Goal: Task Accomplishment & Management: Use online tool/utility

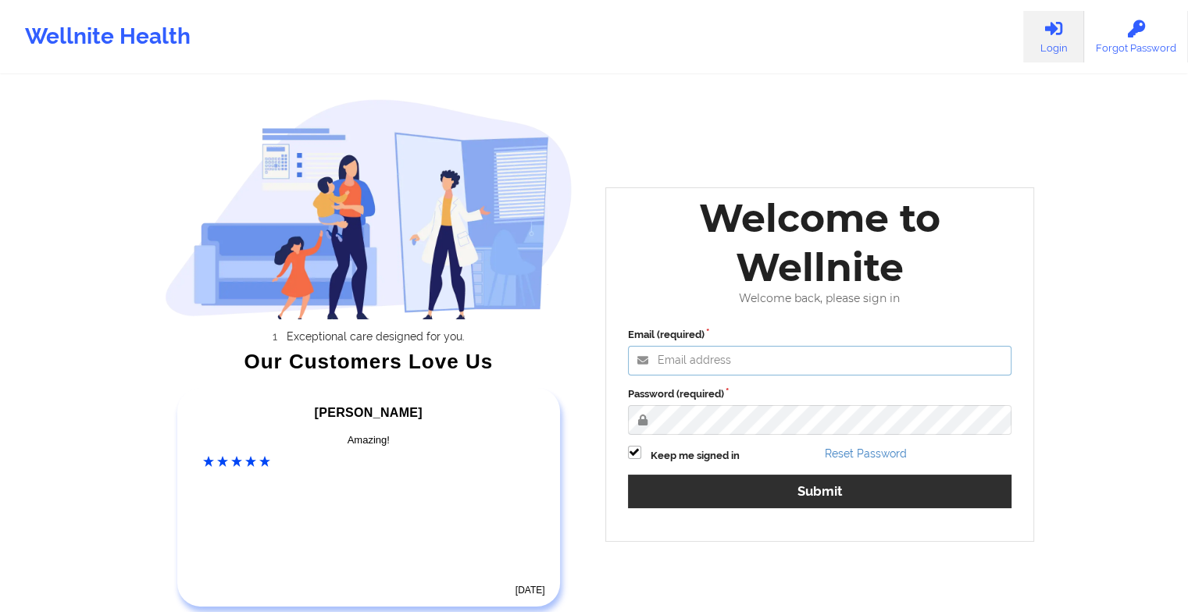
type input "[EMAIL_ADDRESS][DOMAIN_NAME]"
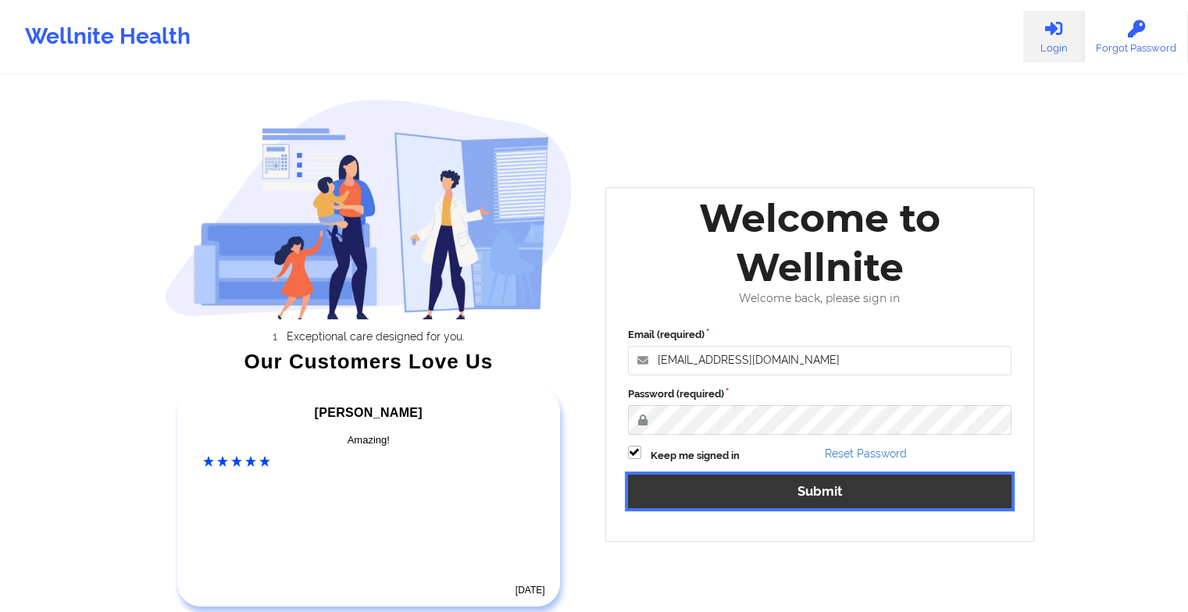
click at [683, 501] on button "Submit" at bounding box center [820, 492] width 384 height 34
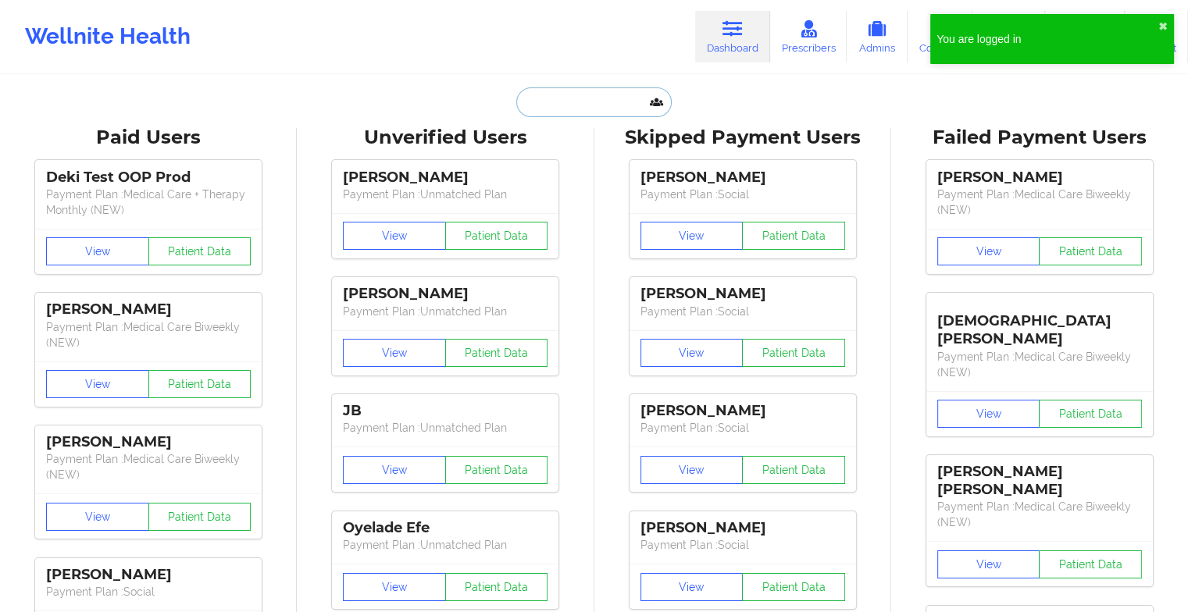
click at [593, 104] on input "text" at bounding box center [593, 102] width 155 height 30
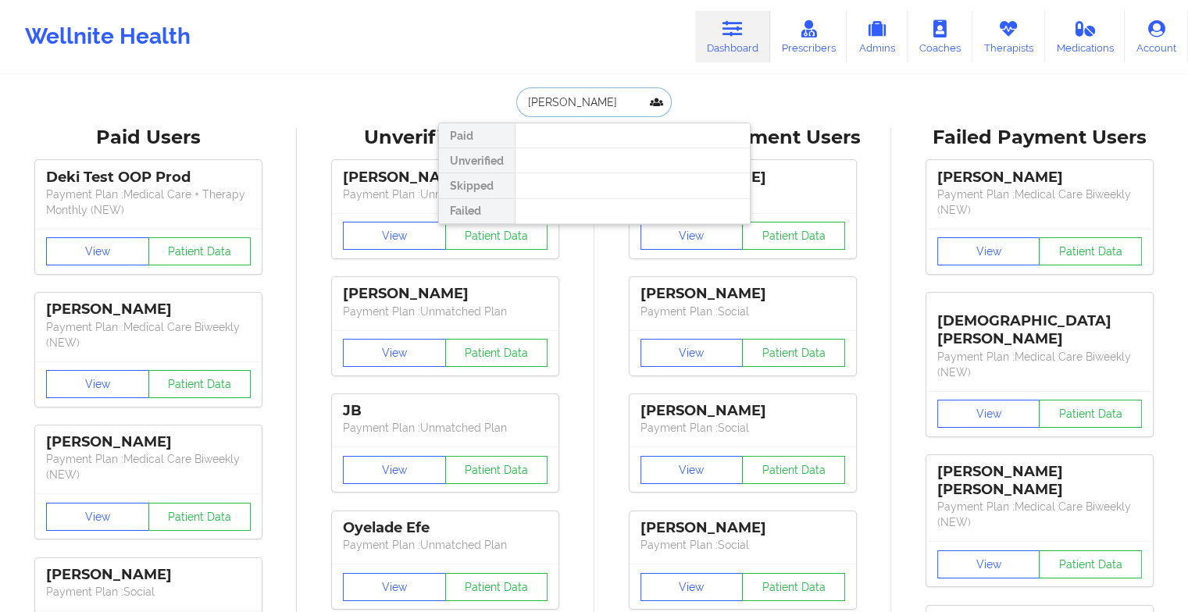
type input "[PERSON_NAME]"
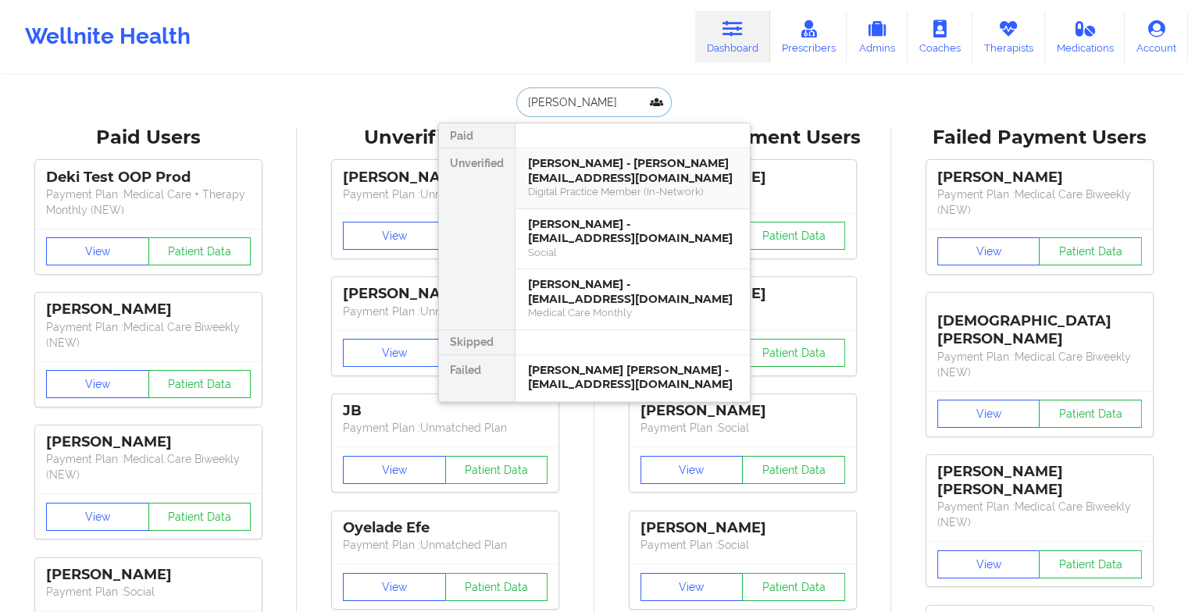
click at [593, 176] on div "[PERSON_NAME] - [PERSON_NAME][EMAIL_ADDRESS][DOMAIN_NAME]" at bounding box center [632, 170] width 209 height 29
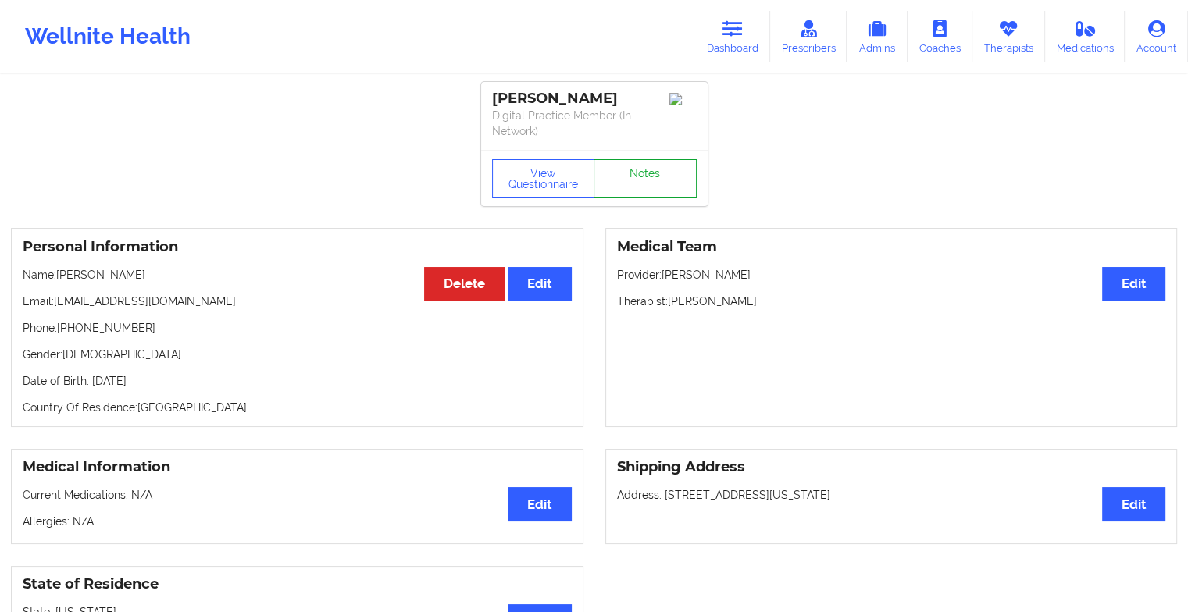
click at [642, 159] on link "Notes" at bounding box center [644, 178] width 103 height 39
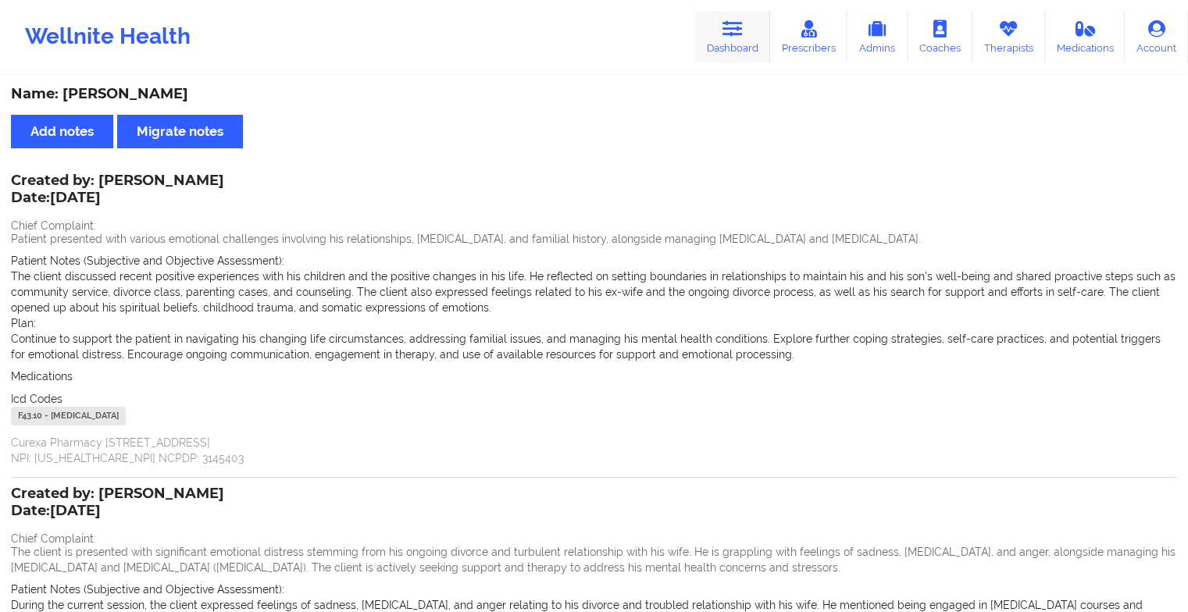
click at [723, 28] on link "Dashboard" at bounding box center [732, 37] width 75 height 52
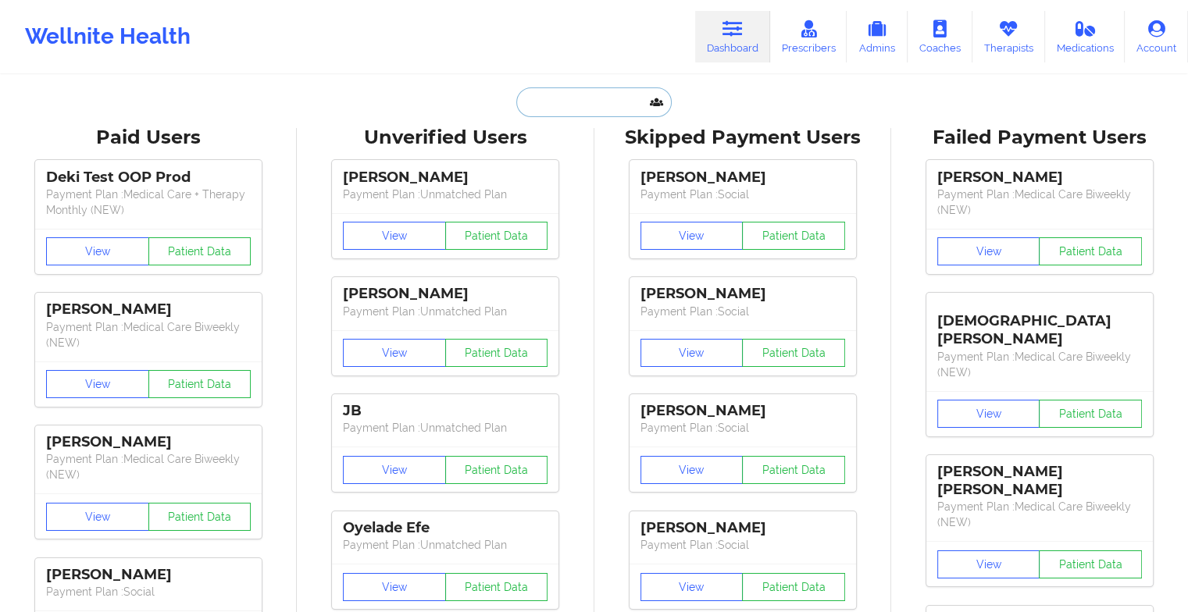
click at [558, 111] on input "text" at bounding box center [593, 102] width 155 height 30
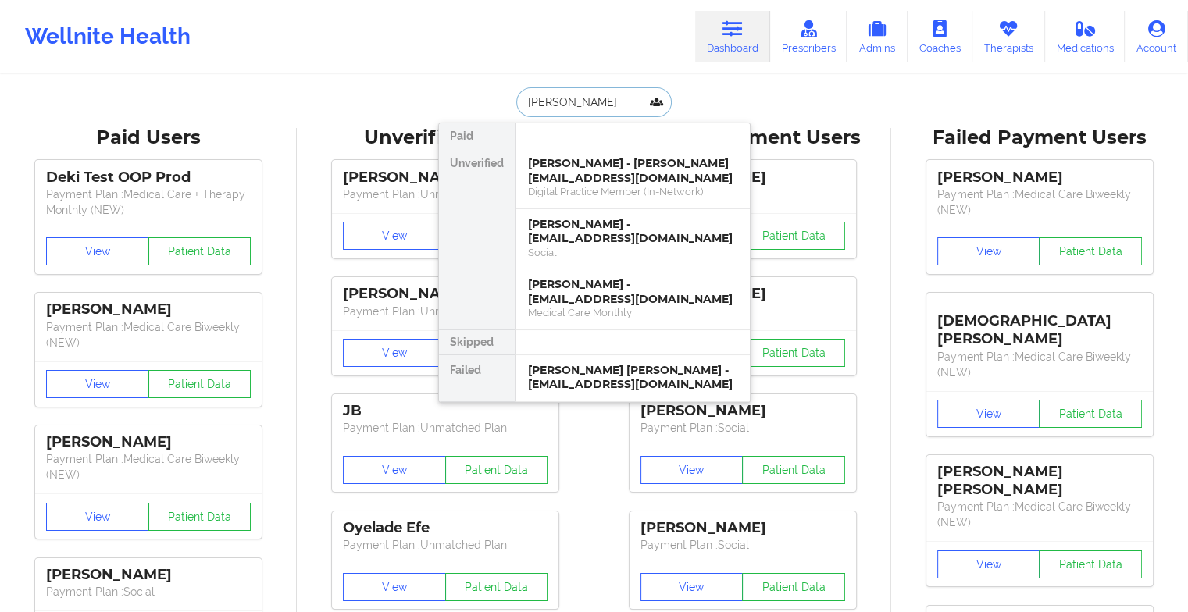
type input "[PERSON_NAME]"
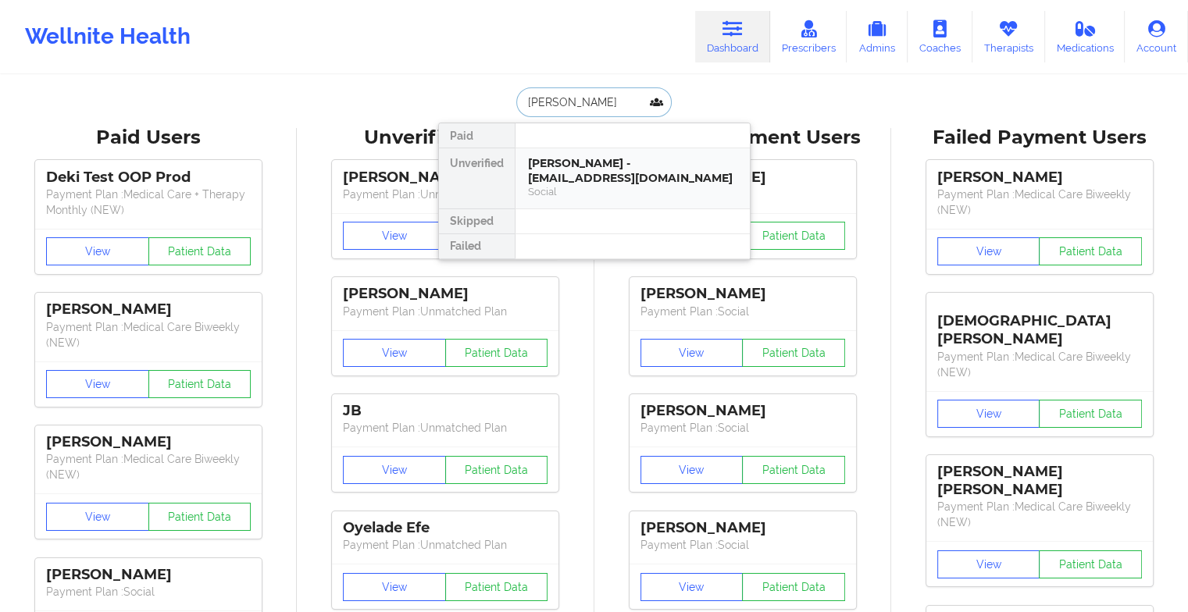
click at [583, 174] on div "[PERSON_NAME] - [EMAIL_ADDRESS][DOMAIN_NAME]" at bounding box center [632, 170] width 209 height 29
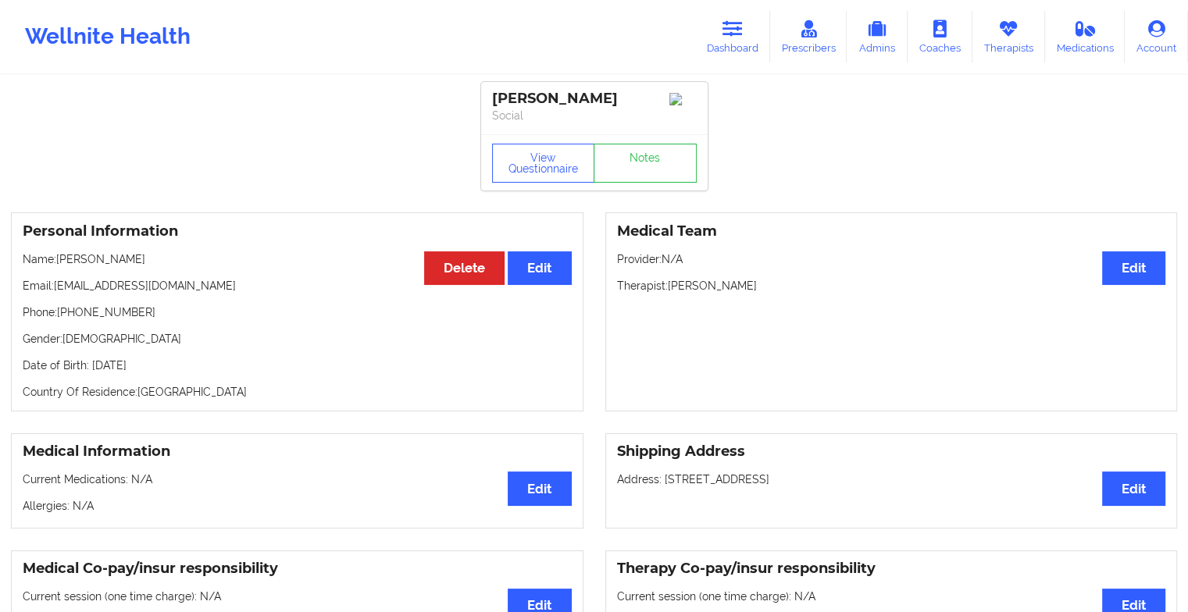
click at [645, 156] on div "View Questionnaire Notes" at bounding box center [594, 163] width 205 height 39
click at [650, 162] on link "Notes" at bounding box center [644, 163] width 103 height 39
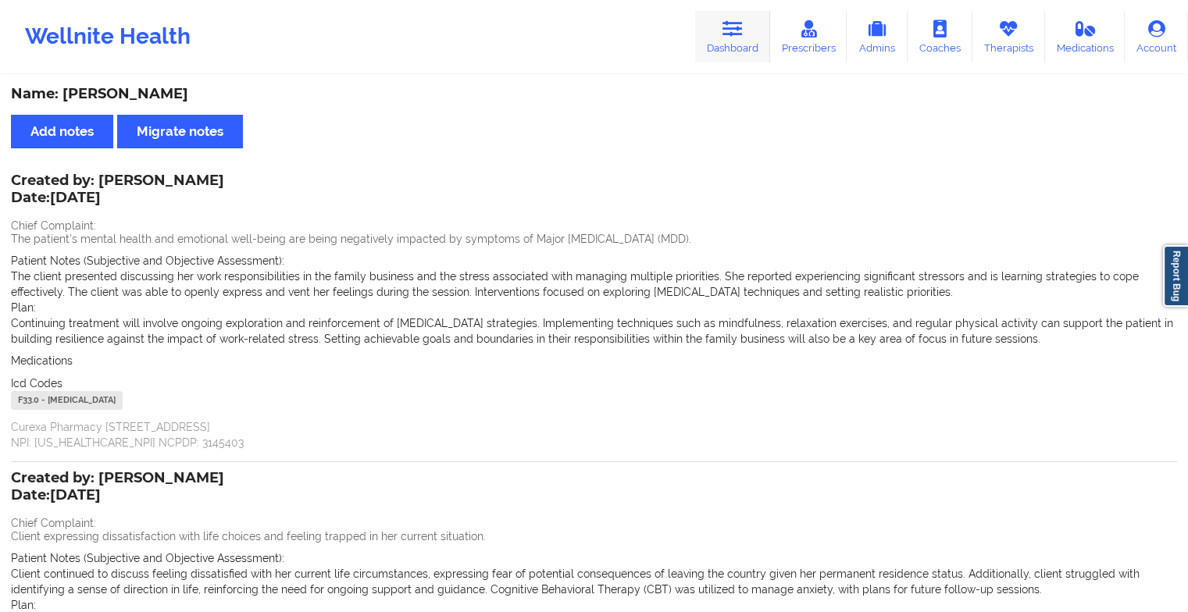
click at [747, 36] on link "Dashboard" at bounding box center [732, 37] width 75 height 52
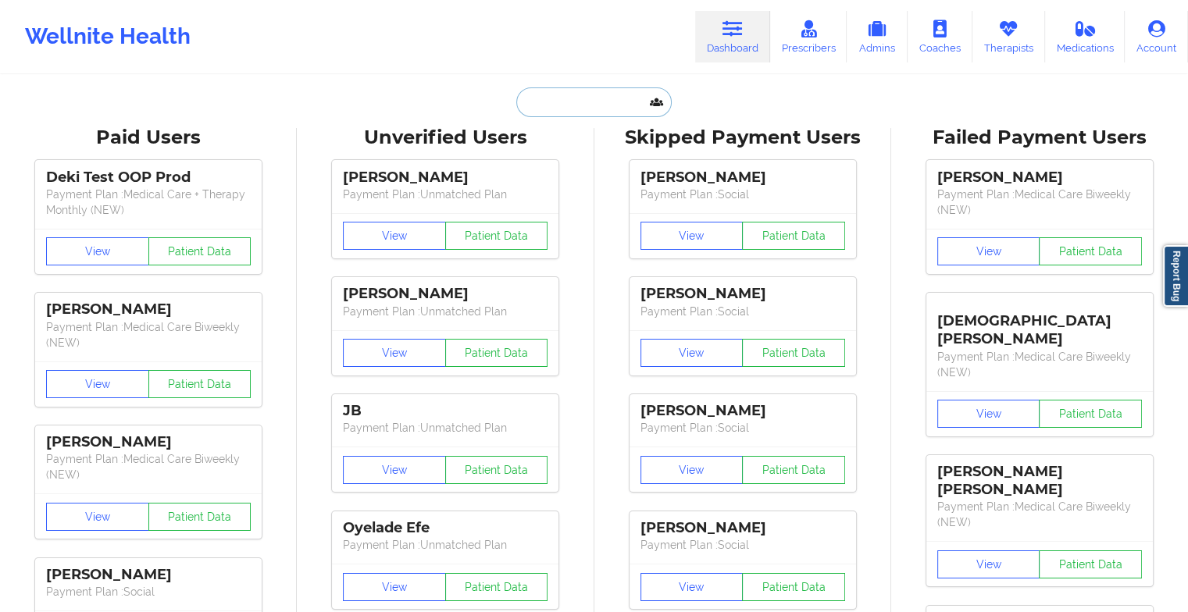
click at [591, 102] on input "text" at bounding box center [593, 102] width 155 height 30
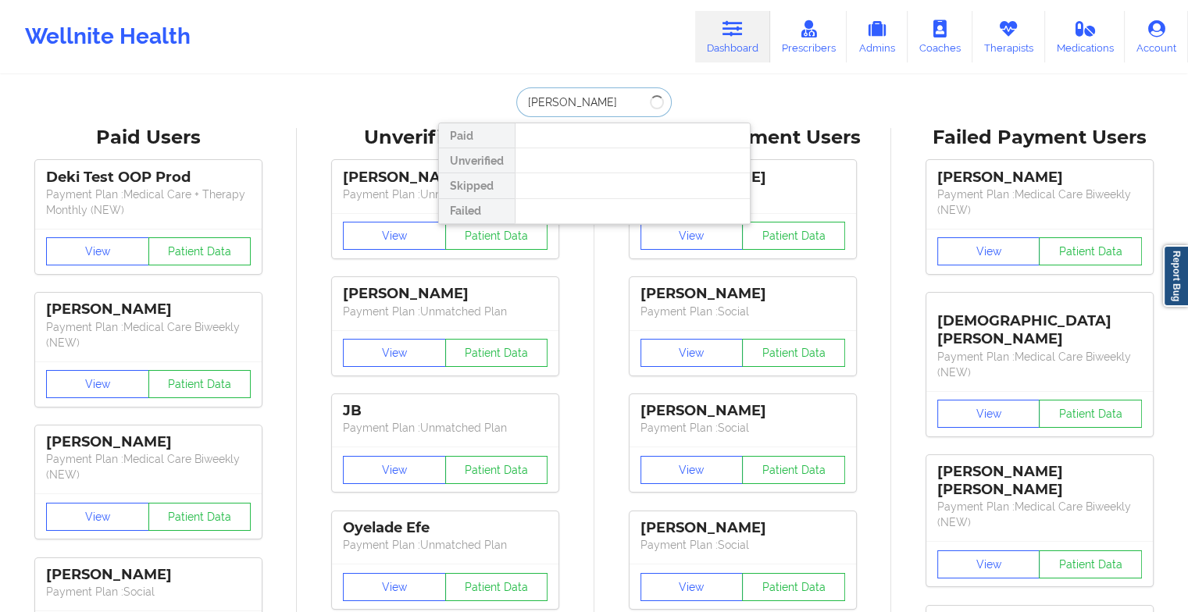
type input "[PERSON_NAME]"
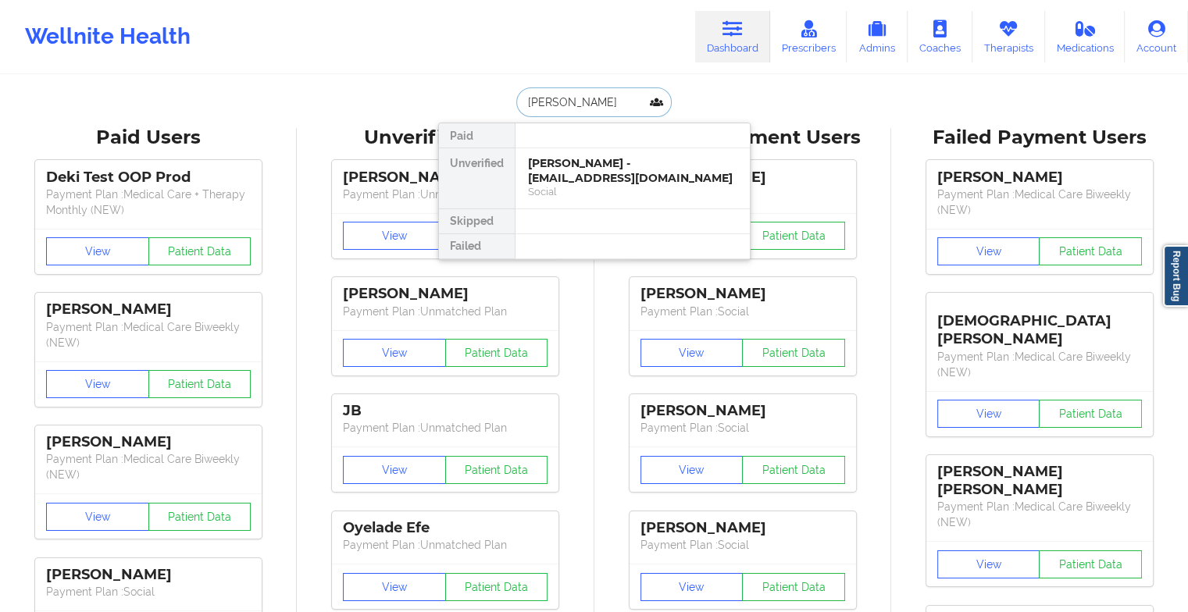
click at [578, 184] on div "[PERSON_NAME] - [EMAIL_ADDRESS][DOMAIN_NAME]" at bounding box center [632, 170] width 209 height 29
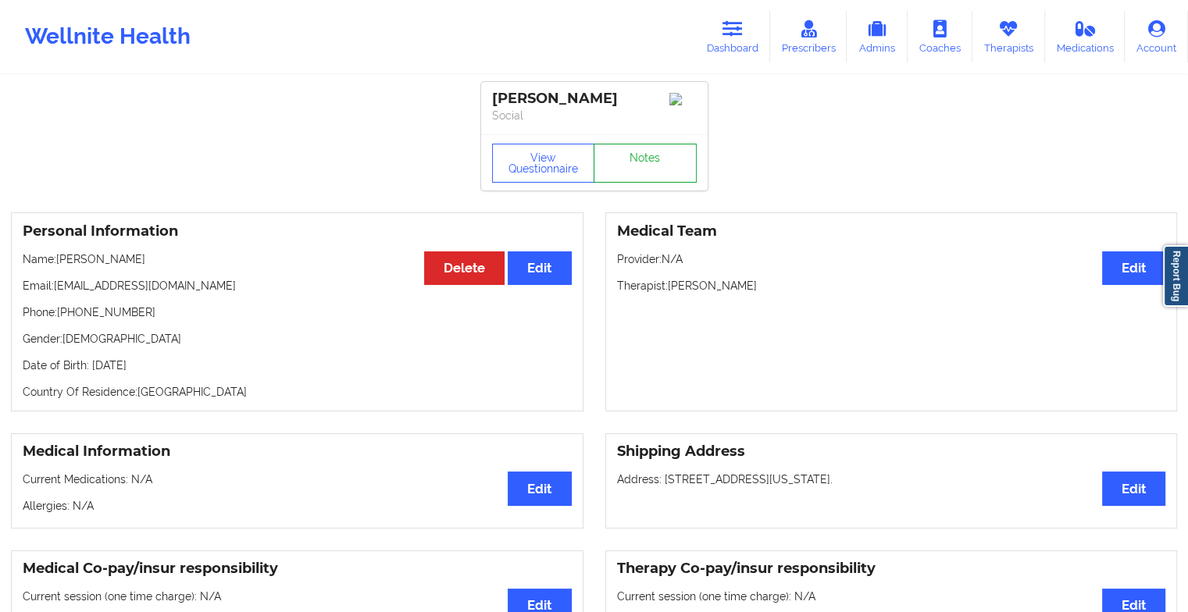
click at [643, 173] on link "Notes" at bounding box center [644, 163] width 103 height 39
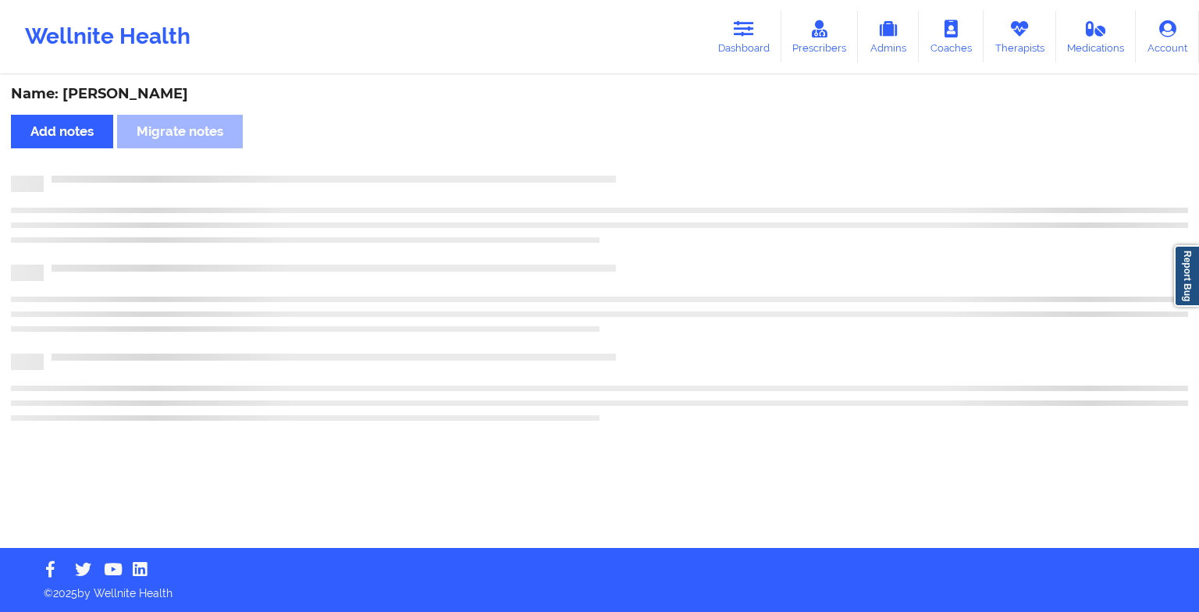
click at [643, 173] on div "Name: [PERSON_NAME] Add notes Migrate notes" at bounding box center [599, 313] width 1199 height 472
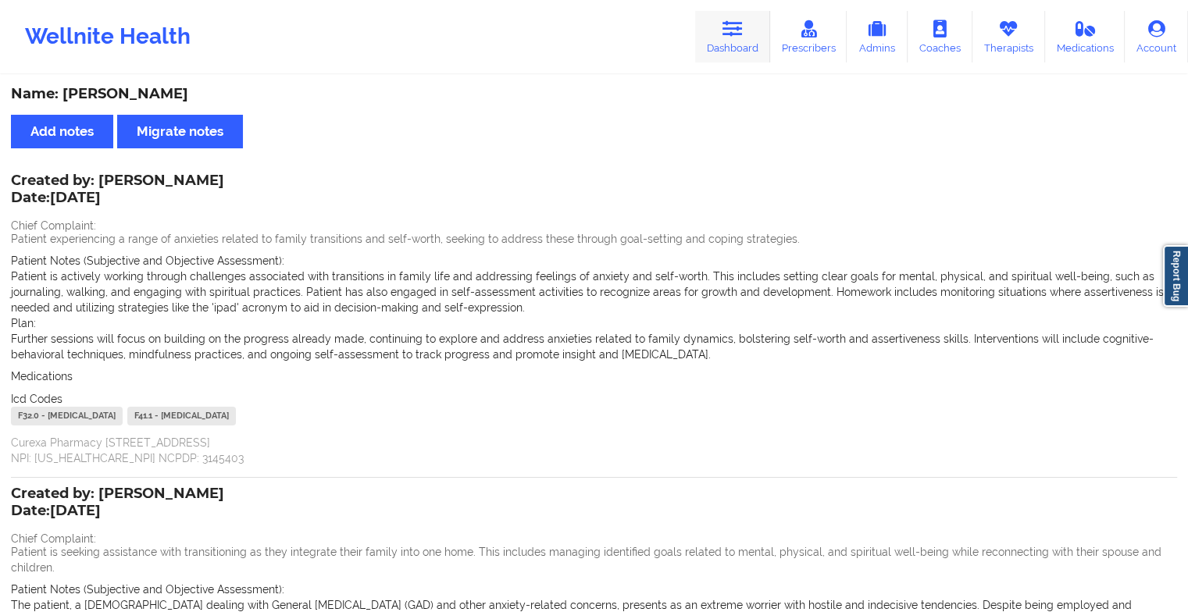
click at [716, 31] on link "Dashboard" at bounding box center [732, 37] width 75 height 52
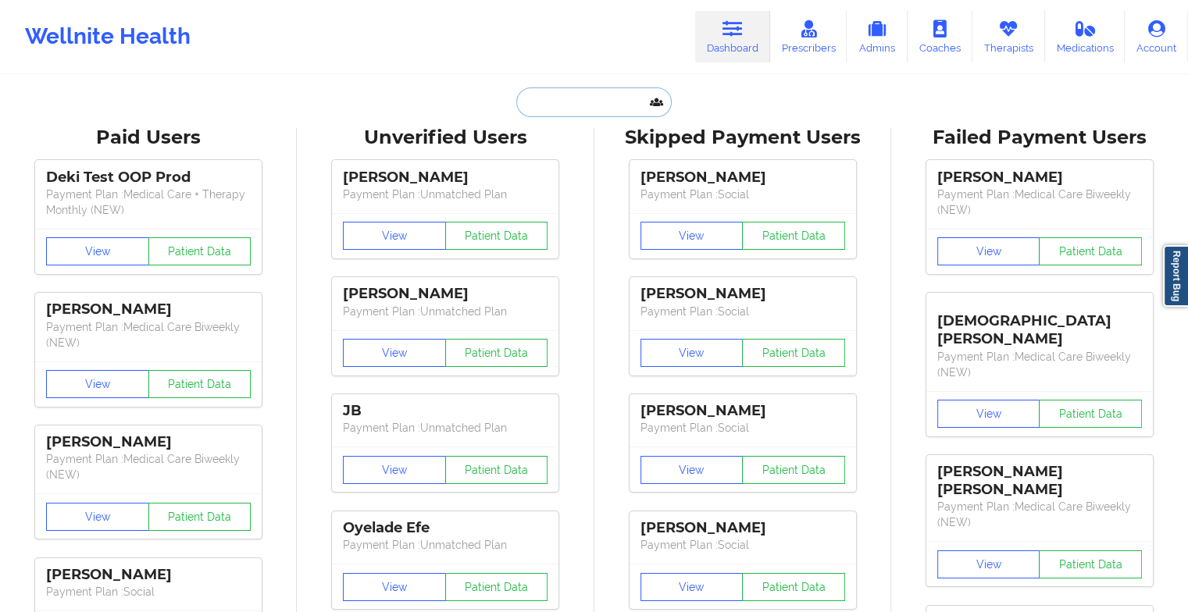
click at [533, 100] on input "text" at bounding box center [593, 102] width 155 height 30
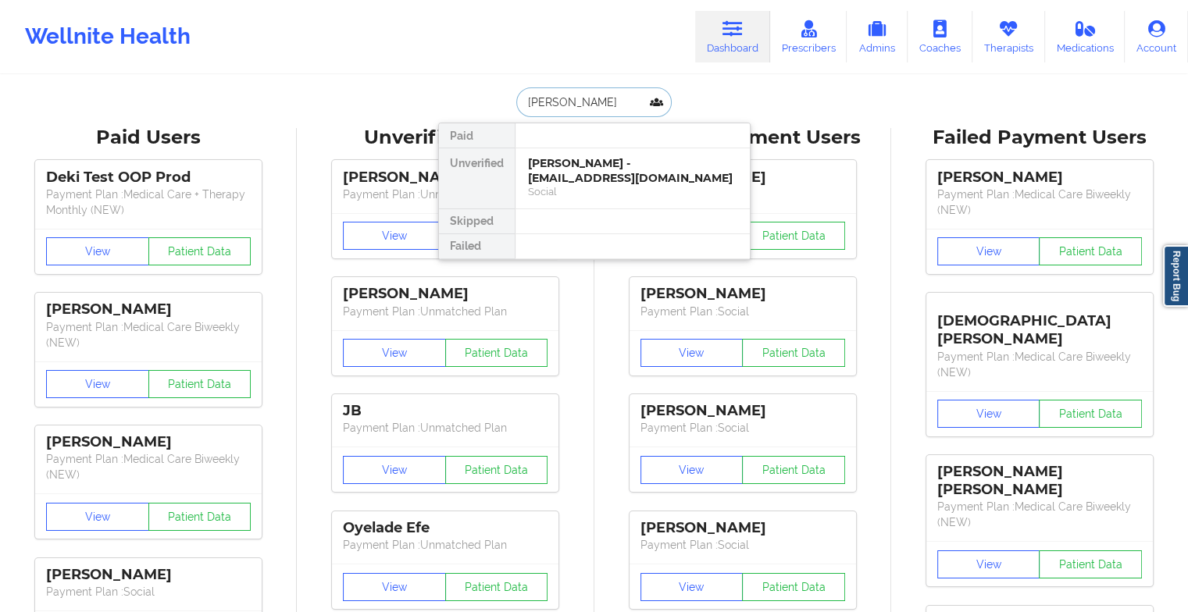
type input "[PERSON_NAME]"
click at [592, 179] on div "[PERSON_NAME] - [EMAIL_ADDRESS][DOMAIN_NAME]" at bounding box center [632, 170] width 209 height 29
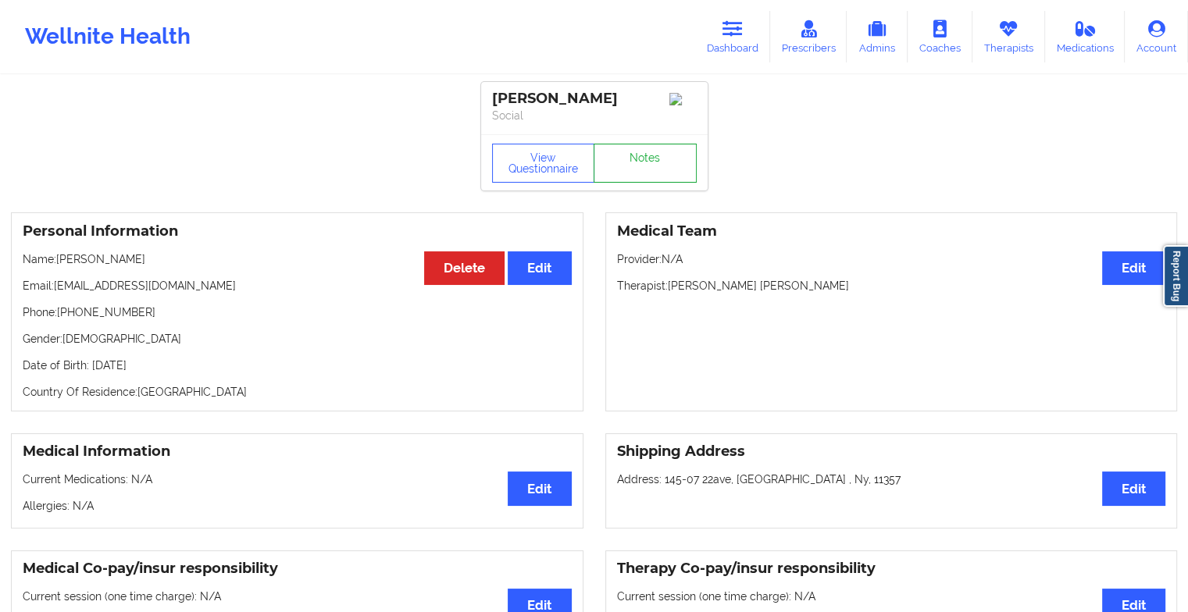
click at [640, 169] on link "Notes" at bounding box center [644, 163] width 103 height 39
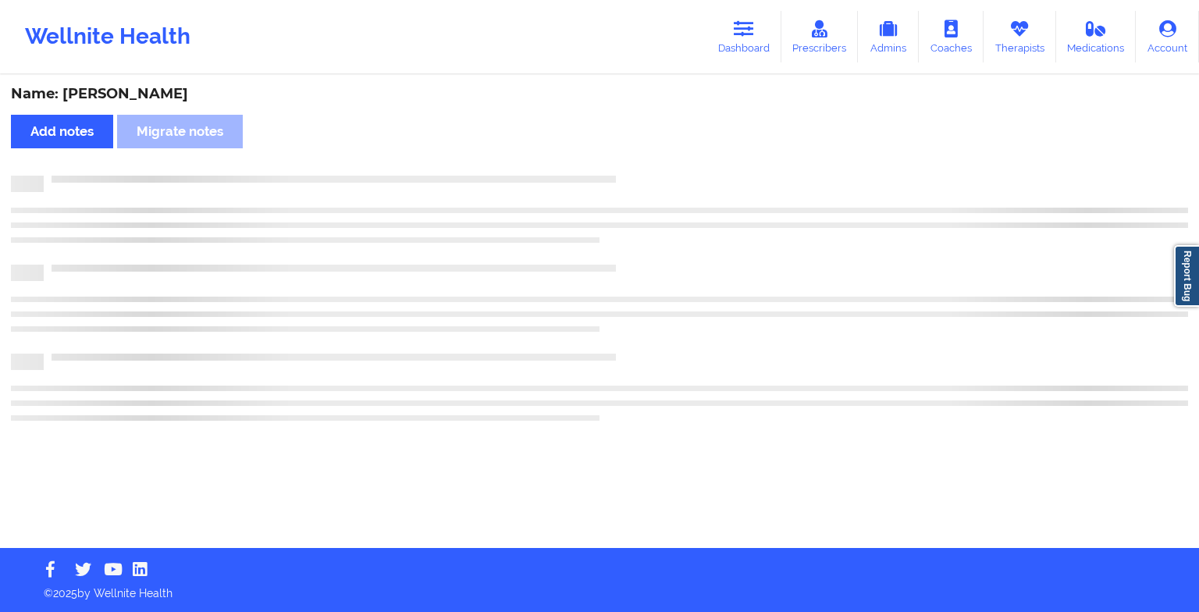
click at [640, 169] on div "Name: [PERSON_NAME] Add notes Migrate notes" at bounding box center [599, 313] width 1199 height 472
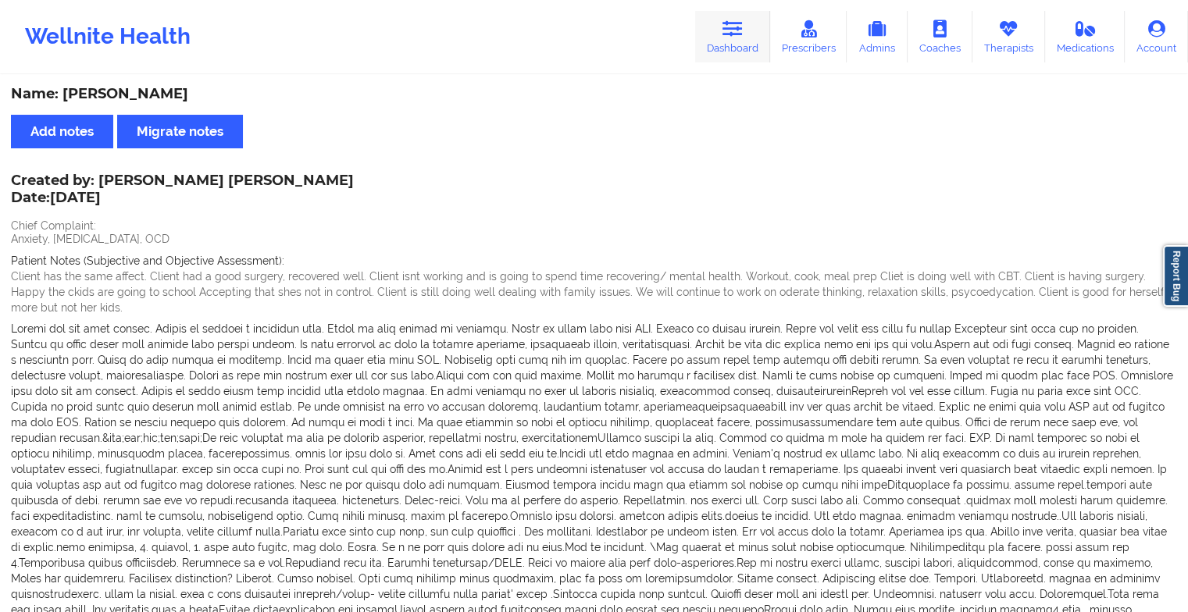
click at [741, 26] on icon at bounding box center [732, 28] width 20 height 17
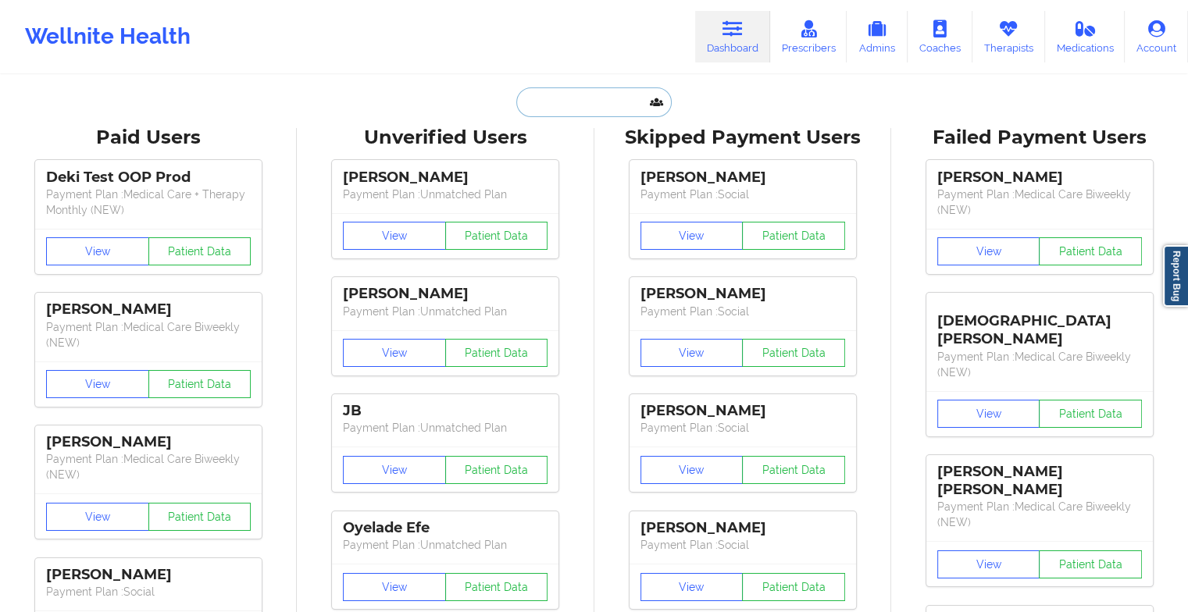
click at [618, 104] on input "text" at bounding box center [593, 102] width 155 height 30
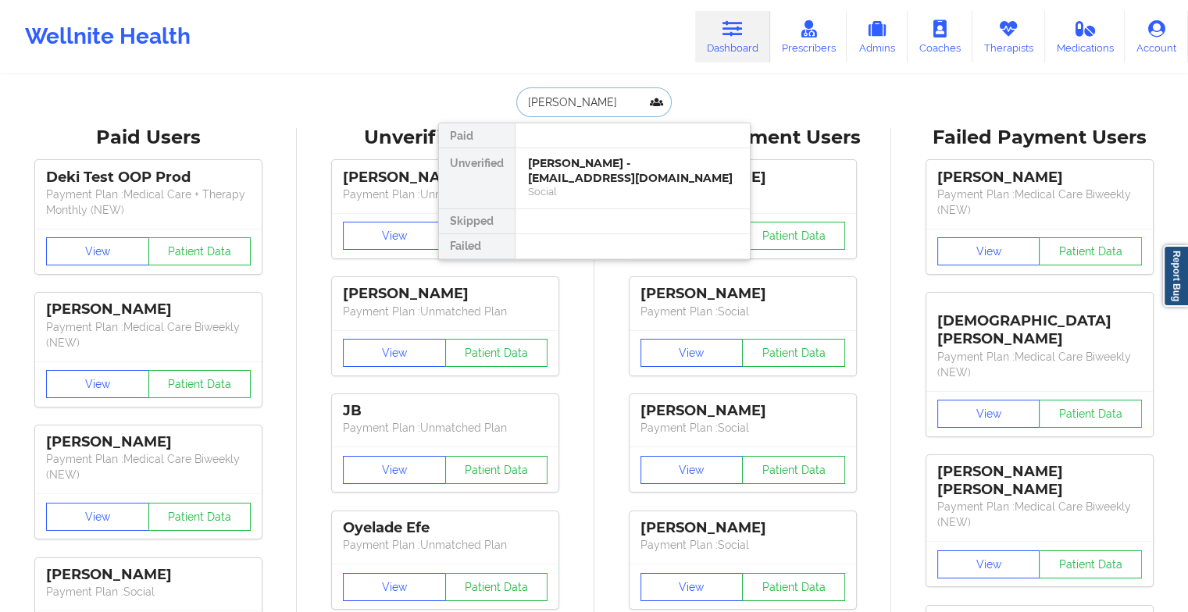
type input "[PERSON_NAME]"
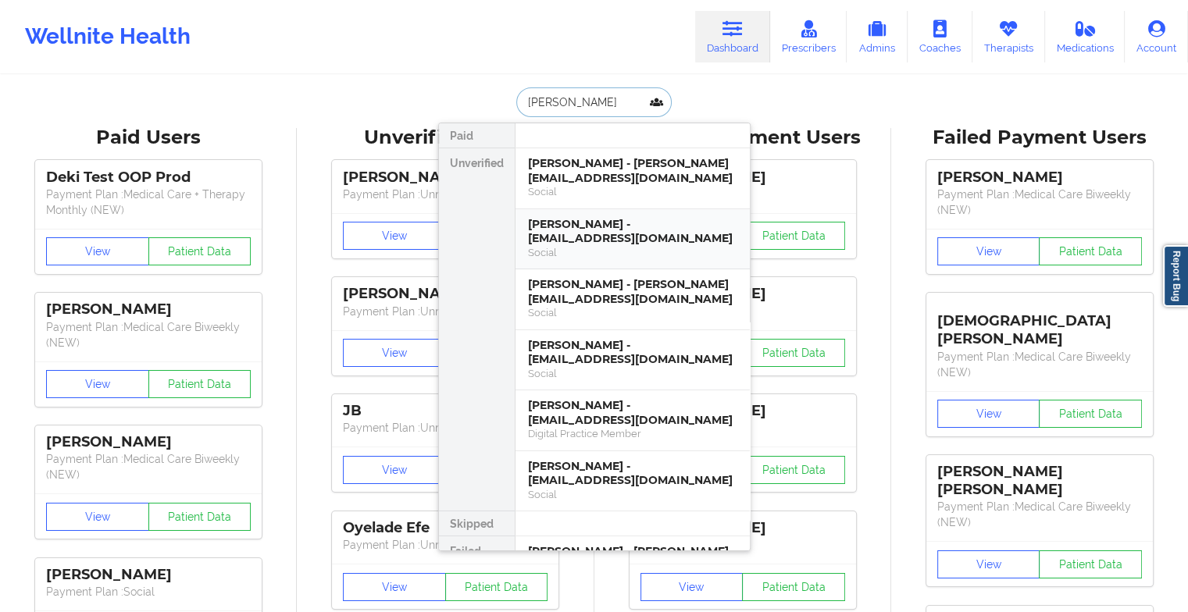
click at [606, 229] on div "[PERSON_NAME] - [EMAIL_ADDRESS][DOMAIN_NAME]" at bounding box center [632, 231] width 209 height 29
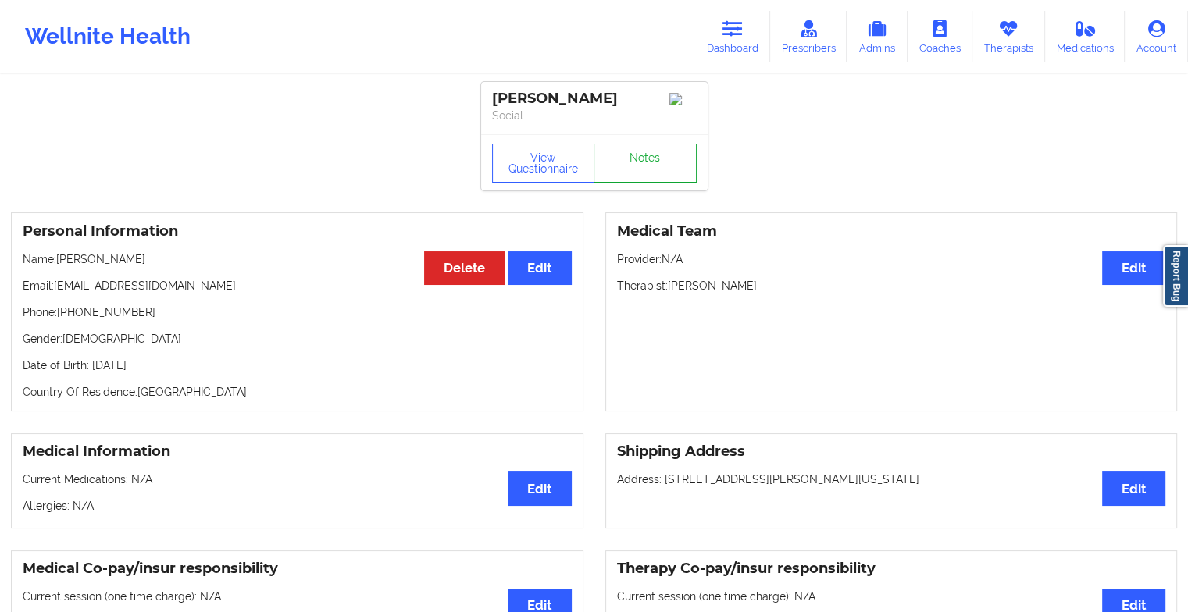
click at [635, 178] on link "Notes" at bounding box center [644, 163] width 103 height 39
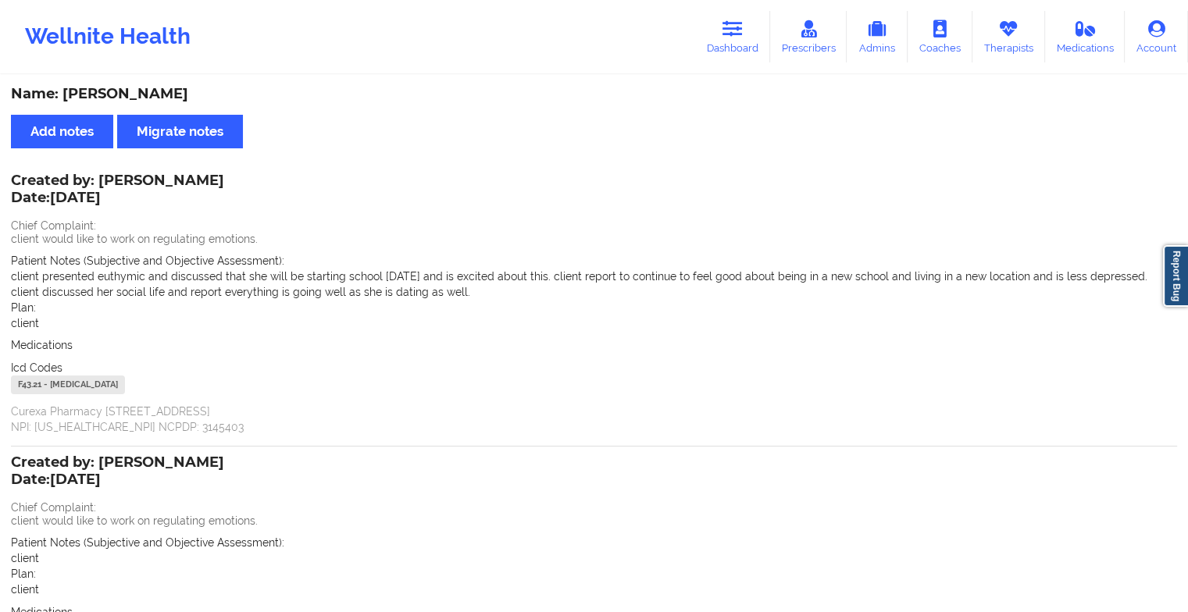
click at [729, 62] on div "Wellnite Health Dashboard Prescribers Admins Coaches Therapists Medications Acc…" at bounding box center [594, 36] width 1188 height 62
click at [734, 43] on link "Dashboard" at bounding box center [732, 37] width 75 height 52
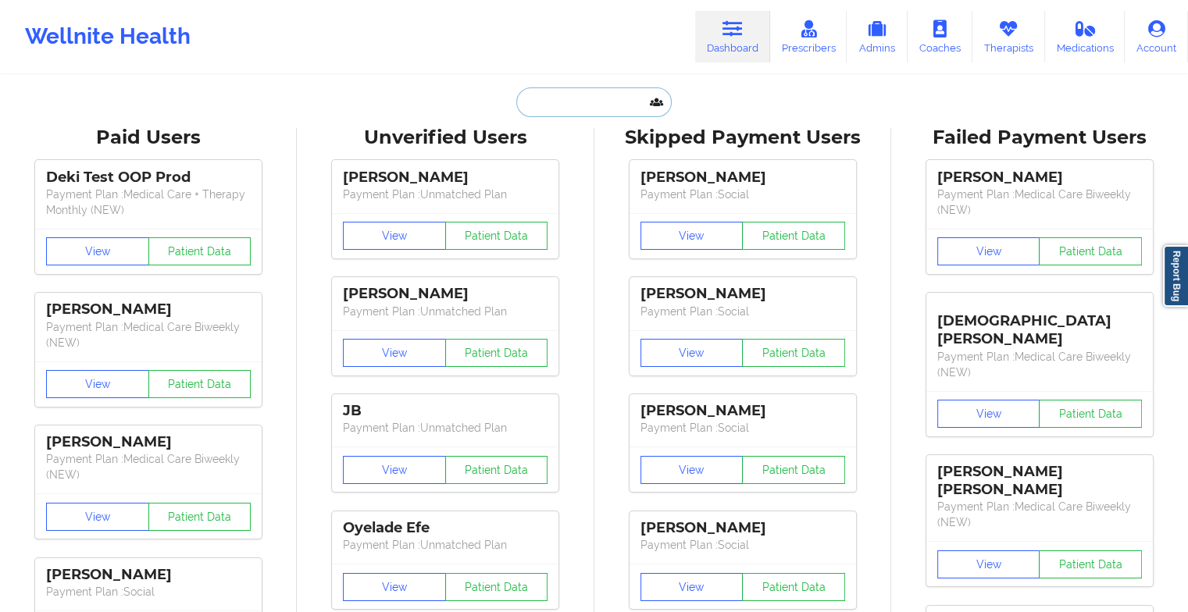
click at [587, 109] on input "text" at bounding box center [593, 102] width 155 height 30
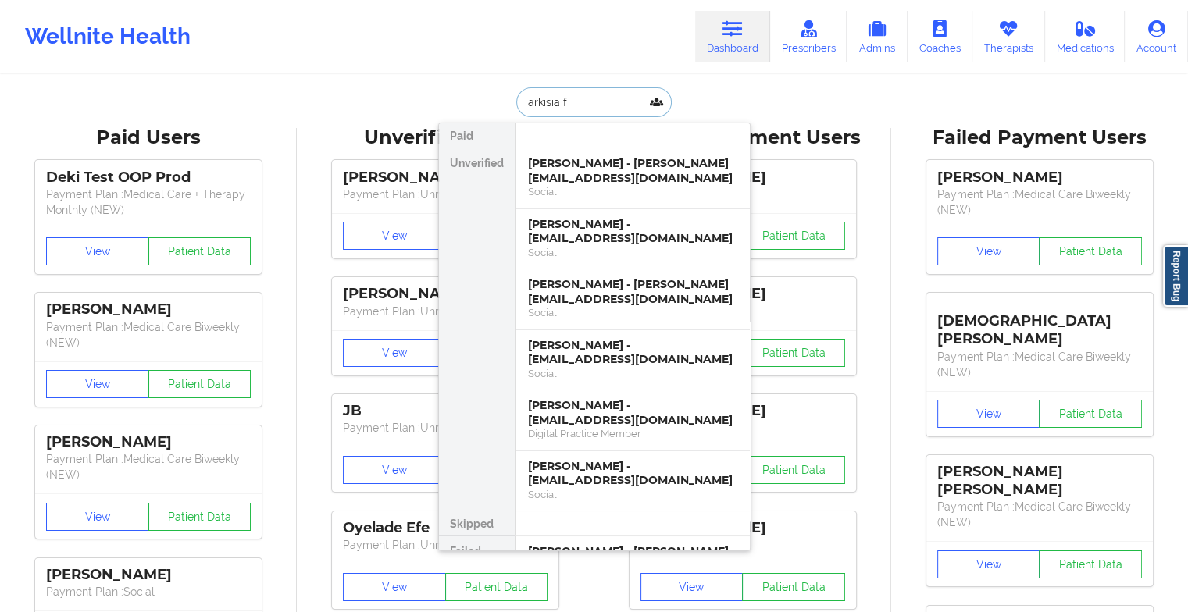
type input "arkisia fe"
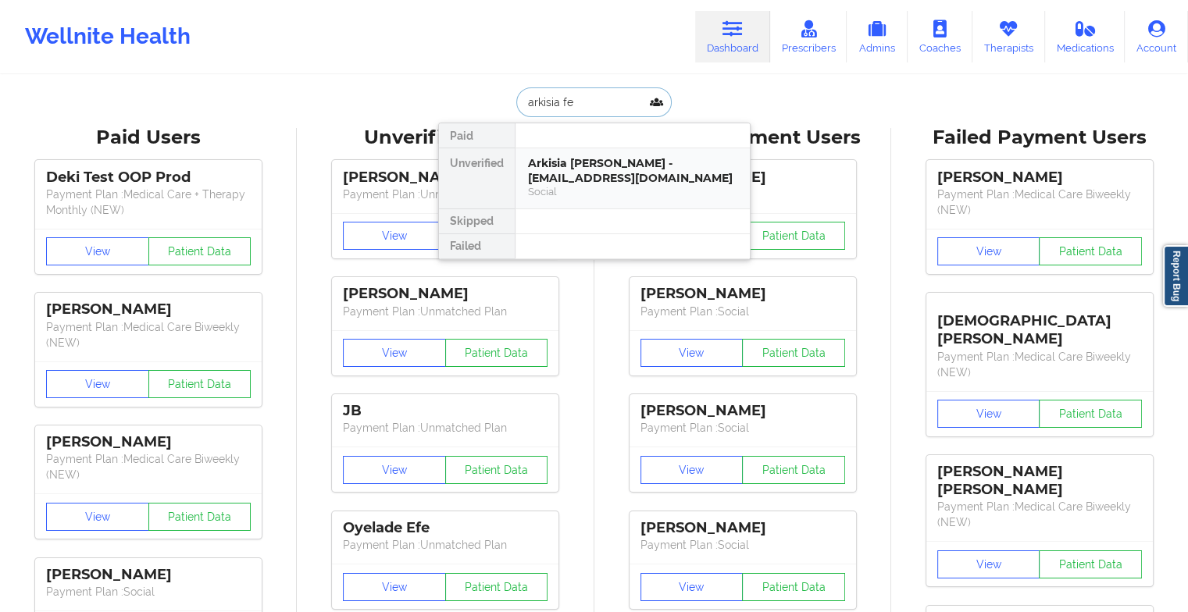
click at [597, 167] on div "Arkisia [PERSON_NAME] - [EMAIL_ADDRESS][DOMAIN_NAME]" at bounding box center [632, 170] width 209 height 29
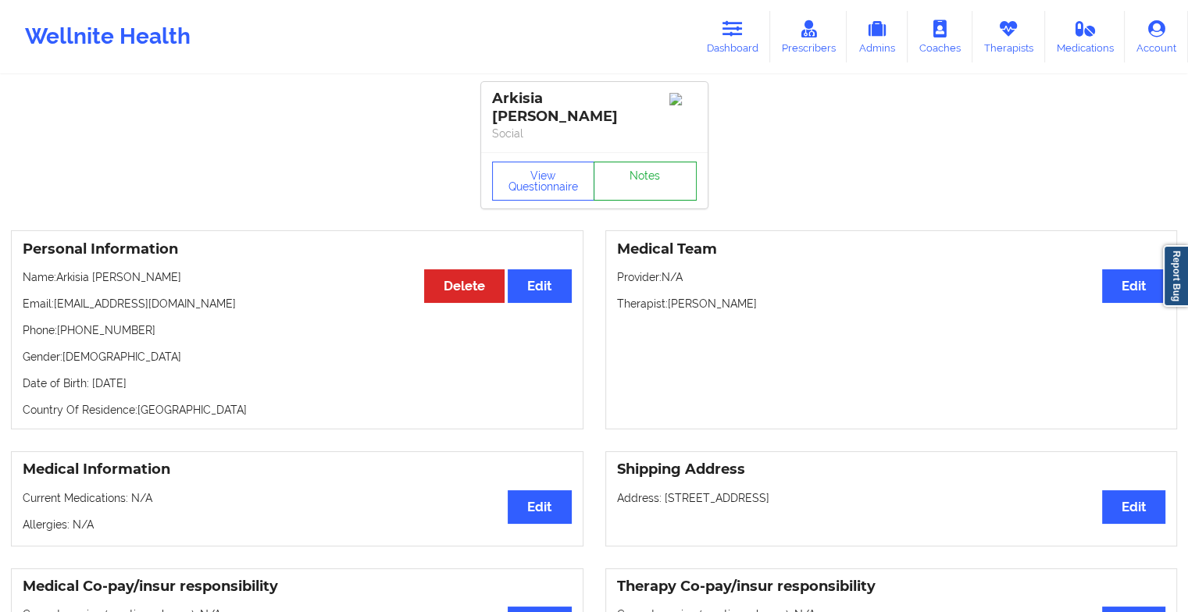
click at [657, 169] on link "Notes" at bounding box center [644, 181] width 103 height 39
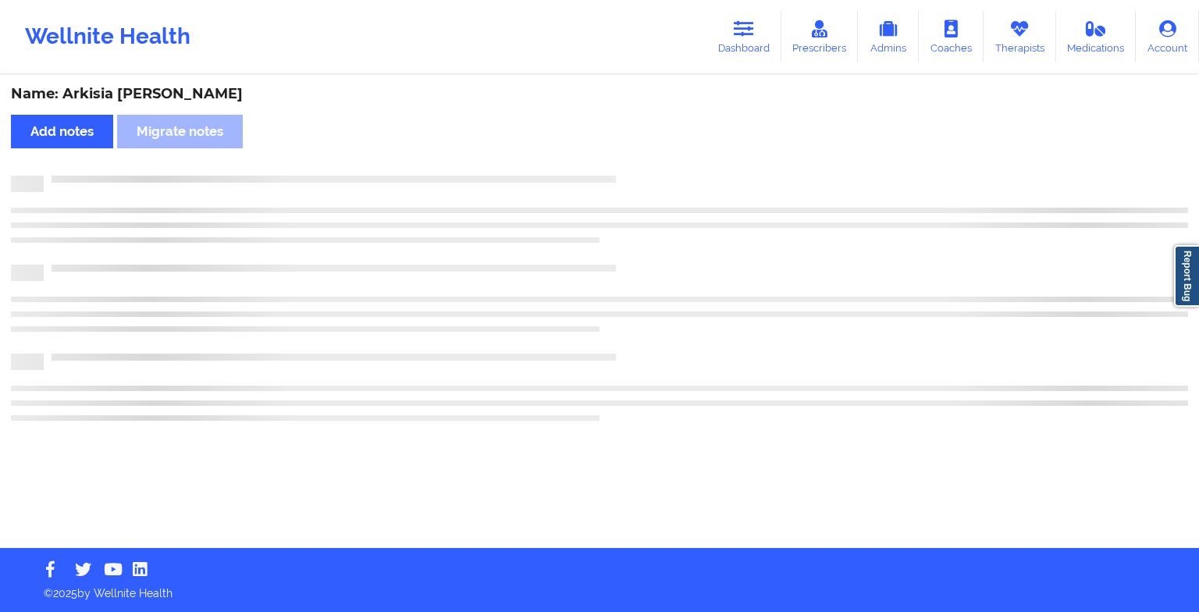
click at [657, 169] on div "Name: Arkisia [PERSON_NAME] Add notes Migrate notes" at bounding box center [599, 313] width 1199 height 472
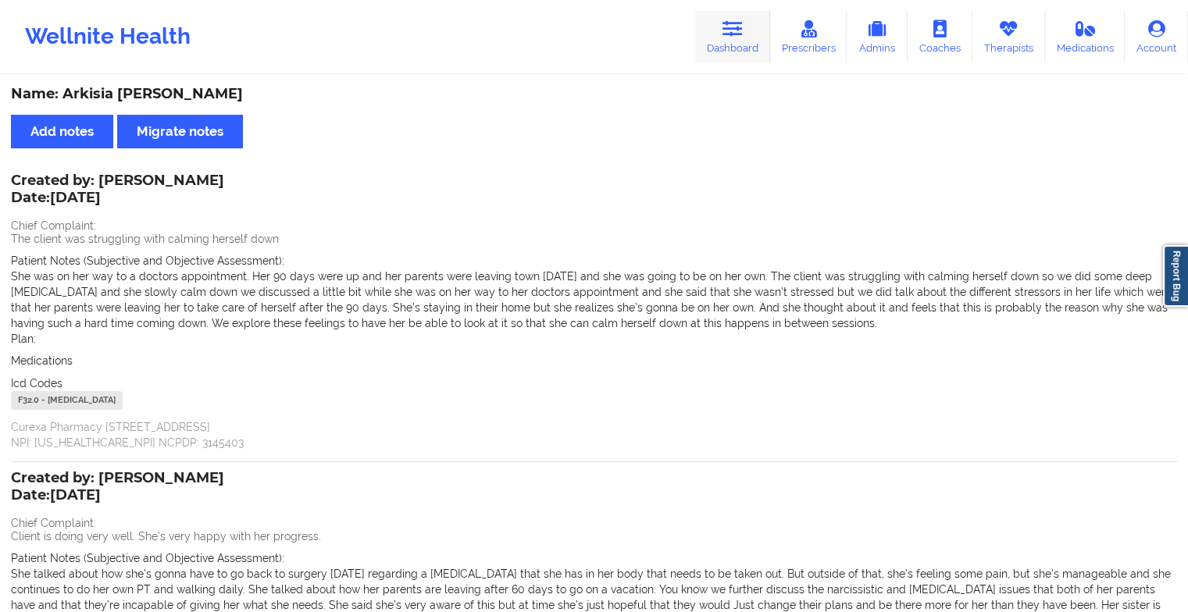
click at [729, 39] on link "Dashboard" at bounding box center [732, 37] width 75 height 52
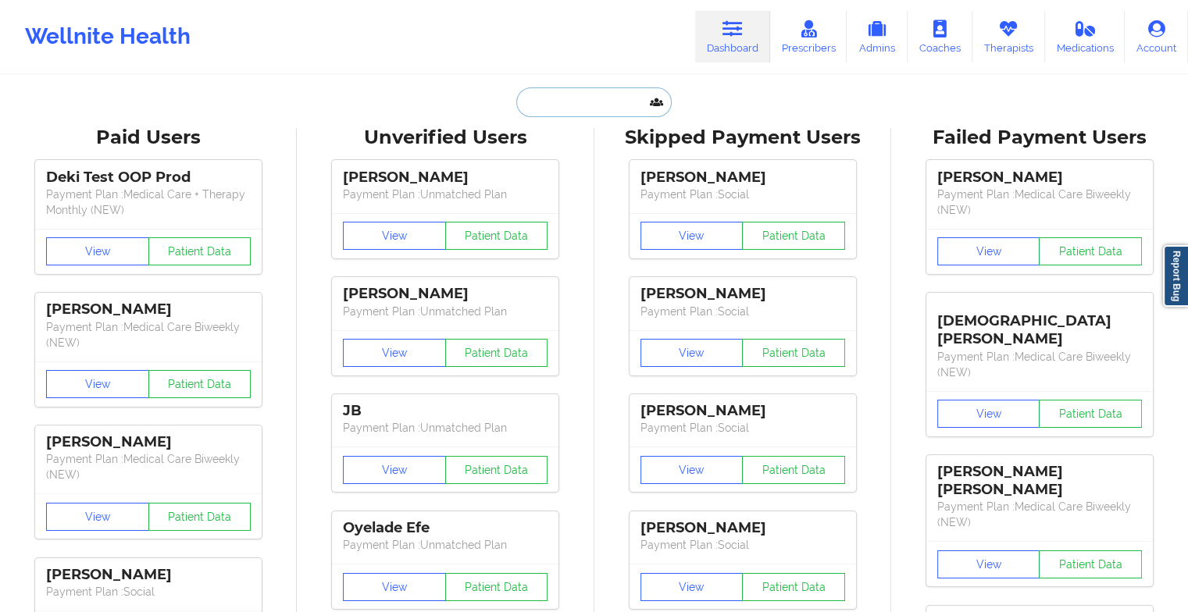
click at [543, 103] on input "text" at bounding box center [593, 102] width 155 height 30
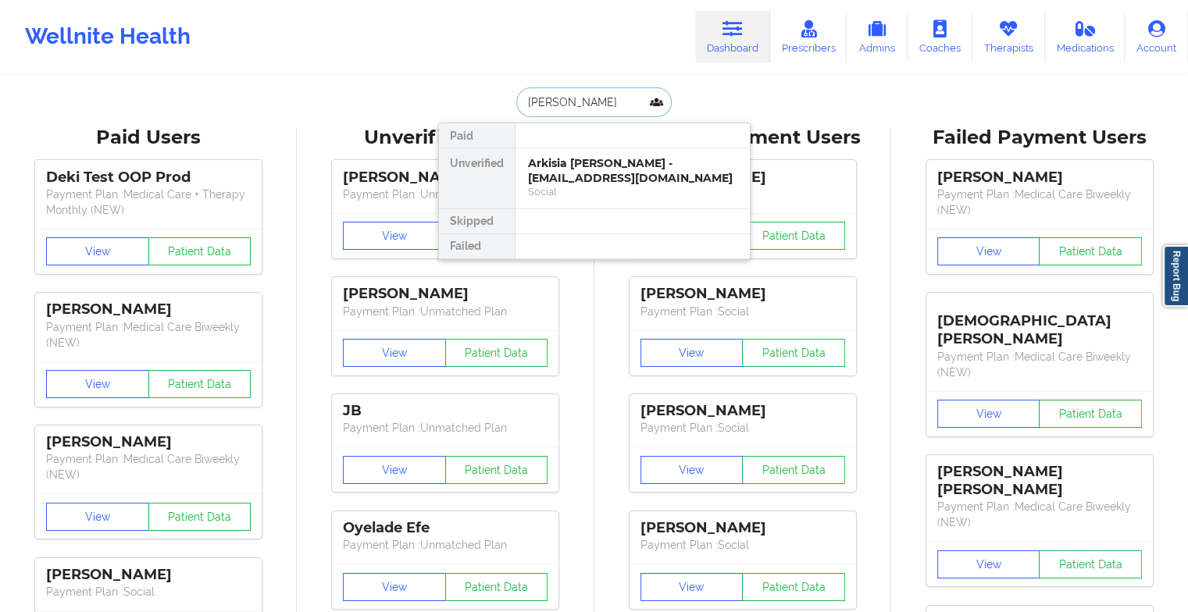
type input "[PERSON_NAME]"
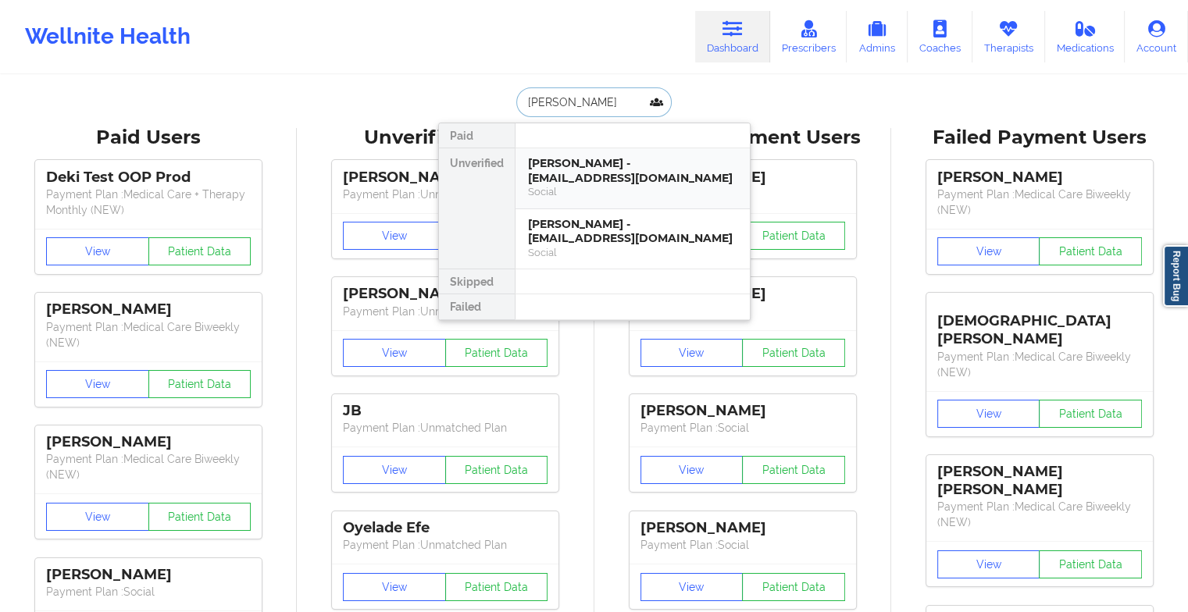
click at [560, 179] on div "[PERSON_NAME] - [EMAIL_ADDRESS][DOMAIN_NAME]" at bounding box center [632, 170] width 209 height 29
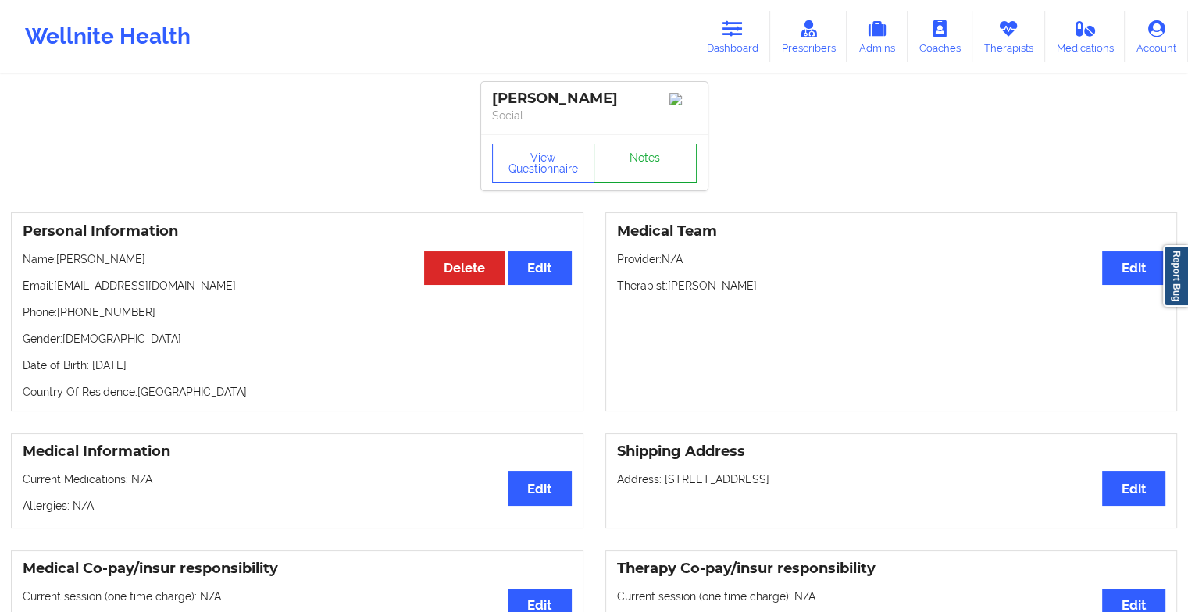
click at [636, 183] on link "Notes" at bounding box center [644, 163] width 103 height 39
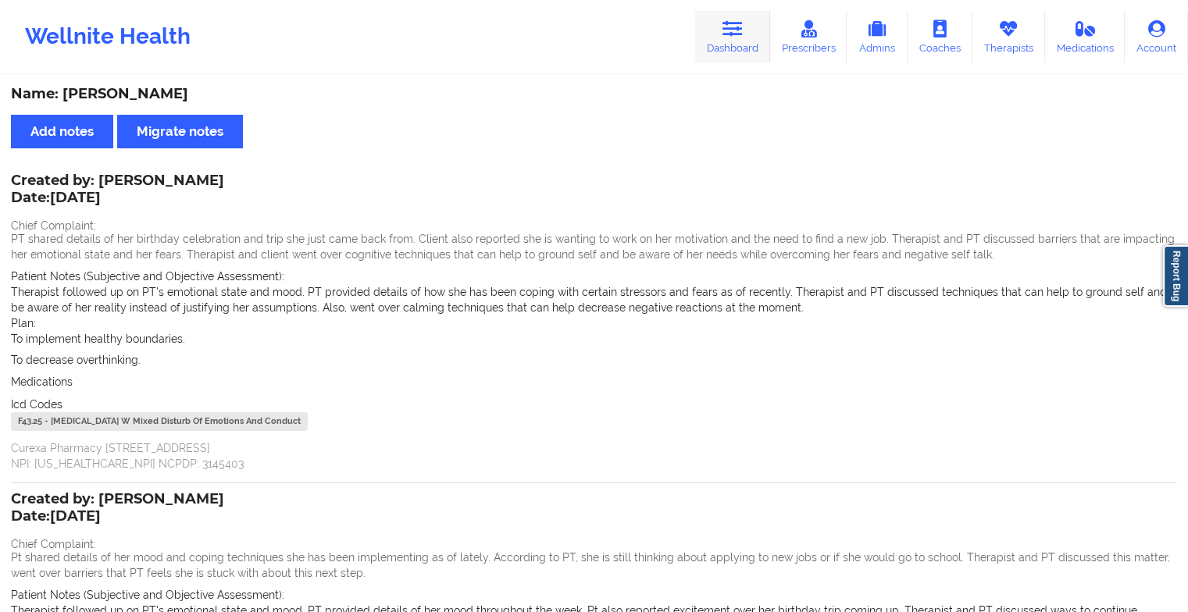
click at [753, 27] on link "Dashboard" at bounding box center [732, 37] width 75 height 52
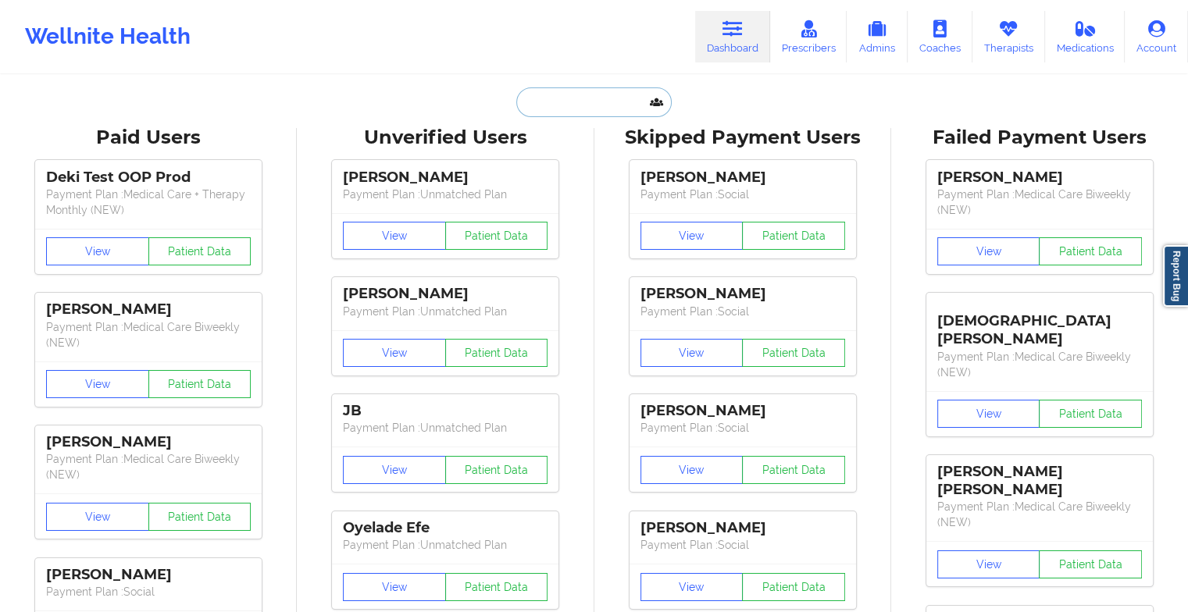
click at [551, 103] on input "text" at bounding box center [593, 102] width 155 height 30
paste input "[PERSON_NAME]"
type input "[PERSON_NAME]"
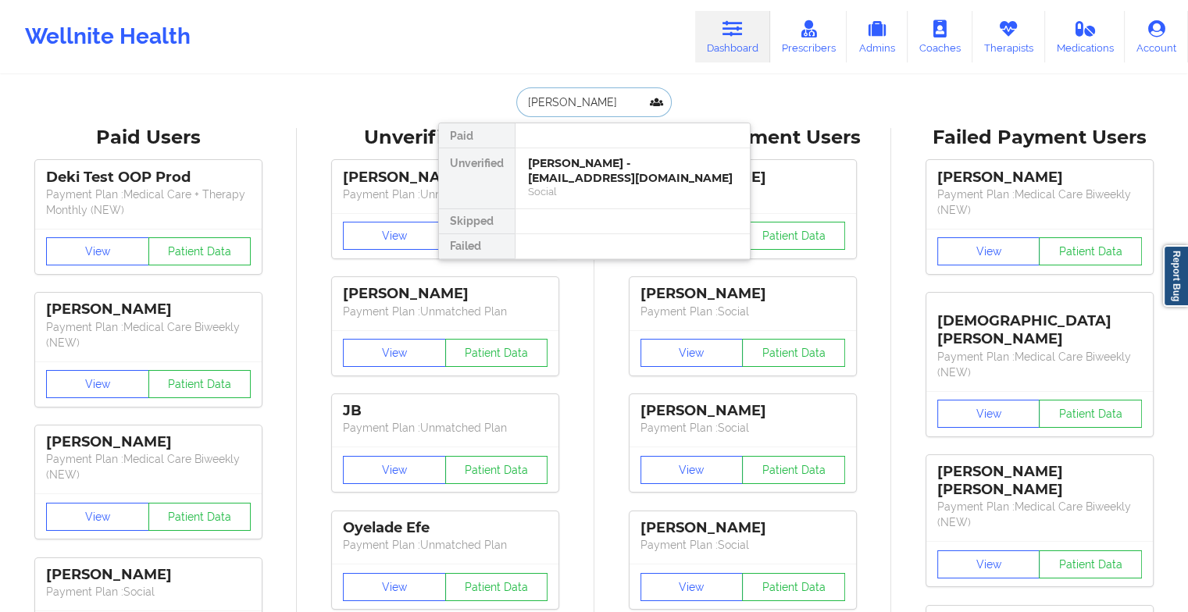
click at [590, 169] on div "[PERSON_NAME] - [EMAIL_ADDRESS][DOMAIN_NAME]" at bounding box center [632, 170] width 209 height 29
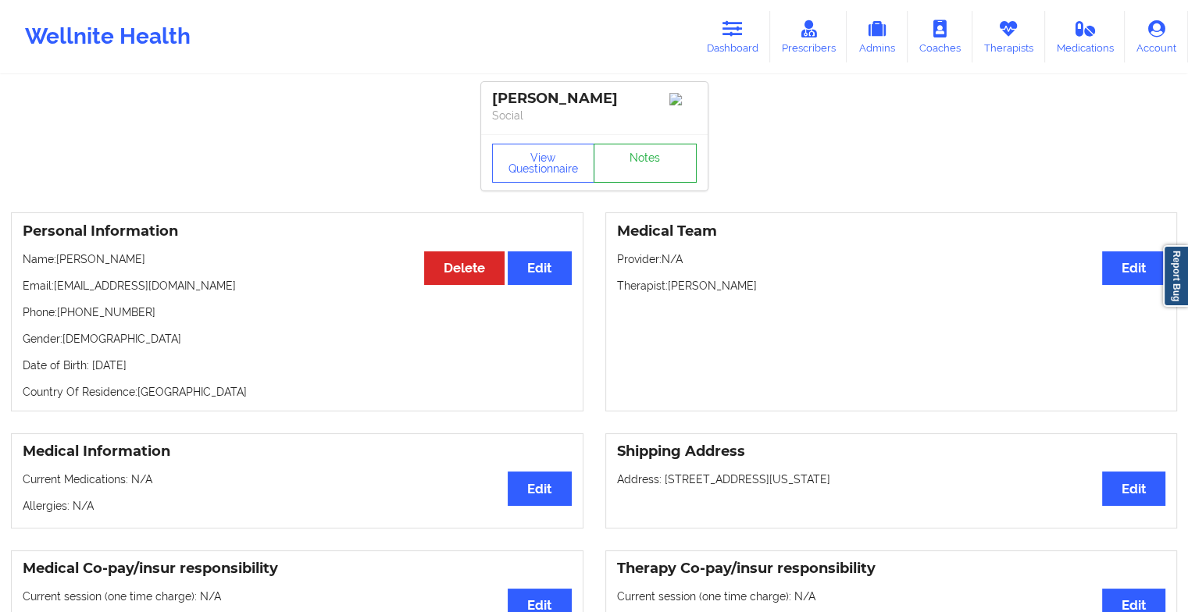
click at [639, 168] on link "Notes" at bounding box center [644, 163] width 103 height 39
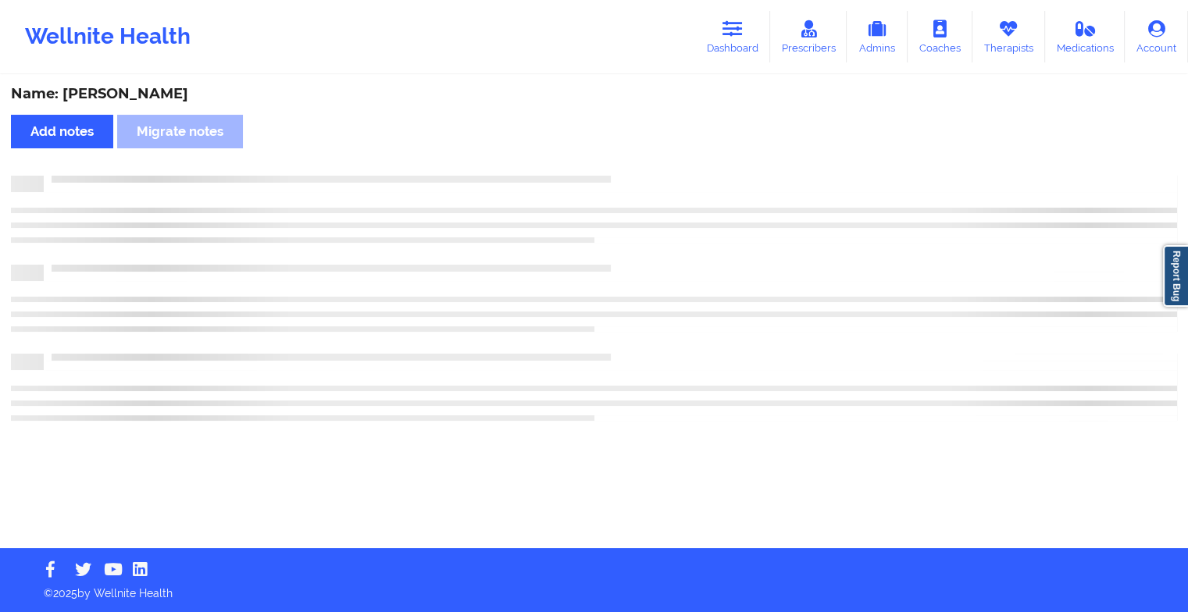
click at [639, 168] on div "Name: [PERSON_NAME] Add notes Migrate notes" at bounding box center [594, 313] width 1188 height 472
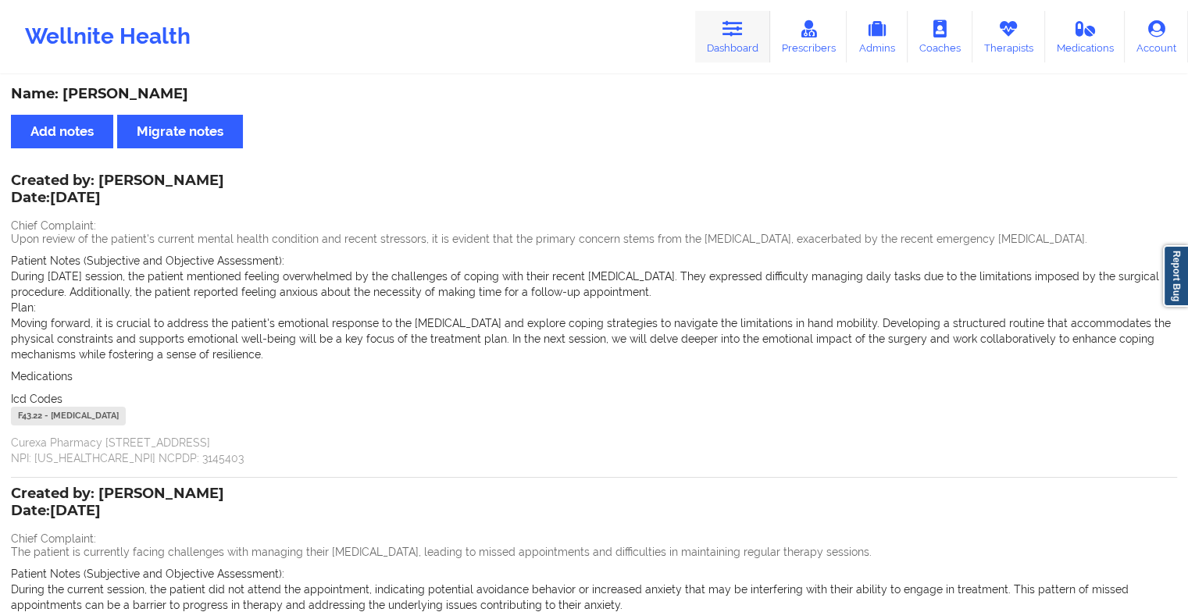
click at [705, 30] on link "Dashboard" at bounding box center [732, 37] width 75 height 52
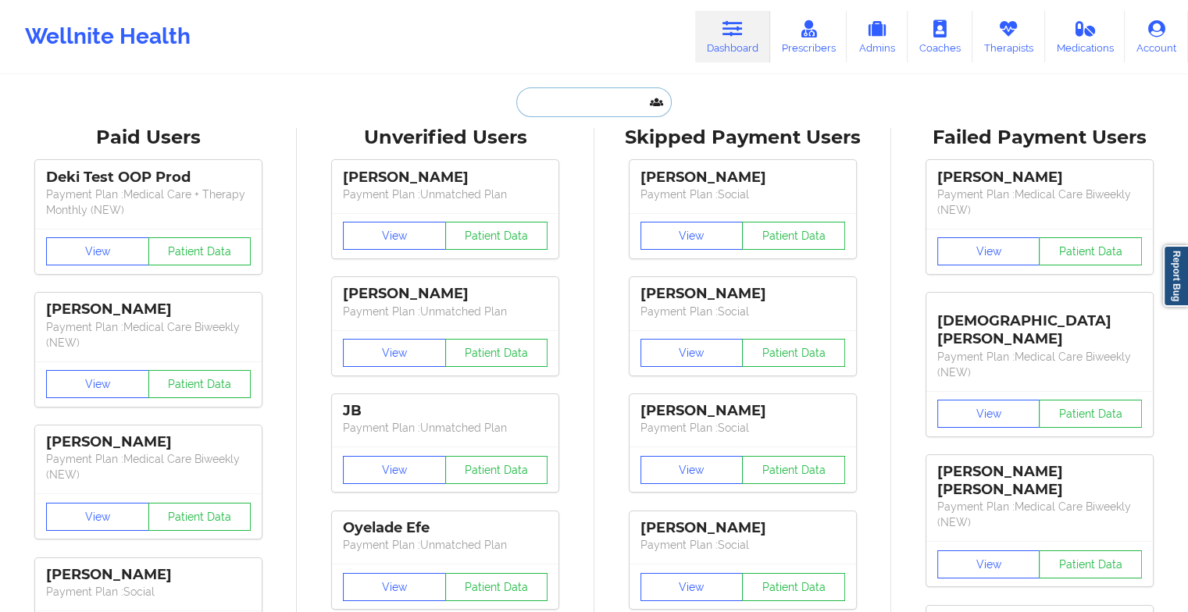
click at [575, 109] on input "text" at bounding box center [593, 102] width 155 height 30
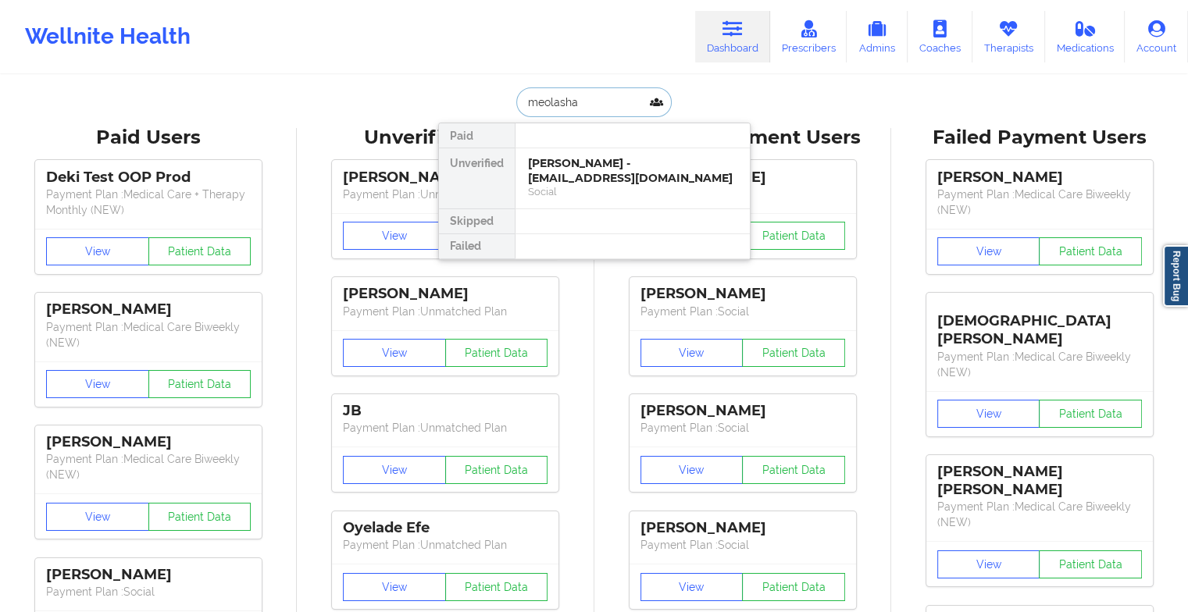
type input "meola sha"
click at [608, 181] on div "[PERSON_NAME] - [EMAIL_ADDRESS][DOMAIN_NAME]" at bounding box center [632, 170] width 209 height 29
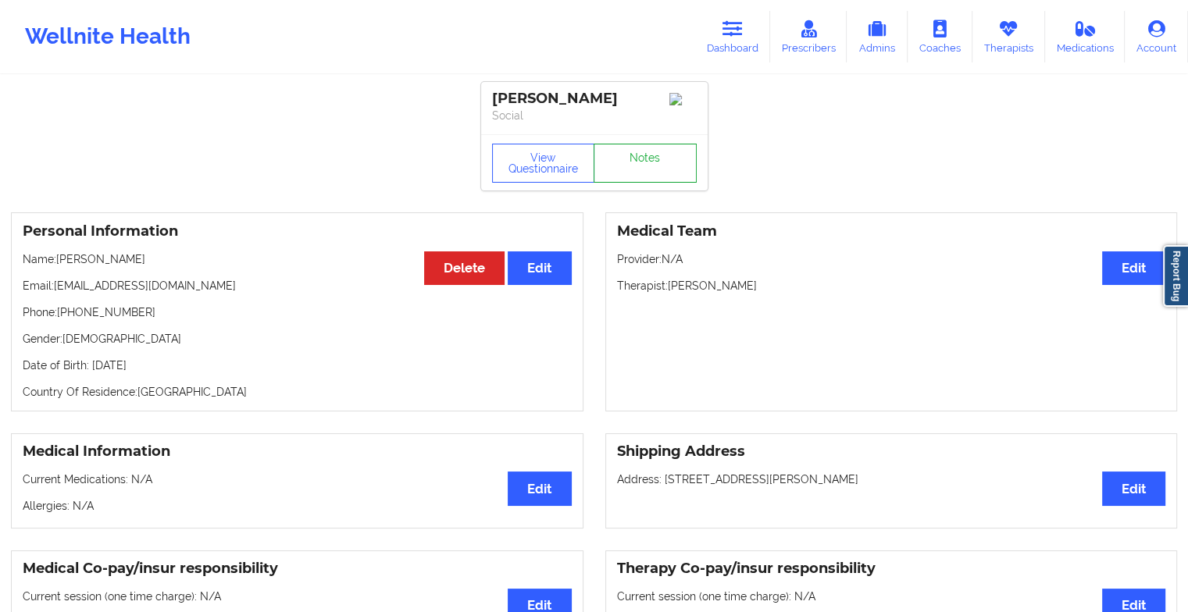
click at [642, 179] on link "Notes" at bounding box center [644, 163] width 103 height 39
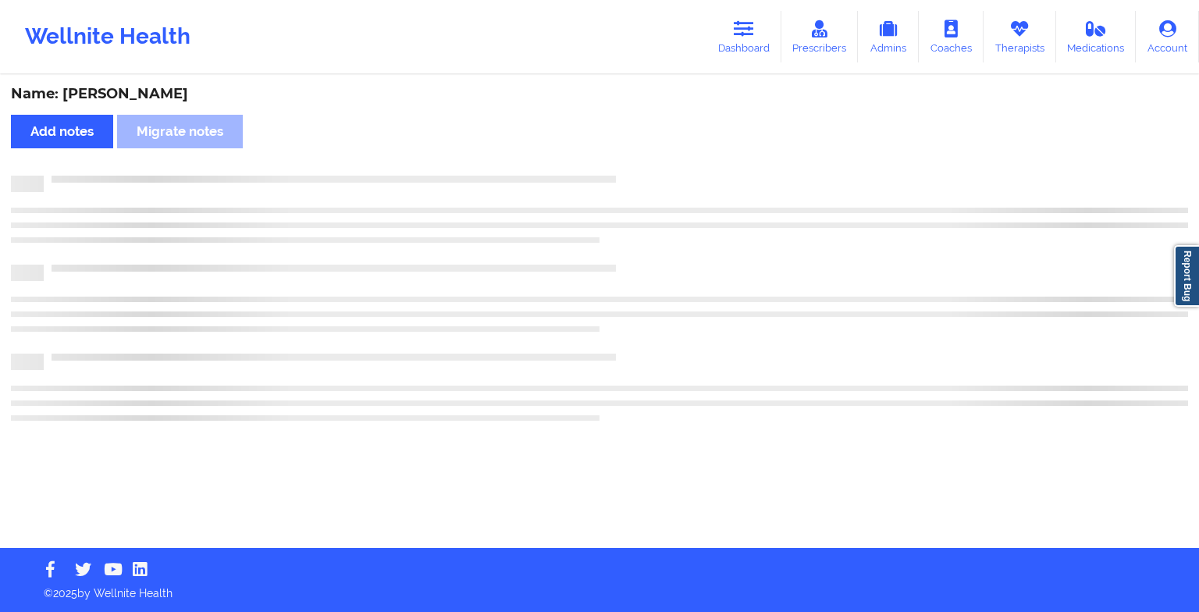
click at [642, 176] on div at bounding box center [616, 176] width 1145 height 0
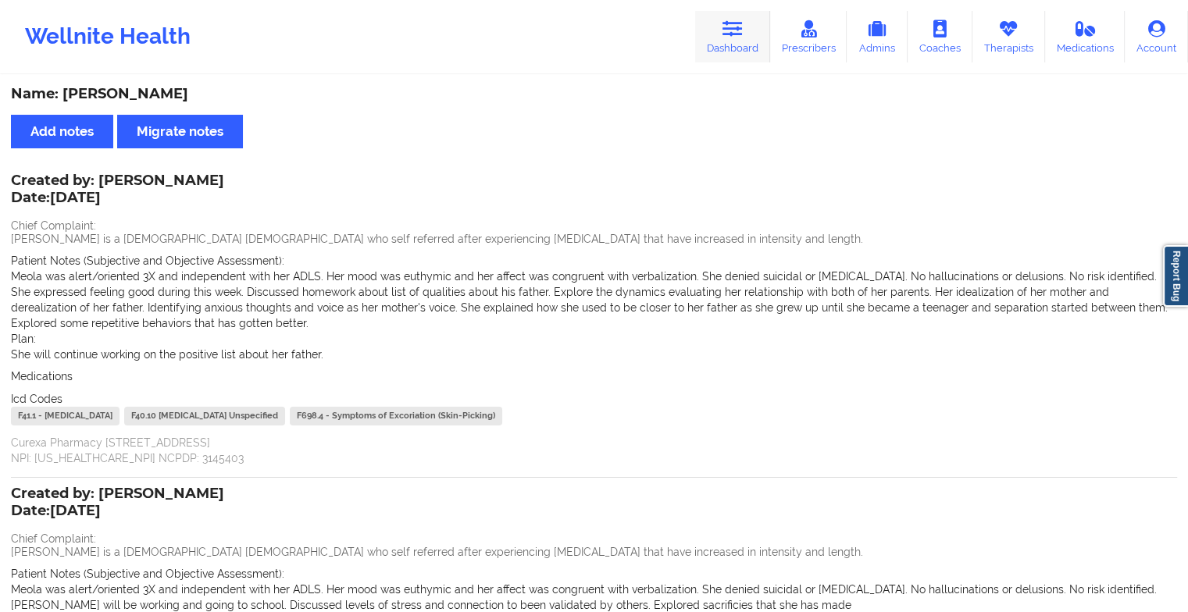
click at [722, 40] on link "Dashboard" at bounding box center [732, 37] width 75 height 52
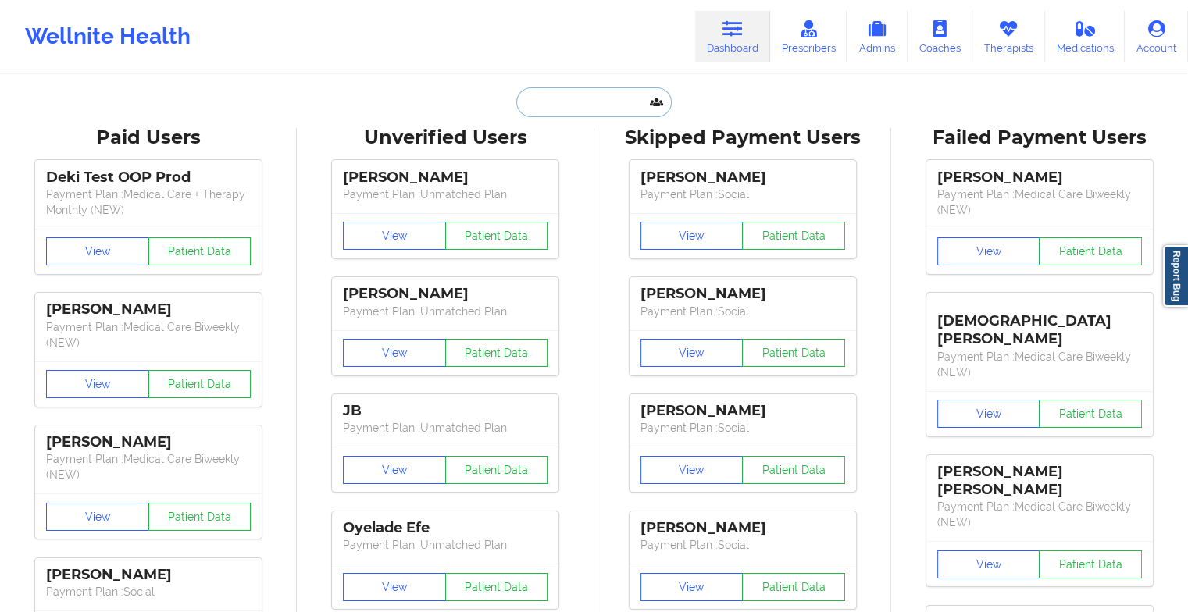
click at [567, 111] on input "text" at bounding box center [593, 102] width 155 height 30
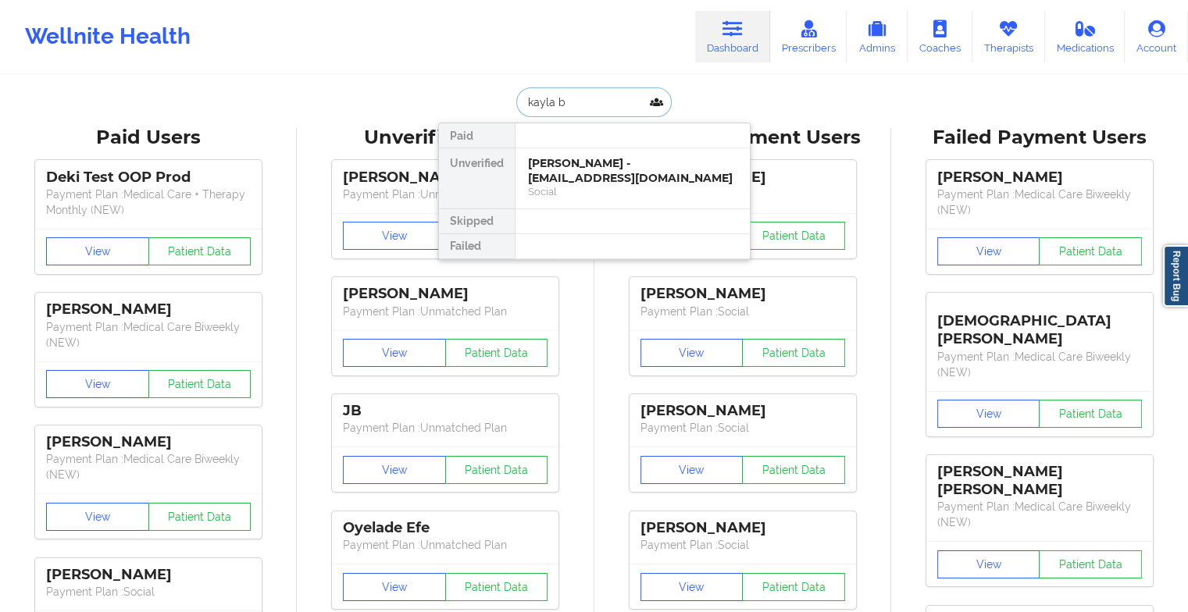
type input "kayla ba"
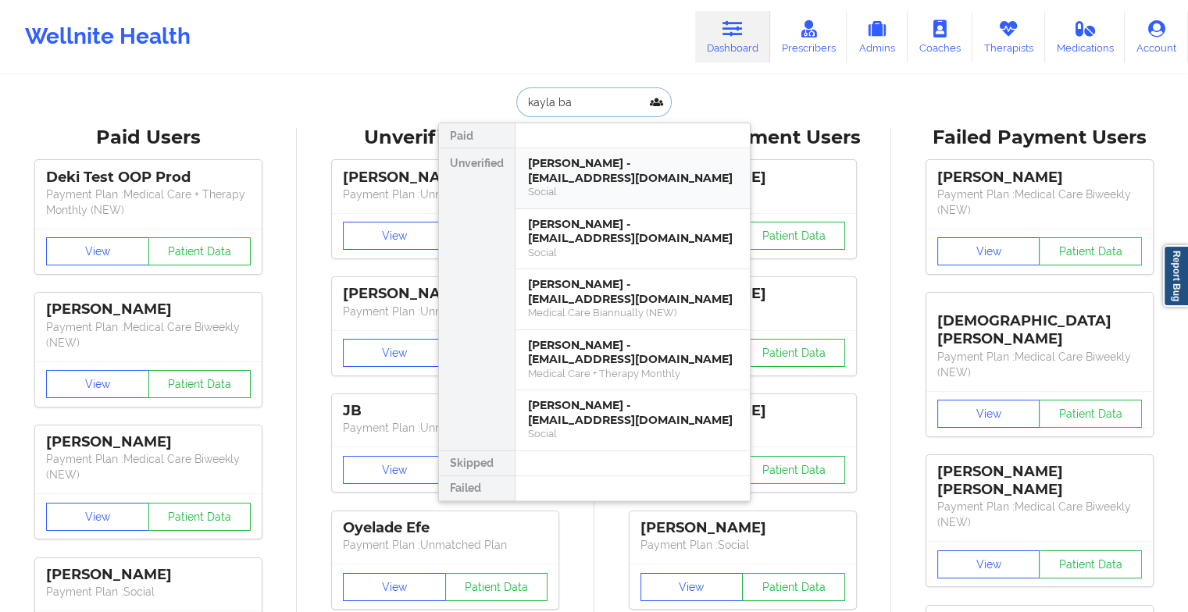
click at [618, 153] on div "[PERSON_NAME] - [EMAIL_ADDRESS][DOMAIN_NAME] Social" at bounding box center [632, 178] width 234 height 61
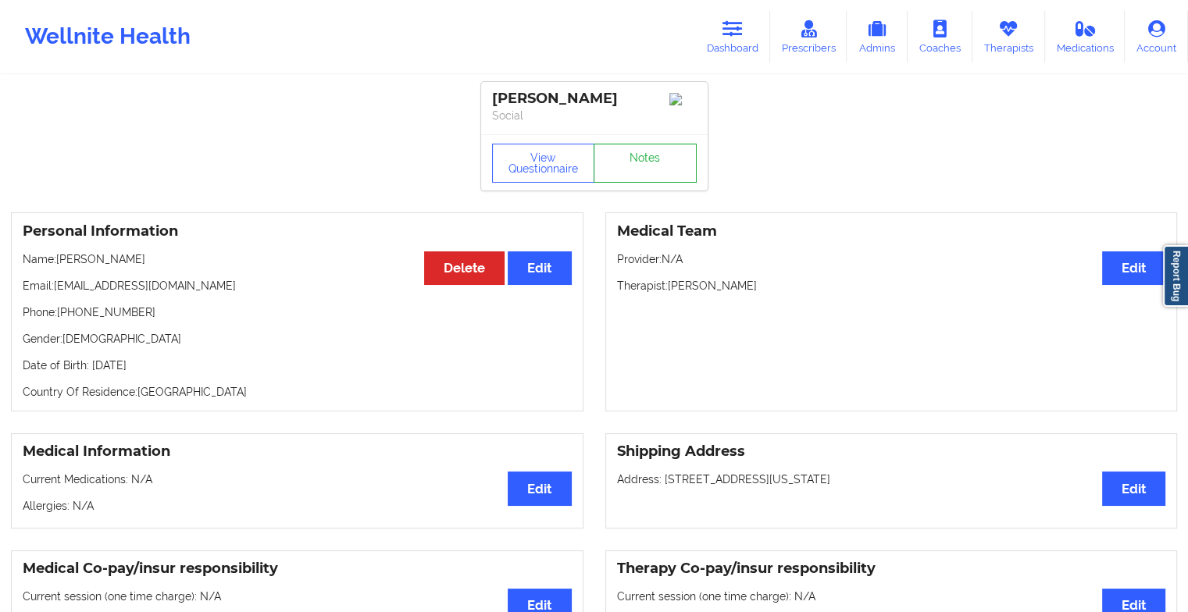
click at [640, 169] on link "Notes" at bounding box center [644, 163] width 103 height 39
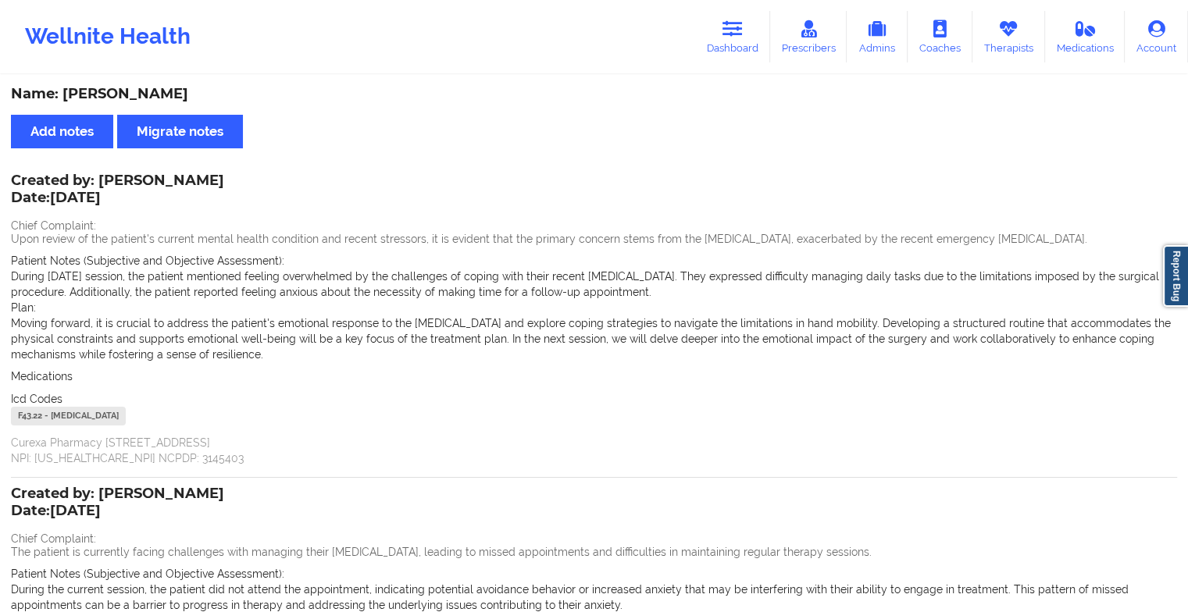
click at [737, 66] on div "Wellnite Health Dashboard Prescribers Admins Coaches Therapists Medications Acc…" at bounding box center [594, 36] width 1188 height 62
click at [739, 48] on link "Dashboard" at bounding box center [732, 37] width 75 height 52
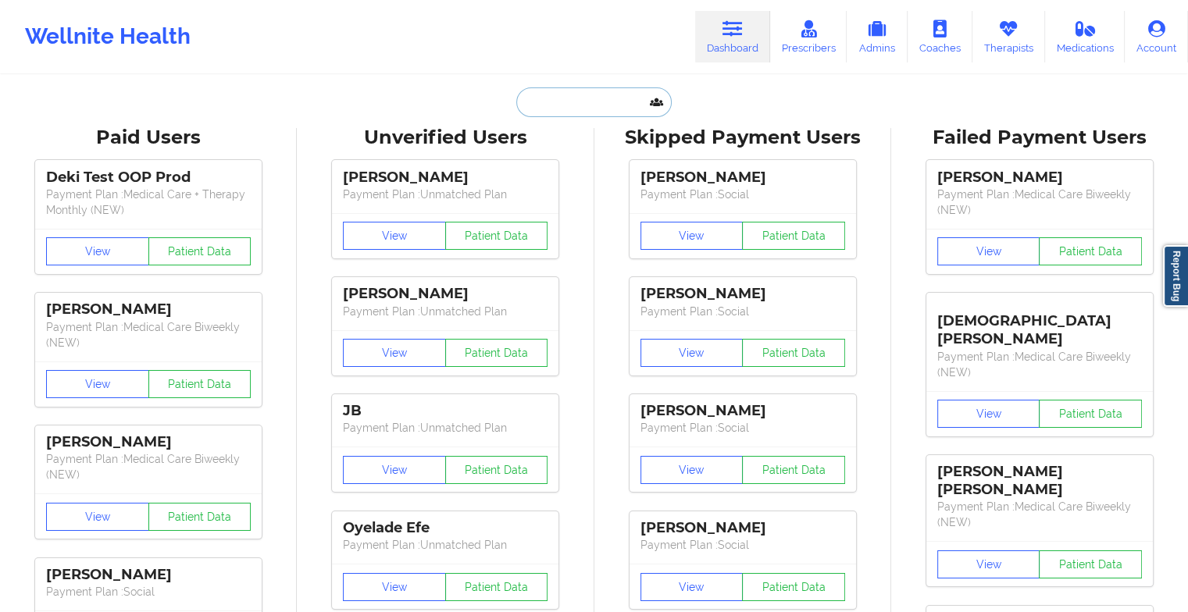
click at [621, 106] on input "text" at bounding box center [593, 102] width 155 height 30
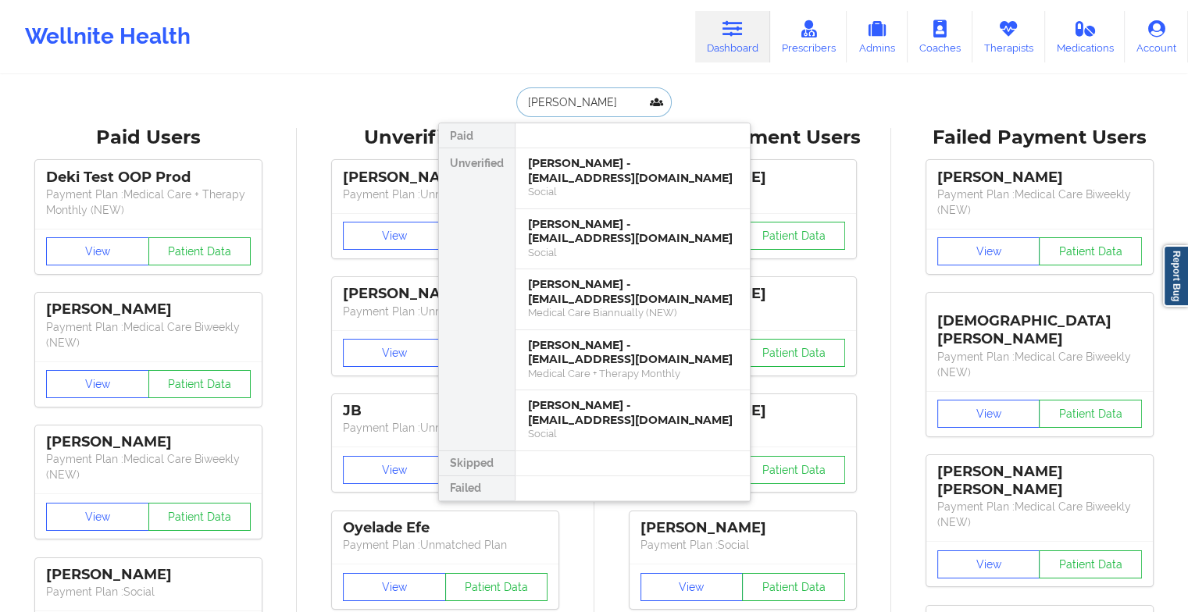
type input "[PERSON_NAME] l"
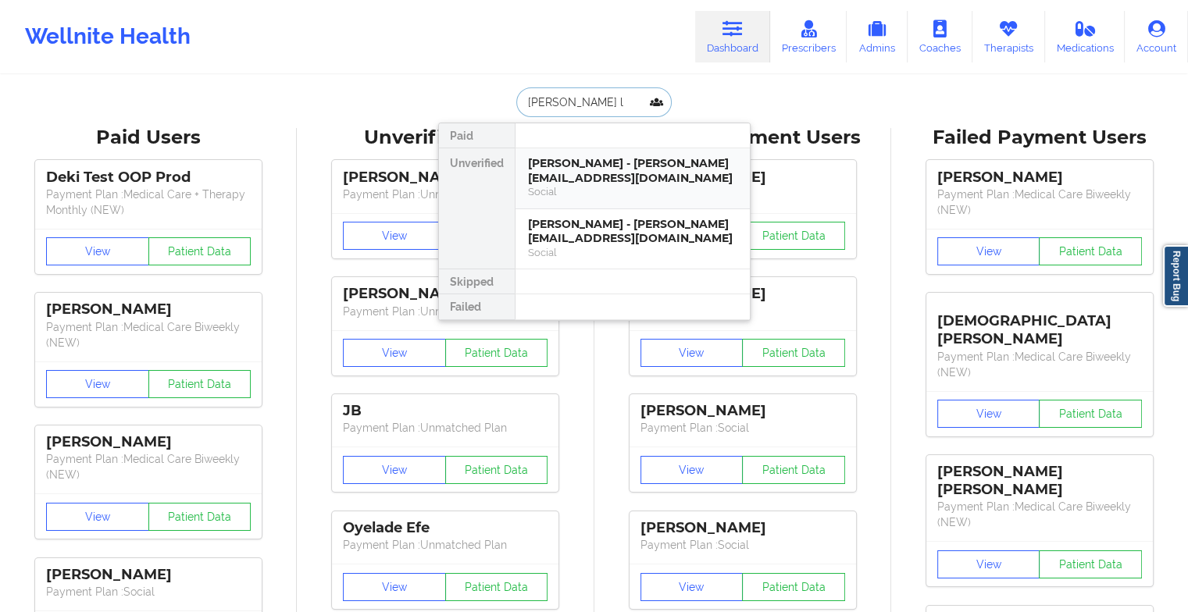
click at [618, 172] on div "[PERSON_NAME] - [PERSON_NAME][EMAIL_ADDRESS][DOMAIN_NAME]" at bounding box center [632, 170] width 209 height 29
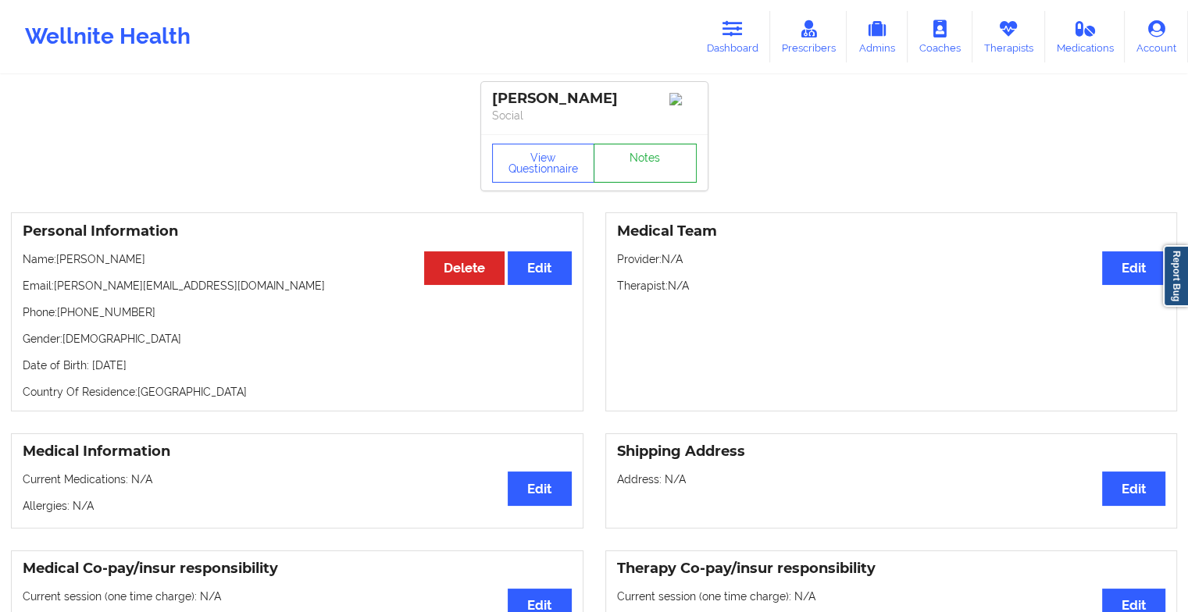
click at [655, 170] on link "Notes" at bounding box center [644, 163] width 103 height 39
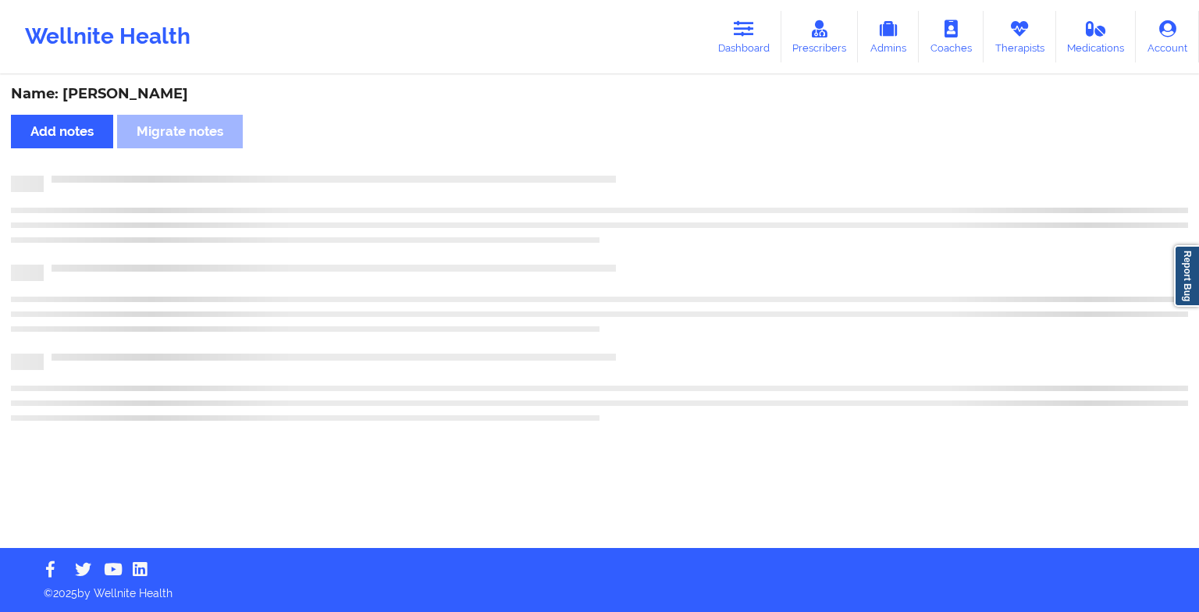
click at [655, 170] on div "Name: [PERSON_NAME] Add notes Migrate notes" at bounding box center [599, 313] width 1199 height 472
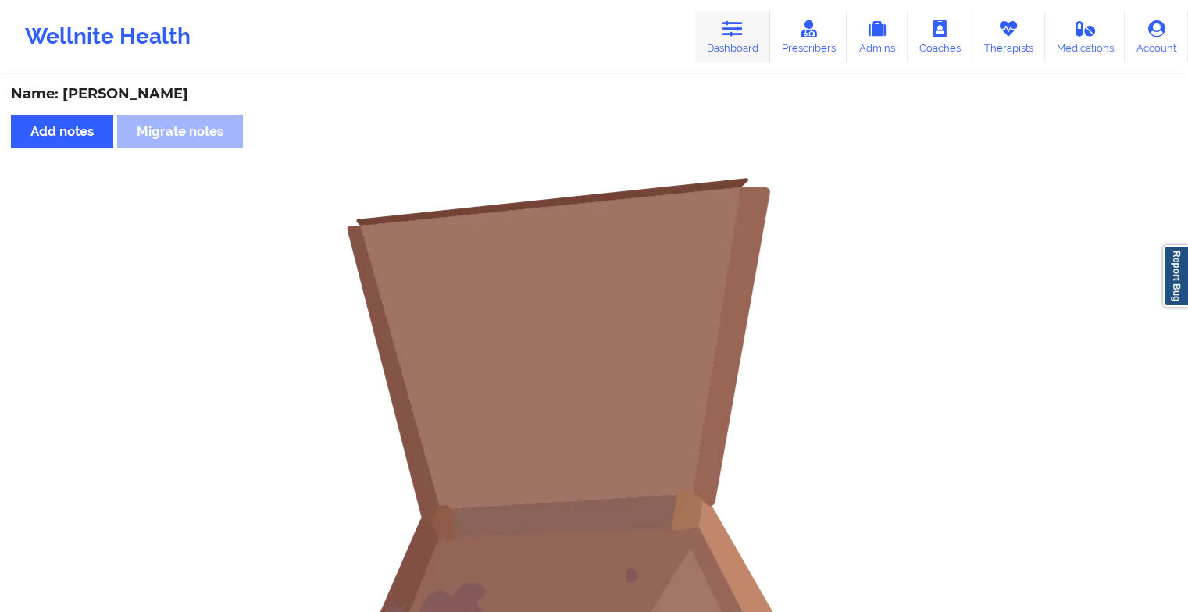
click at [729, 32] on icon at bounding box center [732, 28] width 20 height 17
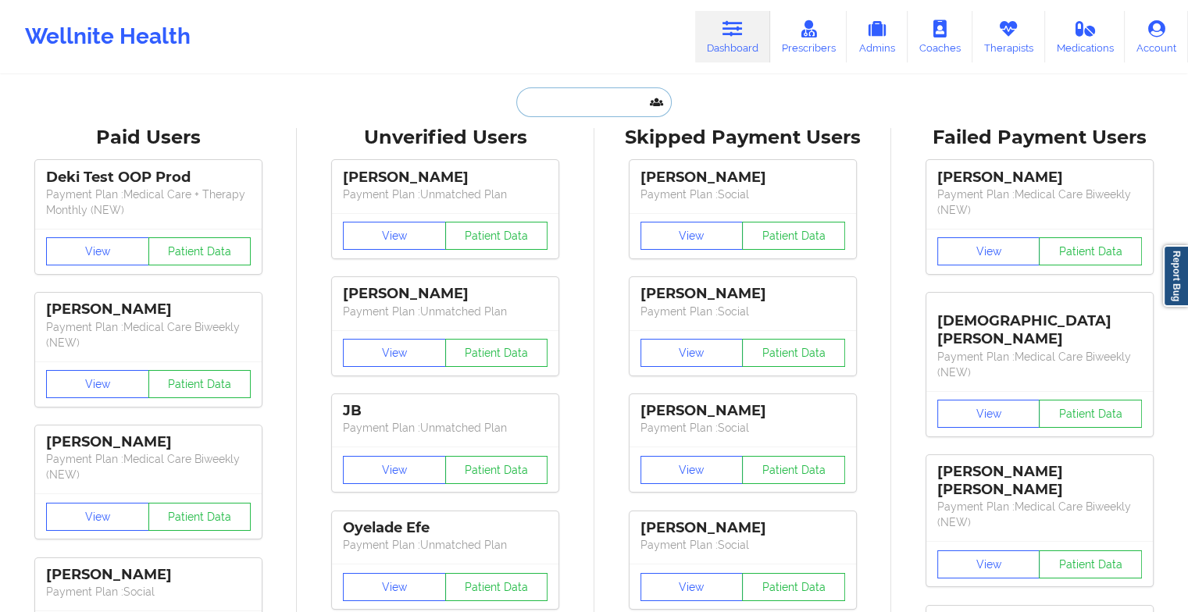
click at [597, 105] on input "text" at bounding box center [593, 102] width 155 height 30
type input "t"
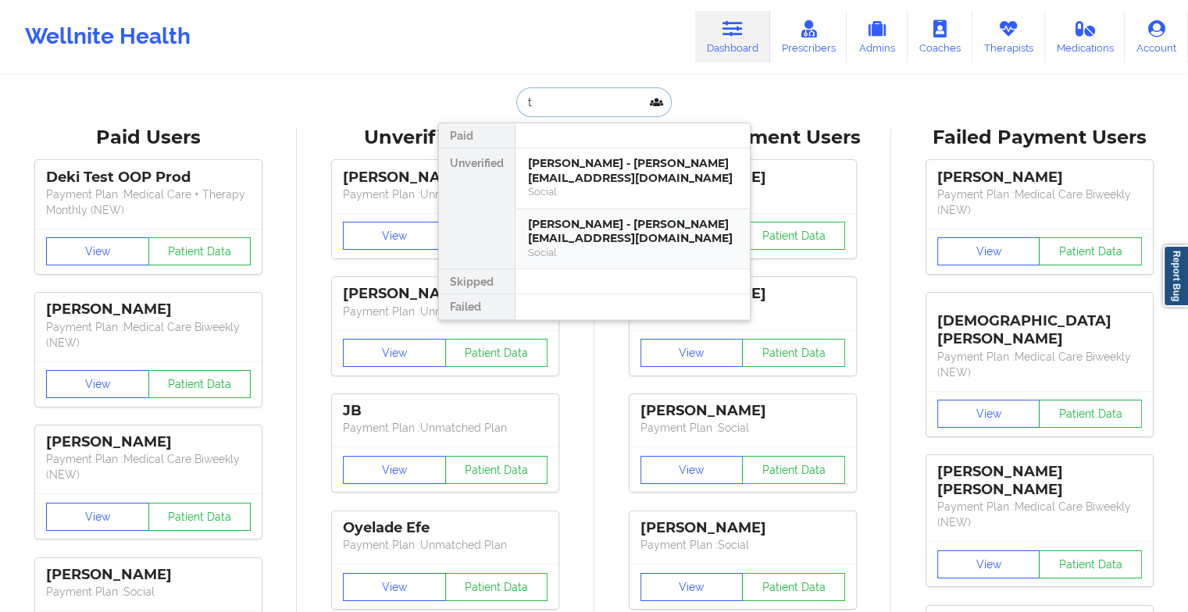
click at [589, 239] on div "[PERSON_NAME] - [PERSON_NAME][EMAIL_ADDRESS][DOMAIN_NAME]" at bounding box center [632, 231] width 209 height 29
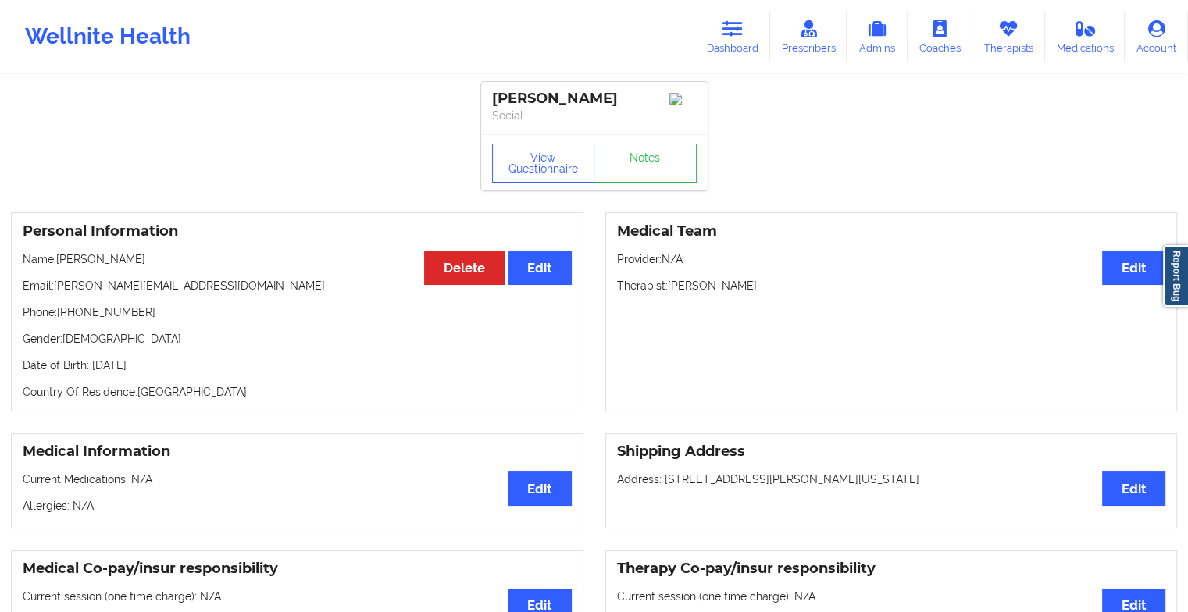
click at [665, 162] on div "View Questionnaire Notes" at bounding box center [594, 162] width 226 height 56
click at [665, 162] on link "Notes" at bounding box center [644, 163] width 103 height 39
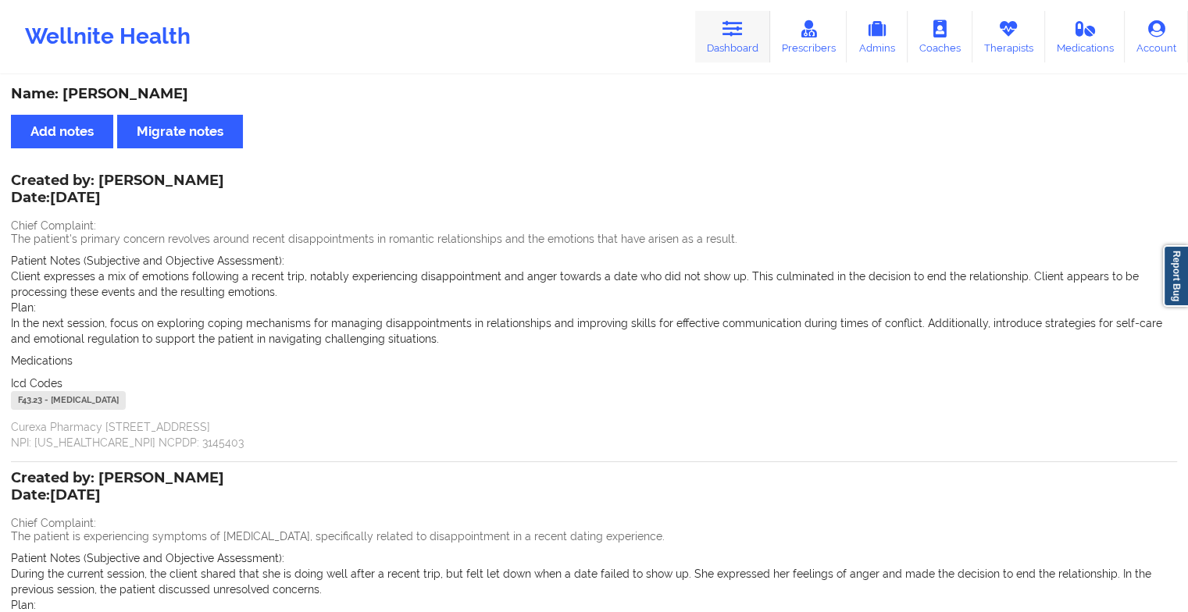
click at [724, 31] on link "Dashboard" at bounding box center [732, 37] width 75 height 52
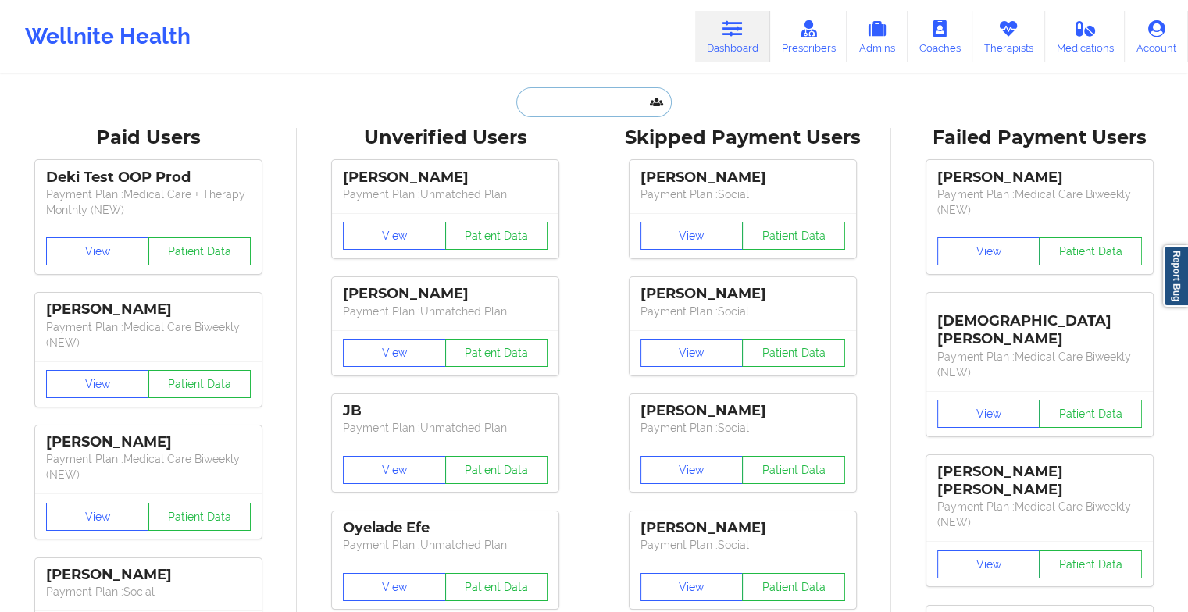
click at [568, 103] on input "text" at bounding box center [593, 102] width 155 height 30
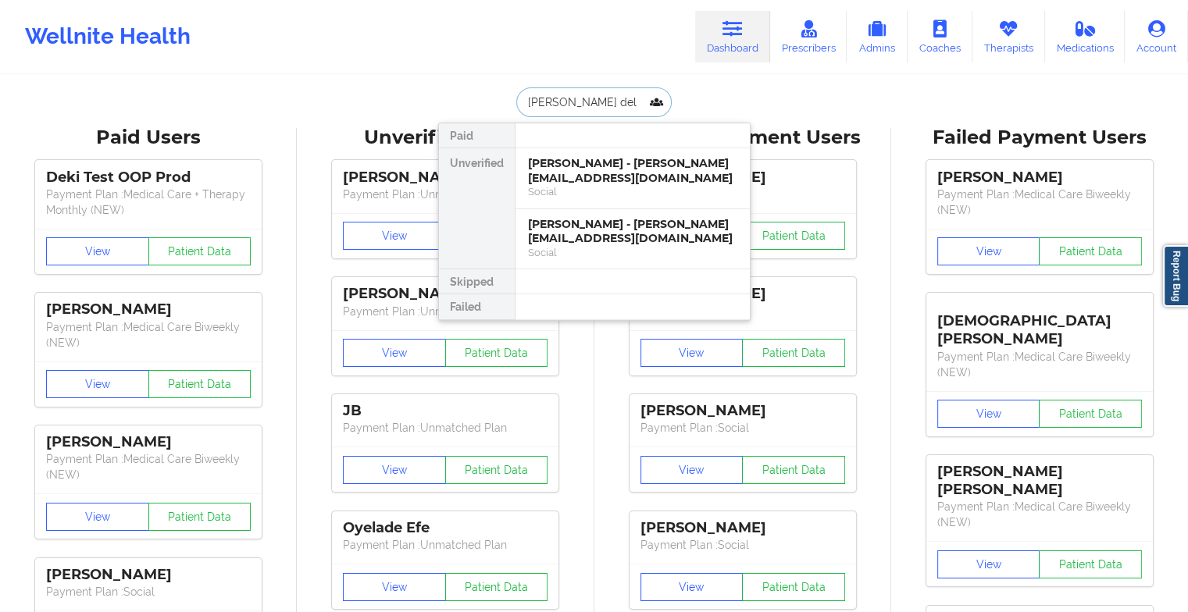
type input "[PERSON_NAME] del p"
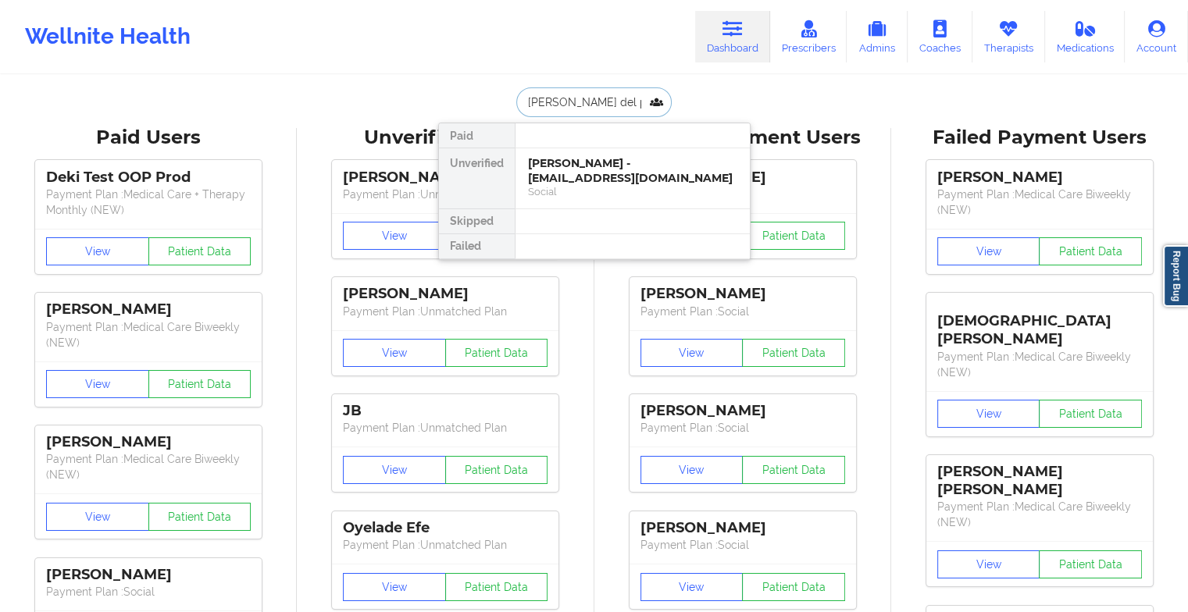
drag, startPoint x: 606, startPoint y: 180, endPoint x: 622, endPoint y: 65, distance: 116.6
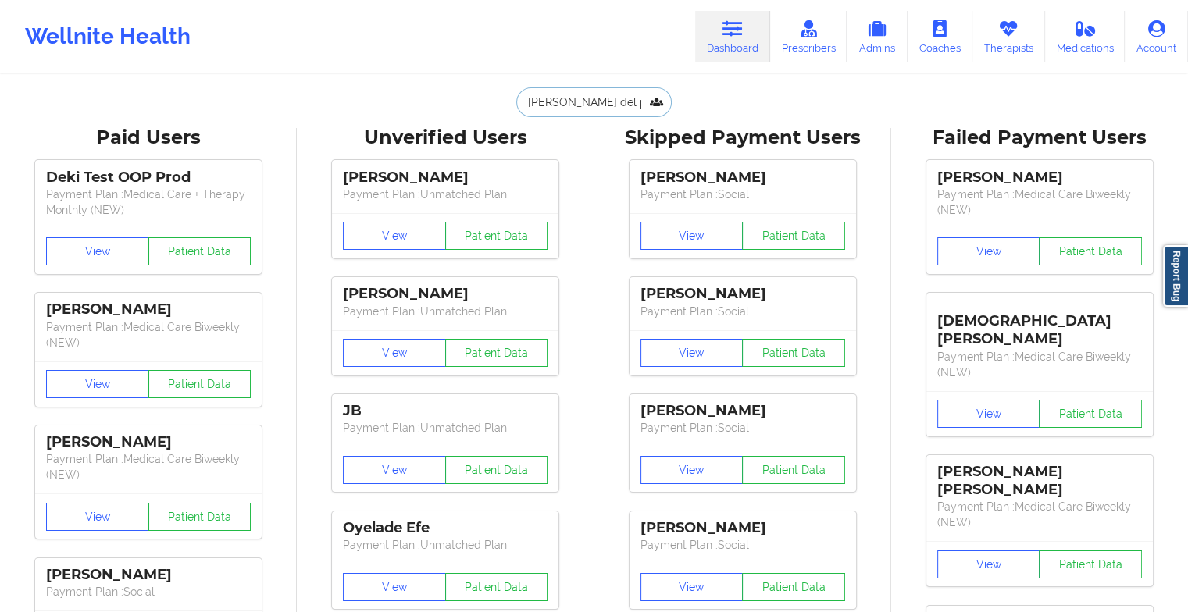
click at [579, 98] on input "[PERSON_NAME] del p" at bounding box center [593, 102] width 155 height 30
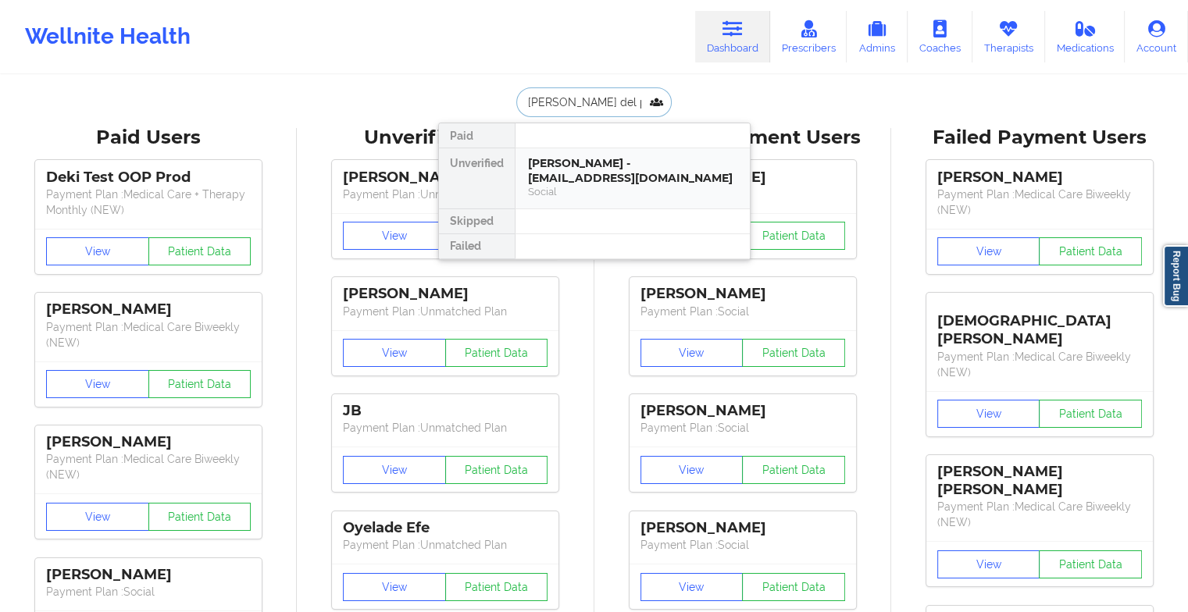
click at [611, 166] on div "[PERSON_NAME] - [EMAIL_ADDRESS][DOMAIN_NAME]" at bounding box center [632, 170] width 209 height 29
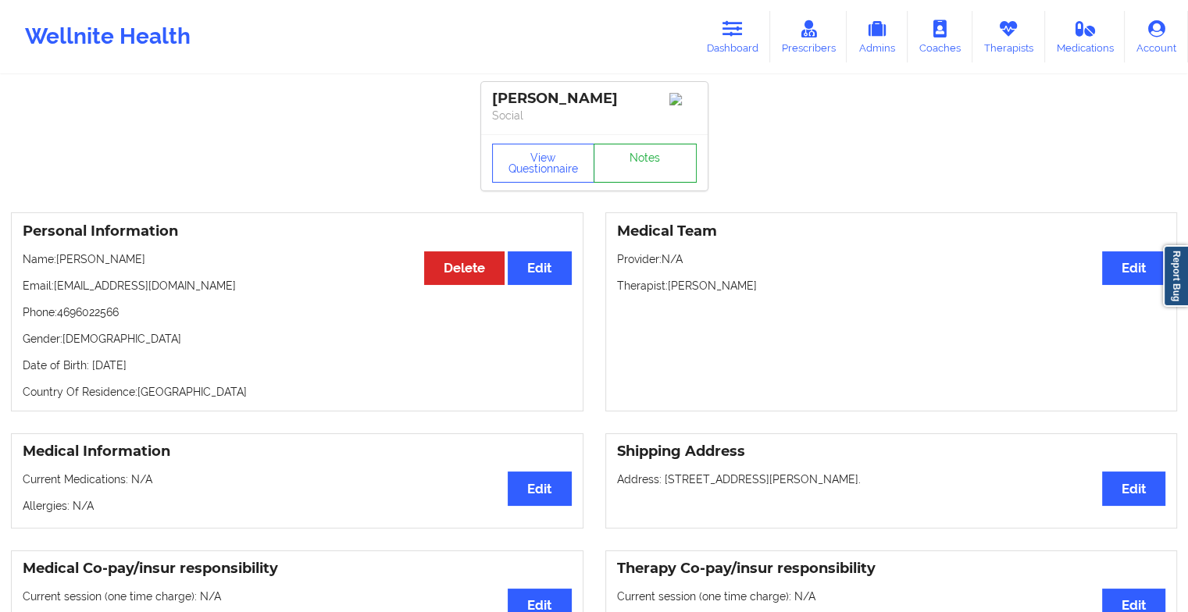
click at [643, 159] on link "Notes" at bounding box center [644, 163] width 103 height 39
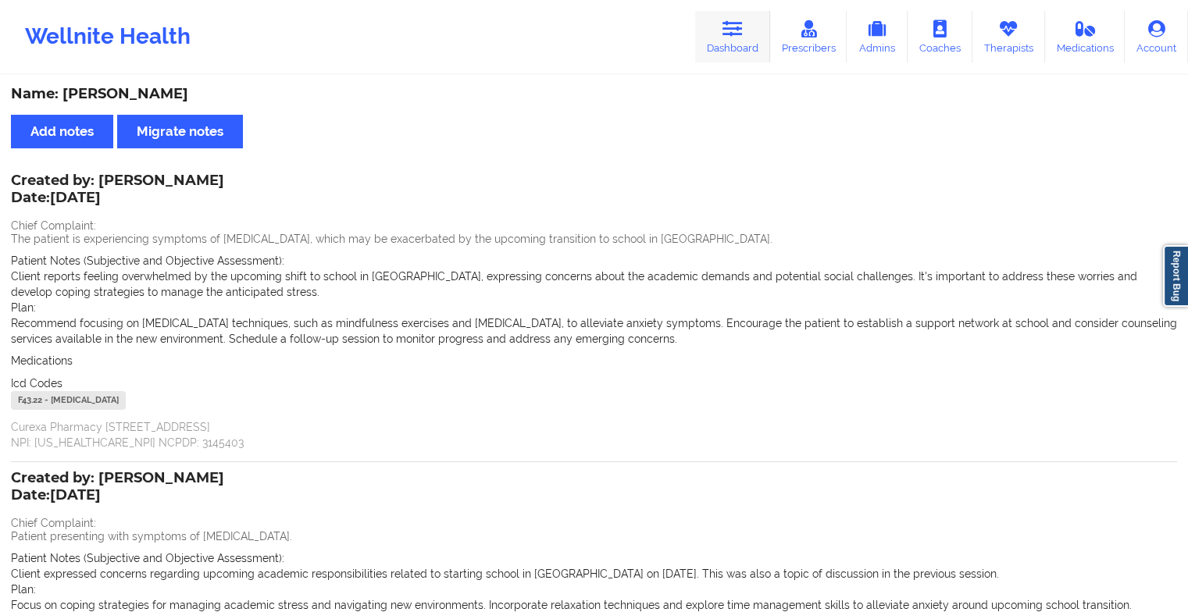
click at [732, 34] on icon at bounding box center [732, 28] width 20 height 17
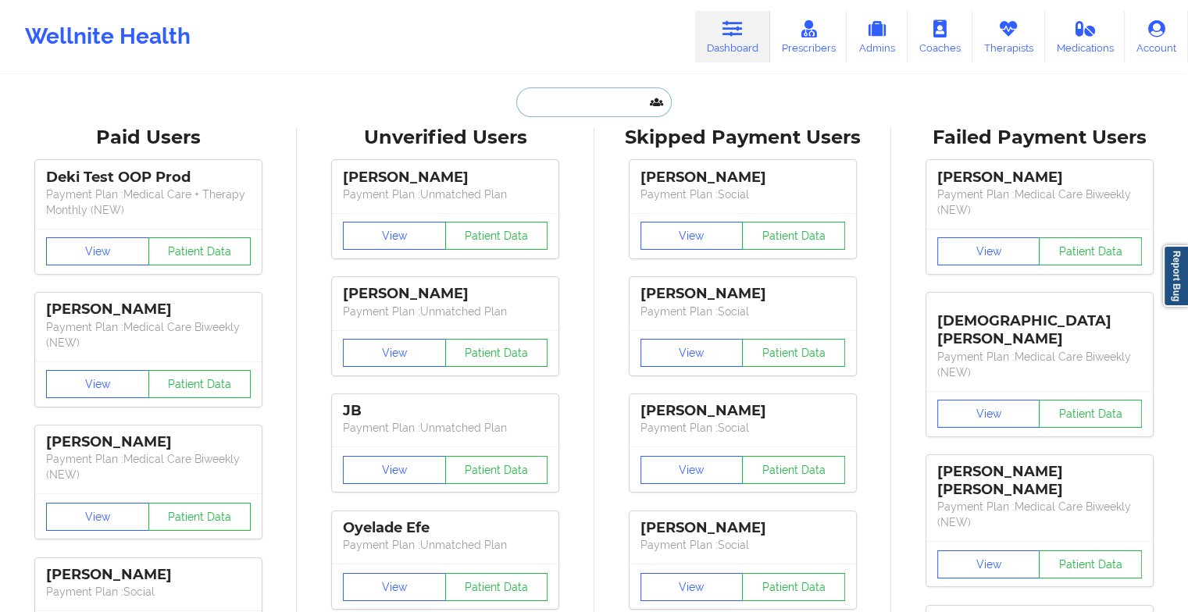
click at [585, 102] on input "text" at bounding box center [593, 102] width 155 height 30
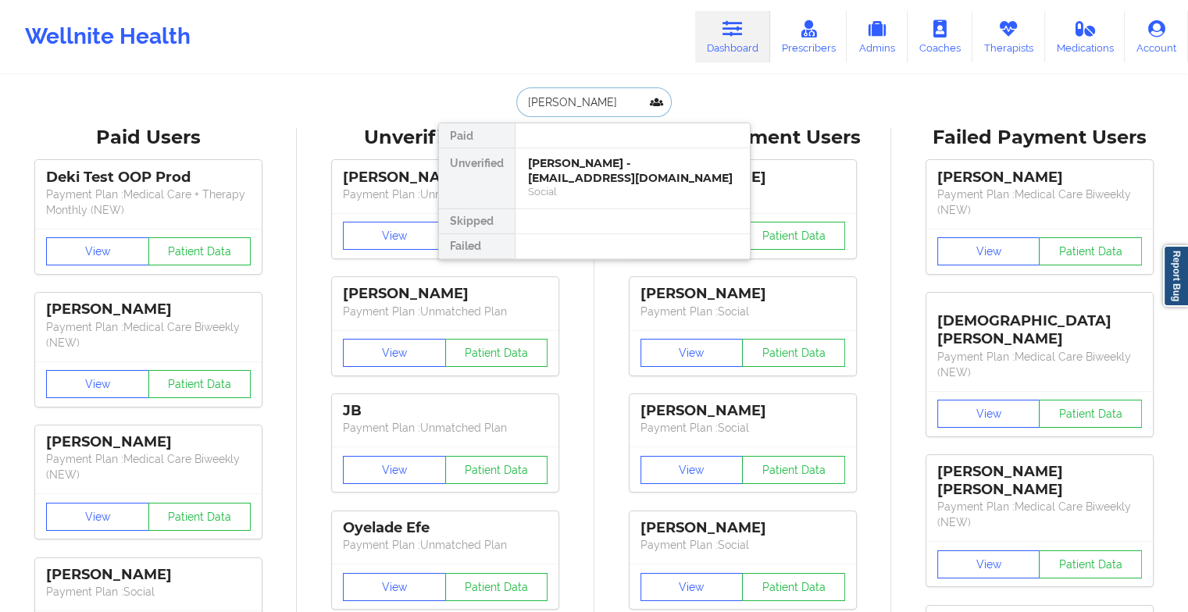
type input "[PERSON_NAME]"
click at [583, 162] on div "[PERSON_NAME] - [EMAIL_ADDRESS][DOMAIN_NAME]" at bounding box center [632, 170] width 209 height 29
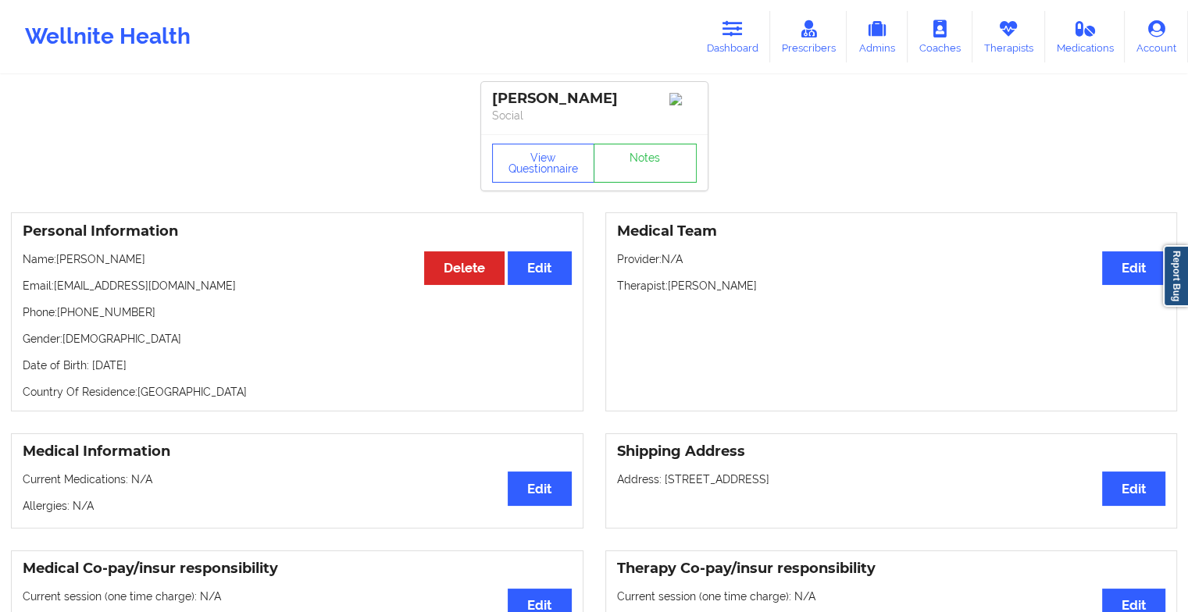
click at [626, 134] on div "[PERSON_NAME] Social" at bounding box center [594, 108] width 226 height 52
drag, startPoint x: 626, startPoint y: 151, endPoint x: 629, endPoint y: 177, distance: 26.0
click at [629, 177] on link "Notes" at bounding box center [644, 163] width 103 height 39
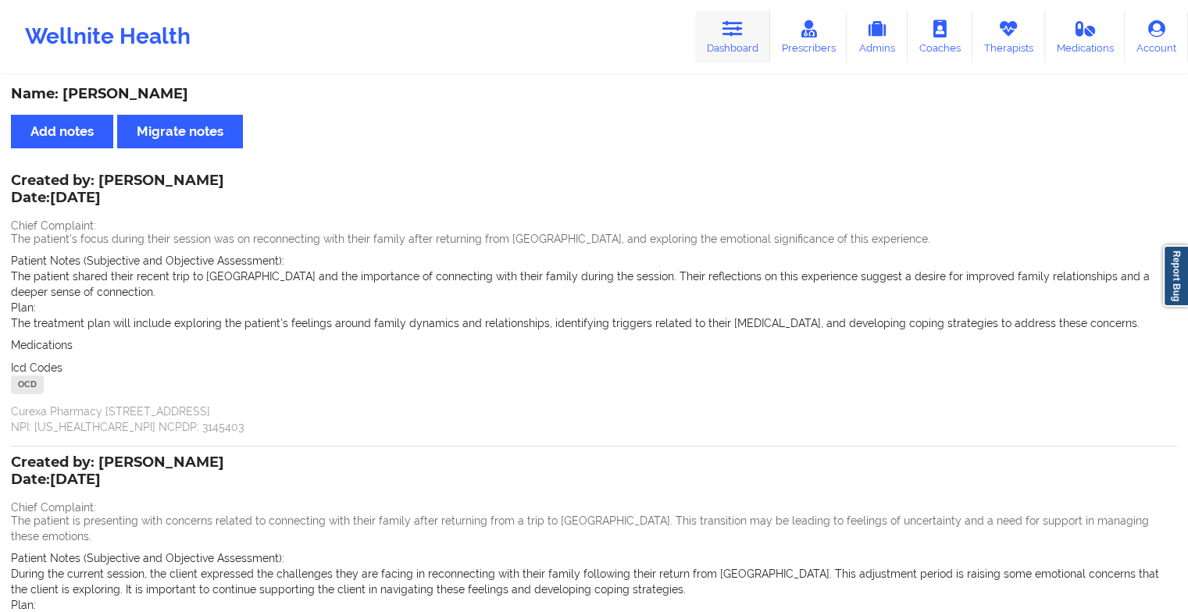
click at [730, 46] on link "Dashboard" at bounding box center [732, 37] width 75 height 52
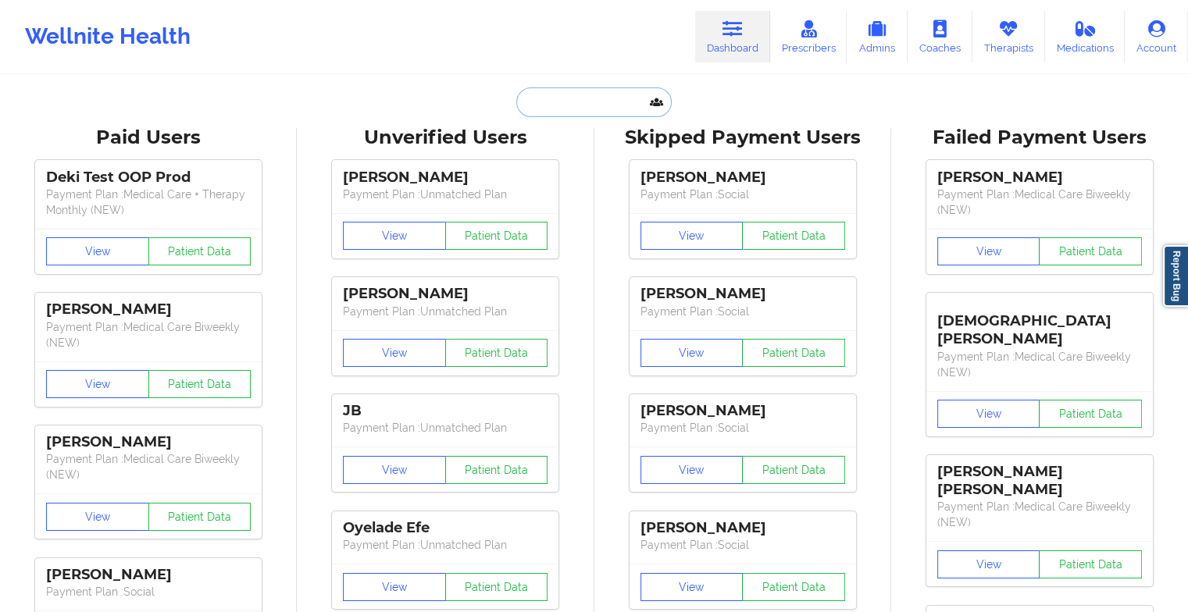
click at [572, 105] on input "text" at bounding box center [593, 102] width 155 height 30
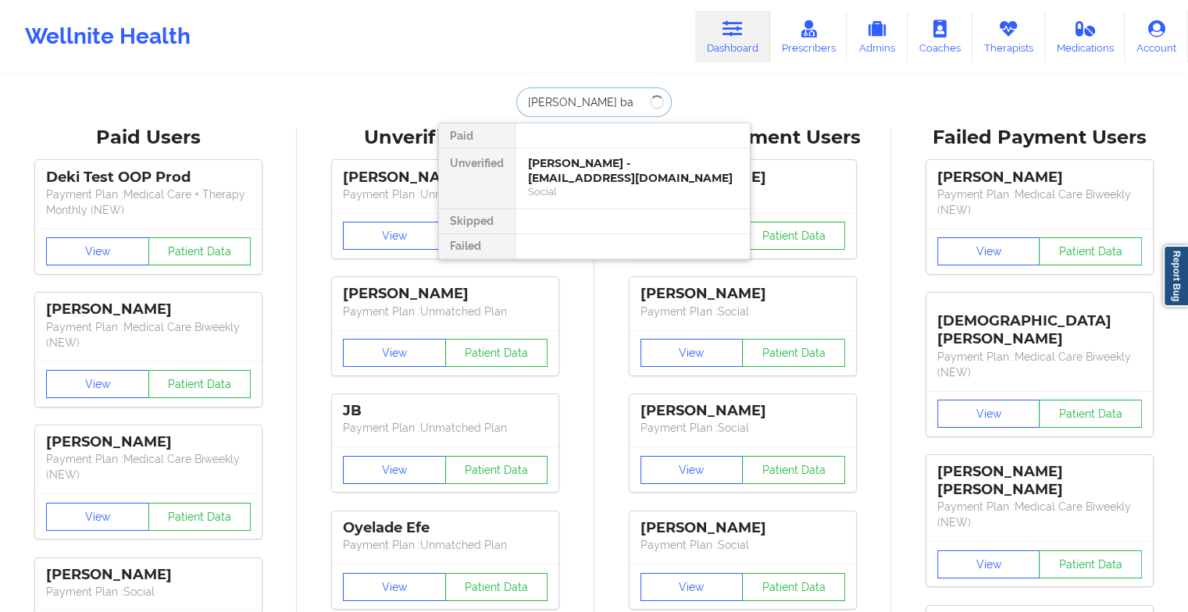
type input "[PERSON_NAME] bac"
click at [606, 181] on div "[PERSON_NAME] - [EMAIL_ADDRESS][DOMAIN_NAME]" at bounding box center [632, 170] width 209 height 29
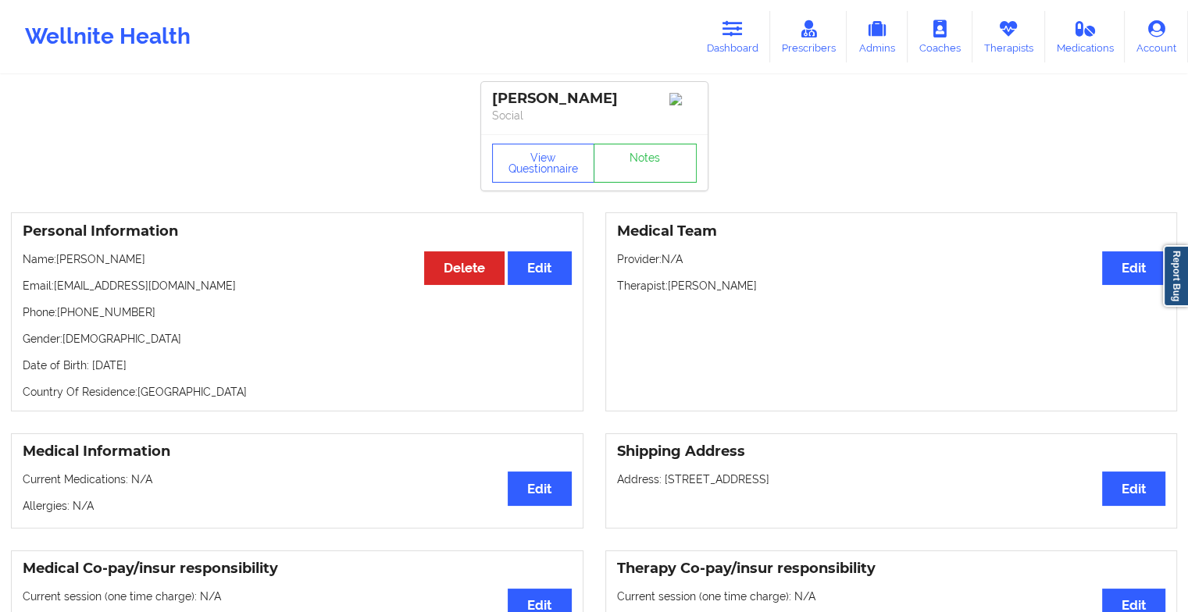
click at [646, 162] on div "View Questionnaire Notes" at bounding box center [594, 162] width 226 height 56
click at [646, 162] on link "Notes" at bounding box center [644, 163] width 103 height 39
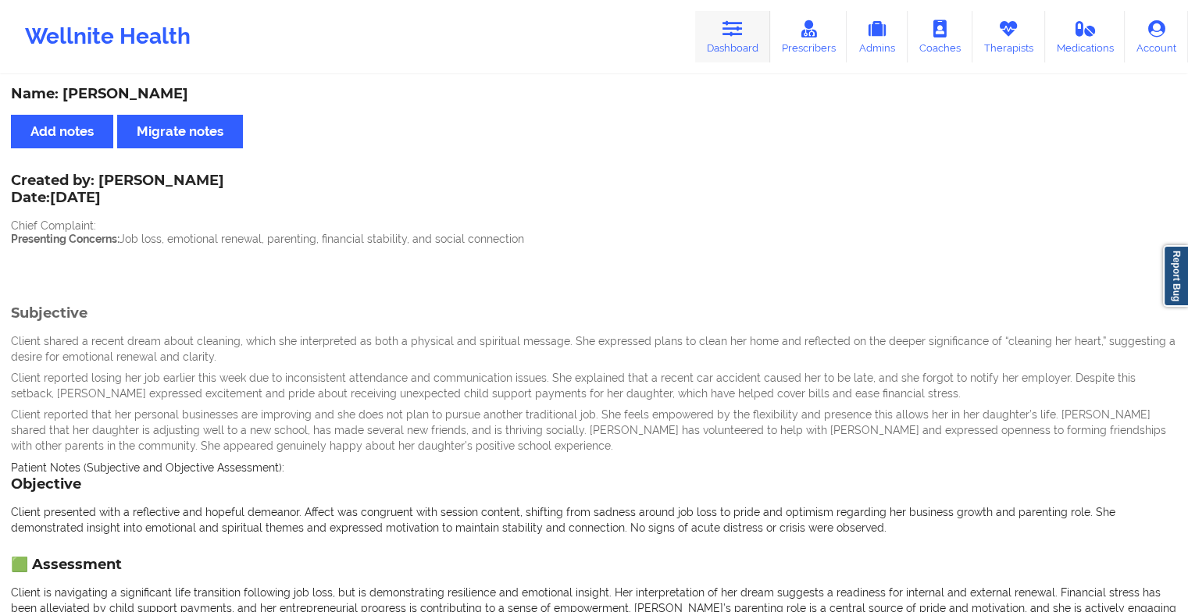
click at [733, 51] on link "Dashboard" at bounding box center [732, 37] width 75 height 52
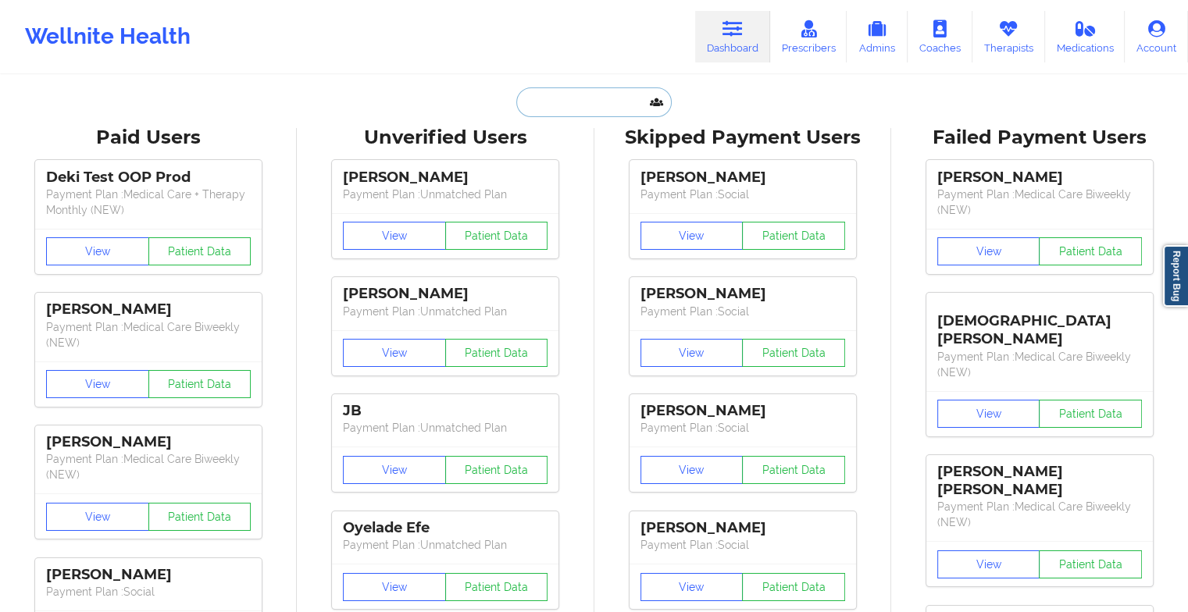
click at [619, 101] on input "text" at bounding box center [593, 102] width 155 height 30
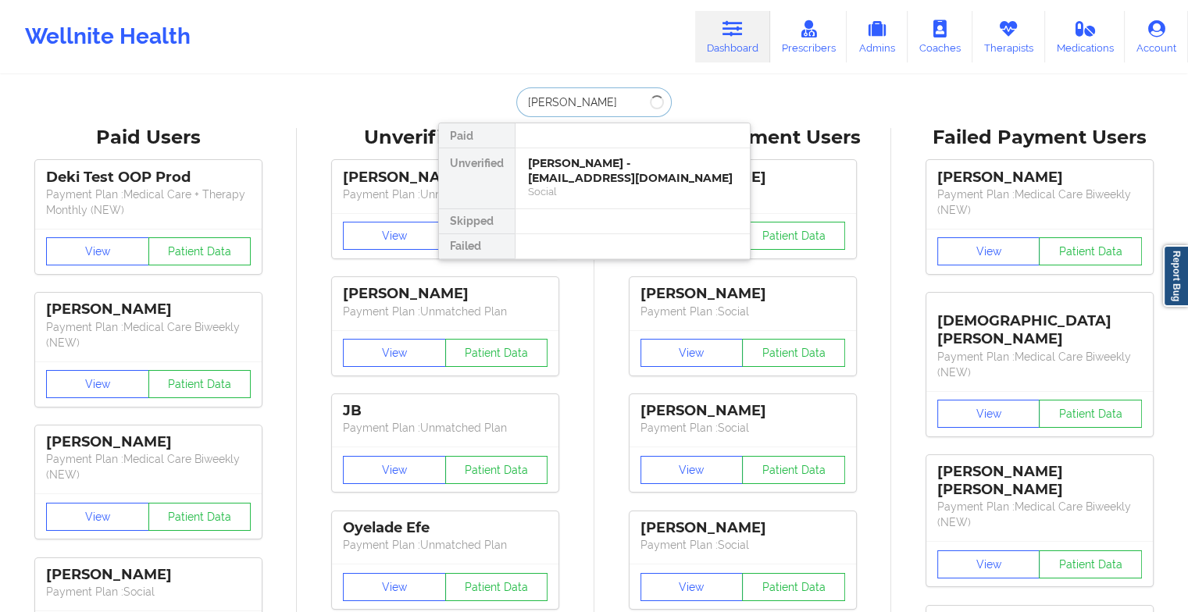
type input "[PERSON_NAME]"
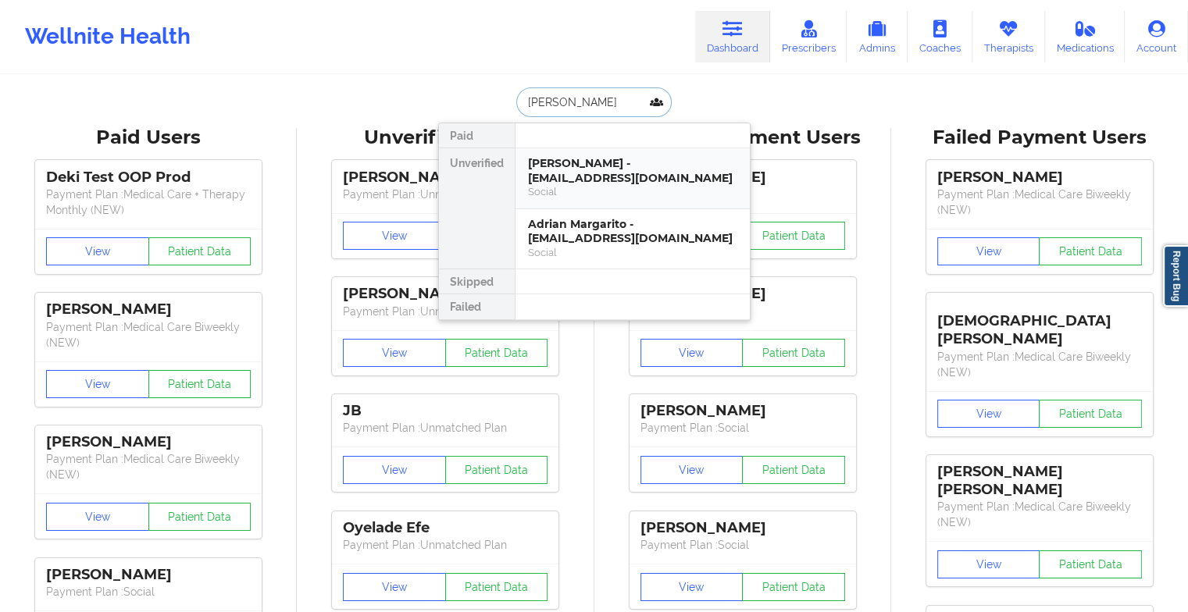
click at [608, 175] on div "[PERSON_NAME] - [EMAIL_ADDRESS][DOMAIN_NAME]" at bounding box center [632, 170] width 209 height 29
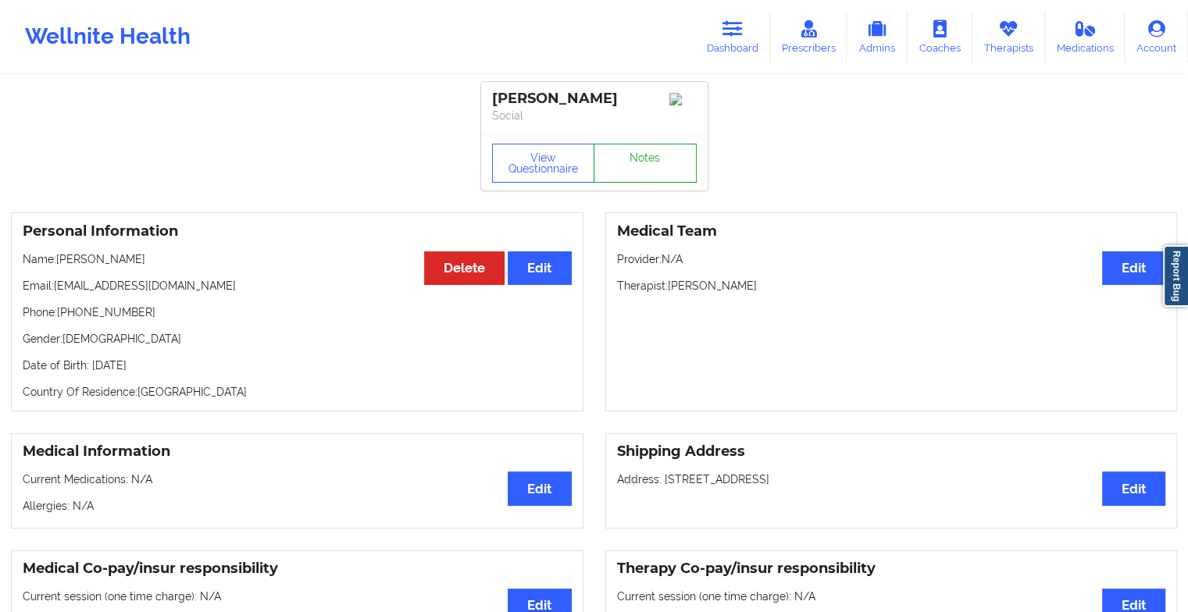
click at [636, 169] on link "Notes" at bounding box center [644, 163] width 103 height 39
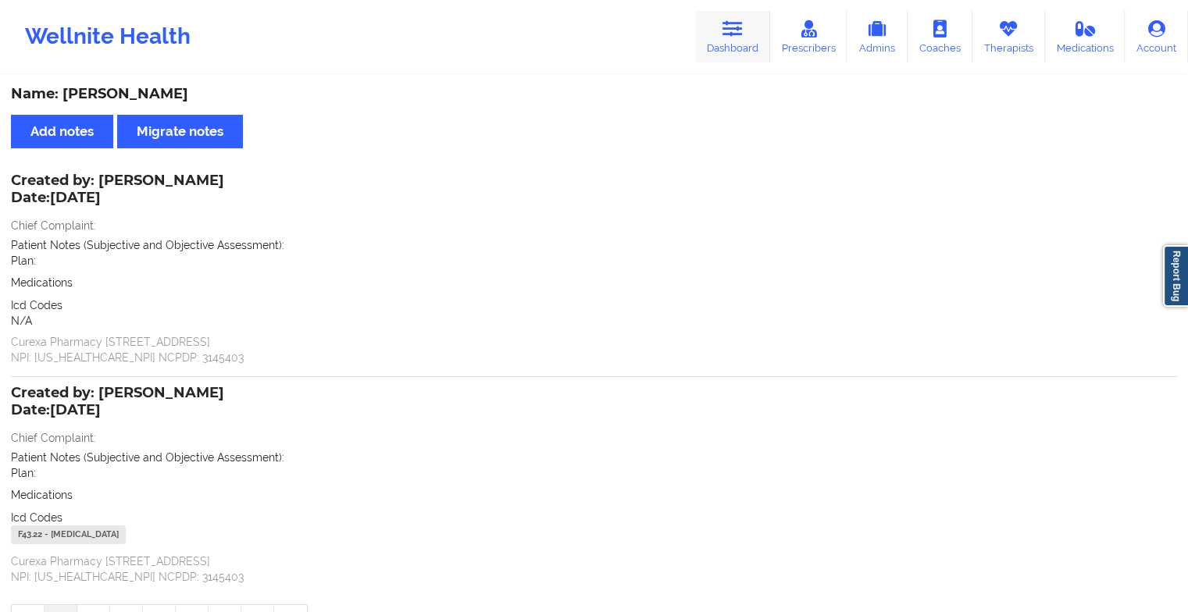
click at [748, 56] on link "Dashboard" at bounding box center [732, 37] width 75 height 52
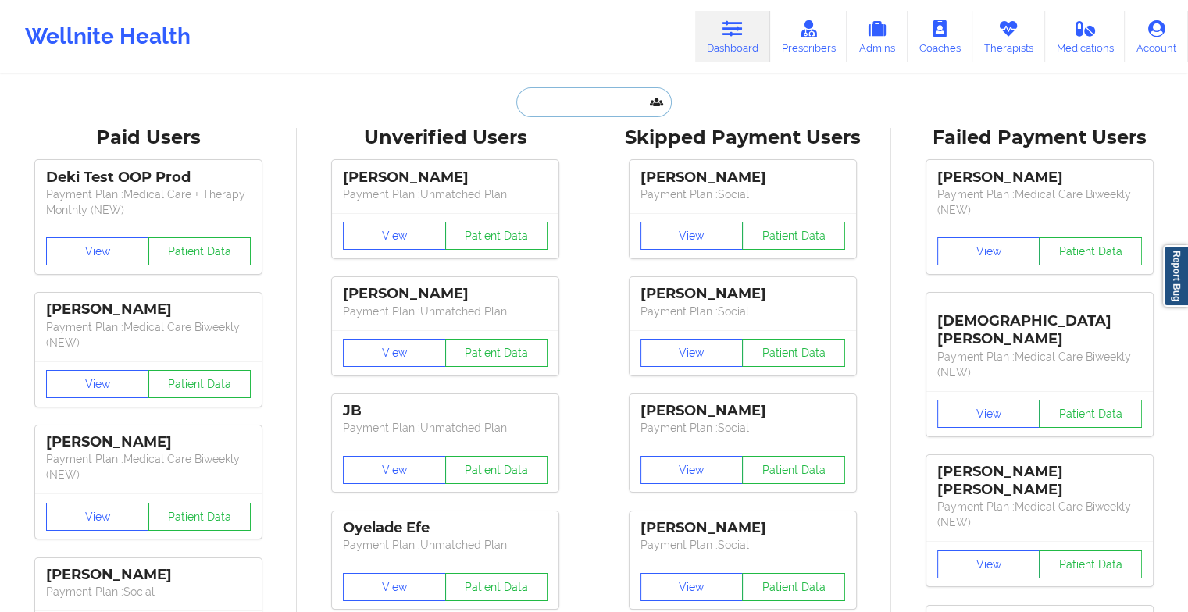
click at [577, 100] on input "text" at bounding box center [593, 102] width 155 height 30
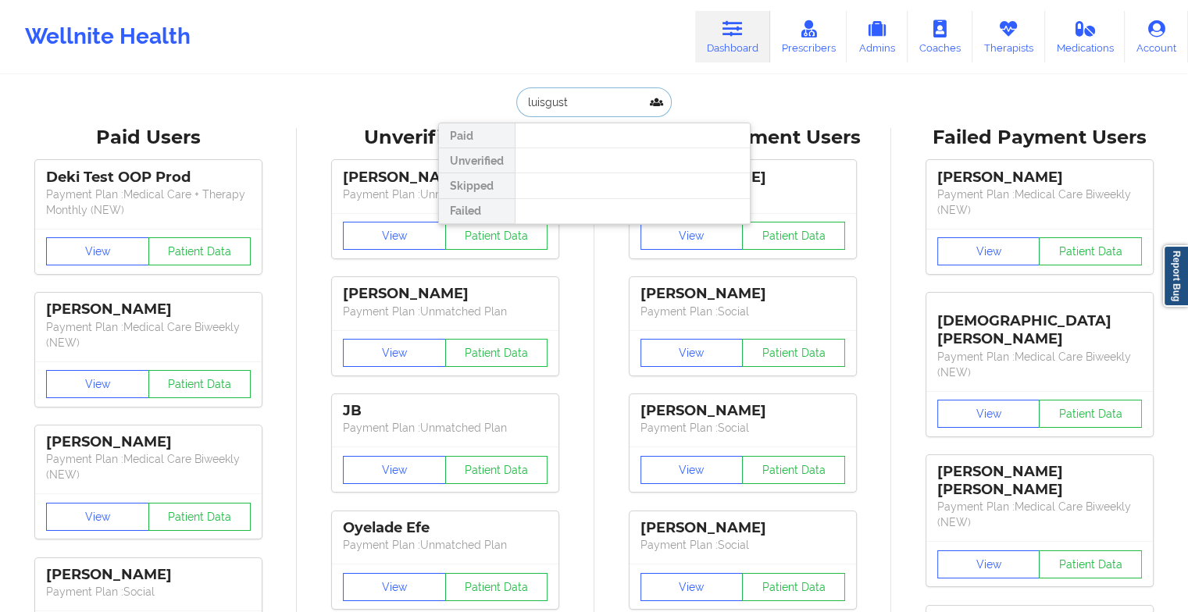
type input "[PERSON_NAME]"
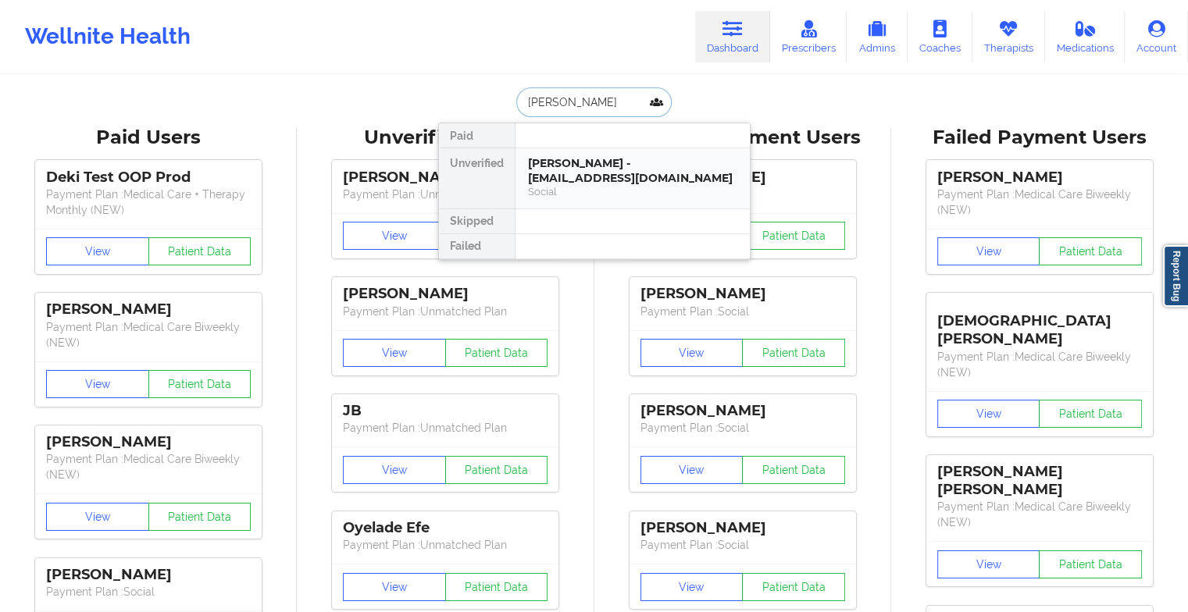
click at [576, 170] on div "[PERSON_NAME] - [EMAIL_ADDRESS][DOMAIN_NAME]" at bounding box center [632, 170] width 209 height 29
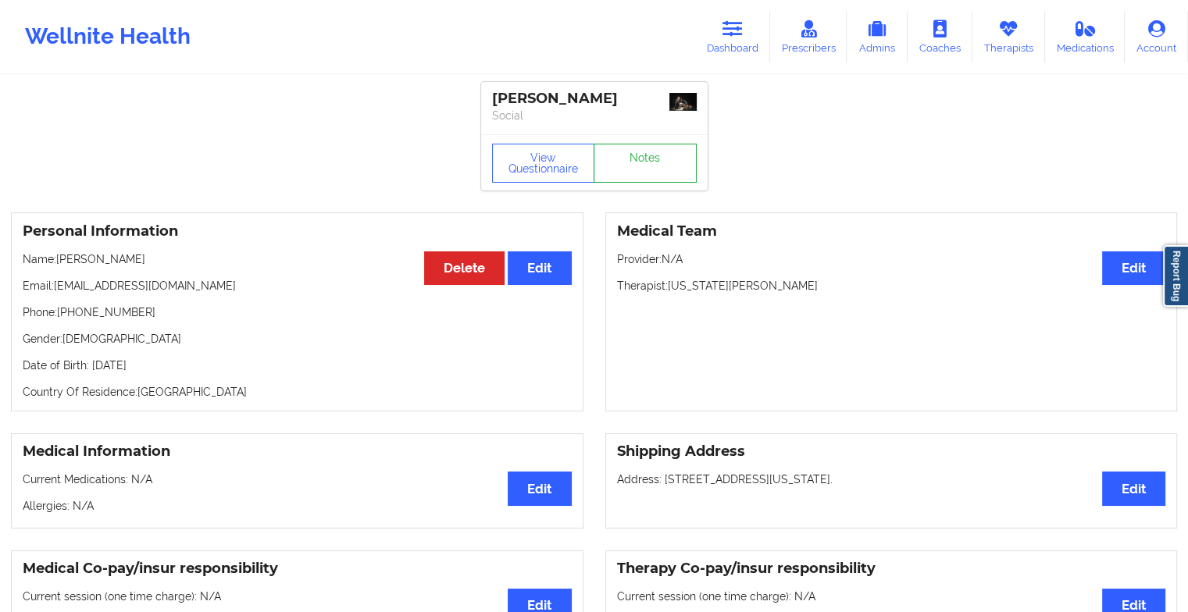
click at [628, 165] on link "Notes" at bounding box center [644, 163] width 103 height 39
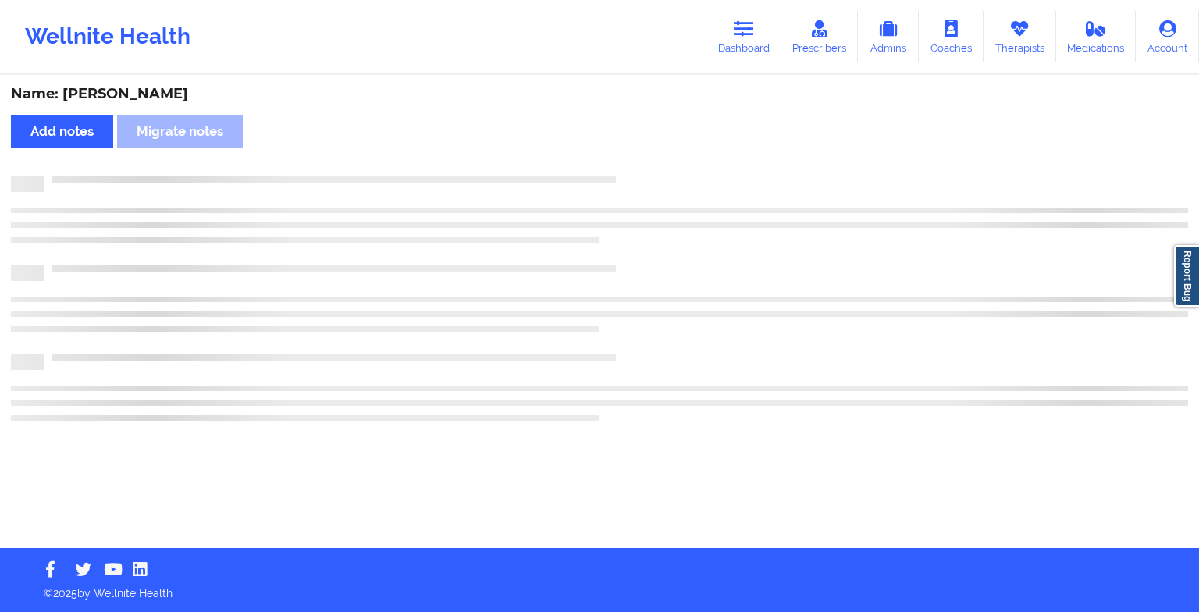
click at [628, 165] on div "Name: [PERSON_NAME] Add notes Migrate notes" at bounding box center [599, 313] width 1199 height 472
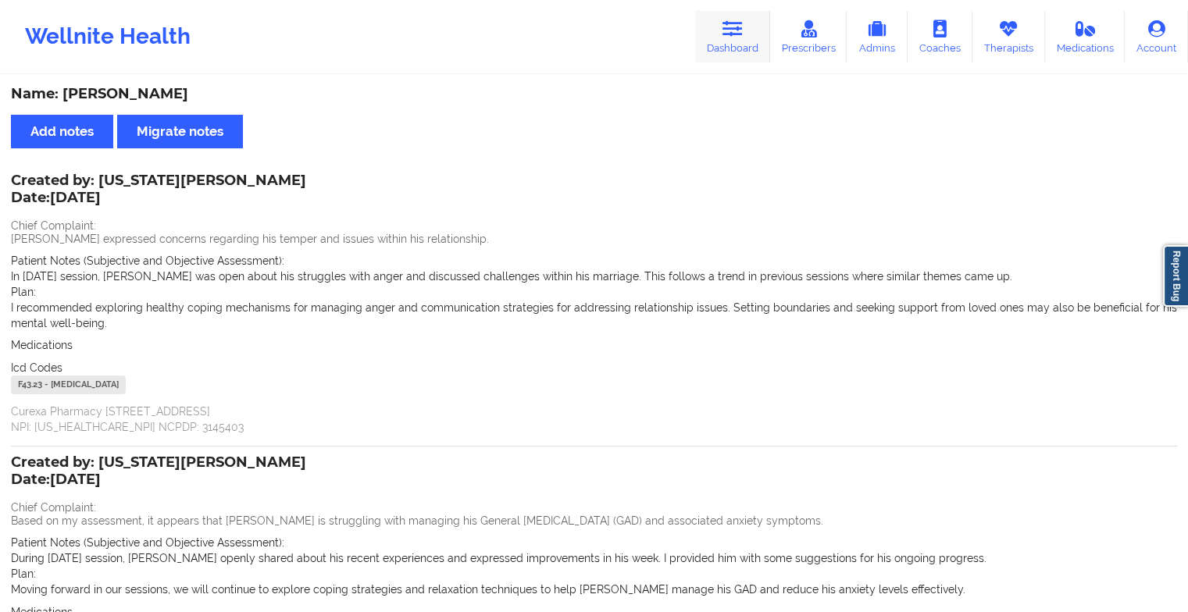
drag, startPoint x: 693, startPoint y: 39, endPoint x: 739, endPoint y: 31, distance: 46.7
click at [739, 31] on div "Wellnite Health Dashboard Prescribers Admins Coaches Therapists Medications Acc…" at bounding box center [594, 36] width 1188 height 62
click at [739, 31] on icon at bounding box center [732, 28] width 20 height 17
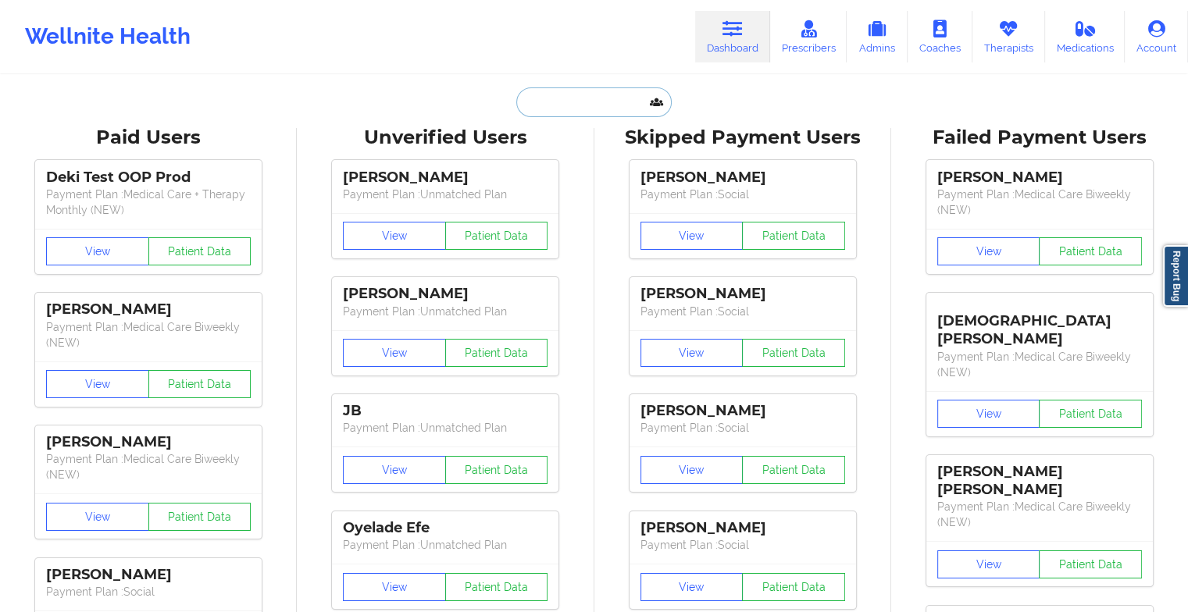
click at [606, 99] on input "text" at bounding box center [593, 102] width 155 height 30
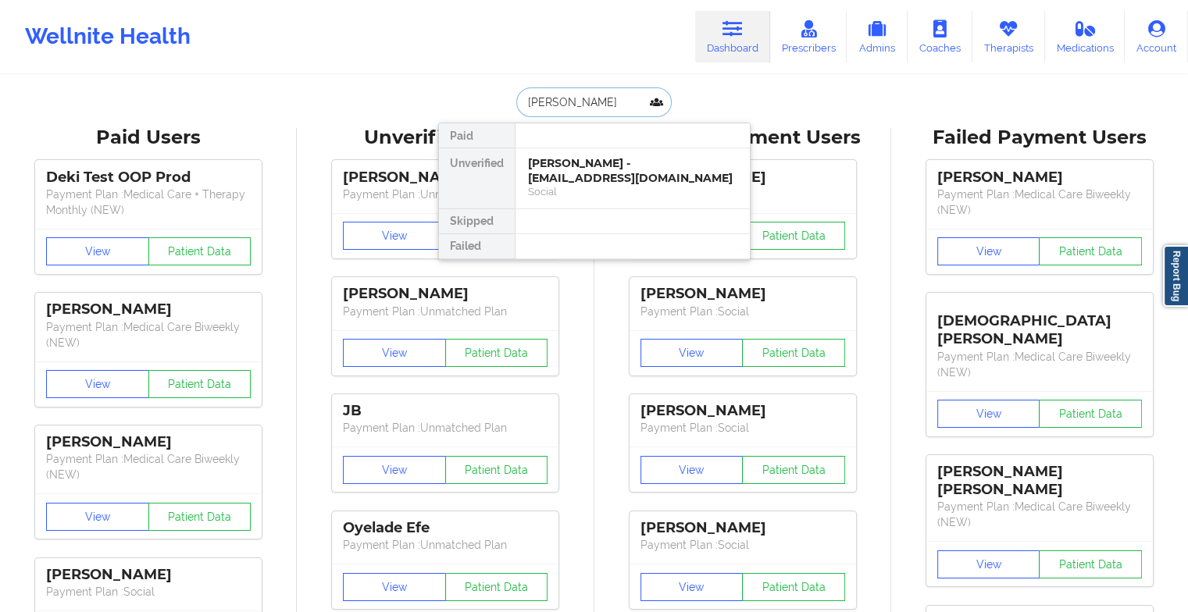
type input "[PERSON_NAME]"
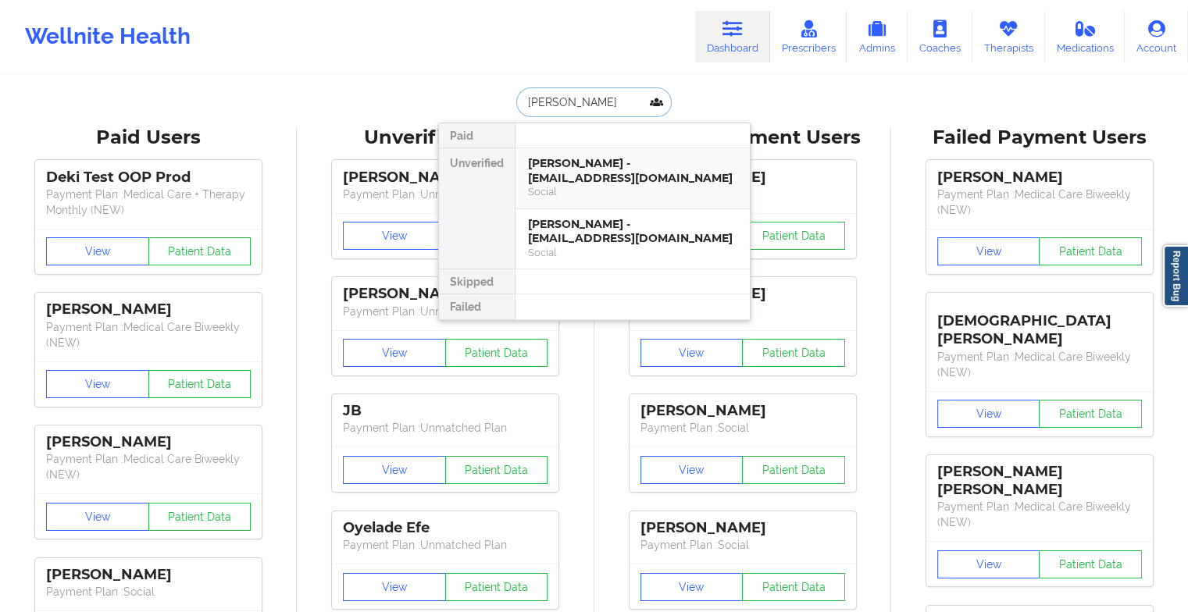
click at [593, 162] on div "[PERSON_NAME] - [EMAIL_ADDRESS][DOMAIN_NAME]" at bounding box center [632, 170] width 209 height 29
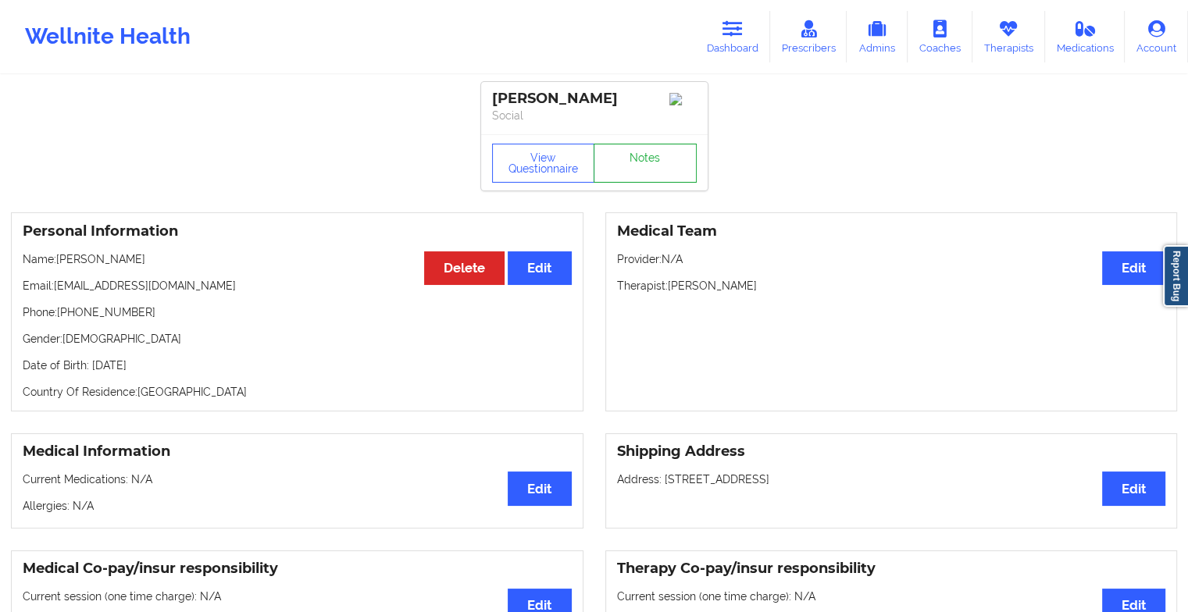
click at [626, 161] on link "Notes" at bounding box center [644, 163] width 103 height 39
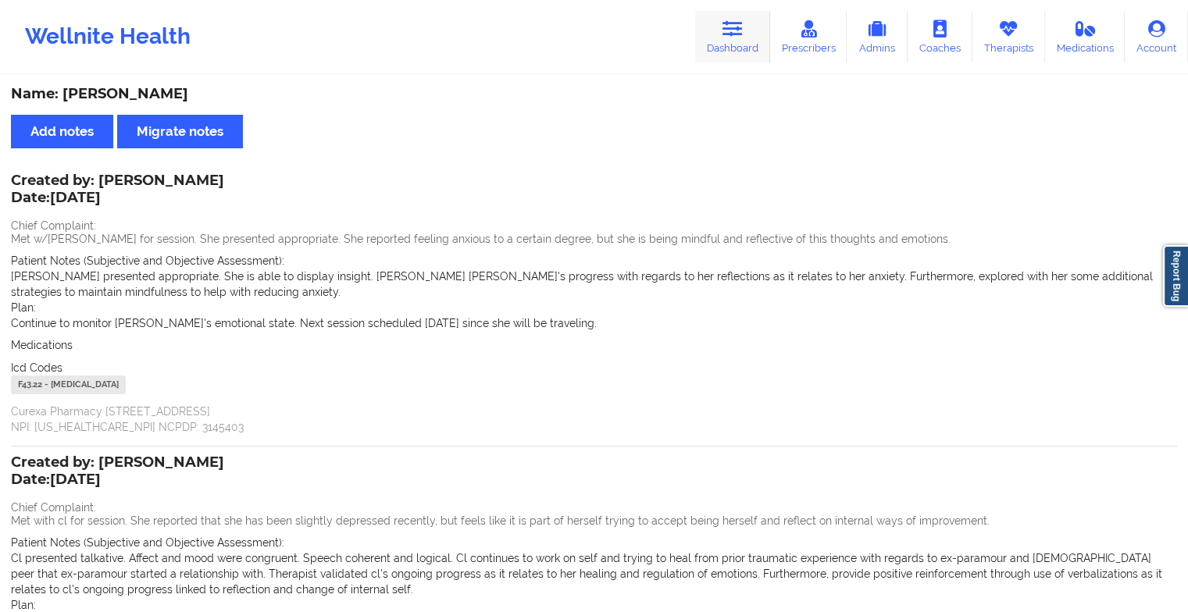
click at [750, 37] on link "Dashboard" at bounding box center [732, 37] width 75 height 52
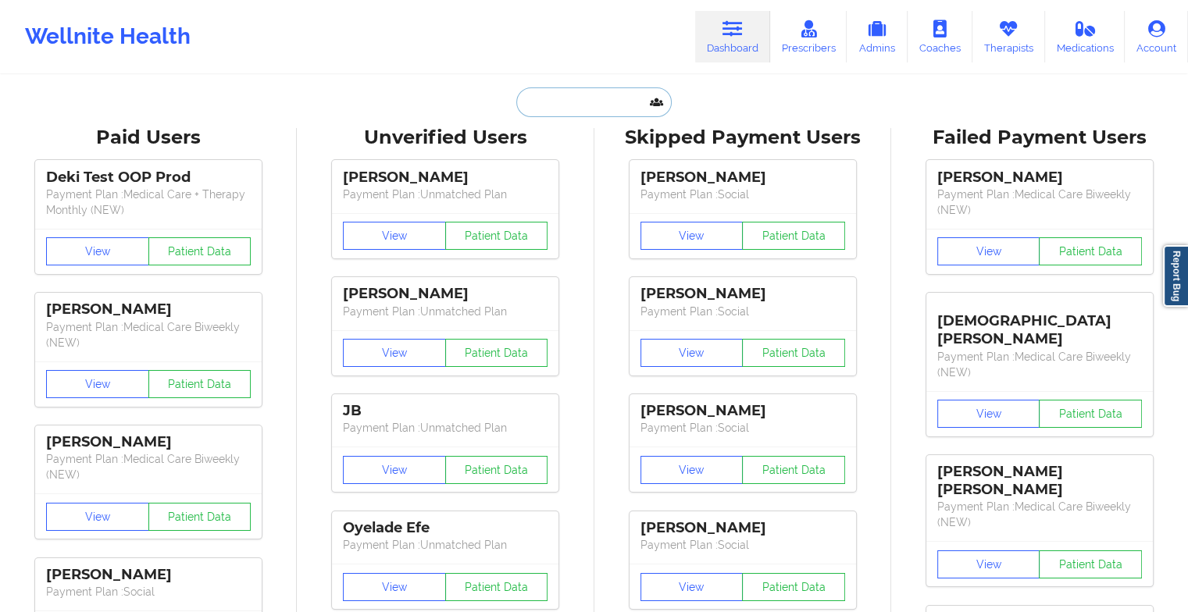
click at [591, 106] on input "text" at bounding box center [593, 102] width 155 height 30
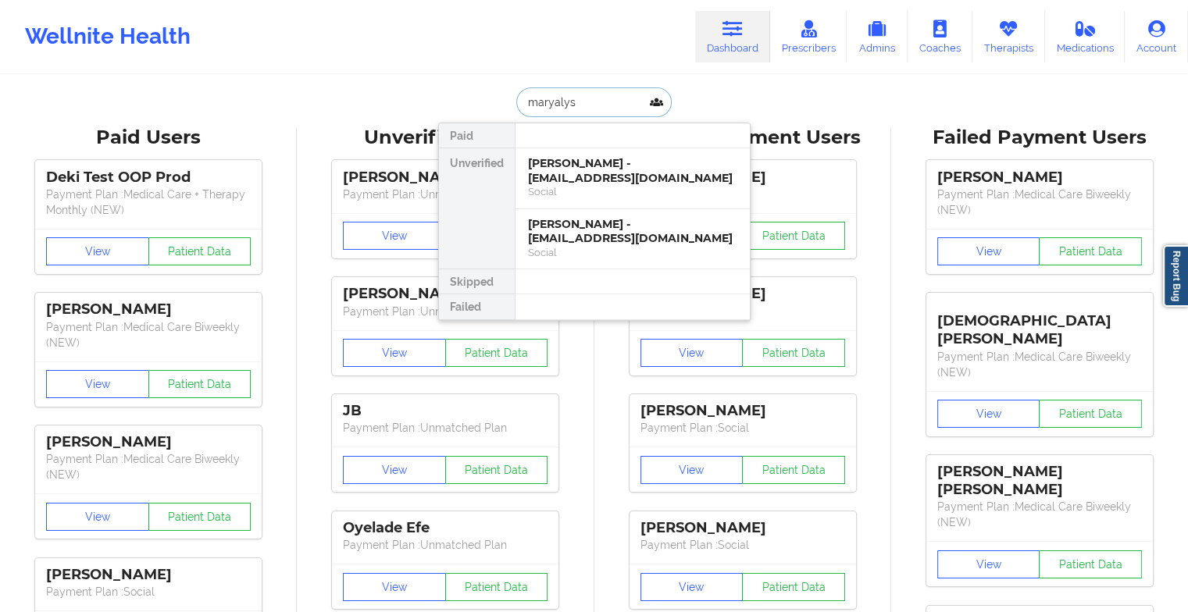
type input "maryalyse"
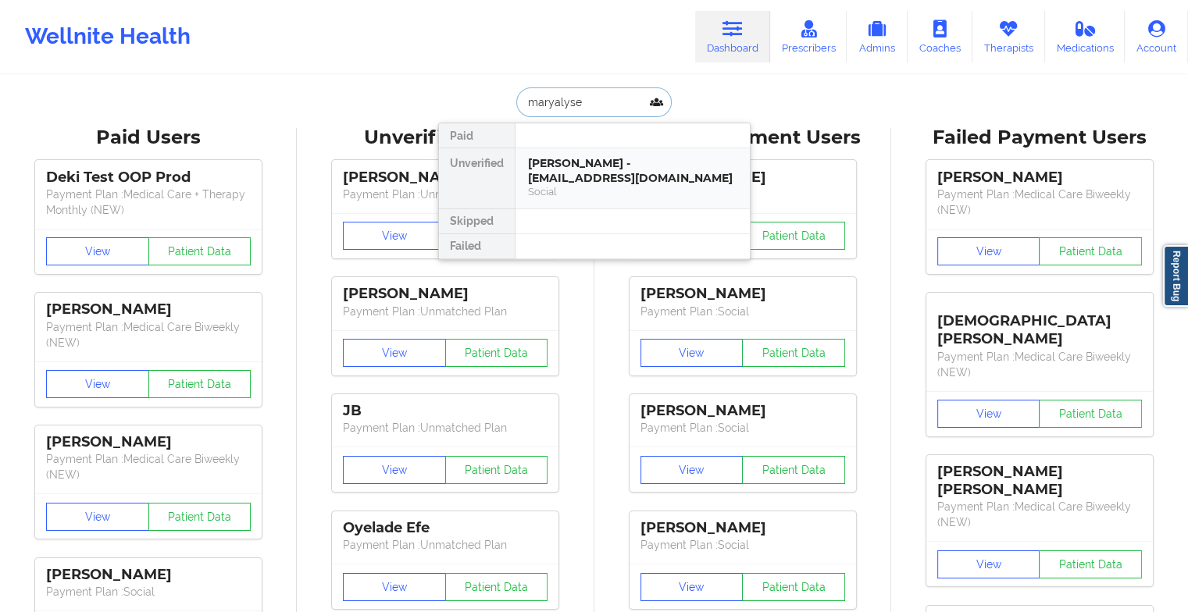
click at [583, 161] on div "[PERSON_NAME] - [EMAIL_ADDRESS][DOMAIN_NAME]" at bounding box center [632, 170] width 209 height 29
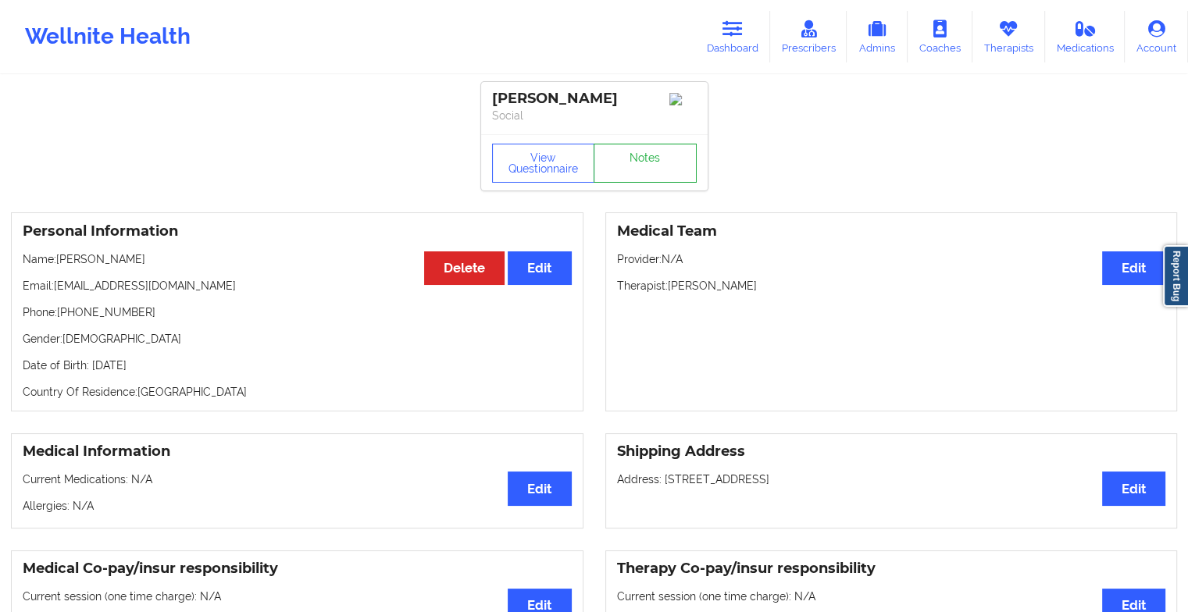
click at [626, 166] on link "Notes" at bounding box center [644, 163] width 103 height 39
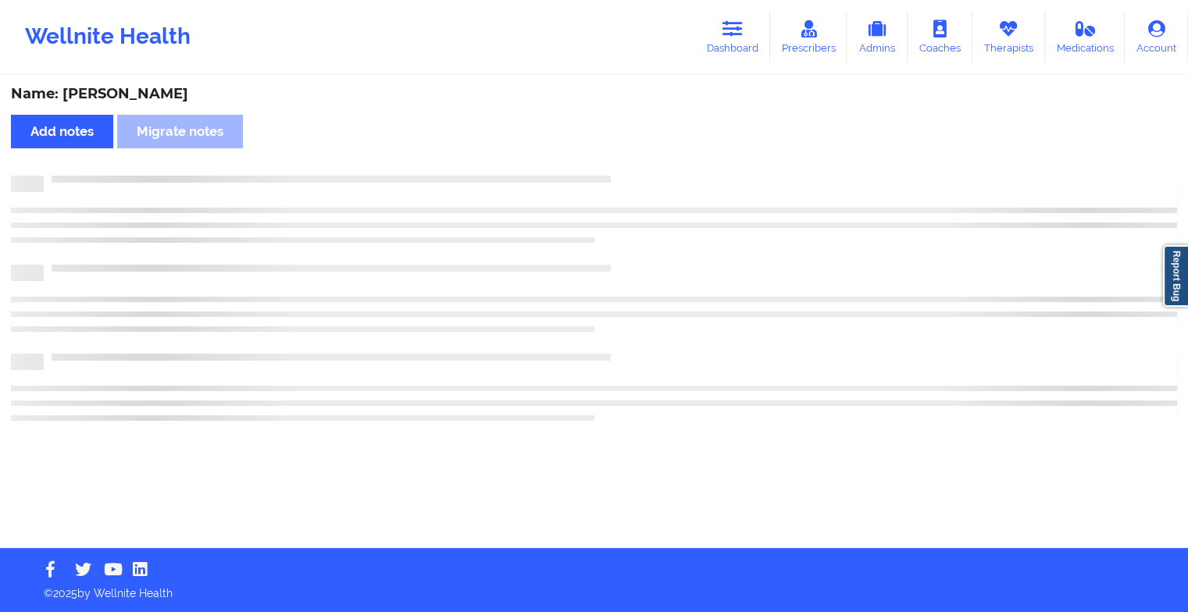
click at [626, 166] on div "Name: [PERSON_NAME] Add notes Migrate notes" at bounding box center [594, 313] width 1188 height 472
click at [626, 166] on div "Name: [PERSON_NAME] Add notes Migrate notes" at bounding box center [599, 313] width 1199 height 472
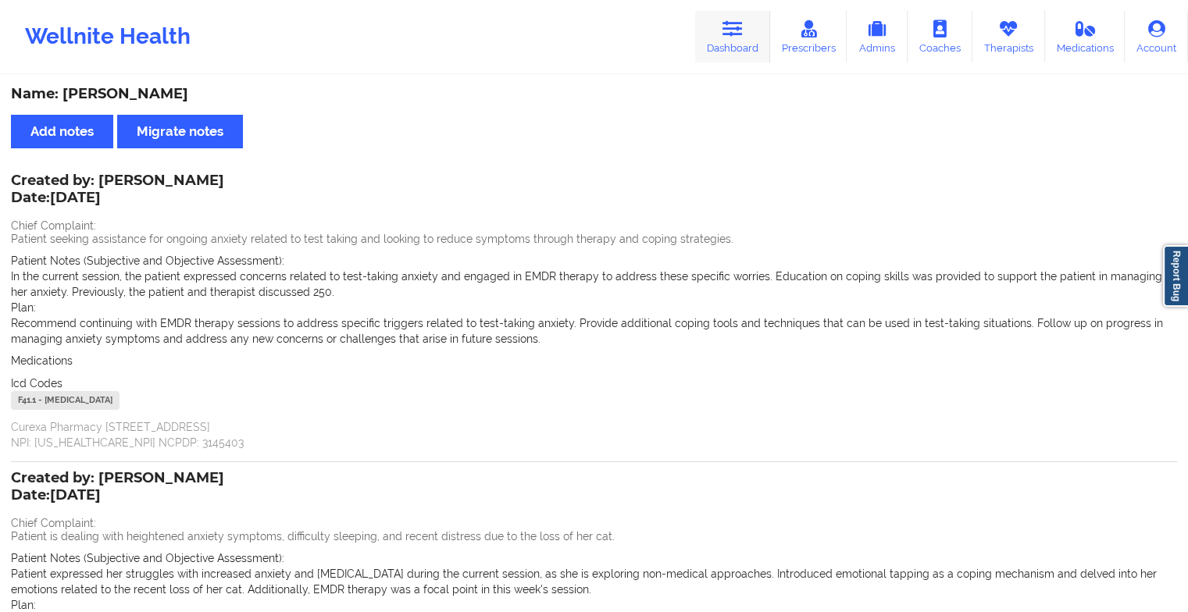
click at [729, 46] on link "Dashboard" at bounding box center [732, 37] width 75 height 52
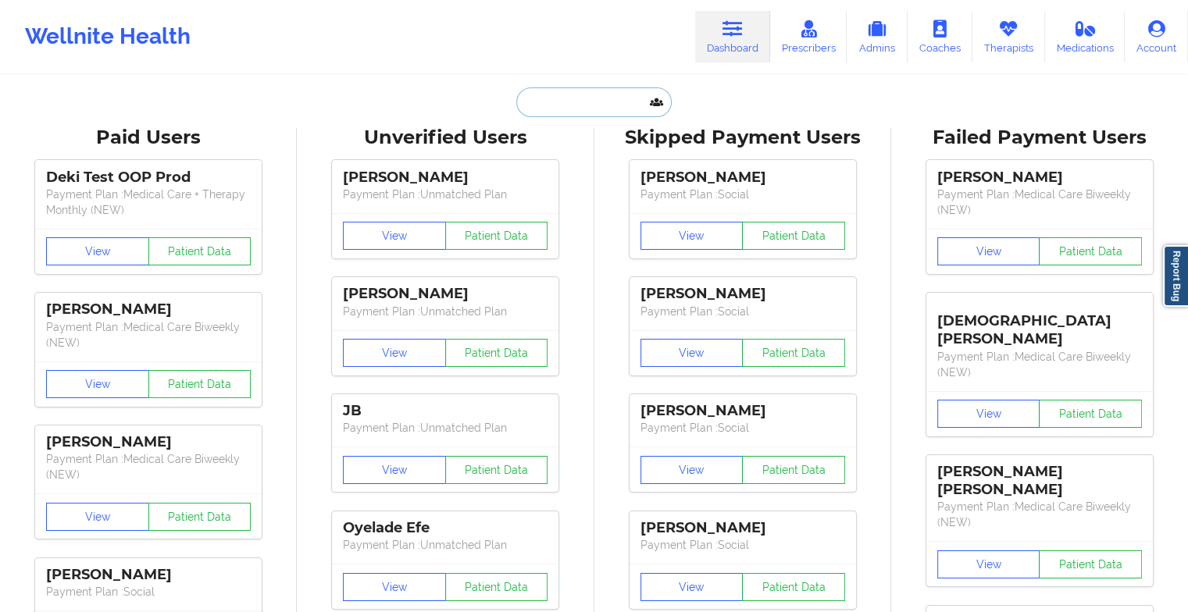
click at [587, 91] on input "text" at bounding box center [593, 102] width 155 height 30
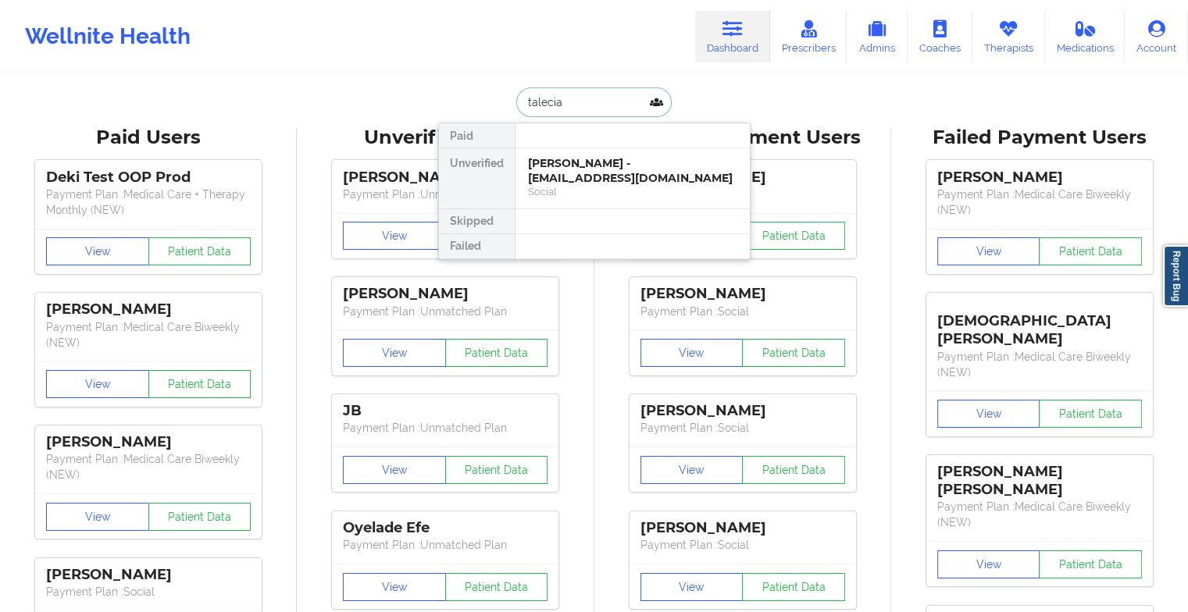
type input "talecia w"
click at [590, 156] on div "[PERSON_NAME] - [EMAIL_ADDRESS][DOMAIN_NAME]" at bounding box center [632, 170] width 209 height 29
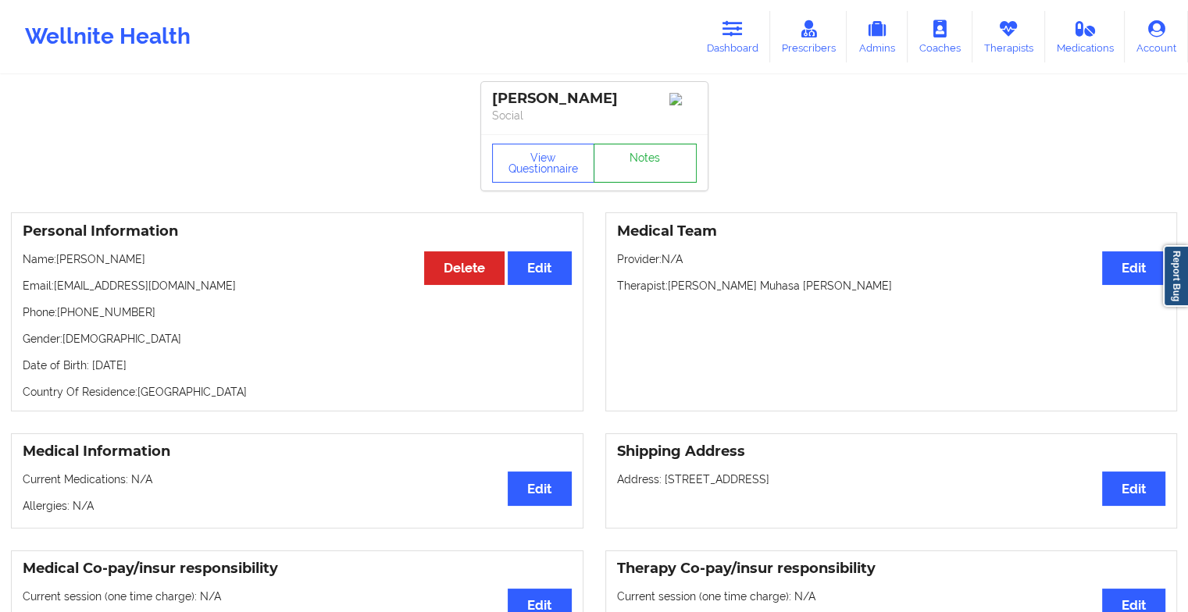
click at [622, 167] on link "Notes" at bounding box center [644, 163] width 103 height 39
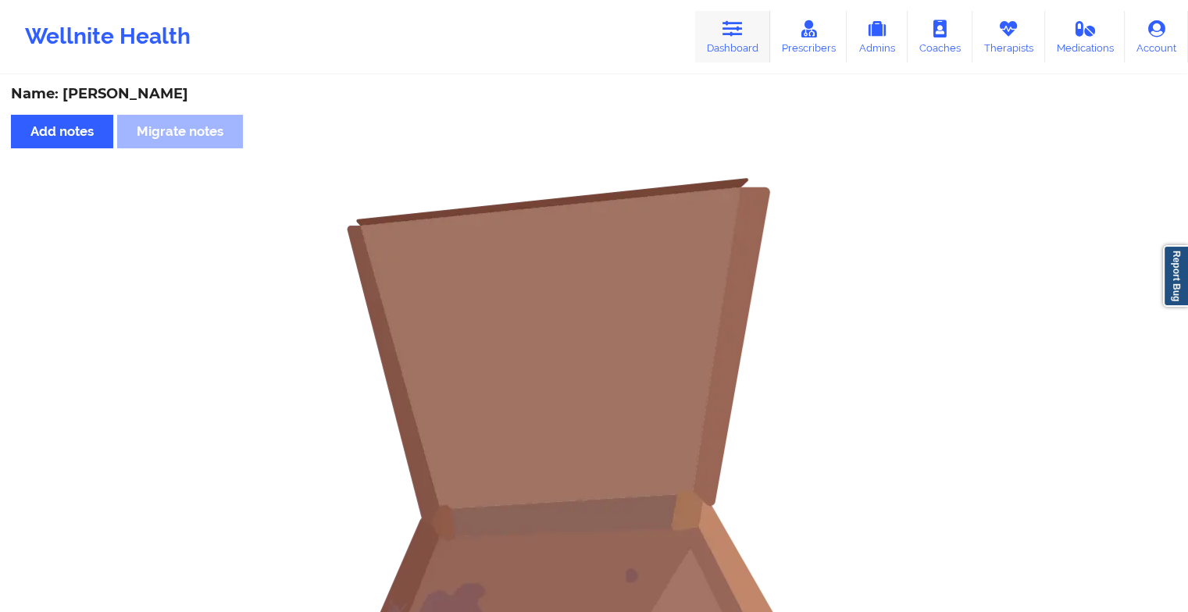
click at [721, 43] on link "Dashboard" at bounding box center [732, 37] width 75 height 52
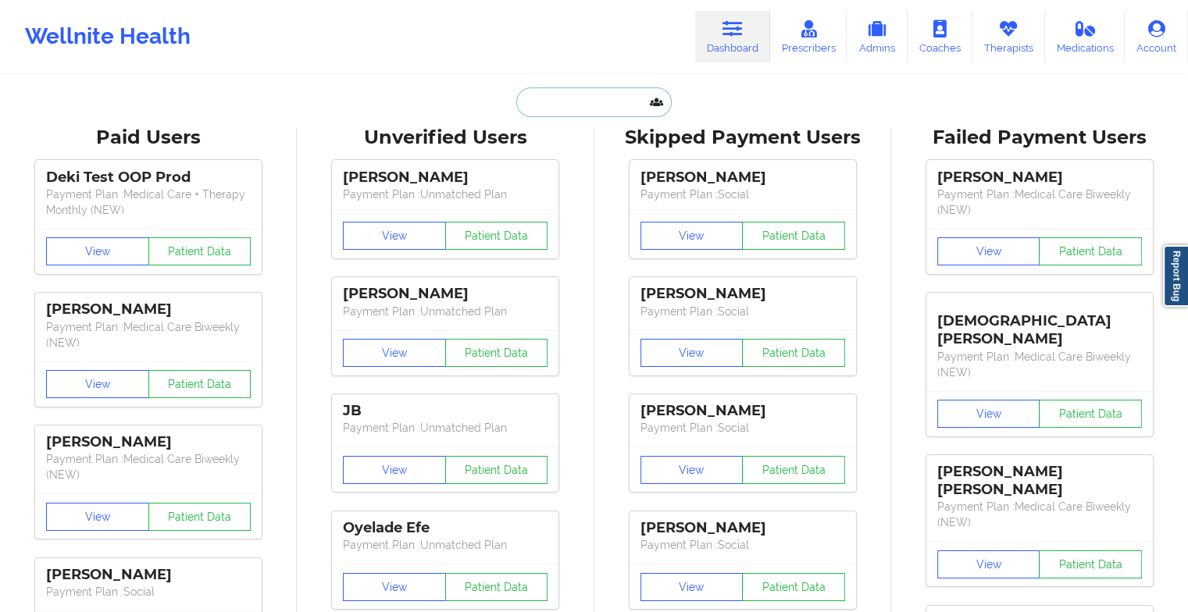
click at [568, 99] on input "text" at bounding box center [593, 102] width 155 height 30
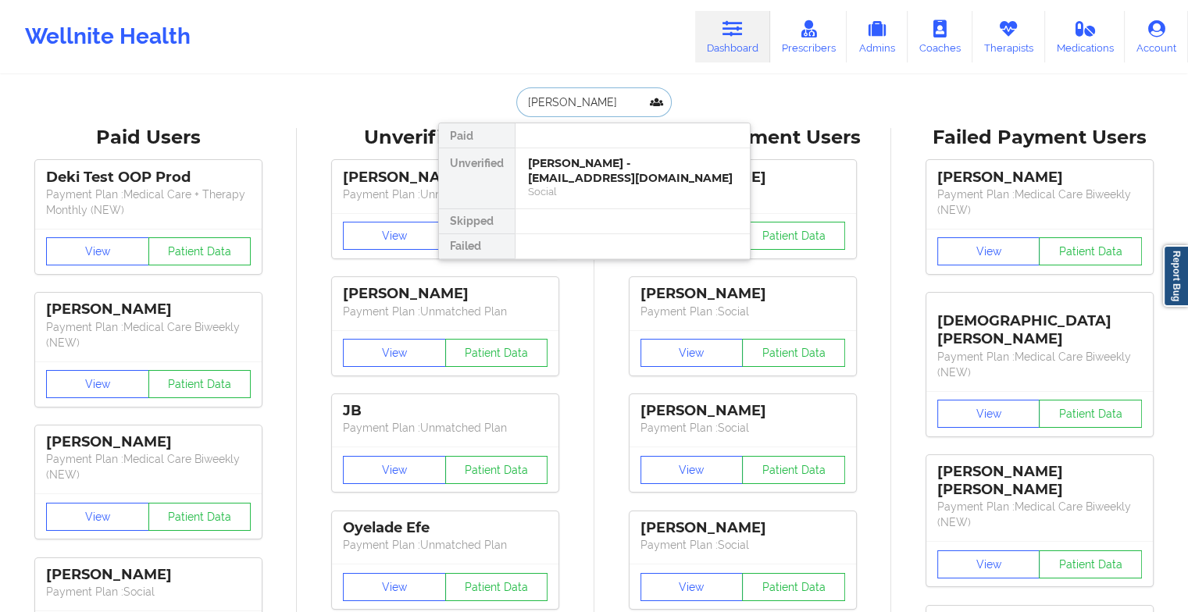
type input "[PERSON_NAME]"
click at [581, 166] on div "[PERSON_NAME] - [EMAIL_ADDRESS][DOMAIN_NAME]" at bounding box center [632, 170] width 209 height 29
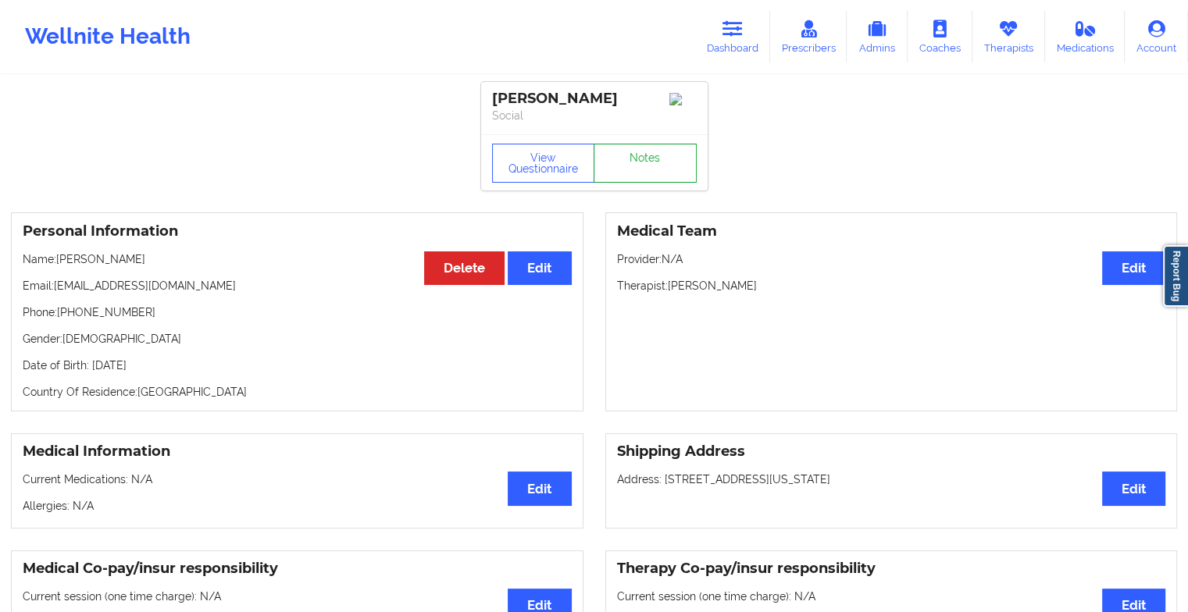
click at [622, 168] on link "Notes" at bounding box center [644, 163] width 103 height 39
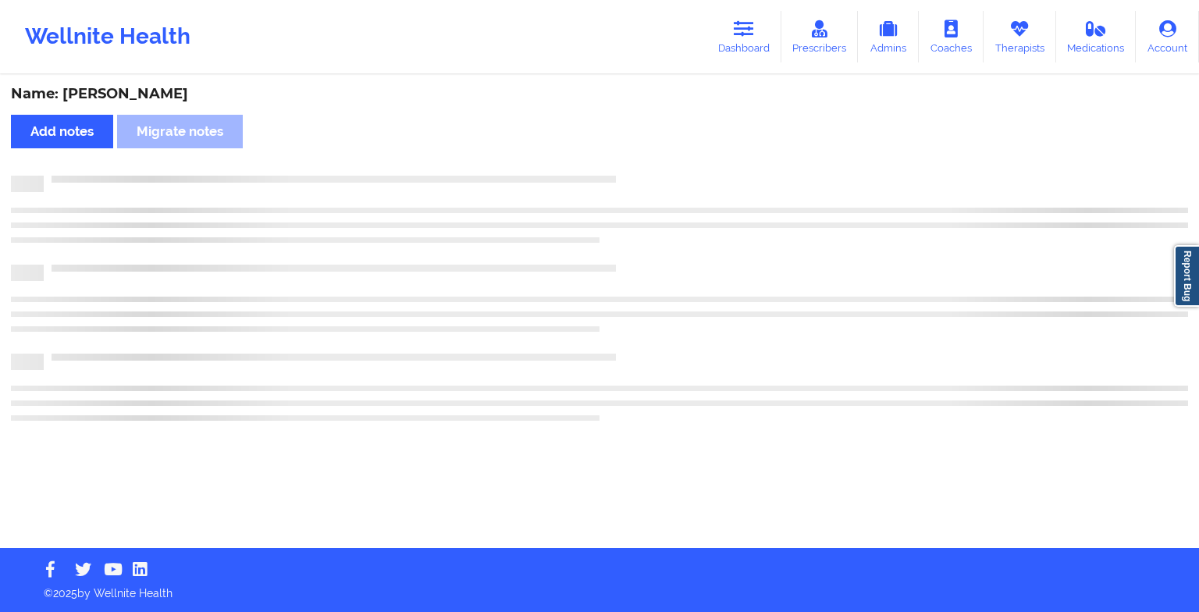
click at [622, 168] on div "Name: [PERSON_NAME] Add notes Migrate notes" at bounding box center [599, 313] width 1199 height 472
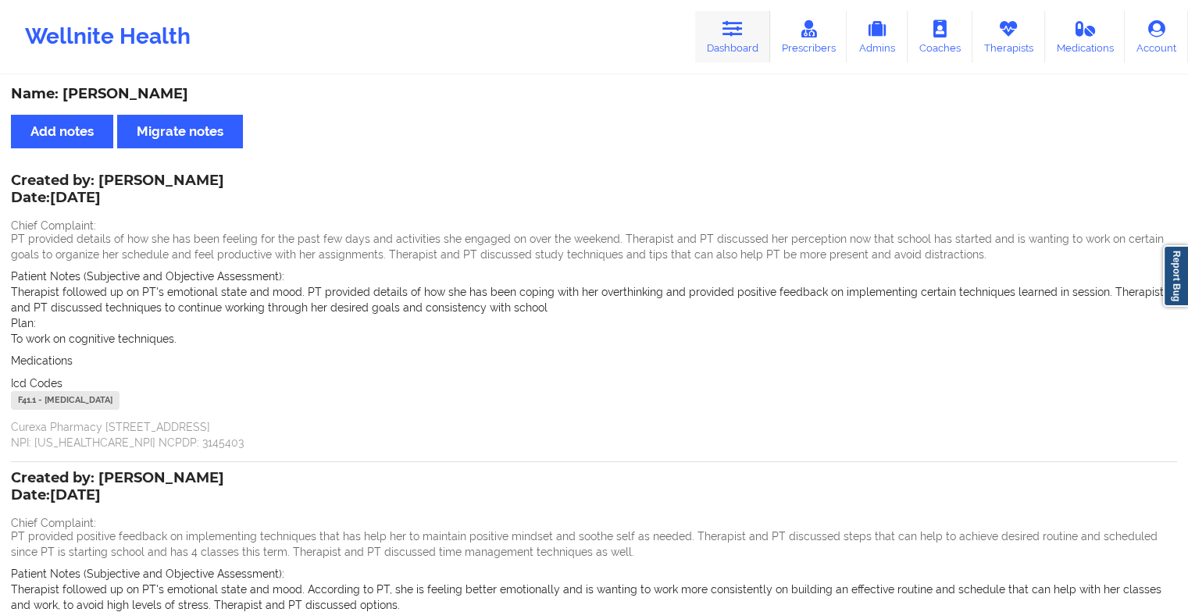
click at [738, 34] on icon at bounding box center [732, 28] width 20 height 17
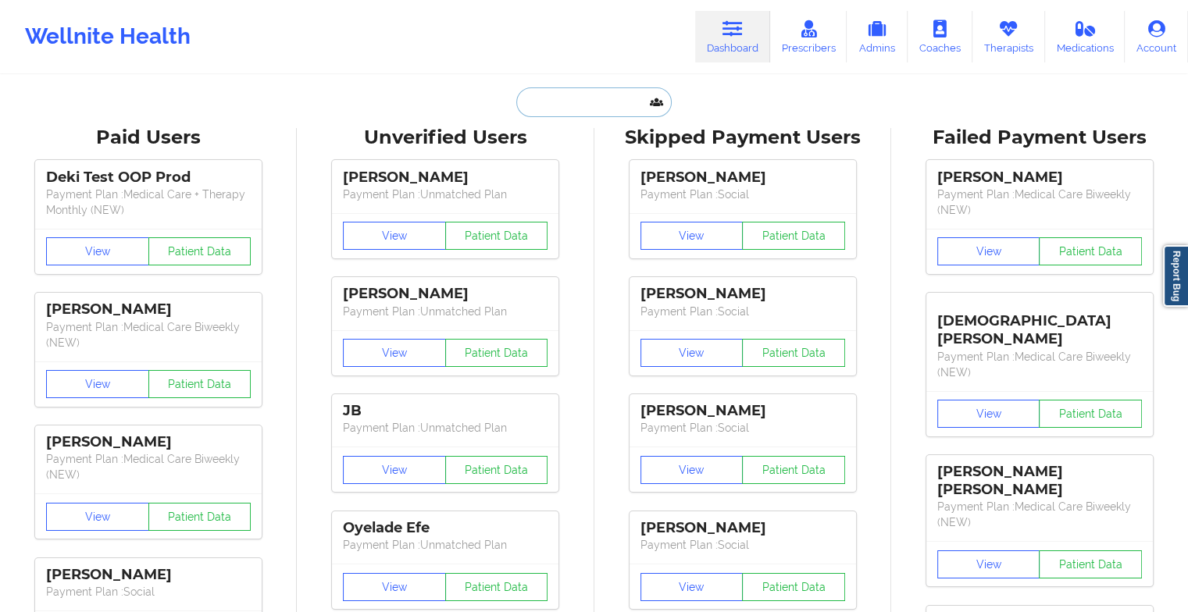
click at [586, 97] on input "text" at bounding box center [593, 102] width 155 height 30
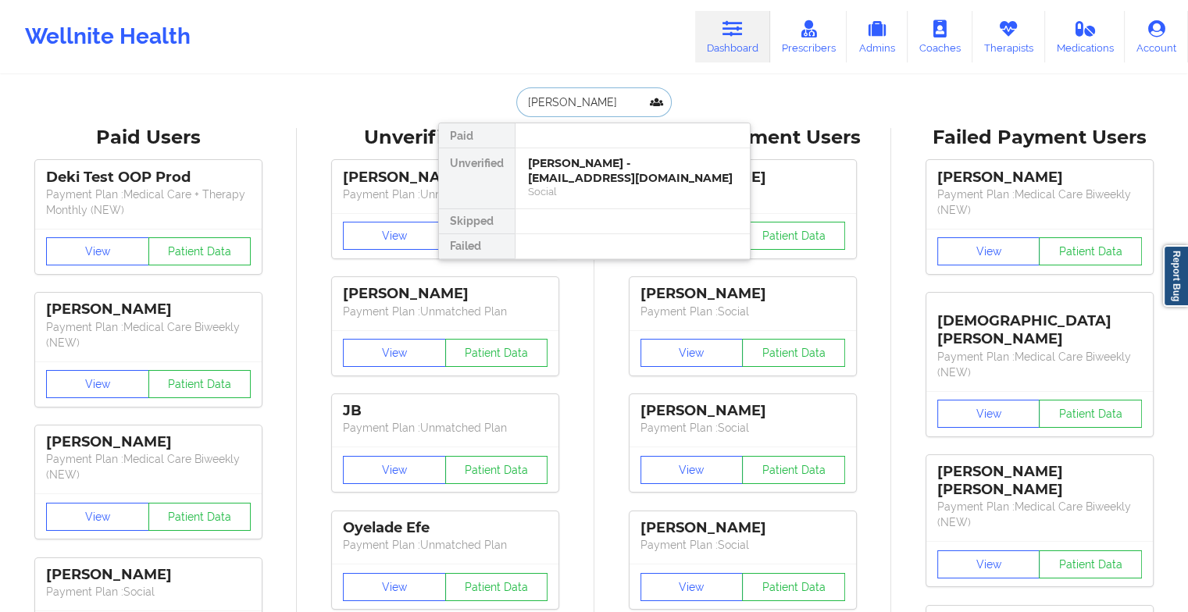
type input "[PERSON_NAME] dr"
click at [577, 158] on div "[PERSON_NAME] - [EMAIL_ADDRESS][DOMAIN_NAME]" at bounding box center [632, 170] width 209 height 29
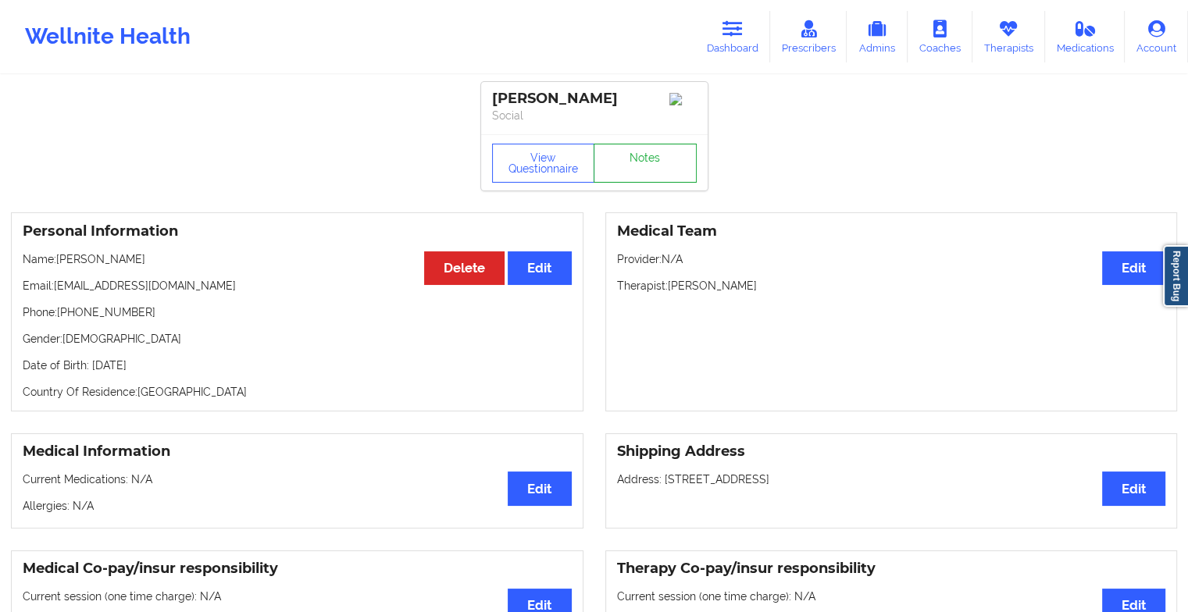
click at [633, 168] on link "Notes" at bounding box center [644, 163] width 103 height 39
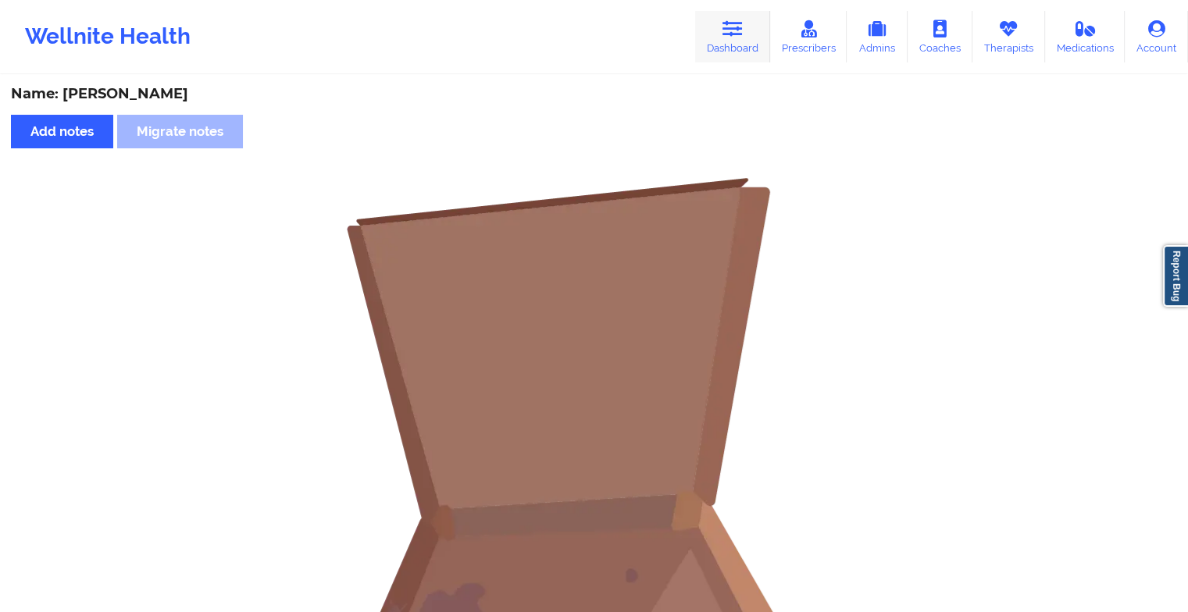
click at [713, 37] on link "Dashboard" at bounding box center [732, 37] width 75 height 52
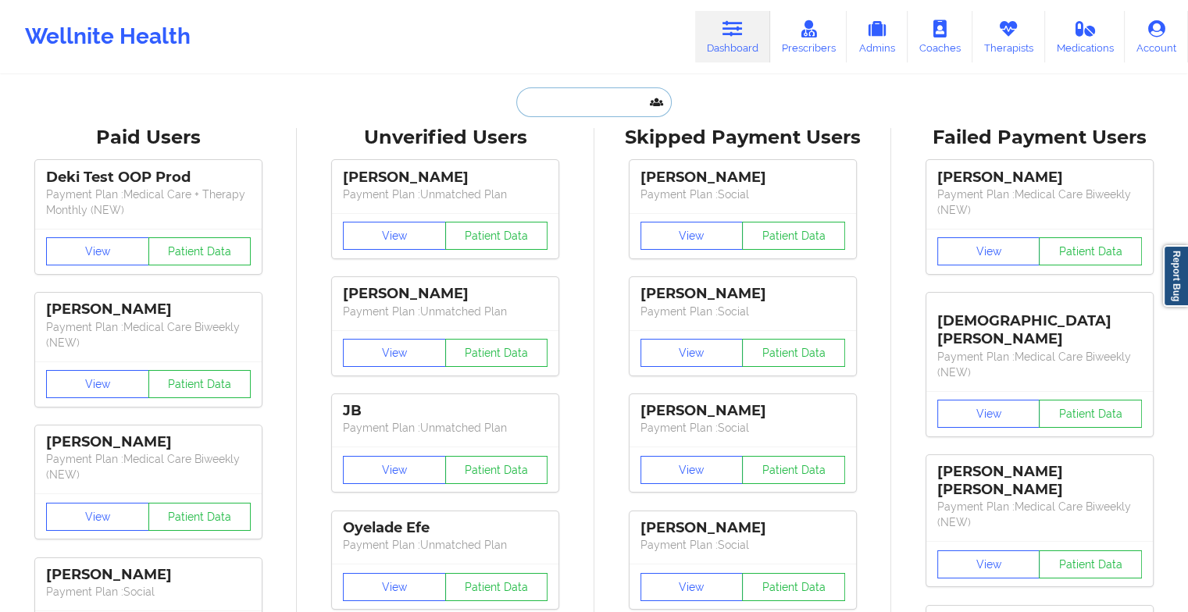
click at [567, 100] on input "text" at bounding box center [593, 102] width 155 height 30
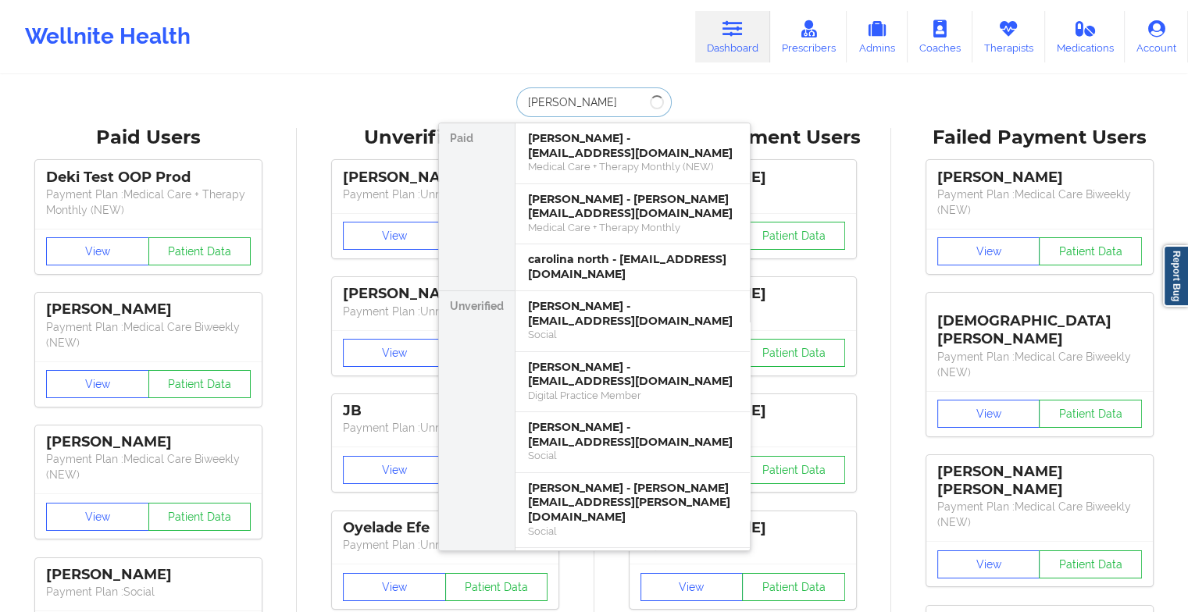
type input "[PERSON_NAME]"
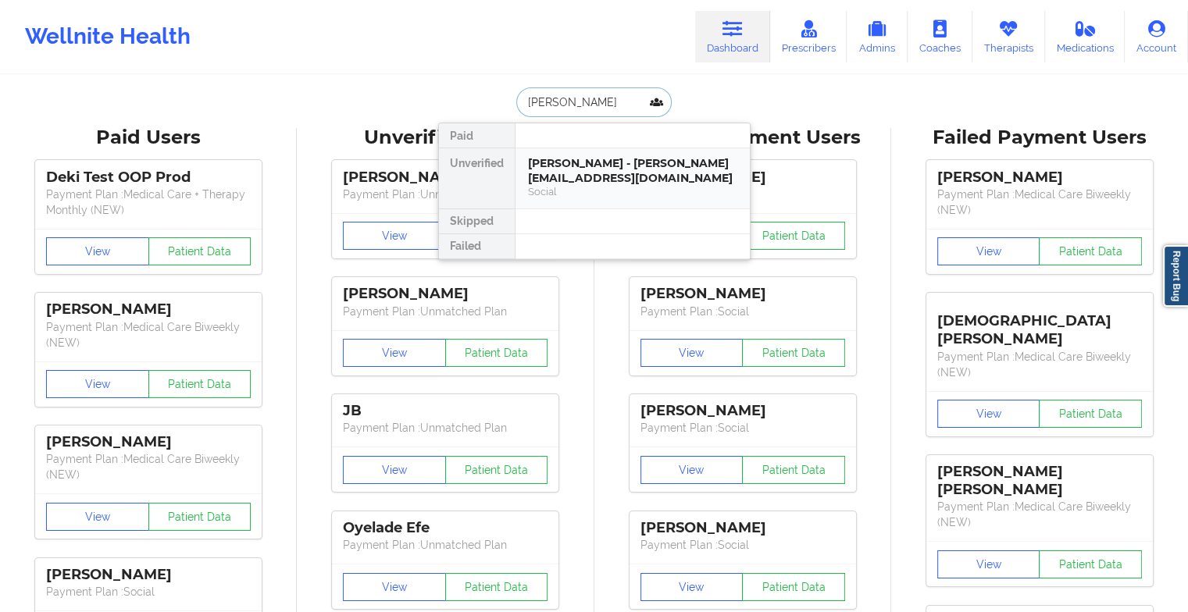
click at [664, 176] on div "[PERSON_NAME] - [PERSON_NAME][EMAIL_ADDRESS][DOMAIN_NAME]" at bounding box center [632, 170] width 209 height 29
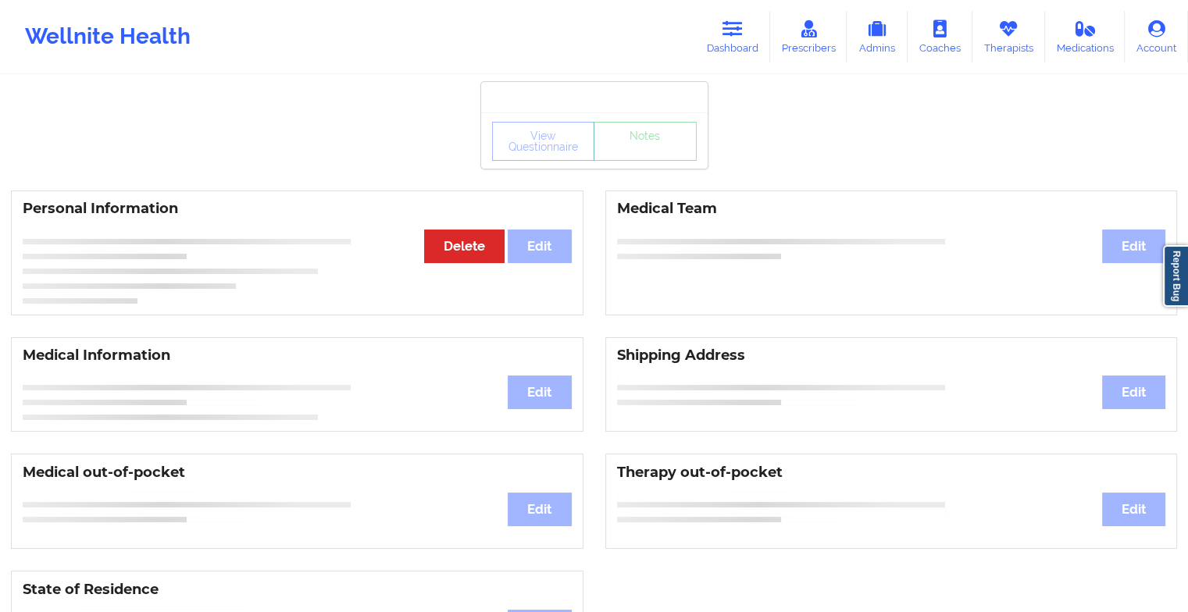
click at [644, 168] on div "View Questionnaire Notes" at bounding box center [594, 140] width 226 height 56
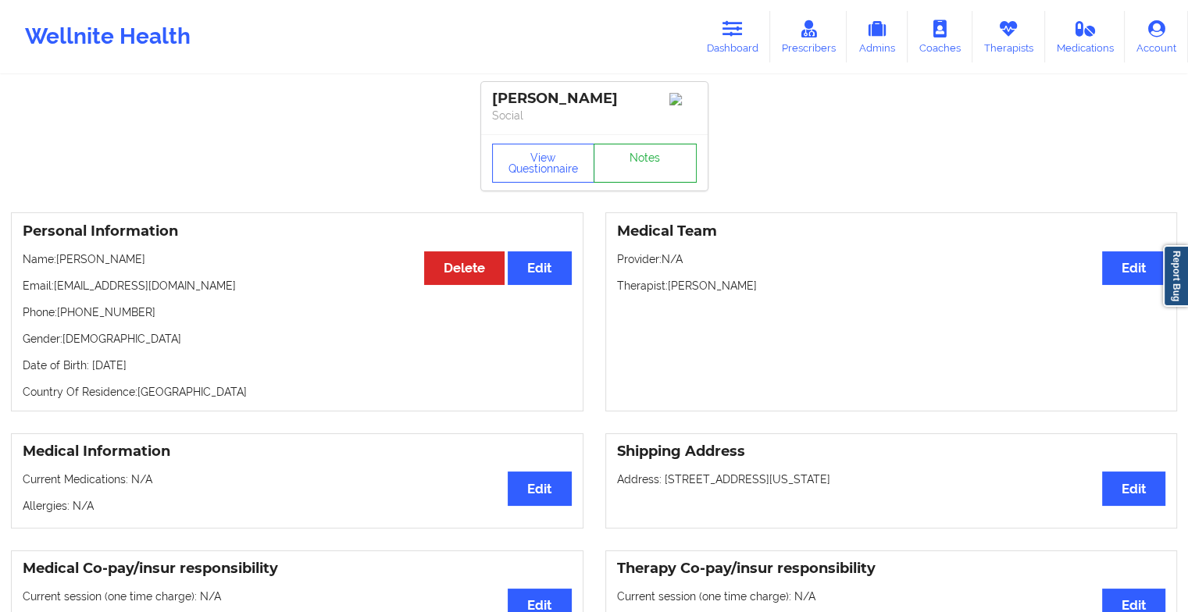
click at [644, 168] on link "Notes" at bounding box center [644, 163] width 103 height 39
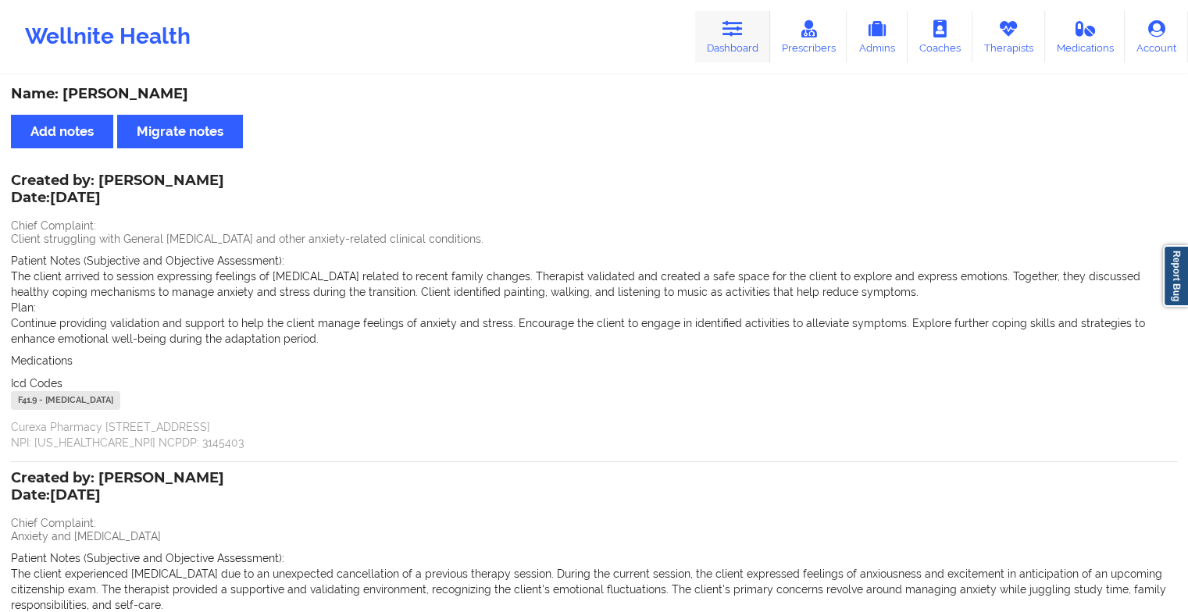
click at [741, 43] on link "Dashboard" at bounding box center [732, 37] width 75 height 52
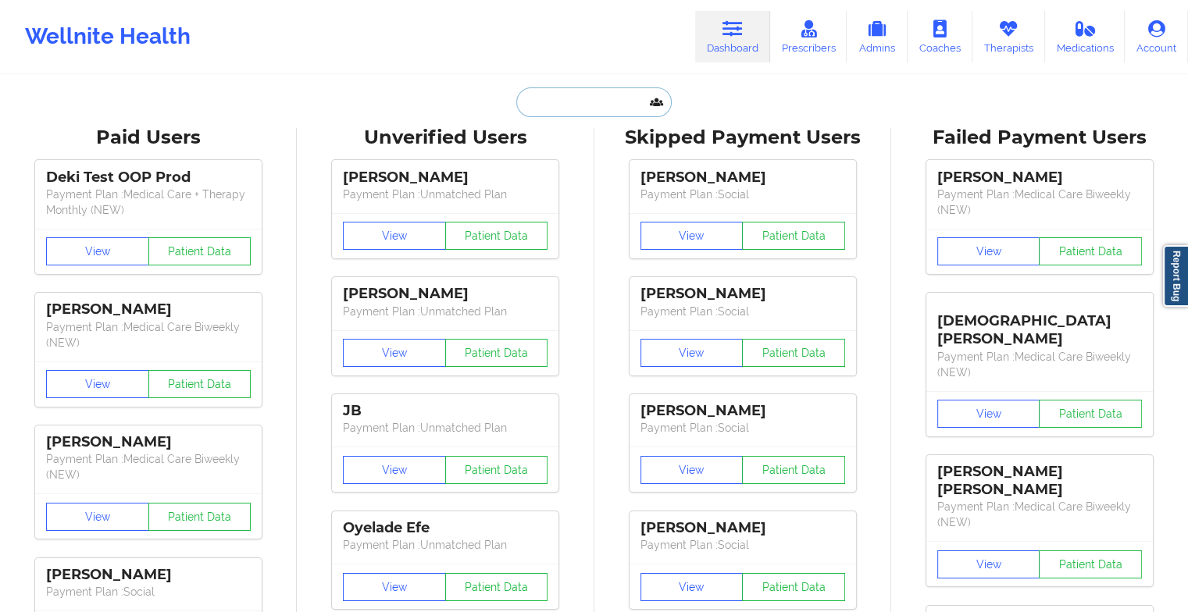
click at [616, 101] on input "text" at bounding box center [593, 102] width 155 height 30
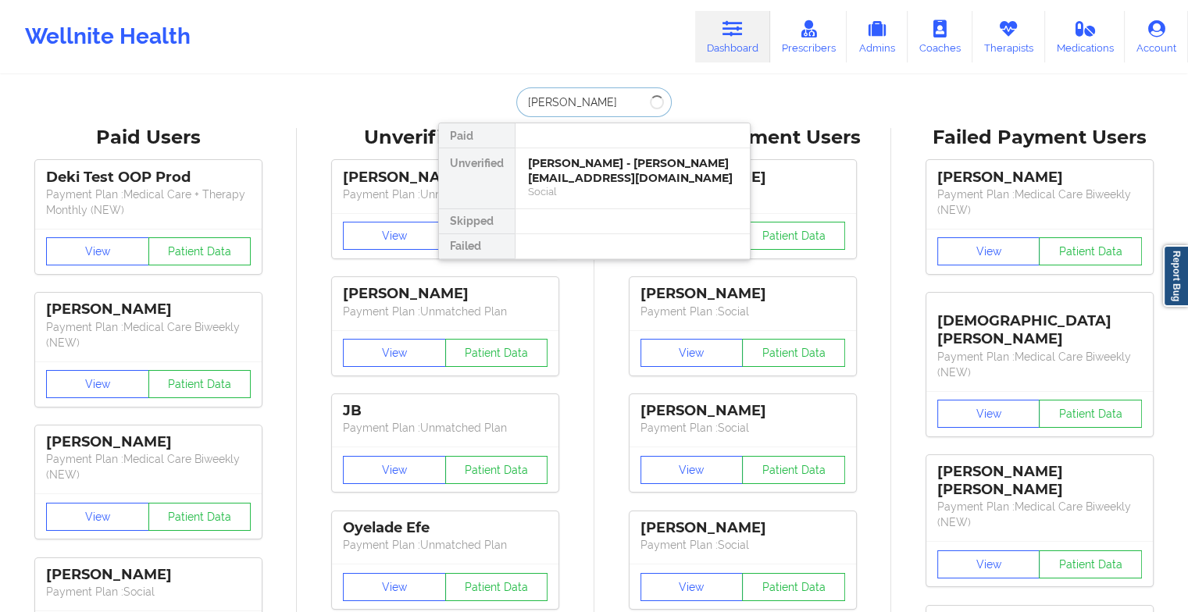
type input "[PERSON_NAME]"
click at [588, 169] on div "[PERSON_NAME] - [EMAIL_ADDRESS][DOMAIN_NAME]" at bounding box center [632, 170] width 209 height 29
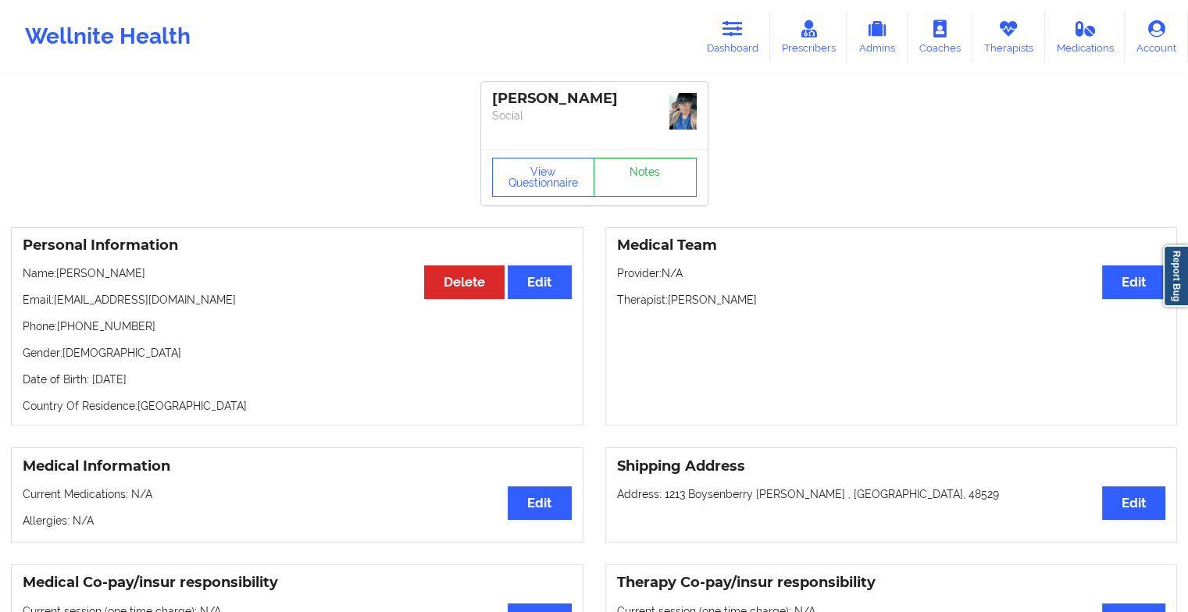
click at [663, 169] on link "Notes" at bounding box center [644, 177] width 103 height 39
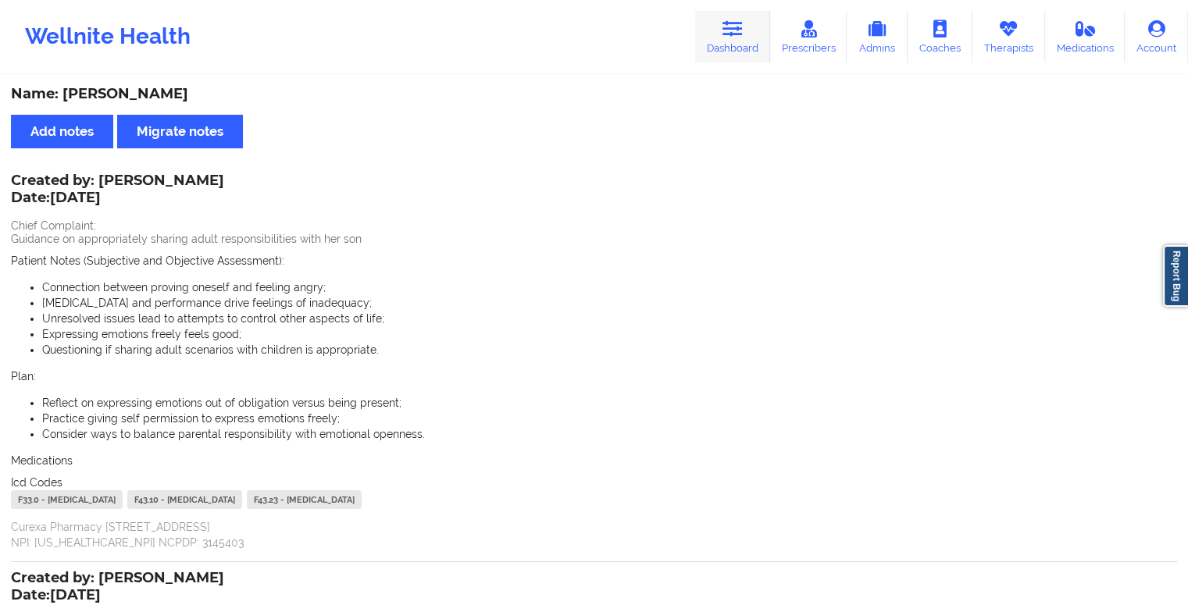
click at [739, 27] on icon at bounding box center [732, 28] width 20 height 17
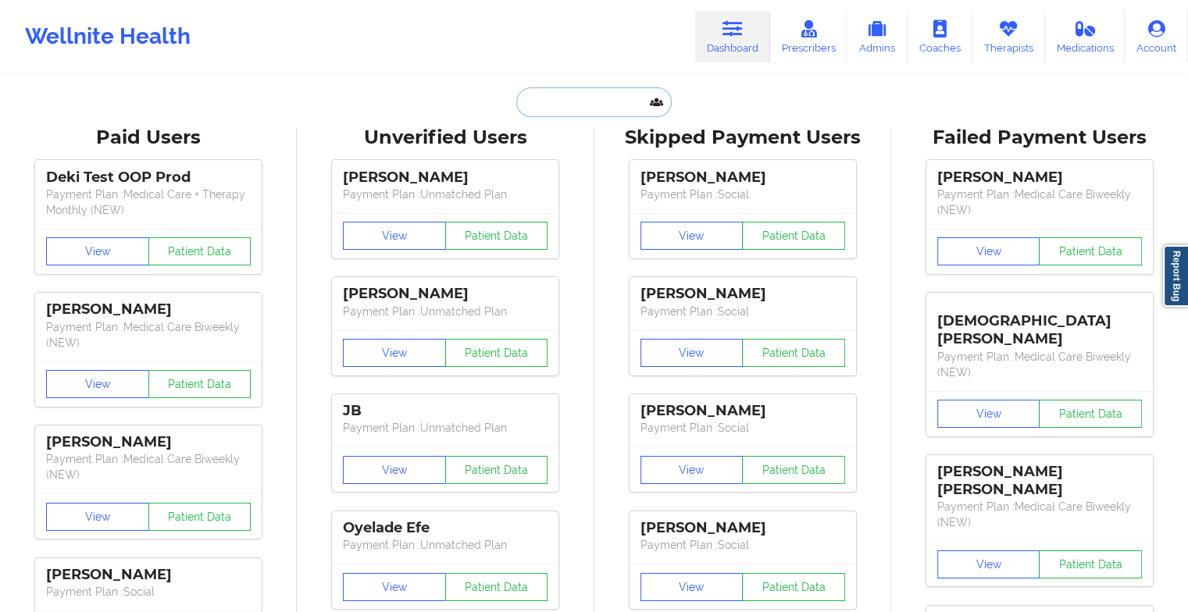
click at [618, 105] on input "text" at bounding box center [593, 102] width 155 height 30
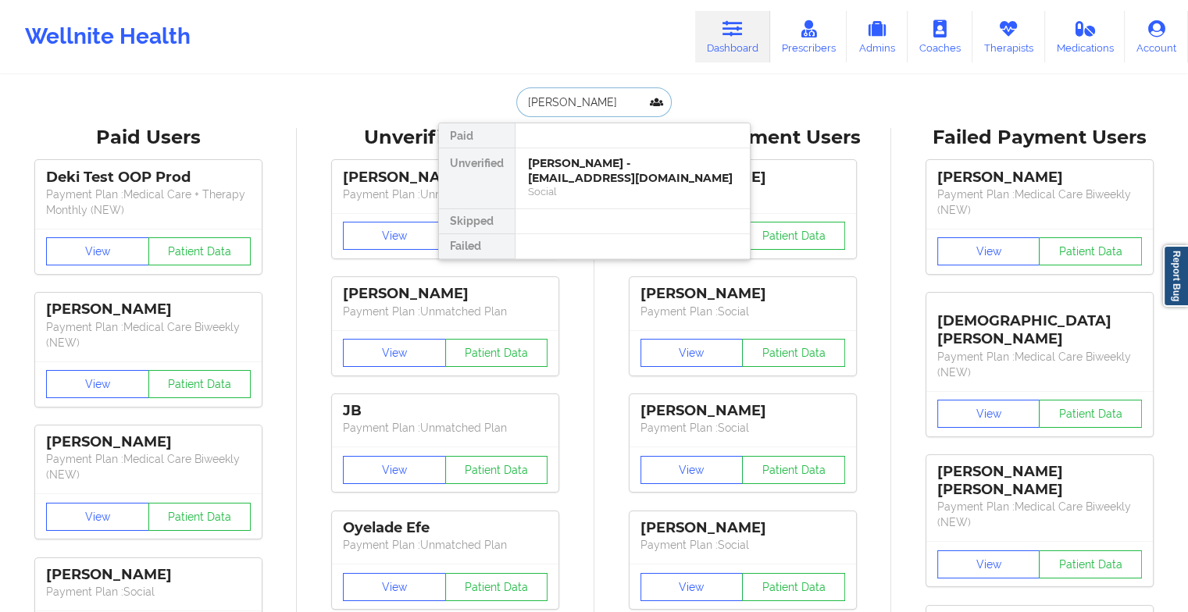
type input "[PERSON_NAME]"
click at [562, 172] on div "[PERSON_NAME] - [DOMAIN_NAME][EMAIL_ADDRESS][DOMAIN_NAME]" at bounding box center [632, 170] width 209 height 29
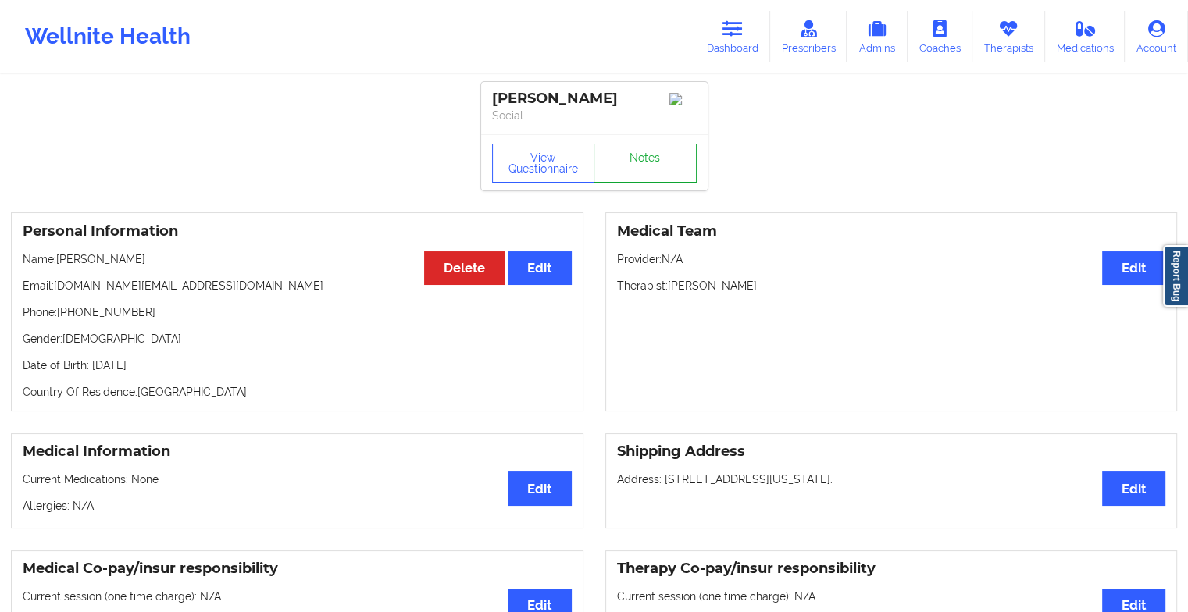
click at [616, 162] on link "Notes" at bounding box center [644, 163] width 103 height 39
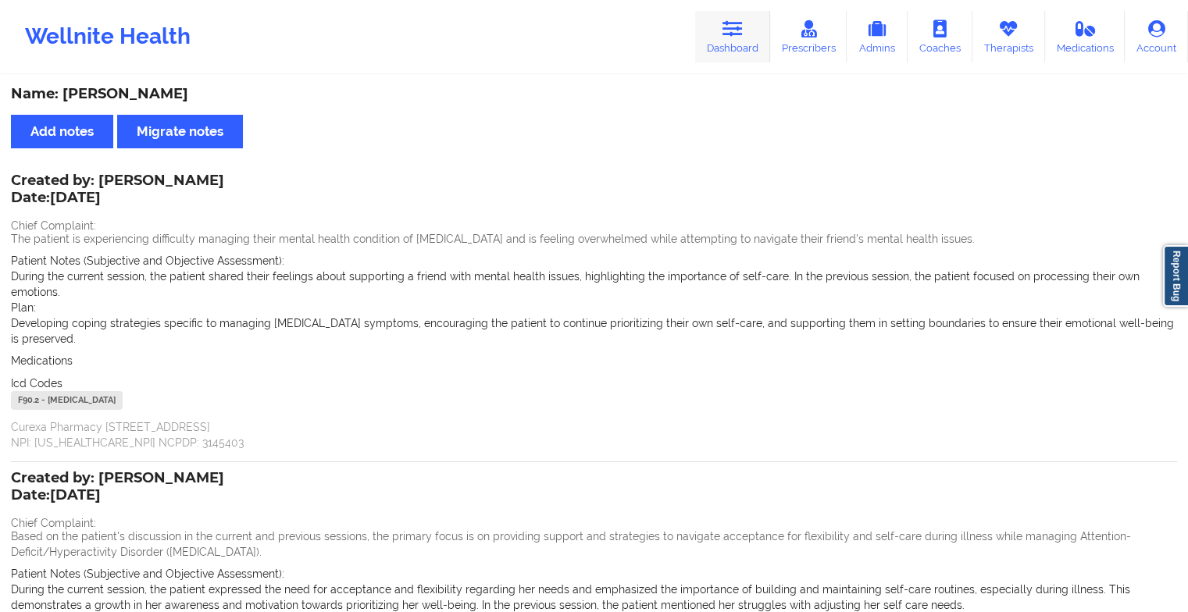
click at [726, 41] on link "Dashboard" at bounding box center [732, 37] width 75 height 52
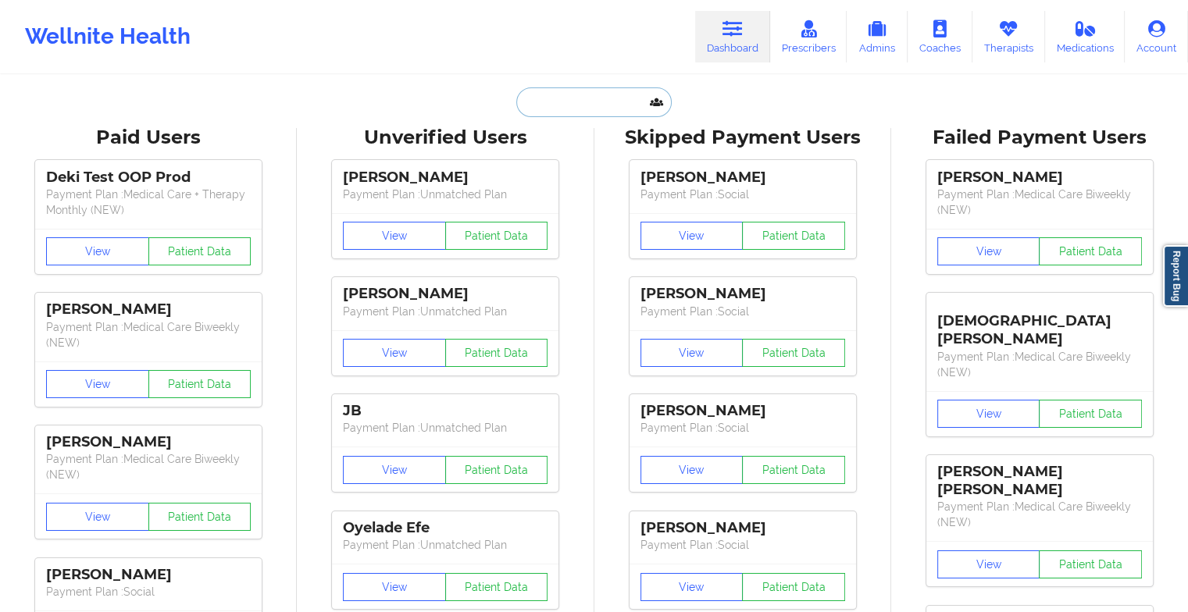
click at [597, 109] on input "text" at bounding box center [593, 102] width 155 height 30
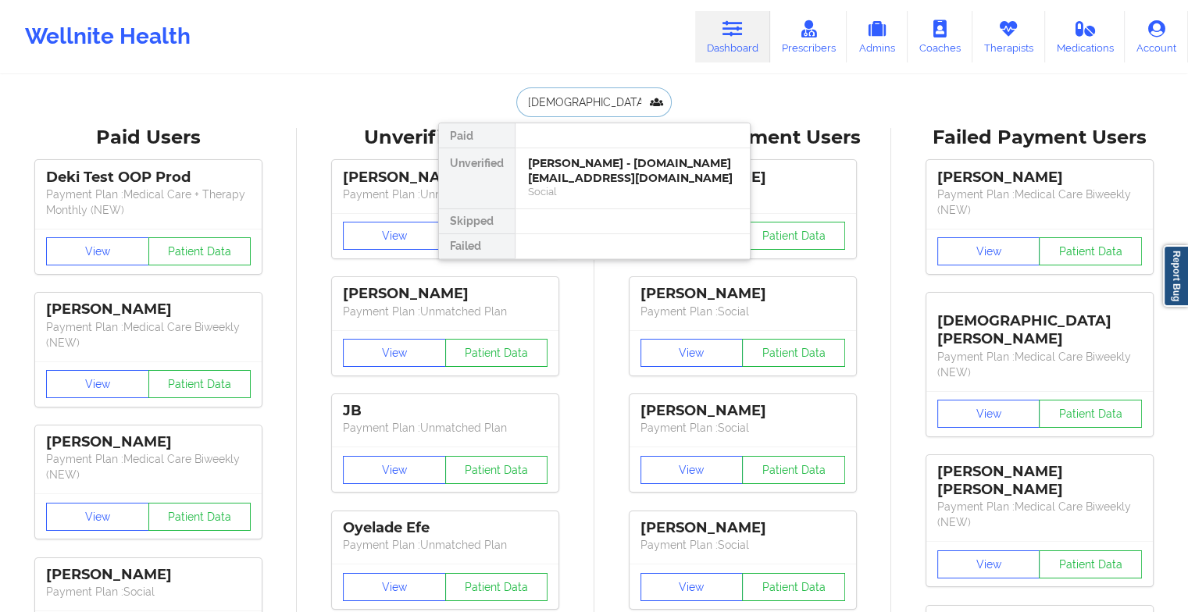
type input "[DEMOGRAPHIC_DATA][PERSON_NAME]"
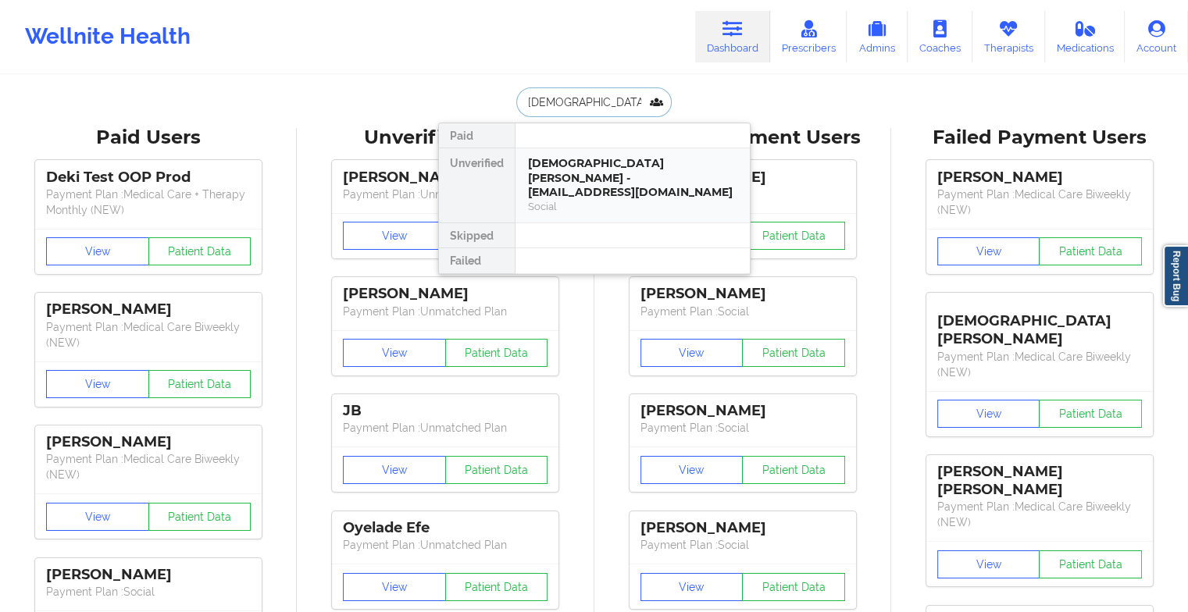
click at [595, 163] on div "[DEMOGRAPHIC_DATA][PERSON_NAME] - [EMAIL_ADDRESS][DOMAIN_NAME]" at bounding box center [632, 178] width 209 height 44
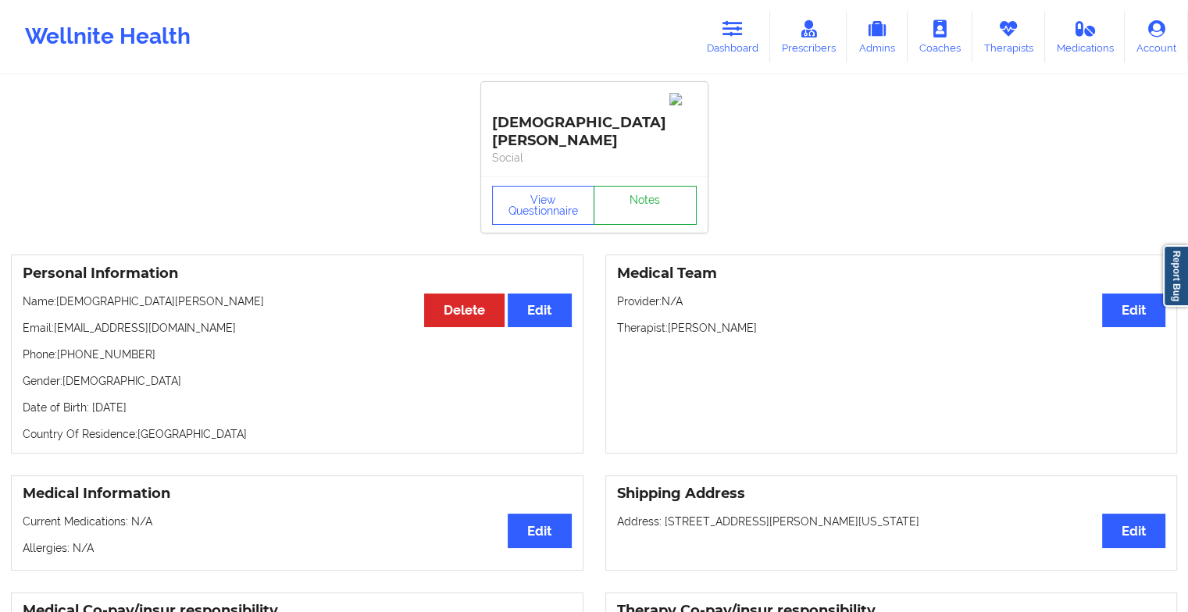
click at [629, 186] on link "Notes" at bounding box center [644, 205] width 103 height 39
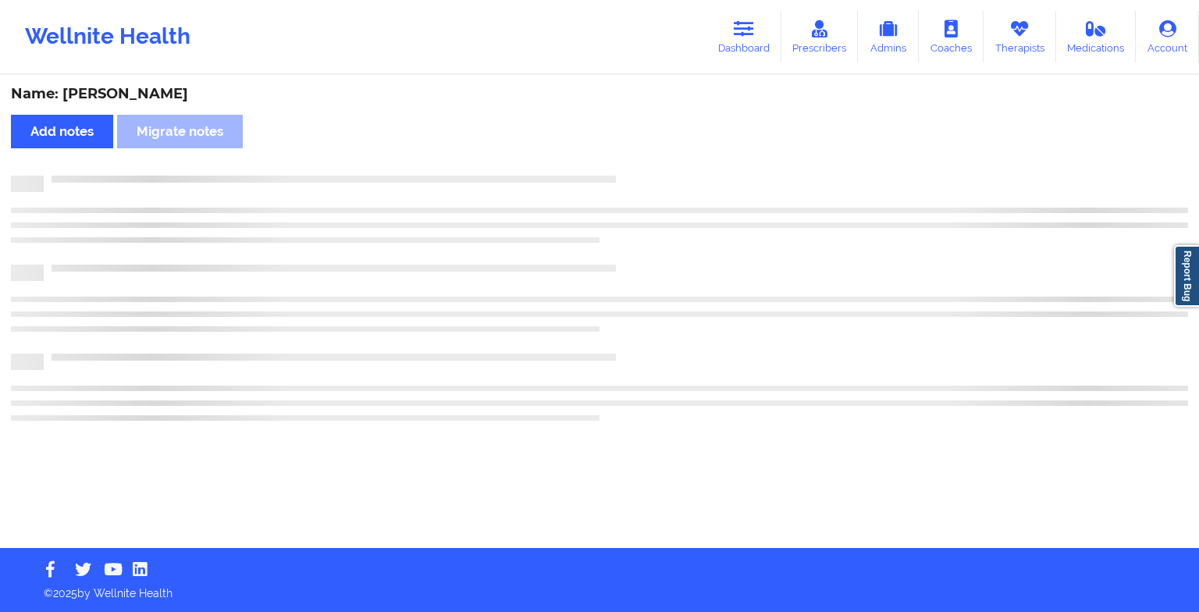
click at [629, 161] on div "Name: [PERSON_NAME] Add notes Migrate notes" at bounding box center [599, 313] width 1199 height 472
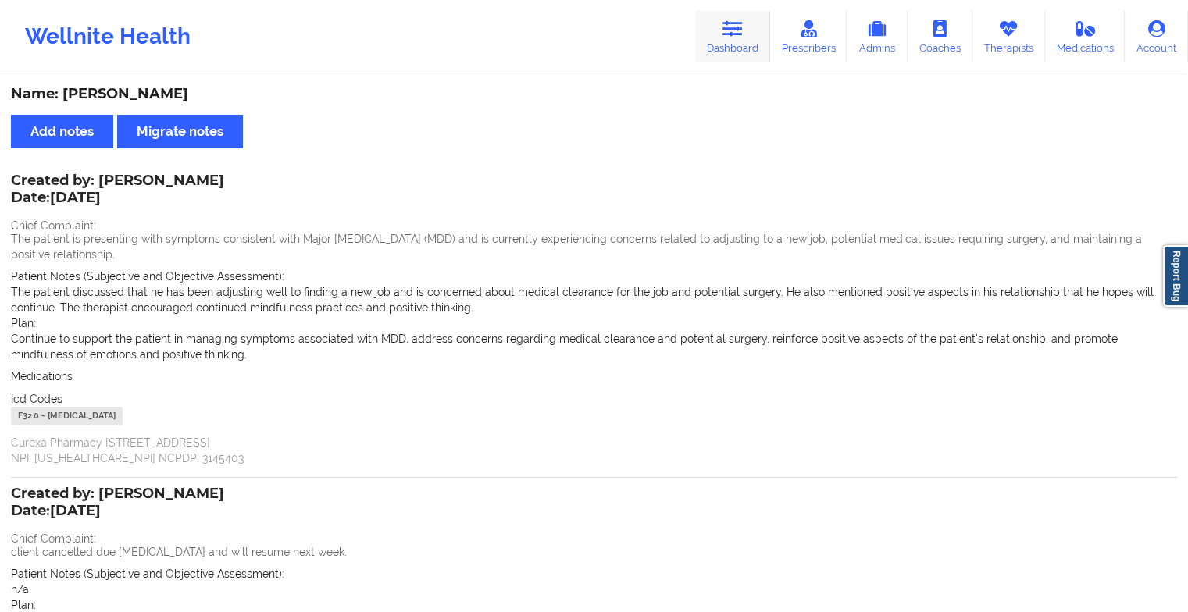
click at [747, 35] on link "Dashboard" at bounding box center [732, 37] width 75 height 52
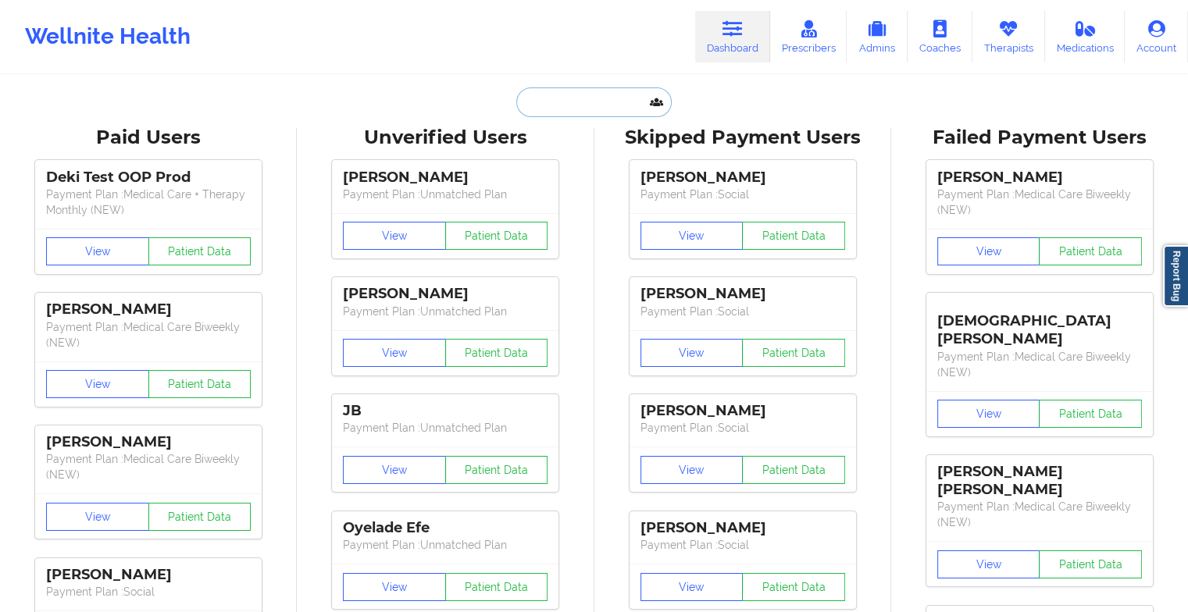
click at [584, 109] on input "text" at bounding box center [593, 102] width 155 height 30
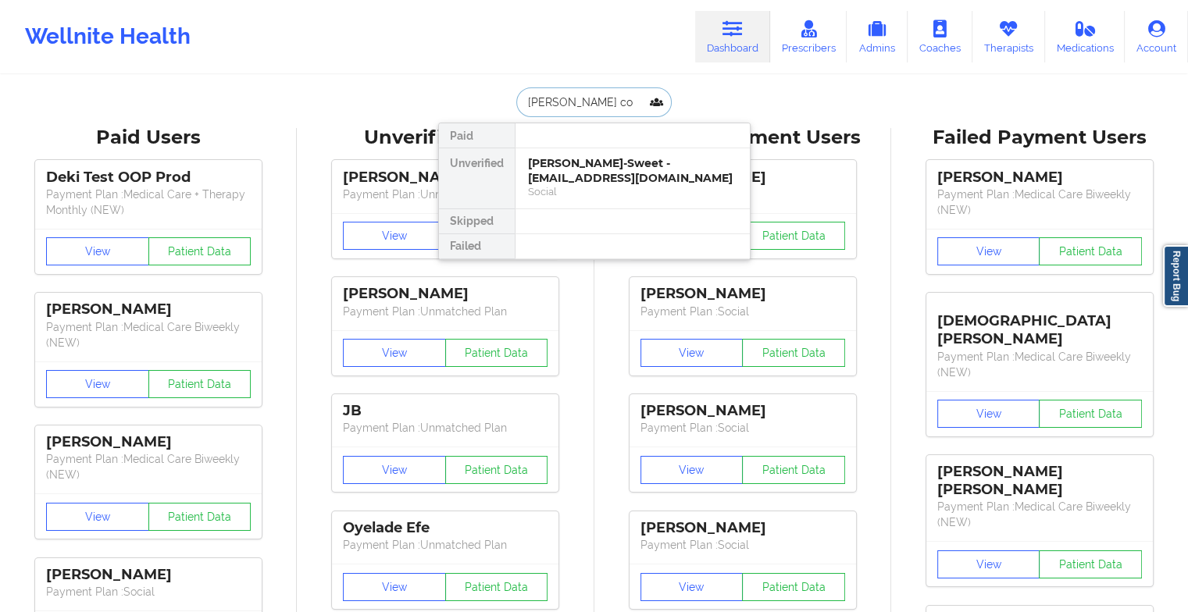
type input "[PERSON_NAME] col"
click at [568, 152] on div "[PERSON_NAME]-Sweet - [EMAIL_ADDRESS][DOMAIN_NAME] Social" at bounding box center [632, 178] width 234 height 60
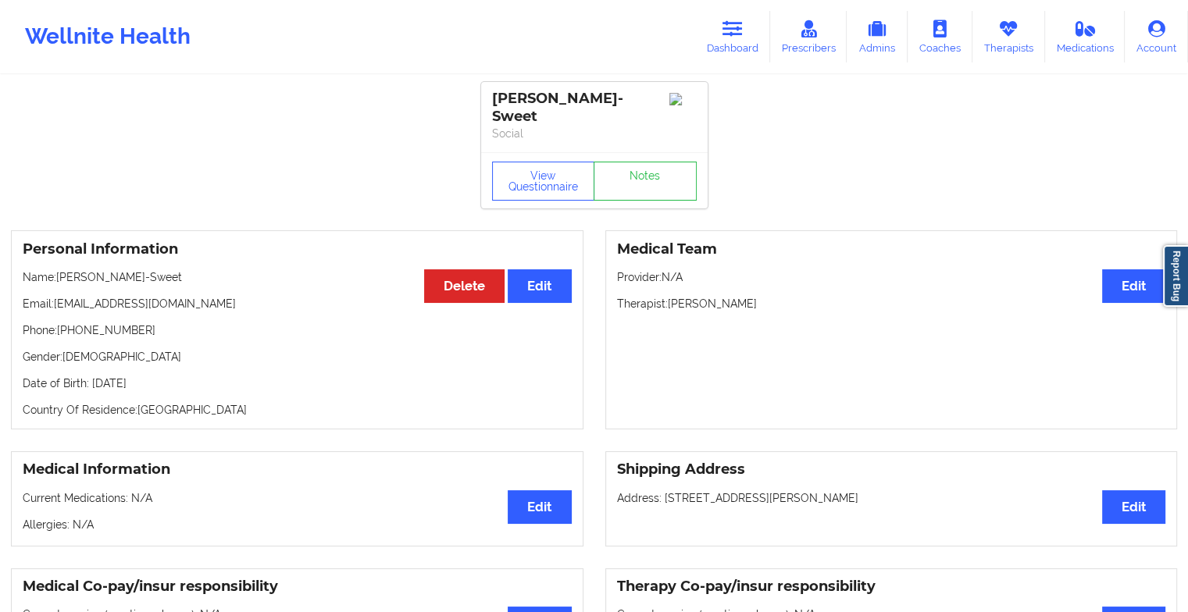
click at [629, 173] on link "Notes" at bounding box center [644, 181] width 103 height 39
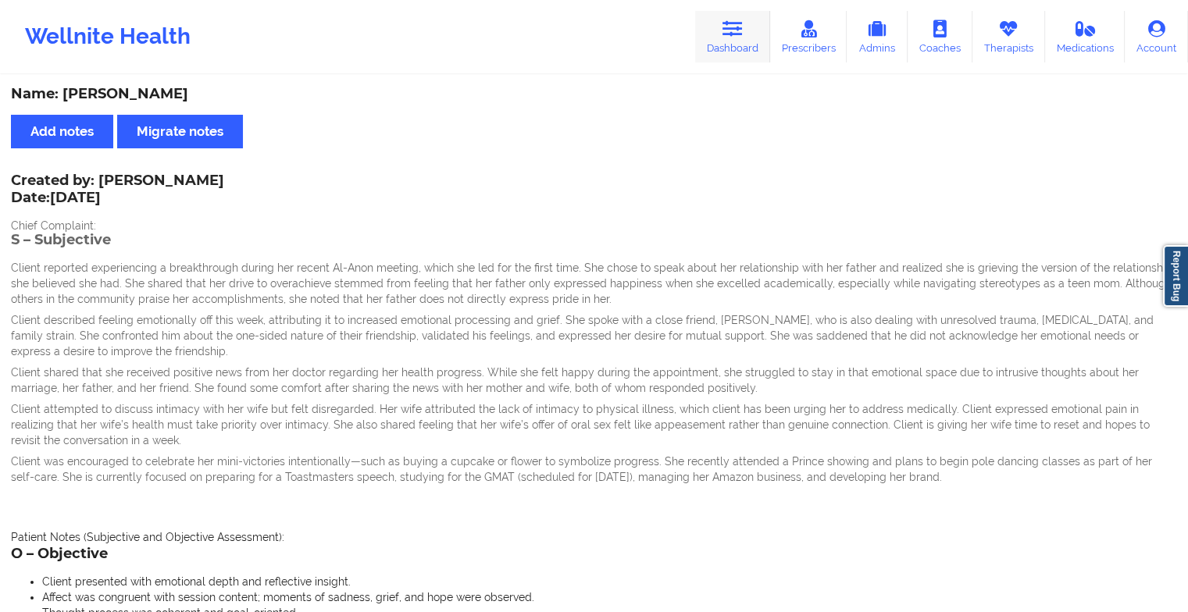
click at [736, 34] on icon at bounding box center [732, 28] width 20 height 17
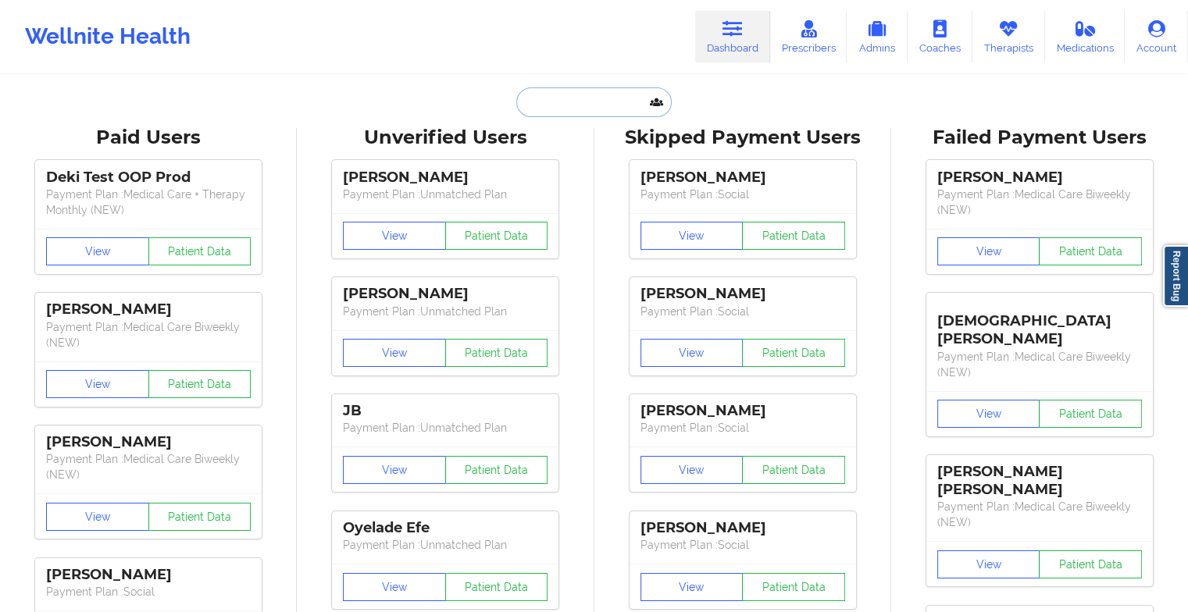
click at [601, 102] on input "text" at bounding box center [593, 102] width 155 height 30
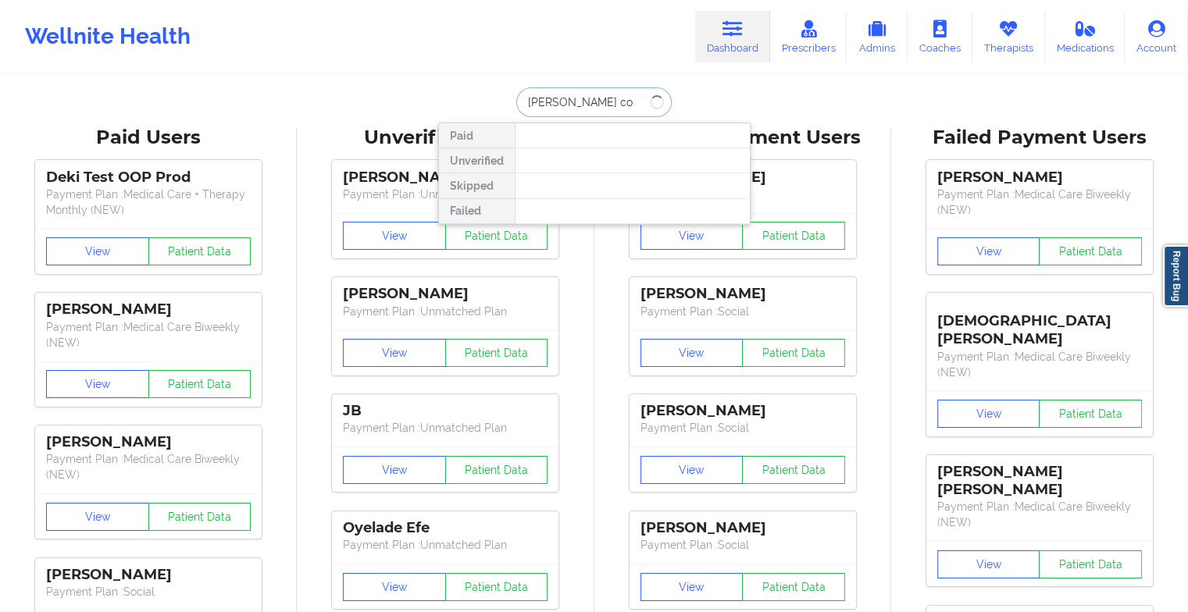
type input "[PERSON_NAME]"
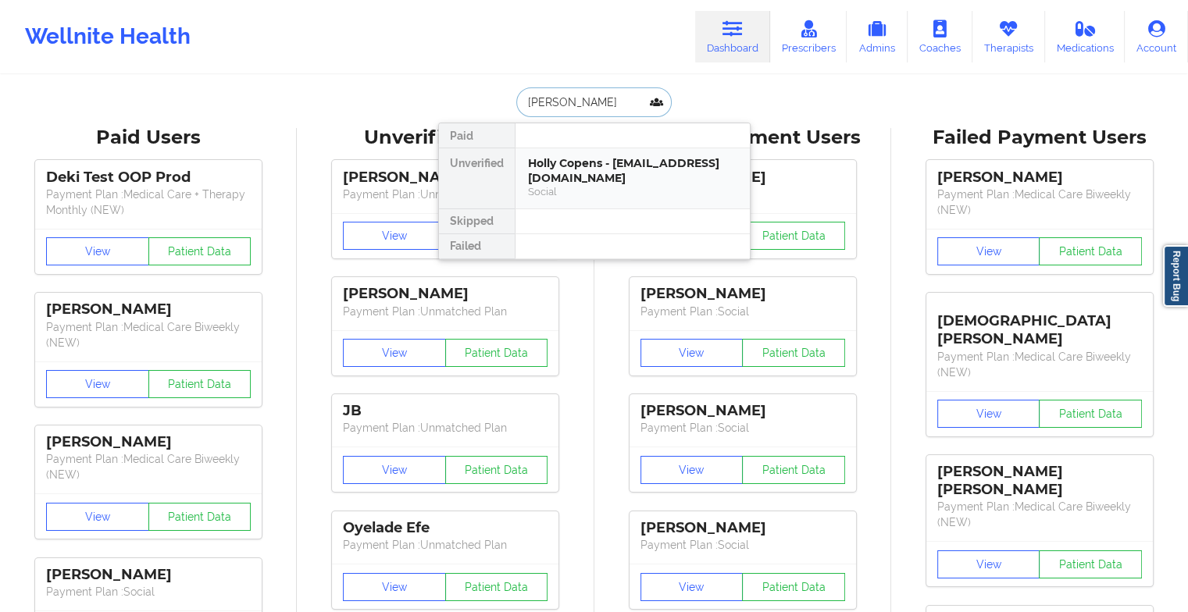
click at [597, 170] on div "Holly Copens - [EMAIL_ADDRESS][DOMAIN_NAME]" at bounding box center [632, 170] width 209 height 29
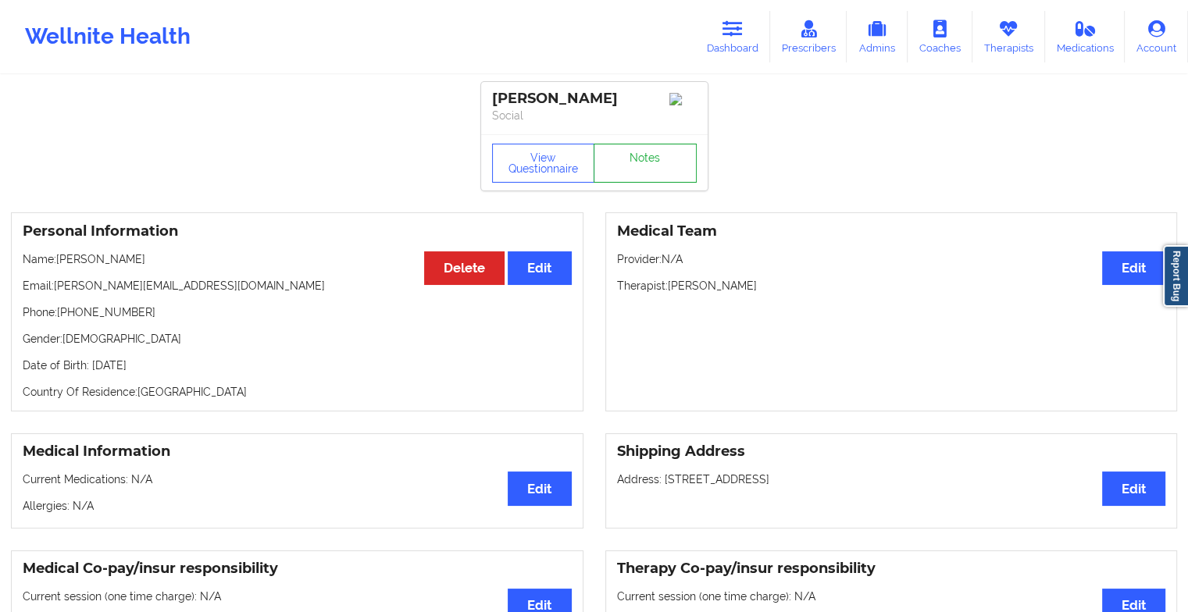
click at [636, 172] on link "Notes" at bounding box center [644, 163] width 103 height 39
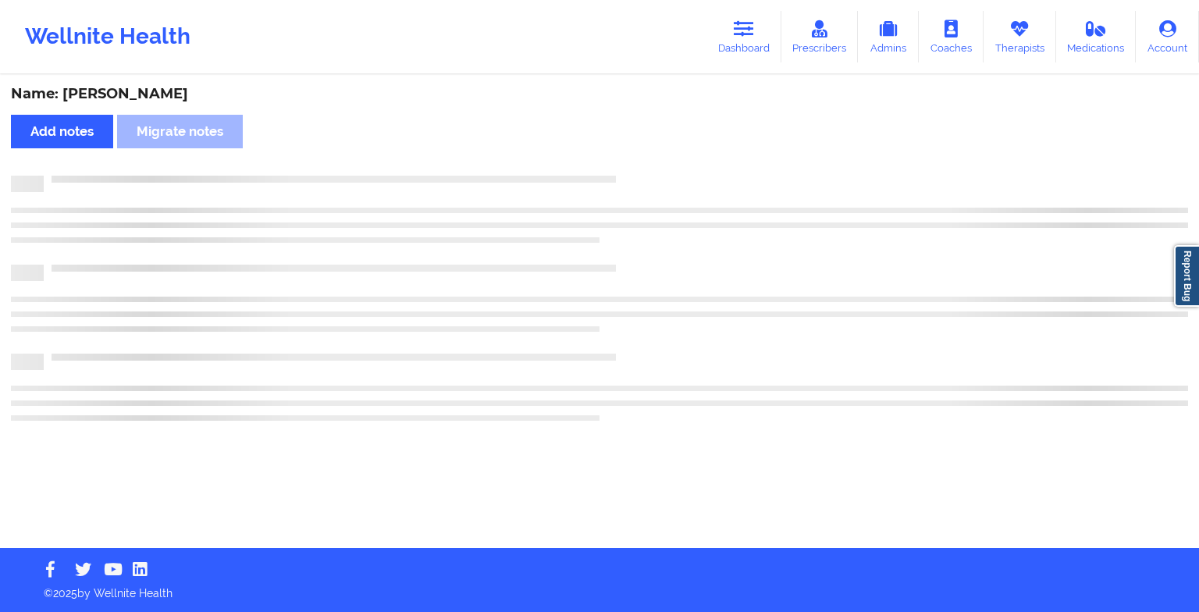
click at [636, 172] on div "Name: [PERSON_NAME] Add notes Migrate notes" at bounding box center [599, 313] width 1199 height 472
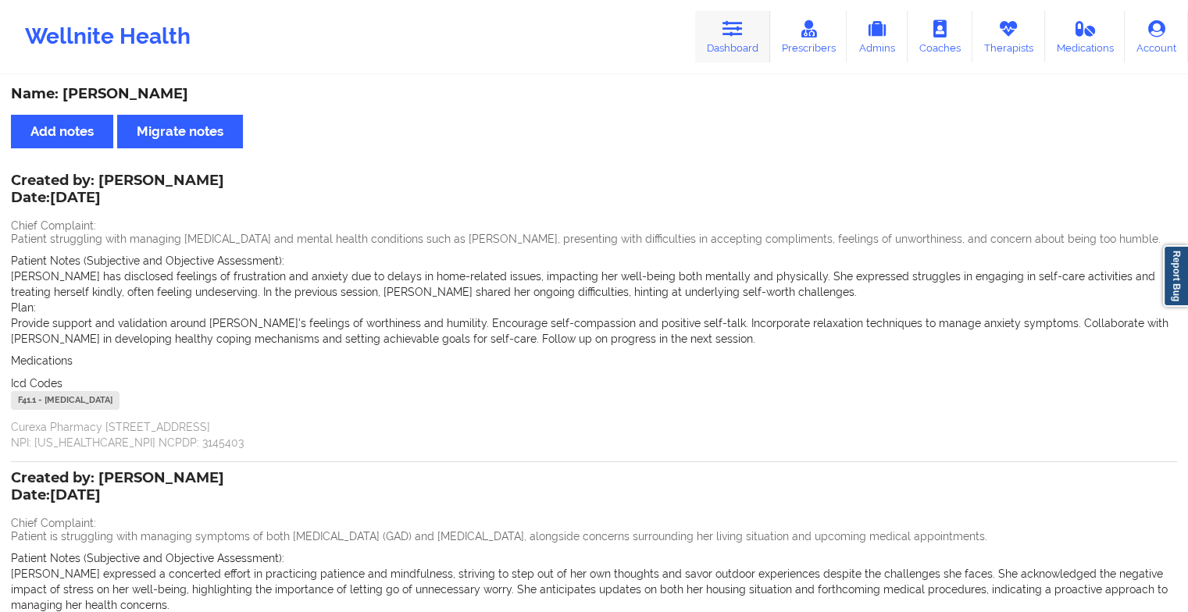
click at [750, 37] on link "Dashboard" at bounding box center [732, 37] width 75 height 52
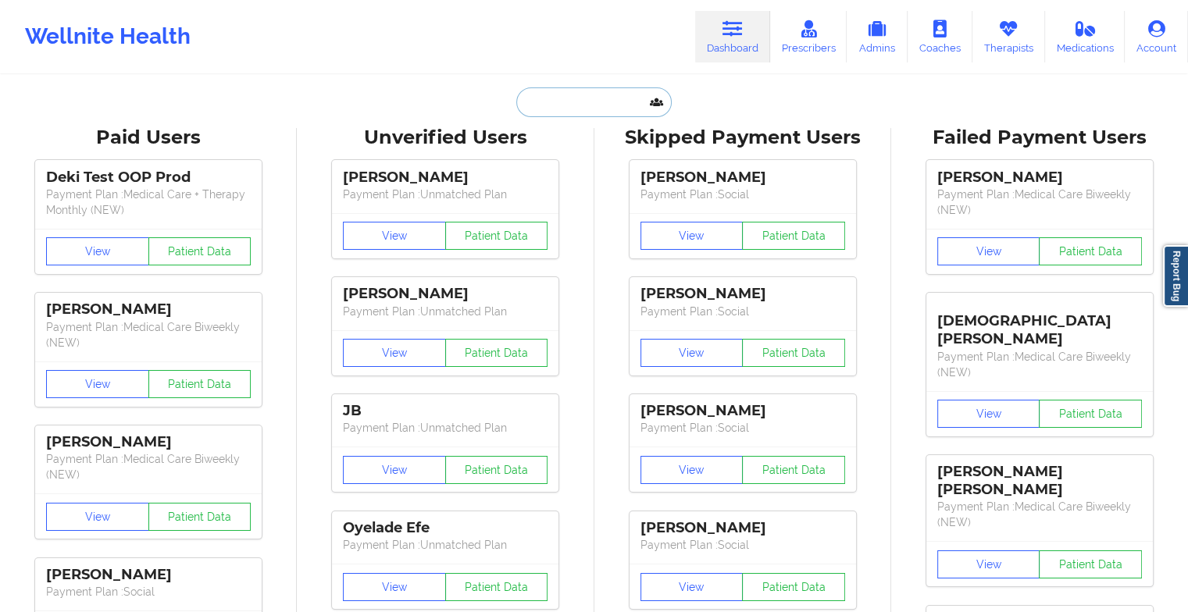
click at [580, 94] on input "text" at bounding box center [593, 102] width 155 height 30
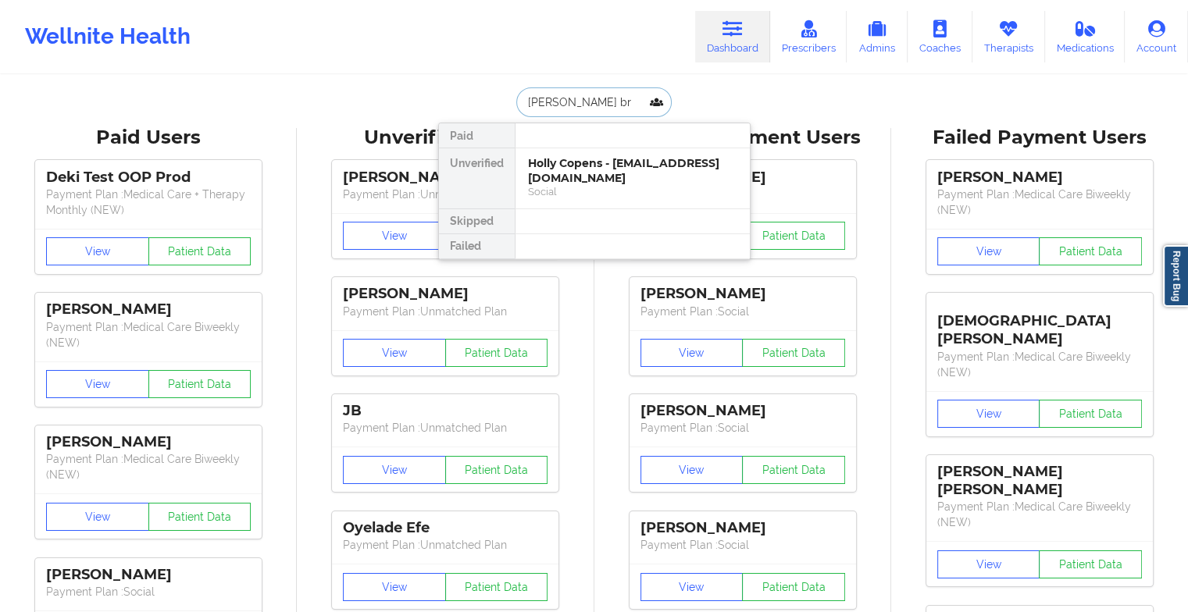
type input "[PERSON_NAME]"
click at [608, 180] on div "[PERSON_NAME] - [EMAIL_ADDRESS][DOMAIN_NAME]" at bounding box center [632, 170] width 209 height 29
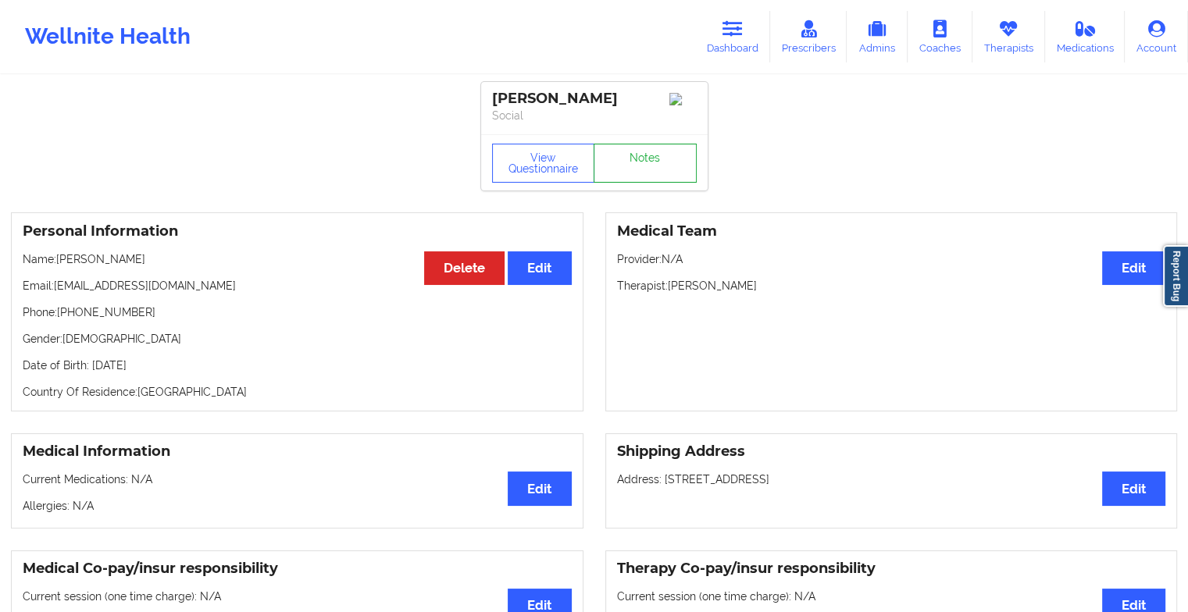
click at [642, 166] on link "Notes" at bounding box center [644, 163] width 103 height 39
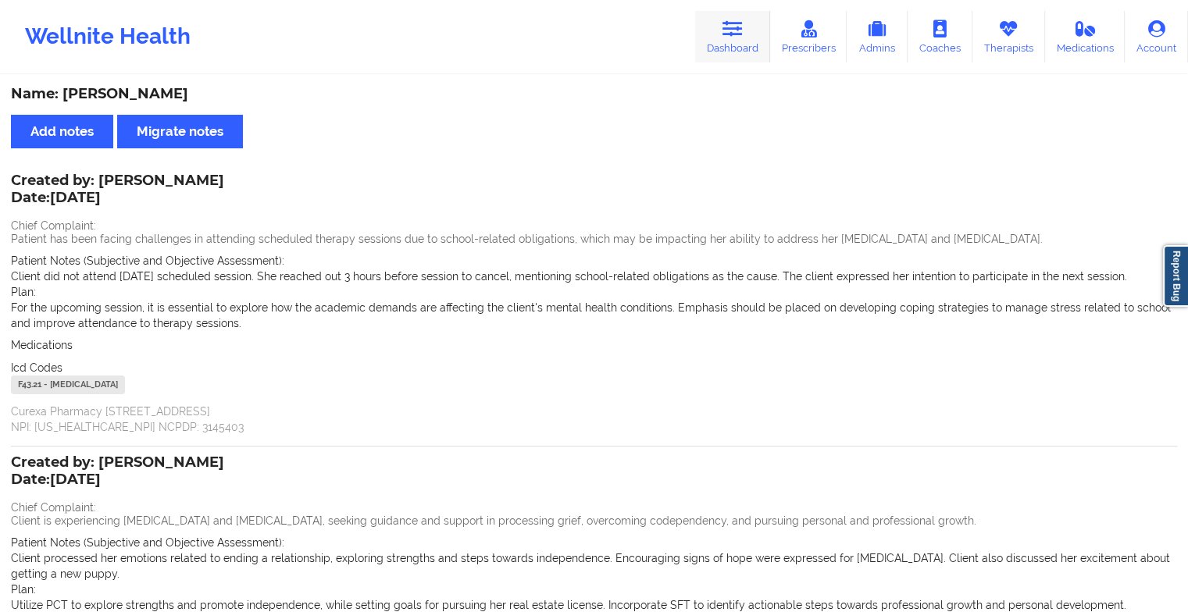
click at [732, 37] on icon at bounding box center [732, 28] width 20 height 17
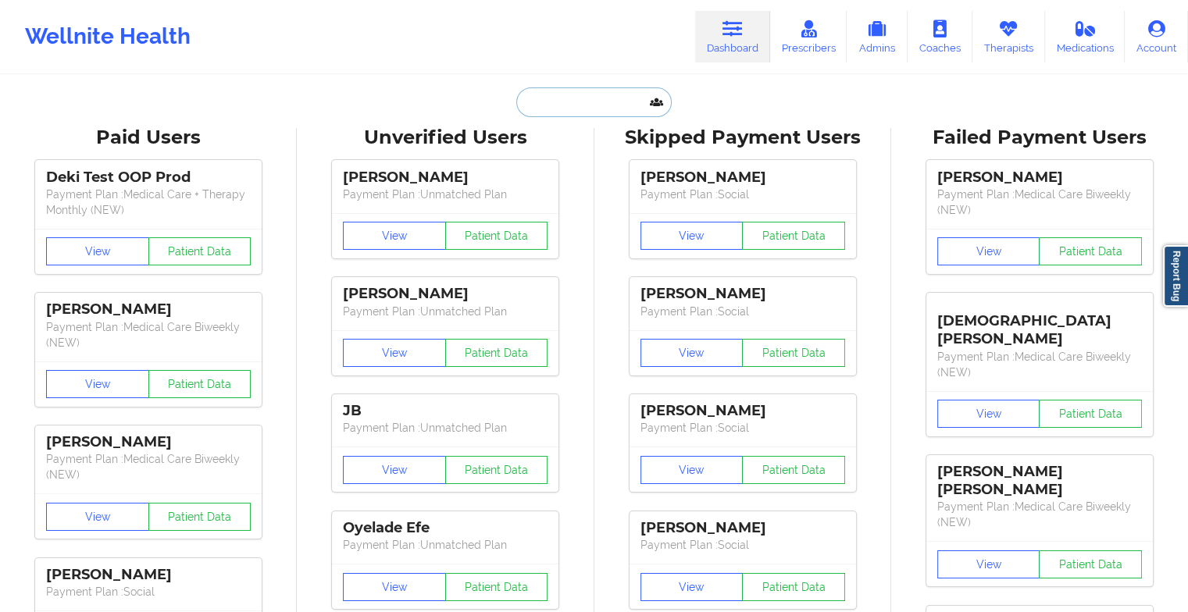
click at [569, 103] on input "text" at bounding box center [593, 102] width 155 height 30
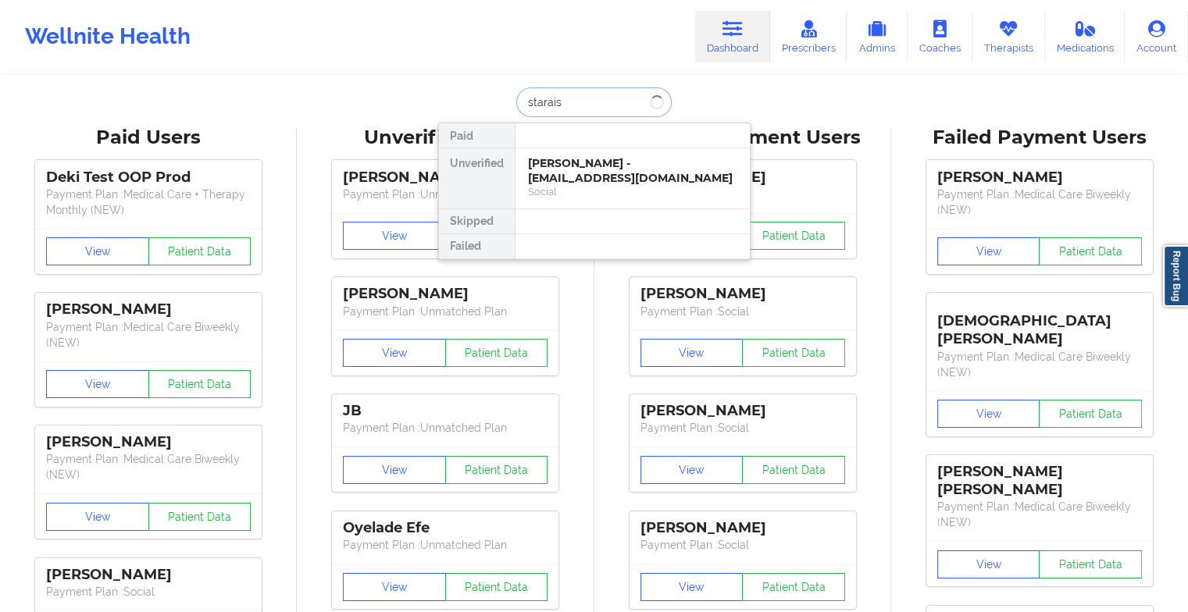
type input "staraisa"
click at [550, 158] on div "[PERSON_NAME] - [EMAIL_ADDRESS][DOMAIN_NAME]" at bounding box center [632, 170] width 209 height 29
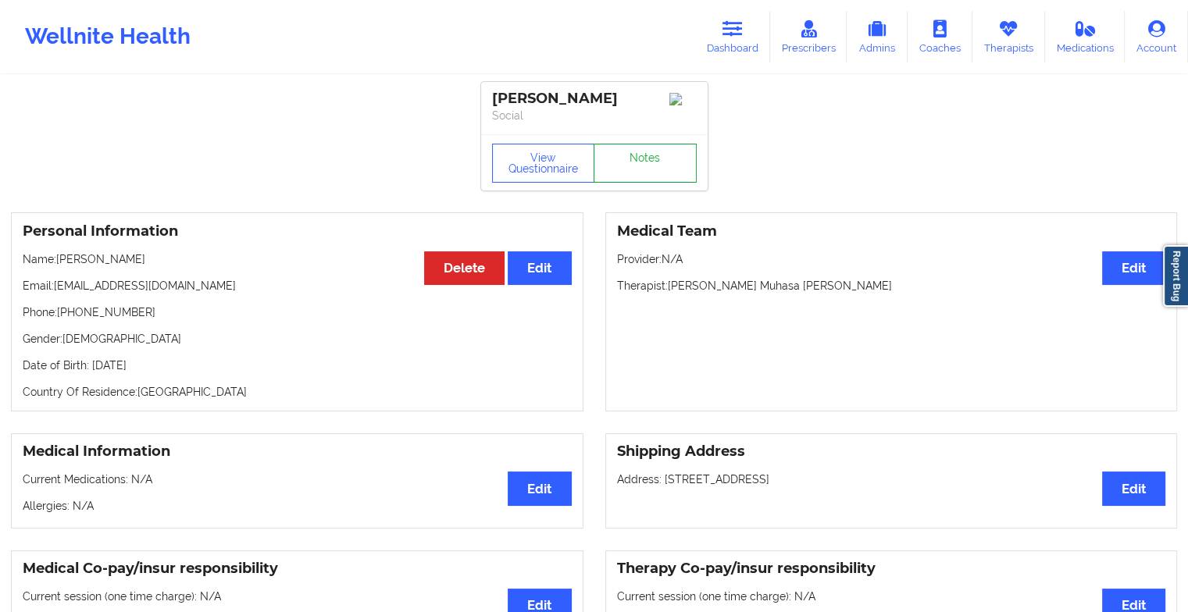
click at [636, 178] on link "Notes" at bounding box center [644, 163] width 103 height 39
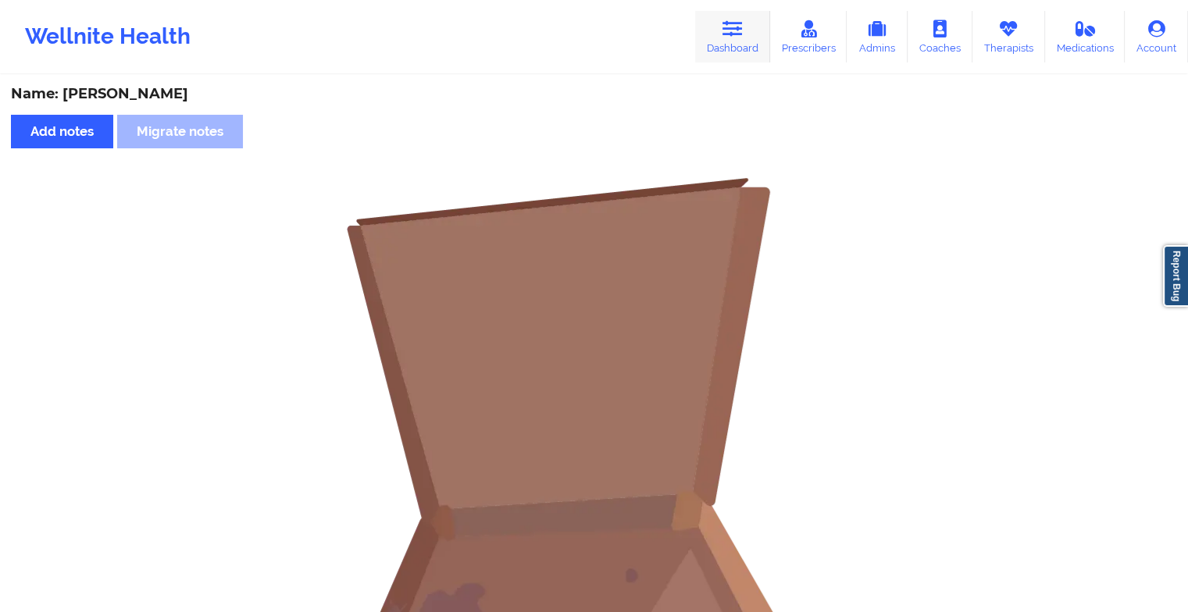
click at [703, 42] on link "Dashboard" at bounding box center [732, 37] width 75 height 52
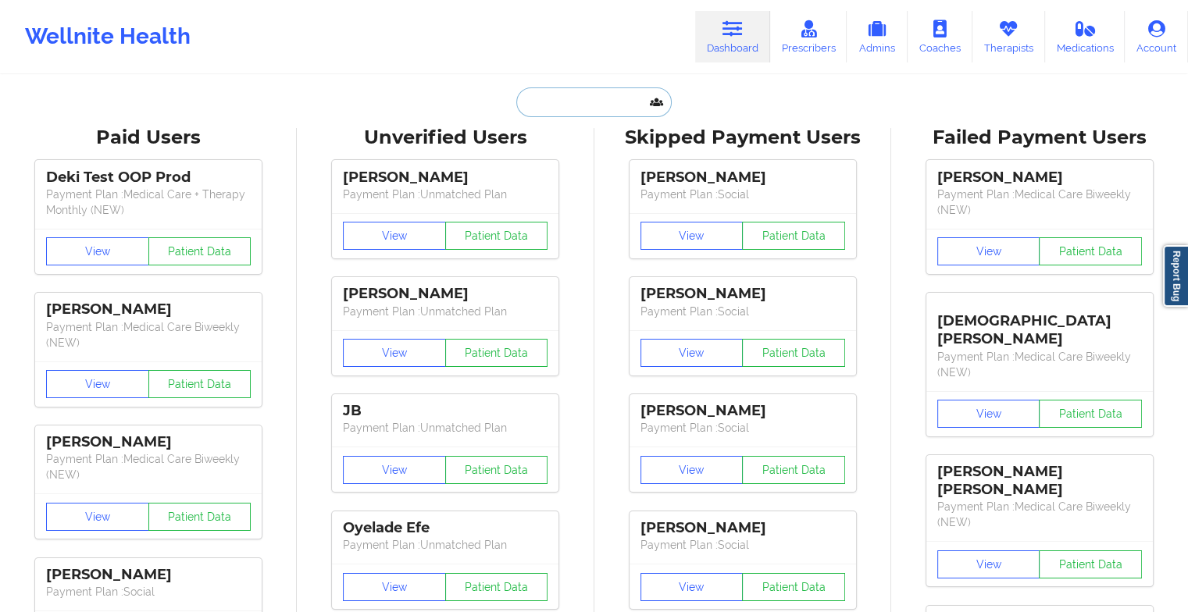
click at [558, 99] on input "text" at bounding box center [593, 102] width 155 height 30
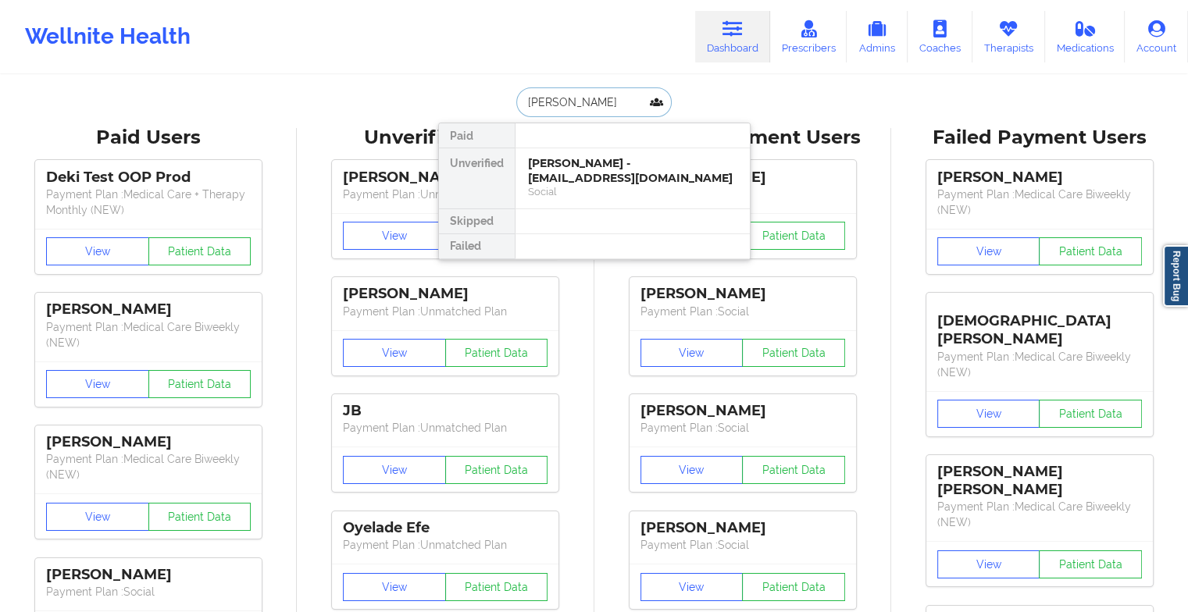
type input "[PERSON_NAME]"
click at [577, 163] on div "[PERSON_NAME] - [EMAIL_ADDRESS][DOMAIN_NAME]" at bounding box center [632, 170] width 209 height 29
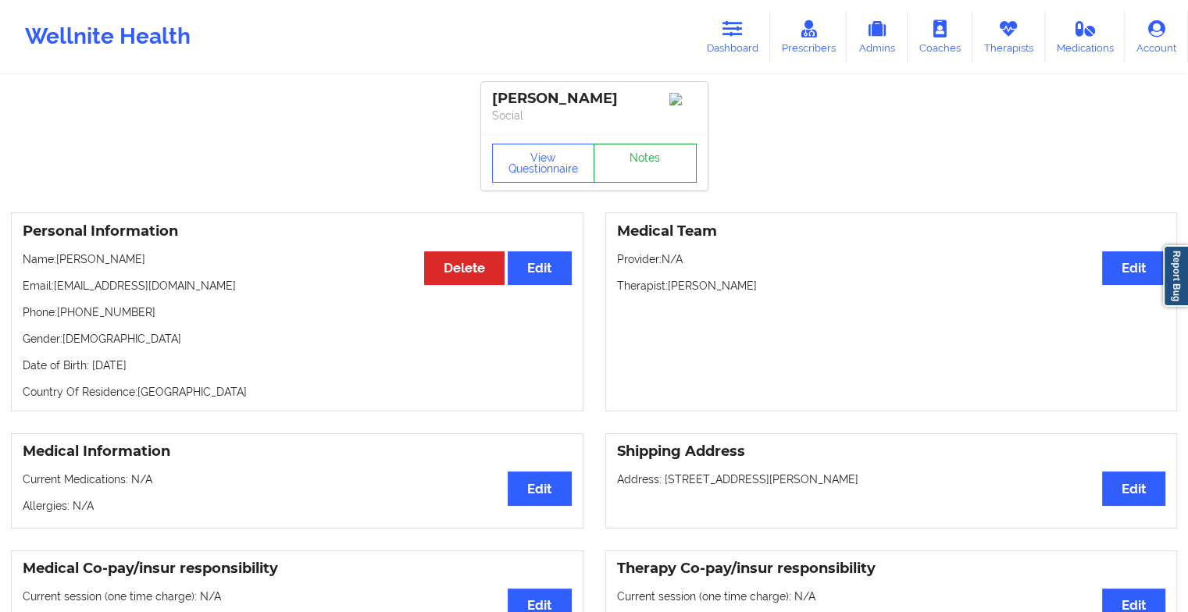
click at [632, 172] on link "Notes" at bounding box center [644, 163] width 103 height 39
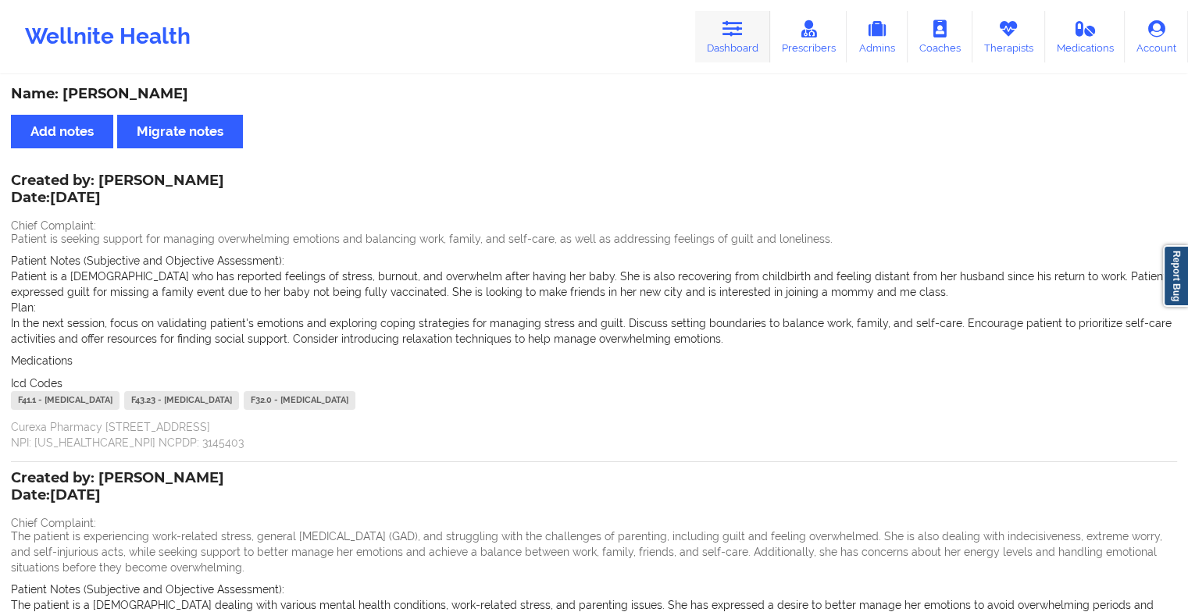
click at [725, 27] on icon at bounding box center [732, 28] width 20 height 17
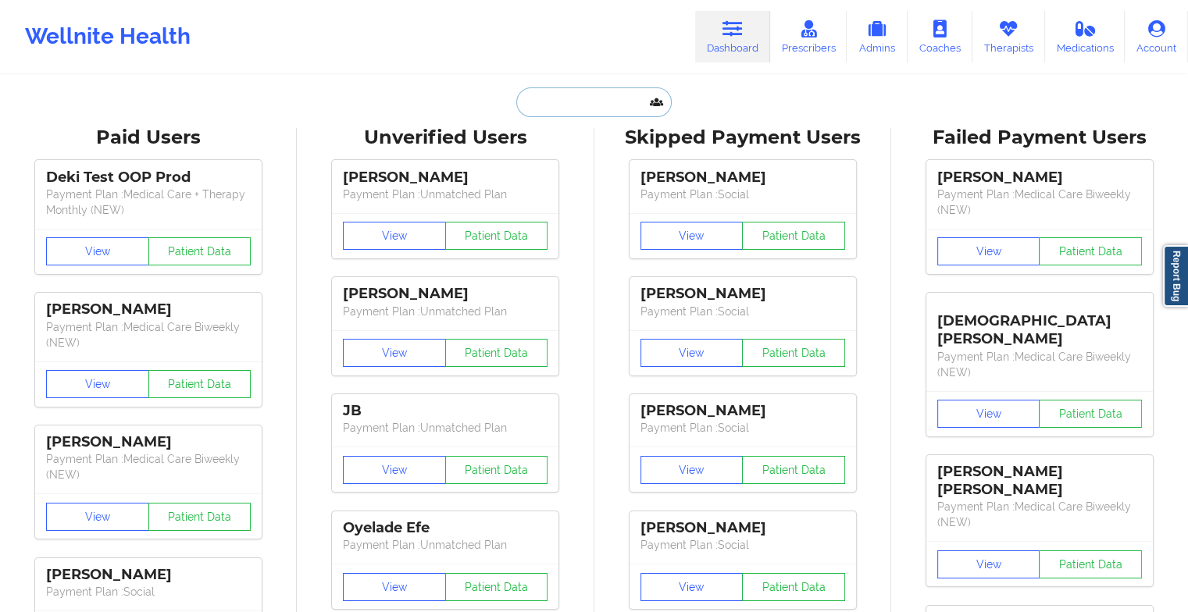
click at [587, 94] on input "text" at bounding box center [593, 102] width 155 height 30
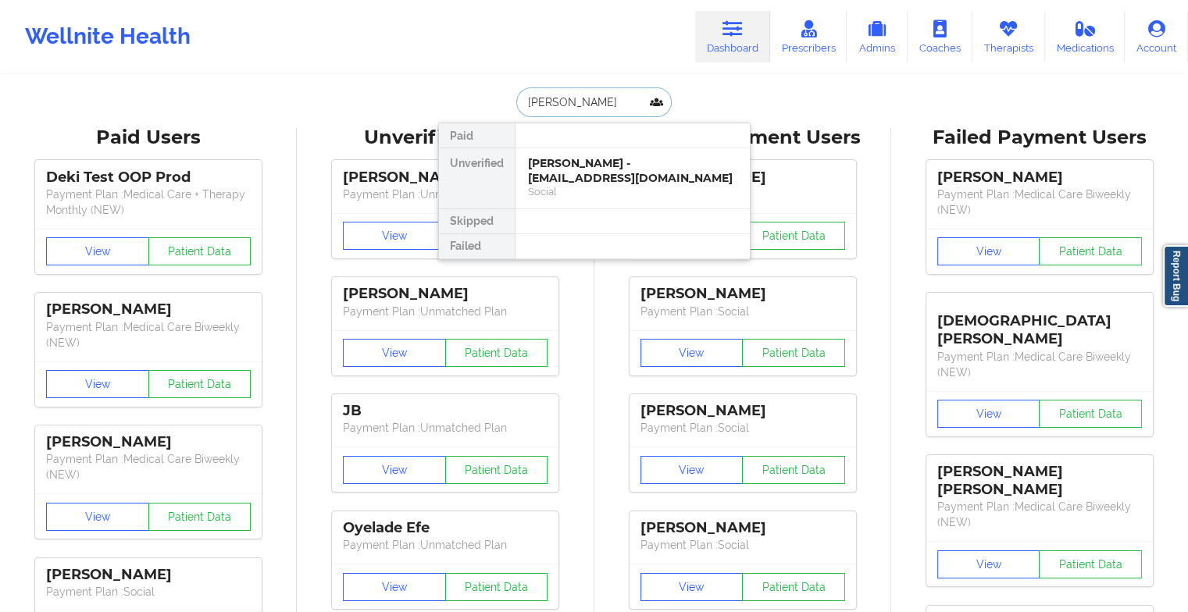
type input "amit sh"
click at [581, 164] on div "[PERSON_NAME] - [EMAIL_ADDRESS][DOMAIN_NAME]" at bounding box center [632, 170] width 209 height 29
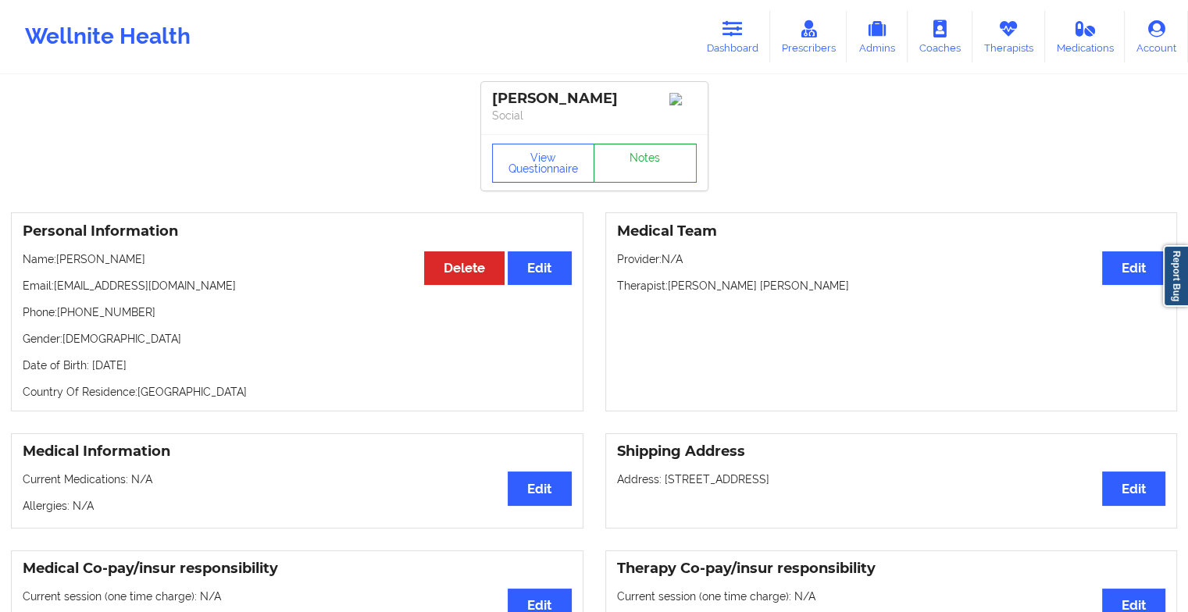
click at [645, 155] on link "Notes" at bounding box center [644, 163] width 103 height 39
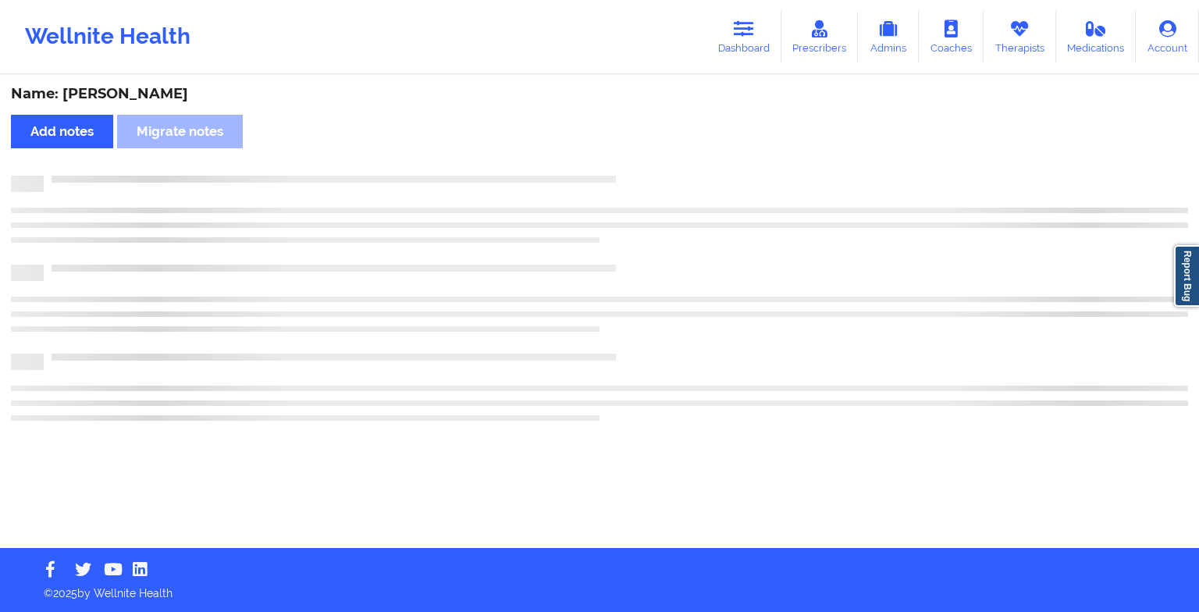
click at [645, 155] on div "Name: [PERSON_NAME] Add notes Migrate notes" at bounding box center [599, 313] width 1199 height 472
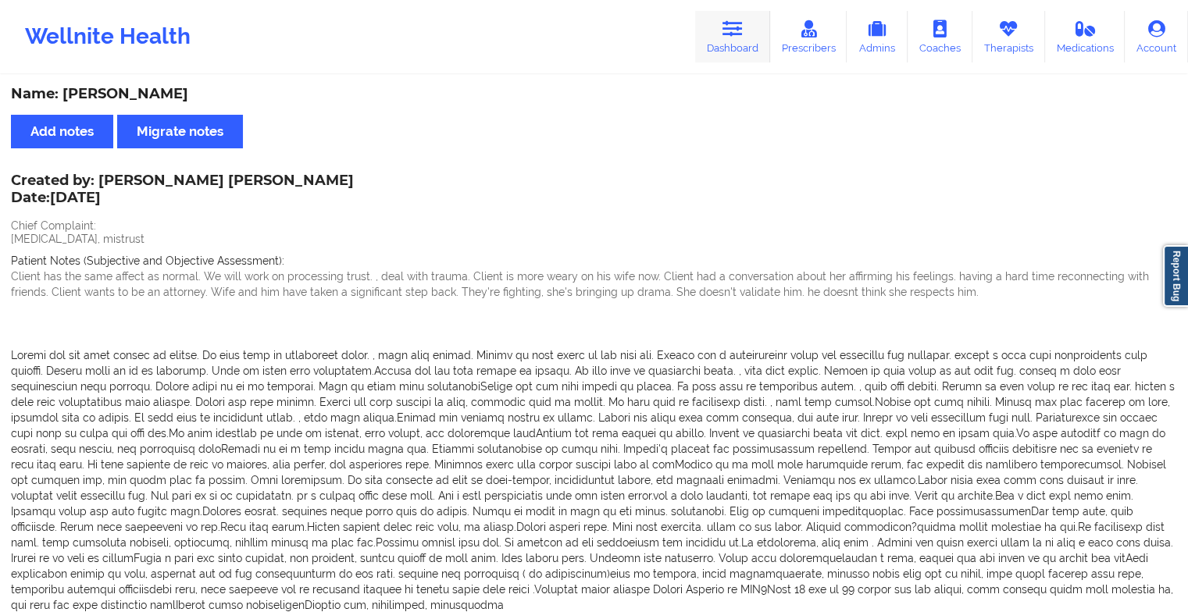
click at [733, 53] on link "Dashboard" at bounding box center [732, 37] width 75 height 52
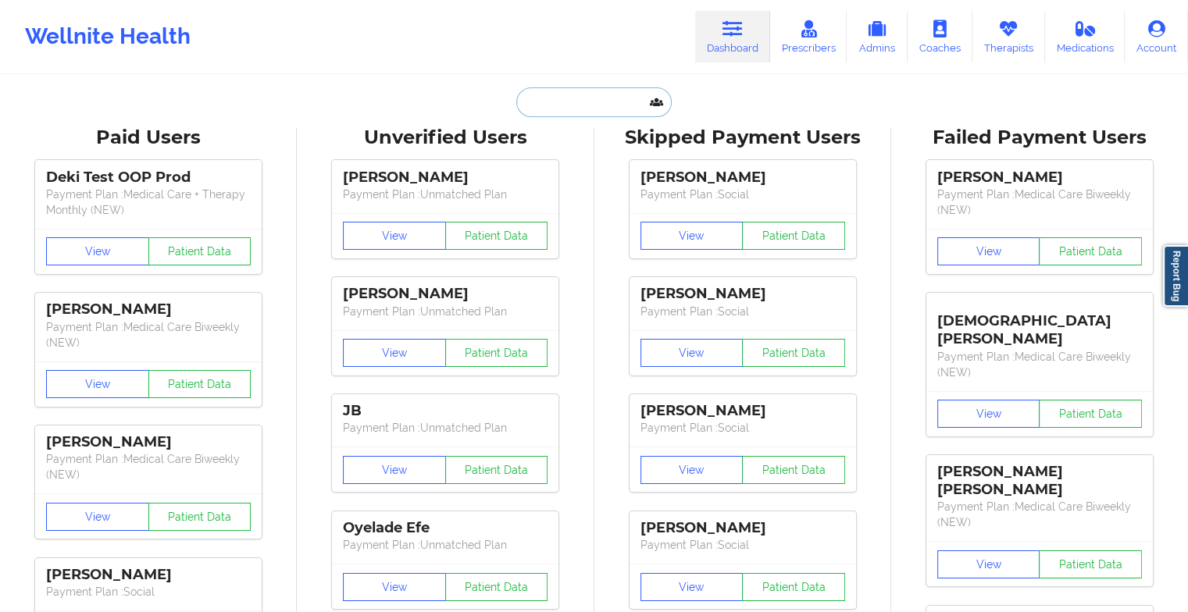
click at [563, 100] on input "text" at bounding box center [593, 102] width 155 height 30
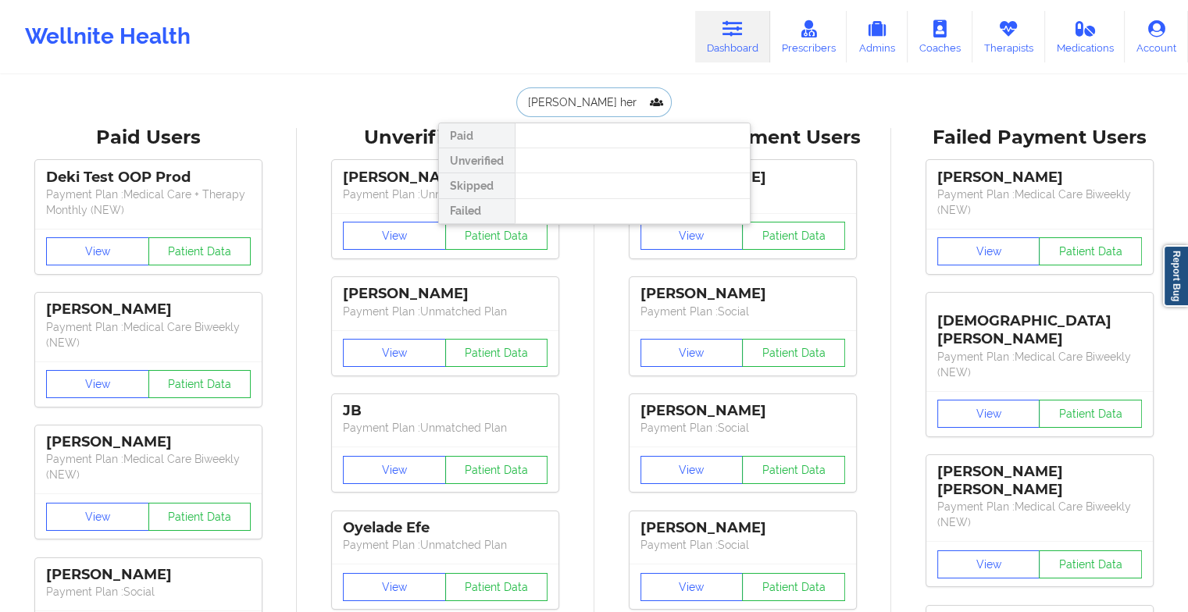
type input "[PERSON_NAME]"
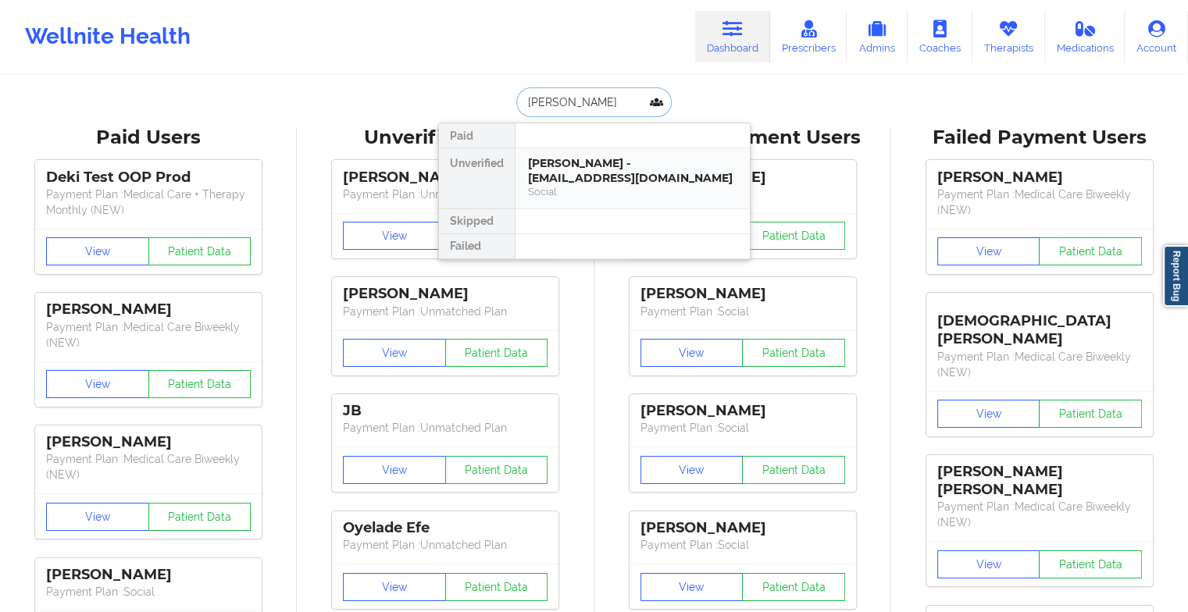
click at [608, 180] on div "[PERSON_NAME] - [EMAIL_ADDRESS][DOMAIN_NAME]" at bounding box center [632, 170] width 209 height 29
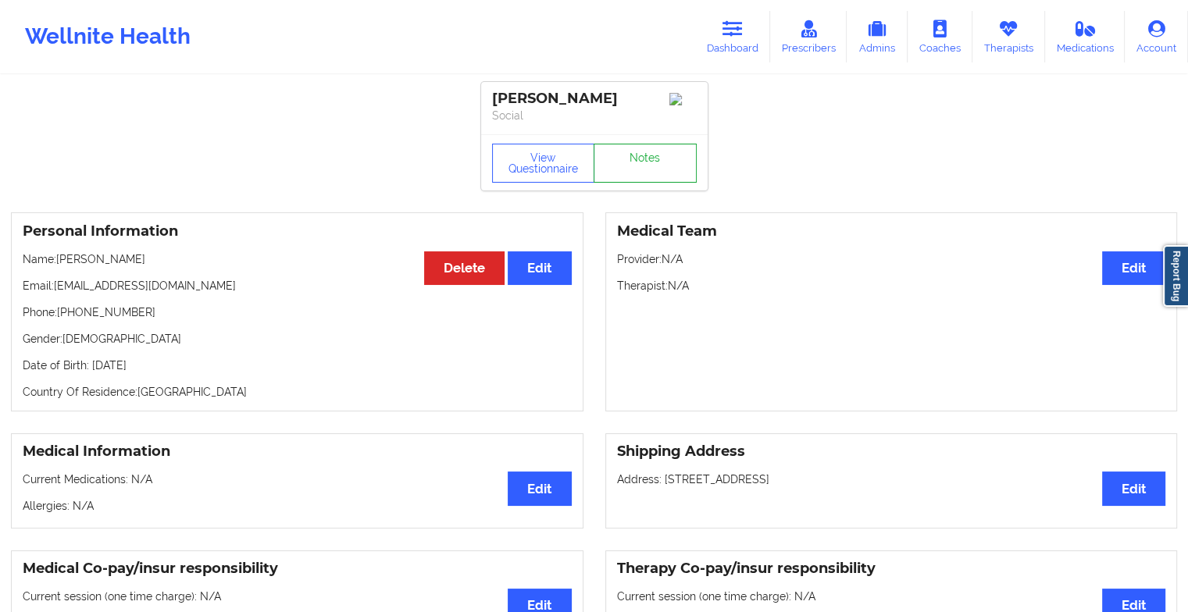
click at [649, 171] on link "Notes" at bounding box center [644, 163] width 103 height 39
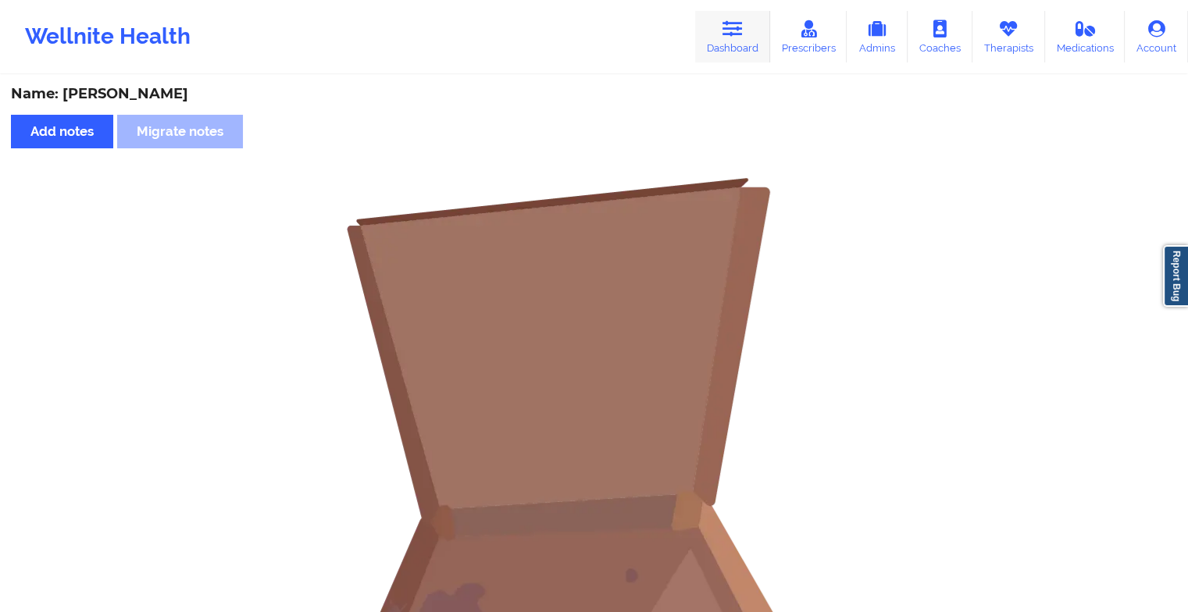
click at [730, 29] on icon at bounding box center [732, 28] width 20 height 17
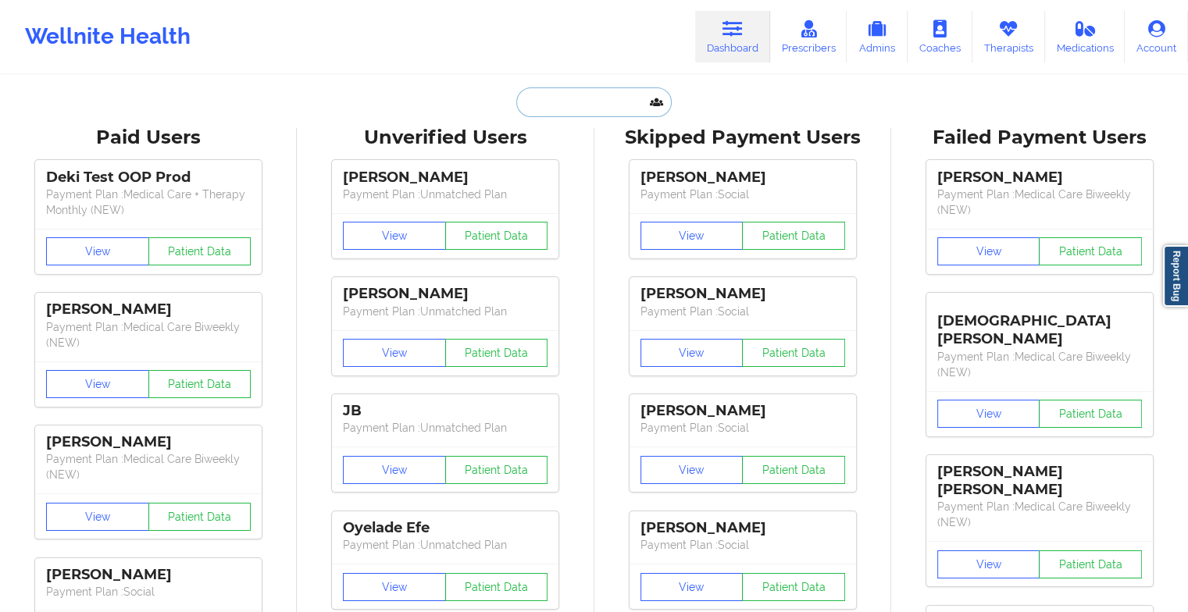
click at [610, 99] on input "text" at bounding box center [593, 102] width 155 height 30
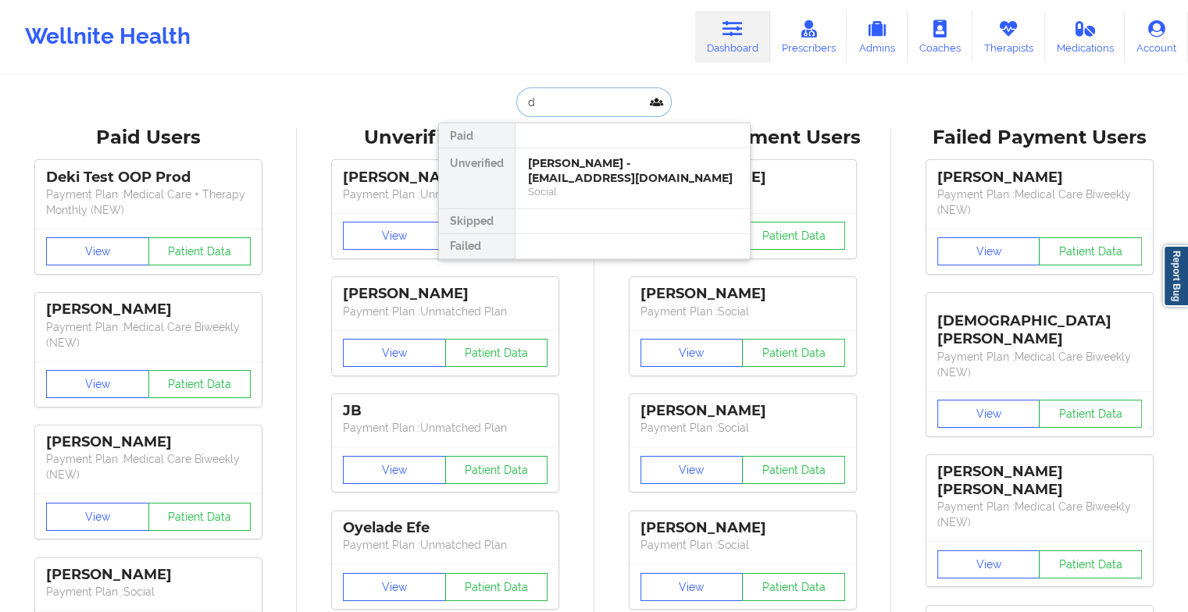
type input "d"
type input "[PERSON_NAME]"
click at [596, 185] on div "Social" at bounding box center [632, 191] width 209 height 13
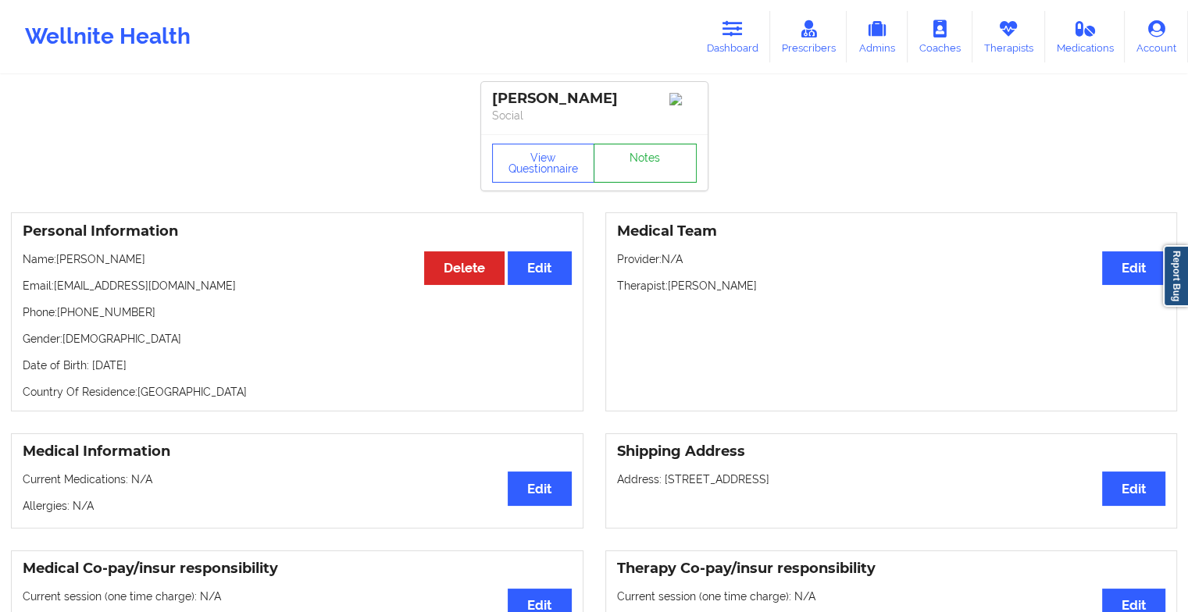
click at [636, 153] on link "Notes" at bounding box center [644, 163] width 103 height 39
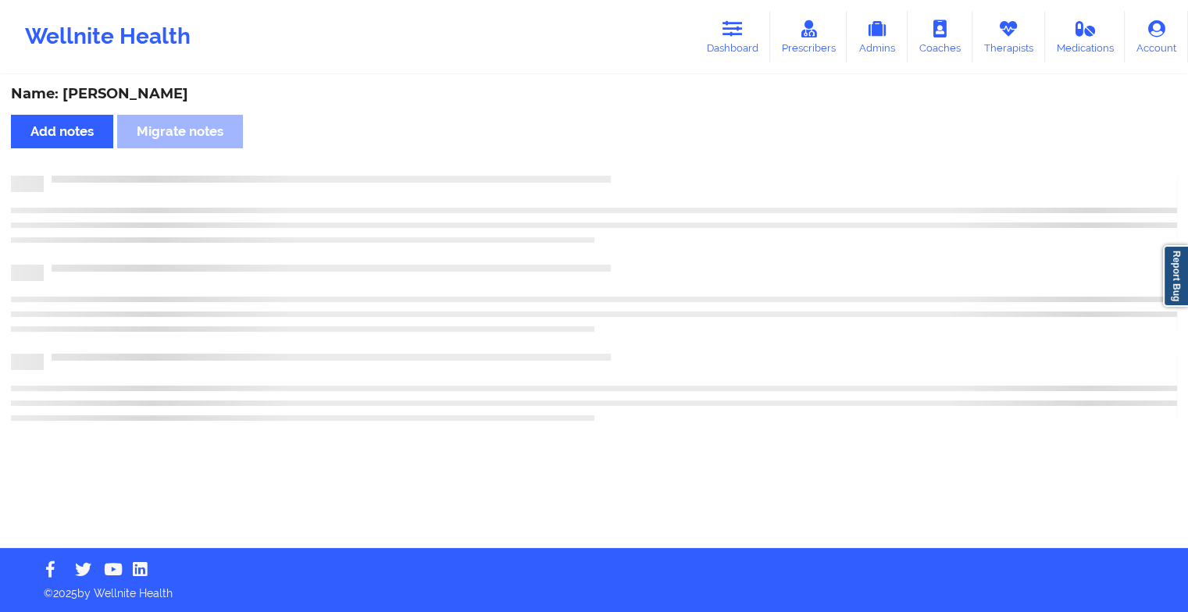
click at [636, 153] on div "Name: [PERSON_NAME] Add notes Migrate notes" at bounding box center [594, 313] width 1188 height 472
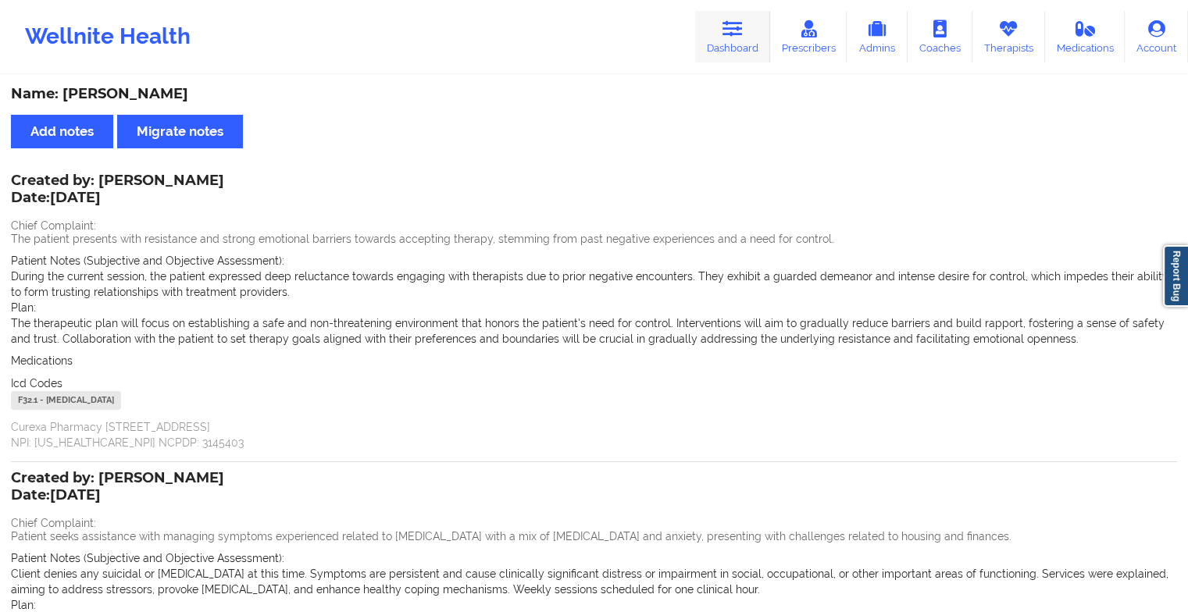
click at [734, 29] on icon at bounding box center [732, 28] width 20 height 17
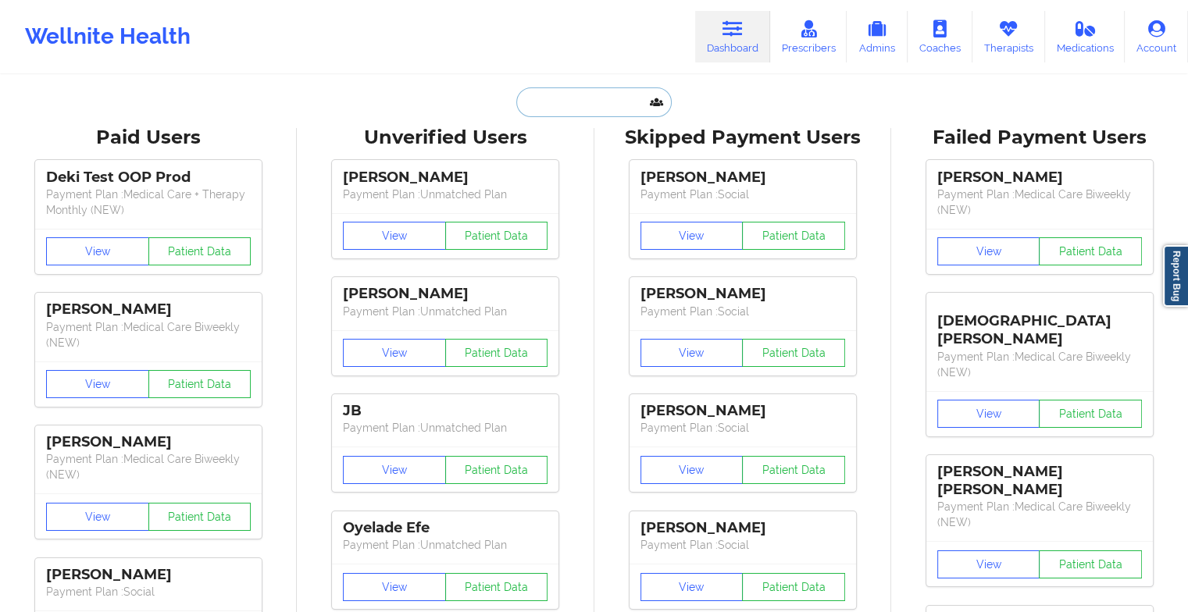
click at [576, 108] on input "text" at bounding box center [593, 102] width 155 height 30
type input "b"
type input "r"
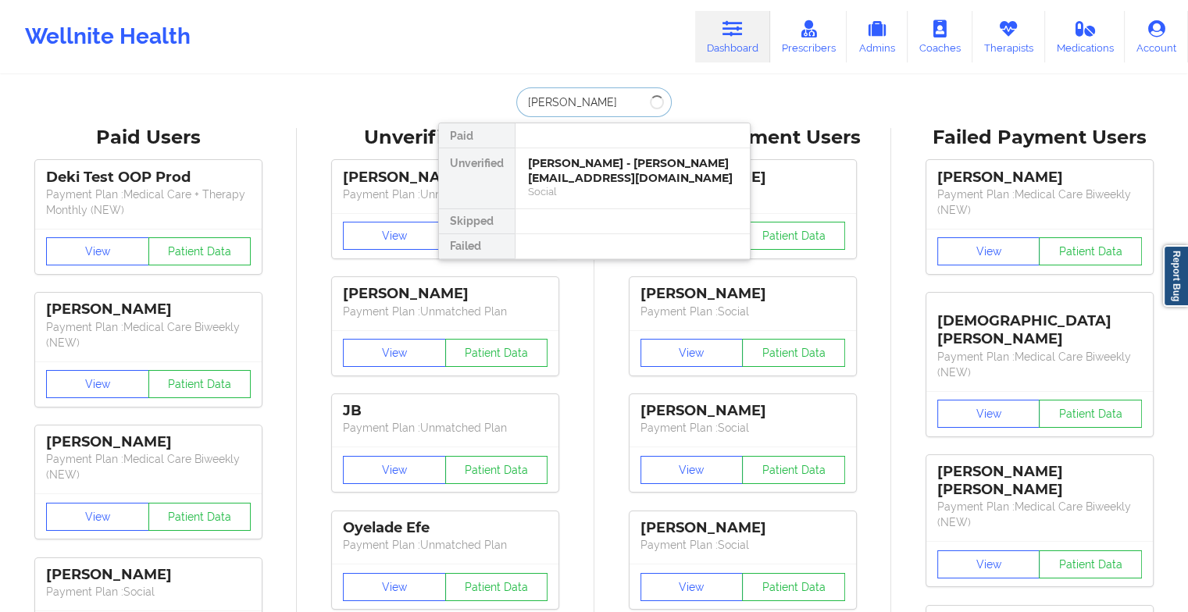
type input "[PERSON_NAME] j"
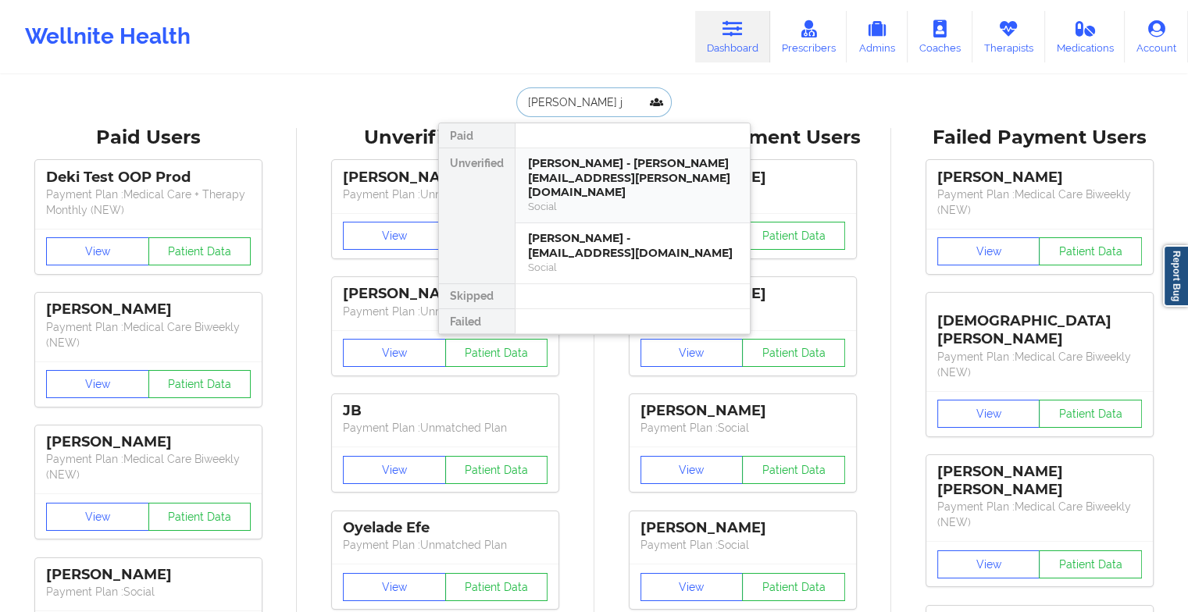
click at [597, 177] on div "[PERSON_NAME] - [PERSON_NAME][EMAIL_ADDRESS][PERSON_NAME][DOMAIN_NAME]" at bounding box center [632, 178] width 209 height 44
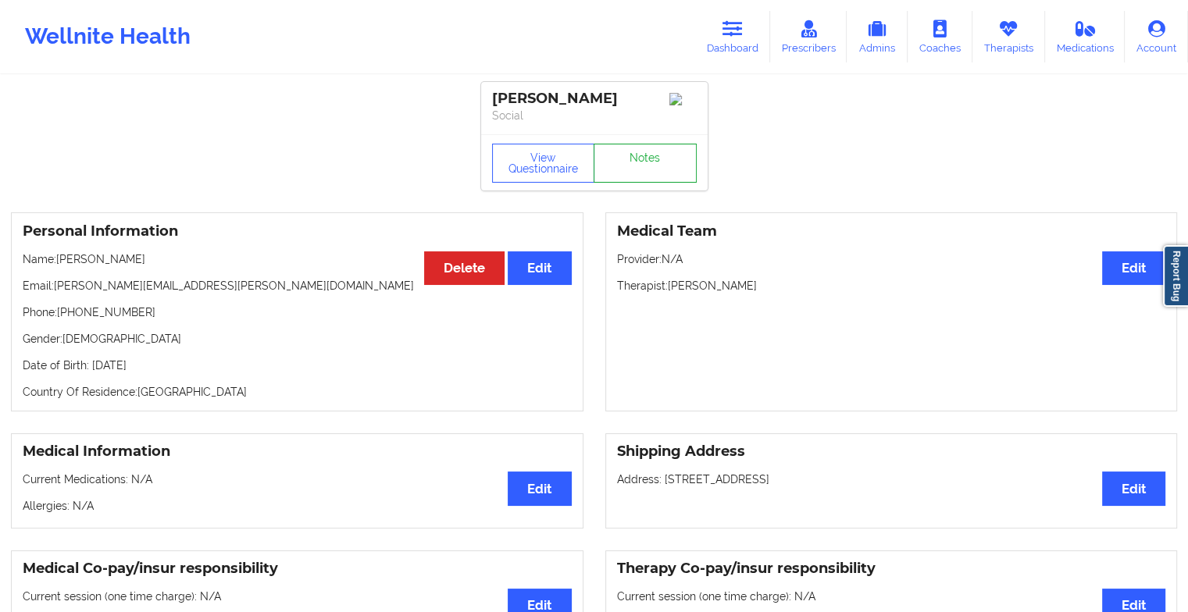
click at [633, 153] on link "Notes" at bounding box center [644, 163] width 103 height 39
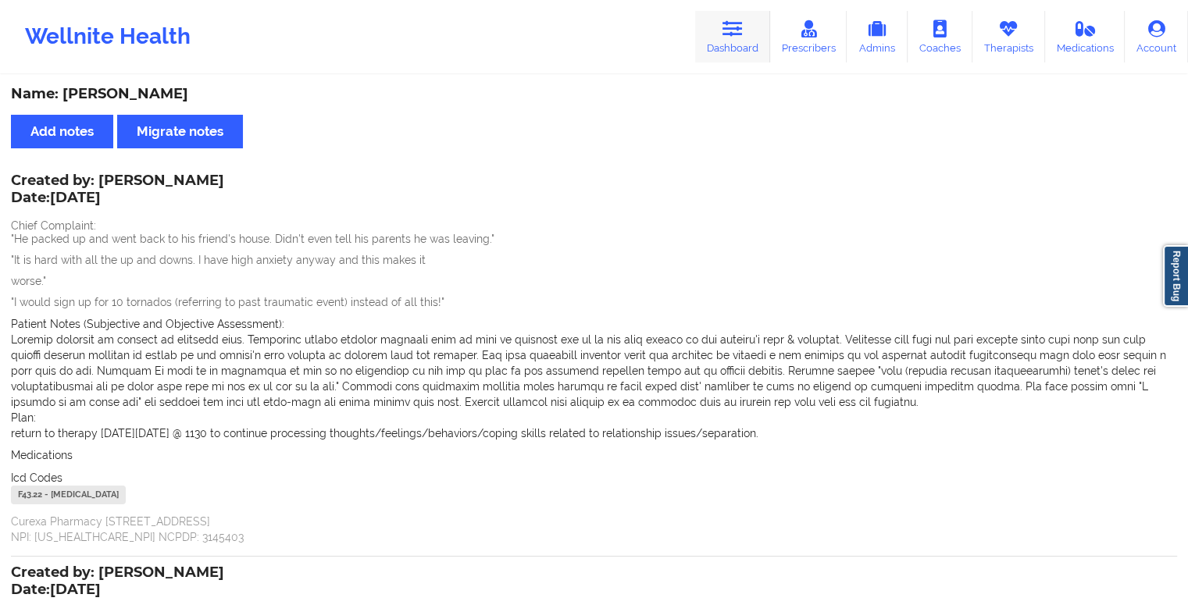
click at [705, 25] on link "Dashboard" at bounding box center [732, 37] width 75 height 52
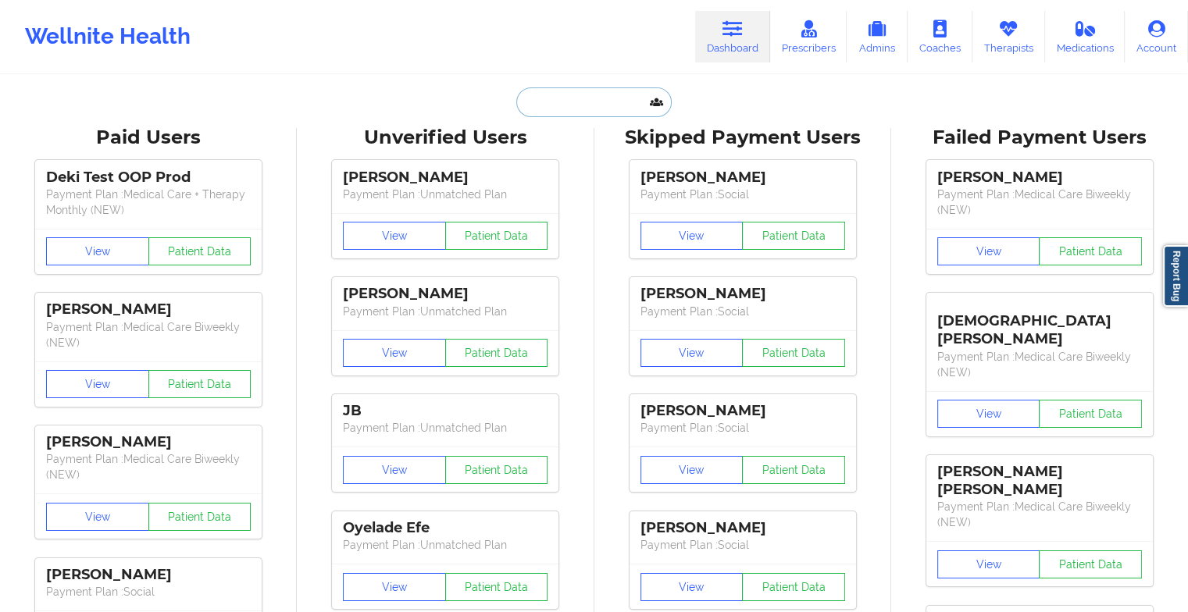
click at [567, 111] on input "text" at bounding box center [593, 102] width 155 height 30
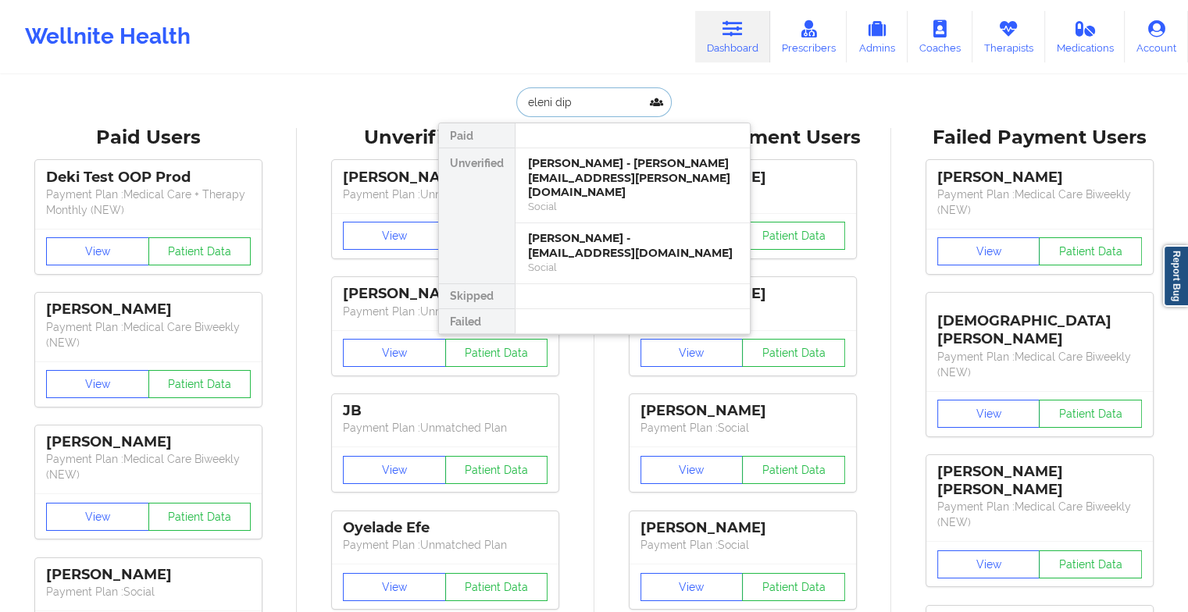
type input "eleni dipl"
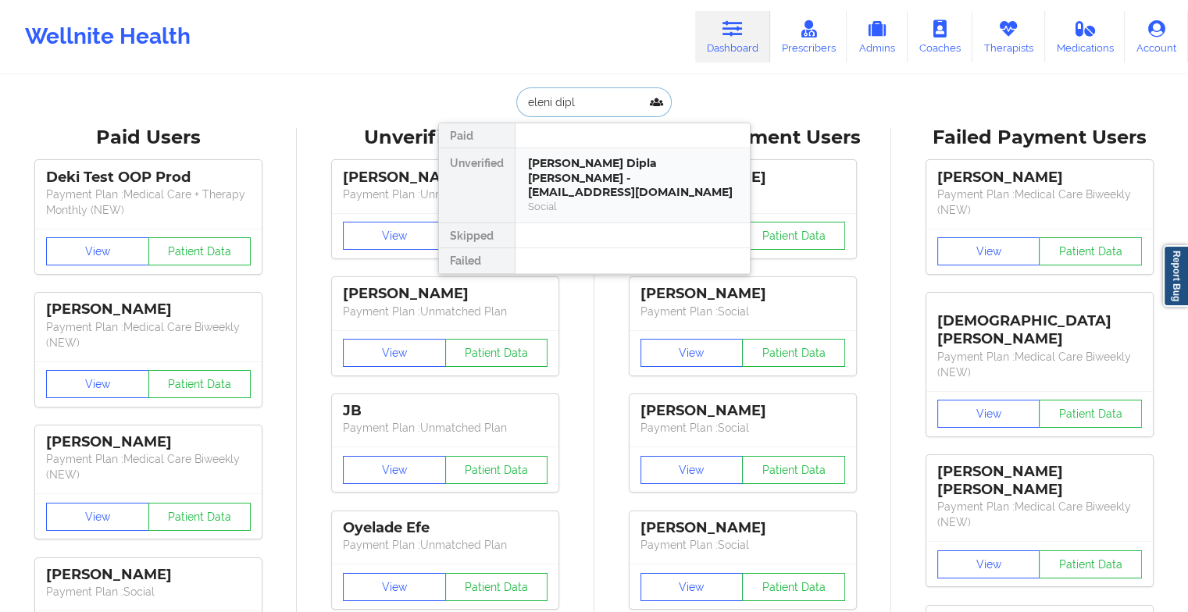
click at [595, 200] on div "Social" at bounding box center [632, 206] width 209 height 13
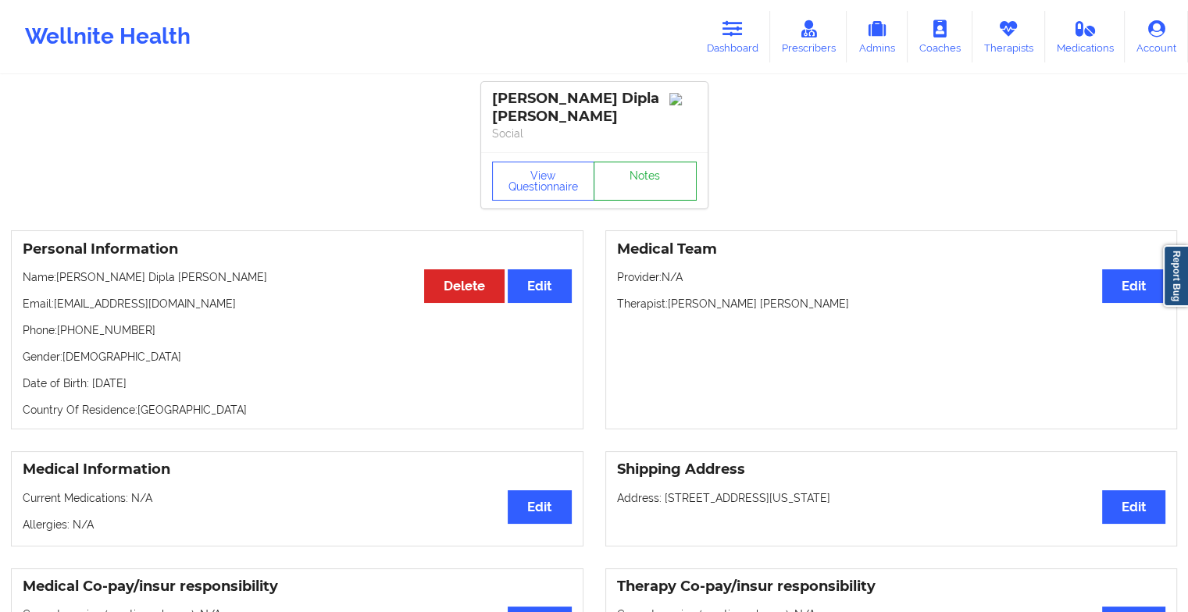
click at [643, 166] on link "Notes" at bounding box center [644, 181] width 103 height 39
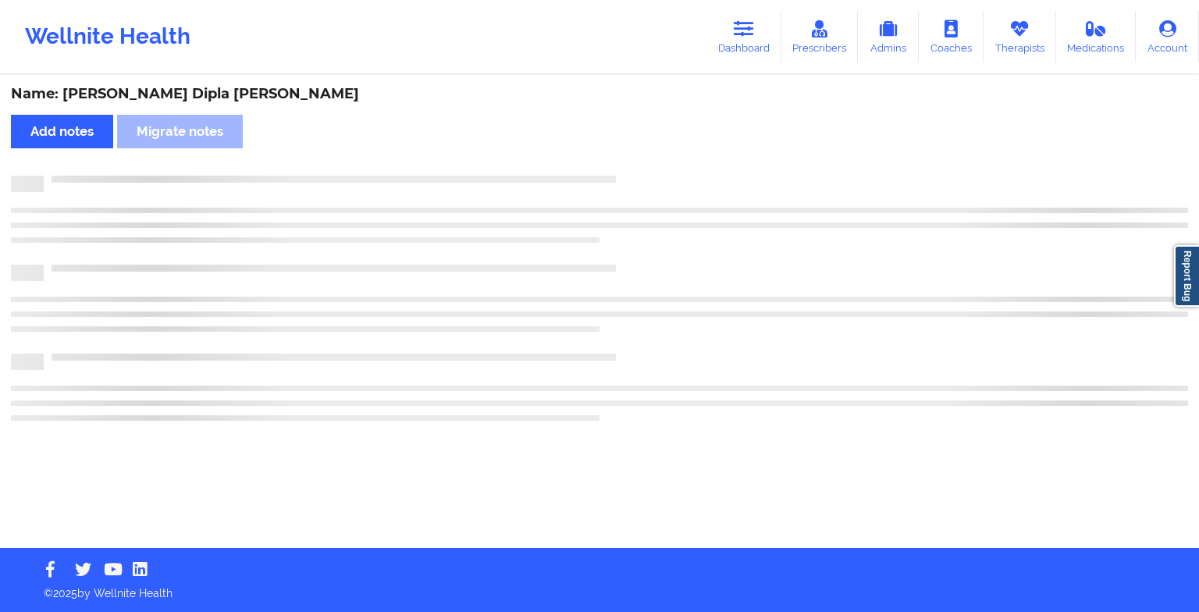
click at [643, 166] on div "Name: [PERSON_NAME] Dipla [PERSON_NAME] Add notes Migrate notes" at bounding box center [599, 313] width 1199 height 472
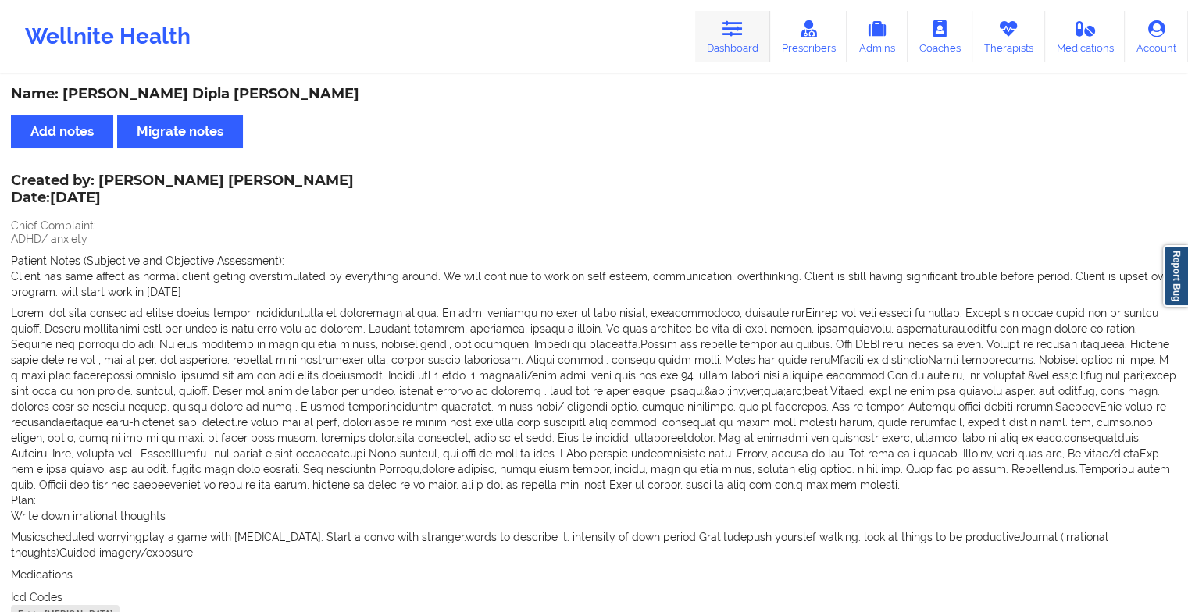
click at [743, 59] on link "Dashboard" at bounding box center [732, 37] width 75 height 52
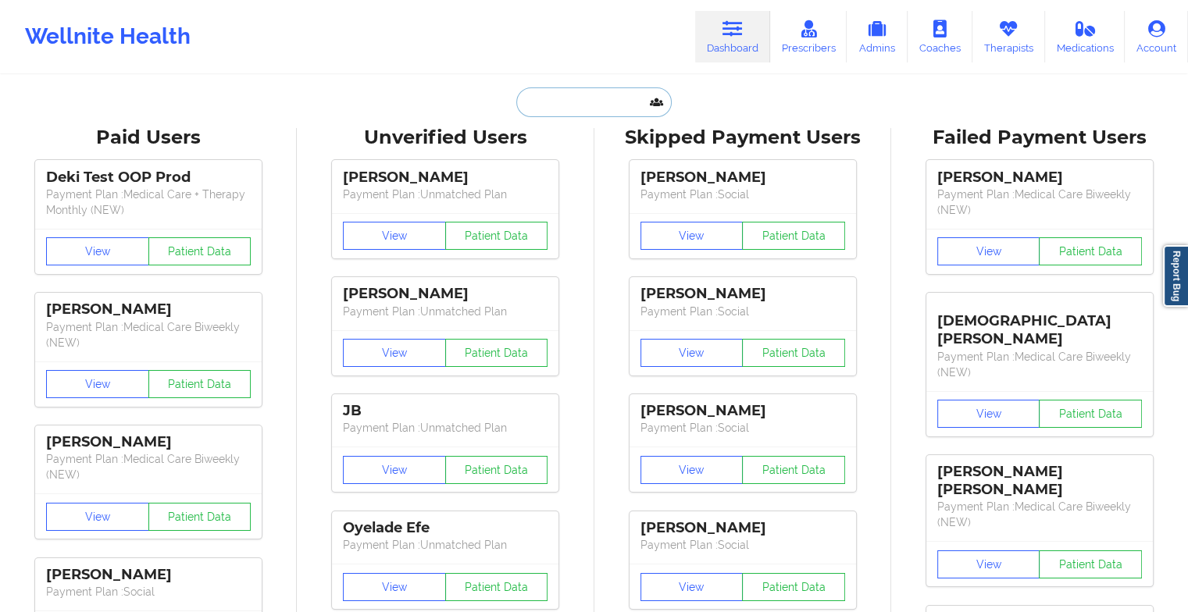
click at [593, 107] on input "text" at bounding box center [593, 102] width 155 height 30
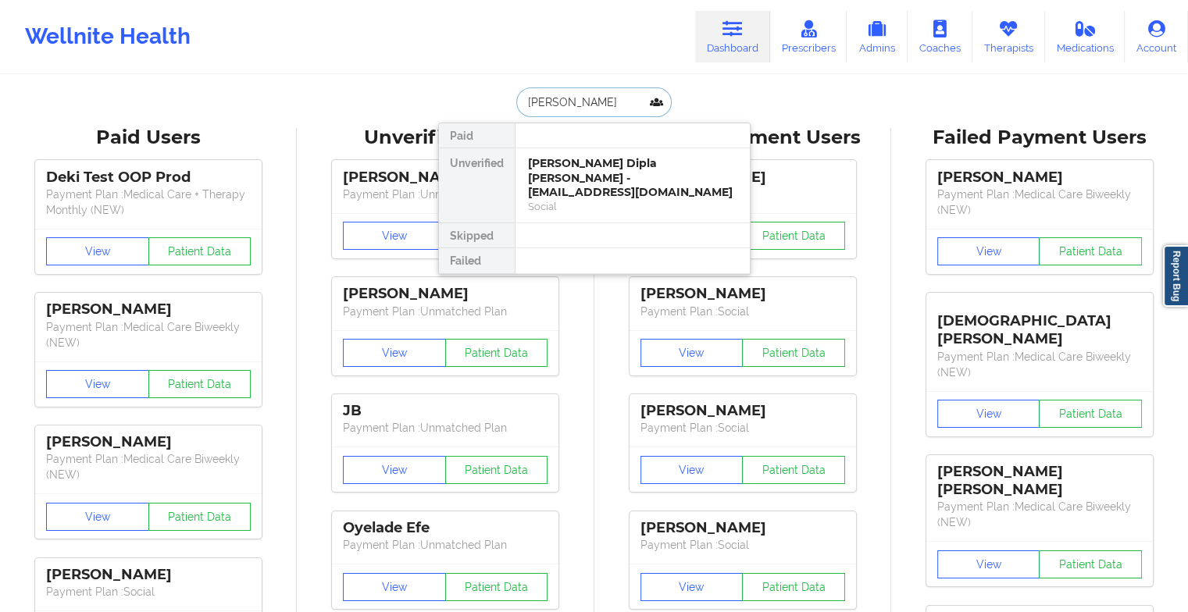
type input "[PERSON_NAME]"
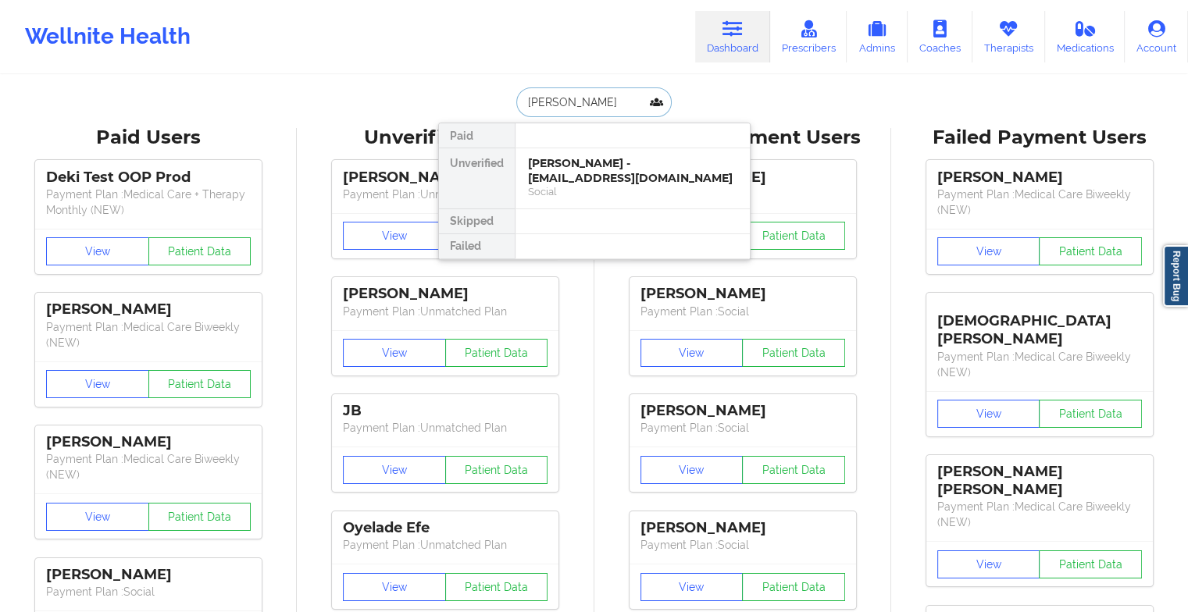
click at [606, 185] on div "Social" at bounding box center [632, 191] width 209 height 13
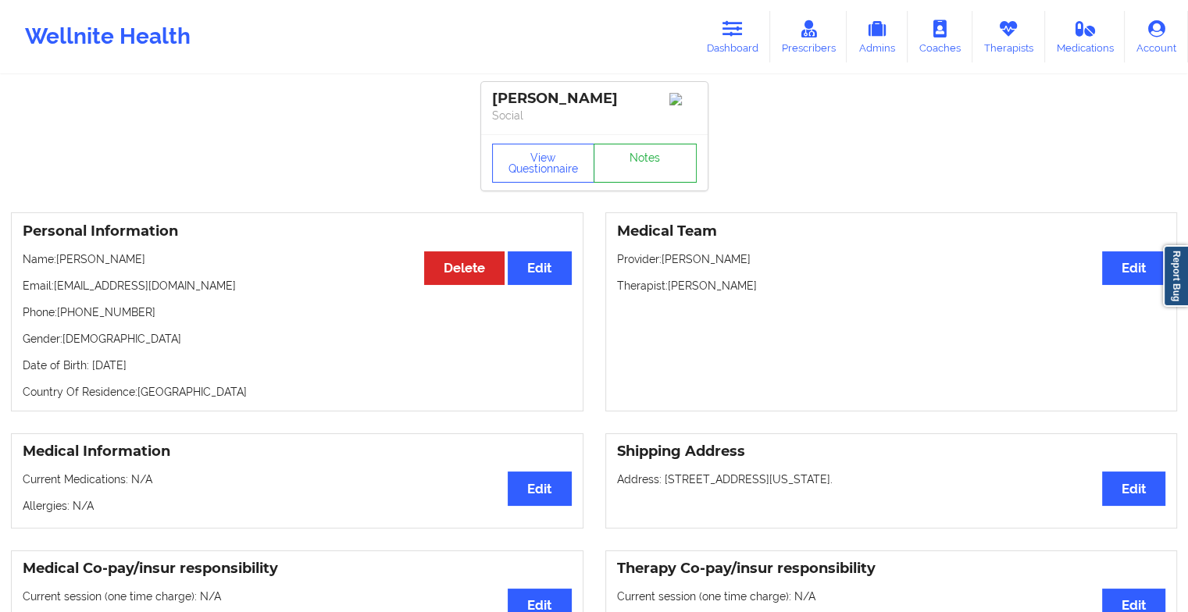
drag, startPoint x: 633, startPoint y: 142, endPoint x: 628, endPoint y: 163, distance: 21.8
click at [628, 163] on div "View Questionnaire Notes" at bounding box center [594, 163] width 205 height 39
click at [628, 163] on link "Notes" at bounding box center [644, 163] width 103 height 39
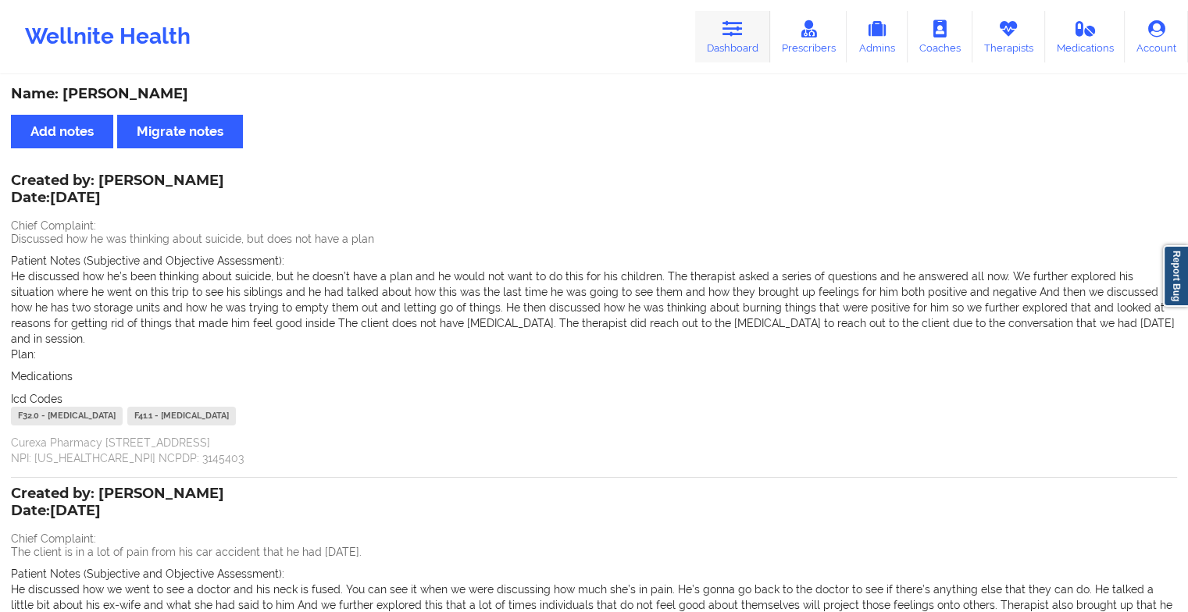
click at [733, 31] on icon at bounding box center [732, 28] width 20 height 17
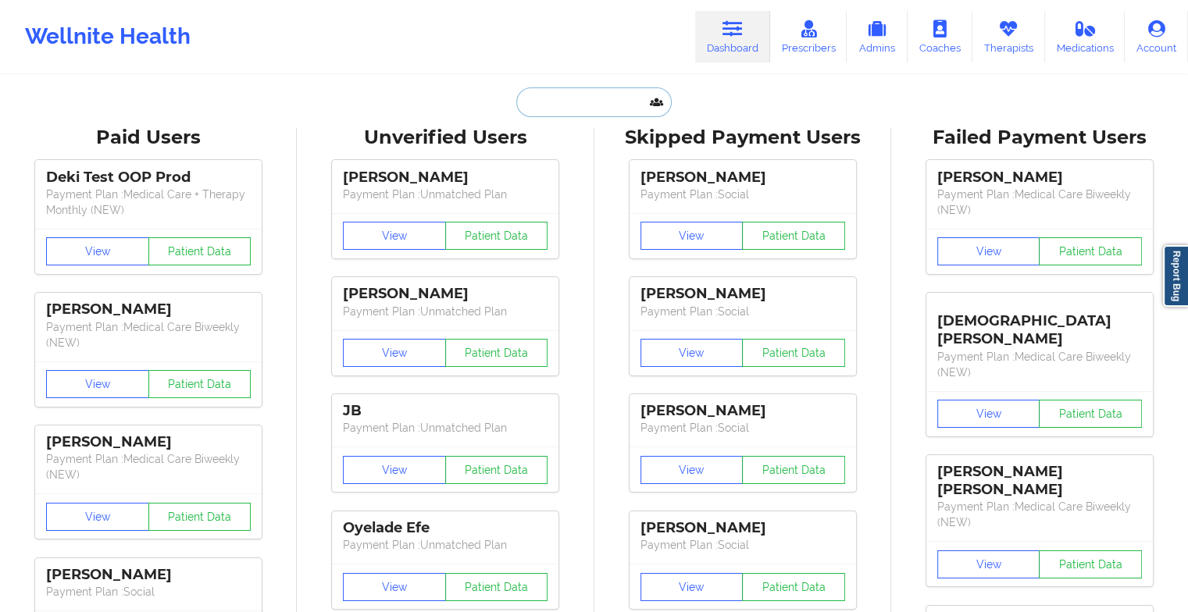
click at [602, 98] on input "text" at bounding box center [593, 102] width 155 height 30
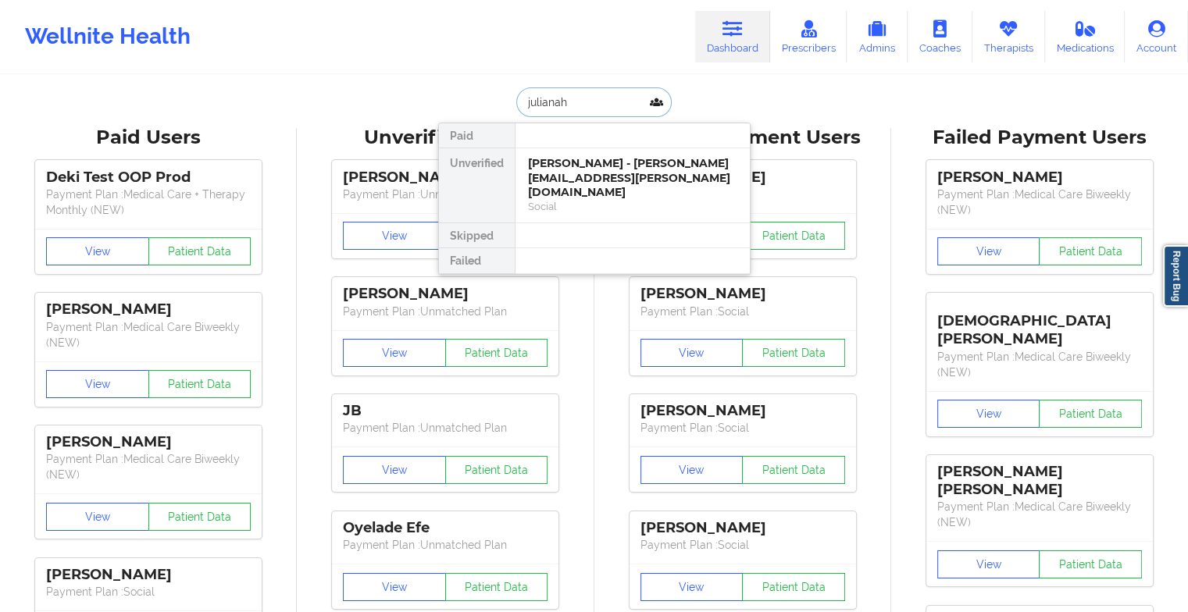
type input "julianah"
click at [563, 223] on div at bounding box center [632, 235] width 235 height 25
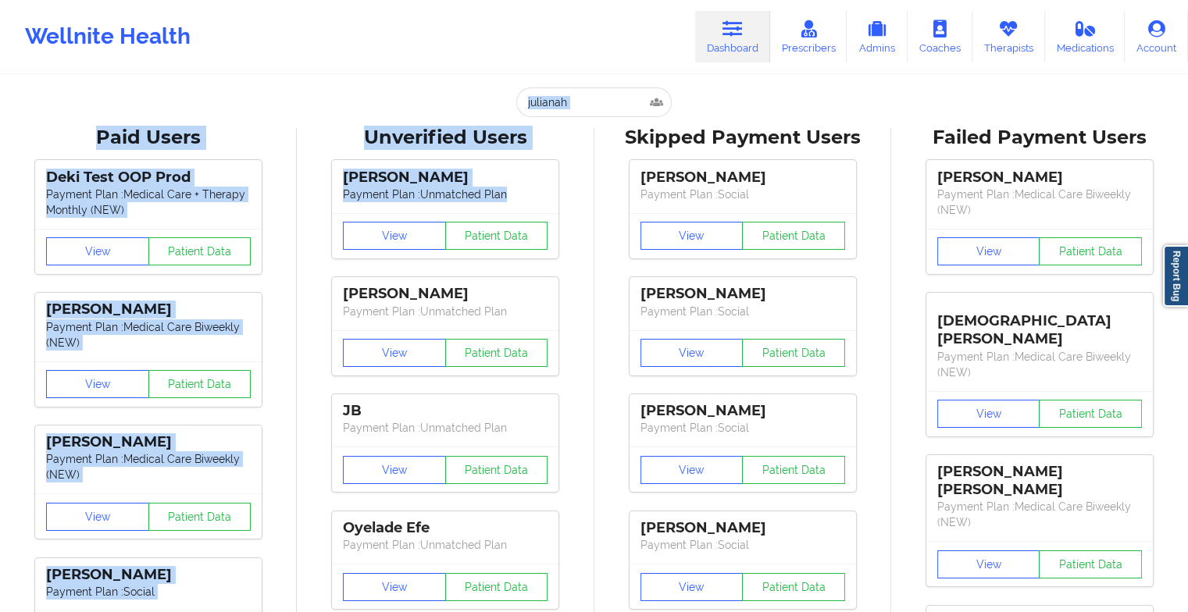
drag, startPoint x: 581, startPoint y: 187, endPoint x: 593, endPoint y: 87, distance: 100.7
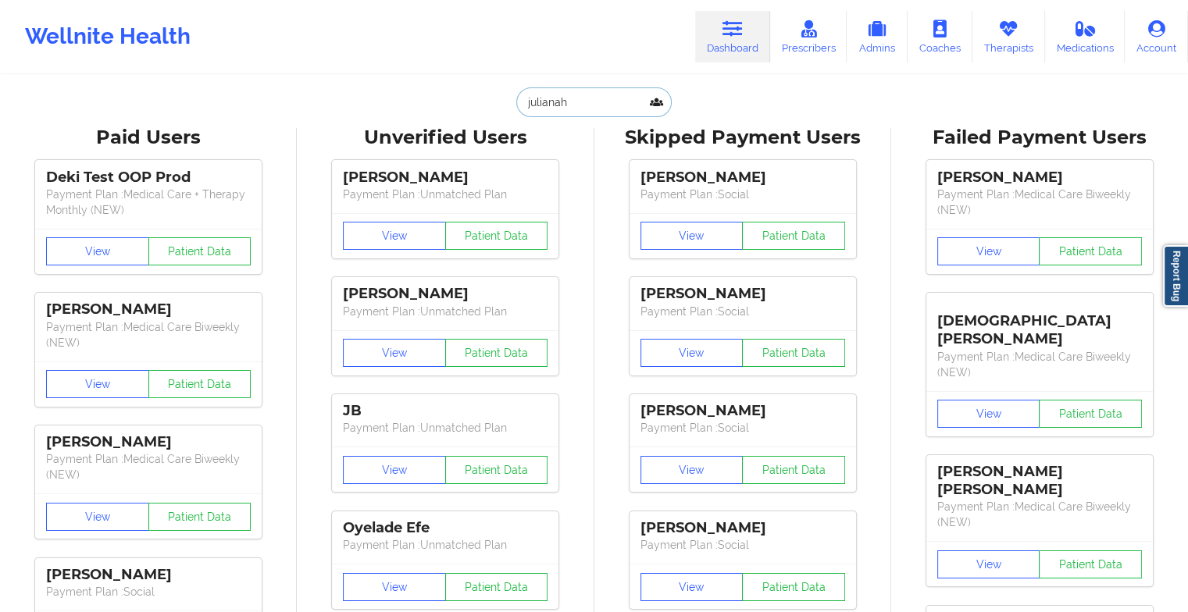
click at [593, 87] on input "julianah" at bounding box center [593, 102] width 155 height 30
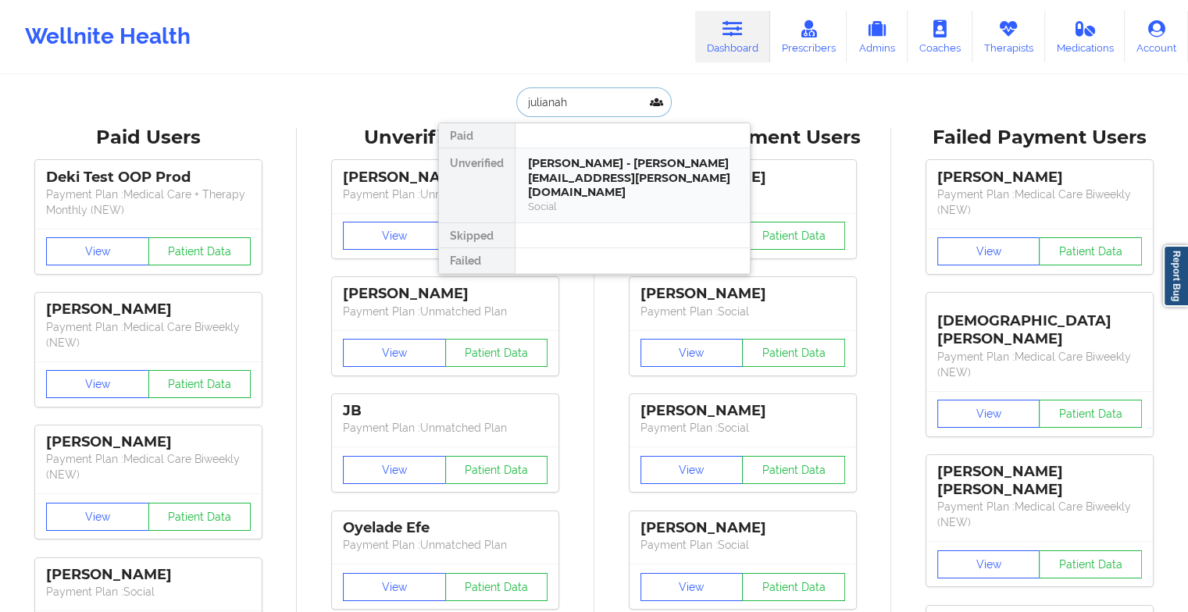
click at [594, 200] on div "Social" at bounding box center [632, 206] width 209 height 13
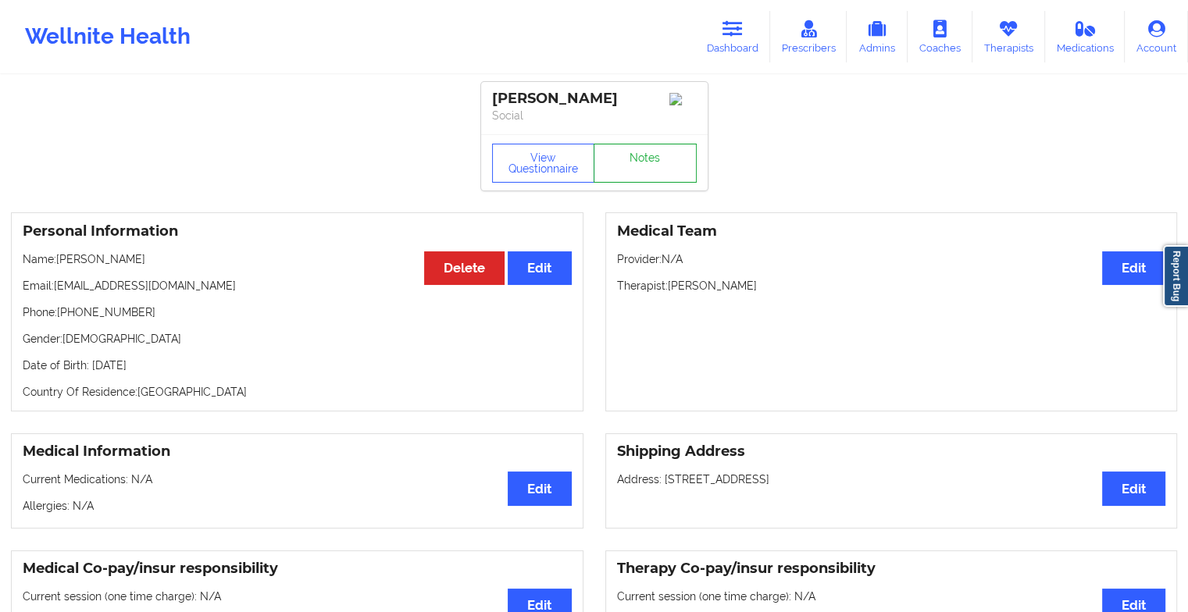
click at [625, 162] on link "Notes" at bounding box center [644, 163] width 103 height 39
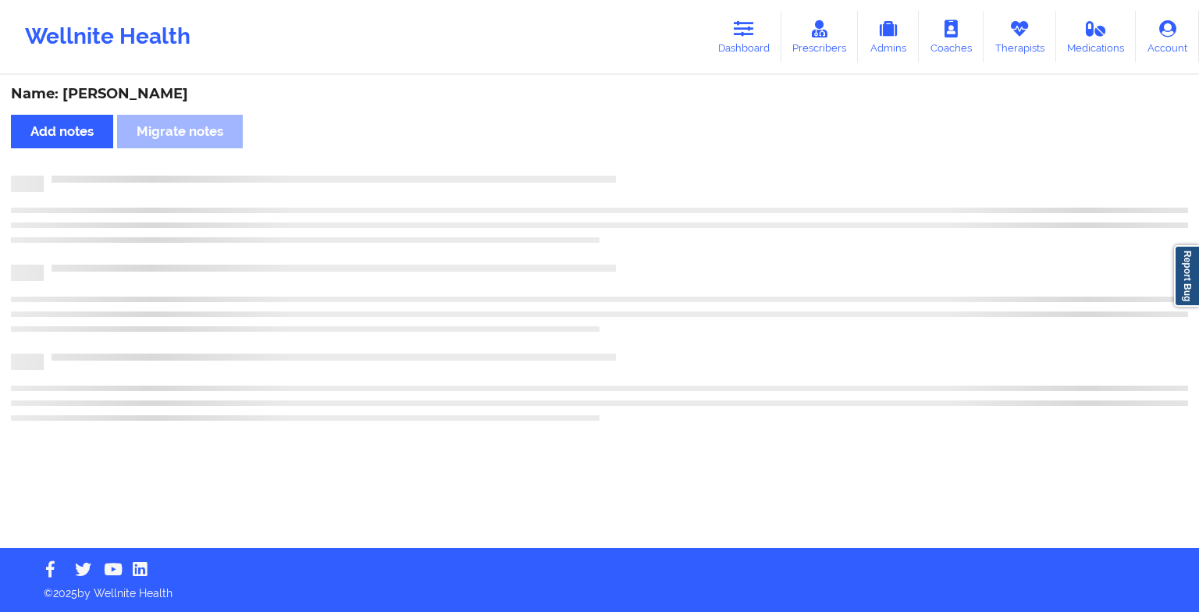
click at [625, 162] on div "Name: [PERSON_NAME] Add notes Migrate notes" at bounding box center [599, 313] width 1199 height 472
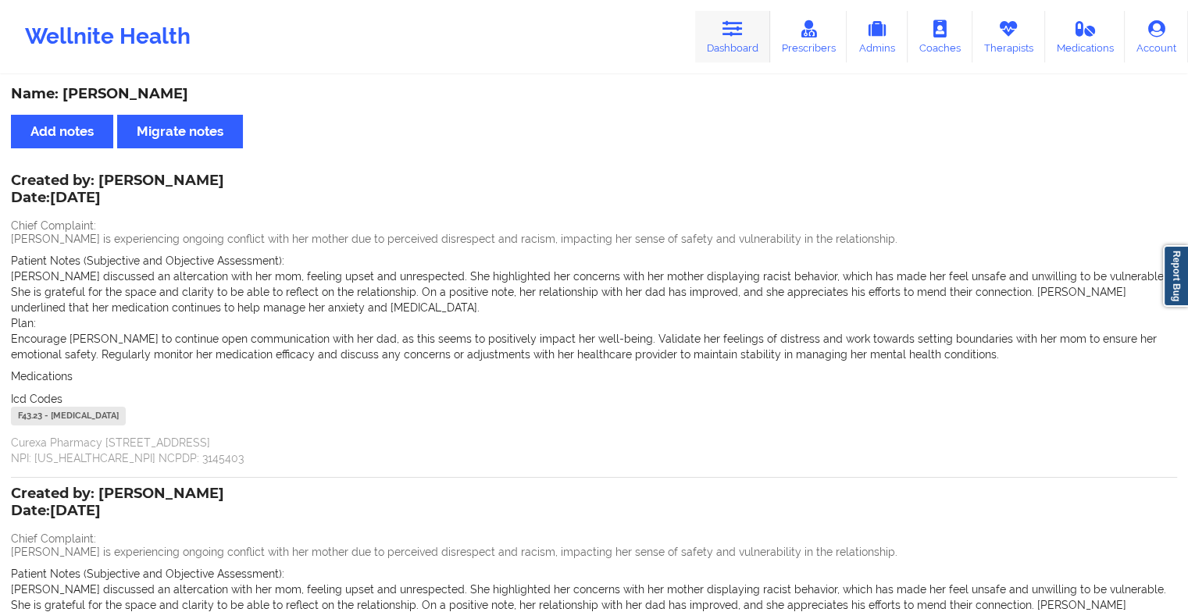
click at [731, 23] on icon at bounding box center [732, 28] width 20 height 17
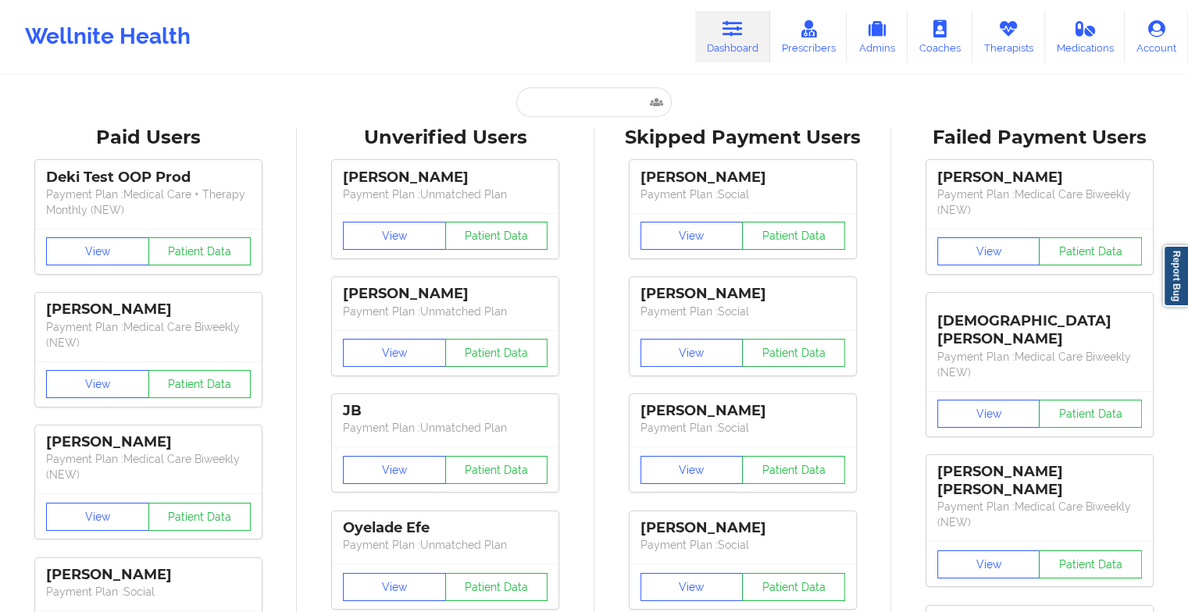
click at [575, 109] on input "text" at bounding box center [593, 102] width 155 height 30
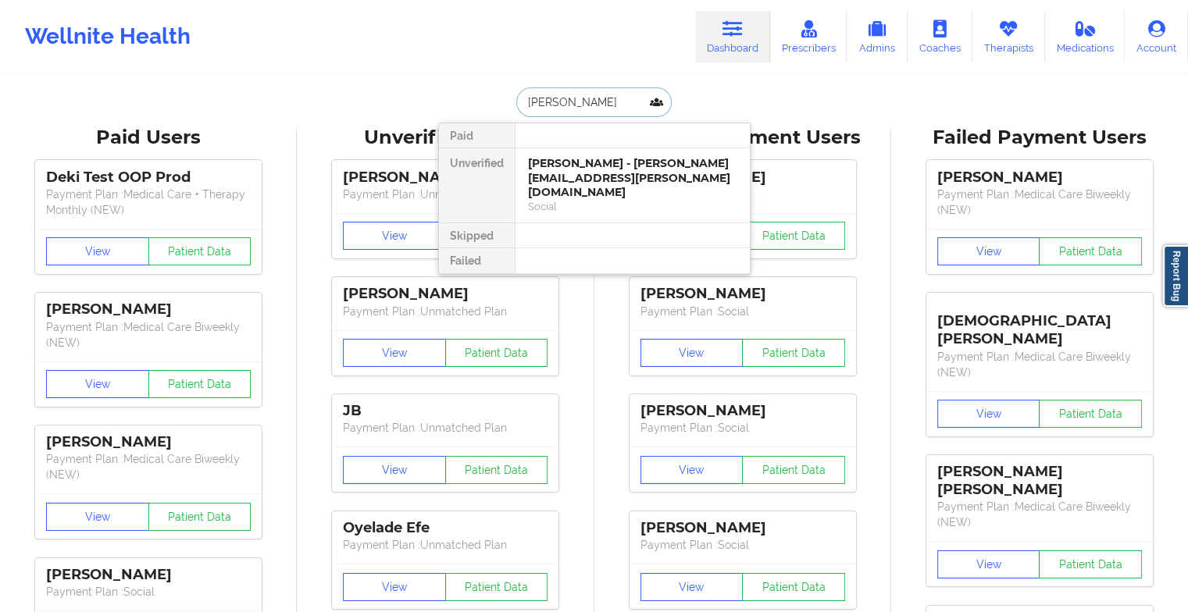
type input "[PERSON_NAME]"
click at [597, 158] on div "[PERSON_NAME] - [EMAIL_ADDRESS][DOMAIN_NAME]" at bounding box center [632, 170] width 209 height 29
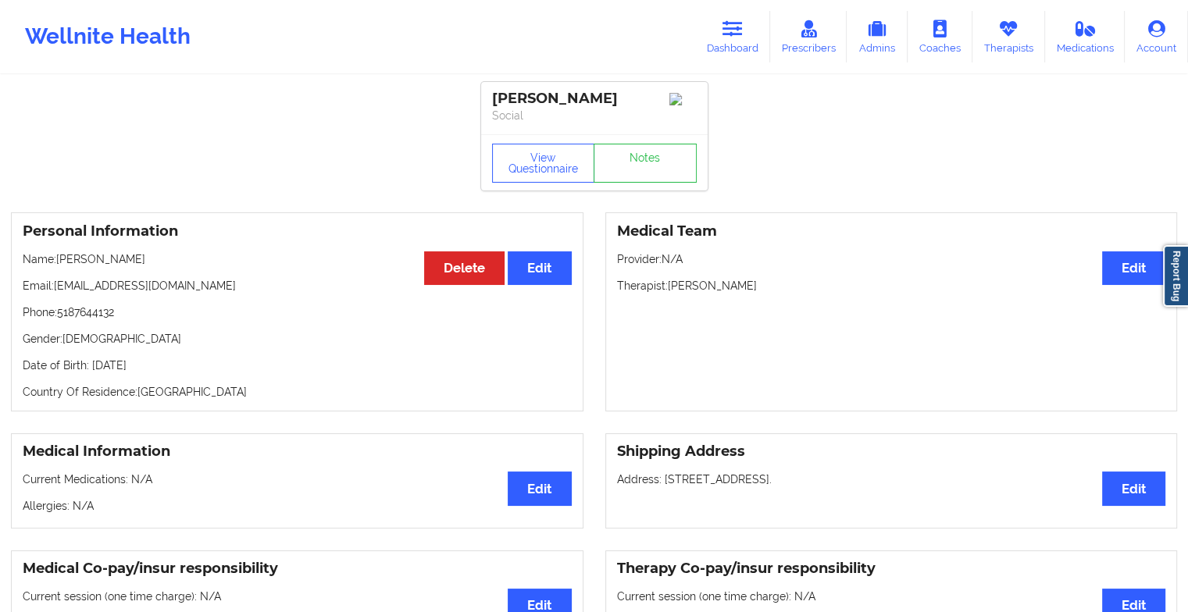
click at [659, 145] on div "View Questionnaire Notes" at bounding box center [594, 162] width 226 height 56
drag, startPoint x: 659, startPoint y: 145, endPoint x: 654, endPoint y: 158, distance: 13.3
click at [654, 158] on div "View Questionnaire Notes" at bounding box center [594, 162] width 226 height 56
click at [654, 158] on link "Notes" at bounding box center [644, 163] width 103 height 39
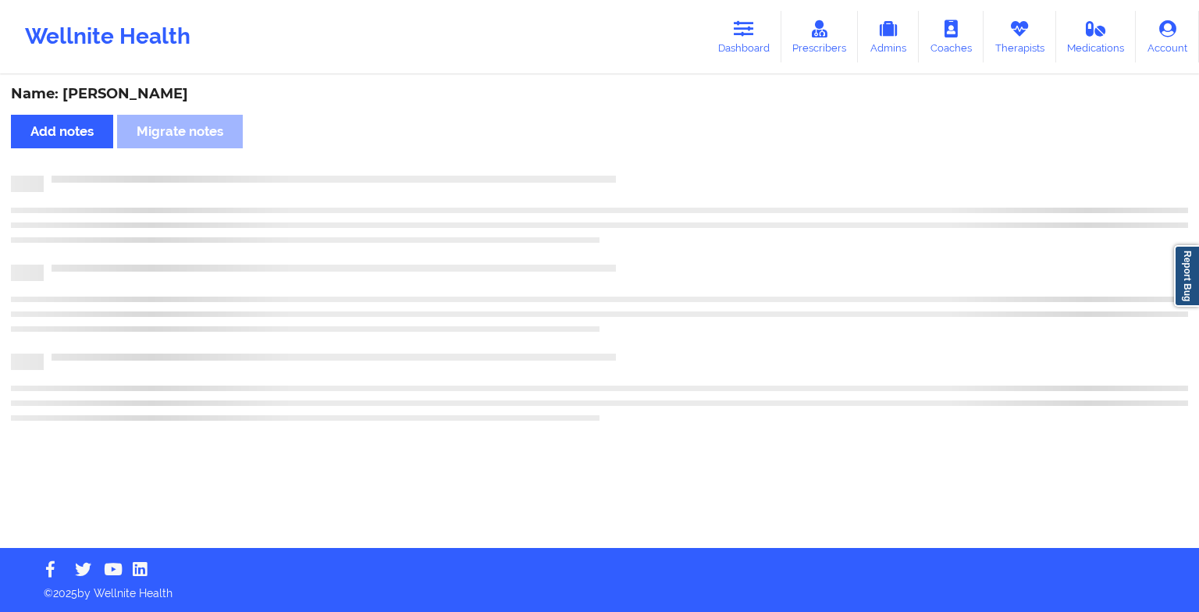
click at [654, 158] on div "Name: [PERSON_NAME] Add notes Migrate notes" at bounding box center [599, 313] width 1199 height 472
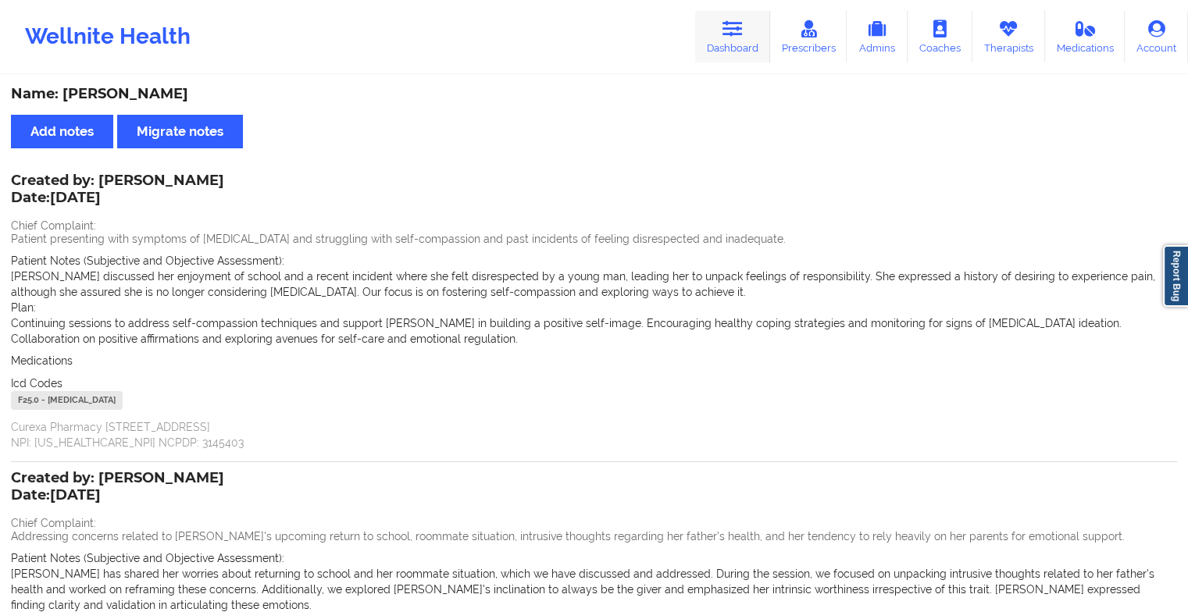
click at [743, 29] on icon at bounding box center [732, 28] width 20 height 17
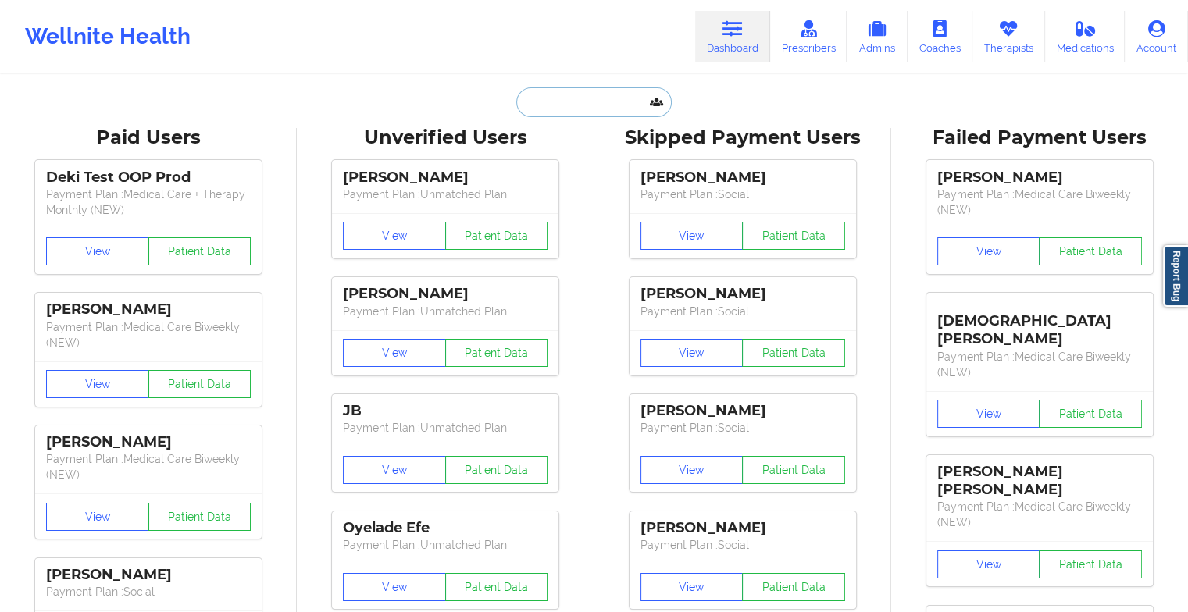
click at [601, 98] on input "text" at bounding box center [593, 102] width 155 height 30
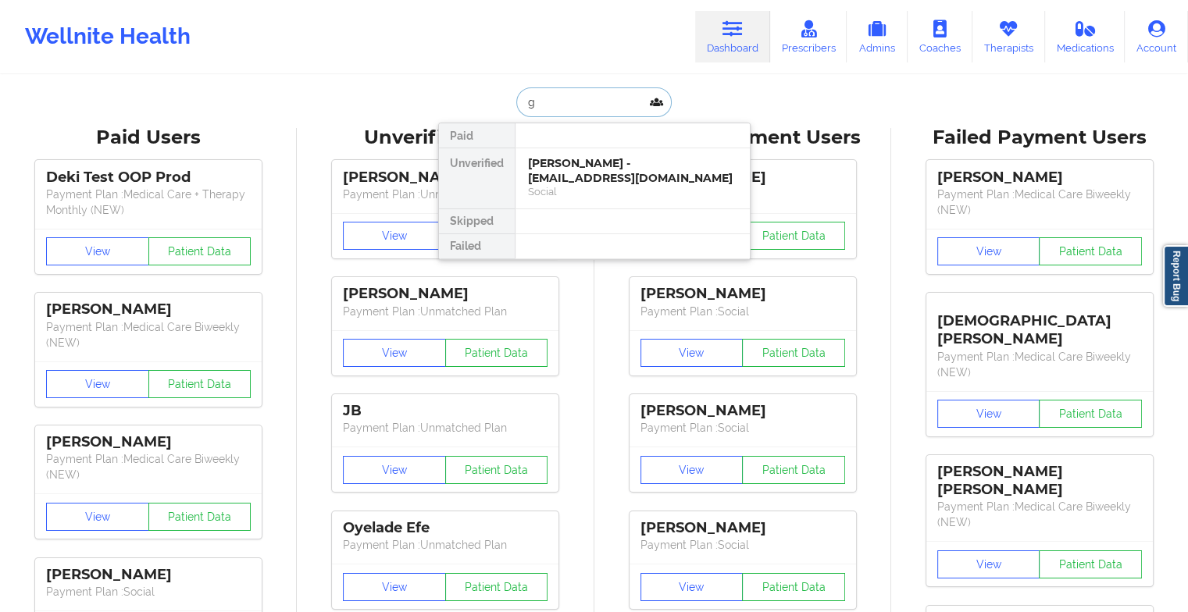
type input "g"
type input "[PERSON_NAME]"
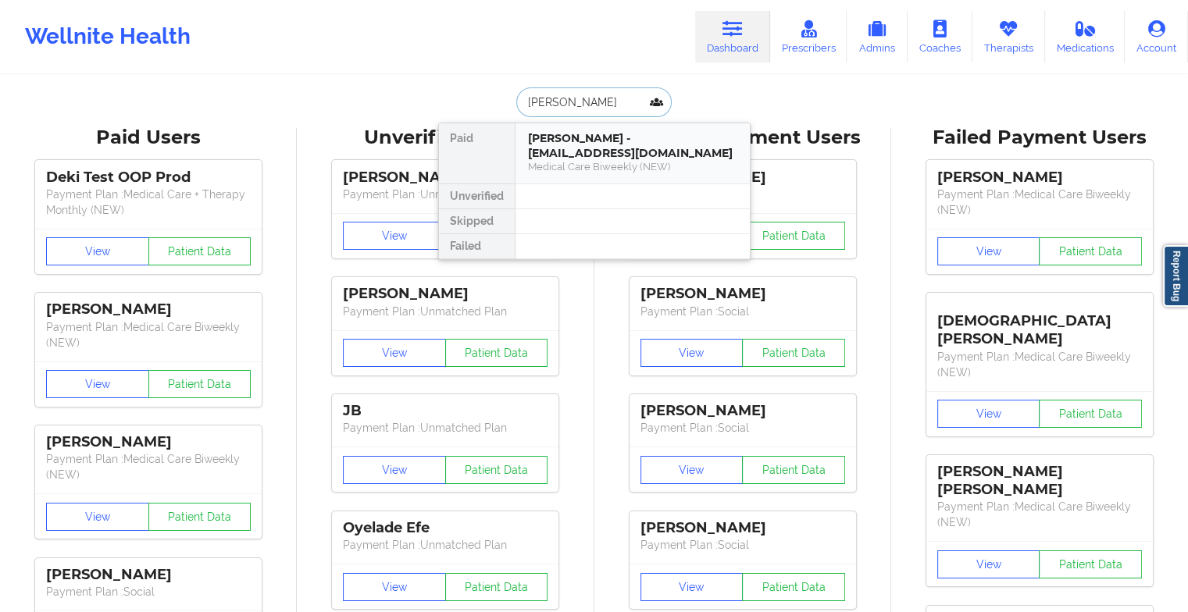
click at [624, 156] on div "[PERSON_NAME] - [EMAIL_ADDRESS][DOMAIN_NAME]" at bounding box center [632, 145] width 209 height 29
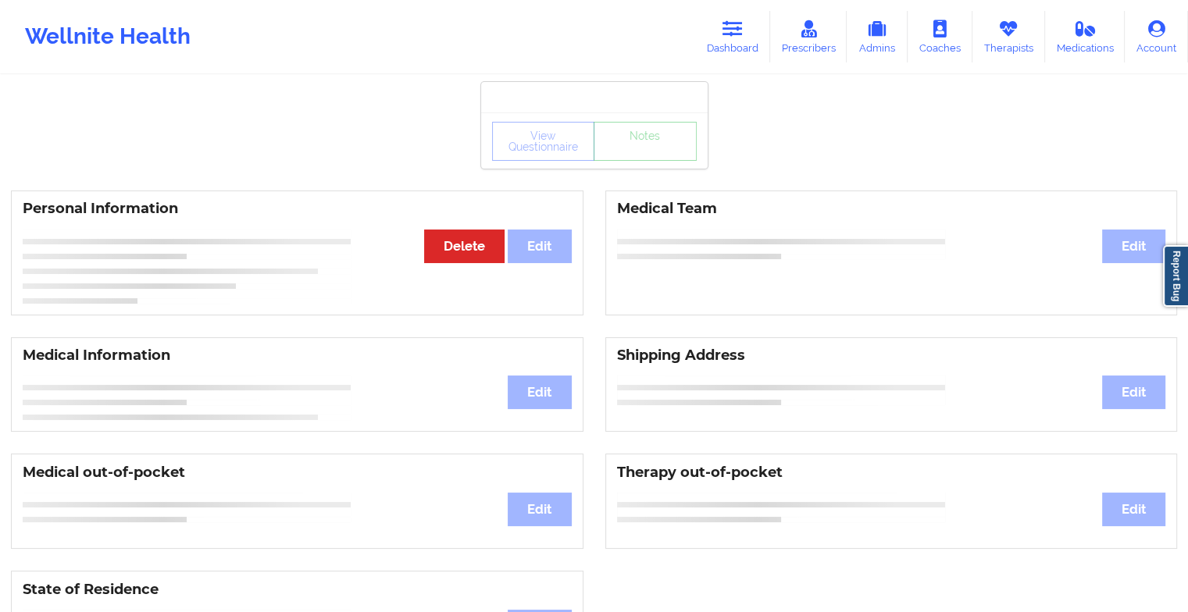
click at [649, 157] on div "View Questionnaire Notes" at bounding box center [594, 141] width 205 height 39
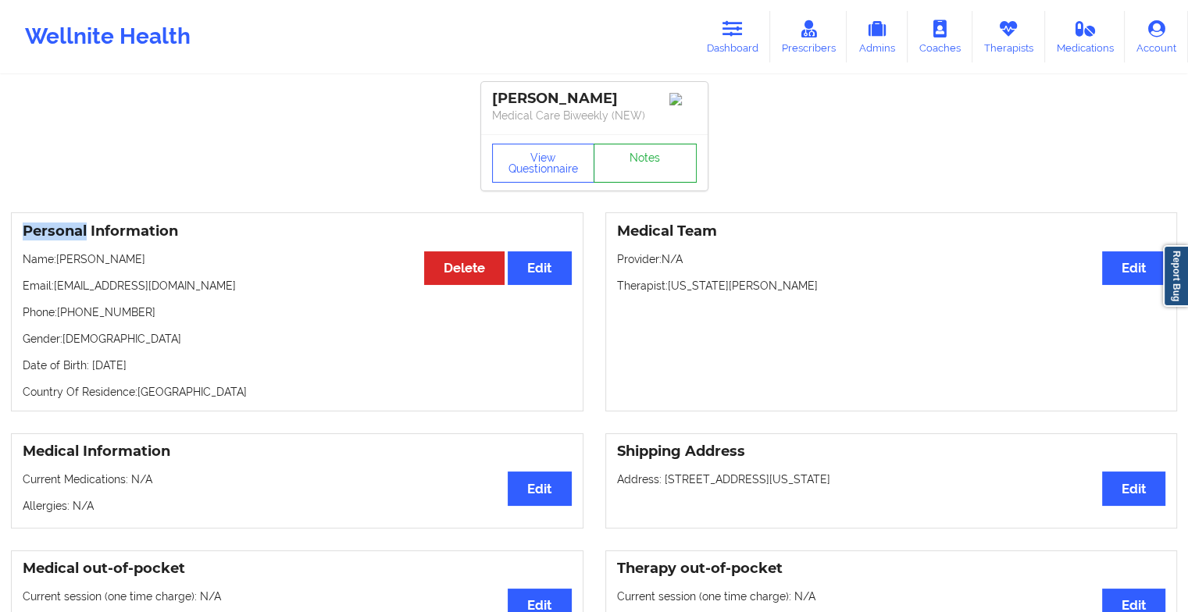
click at [649, 157] on link "Notes" at bounding box center [644, 163] width 103 height 39
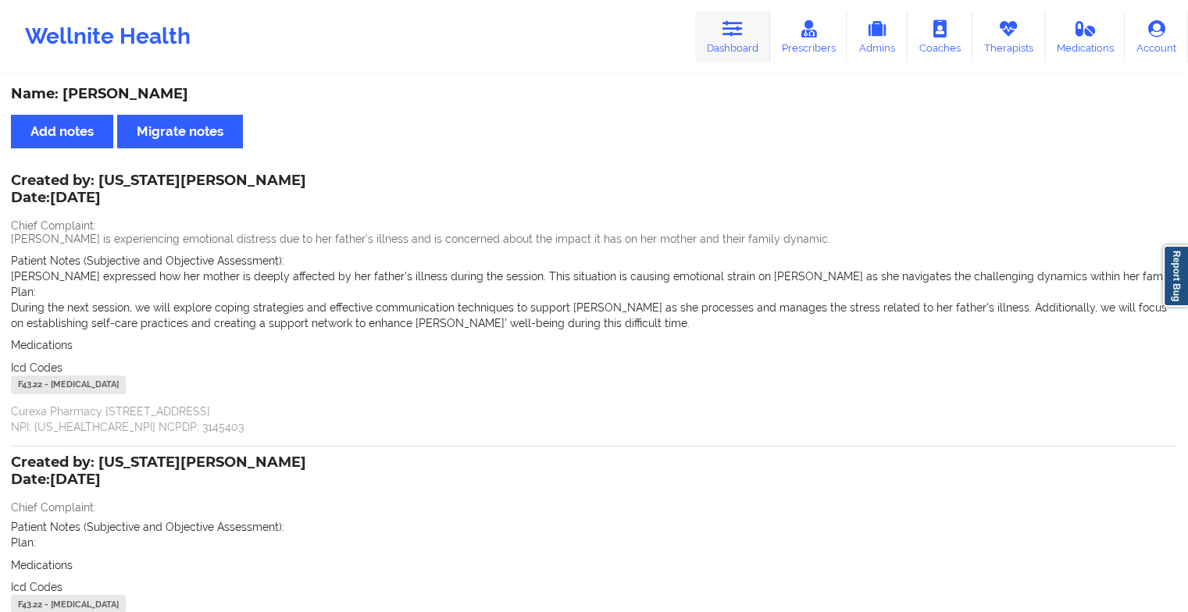
click at [729, 37] on link "Dashboard" at bounding box center [732, 37] width 75 height 52
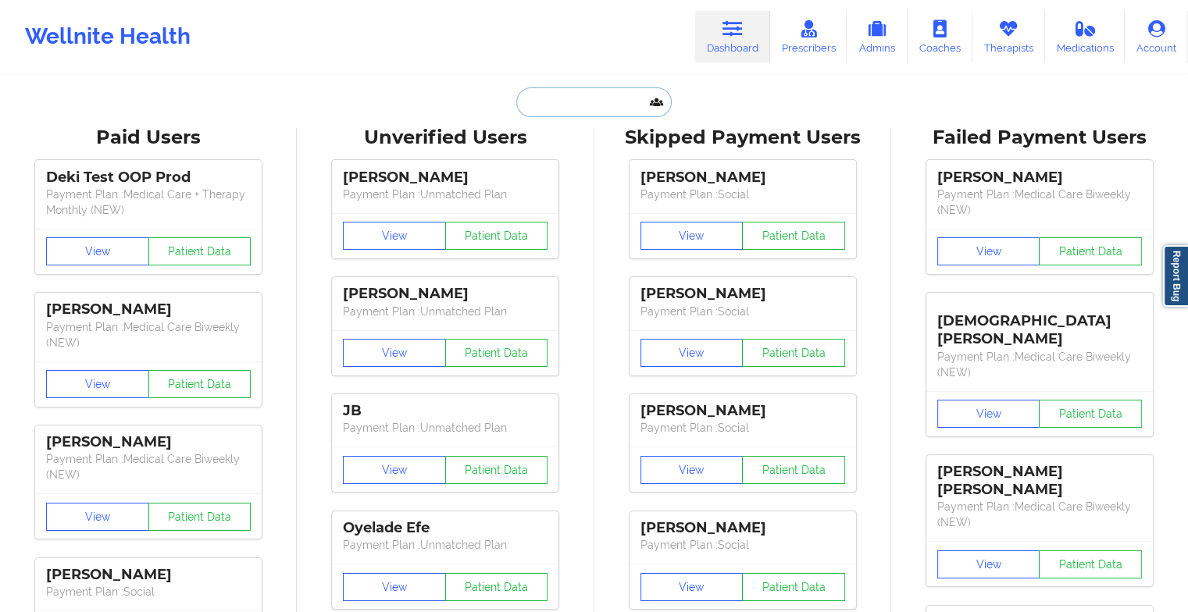
click at [593, 97] on input "text" at bounding box center [593, 102] width 155 height 30
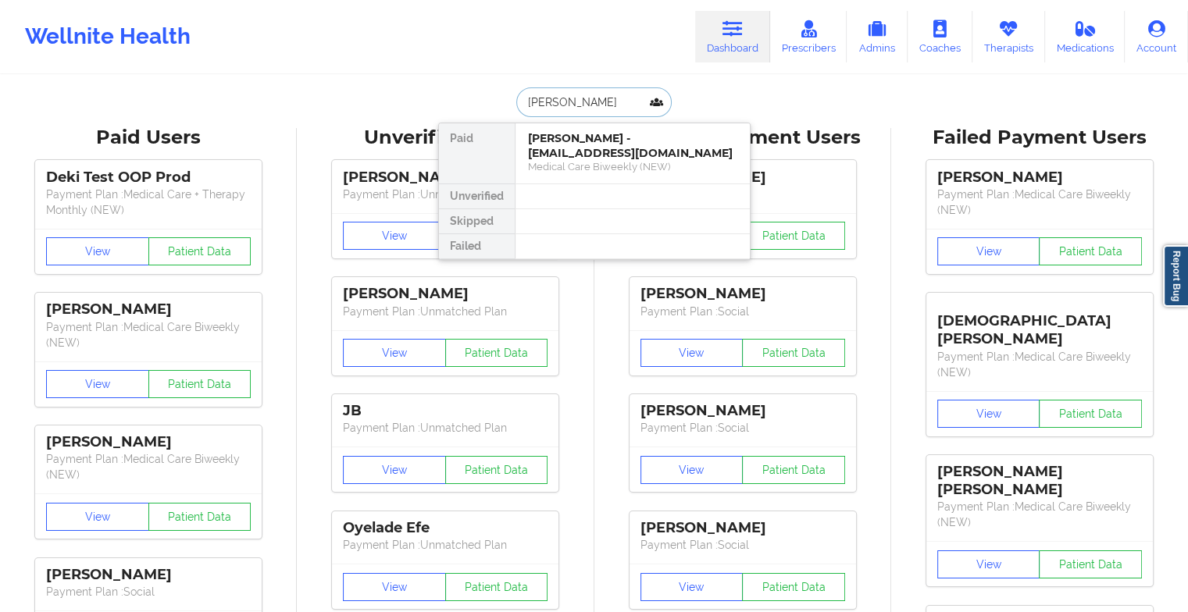
type input "[PERSON_NAME]"
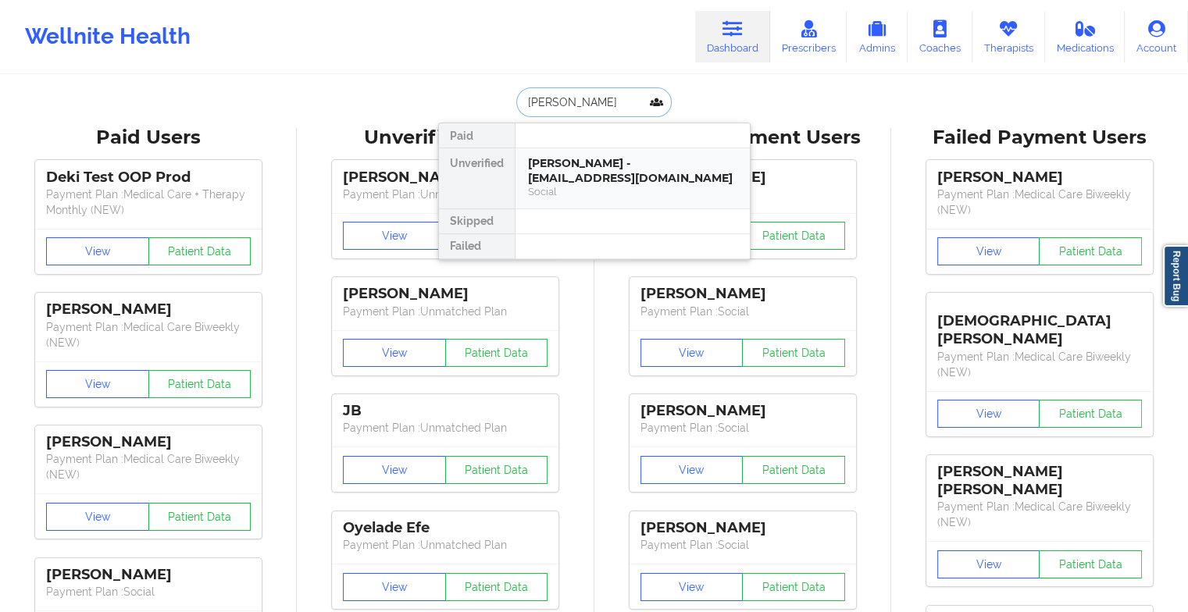
click at [557, 149] on div "[PERSON_NAME] - [EMAIL_ADDRESS][DOMAIN_NAME] Social" at bounding box center [632, 178] width 234 height 60
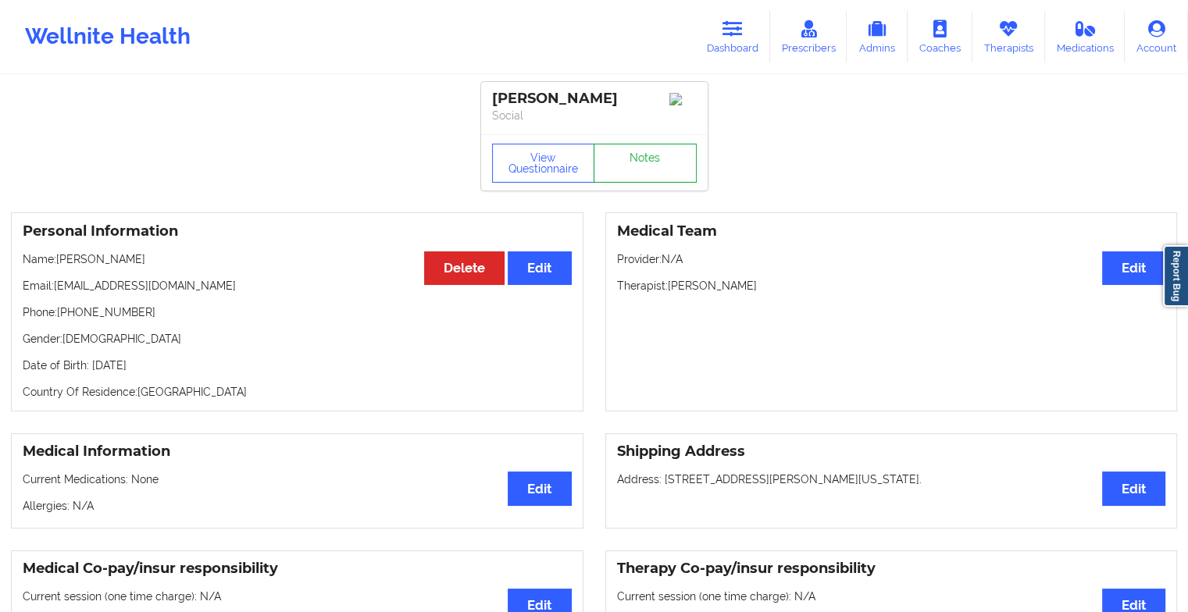
click at [640, 159] on link "Notes" at bounding box center [644, 163] width 103 height 39
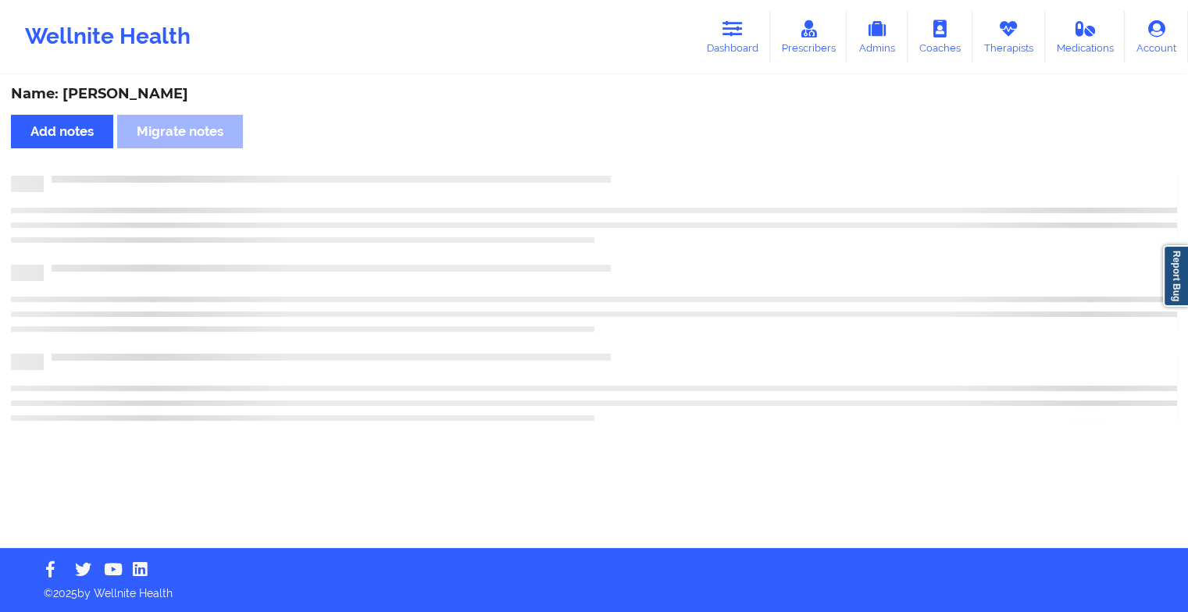
click at [640, 159] on div "Name: [PERSON_NAME] Add notes Migrate notes" at bounding box center [594, 313] width 1188 height 472
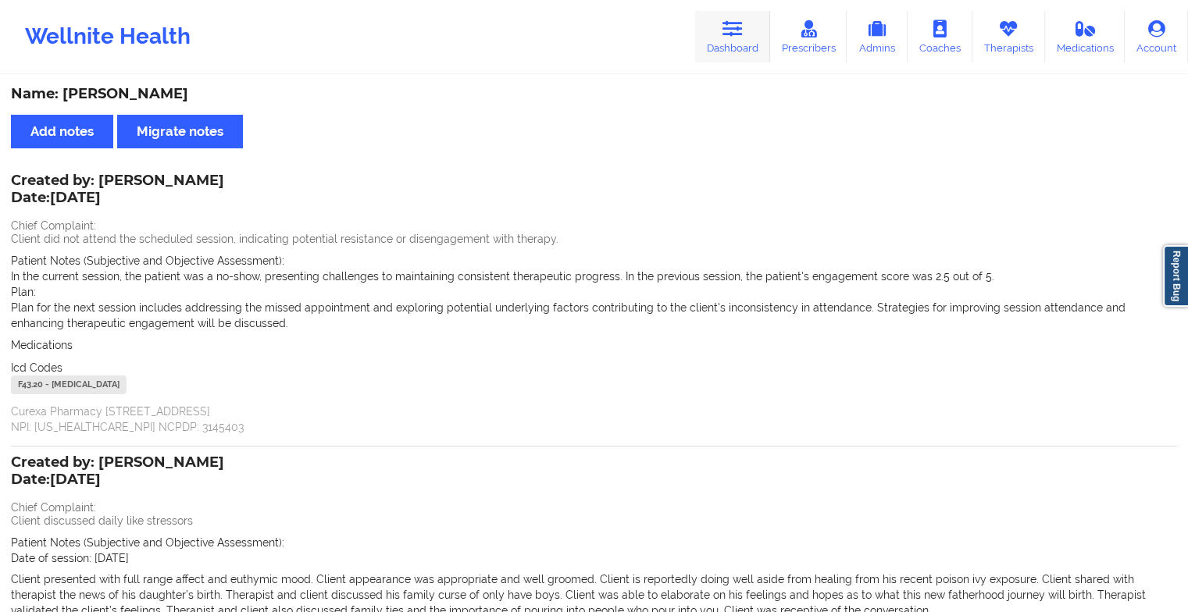
click at [720, 34] on link "Dashboard" at bounding box center [732, 37] width 75 height 52
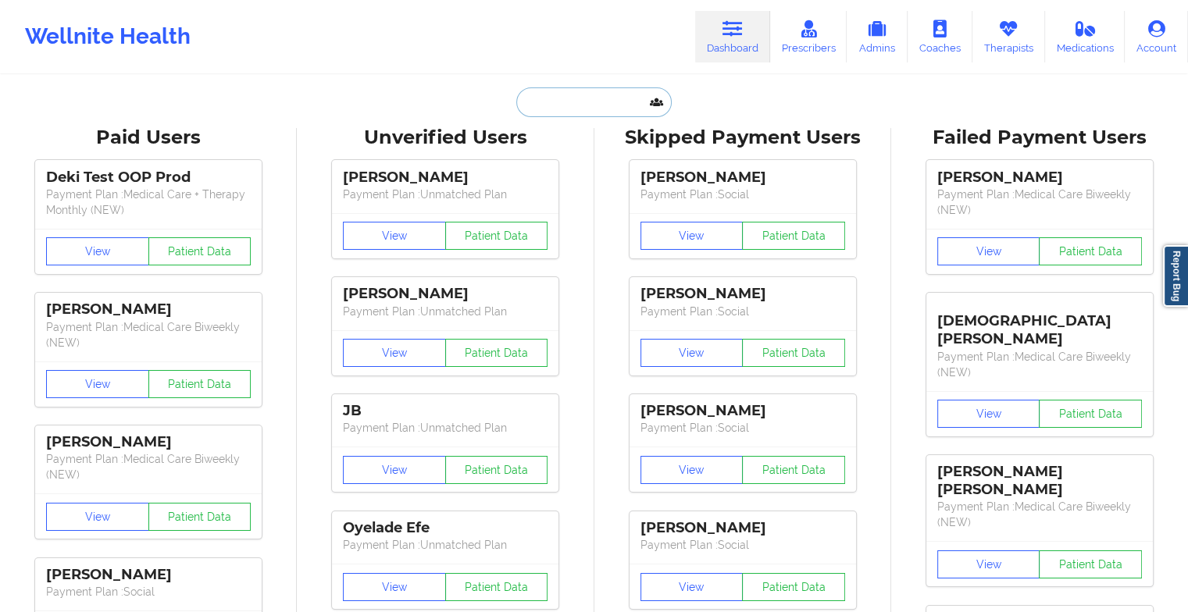
click at [568, 99] on input "text" at bounding box center [593, 102] width 155 height 30
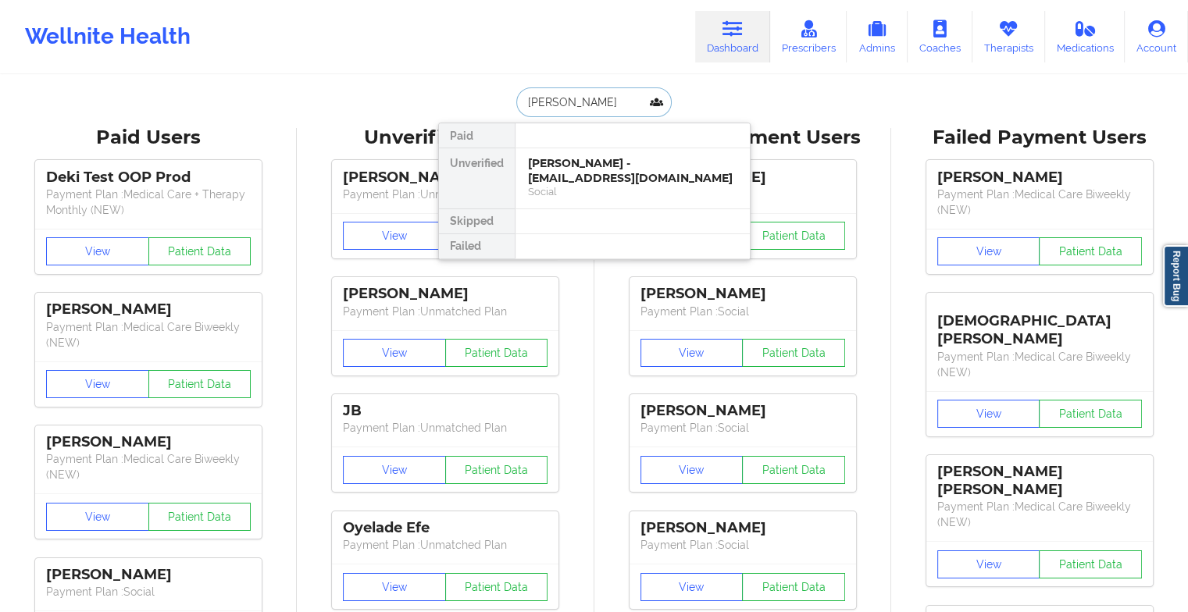
type input "[PERSON_NAME]"
click at [602, 172] on div "[PERSON_NAME] - [EMAIL_ADDRESS][DOMAIN_NAME]" at bounding box center [632, 170] width 209 height 29
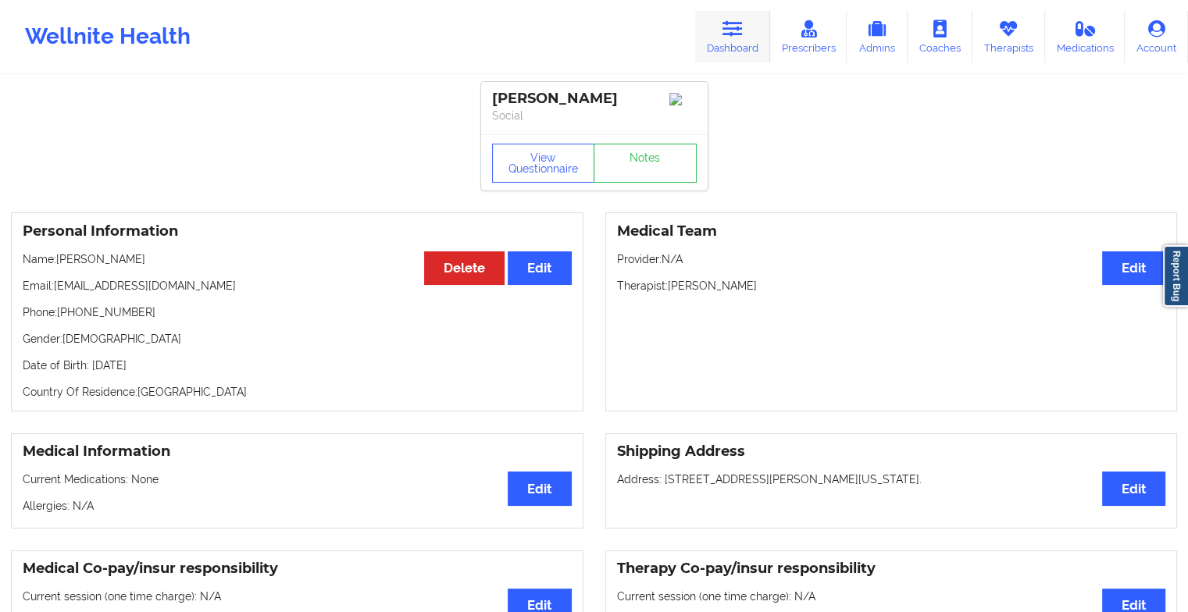
click at [715, 34] on link "Dashboard" at bounding box center [732, 37] width 75 height 52
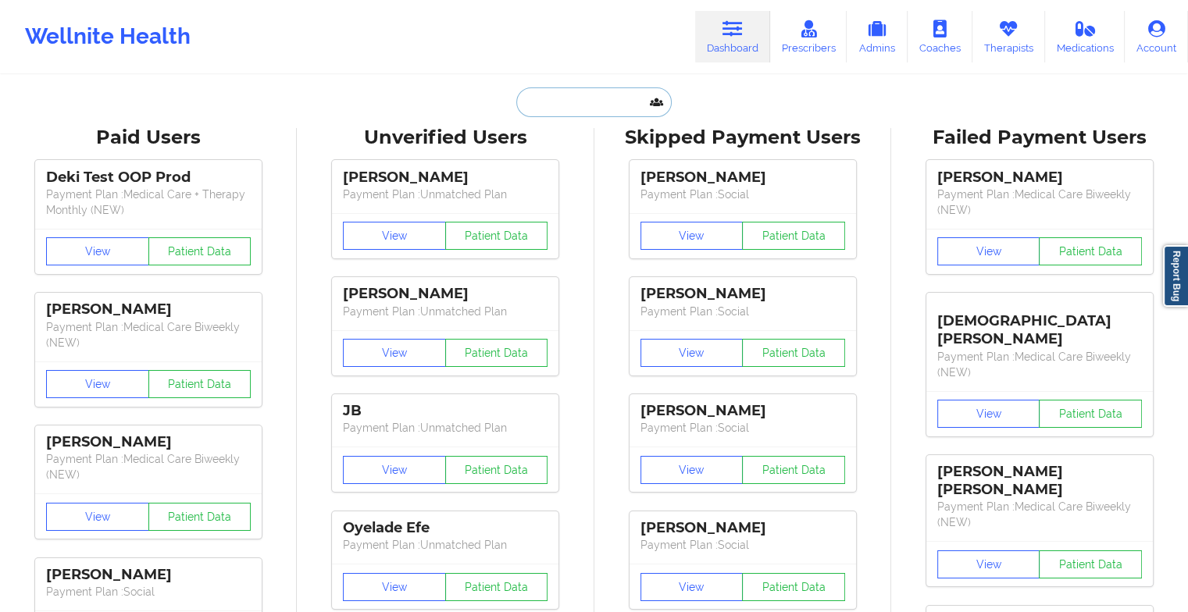
click at [597, 97] on input "text" at bounding box center [593, 102] width 155 height 30
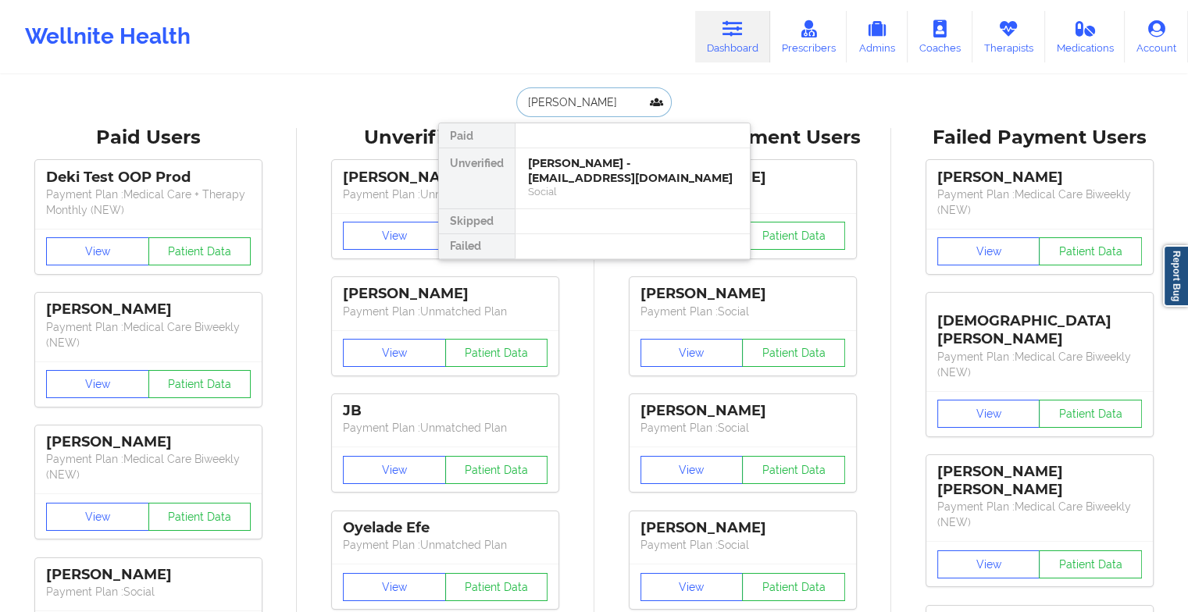
type input "[PERSON_NAME]"
click at [609, 168] on div "[PERSON_NAME] Lynn Johnson - [EMAIL_ADDRESS][DOMAIN_NAME]" at bounding box center [632, 170] width 209 height 29
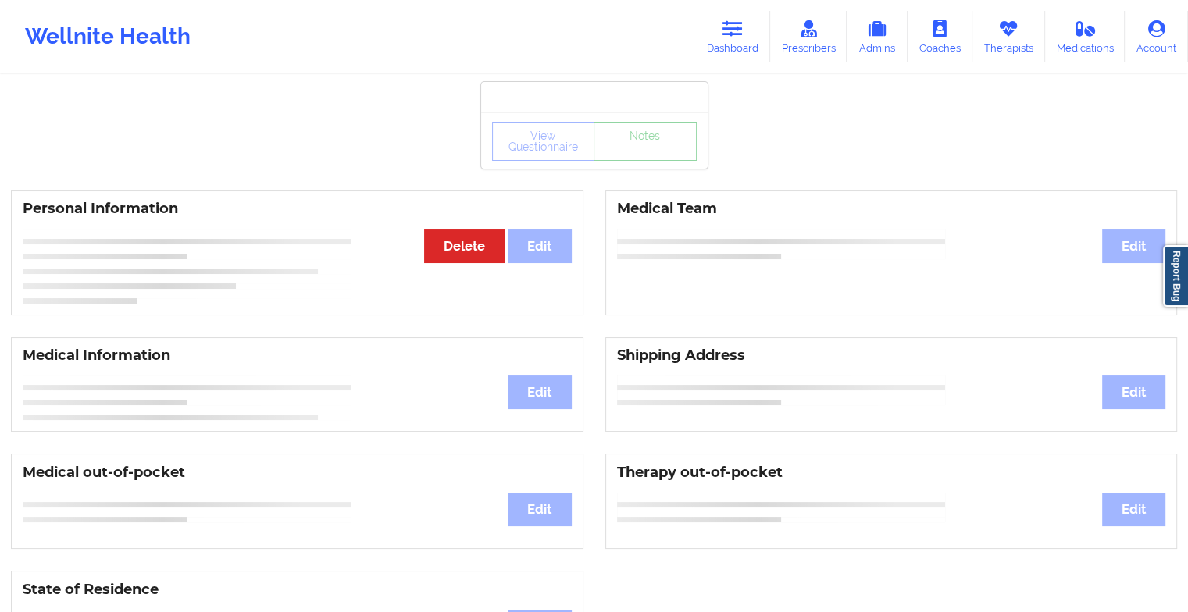
click at [672, 169] on div "View Questionnaire Notes" at bounding box center [594, 125] width 226 height 87
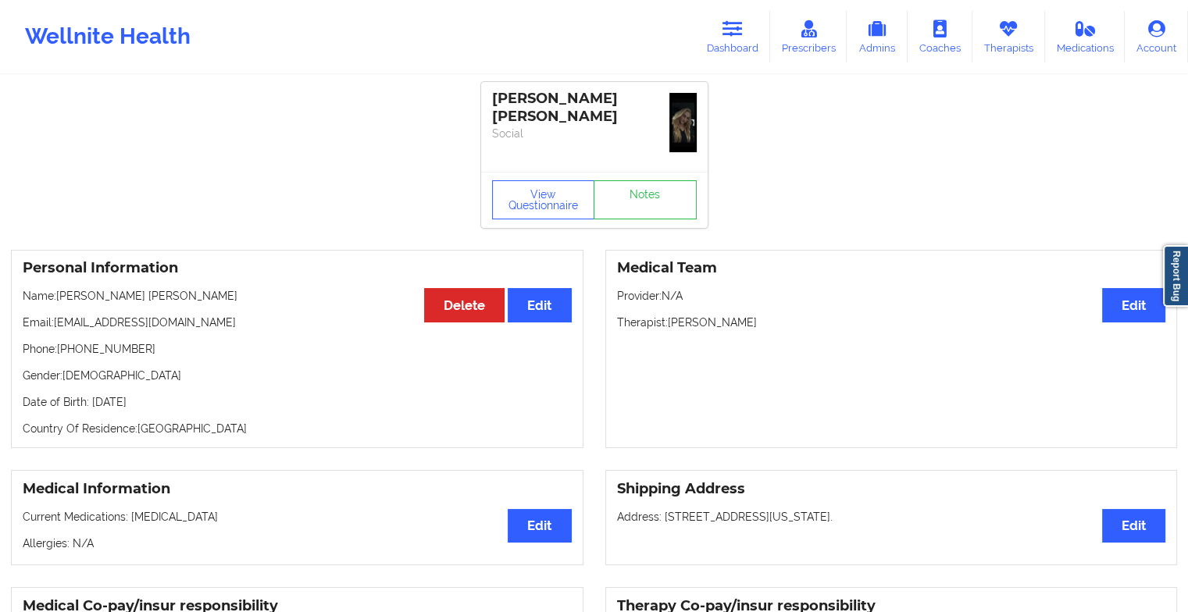
click at [672, 169] on div "[PERSON_NAME] [PERSON_NAME] Social" at bounding box center [594, 127] width 226 height 90
drag, startPoint x: 672, startPoint y: 169, endPoint x: 652, endPoint y: 190, distance: 29.3
click at [652, 190] on link "Notes" at bounding box center [644, 199] width 103 height 39
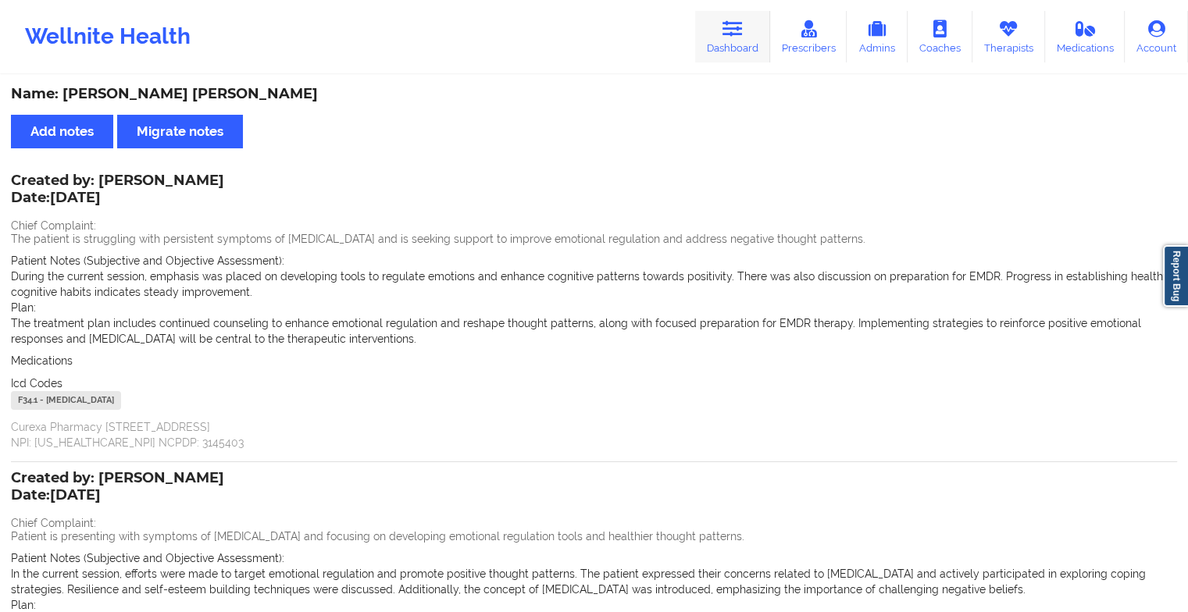
click at [729, 47] on link "Dashboard" at bounding box center [732, 37] width 75 height 52
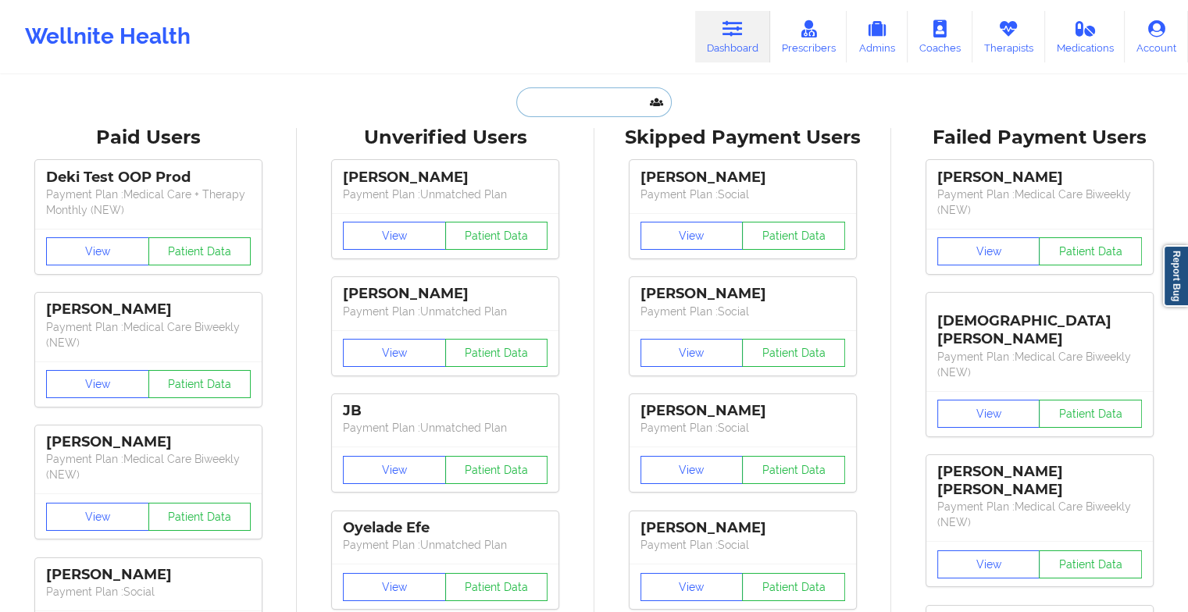
click at [625, 106] on input "text" at bounding box center [593, 102] width 155 height 30
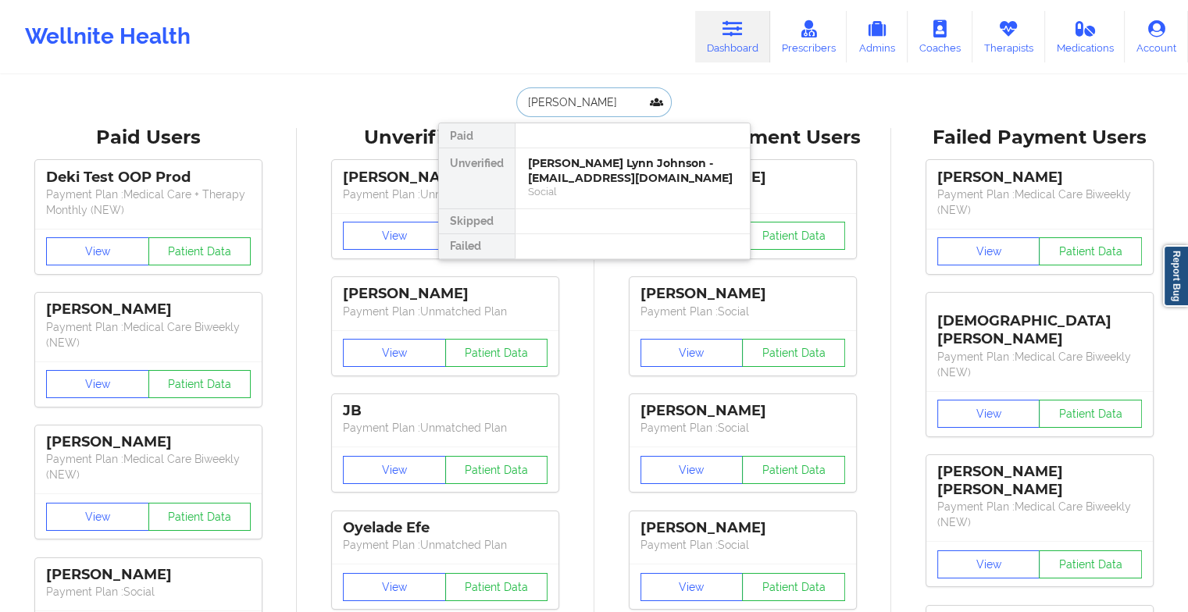
type input "[PERSON_NAME]"
click at [628, 162] on div "[PERSON_NAME] - [EMAIL_ADDRESS][DOMAIN_NAME]" at bounding box center [632, 170] width 209 height 29
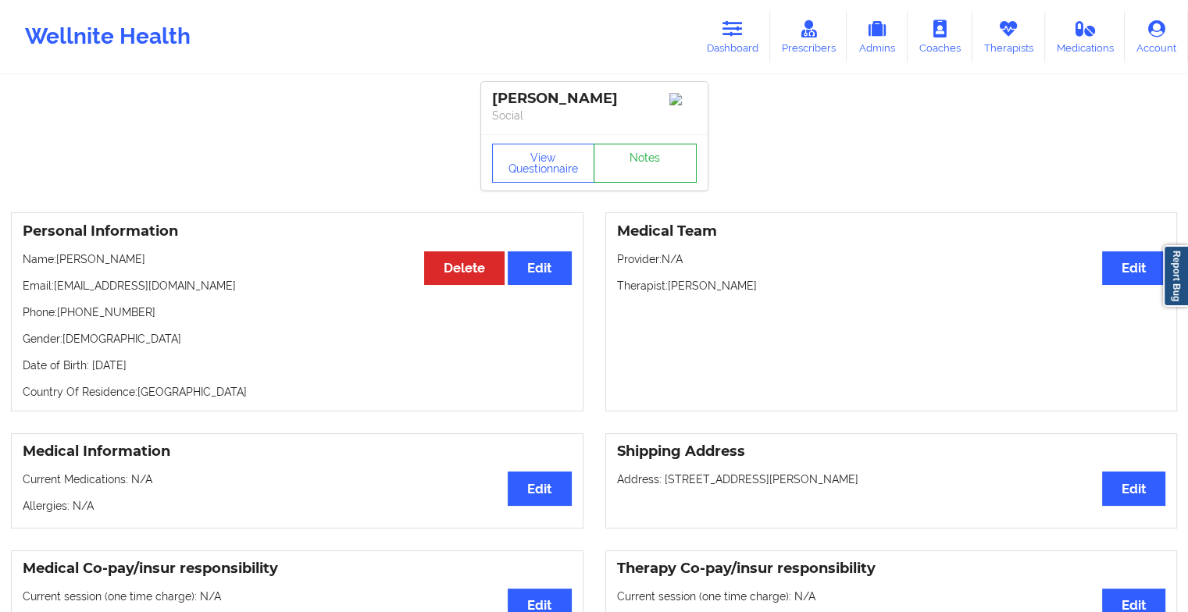
click at [650, 173] on link "Notes" at bounding box center [644, 163] width 103 height 39
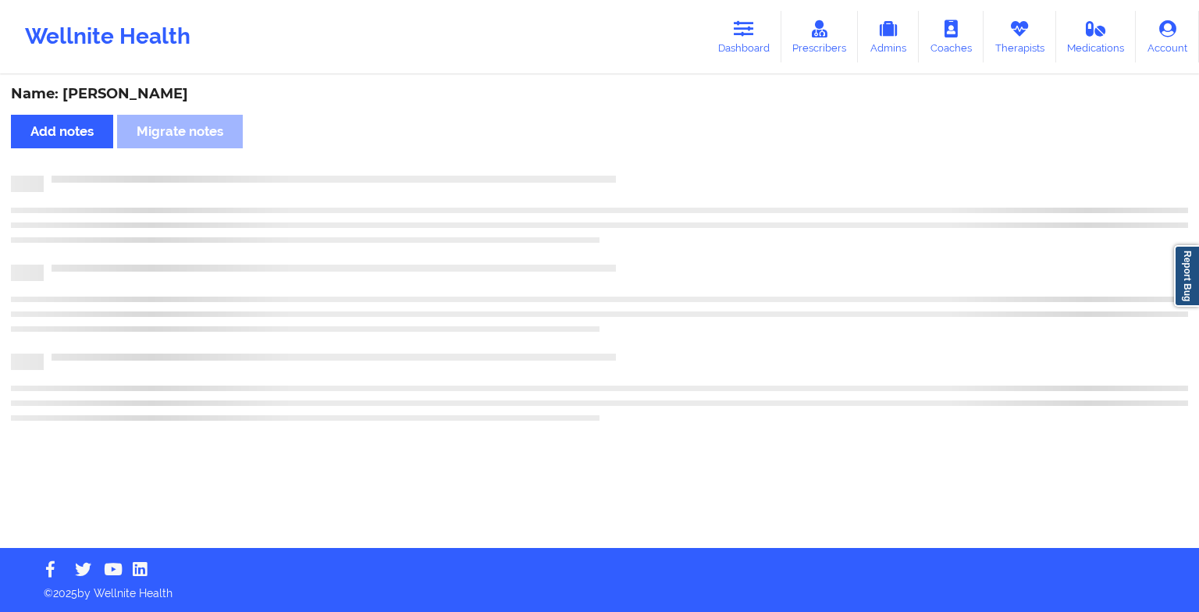
click at [650, 173] on div "Name: [PERSON_NAME] Add notes Migrate notes" at bounding box center [599, 313] width 1199 height 472
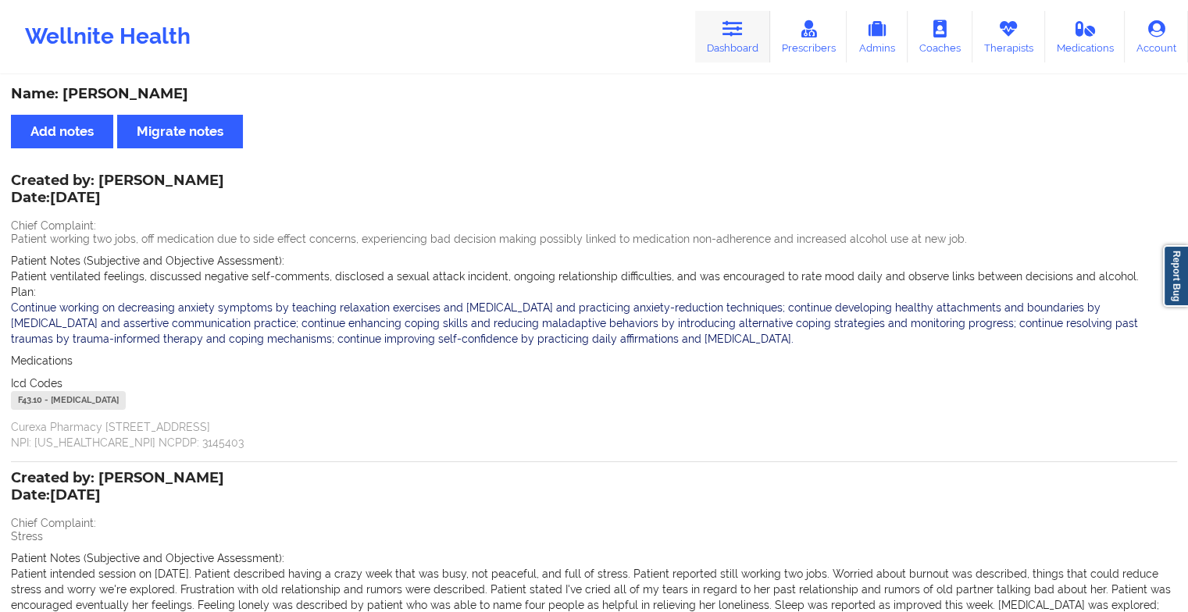
click at [715, 37] on link "Dashboard" at bounding box center [732, 37] width 75 height 52
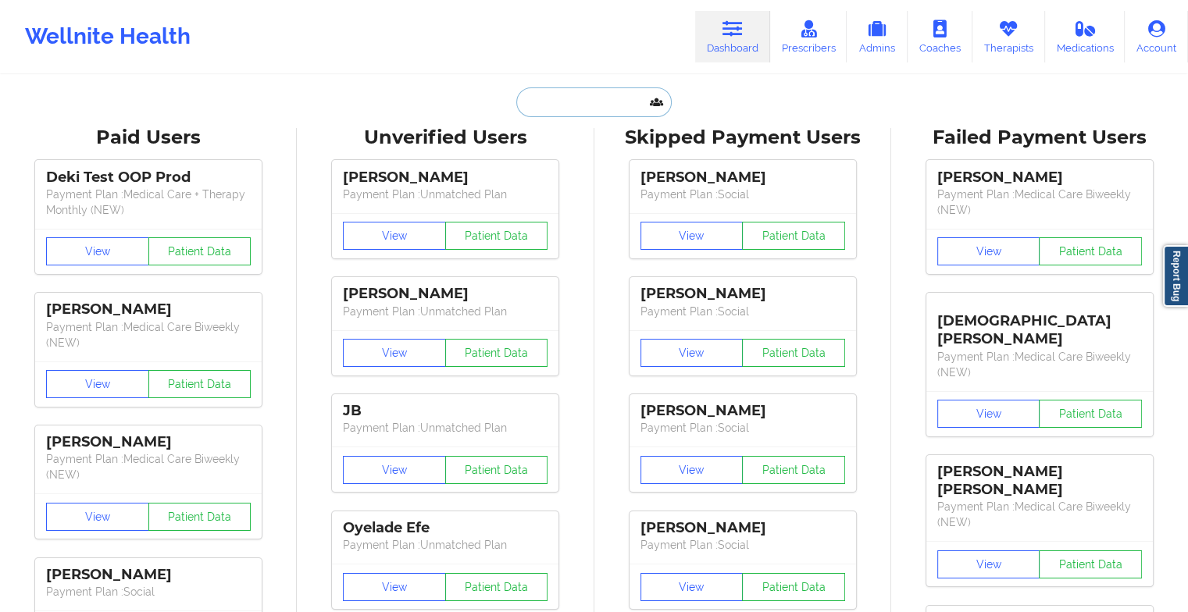
click at [590, 106] on input "text" at bounding box center [593, 102] width 155 height 30
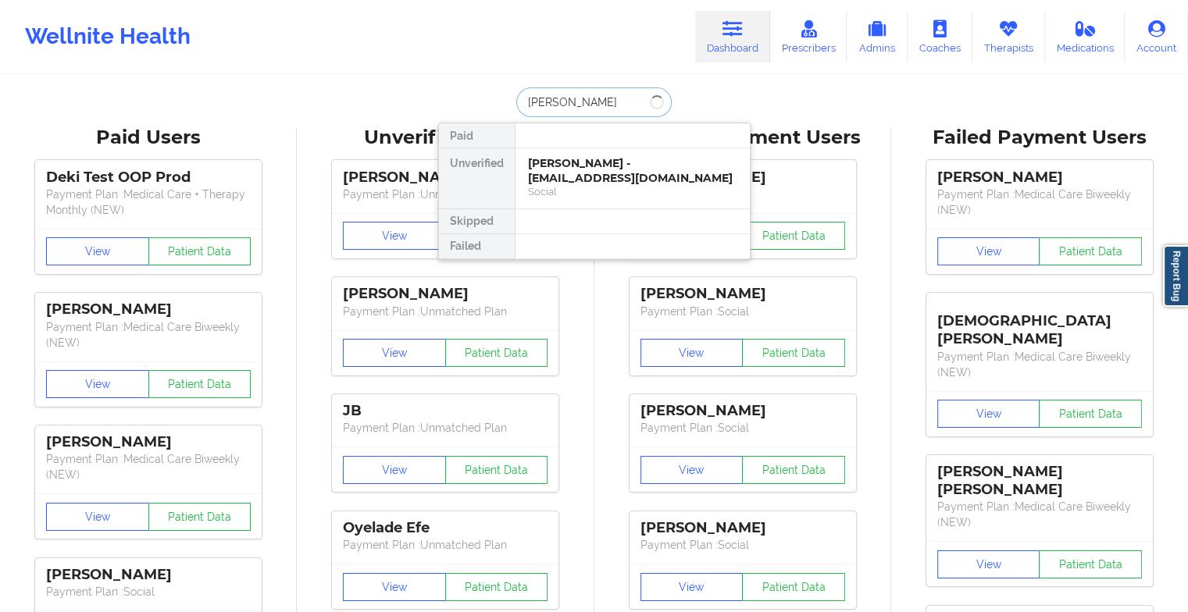
type input "[PERSON_NAME] c sheet"
click at [588, 177] on div "[PERSON_NAME] - [EMAIL_ADDRESS][DOMAIN_NAME]" at bounding box center [632, 170] width 209 height 29
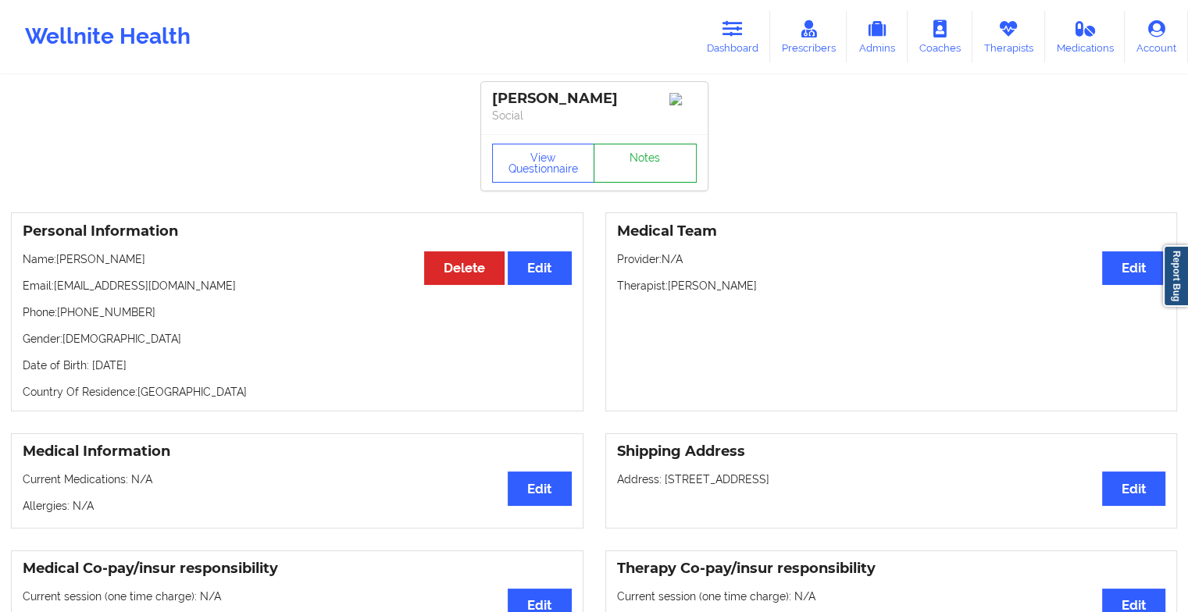
click at [633, 151] on link "Notes" at bounding box center [644, 163] width 103 height 39
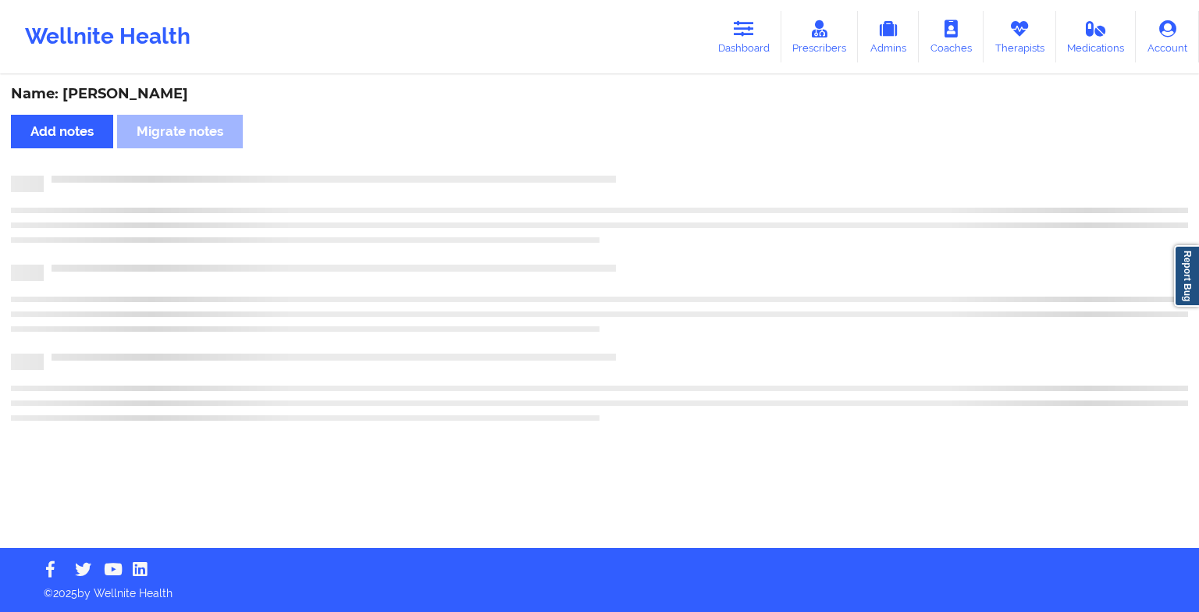
click at [633, 151] on div "Name: [PERSON_NAME] Add notes Migrate notes" at bounding box center [599, 313] width 1199 height 472
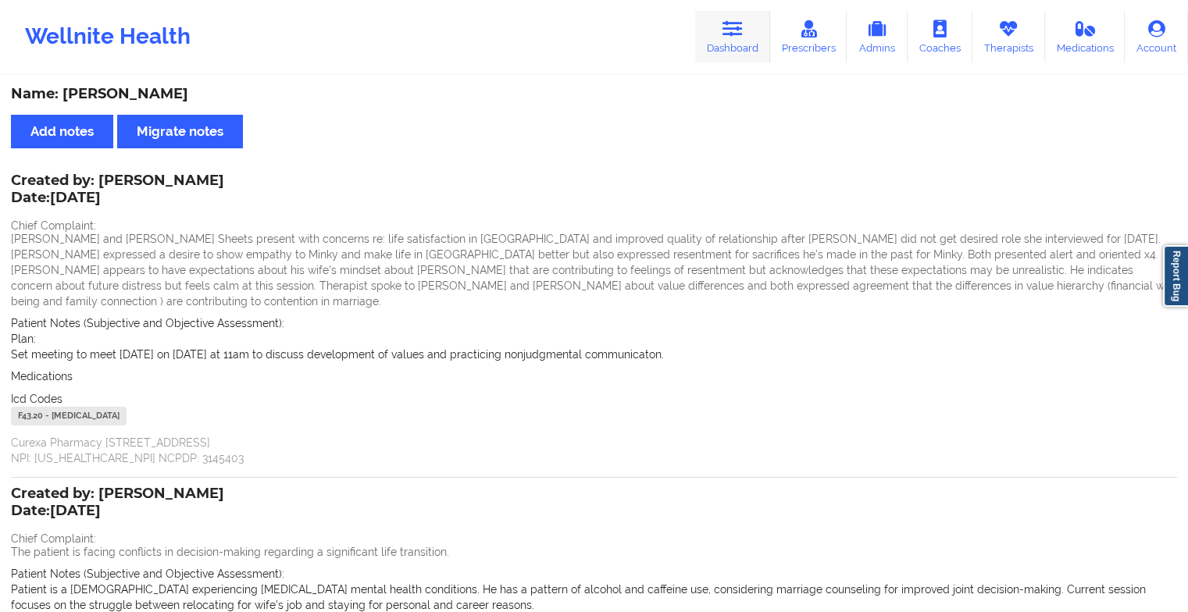
click at [718, 22] on link "Dashboard" at bounding box center [732, 37] width 75 height 52
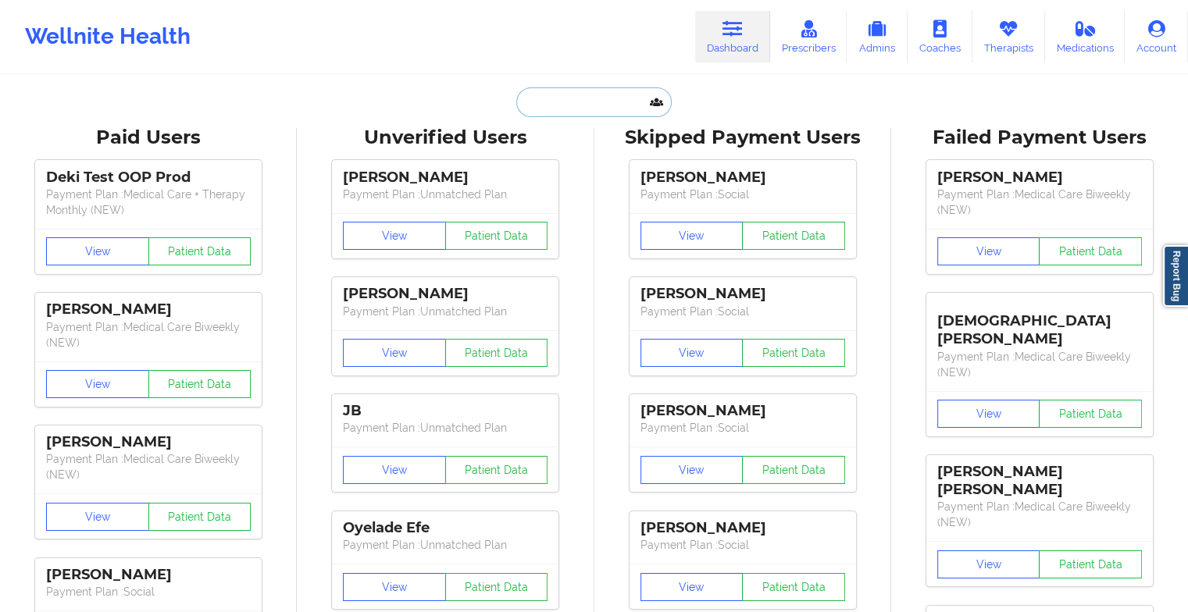
click at [599, 91] on input "text" at bounding box center [593, 102] width 155 height 30
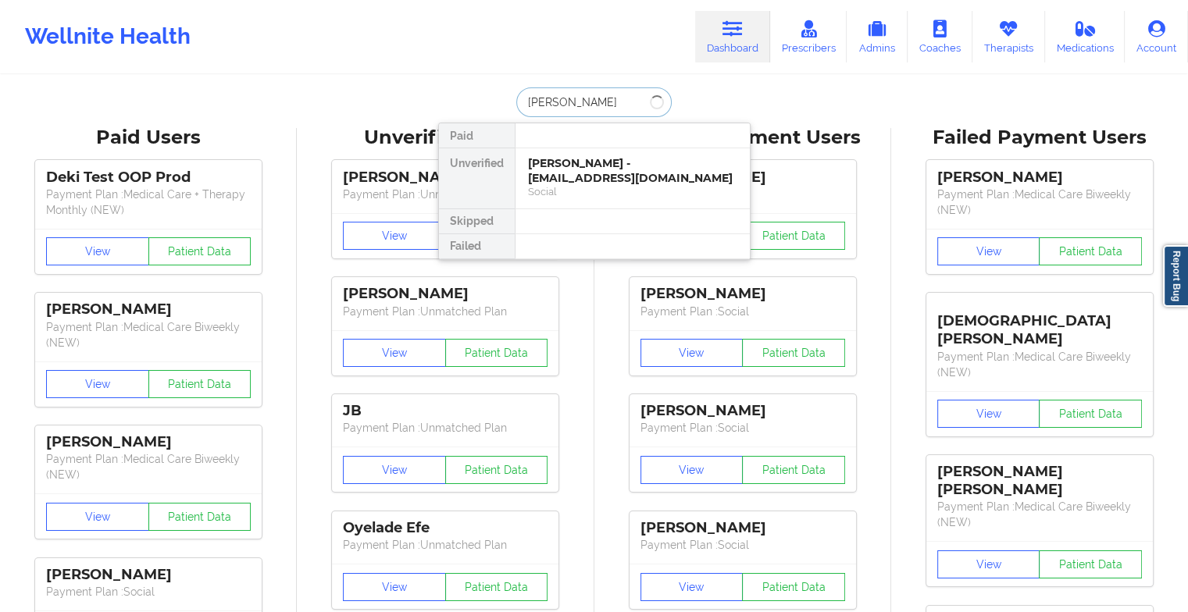
type input "jennek"
click at [576, 177] on div "[PERSON_NAME] - [EMAIL_ADDRESS][DOMAIN_NAME]" at bounding box center [632, 170] width 209 height 29
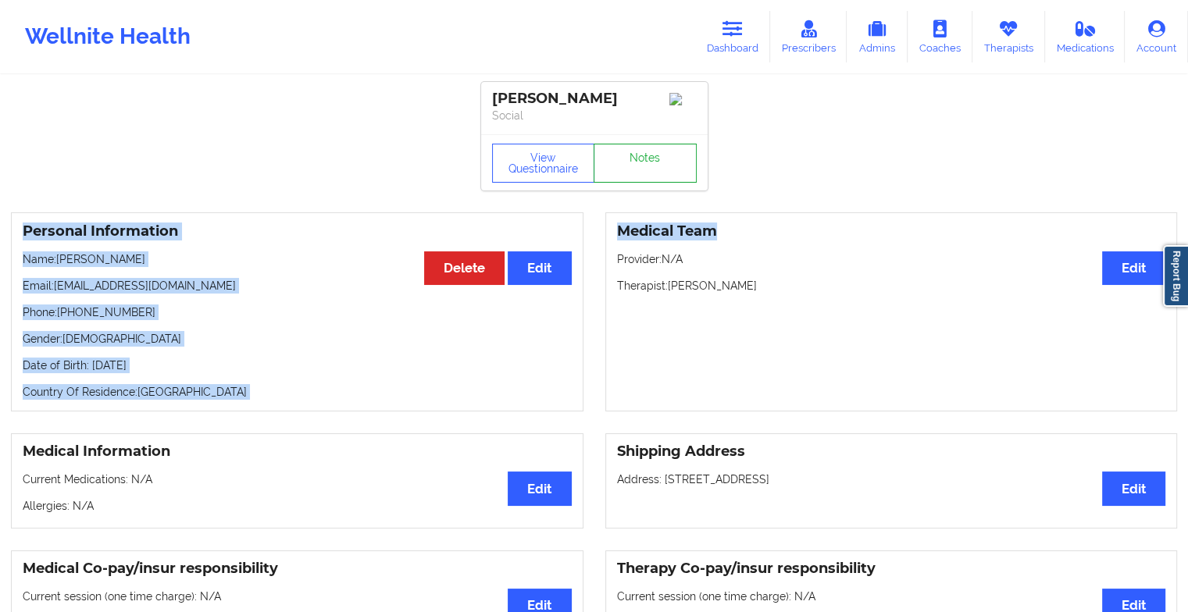
click at [649, 176] on link "Notes" at bounding box center [644, 163] width 103 height 39
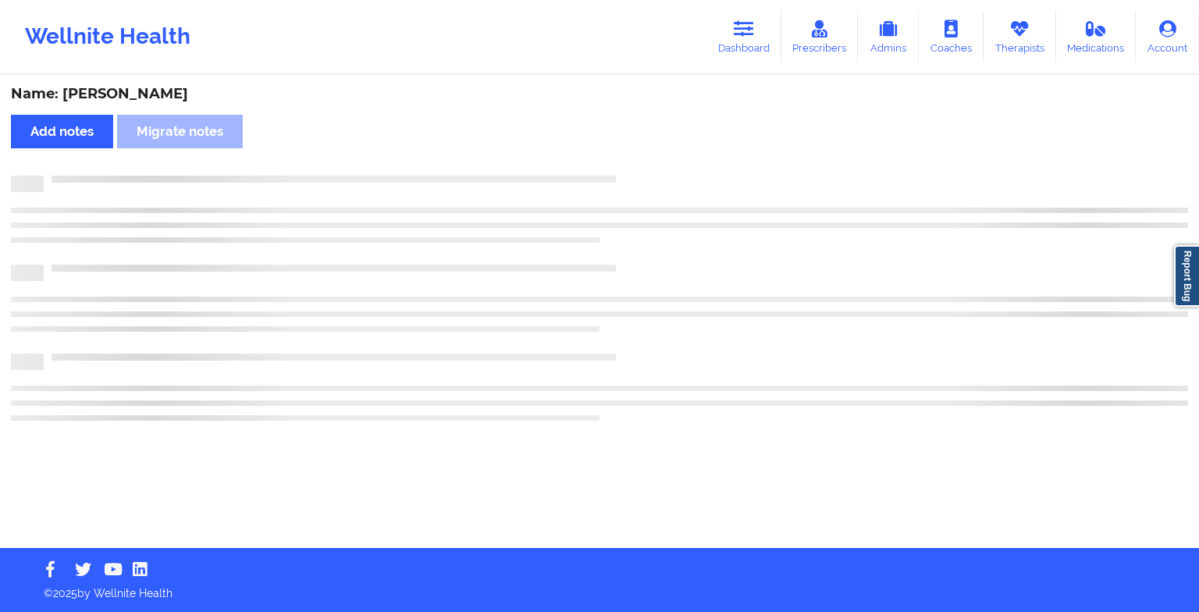
click at [649, 176] on div at bounding box center [616, 176] width 1145 height 0
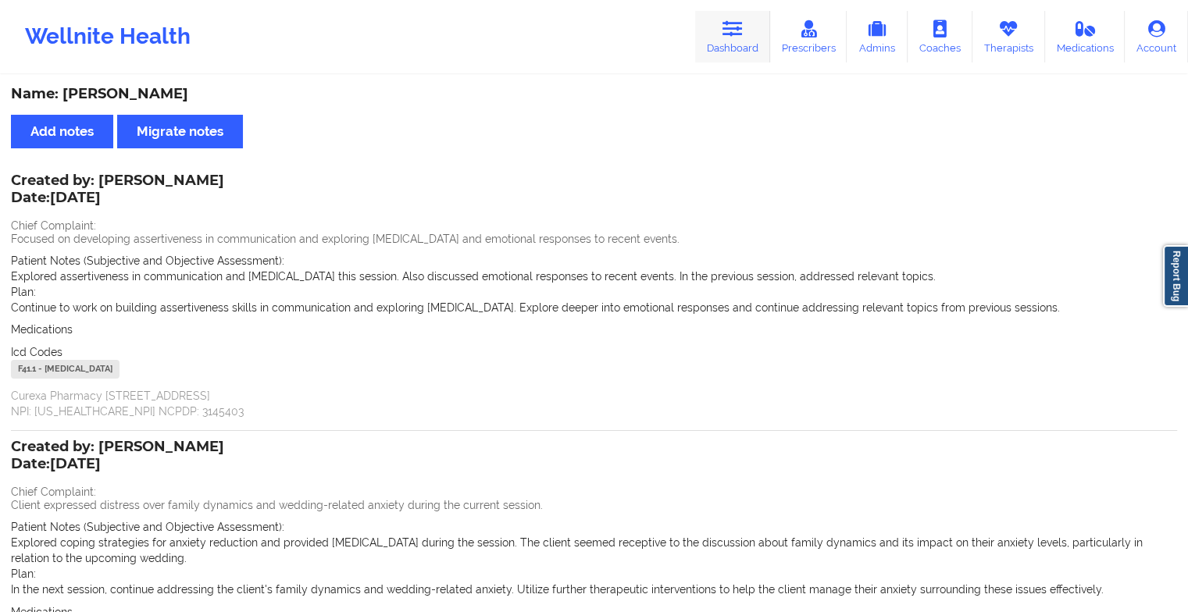
click at [743, 34] on icon at bounding box center [732, 28] width 20 height 17
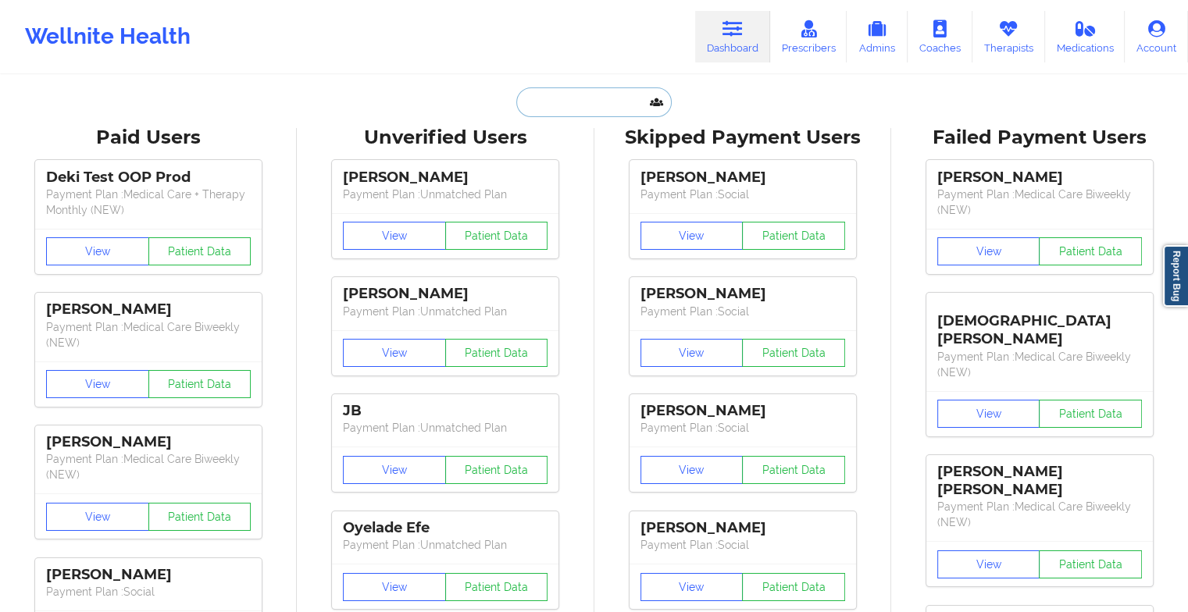
click at [603, 103] on input "text" at bounding box center [593, 102] width 155 height 30
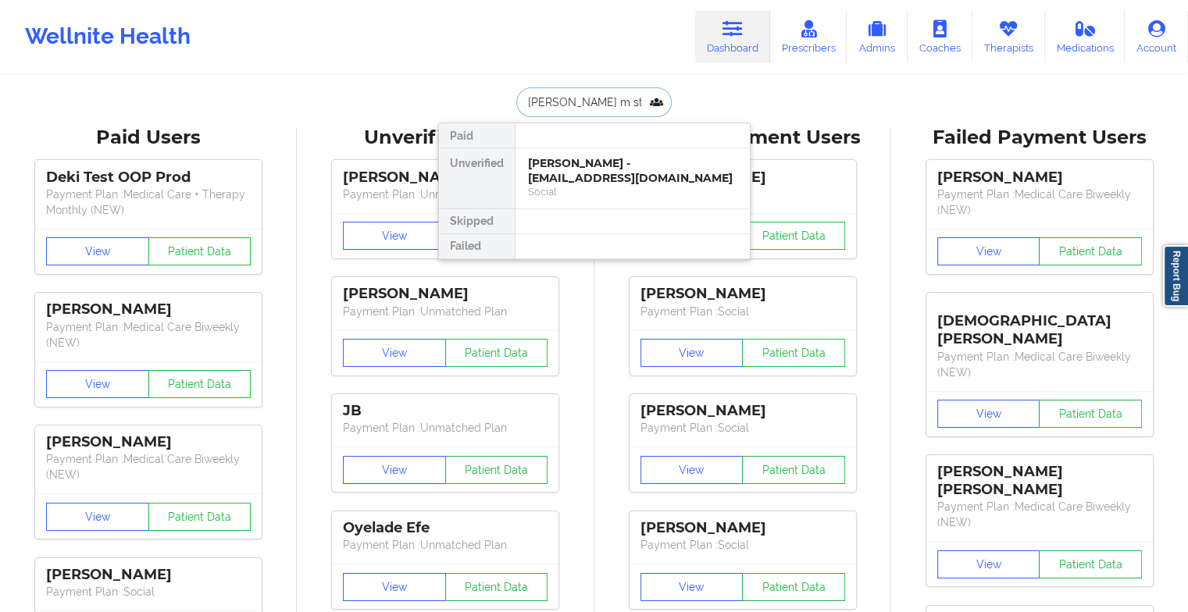
type input "[PERSON_NAME]"
click at [581, 176] on div "[PERSON_NAME] - [EMAIL_ADDRESS][DOMAIN_NAME]" at bounding box center [632, 170] width 209 height 29
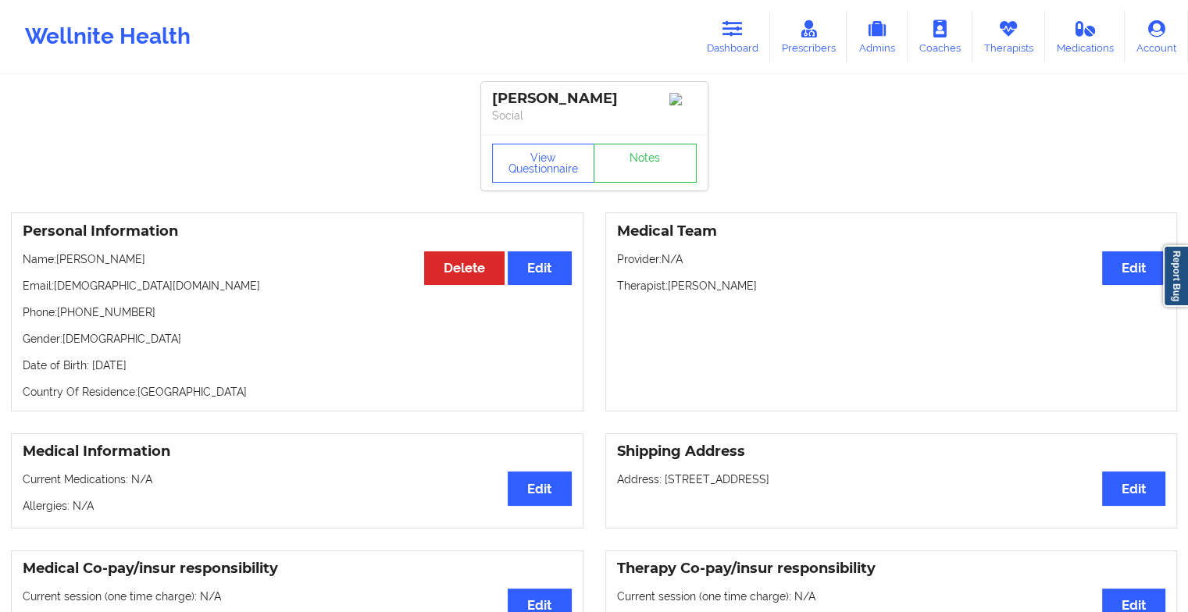
click at [643, 160] on div "View Questionnaire Notes" at bounding box center [594, 162] width 226 height 56
click at [643, 160] on link "Notes" at bounding box center [644, 163] width 103 height 39
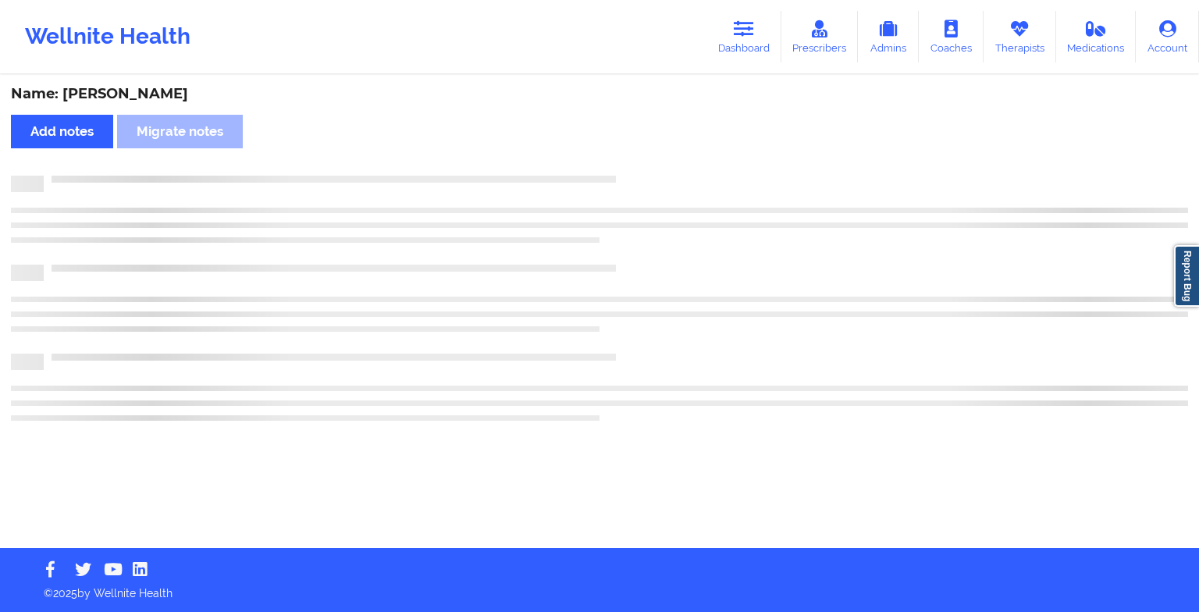
click at [736, 308] on div "Name: [PERSON_NAME] Add notes Migrate notes" at bounding box center [599, 313] width 1199 height 472
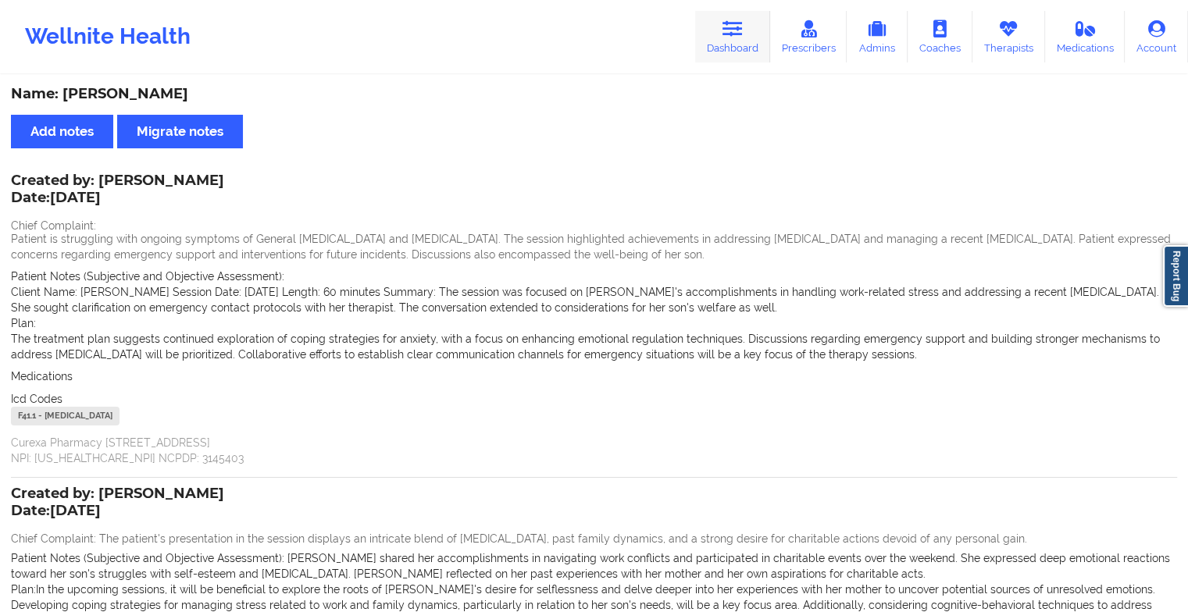
click at [715, 35] on link "Dashboard" at bounding box center [732, 37] width 75 height 52
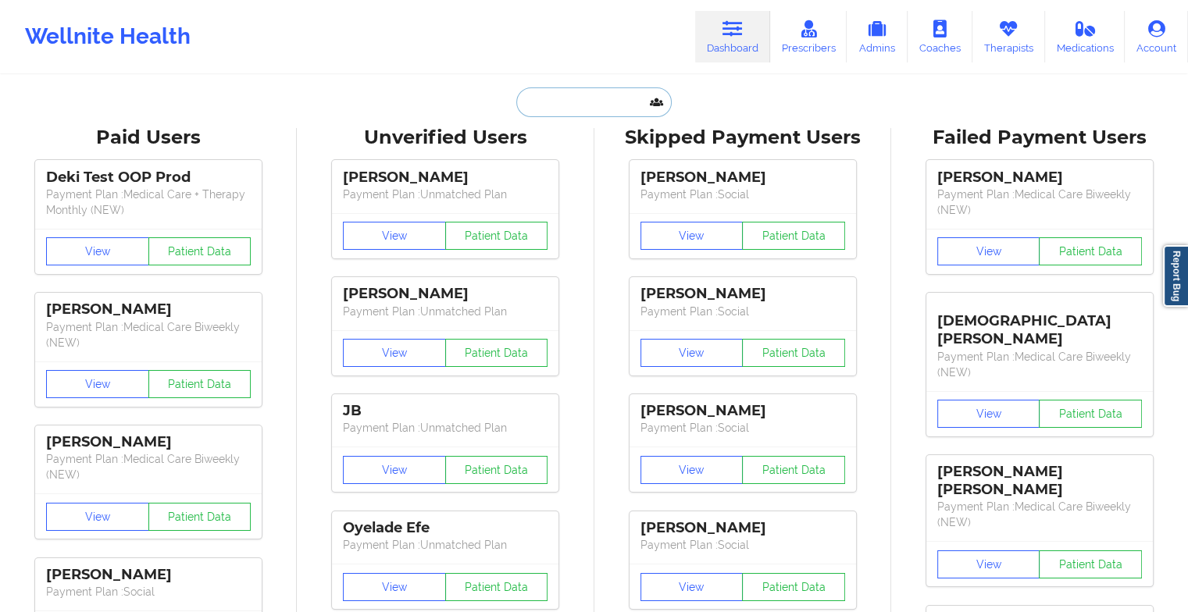
click at [590, 106] on input "text" at bounding box center [593, 102] width 155 height 30
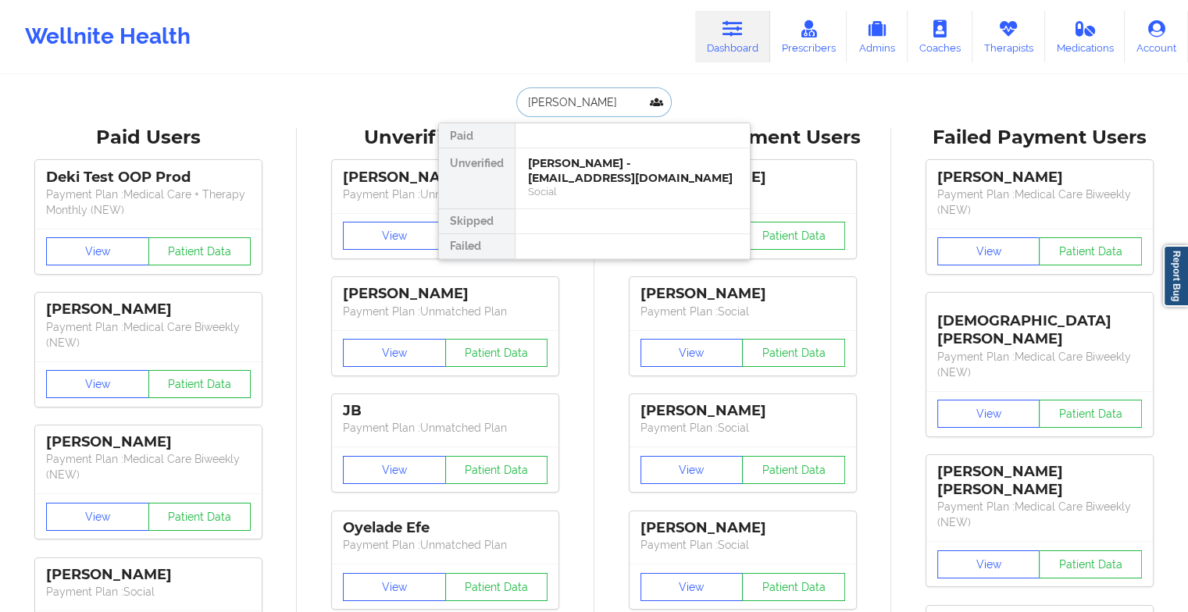
type input "[PERSON_NAME]"
click at [576, 177] on div "[PERSON_NAME] - [EMAIL_ADDRESS][DOMAIN_NAME]" at bounding box center [632, 170] width 209 height 29
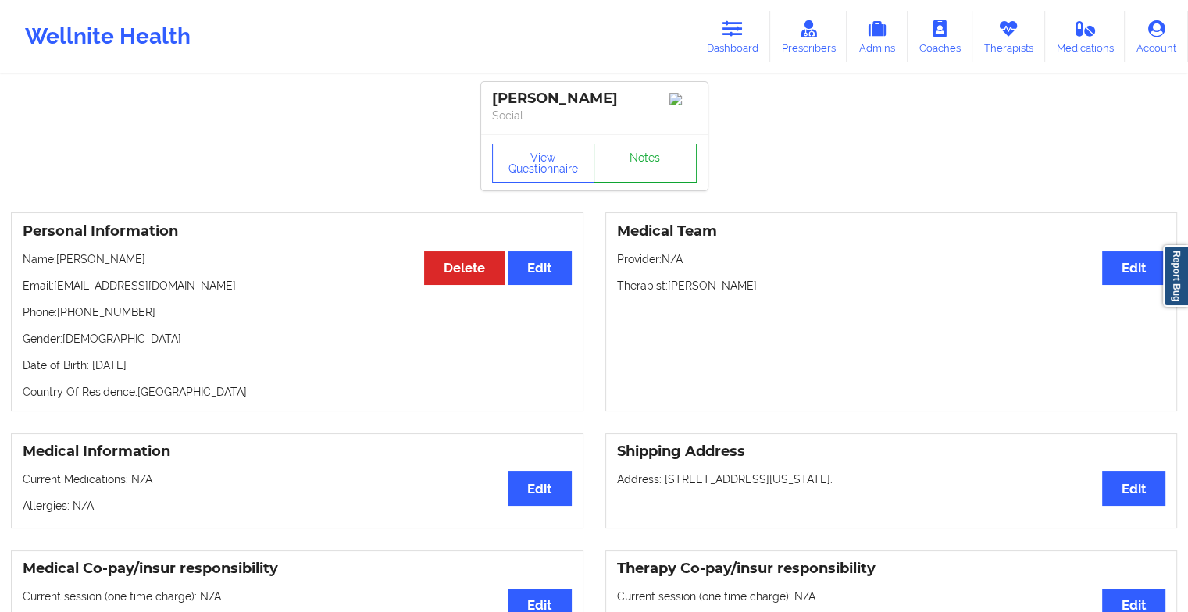
click at [650, 151] on link "Notes" at bounding box center [644, 163] width 103 height 39
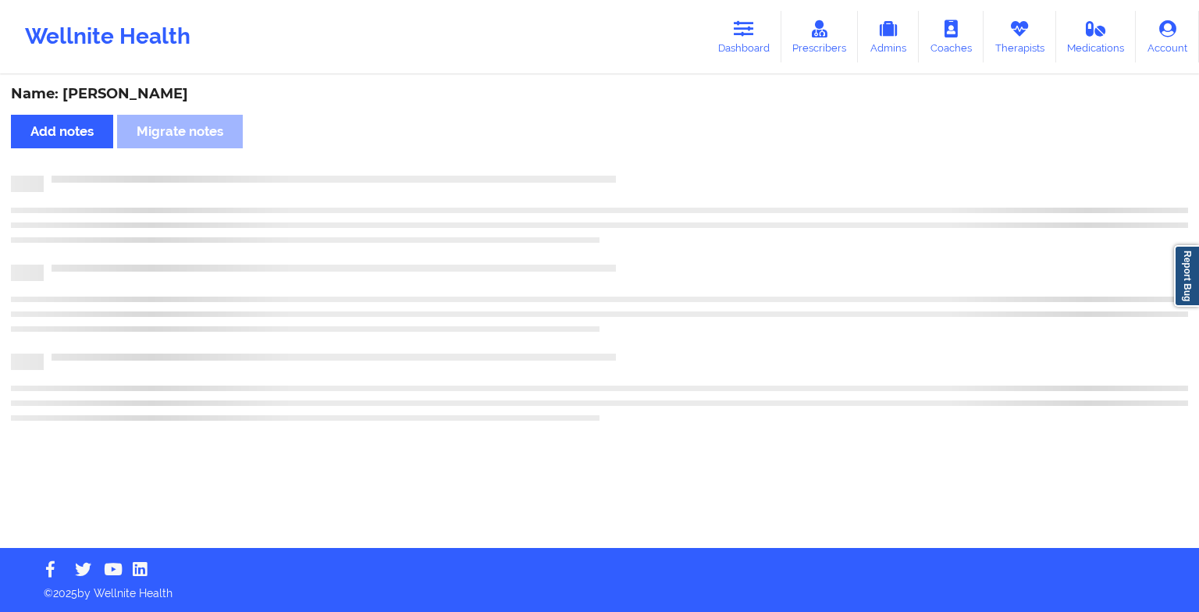
click at [650, 151] on div "Name: [PERSON_NAME] Add notes Migrate notes" at bounding box center [599, 313] width 1199 height 472
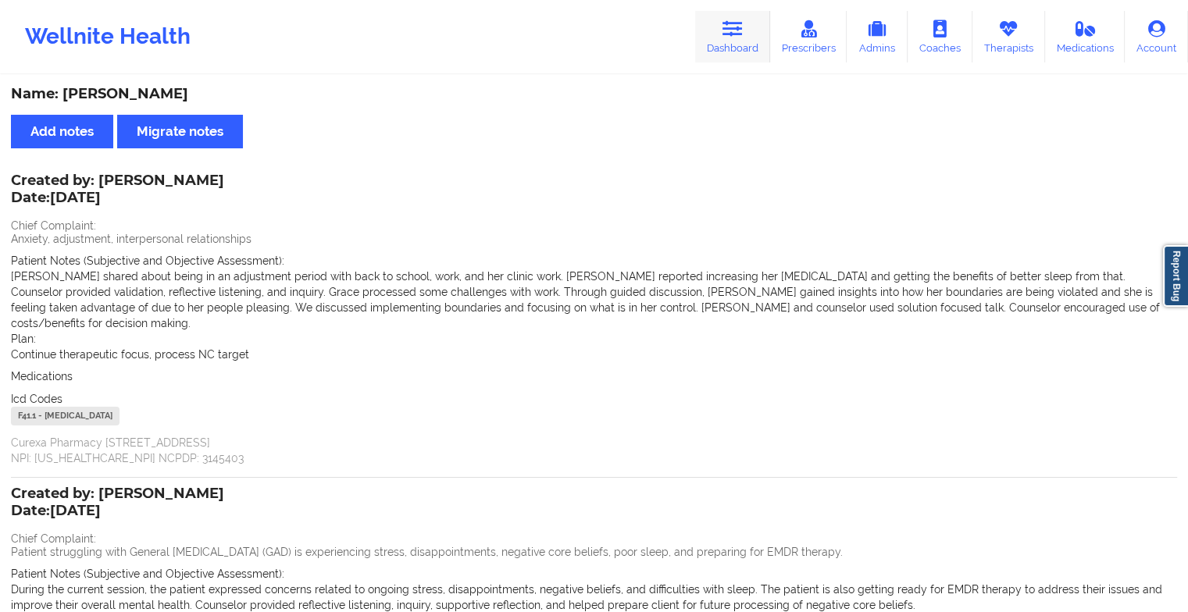
click at [718, 38] on link "Dashboard" at bounding box center [732, 37] width 75 height 52
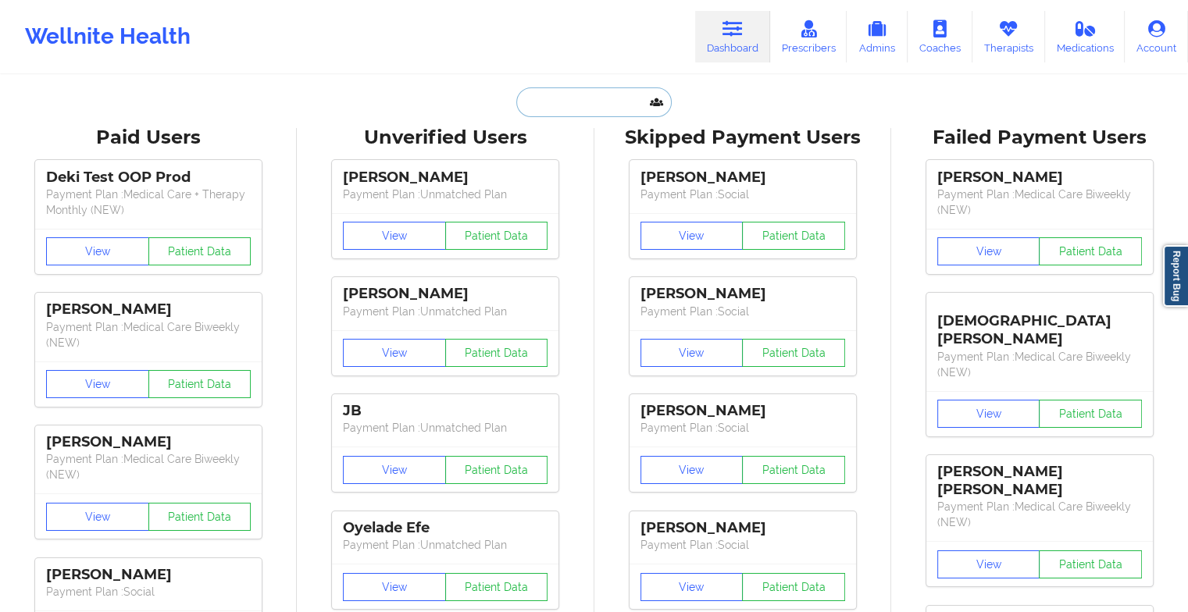
click at [576, 107] on input "text" at bounding box center [593, 102] width 155 height 30
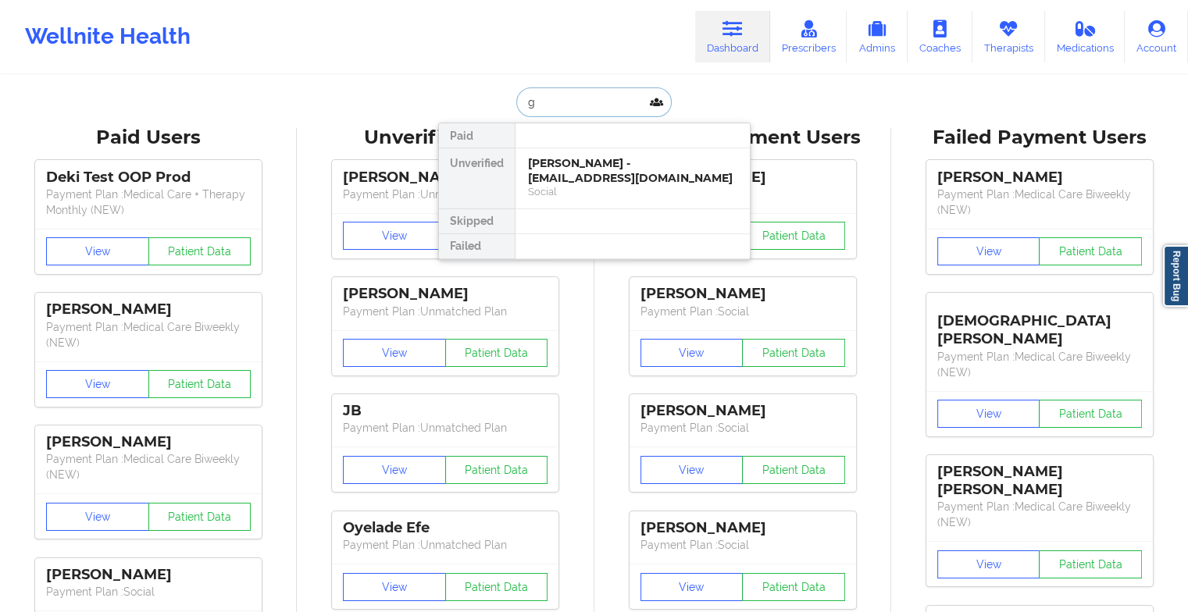
type input "g"
type input "[PERSON_NAME] jac"
click at [606, 172] on div "[PERSON_NAME] - [EMAIL_ADDRESS][DOMAIN_NAME]" at bounding box center [632, 170] width 209 height 29
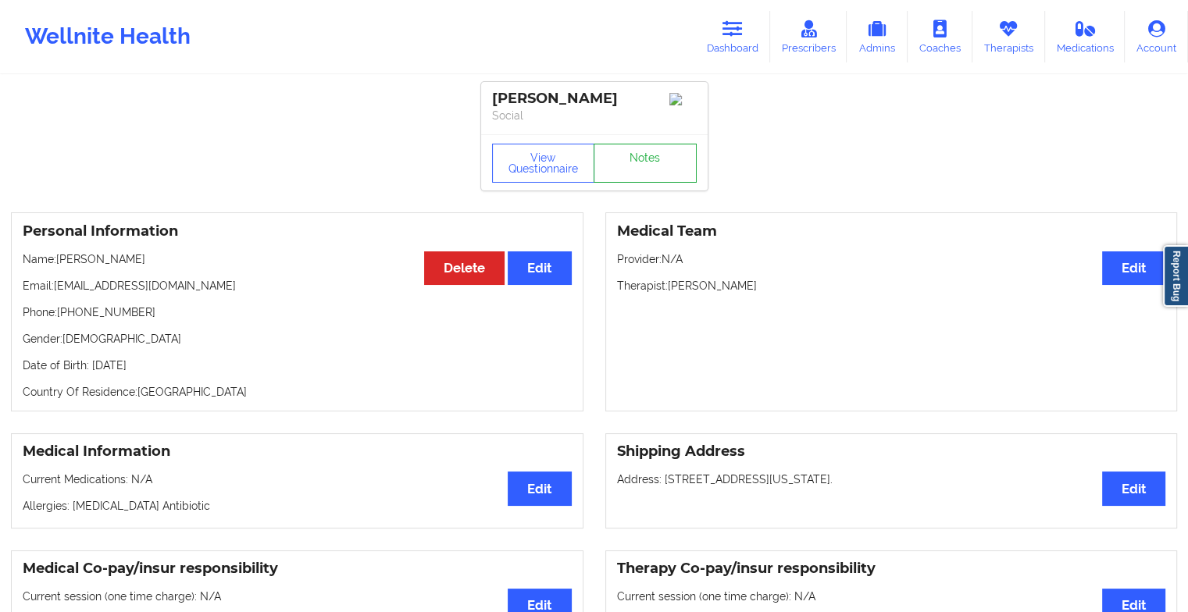
click at [636, 160] on link "Notes" at bounding box center [644, 163] width 103 height 39
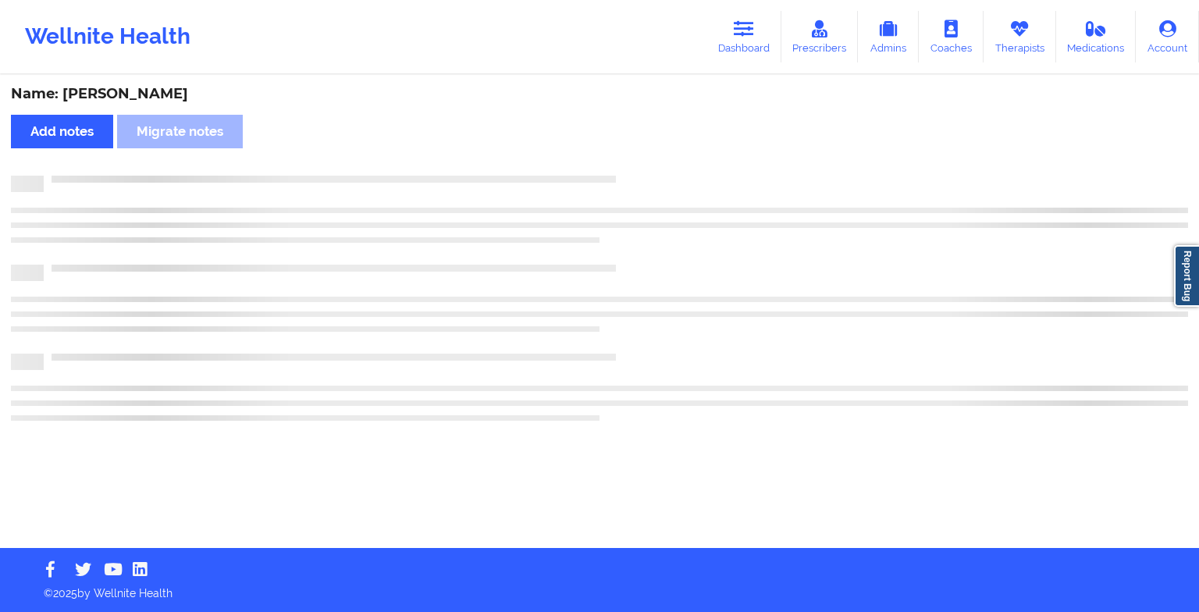
click at [636, 160] on div "Name: [PERSON_NAME] Add notes Migrate notes" at bounding box center [599, 313] width 1199 height 472
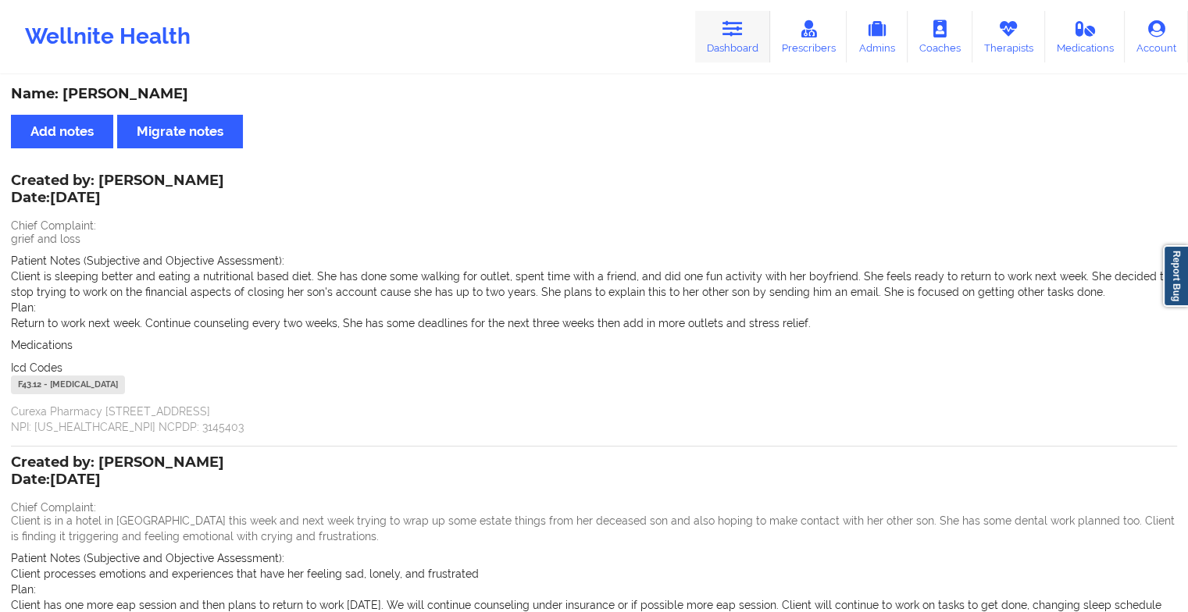
click at [729, 16] on link "Dashboard" at bounding box center [732, 37] width 75 height 52
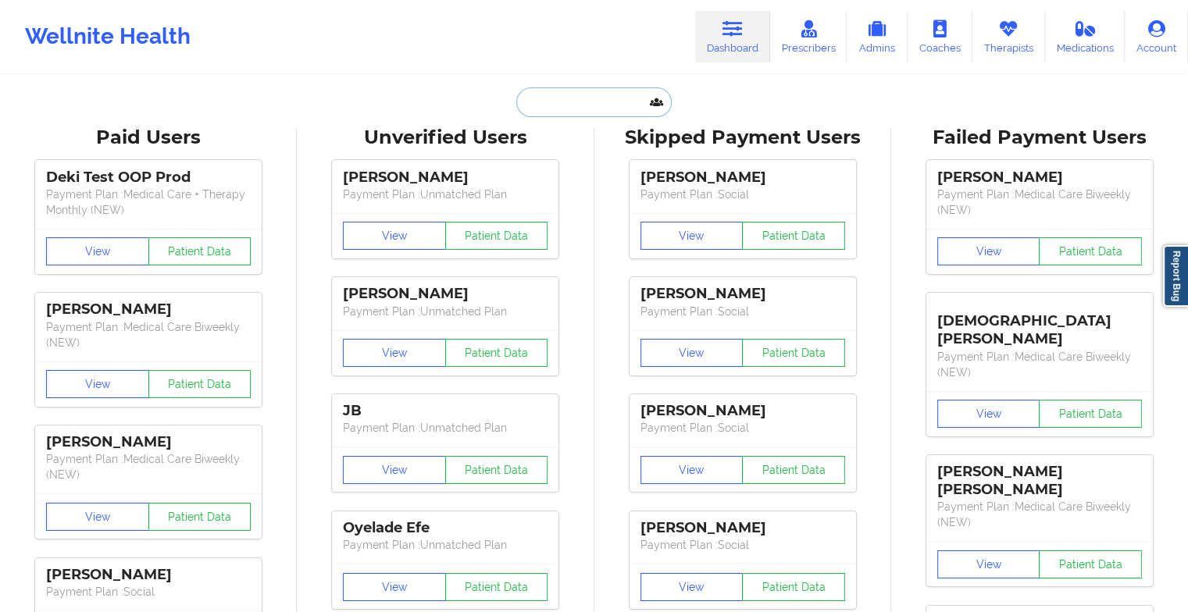
click at [581, 102] on input "text" at bounding box center [593, 102] width 155 height 30
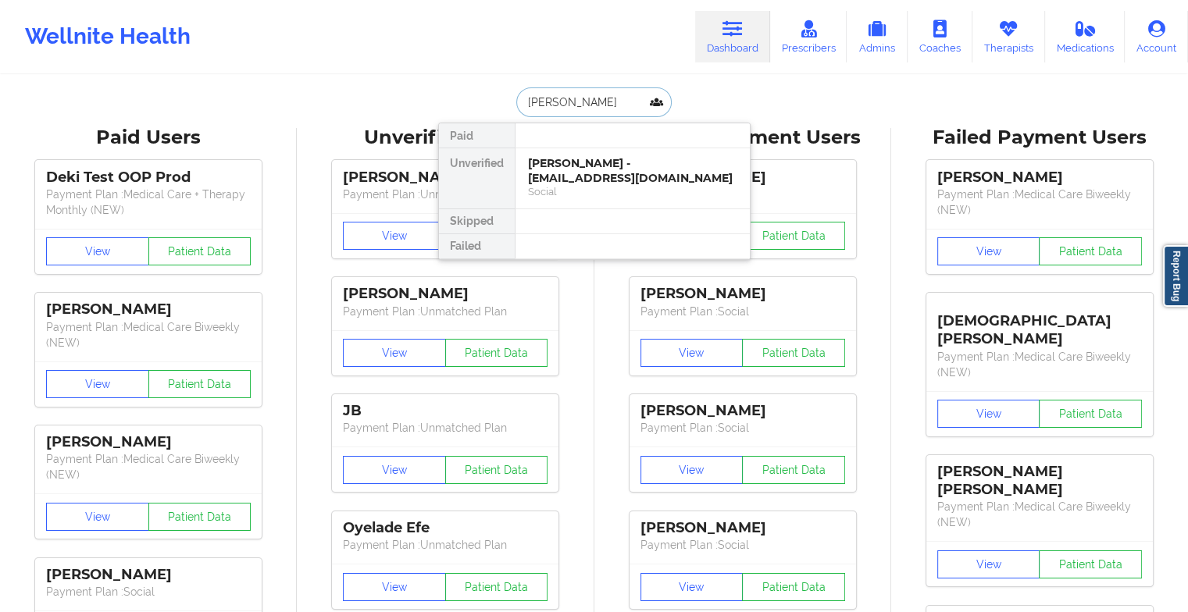
type input "[PERSON_NAME]"
click at [579, 169] on div "[PERSON_NAME] - [EMAIL_ADDRESS][DOMAIN_NAME]" at bounding box center [632, 170] width 209 height 29
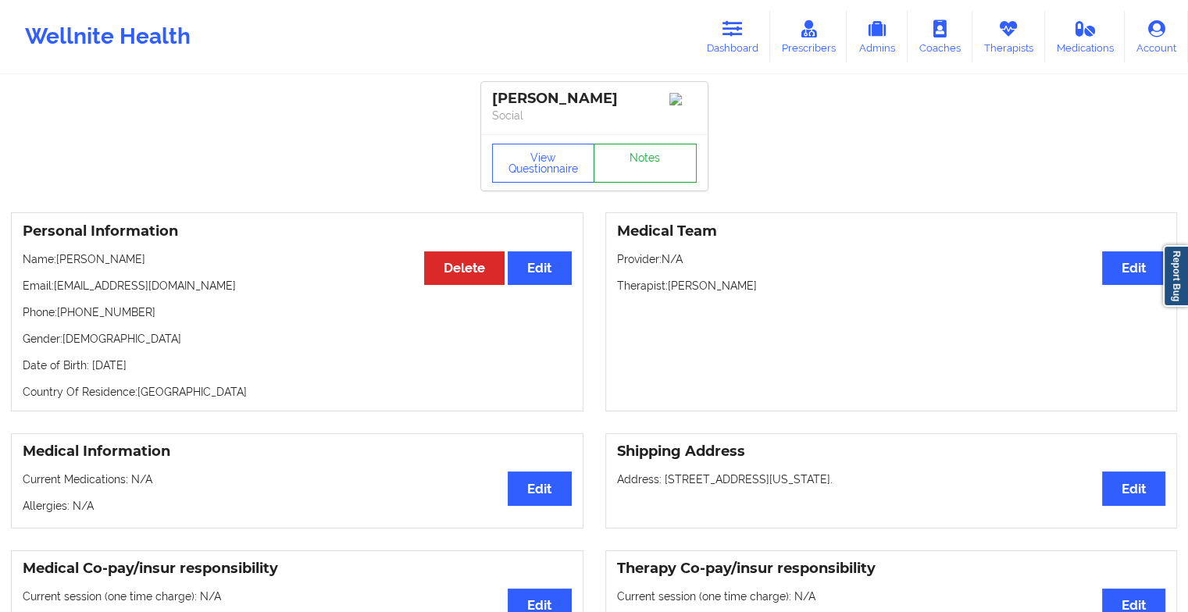
click at [636, 166] on link "Notes" at bounding box center [644, 163] width 103 height 39
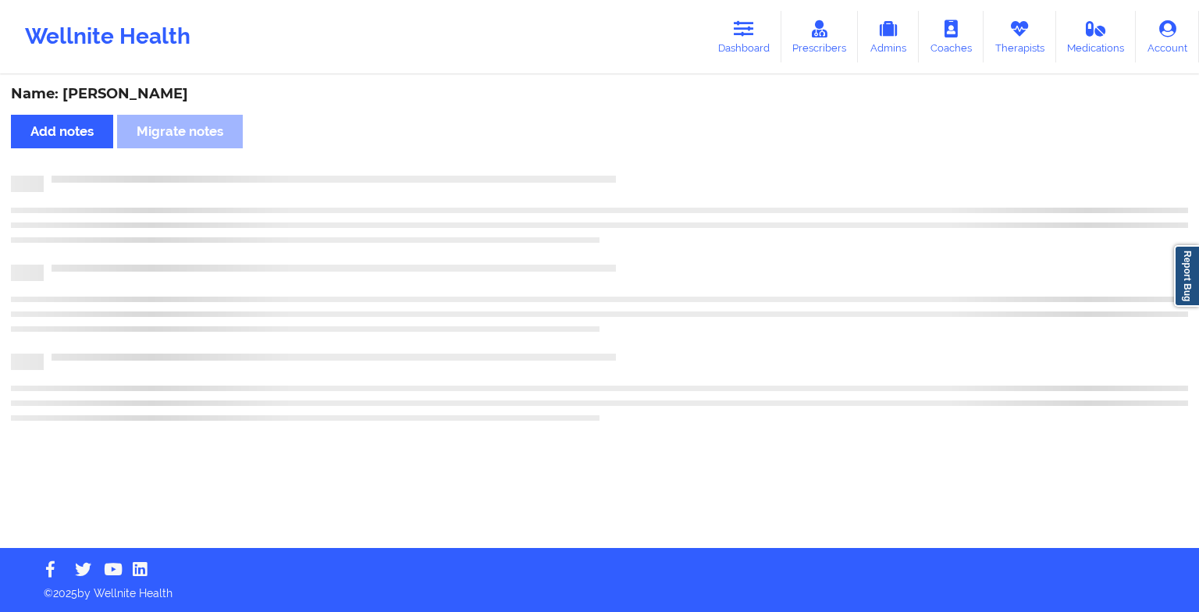
click at [636, 166] on div "Name: [PERSON_NAME] Add notes Migrate notes" at bounding box center [599, 313] width 1199 height 472
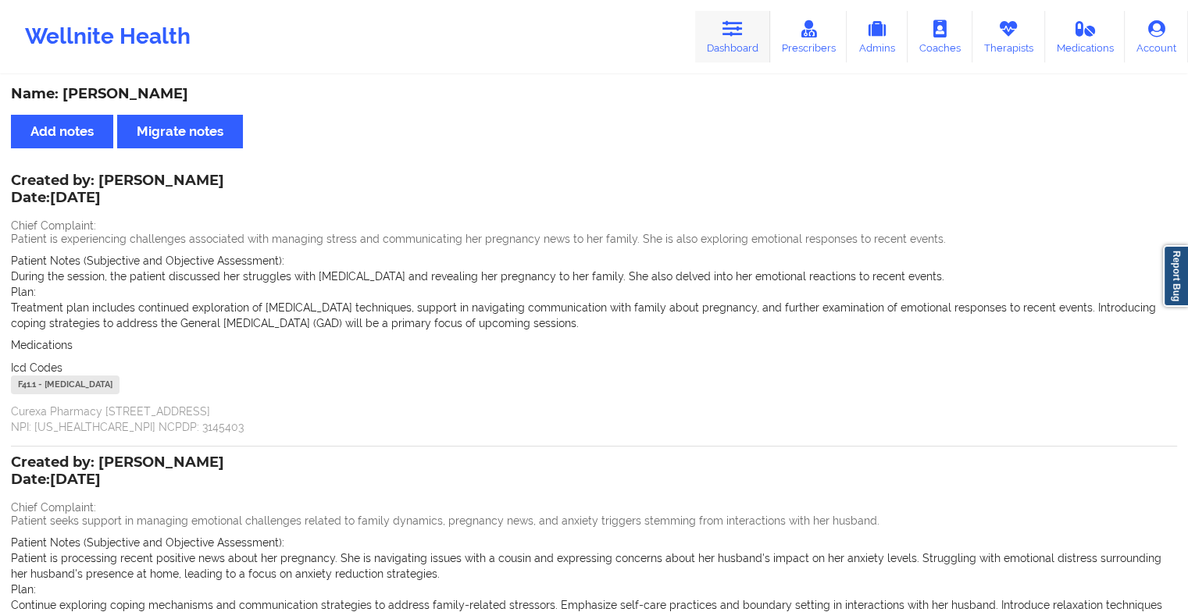
click at [738, 31] on icon at bounding box center [732, 28] width 20 height 17
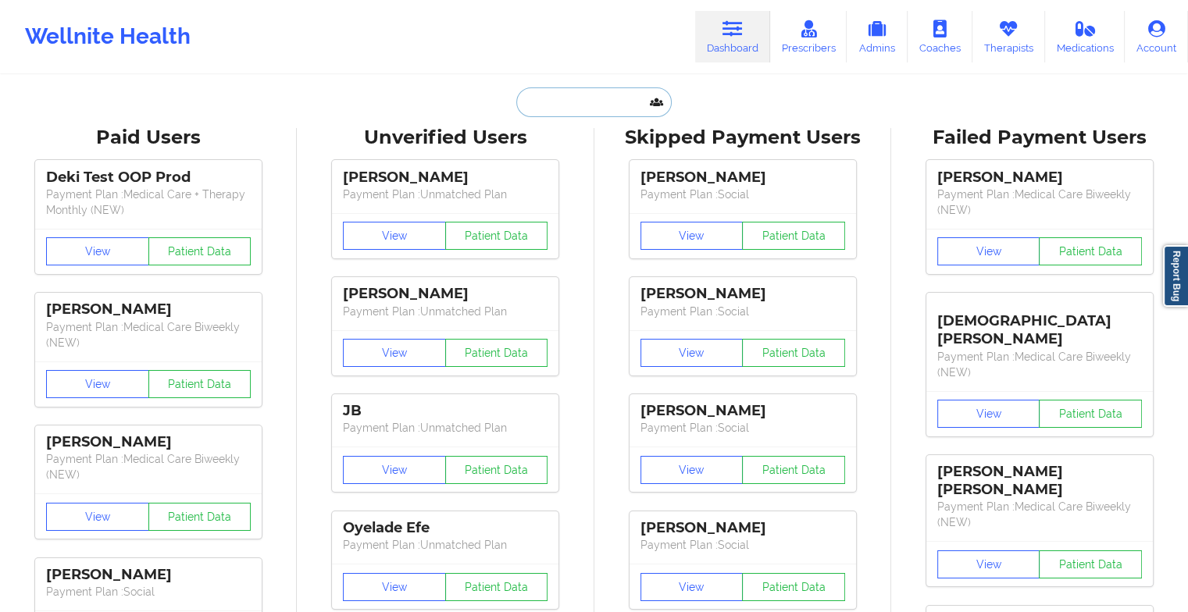
click at [607, 89] on input "text" at bounding box center [593, 102] width 155 height 30
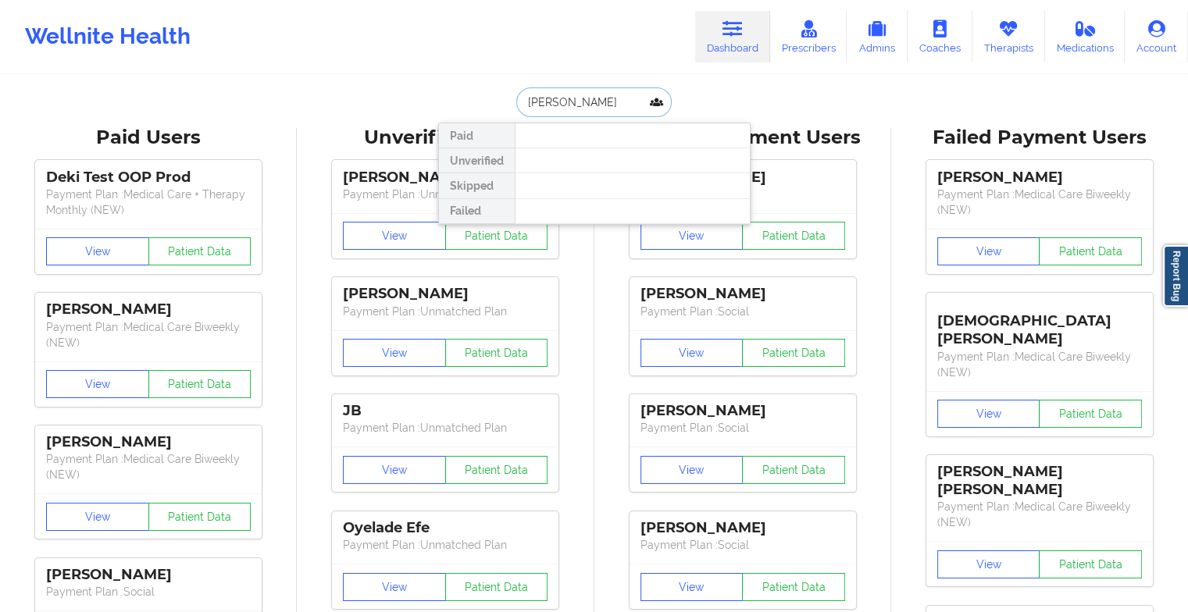
type input "[PERSON_NAME]"
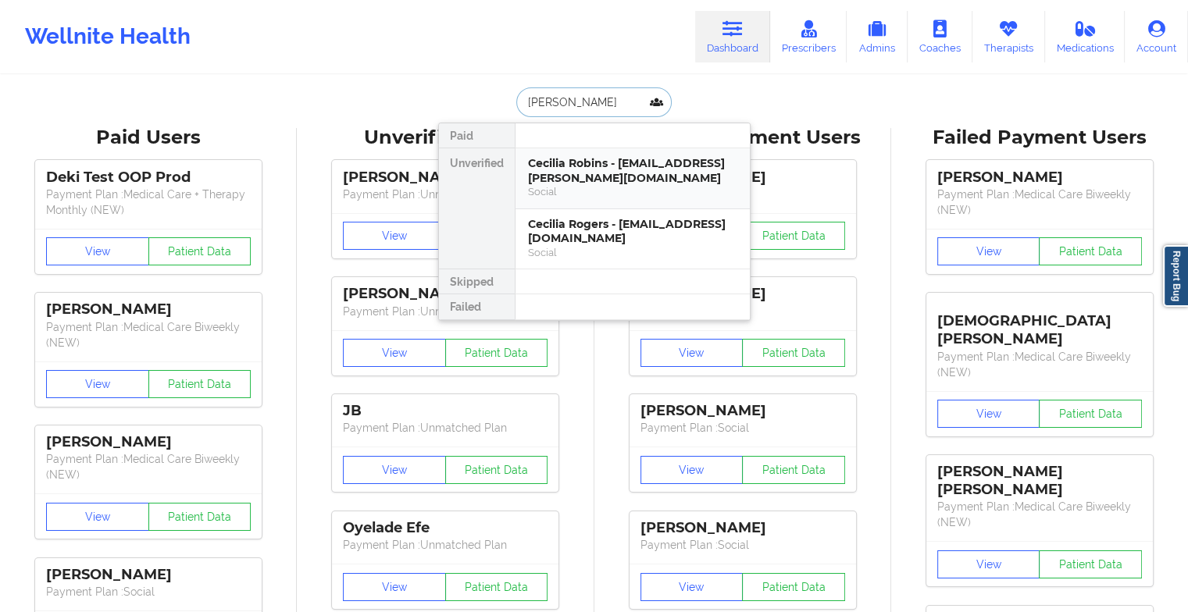
click at [591, 169] on div "Cecilia Robins - [EMAIL_ADDRESS][PERSON_NAME][DOMAIN_NAME]" at bounding box center [632, 170] width 209 height 29
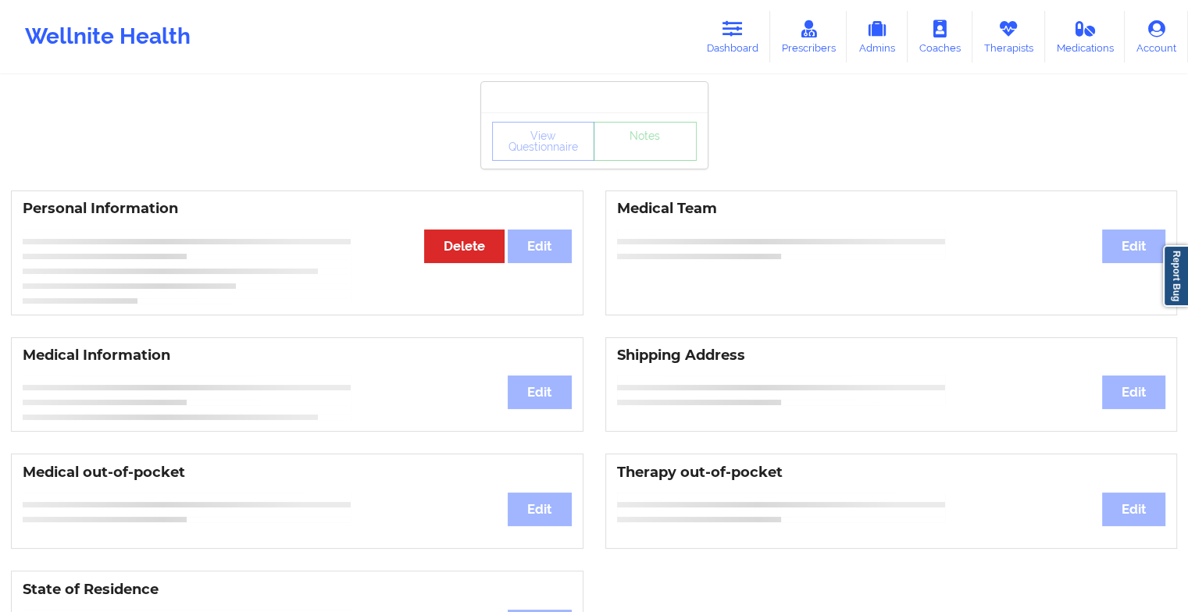
click at [639, 165] on div "View Questionnaire Notes" at bounding box center [594, 140] width 226 height 56
click at [639, 161] on link "Notes" at bounding box center [644, 141] width 103 height 39
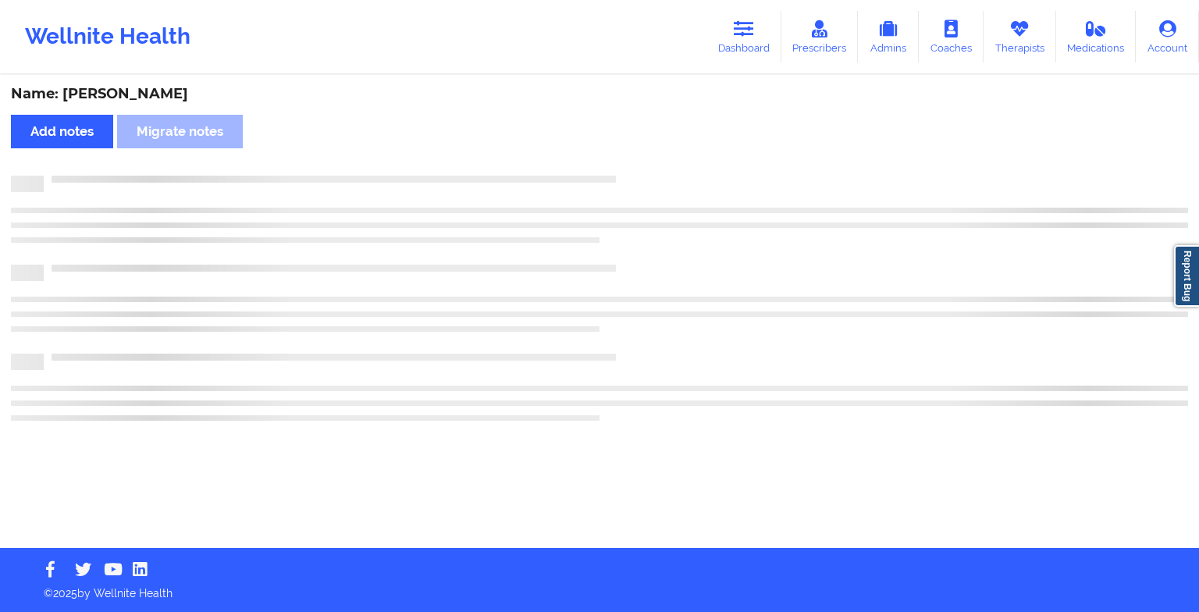
click at [639, 165] on div "Name: [PERSON_NAME] Add notes Migrate notes" at bounding box center [599, 313] width 1199 height 472
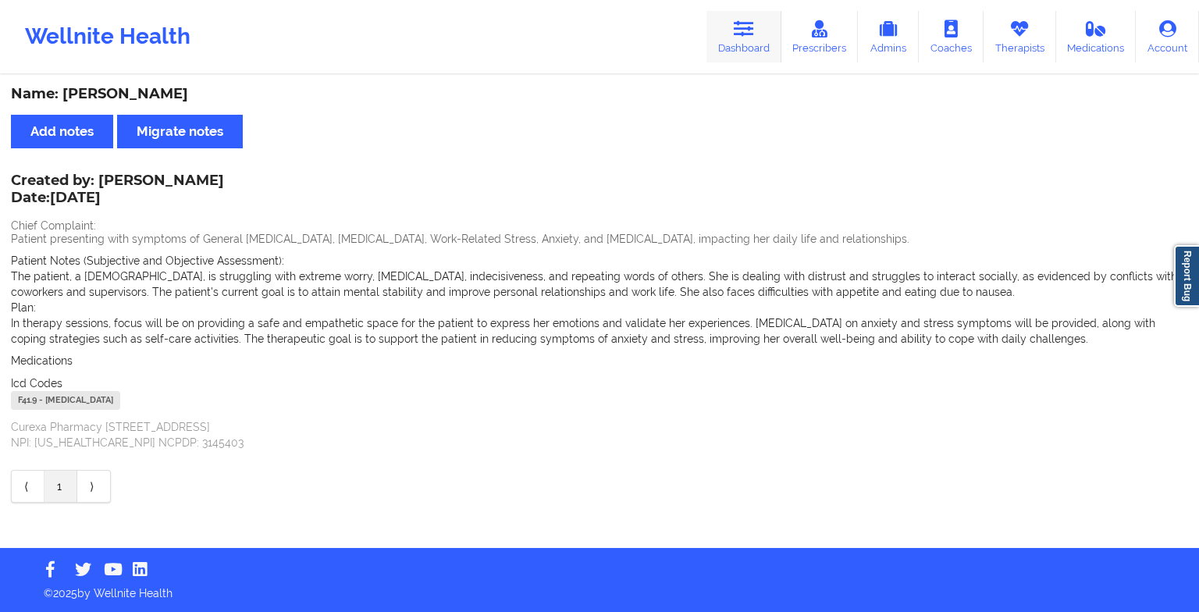
click at [740, 58] on link "Dashboard" at bounding box center [744, 37] width 75 height 52
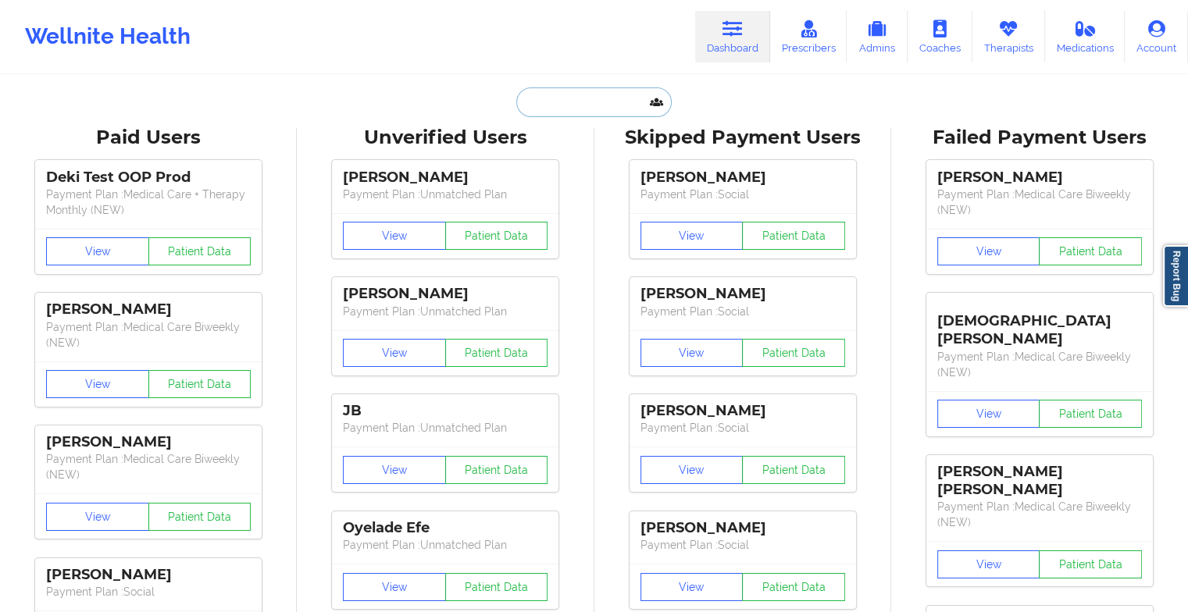
click at [597, 109] on input "text" at bounding box center [593, 102] width 155 height 30
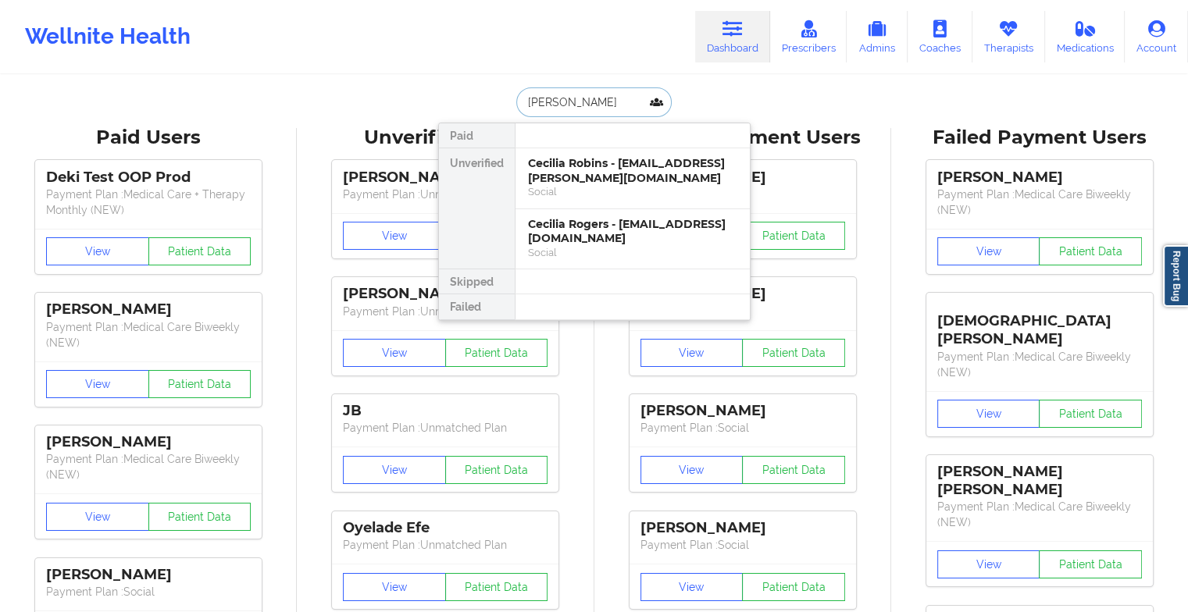
type input "[PERSON_NAME]"
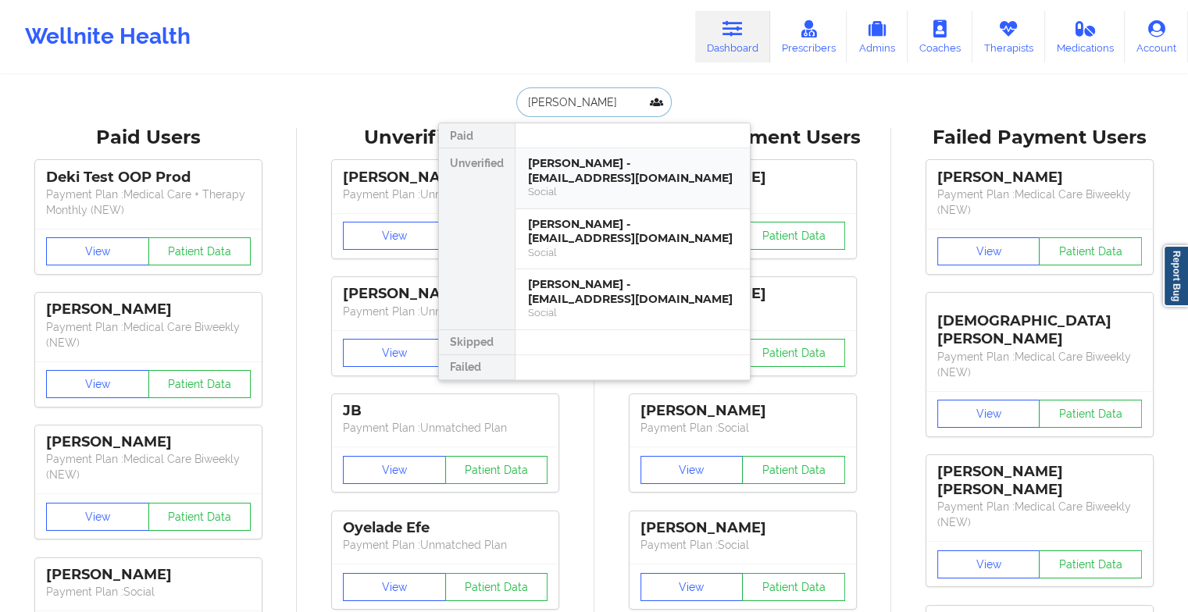
click at [605, 166] on div "[PERSON_NAME] - [EMAIL_ADDRESS][DOMAIN_NAME]" at bounding box center [632, 170] width 209 height 29
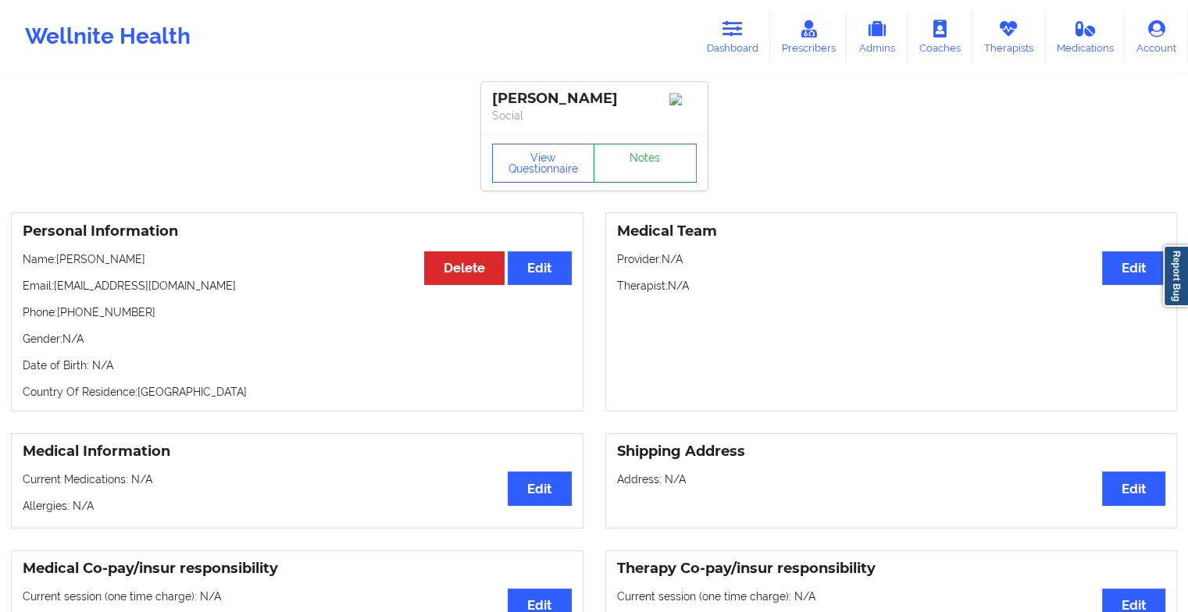
click at [651, 175] on link "Notes" at bounding box center [644, 163] width 103 height 39
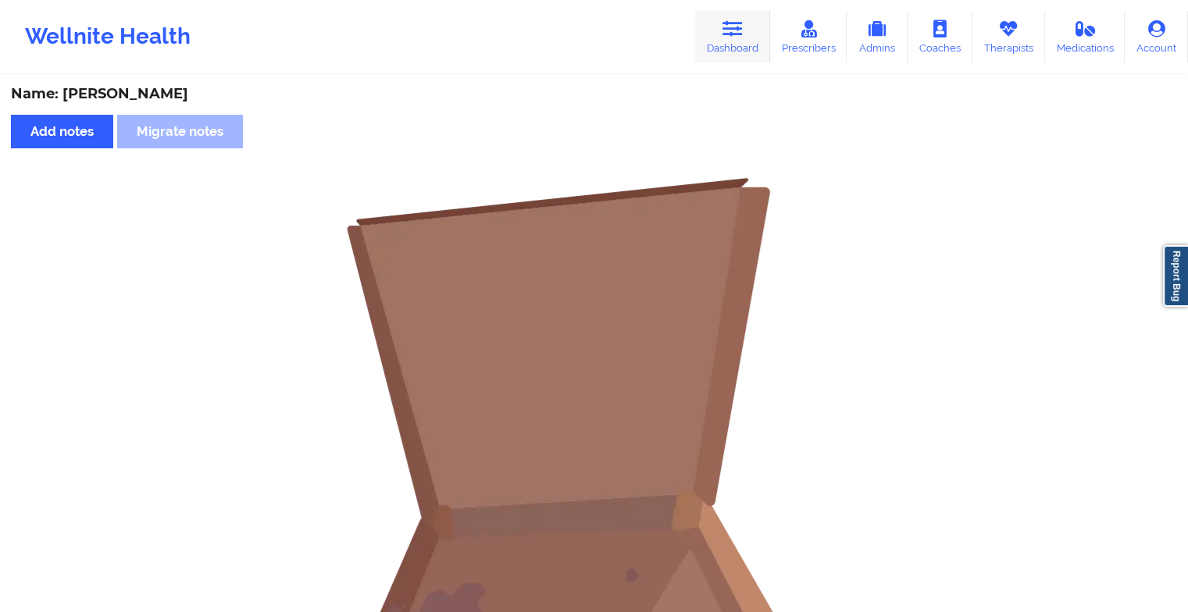
click at [742, 54] on link "Dashboard" at bounding box center [732, 37] width 75 height 52
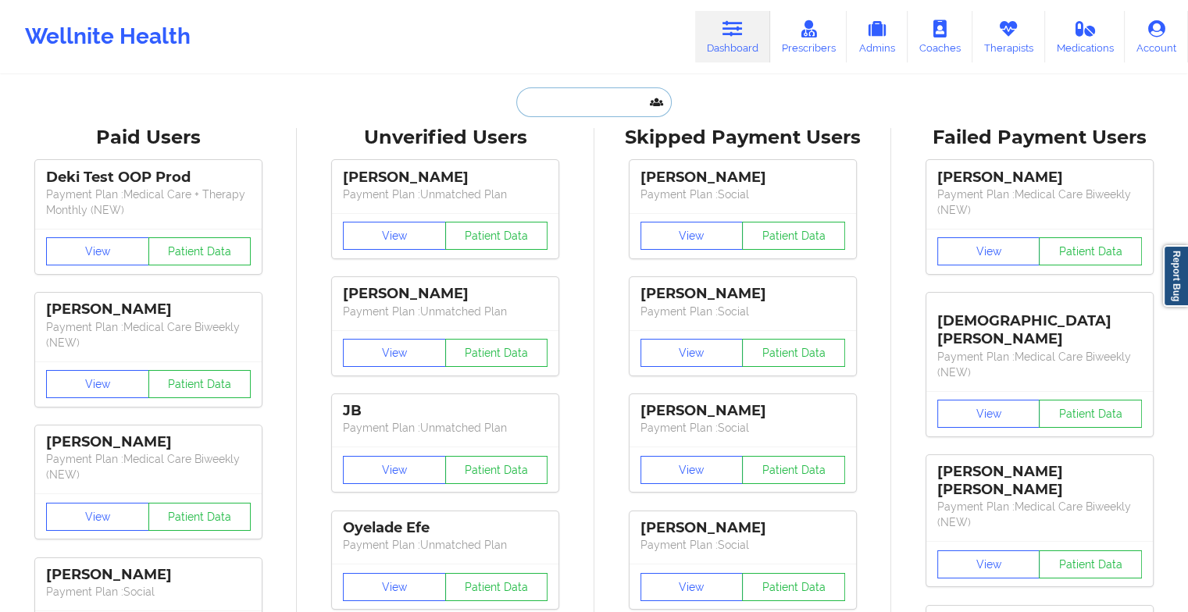
click at [603, 100] on input "text" at bounding box center [593, 102] width 155 height 30
type input "k"
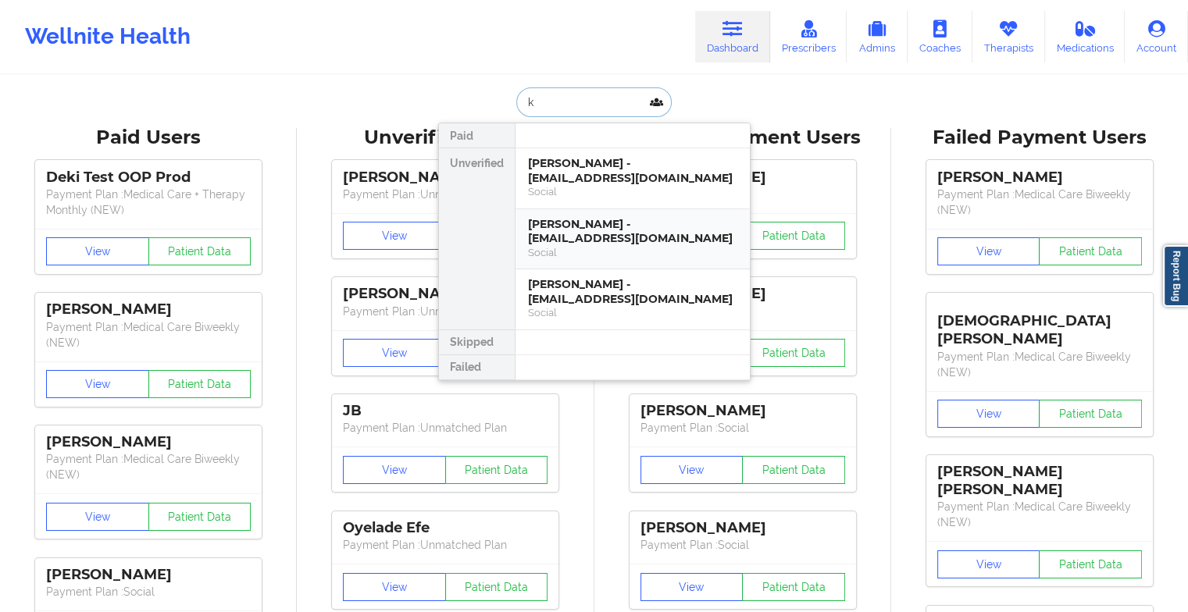
click at [596, 255] on div "Social" at bounding box center [632, 252] width 209 height 13
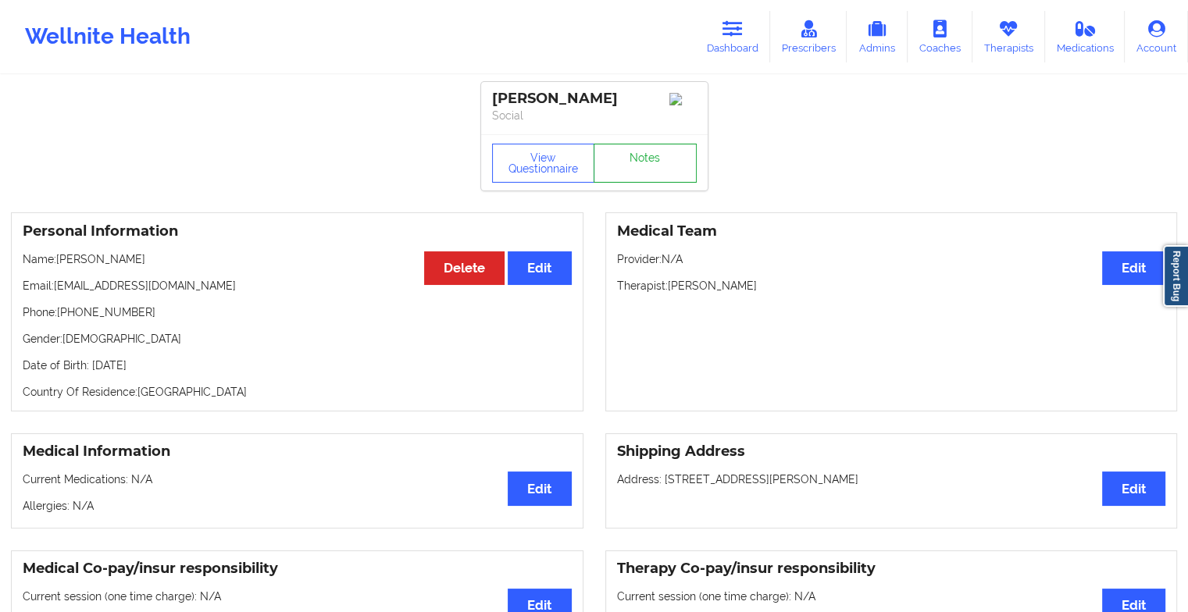
click at [641, 163] on link "Notes" at bounding box center [644, 163] width 103 height 39
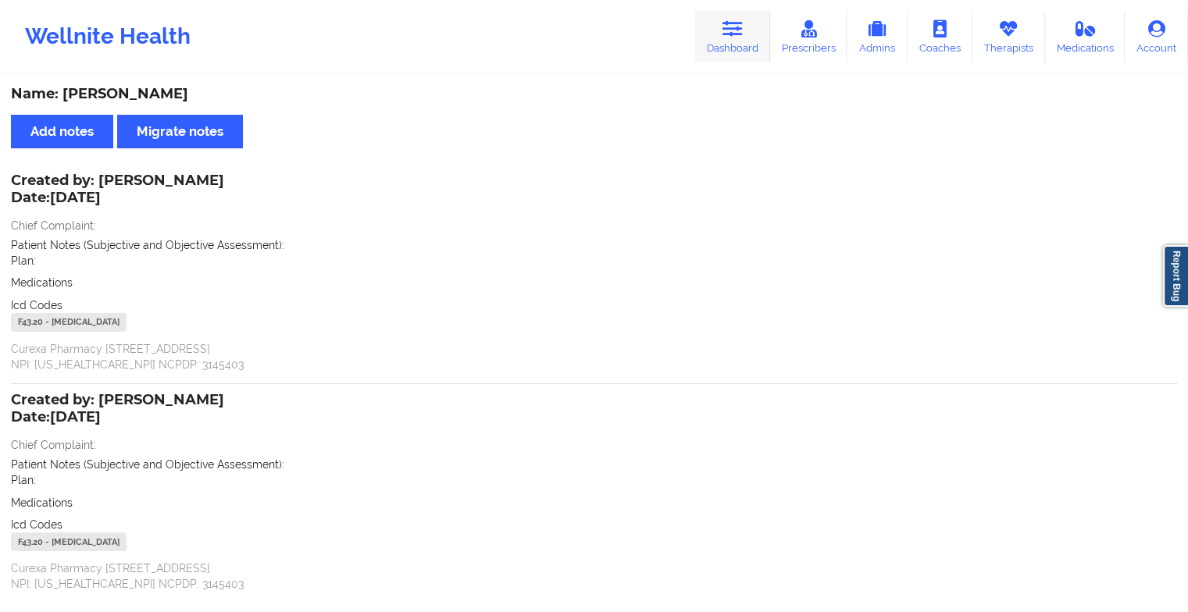
click at [757, 45] on link "Dashboard" at bounding box center [732, 37] width 75 height 52
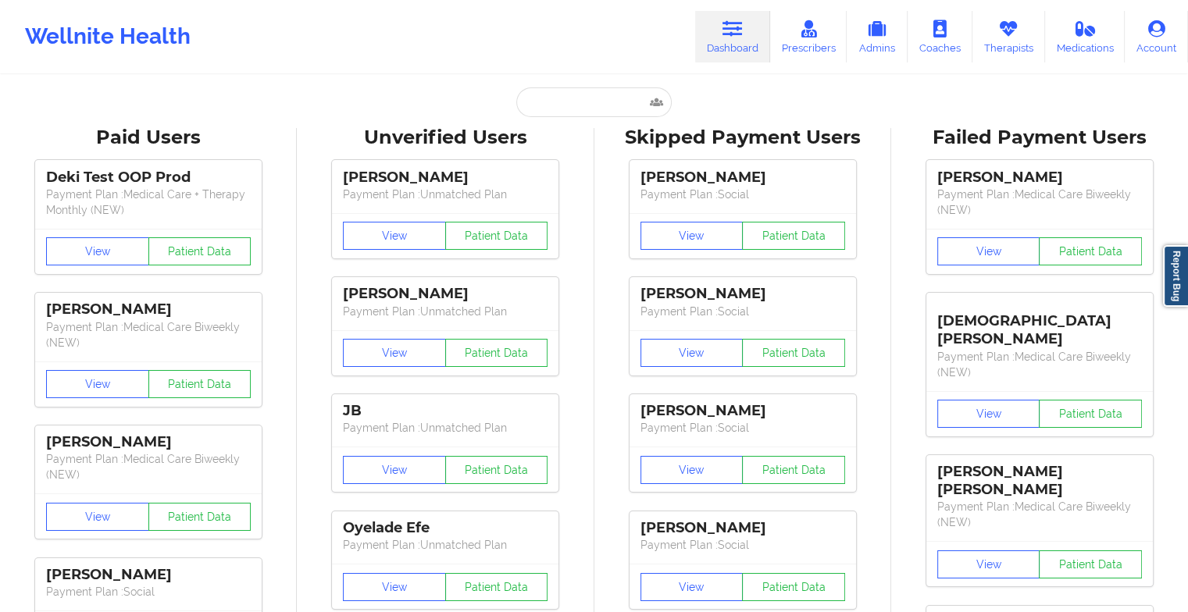
drag, startPoint x: 587, startPoint y: 80, endPoint x: 583, endPoint y: 97, distance: 17.1
click at [583, 97] on input "text" at bounding box center [593, 102] width 155 height 30
type input "k"
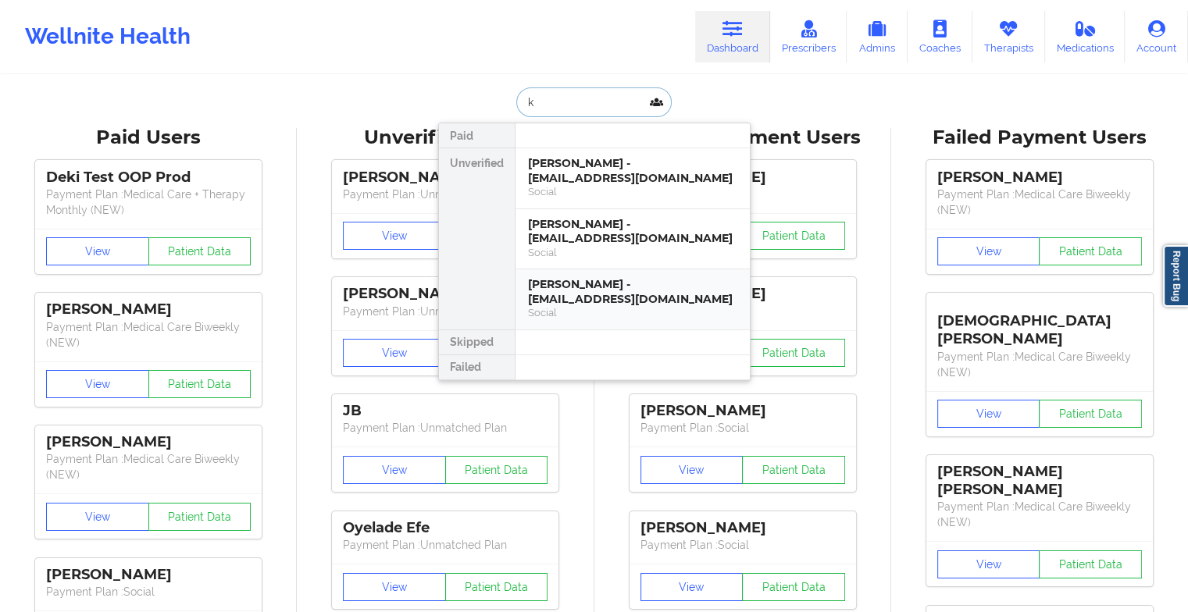
click at [611, 293] on div "[PERSON_NAME] - [EMAIL_ADDRESS][DOMAIN_NAME]" at bounding box center [632, 291] width 209 height 29
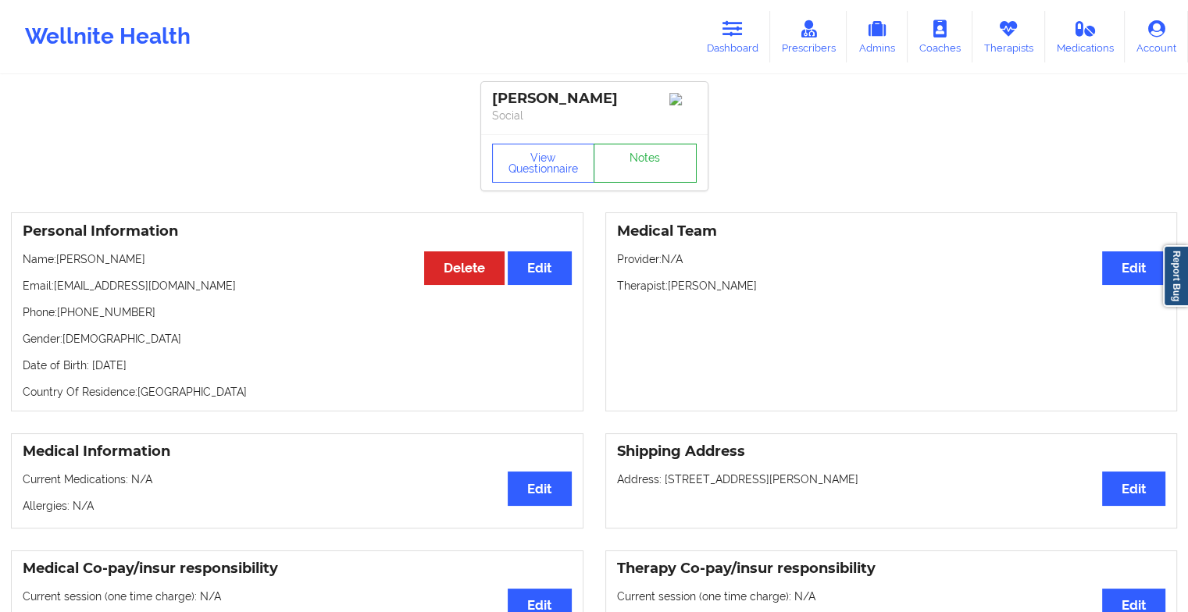
click at [666, 175] on link "Notes" at bounding box center [644, 163] width 103 height 39
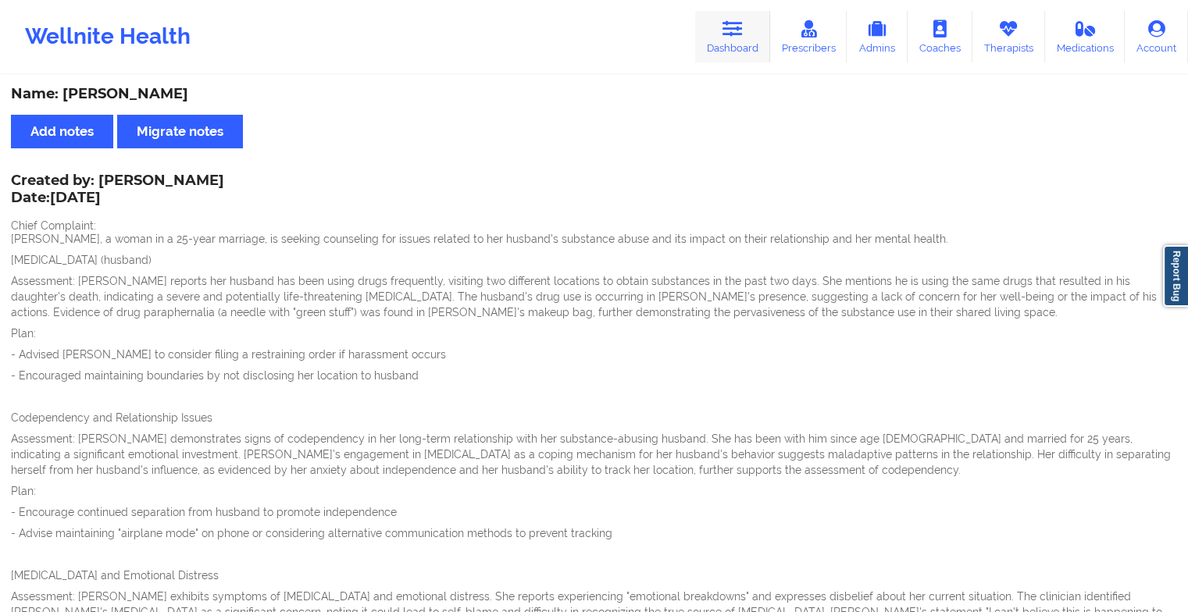
click at [739, 25] on icon at bounding box center [732, 28] width 20 height 17
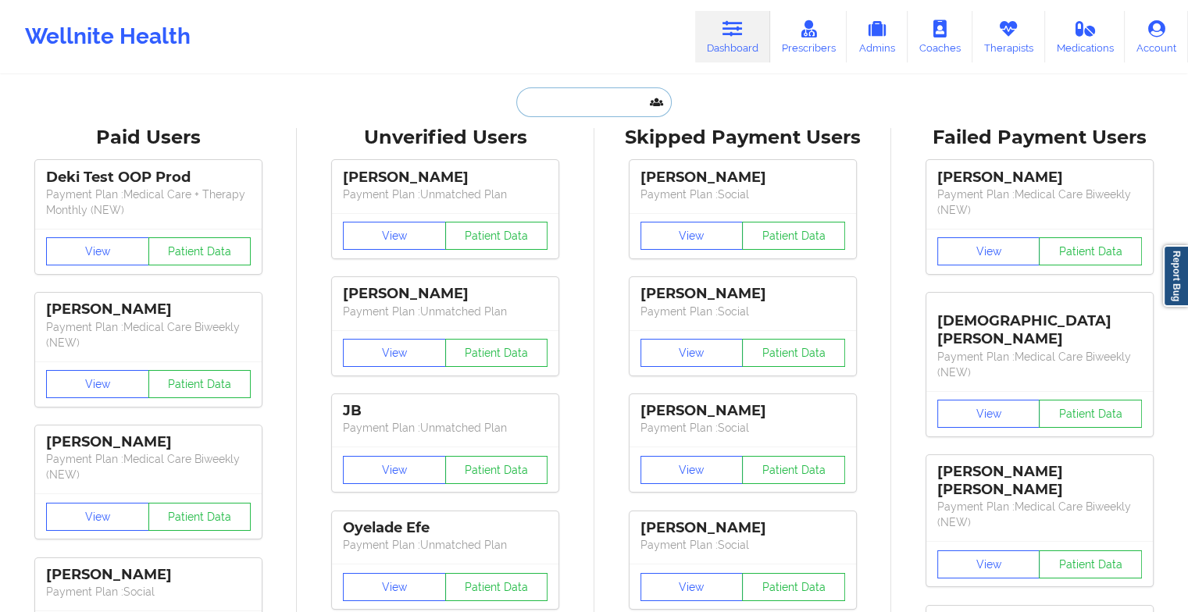
click at [587, 101] on input "text" at bounding box center [593, 102] width 155 height 30
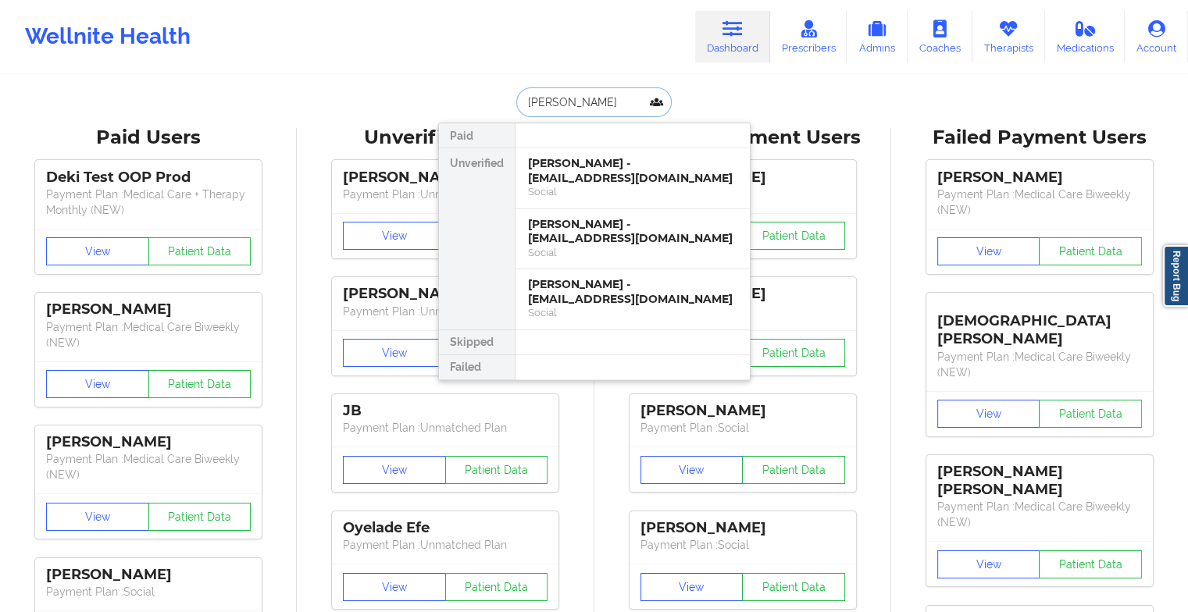
type input "[PERSON_NAME]"
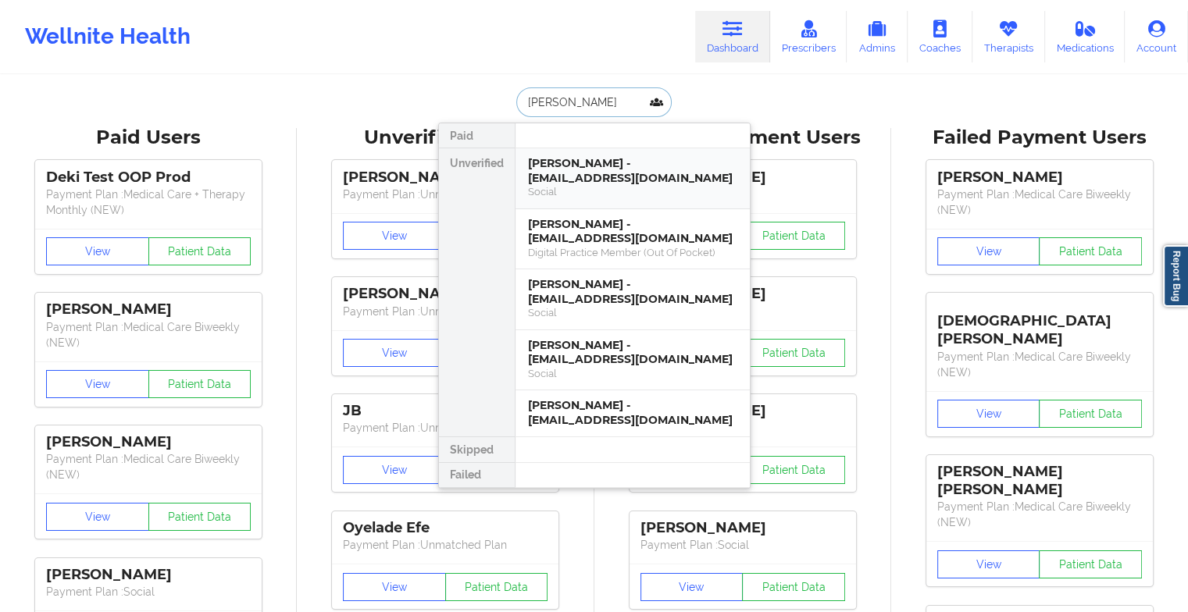
click at [602, 182] on div "[PERSON_NAME] - [EMAIL_ADDRESS][DOMAIN_NAME]" at bounding box center [632, 170] width 209 height 29
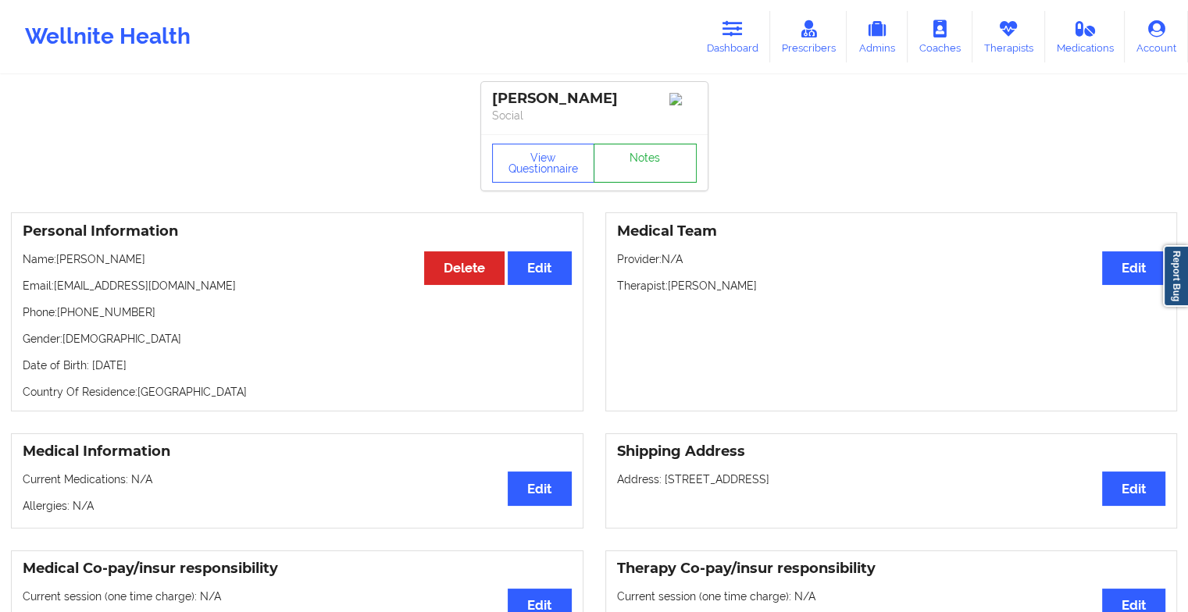
click at [631, 174] on link "Notes" at bounding box center [644, 163] width 103 height 39
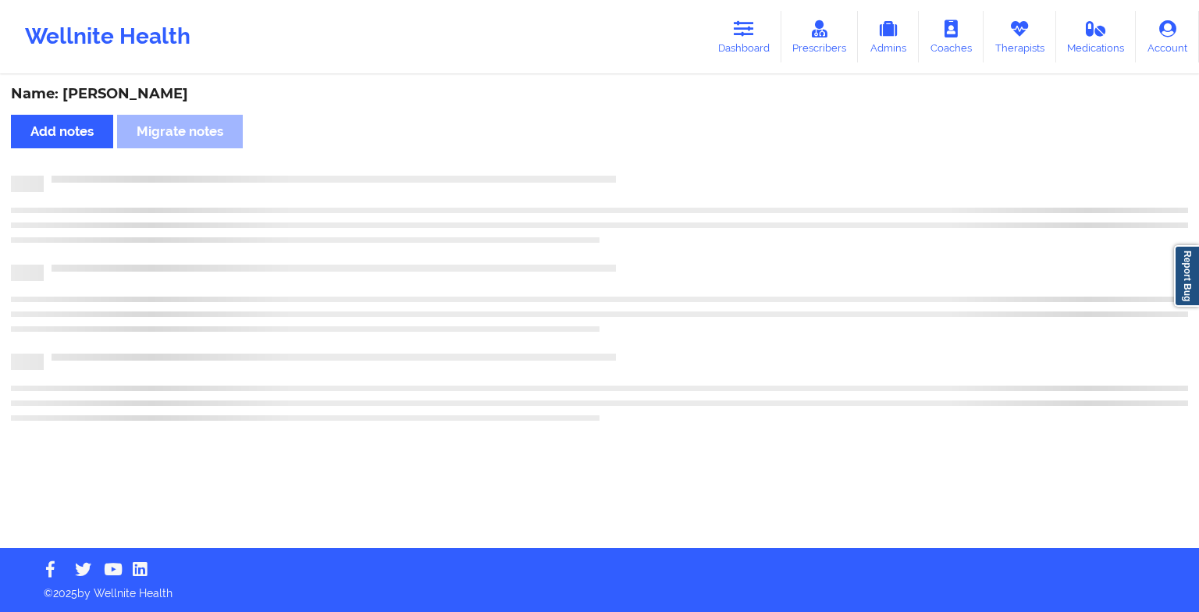
click at [631, 174] on div "Name: [PERSON_NAME] Add notes Migrate notes" at bounding box center [599, 313] width 1199 height 472
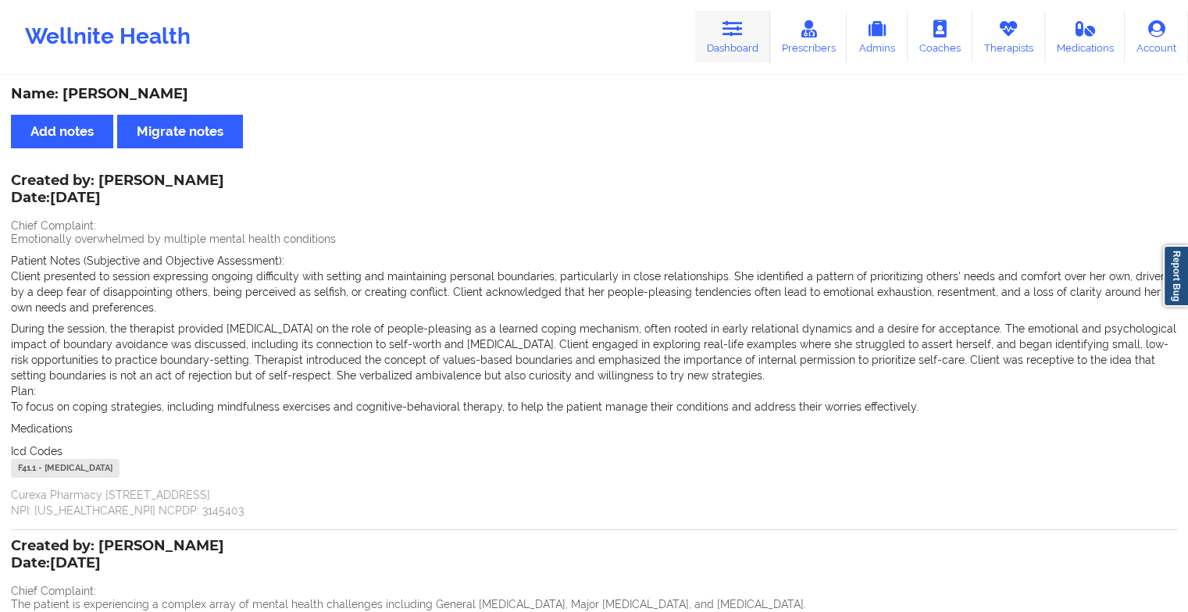
click at [742, 40] on link "Dashboard" at bounding box center [732, 37] width 75 height 52
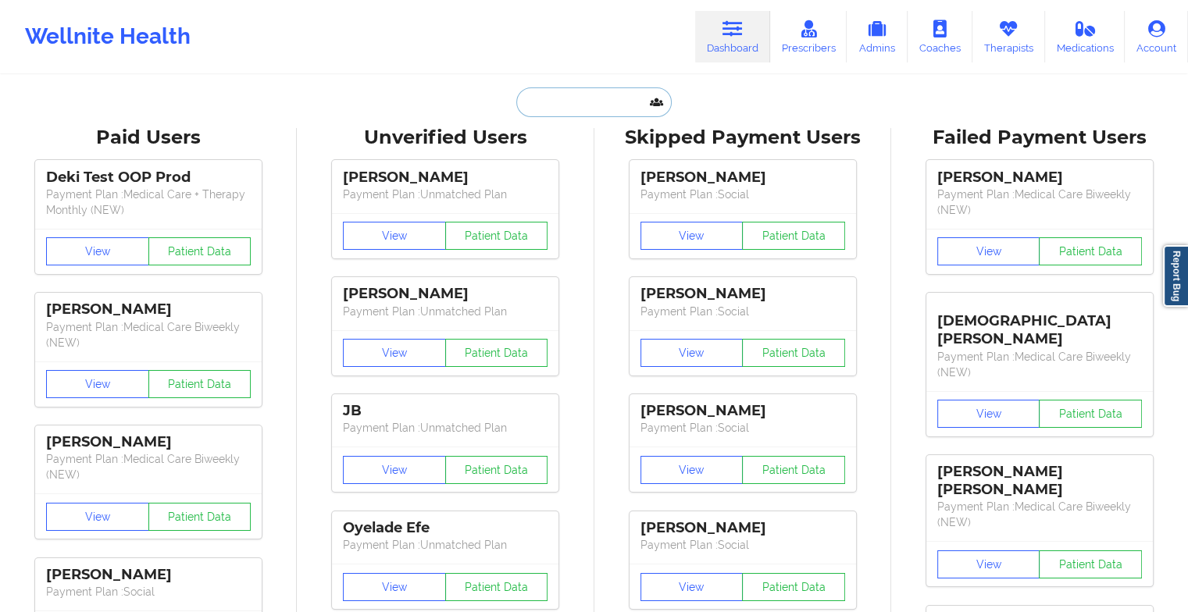
click at [565, 98] on input "text" at bounding box center [593, 102] width 155 height 30
type input "a"
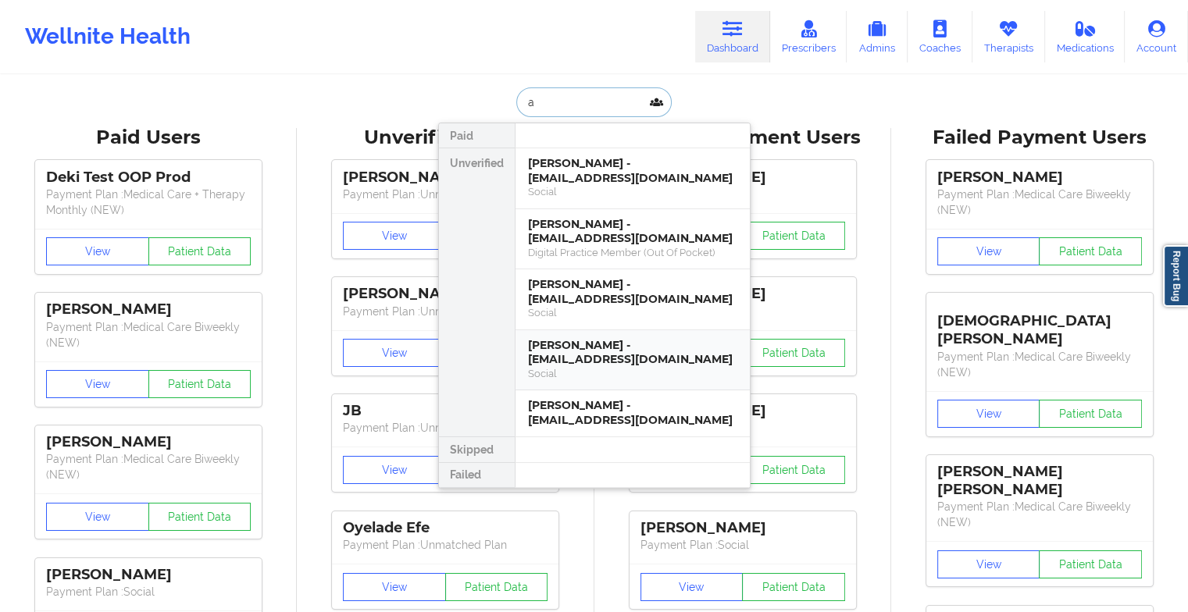
click at [606, 349] on div "[PERSON_NAME] - [EMAIL_ADDRESS][DOMAIN_NAME]" at bounding box center [632, 352] width 209 height 29
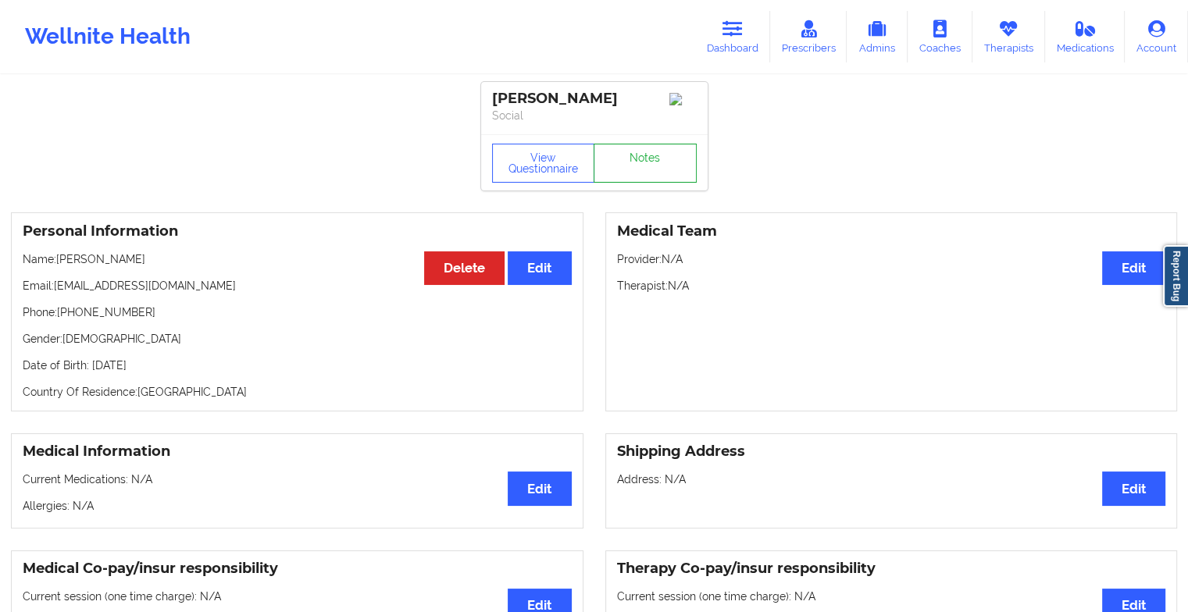
click at [631, 172] on link "Notes" at bounding box center [644, 163] width 103 height 39
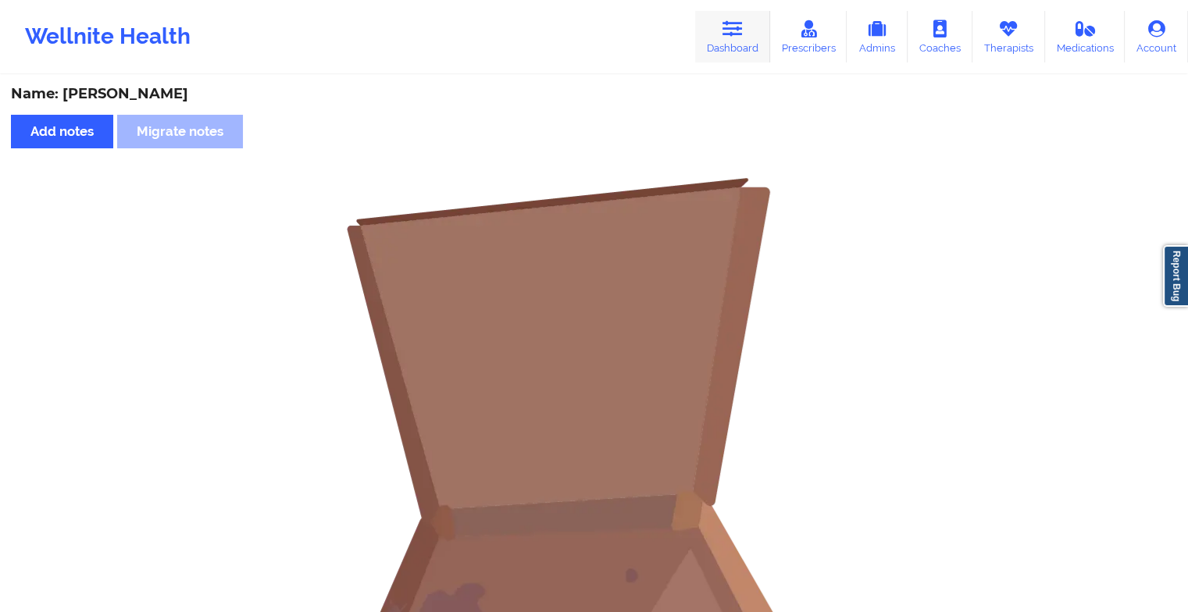
click at [711, 34] on link "Dashboard" at bounding box center [732, 37] width 75 height 52
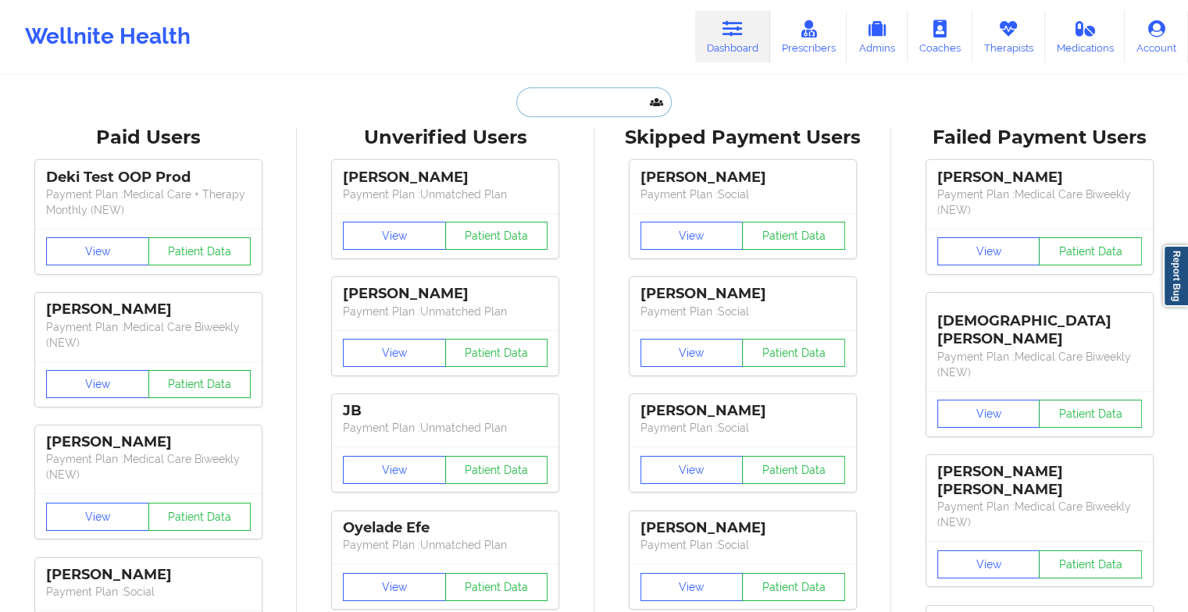
click at [590, 110] on input "text" at bounding box center [593, 102] width 155 height 30
type input "a"
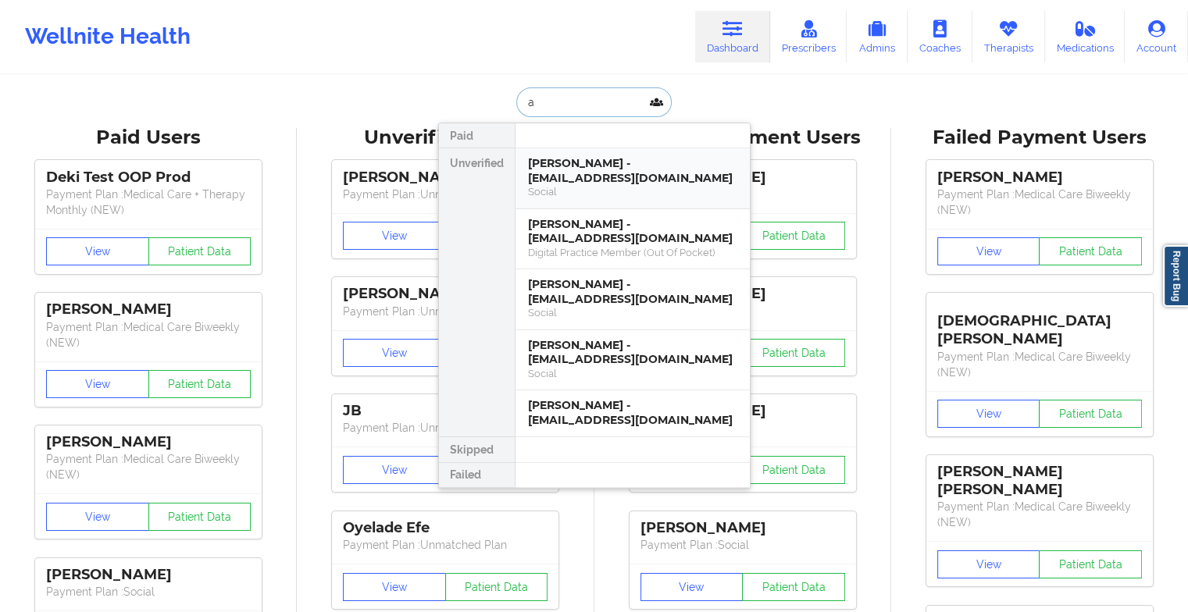
click at [561, 188] on div "Social" at bounding box center [632, 191] width 209 height 13
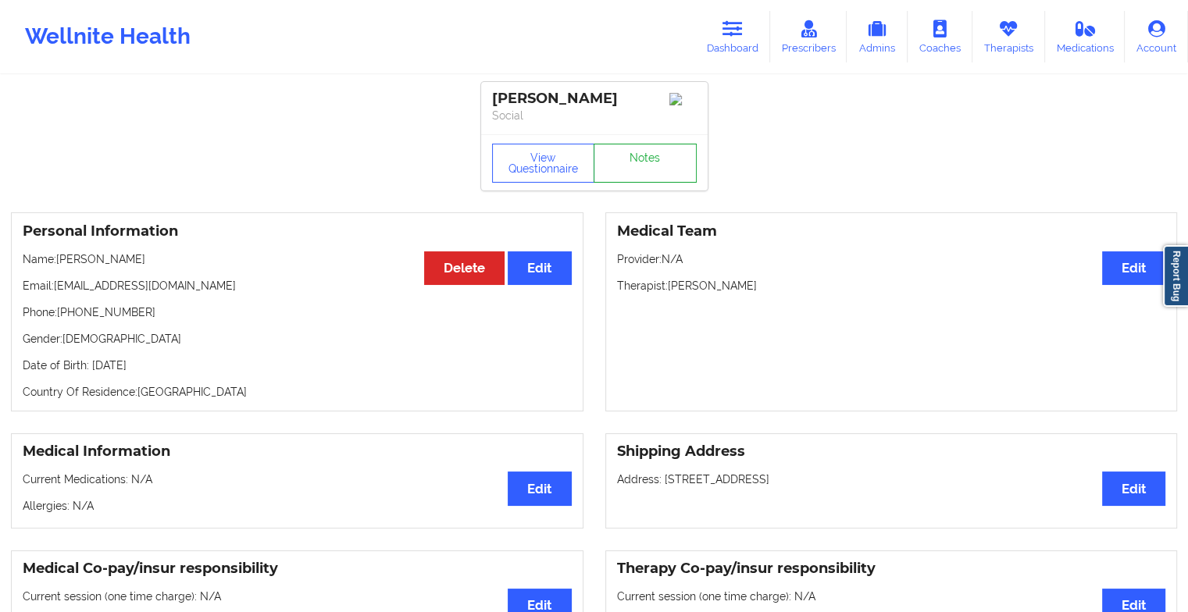
click at [631, 169] on link "Notes" at bounding box center [644, 163] width 103 height 39
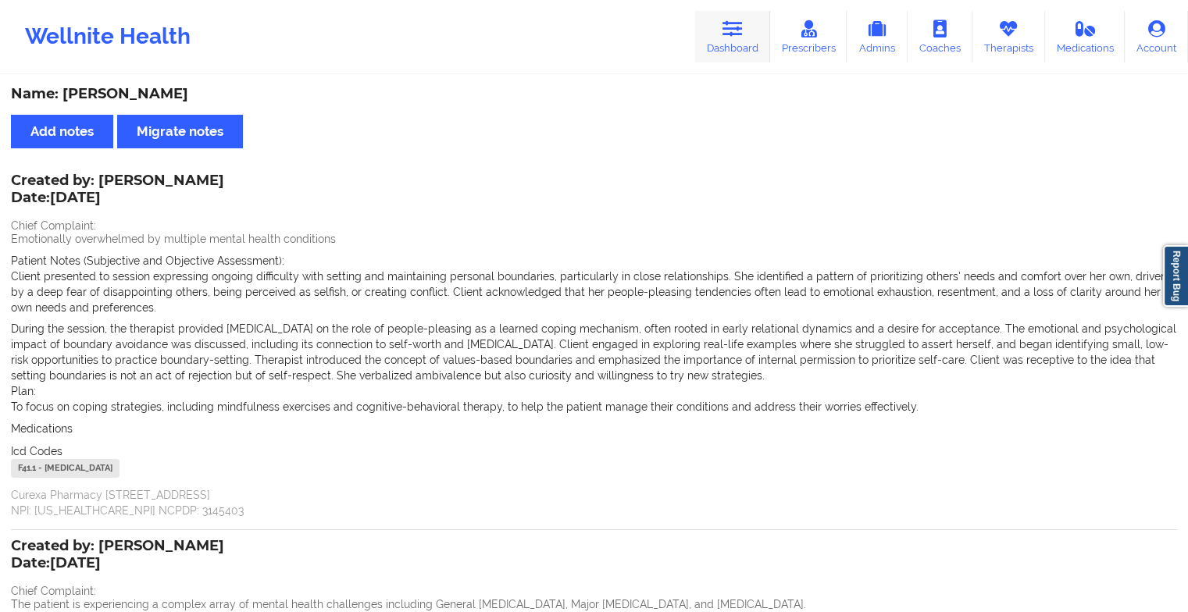
click at [713, 53] on link "Dashboard" at bounding box center [732, 37] width 75 height 52
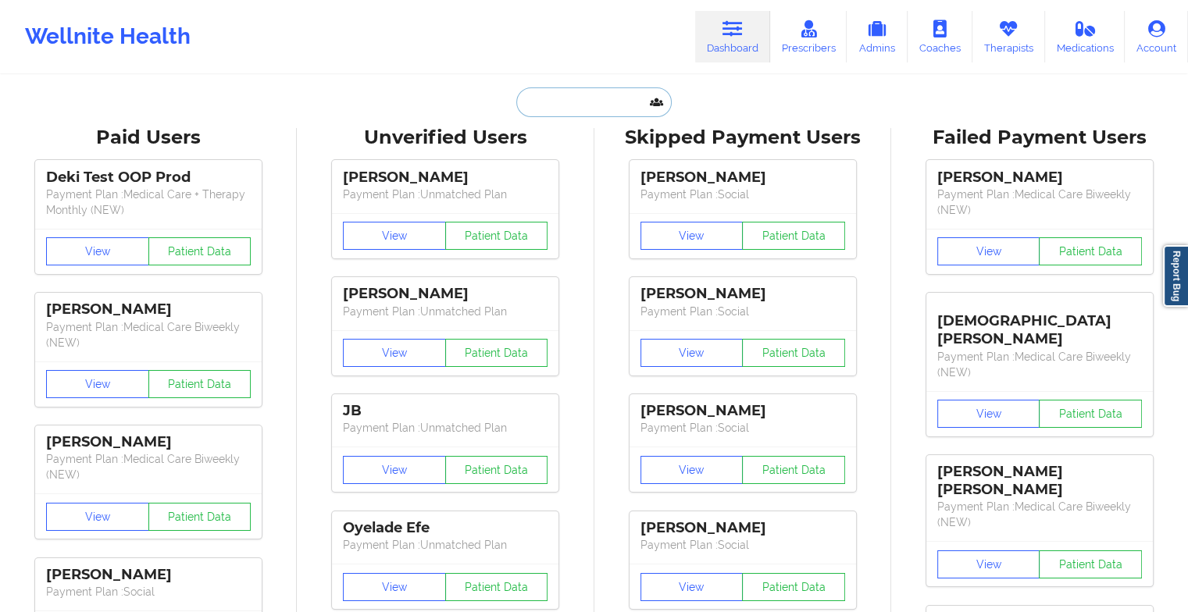
click at [552, 97] on input "text" at bounding box center [593, 102] width 155 height 30
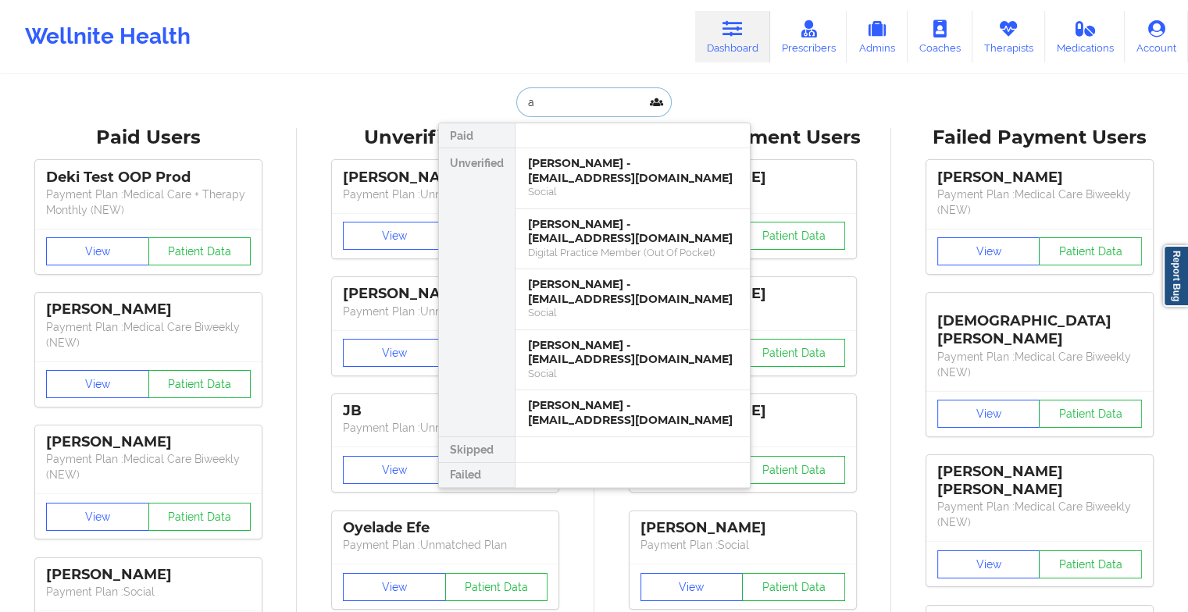
type input "a"
click at [602, 175] on div "[PERSON_NAME] - [EMAIL_ADDRESS][DOMAIN_NAME]" at bounding box center [632, 170] width 209 height 29
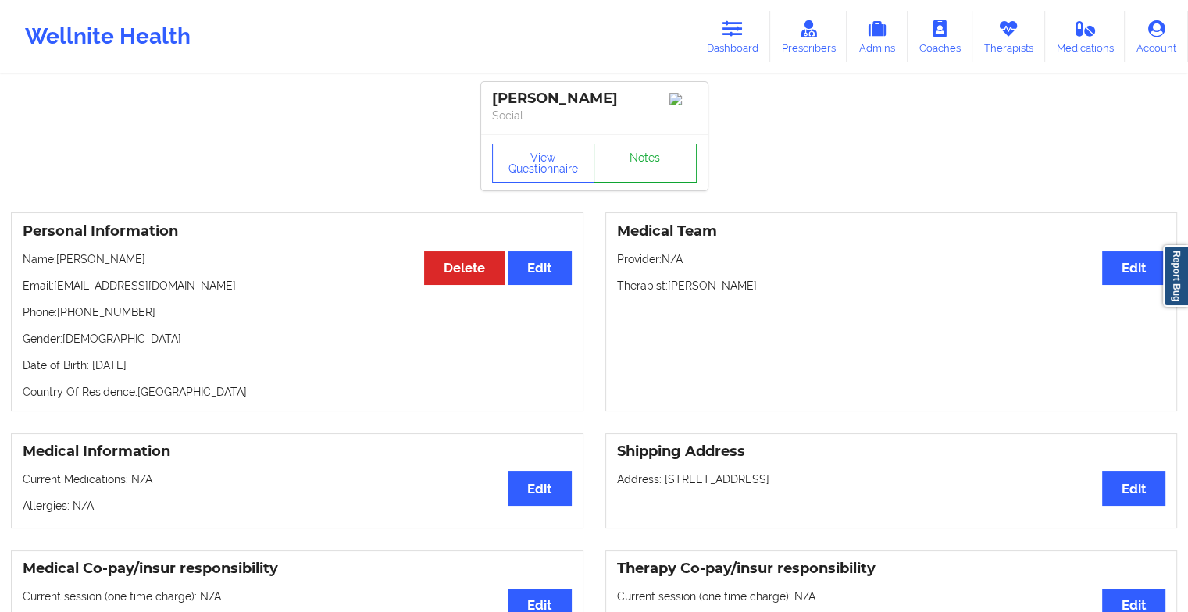
click at [625, 160] on link "Notes" at bounding box center [644, 163] width 103 height 39
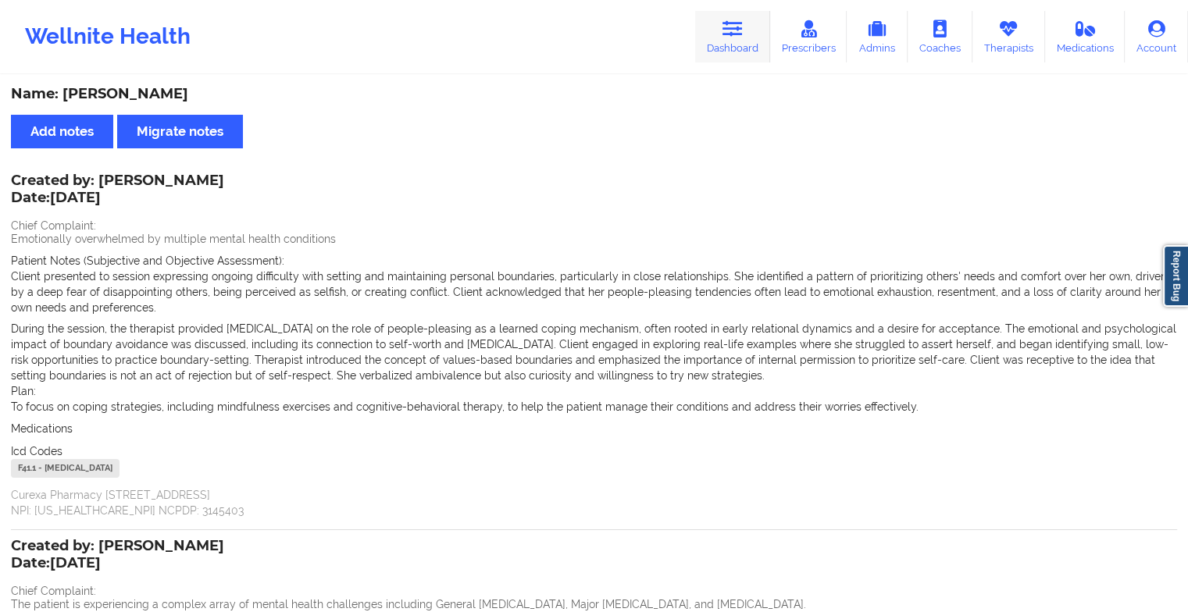
click at [728, 34] on icon at bounding box center [732, 28] width 20 height 17
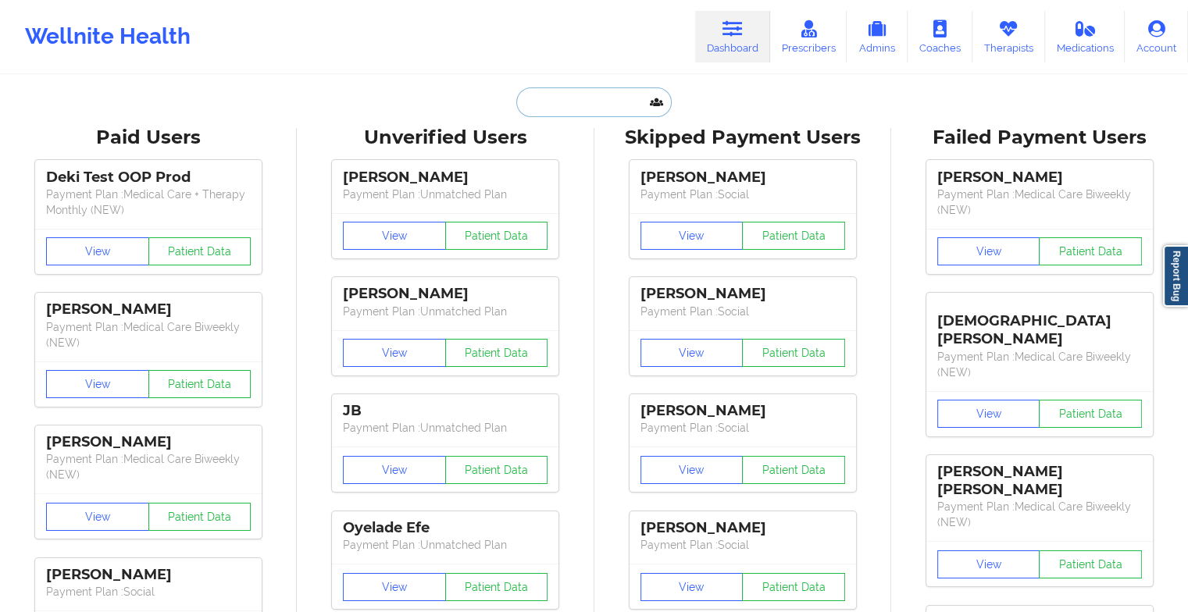
click at [597, 105] on input "text" at bounding box center [593, 102] width 155 height 30
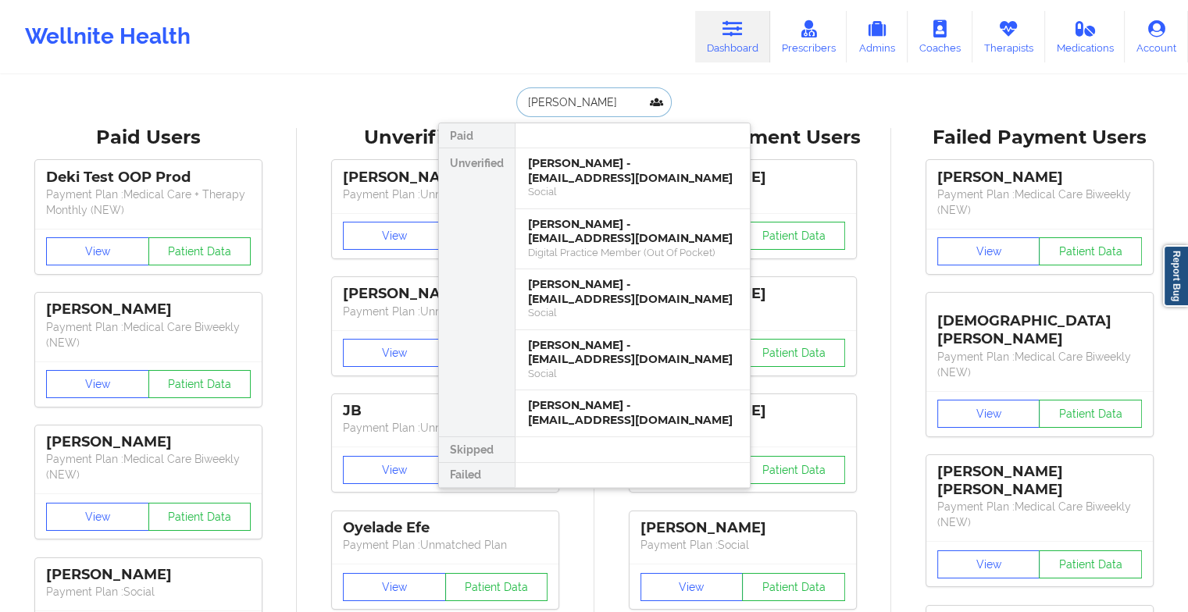
type input "[PERSON_NAME]"
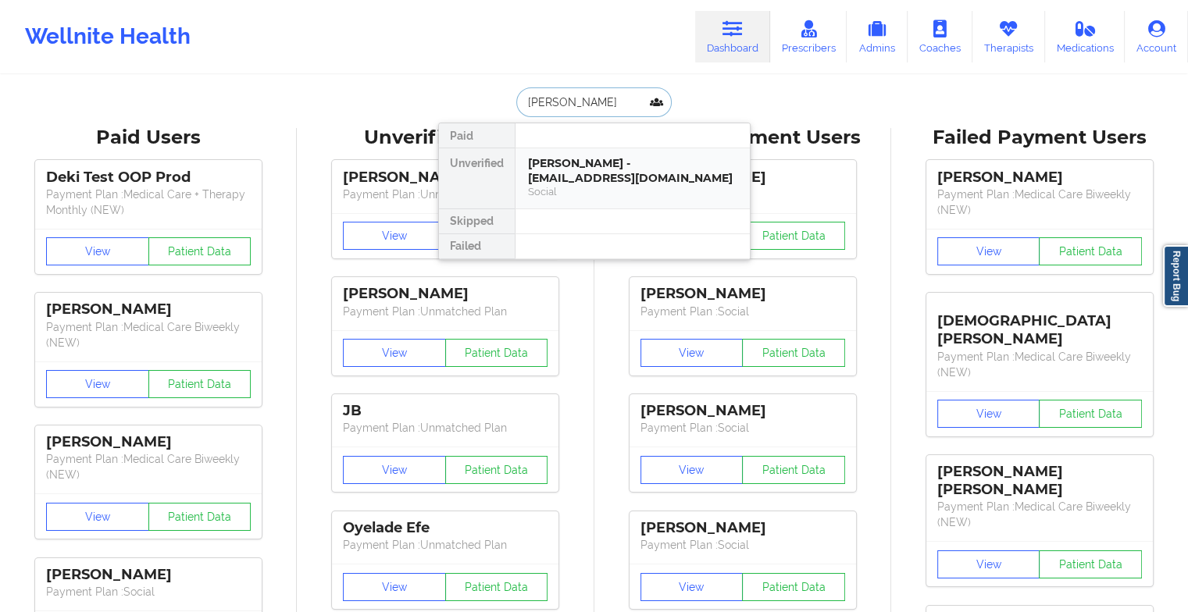
click at [593, 170] on div "[PERSON_NAME] - [EMAIL_ADDRESS][DOMAIN_NAME]" at bounding box center [632, 170] width 209 height 29
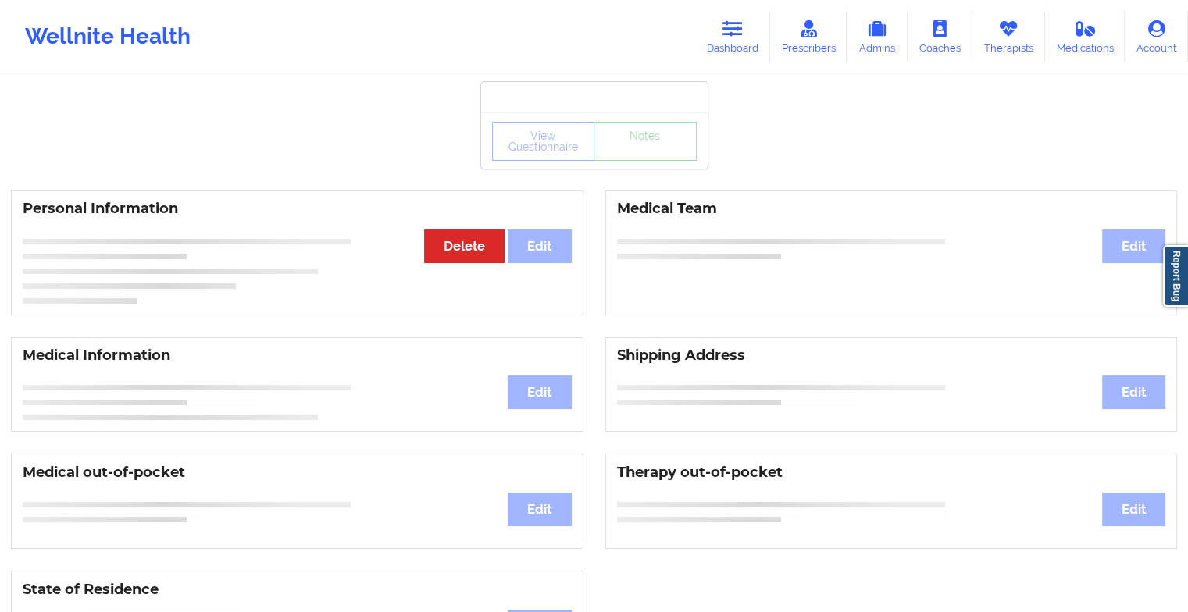
click at [637, 167] on div "View Questionnaire Notes" at bounding box center [594, 140] width 226 height 56
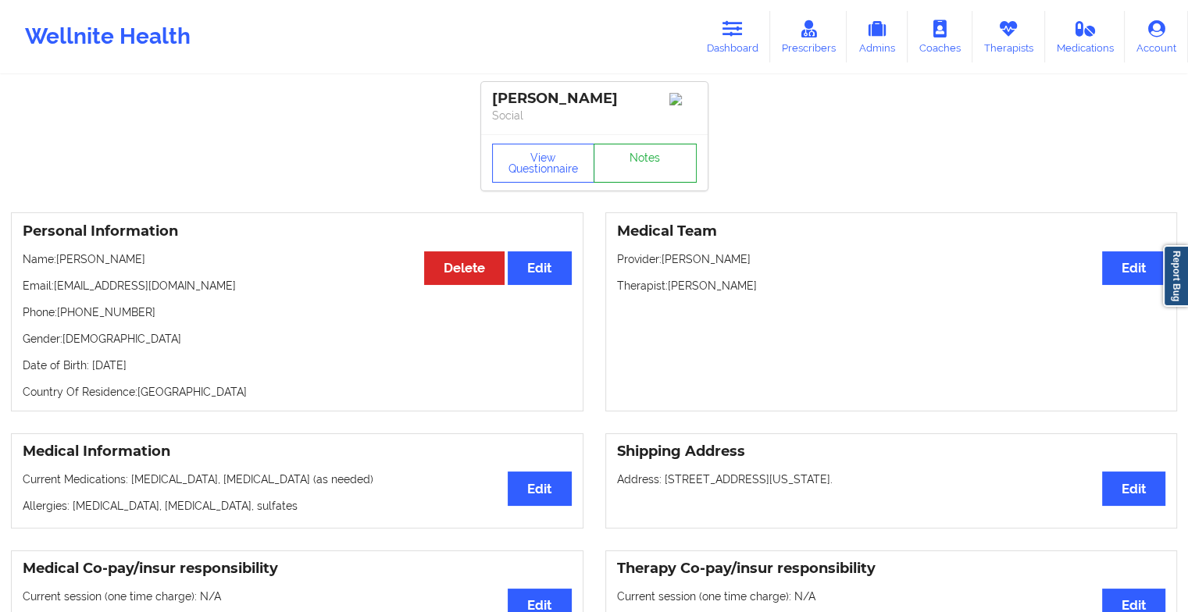
click at [637, 167] on link "Notes" at bounding box center [644, 163] width 103 height 39
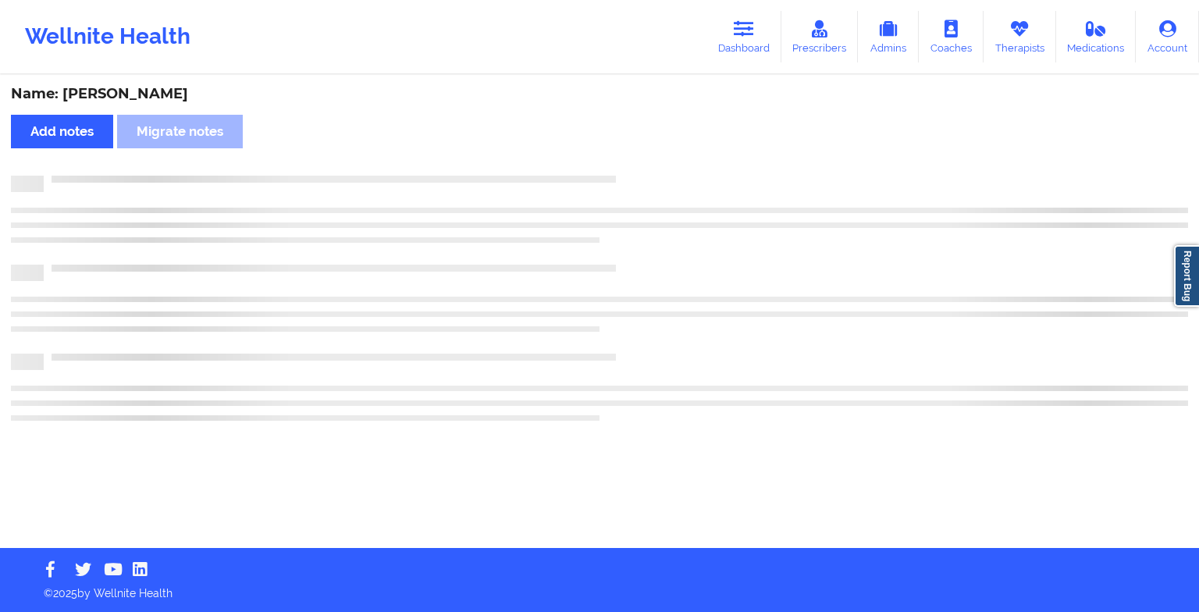
click at [637, 167] on div "Name: [PERSON_NAME] Add notes Migrate notes" at bounding box center [599, 313] width 1199 height 472
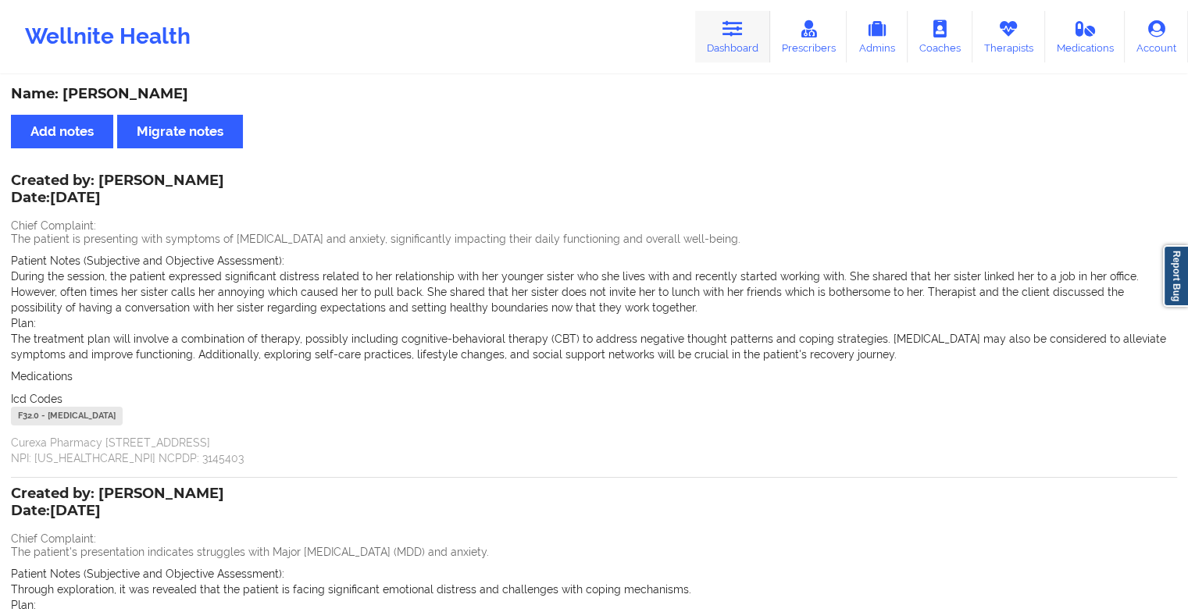
click at [714, 34] on link "Dashboard" at bounding box center [732, 37] width 75 height 52
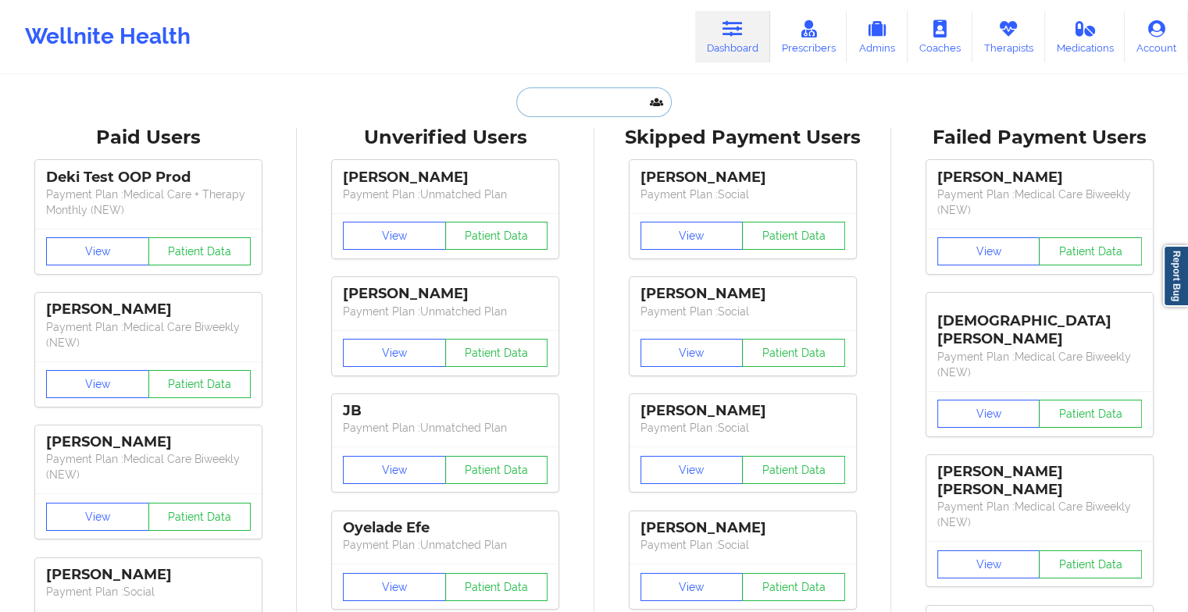
click at [572, 108] on input "text" at bounding box center [593, 102] width 155 height 30
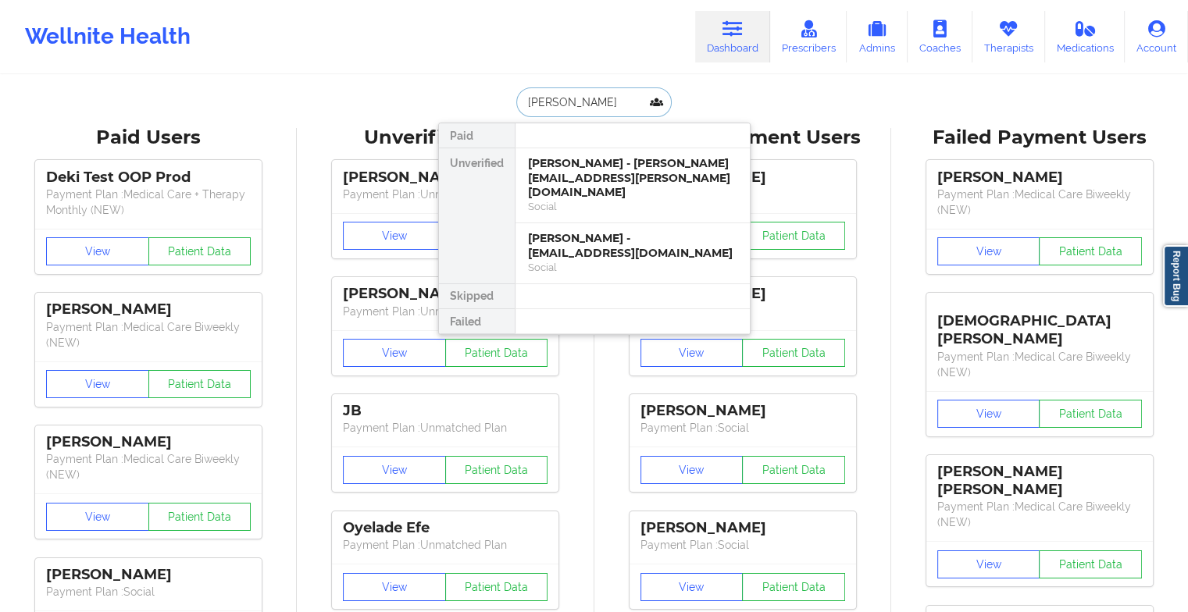
type input "[PERSON_NAME] [PERSON_NAME]"
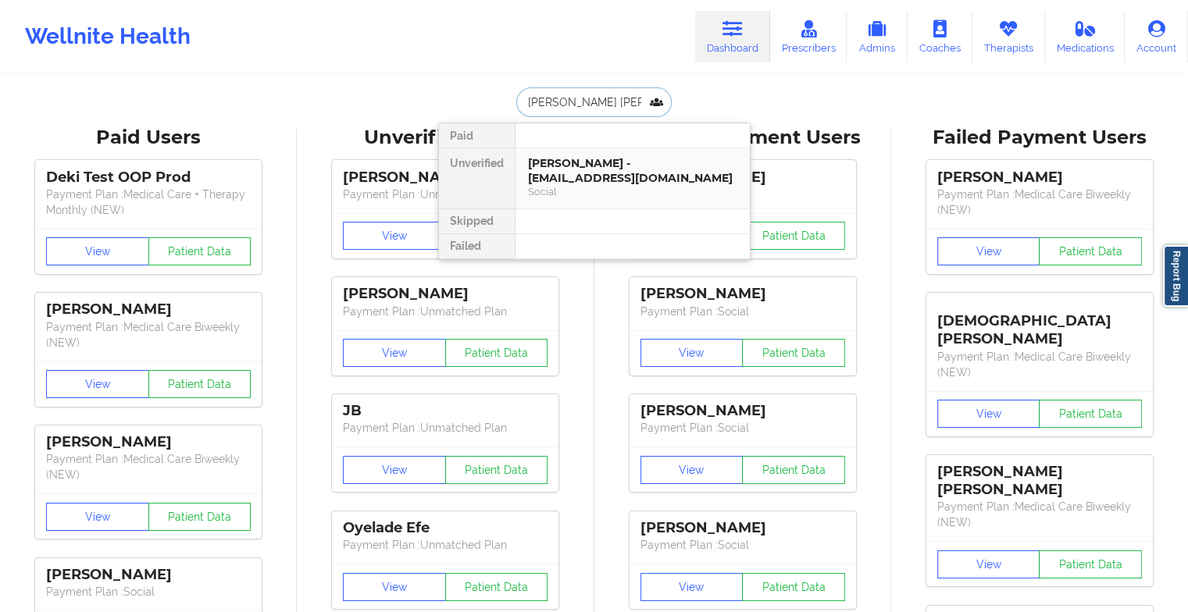
click at [559, 162] on div "[PERSON_NAME] - [EMAIL_ADDRESS][DOMAIN_NAME]" at bounding box center [632, 170] width 209 height 29
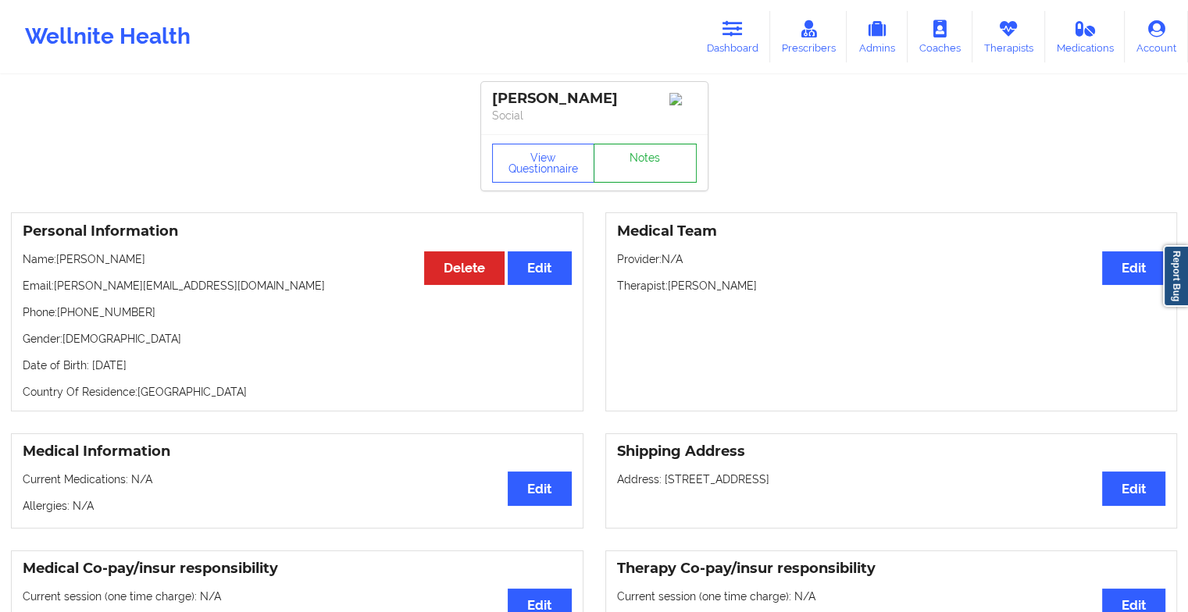
click at [675, 174] on link "Notes" at bounding box center [644, 163] width 103 height 39
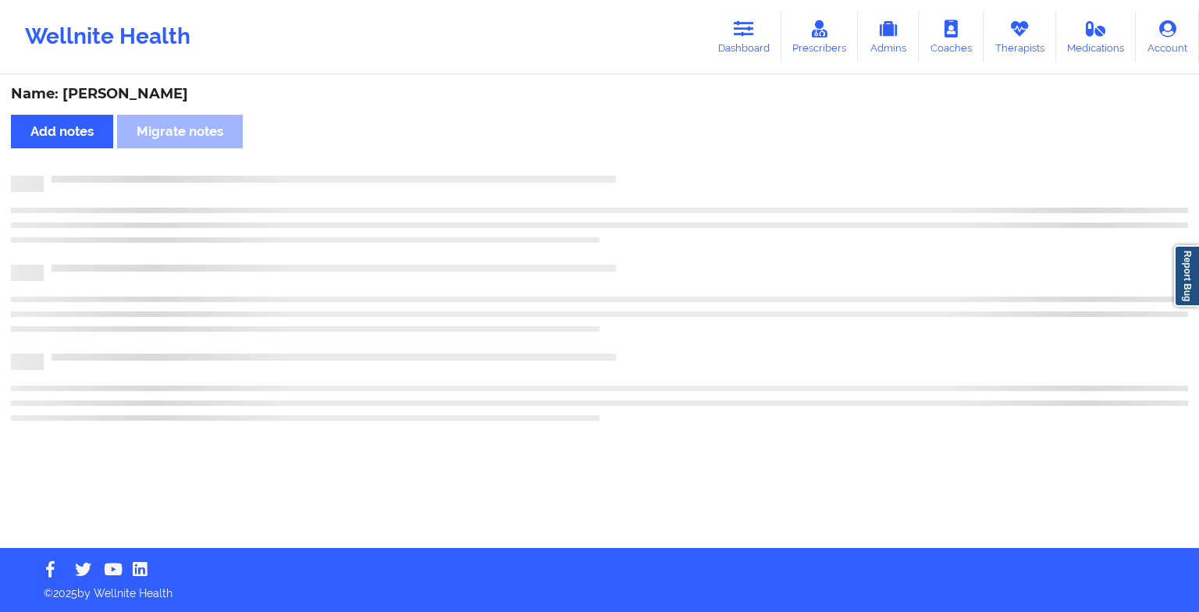
click at [675, 174] on div "Name: [PERSON_NAME] Add notes Migrate notes" at bounding box center [599, 313] width 1199 height 472
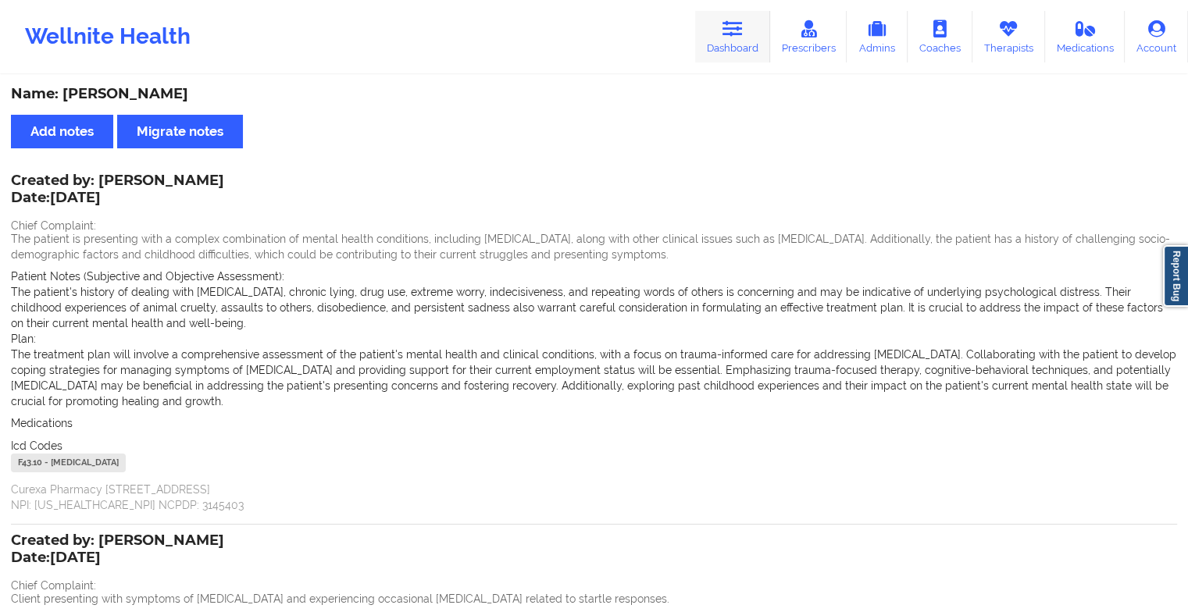
click at [732, 40] on link "Dashboard" at bounding box center [732, 37] width 75 height 52
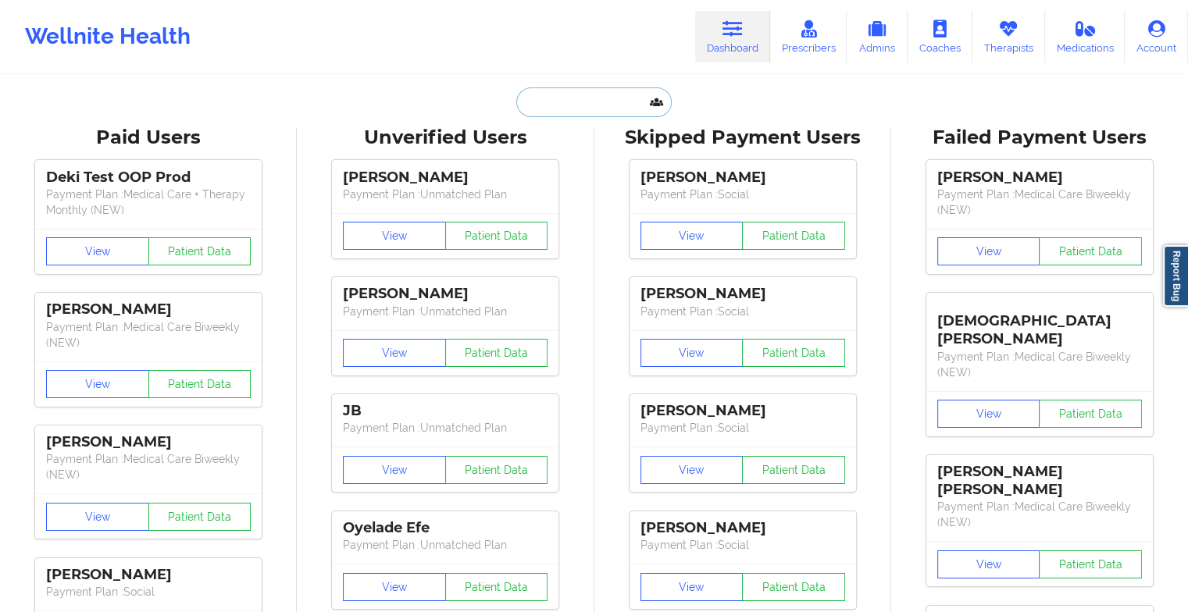
click at [586, 104] on input "text" at bounding box center [593, 102] width 155 height 30
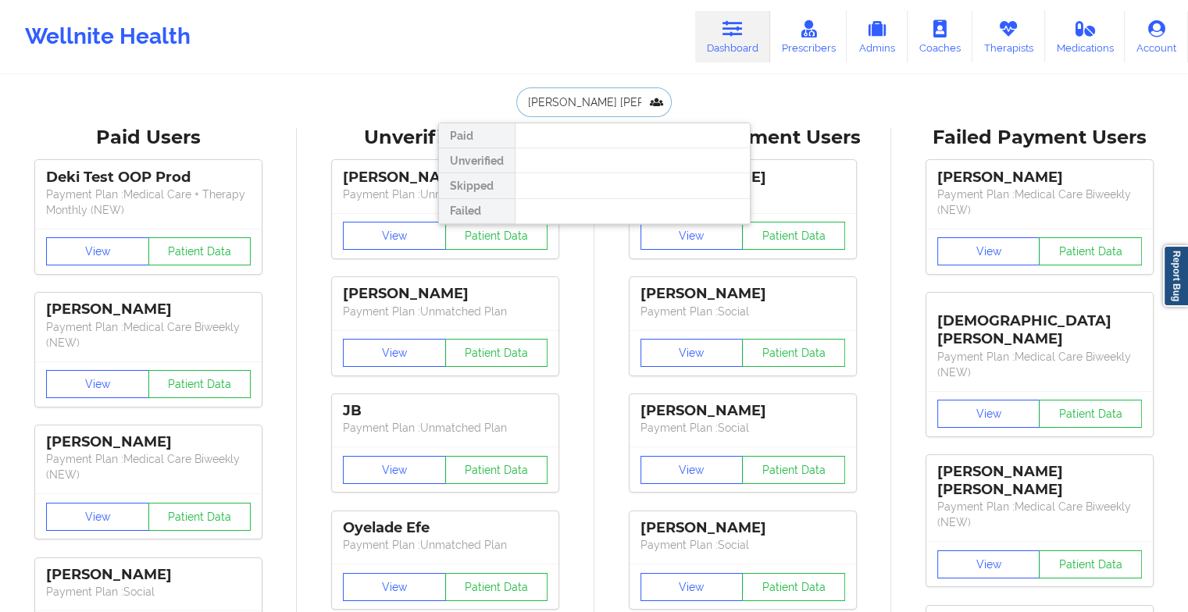
type input "[PERSON_NAME]"
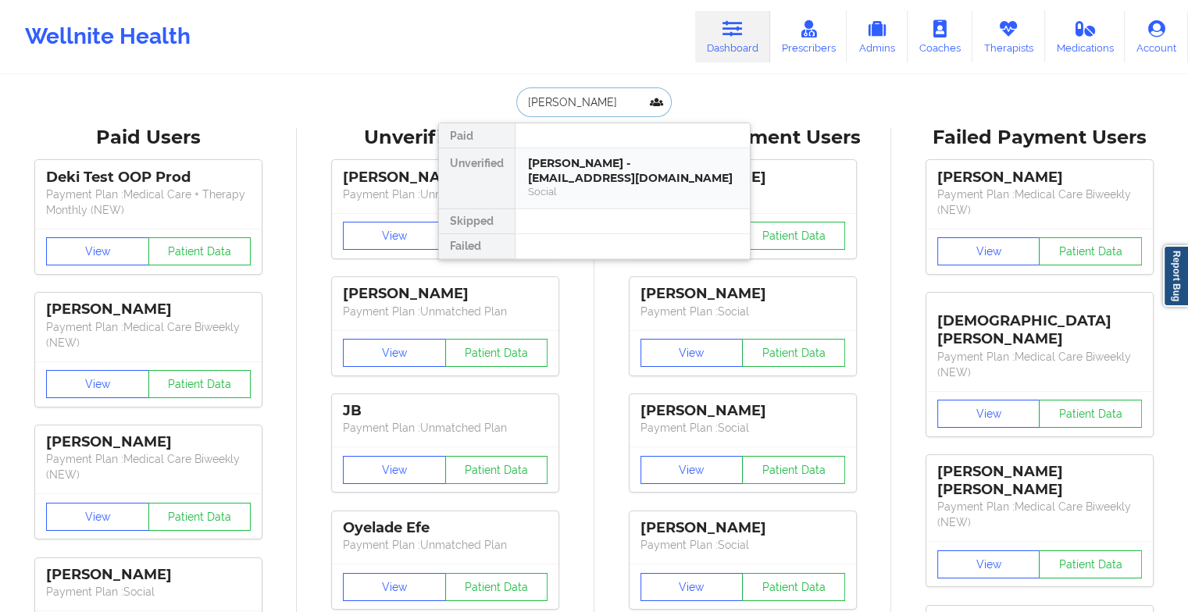
click at [572, 162] on div "[PERSON_NAME] - [EMAIL_ADDRESS][DOMAIN_NAME]" at bounding box center [632, 170] width 209 height 29
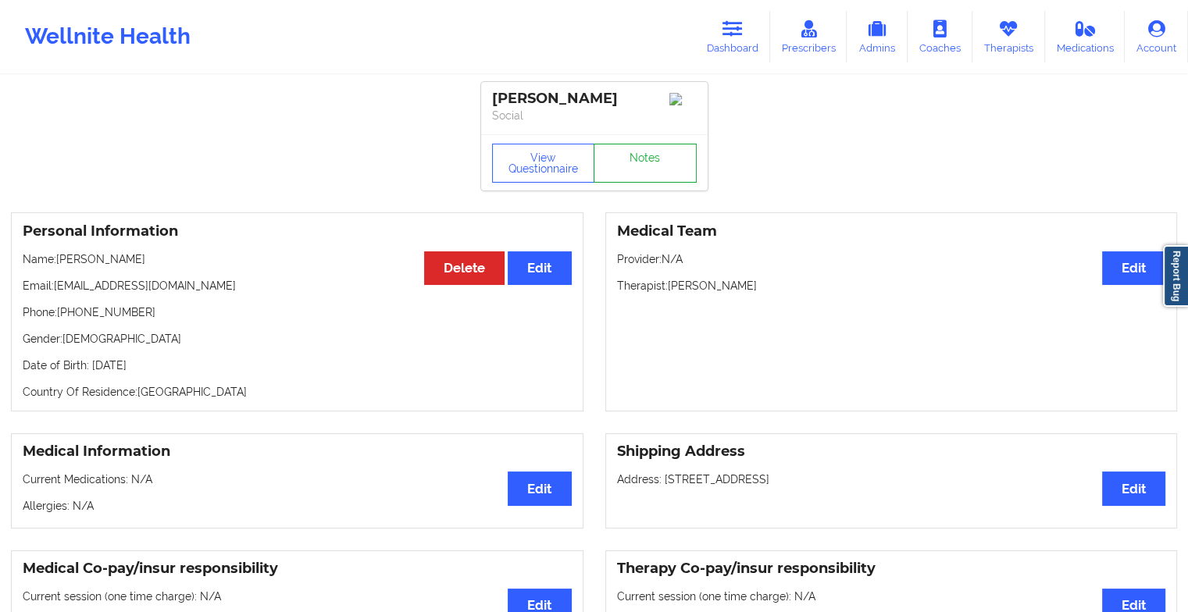
click at [668, 162] on link "Notes" at bounding box center [644, 163] width 103 height 39
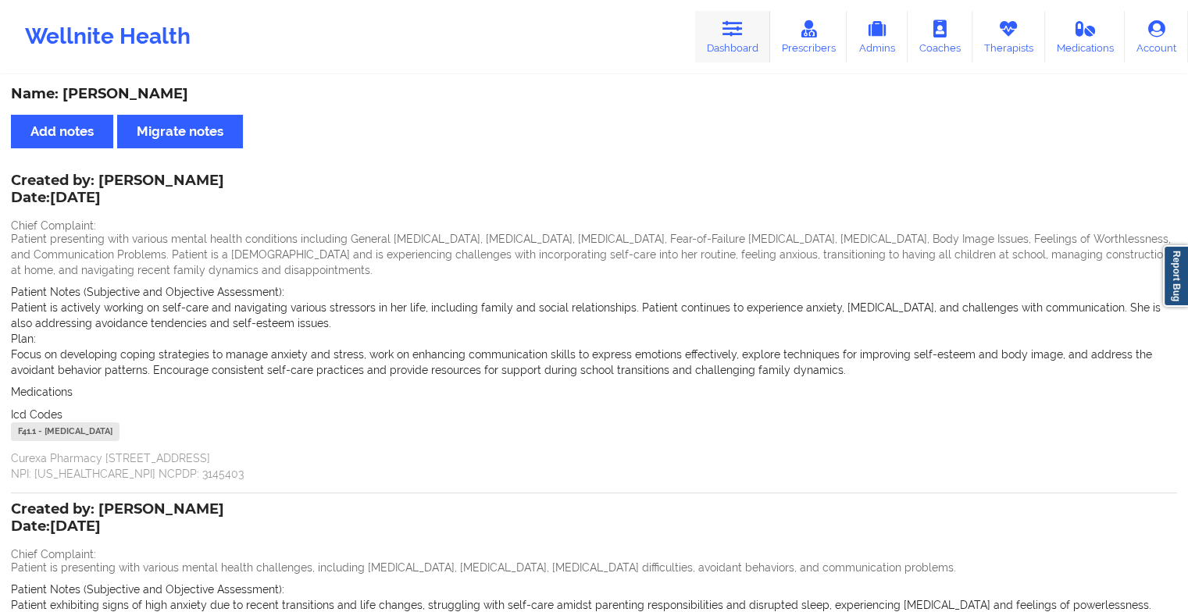
click at [728, 49] on link "Dashboard" at bounding box center [732, 37] width 75 height 52
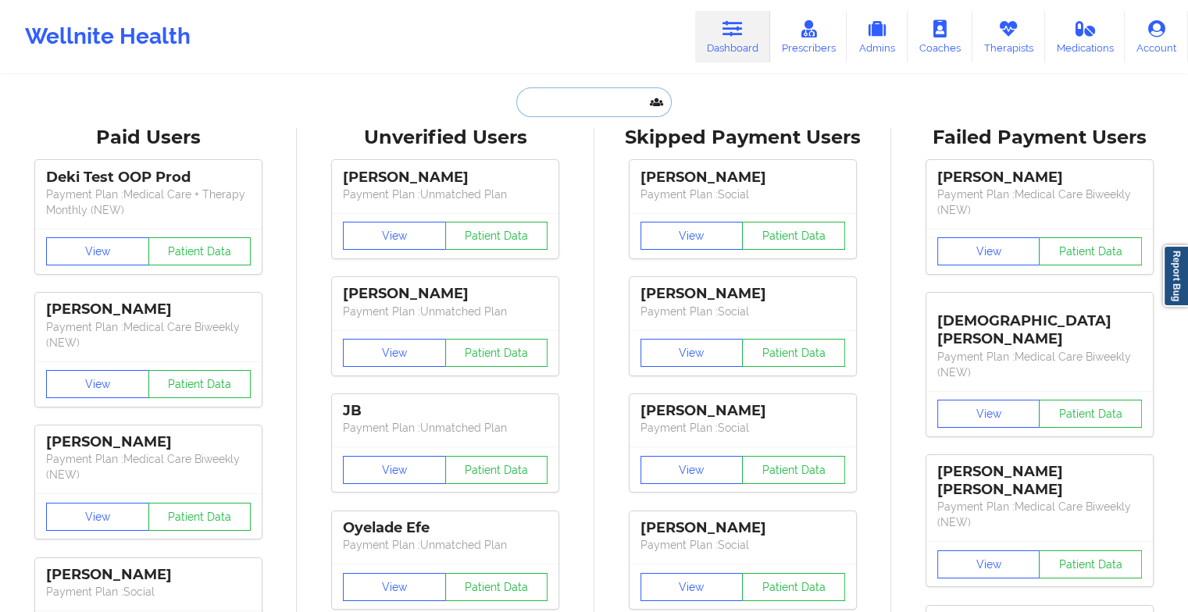
click at [608, 98] on input "text" at bounding box center [593, 102] width 155 height 30
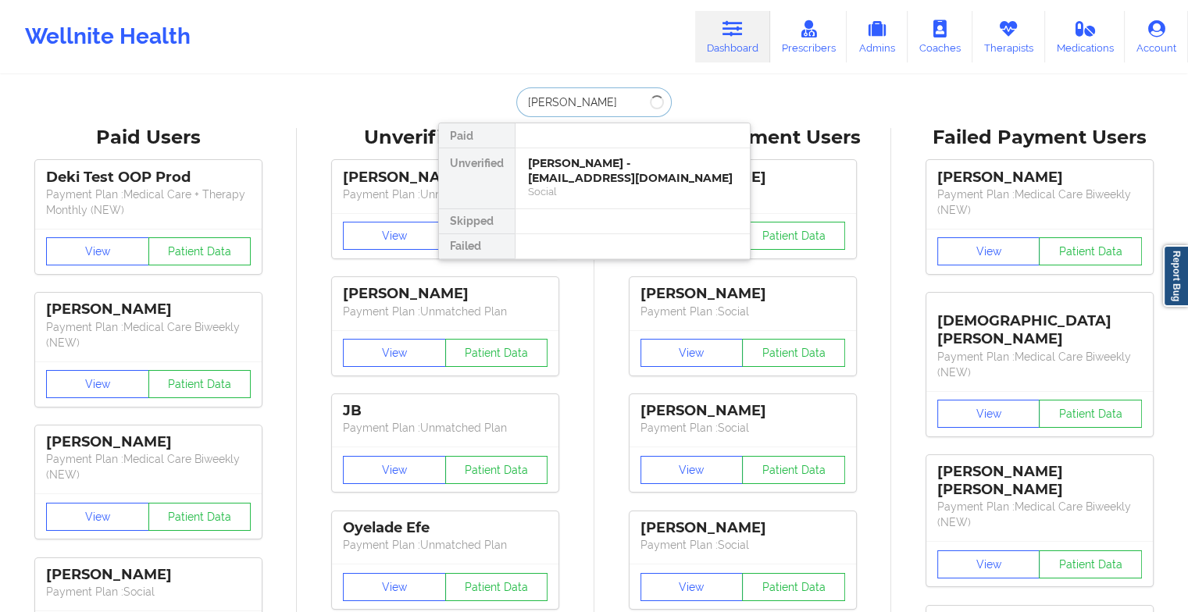
type input "[PERSON_NAME]"
click at [580, 178] on div "[PERSON_NAME] - [EMAIL_ADDRESS][DOMAIN_NAME]" at bounding box center [632, 170] width 209 height 29
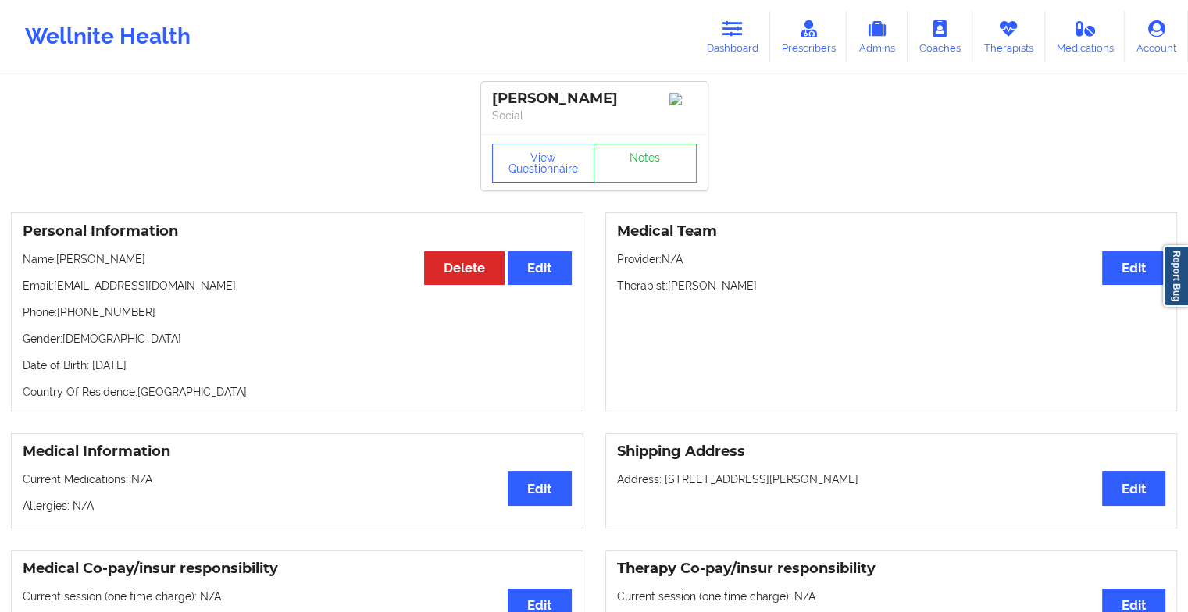
click at [650, 167] on div "View Questionnaire Notes" at bounding box center [594, 162] width 226 height 56
click at [650, 167] on link "Notes" at bounding box center [644, 163] width 103 height 39
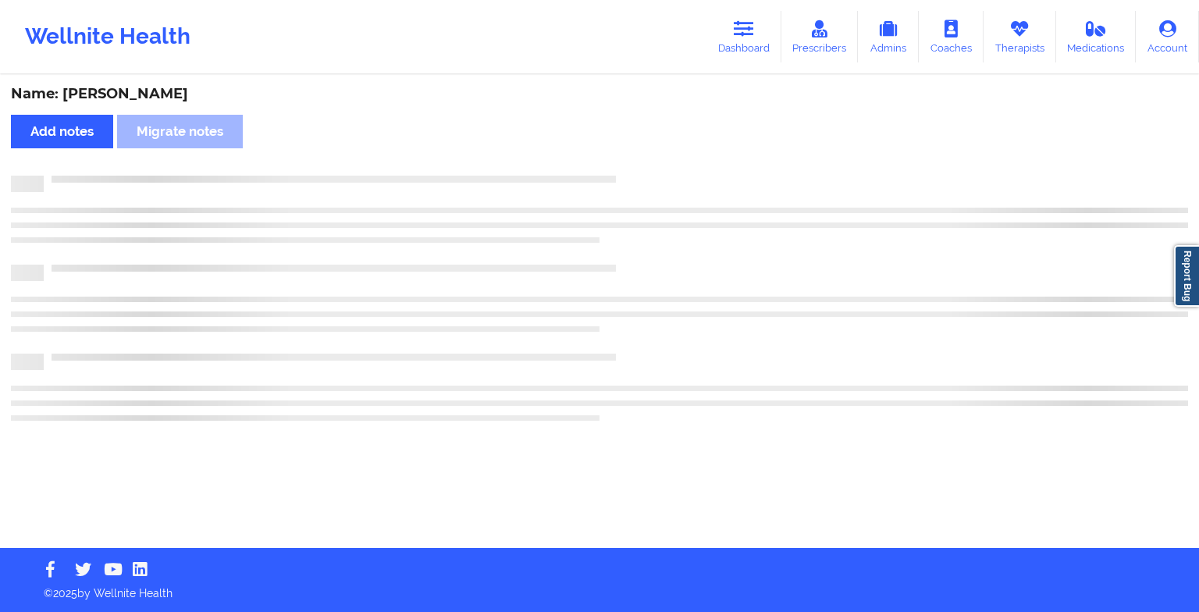
click at [650, 167] on div "Name: [PERSON_NAME] Add notes Migrate notes" at bounding box center [599, 313] width 1199 height 472
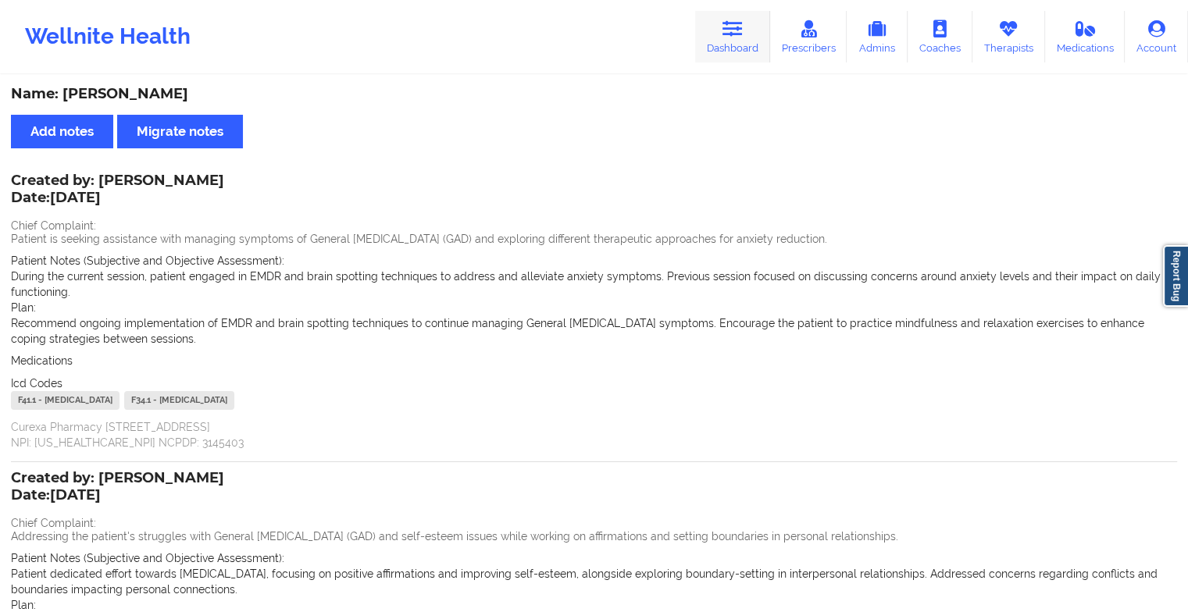
click at [728, 31] on icon at bounding box center [732, 28] width 20 height 17
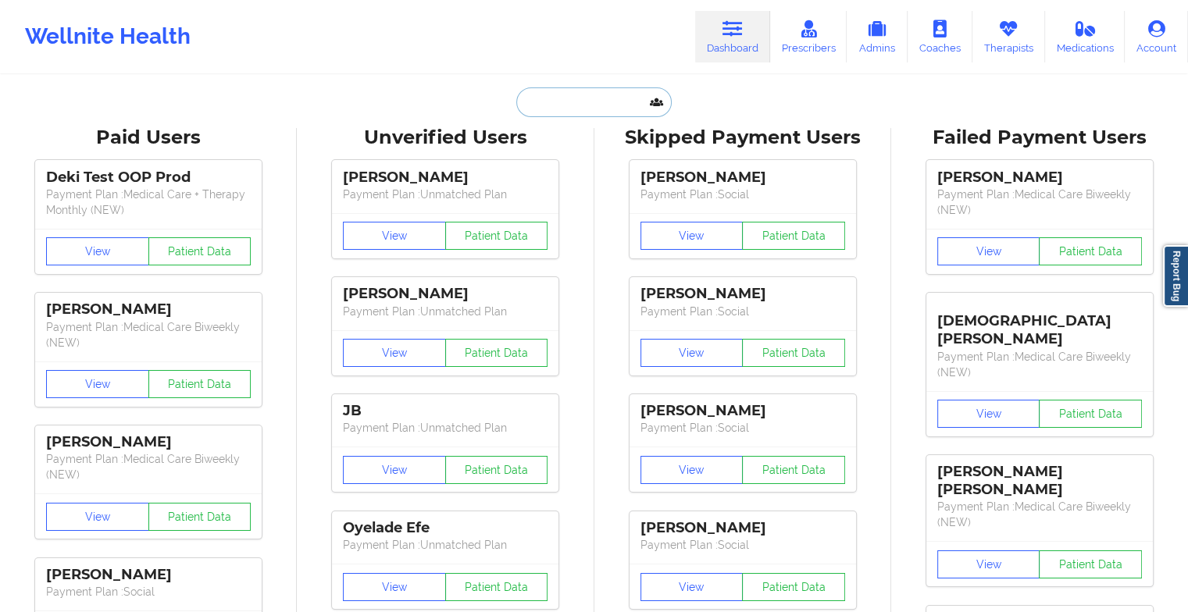
click at [601, 90] on input "text" at bounding box center [593, 102] width 155 height 30
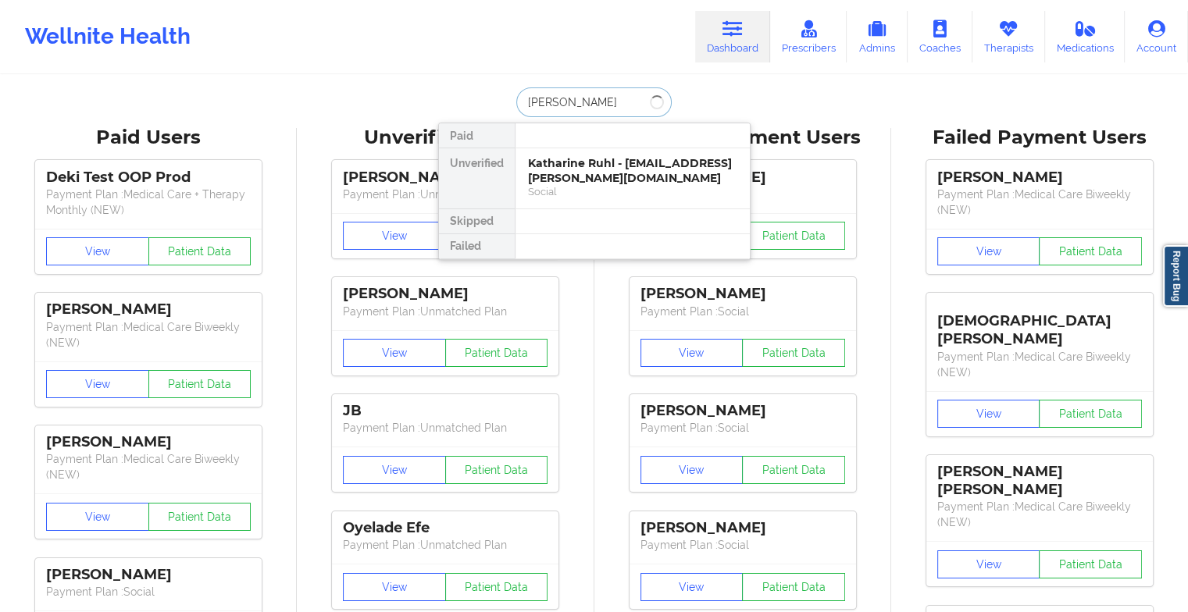
type input "[PERSON_NAME]"
click at [590, 160] on div "Katharine Ruhl - [EMAIL_ADDRESS][PERSON_NAME][DOMAIN_NAME]" at bounding box center [632, 170] width 209 height 29
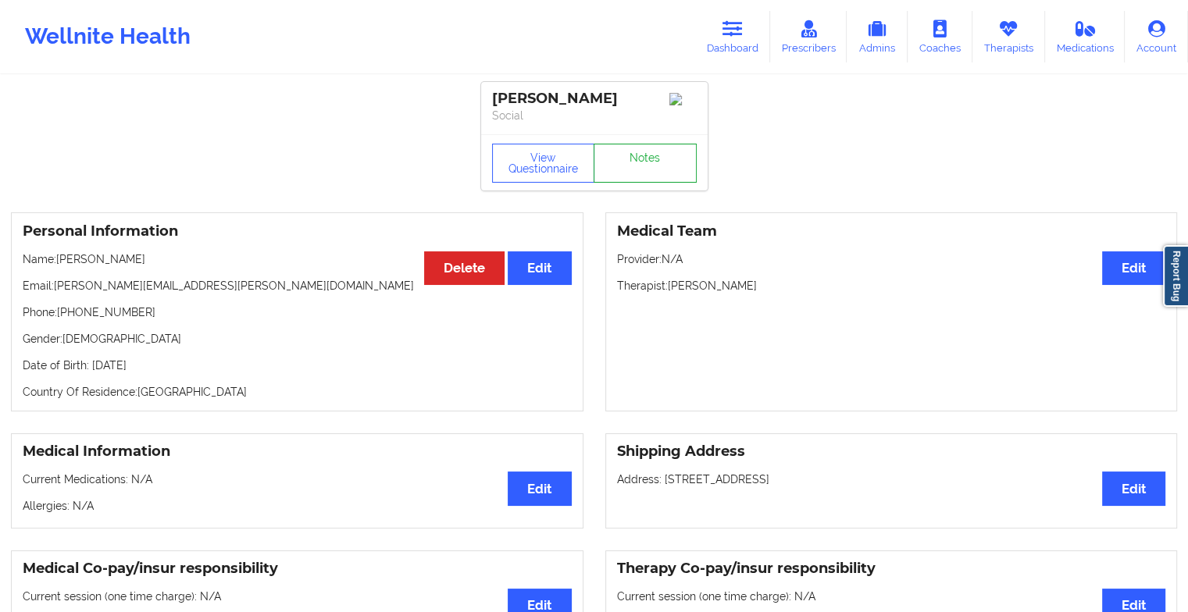
click at [666, 165] on link "Notes" at bounding box center [644, 163] width 103 height 39
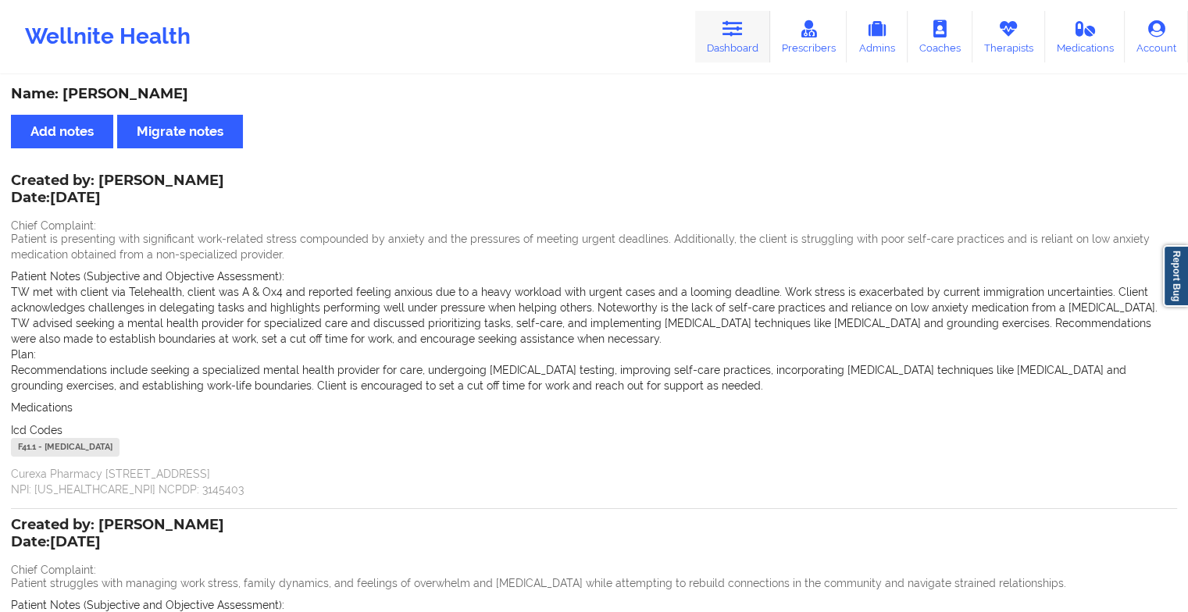
click at [739, 11] on link "Dashboard" at bounding box center [732, 37] width 75 height 52
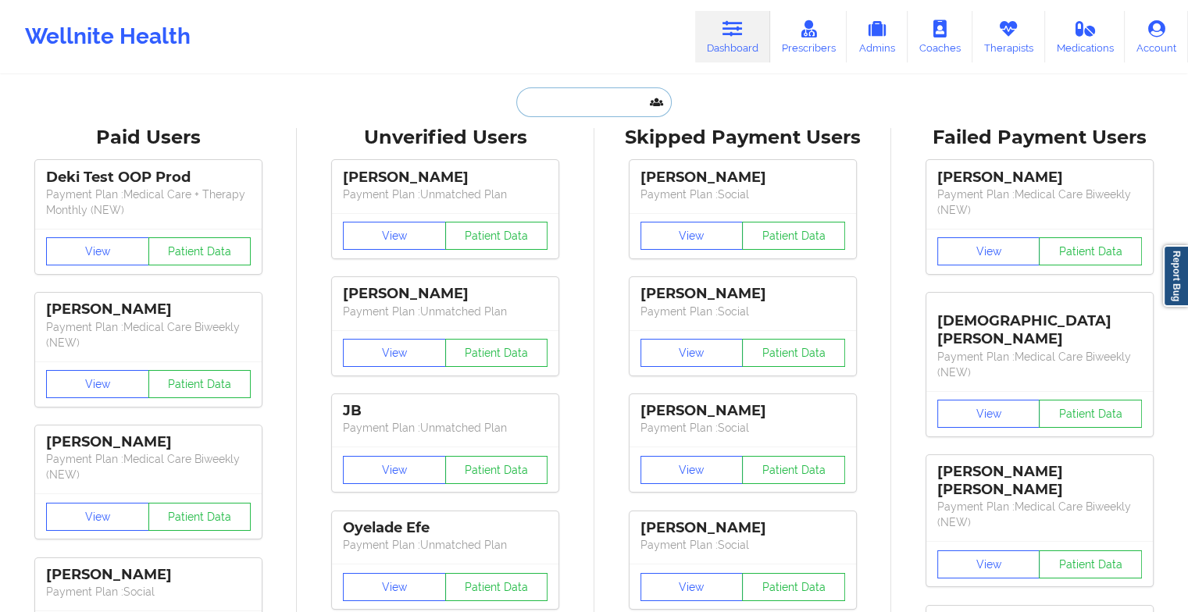
click at [621, 102] on input "text" at bounding box center [593, 102] width 155 height 30
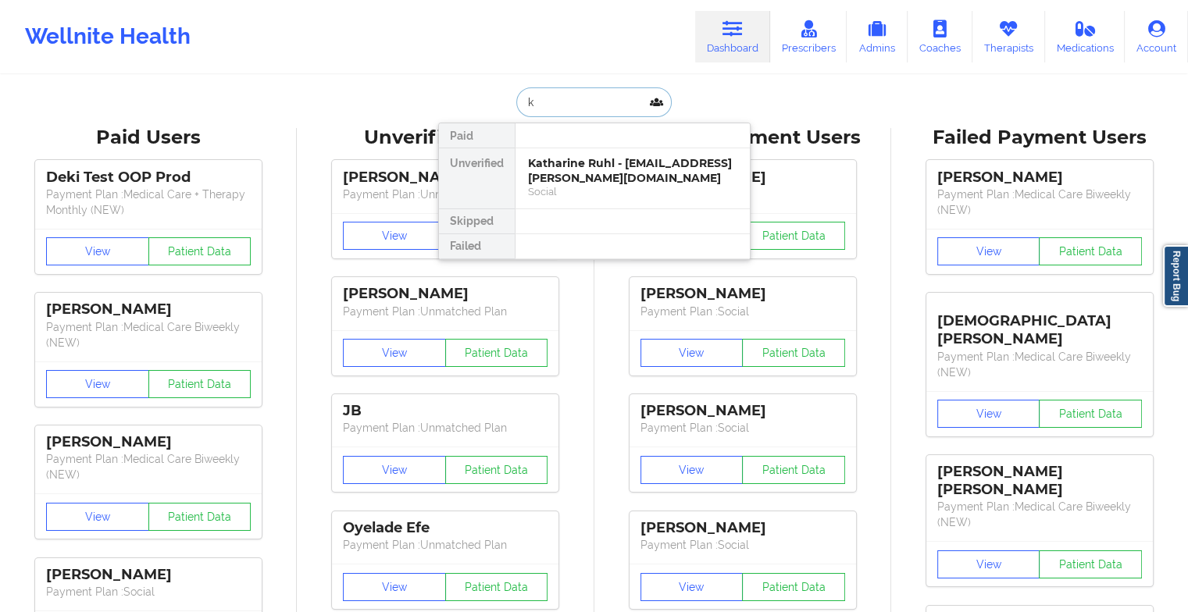
type input "k"
type input "[PERSON_NAME] col"
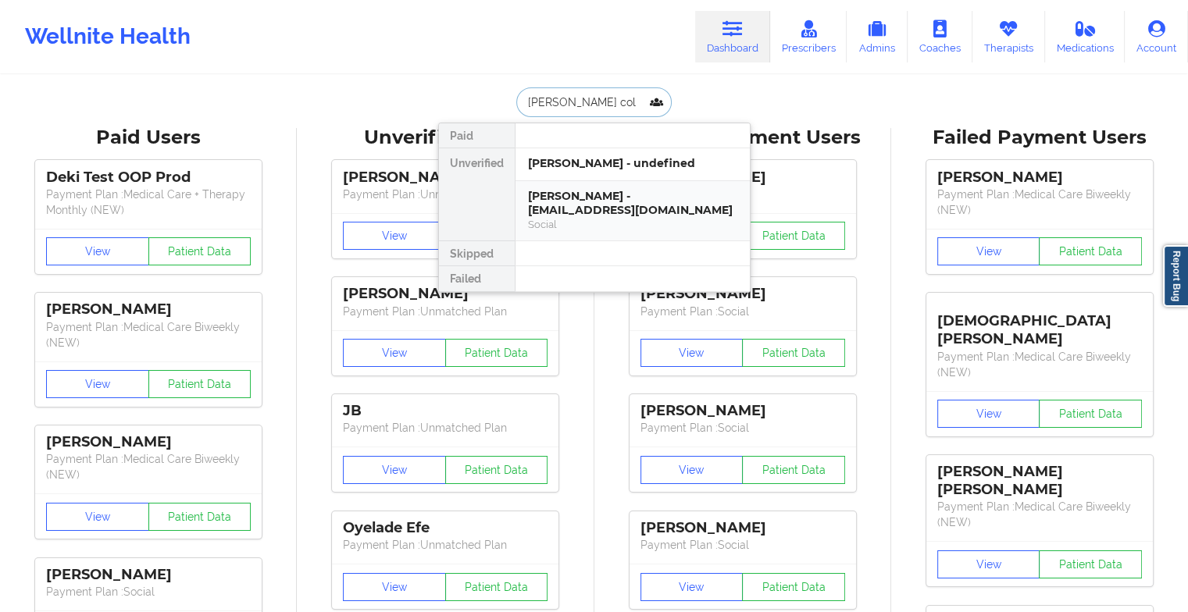
click at [573, 194] on div "[PERSON_NAME] - [EMAIL_ADDRESS][DOMAIN_NAME]" at bounding box center [632, 203] width 209 height 29
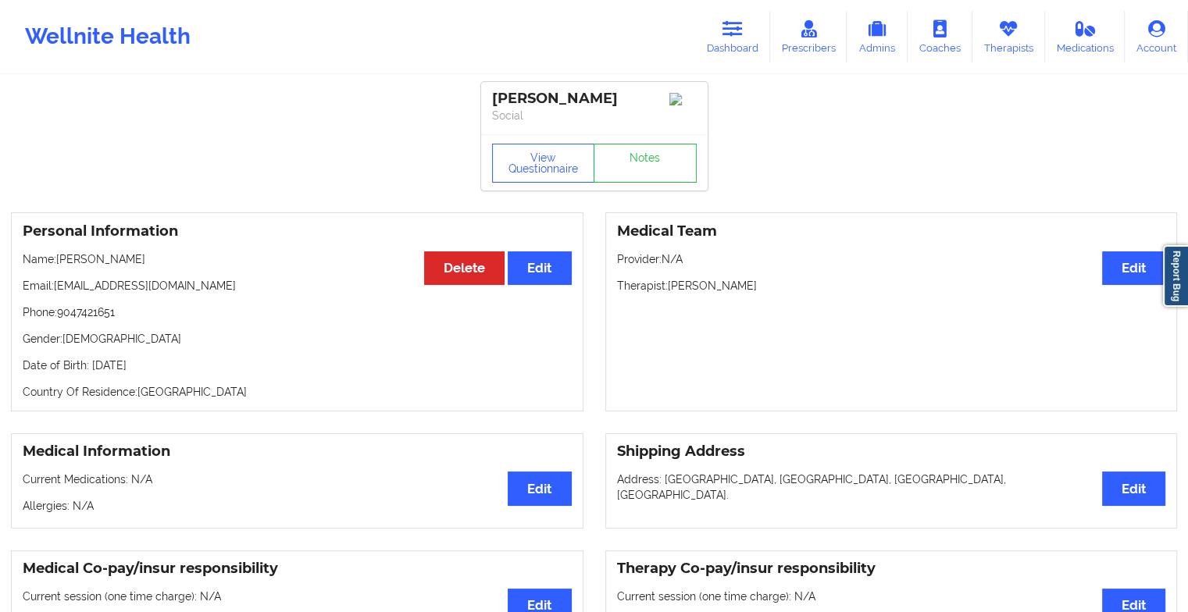
click at [612, 159] on div "View Questionnaire Notes" at bounding box center [594, 163] width 205 height 39
click at [612, 159] on link "Notes" at bounding box center [644, 163] width 103 height 39
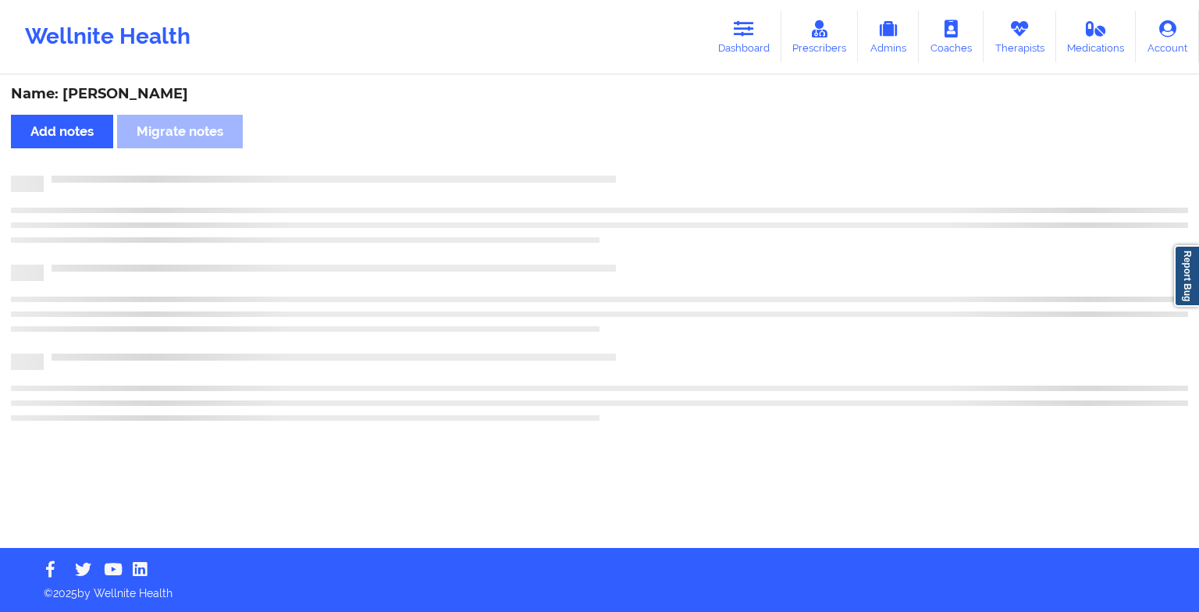
click at [612, 159] on div "Name: [PERSON_NAME] Add notes Migrate notes" at bounding box center [599, 313] width 1199 height 472
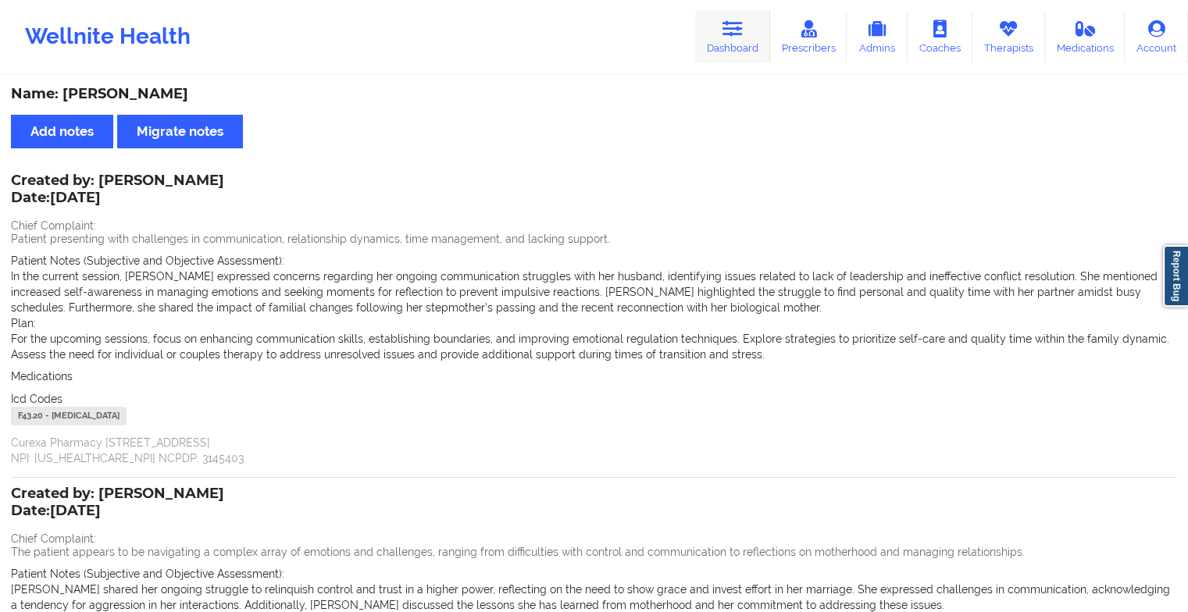
click at [739, 31] on icon at bounding box center [732, 28] width 20 height 17
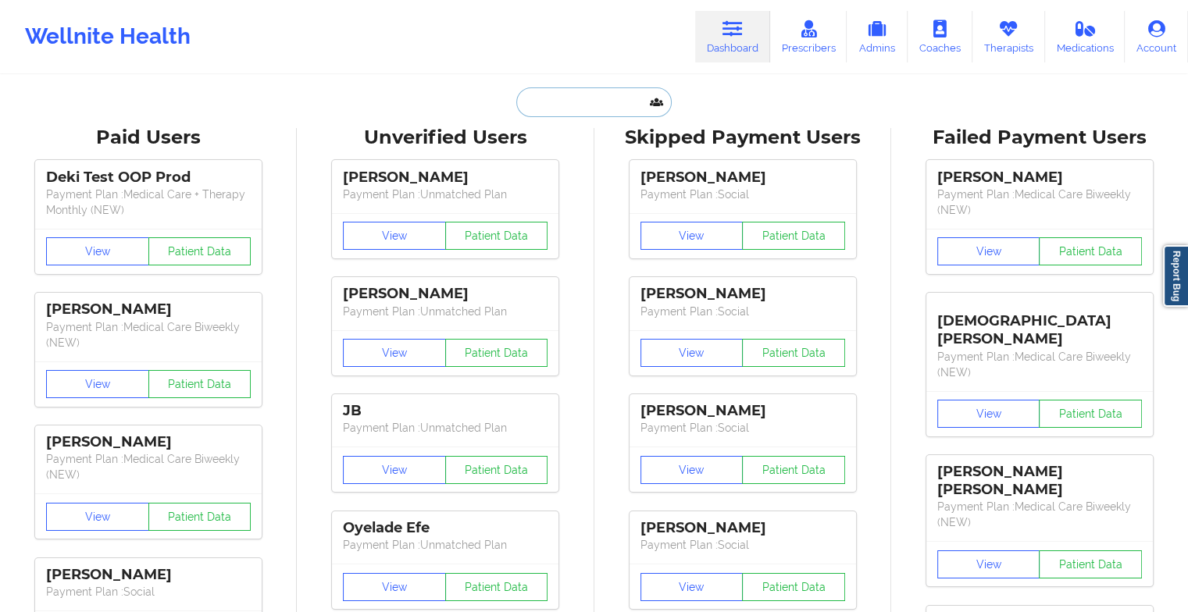
click at [572, 101] on input "text" at bounding box center [593, 102] width 155 height 30
type input "b"
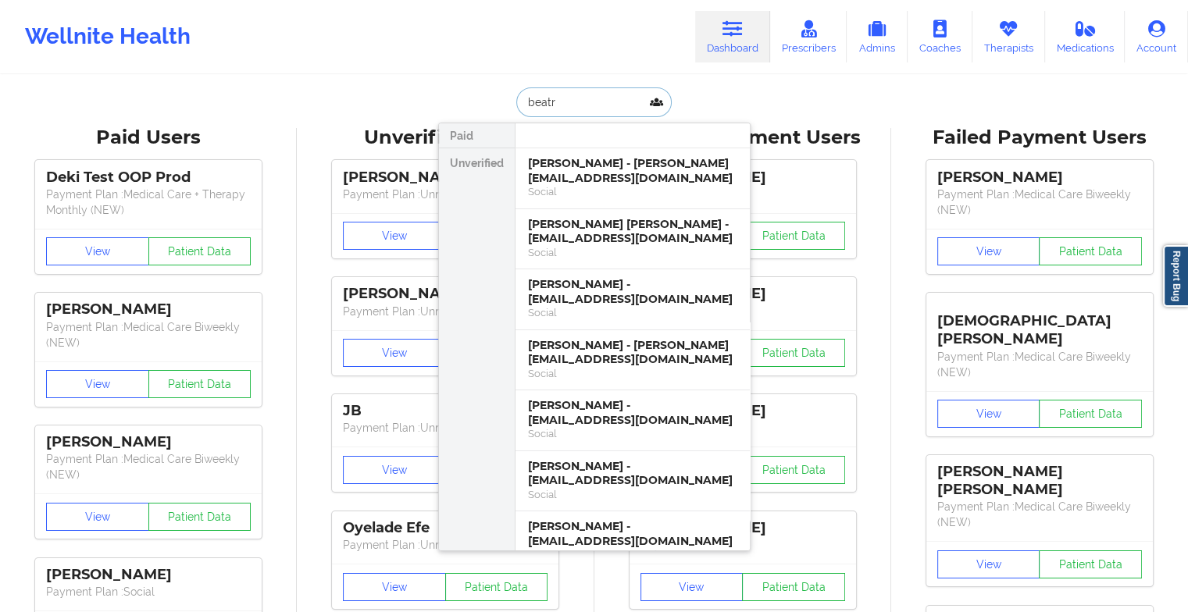
type input "beatr"
click at [631, 186] on div "Social" at bounding box center [632, 191] width 209 height 13
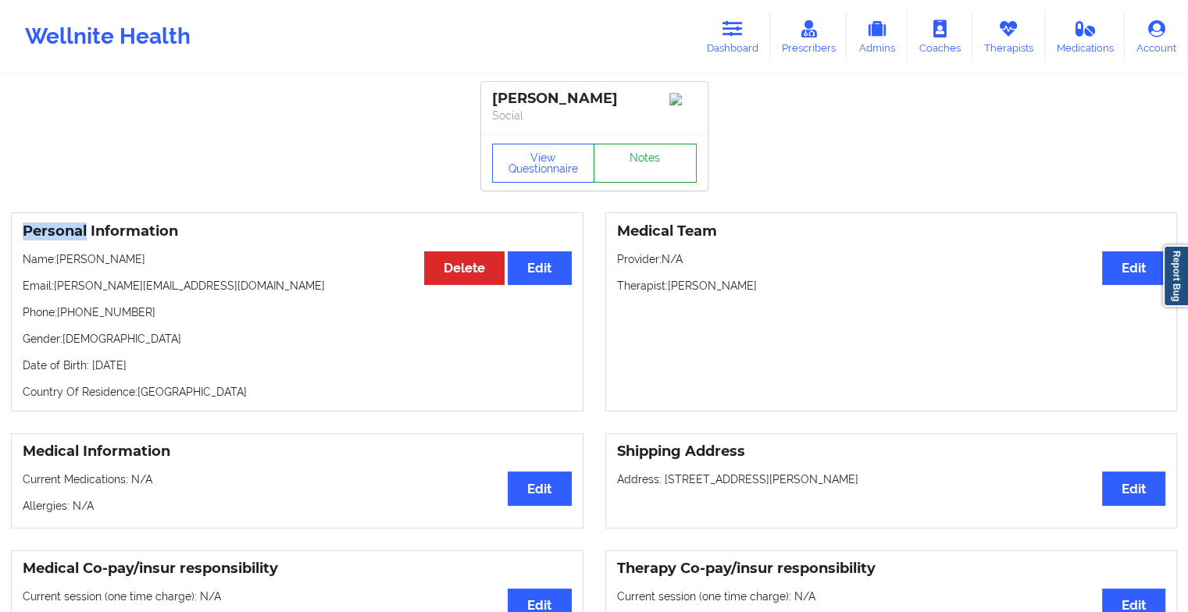
click at [654, 172] on link "Notes" at bounding box center [644, 163] width 103 height 39
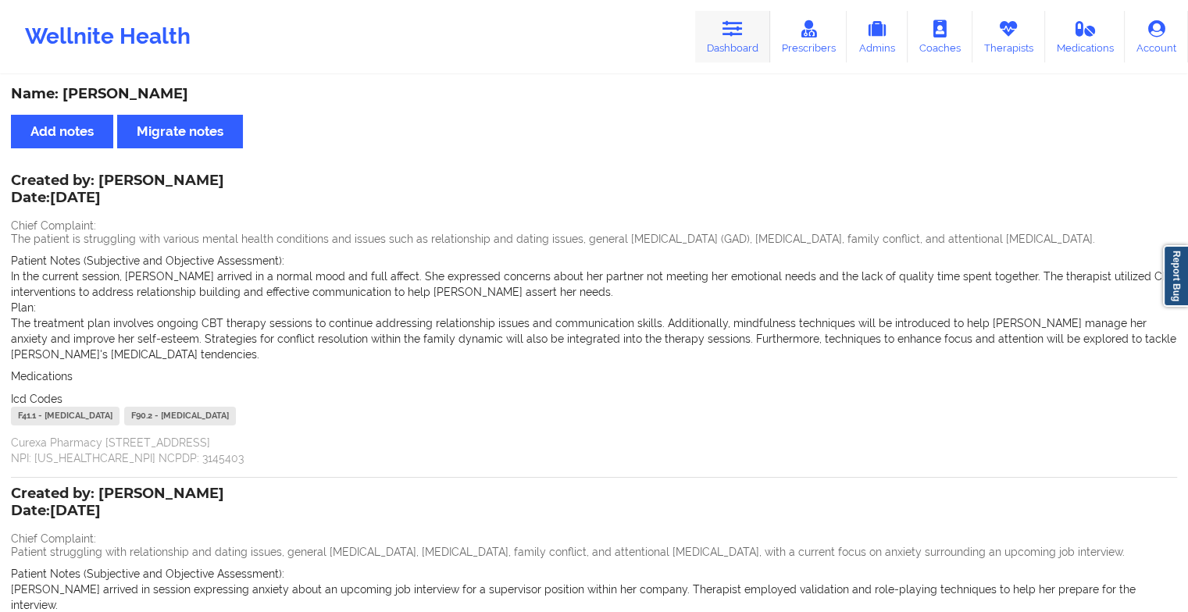
click at [737, 36] on icon at bounding box center [732, 28] width 20 height 17
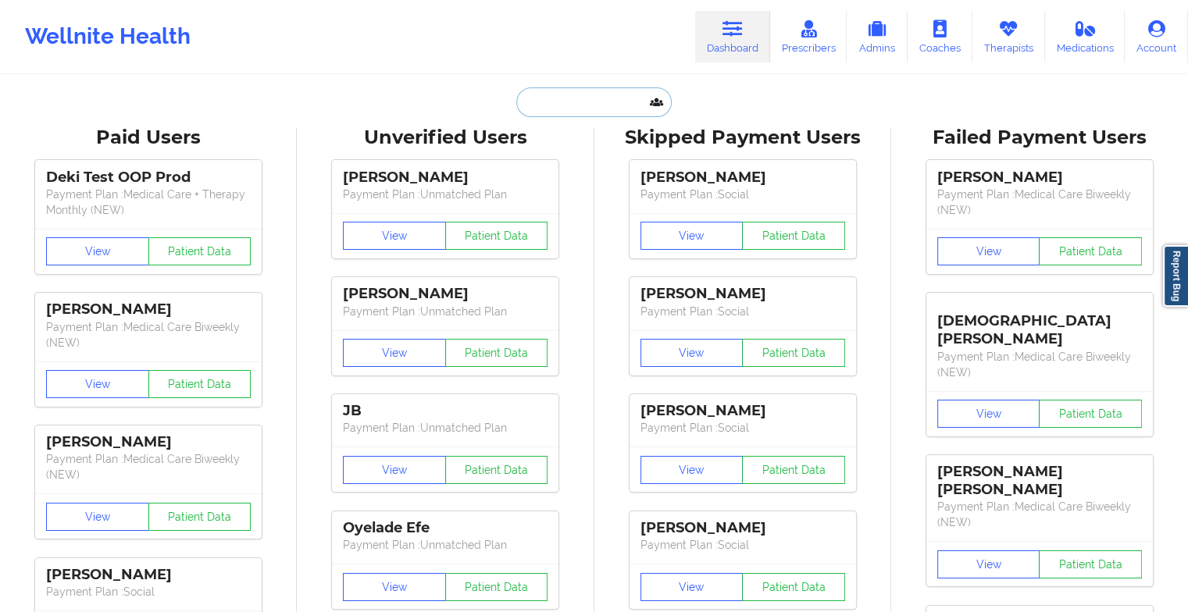
click at [579, 94] on input "text" at bounding box center [593, 102] width 155 height 30
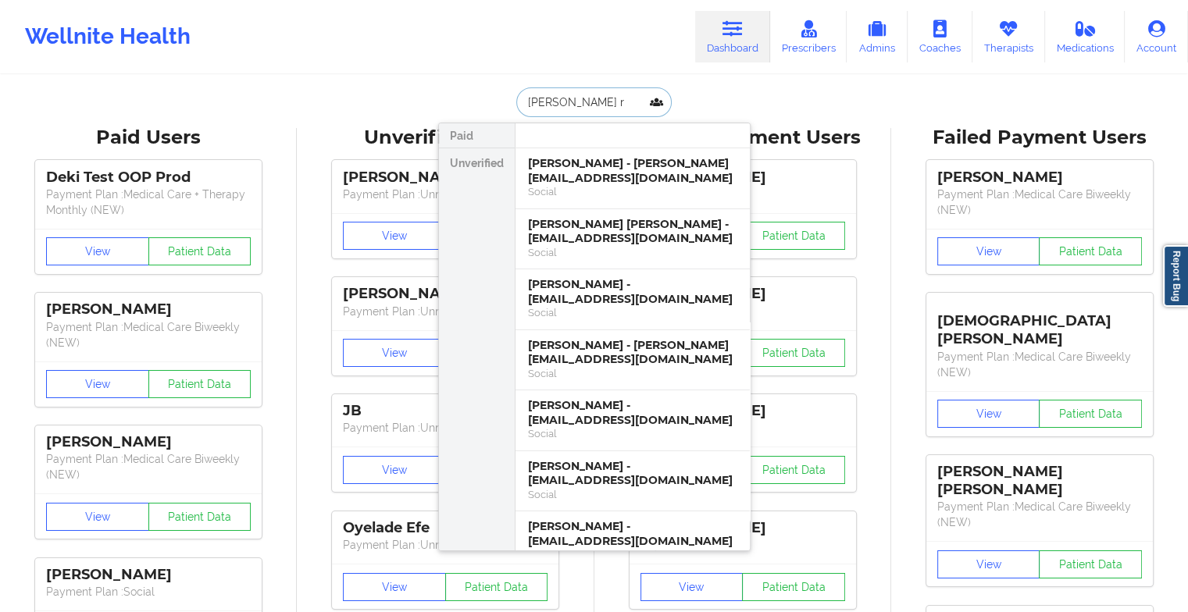
type input "[PERSON_NAME] ro"
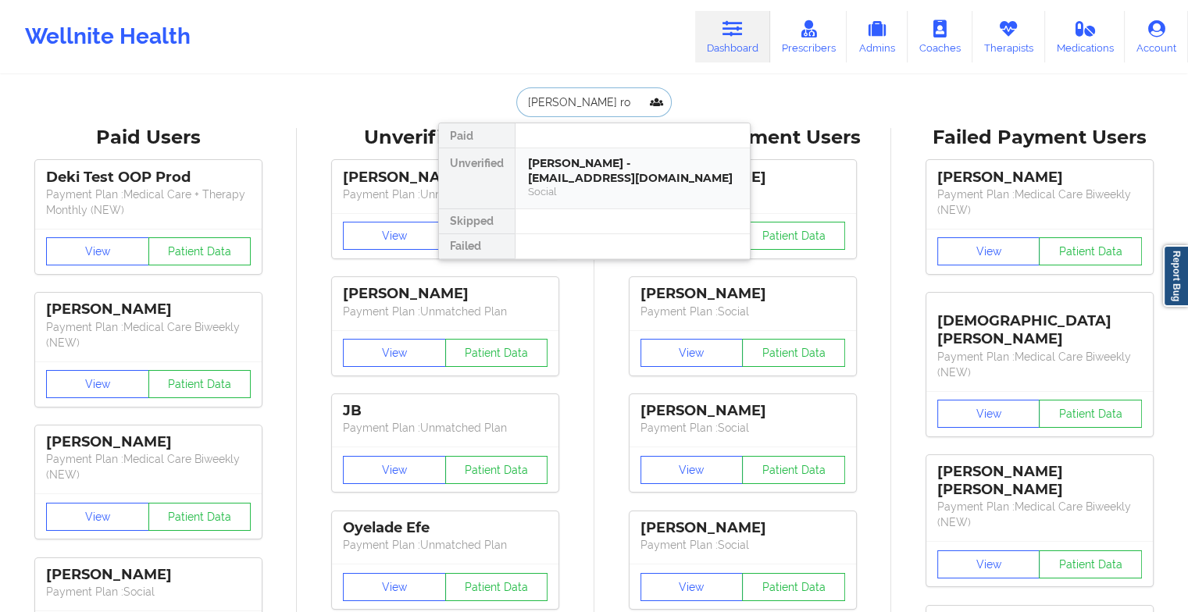
click at [606, 177] on div "[PERSON_NAME] - [EMAIL_ADDRESS][DOMAIN_NAME]" at bounding box center [632, 170] width 209 height 29
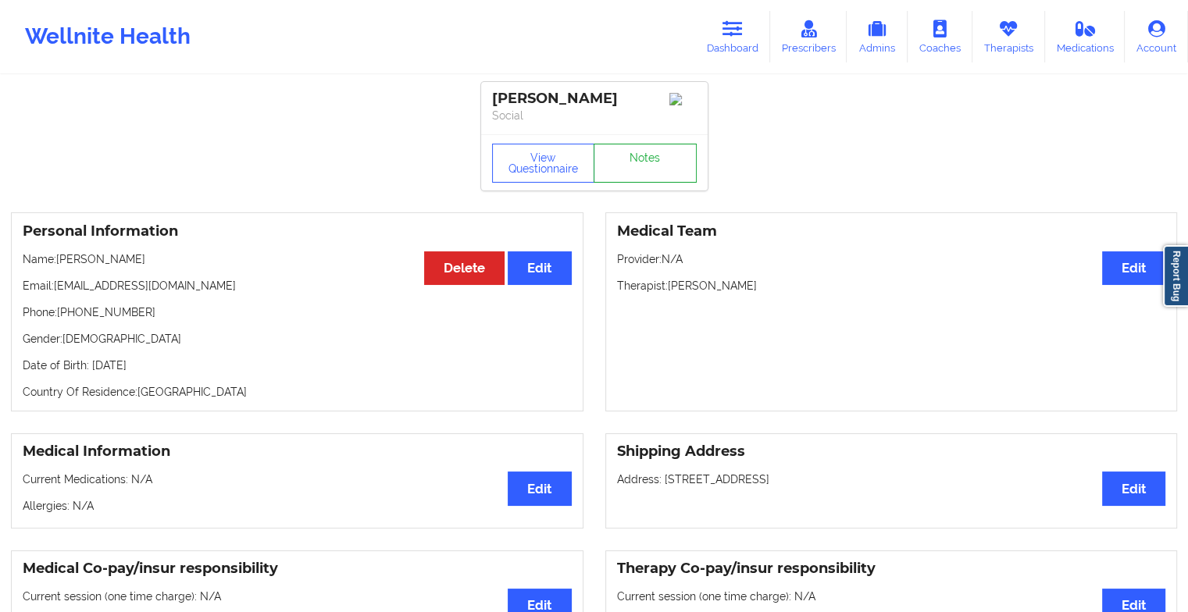
click at [633, 172] on link "Notes" at bounding box center [644, 163] width 103 height 39
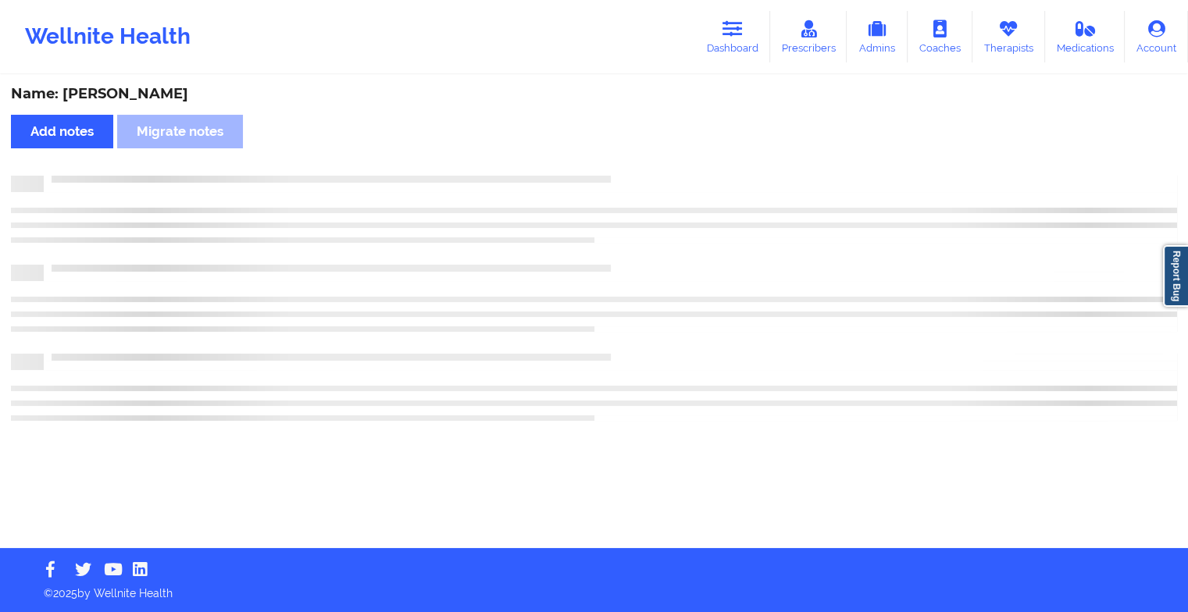
click at [633, 172] on div "Name: [PERSON_NAME] Add notes Migrate notes" at bounding box center [594, 313] width 1188 height 472
click at [633, 172] on div "Name: [PERSON_NAME] Add notes Migrate notes" at bounding box center [599, 313] width 1199 height 472
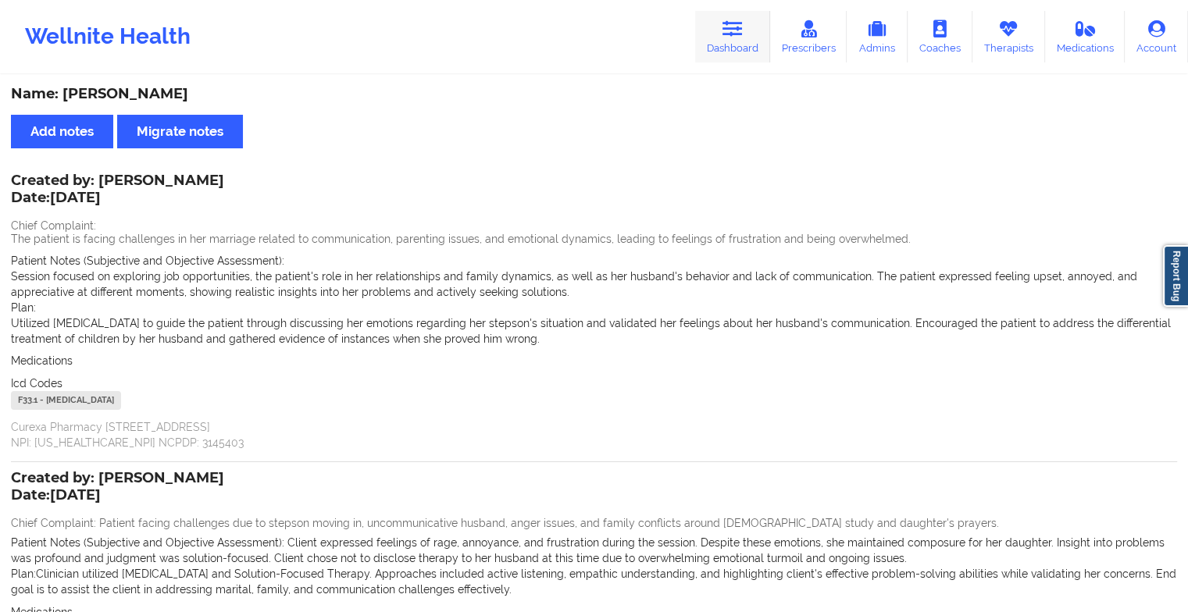
click at [720, 26] on link "Dashboard" at bounding box center [732, 37] width 75 height 52
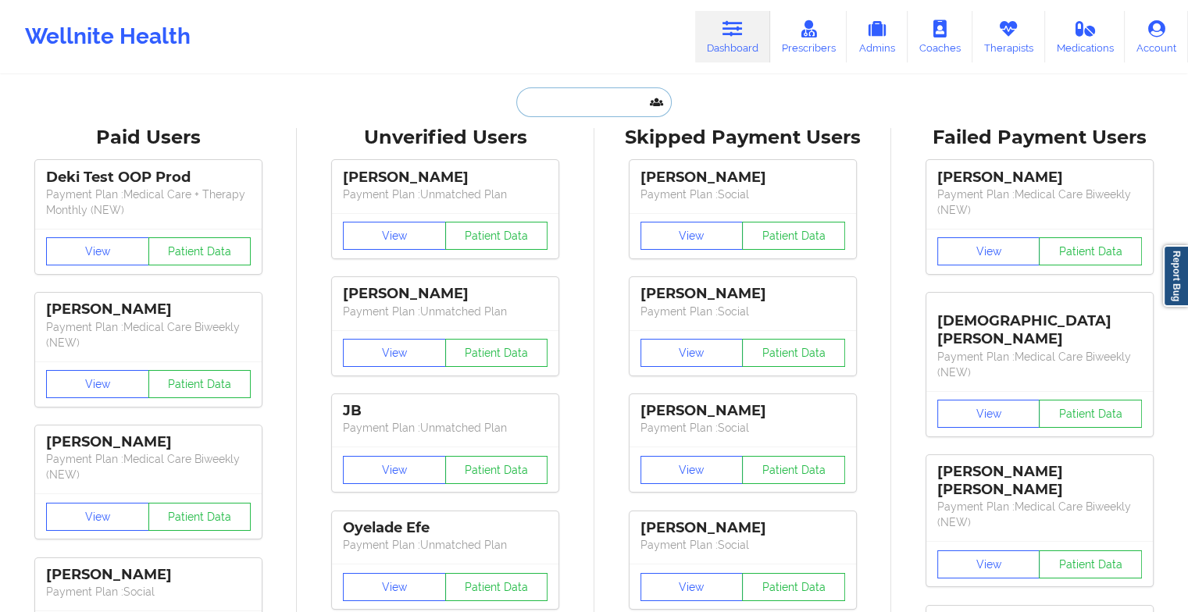
click at [591, 100] on input "text" at bounding box center [593, 102] width 155 height 30
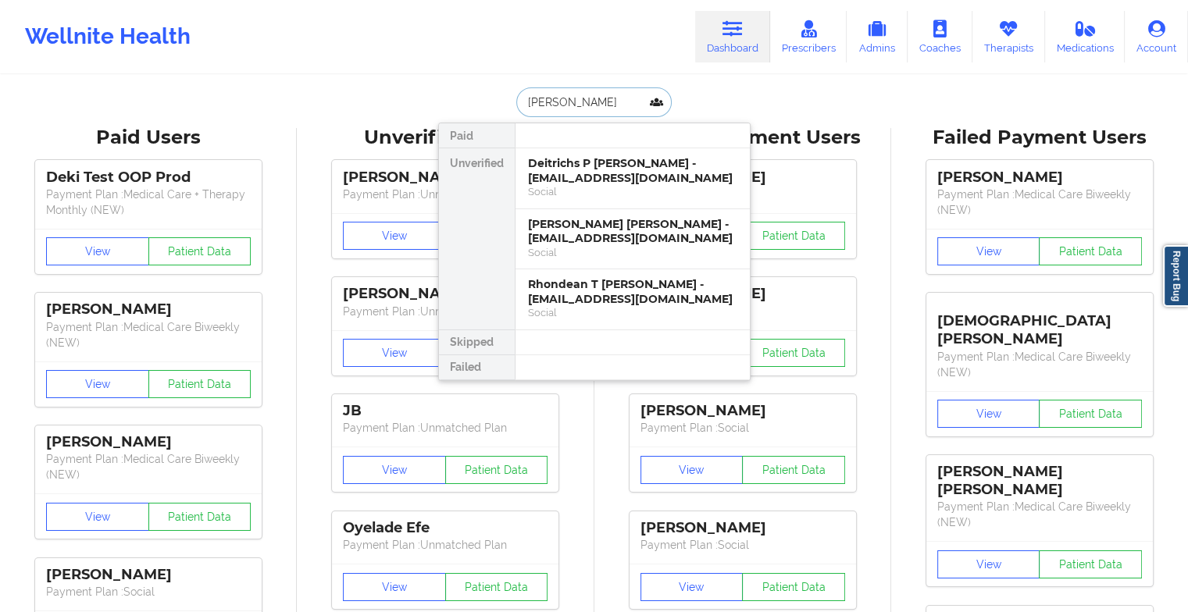
type input "[PERSON_NAME]"
click at [593, 187] on div "Social" at bounding box center [632, 191] width 209 height 13
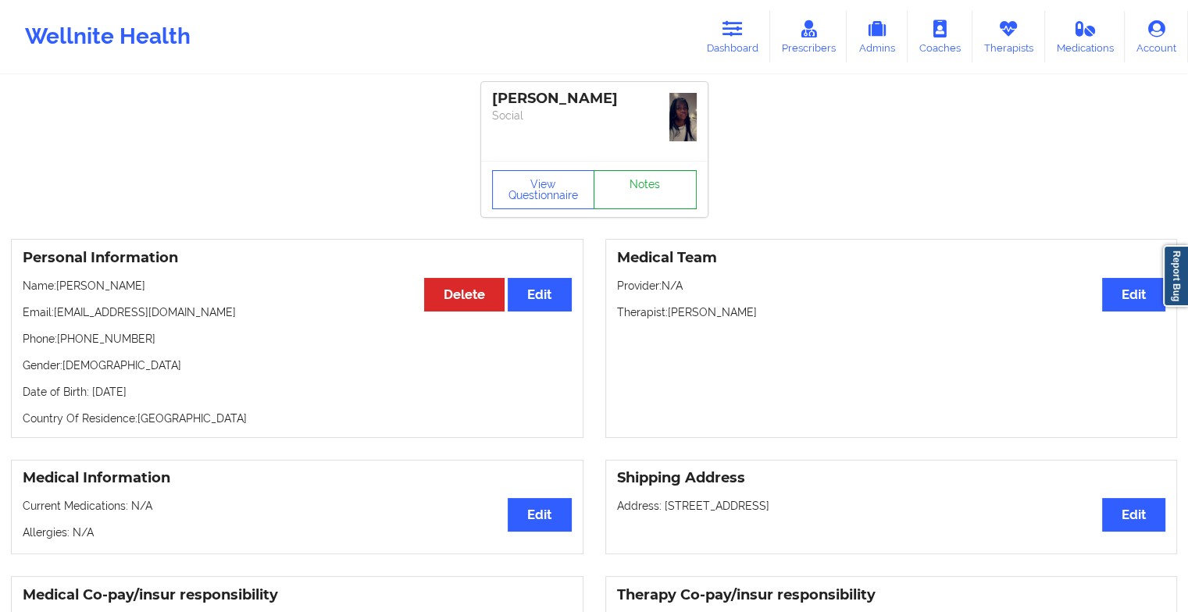
click at [667, 170] on link "Notes" at bounding box center [644, 189] width 103 height 39
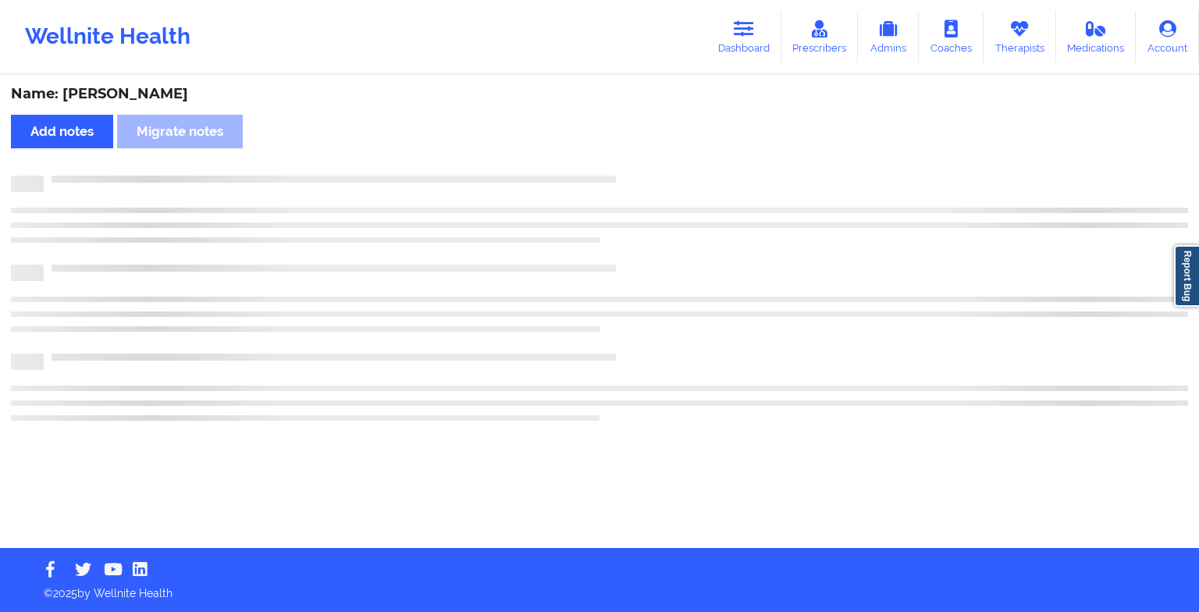
click at [667, 157] on div "Name: [PERSON_NAME] Add notes Migrate notes" at bounding box center [599, 313] width 1199 height 472
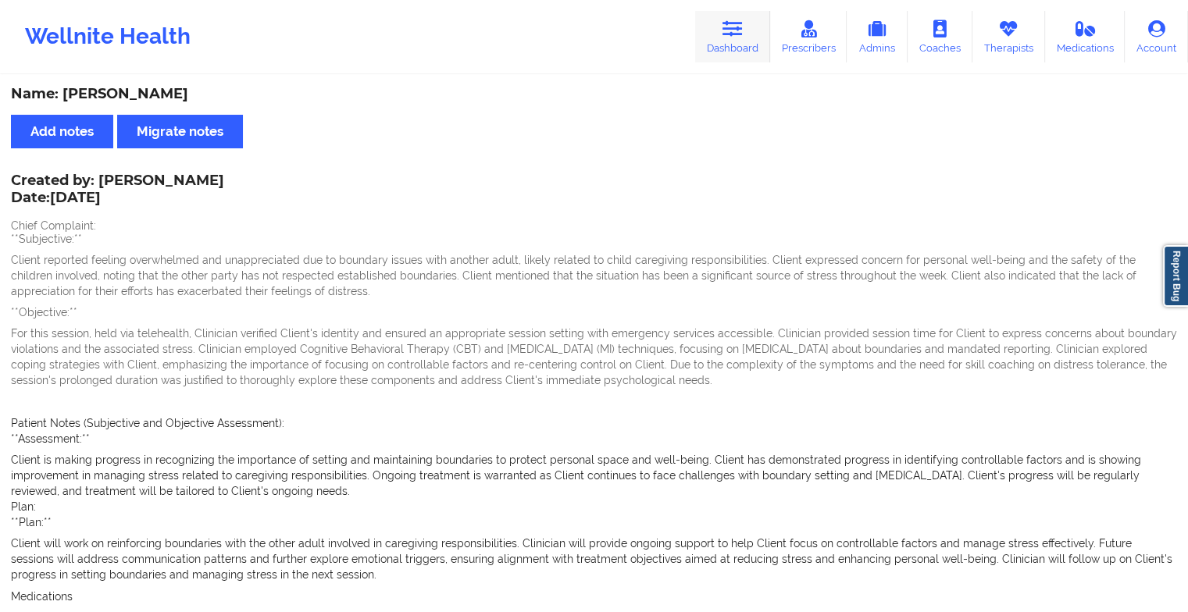
click at [743, 35] on icon at bounding box center [732, 28] width 20 height 17
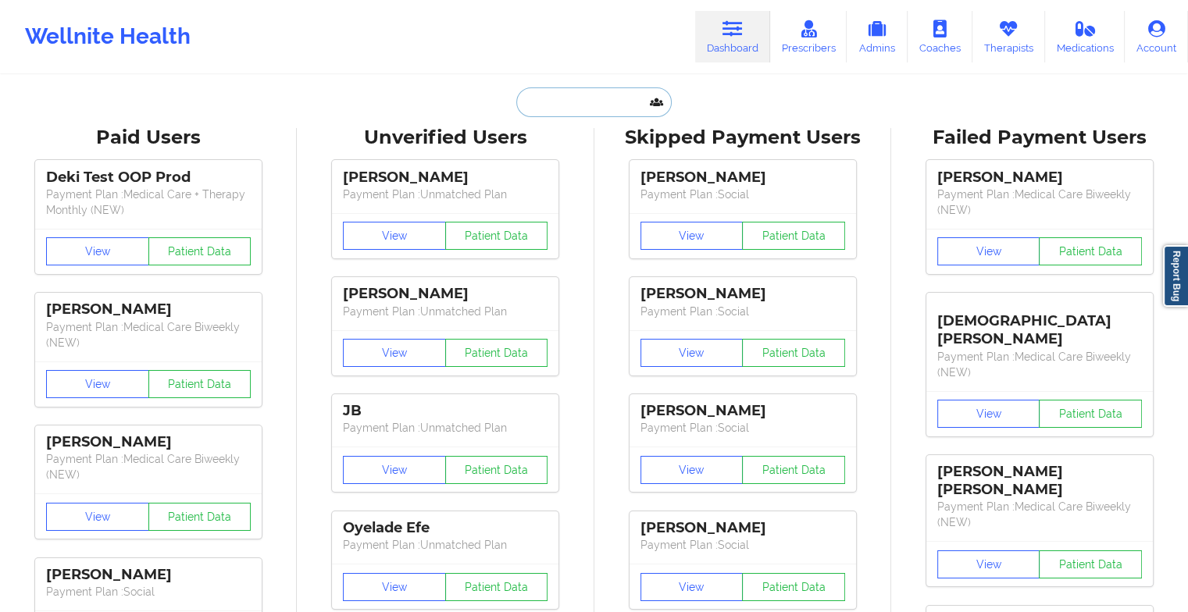
click at [609, 105] on input "text" at bounding box center [593, 102] width 155 height 30
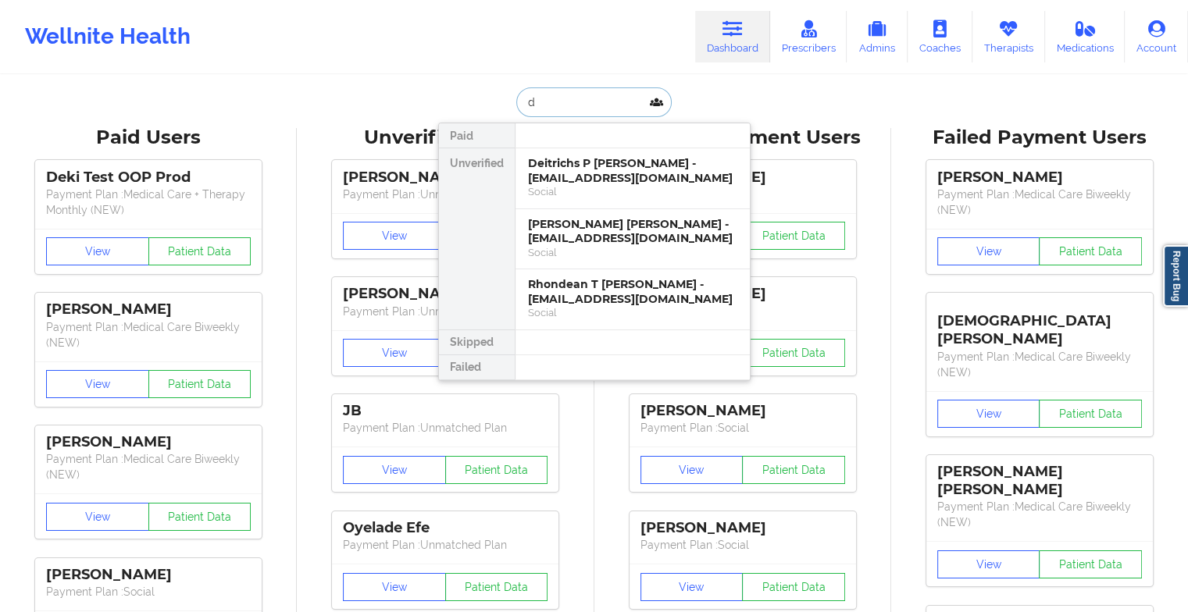
type input "d"
type input "i"
type input "[PERSON_NAME] qui"
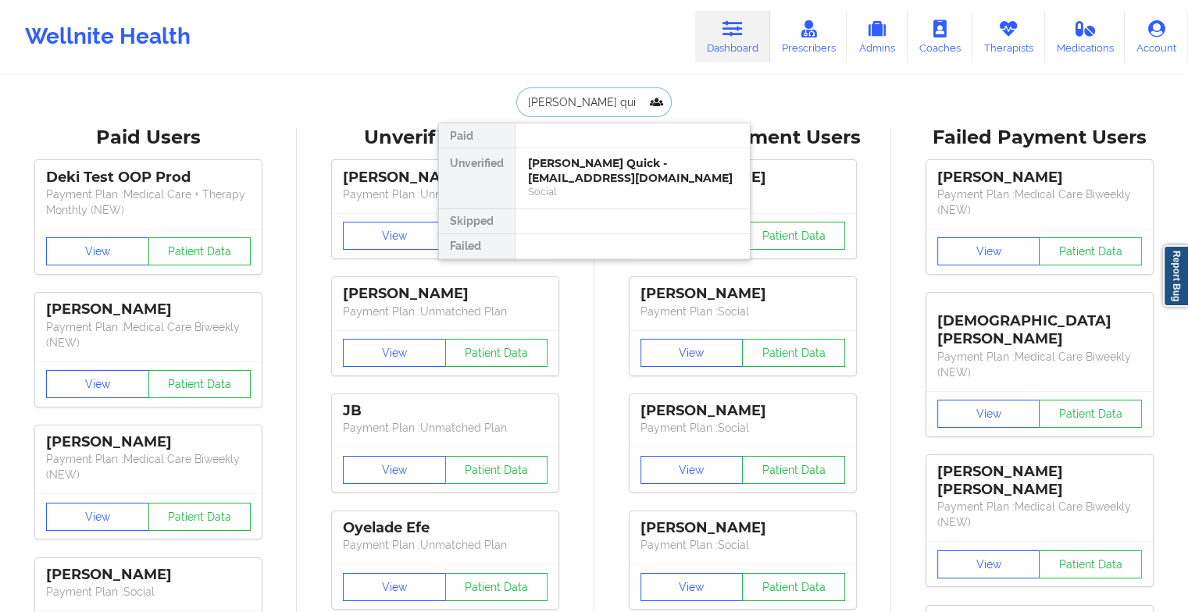
click at [613, 185] on div "Social" at bounding box center [632, 191] width 209 height 13
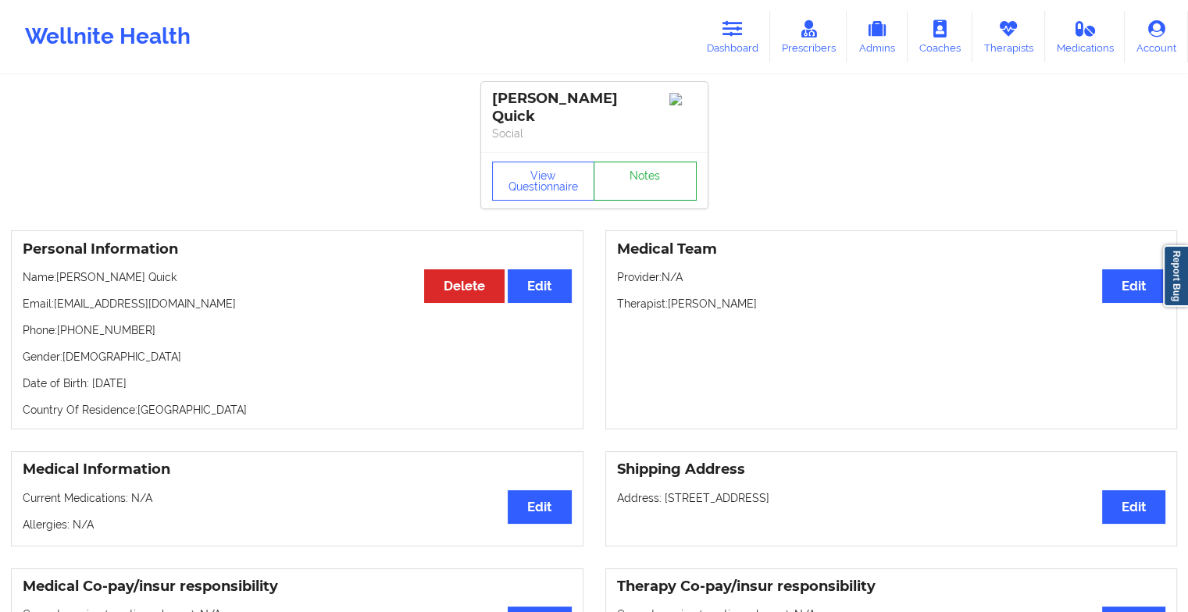
click at [637, 162] on link "Notes" at bounding box center [644, 181] width 103 height 39
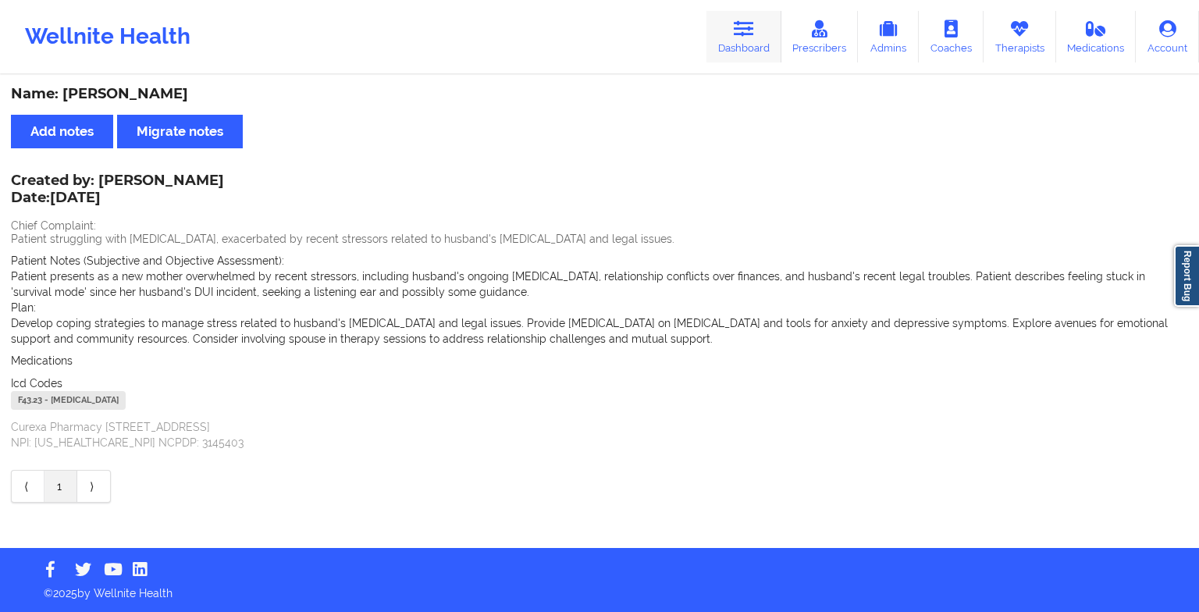
click at [759, 32] on link "Dashboard" at bounding box center [744, 37] width 75 height 52
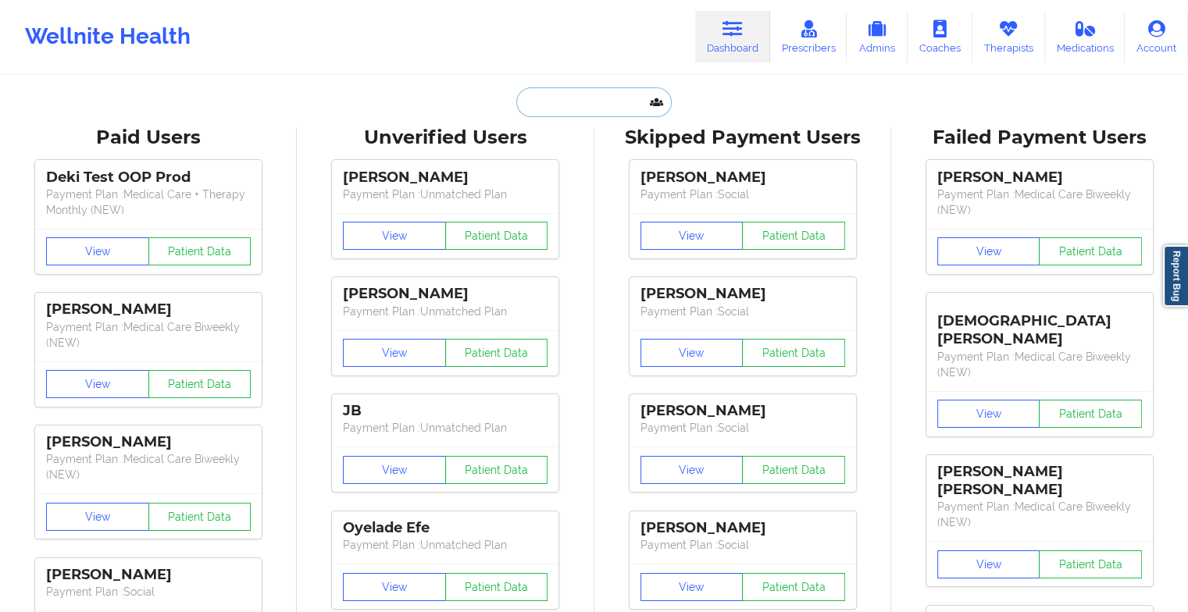
click at [638, 103] on input "text" at bounding box center [593, 102] width 155 height 30
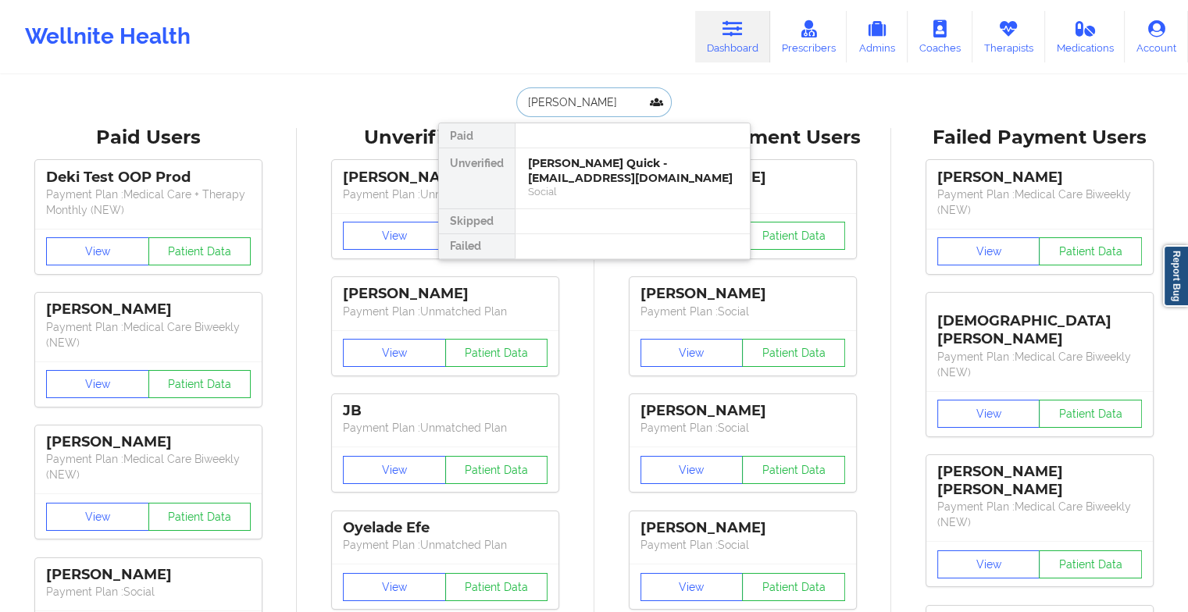
type input "[PERSON_NAME]"
click at [609, 176] on div "[PERSON_NAME] - [EMAIL_ADDRESS][DOMAIN_NAME]" at bounding box center [632, 170] width 209 height 29
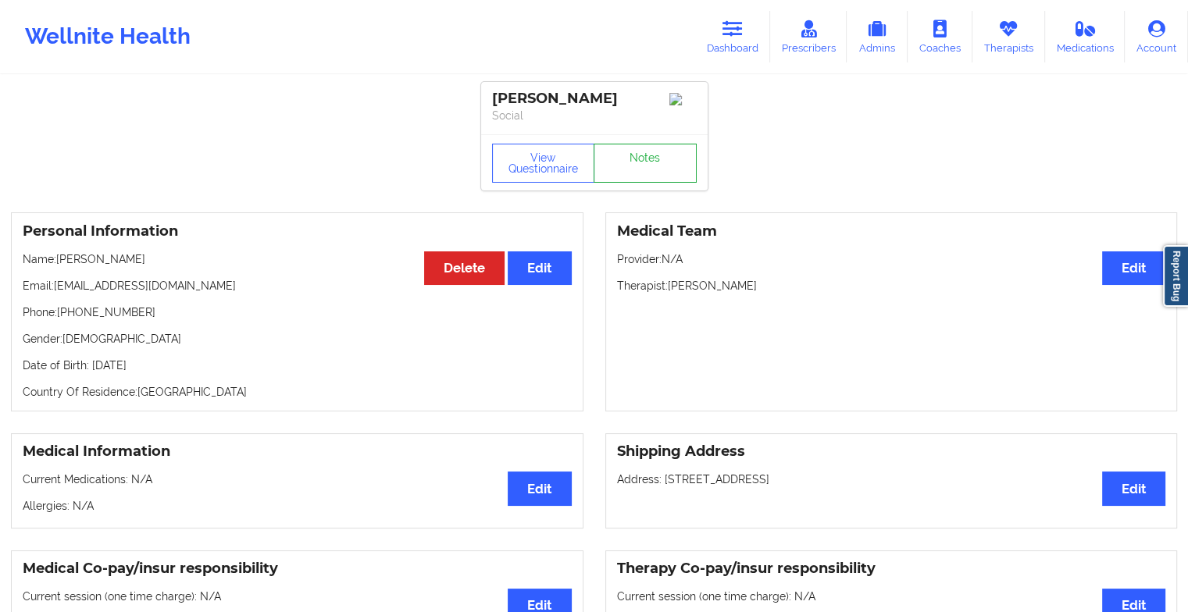
click at [626, 162] on link "Notes" at bounding box center [644, 163] width 103 height 39
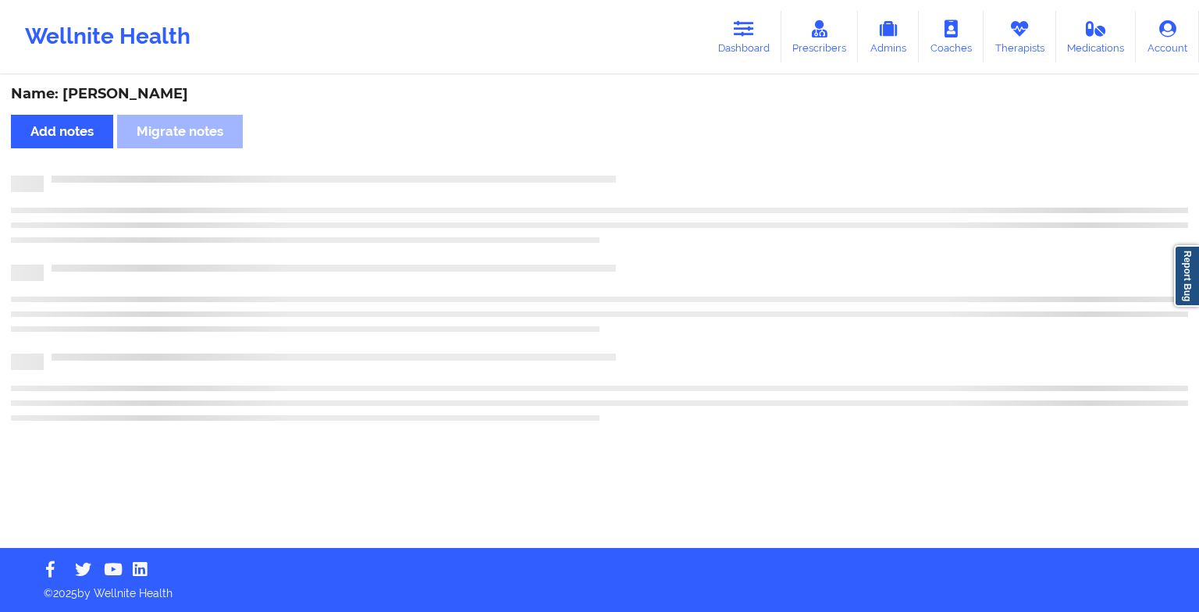
click at [626, 162] on div "Name: [PERSON_NAME] Add notes Migrate notes" at bounding box center [599, 313] width 1199 height 472
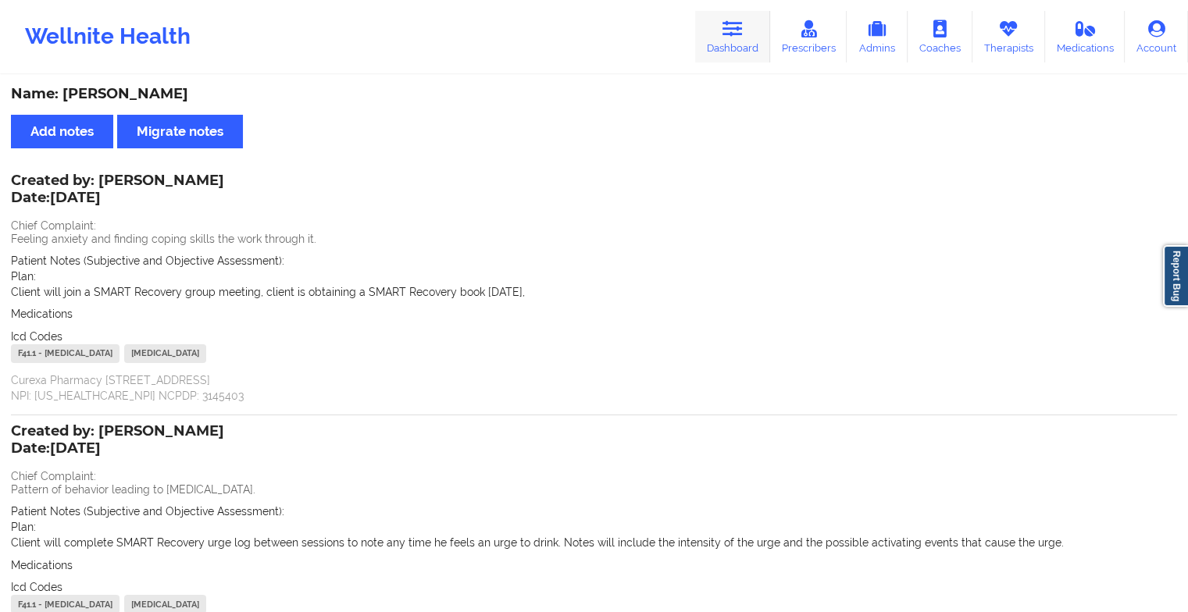
click at [727, 47] on link "Dashboard" at bounding box center [732, 37] width 75 height 52
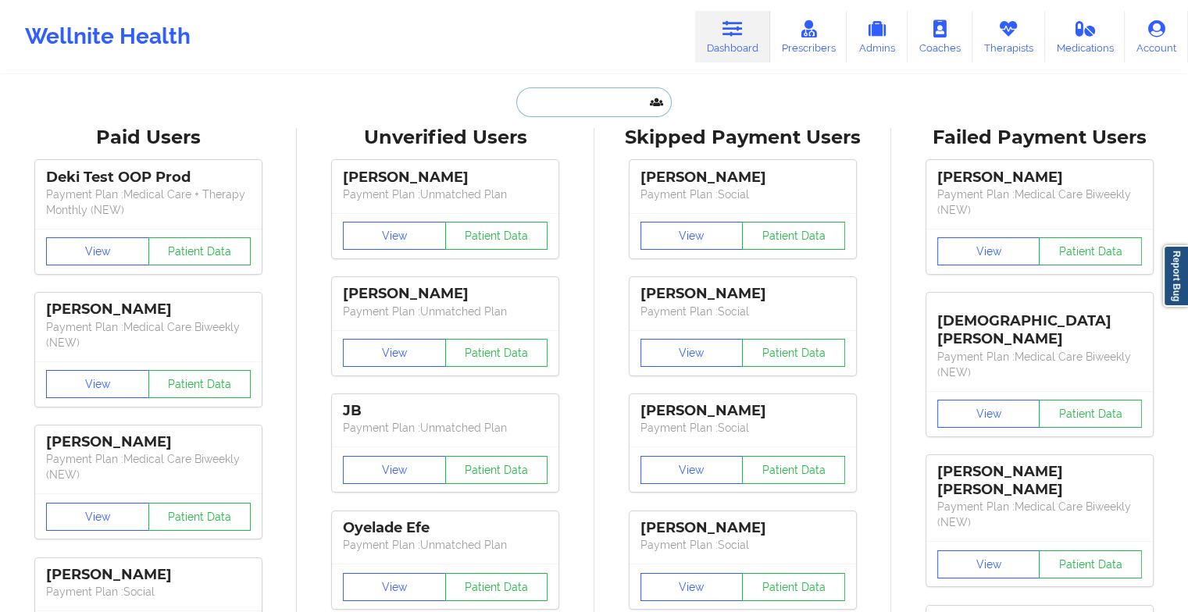
click at [609, 109] on input "text" at bounding box center [593, 102] width 155 height 30
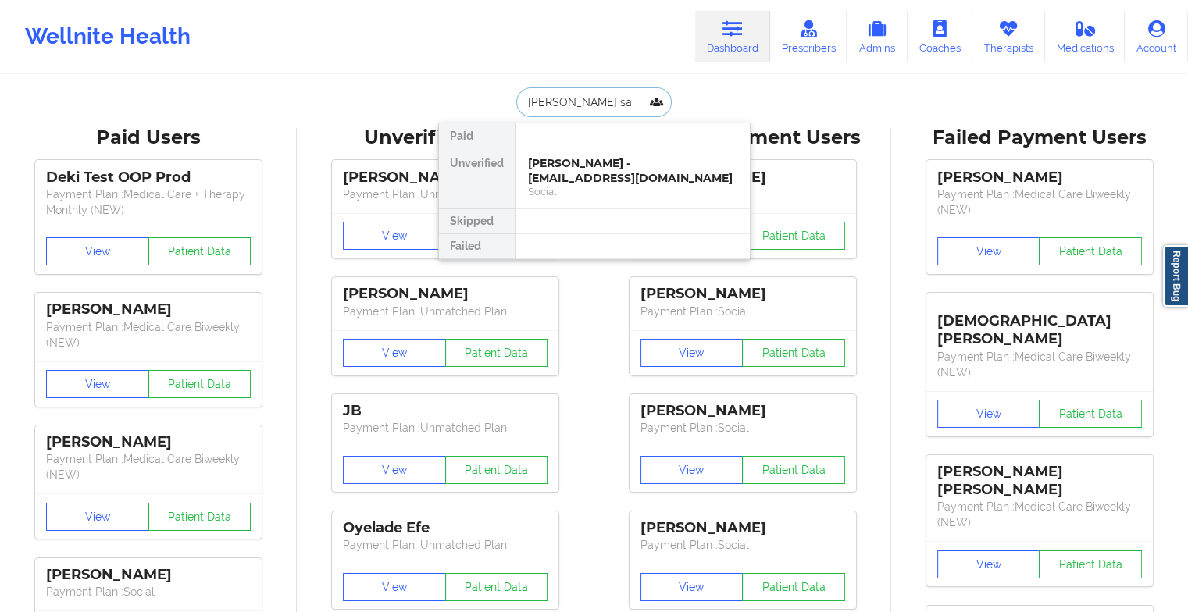
type input "[PERSON_NAME] r [PERSON_NAME]"
click at [628, 174] on div "[PERSON_NAME] - [EMAIL_ADDRESS][DOMAIN_NAME]" at bounding box center [632, 170] width 209 height 29
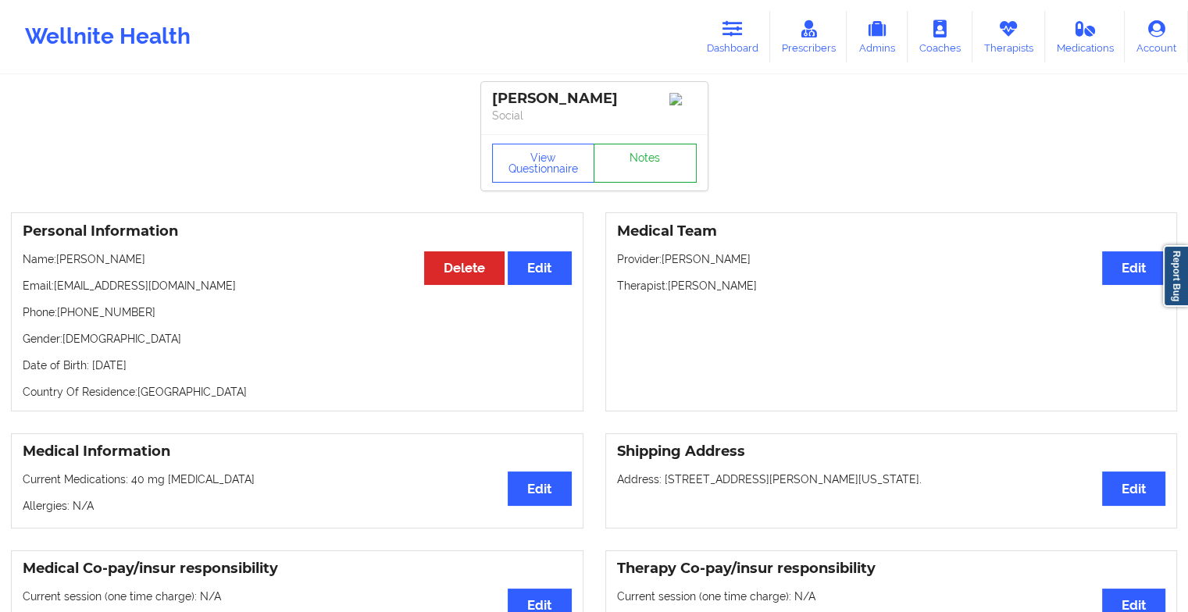
click at [630, 173] on link "Notes" at bounding box center [644, 163] width 103 height 39
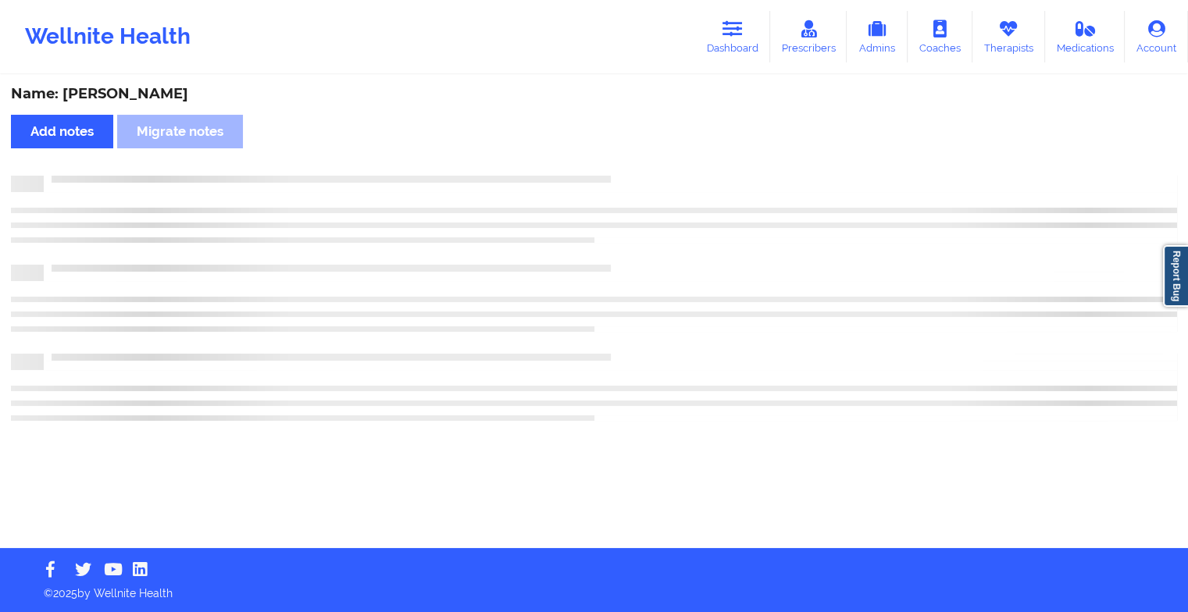
click at [630, 173] on div "Name: [PERSON_NAME] notes Migrate notes" at bounding box center [594, 313] width 1188 height 472
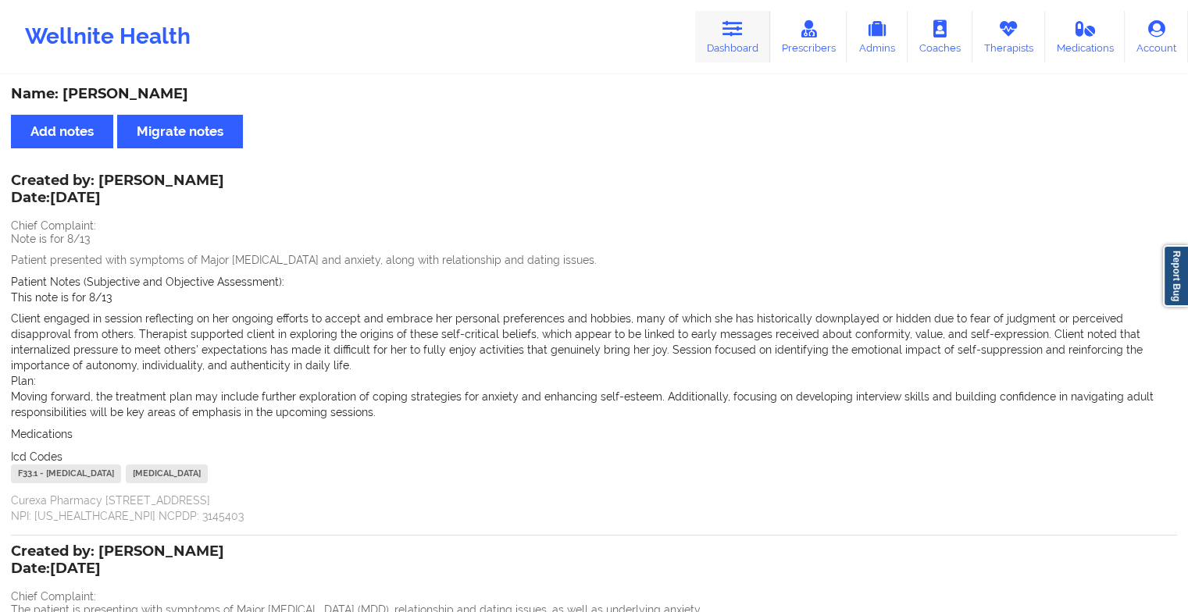
click at [746, 28] on link "Dashboard" at bounding box center [732, 37] width 75 height 52
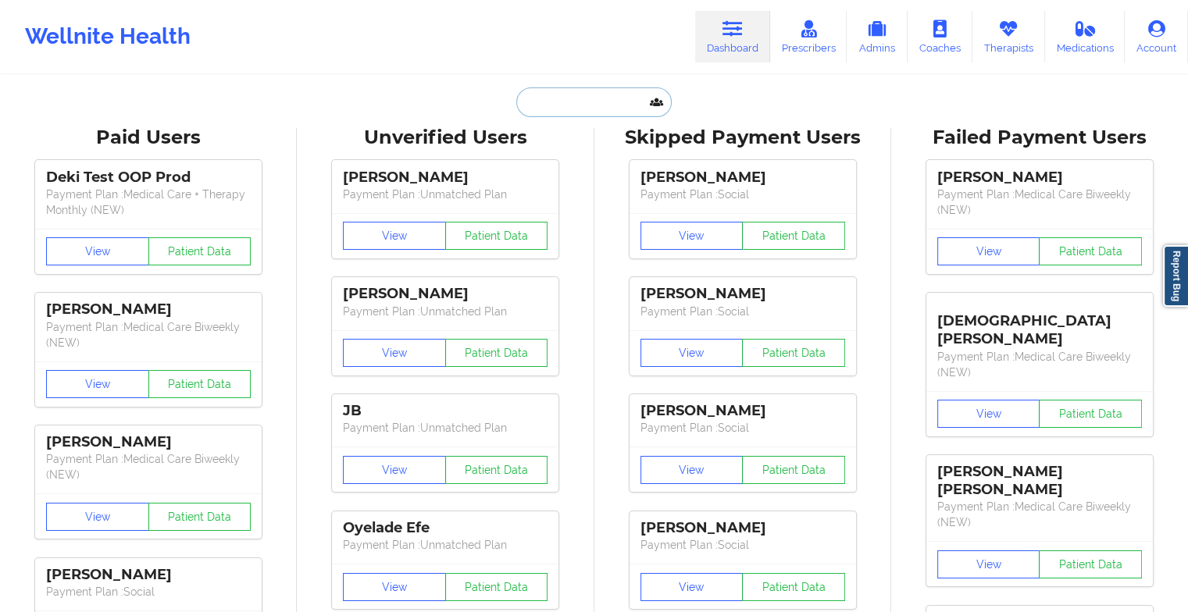
click at [573, 106] on input "text" at bounding box center [593, 102] width 155 height 30
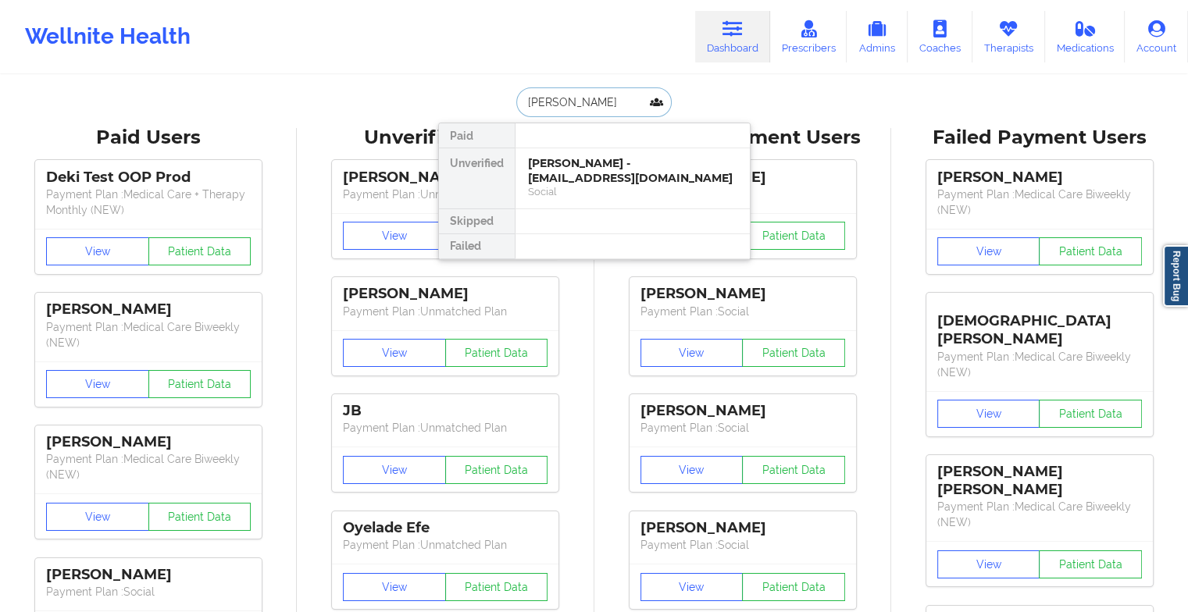
type input "[PERSON_NAME]"
click at [597, 170] on div "[PERSON_NAME] - [EMAIL_ADDRESS][DOMAIN_NAME]" at bounding box center [632, 170] width 209 height 29
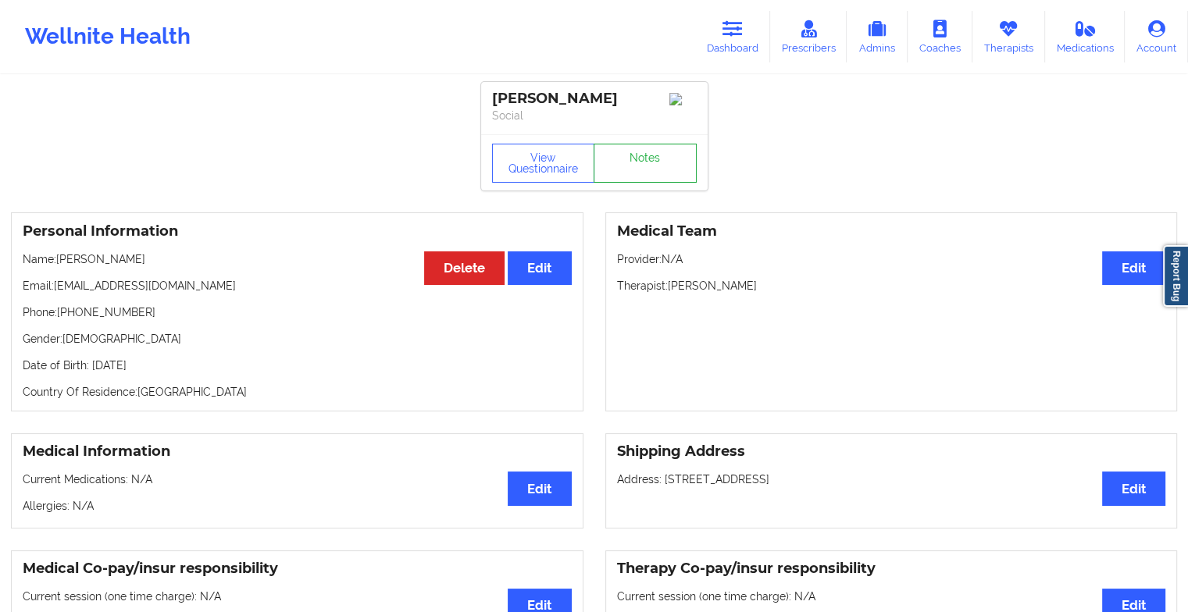
click at [617, 162] on link "Notes" at bounding box center [644, 163] width 103 height 39
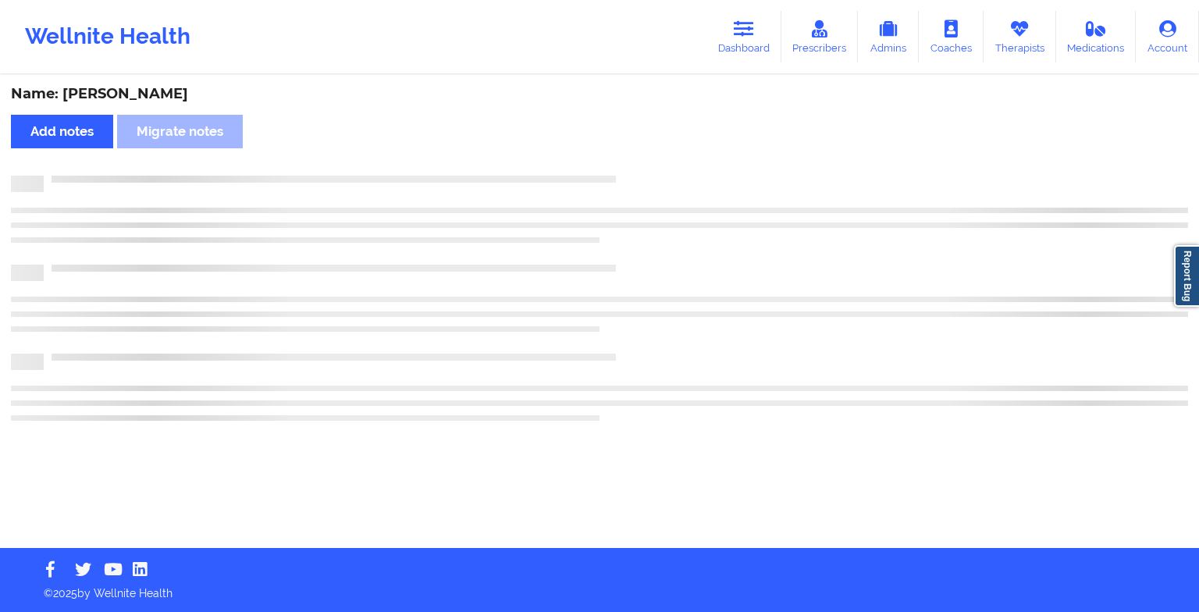
click at [617, 162] on div "Name: [PERSON_NAME] Add notes Migrate notes" at bounding box center [599, 313] width 1199 height 472
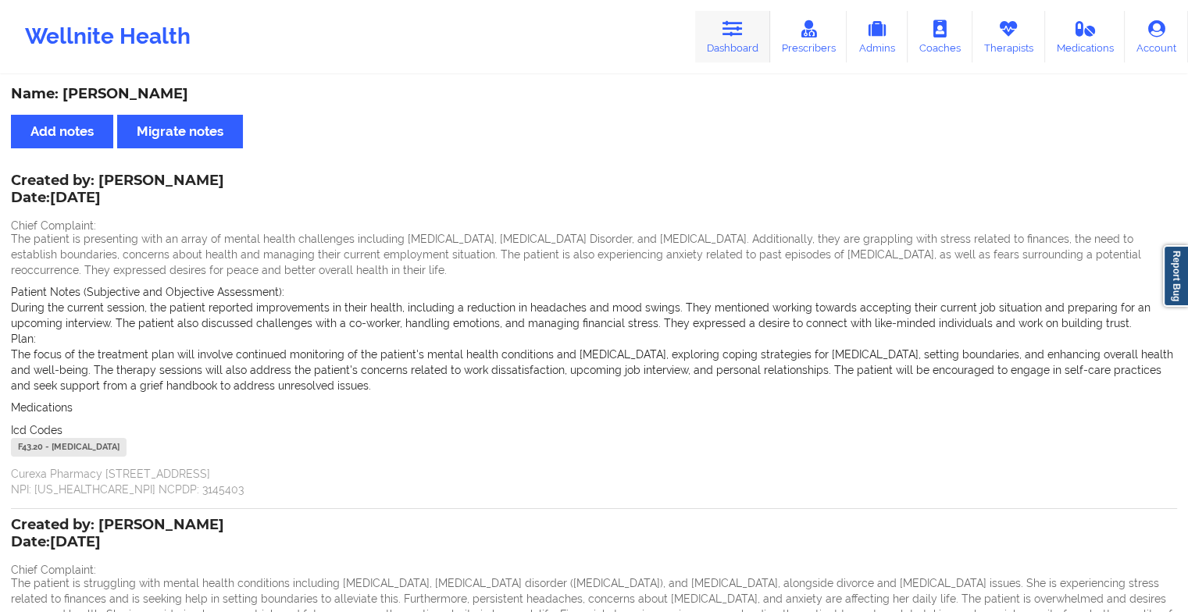
click at [735, 35] on icon at bounding box center [732, 28] width 20 height 17
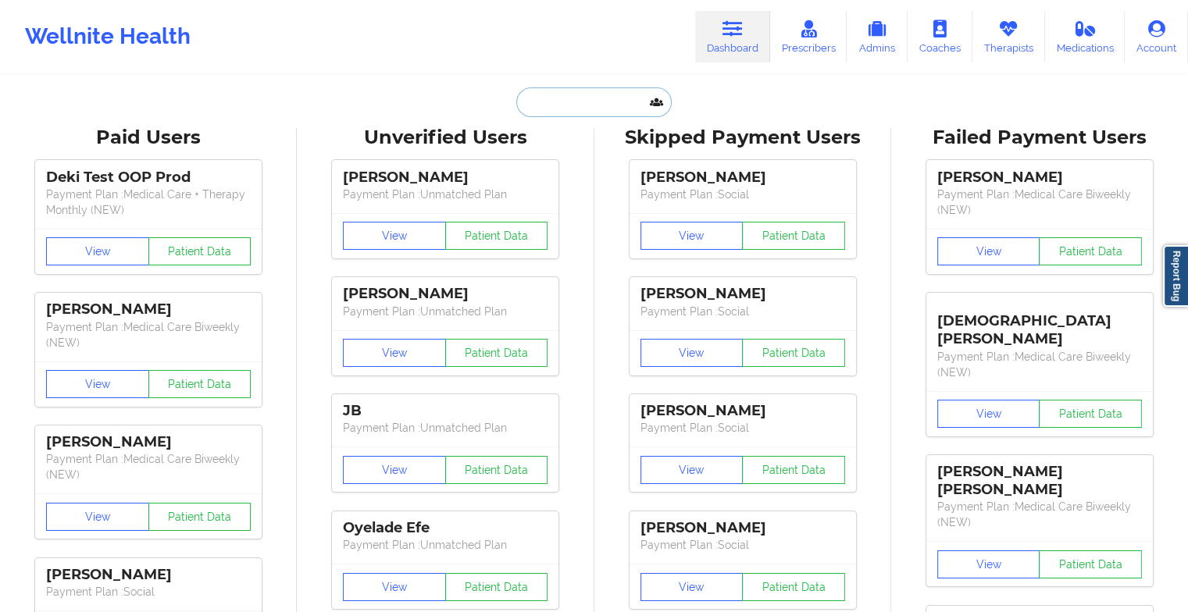
click at [590, 103] on input "text" at bounding box center [593, 102] width 155 height 30
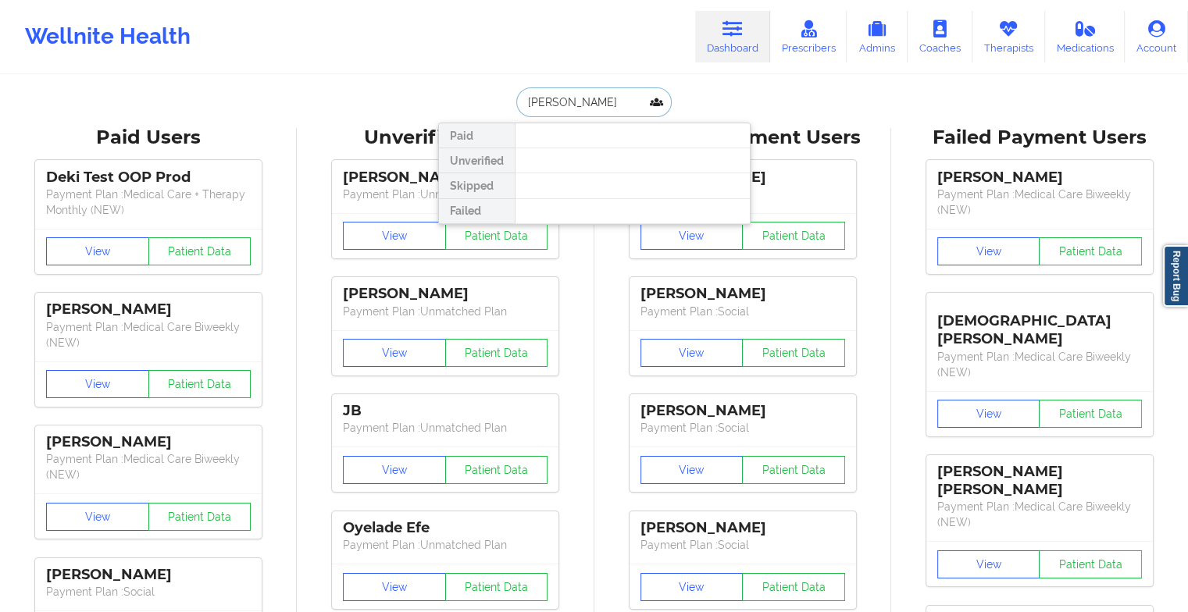
type input "[PERSON_NAME]"
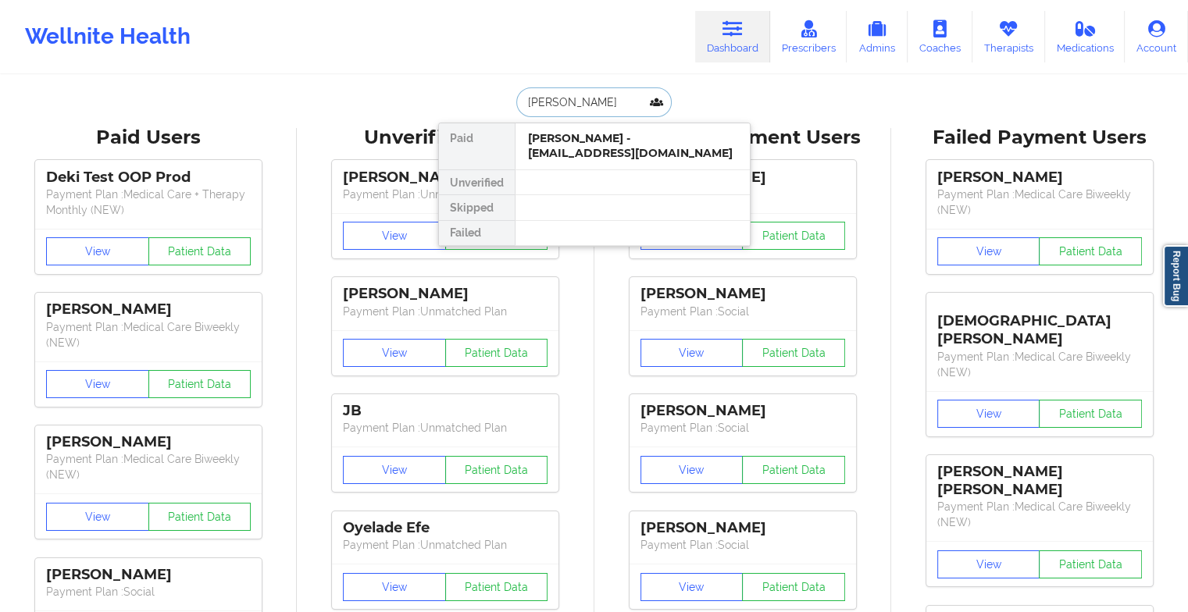
click at [605, 127] on div "[PERSON_NAME] - [EMAIL_ADDRESS][DOMAIN_NAME]" at bounding box center [632, 146] width 234 height 46
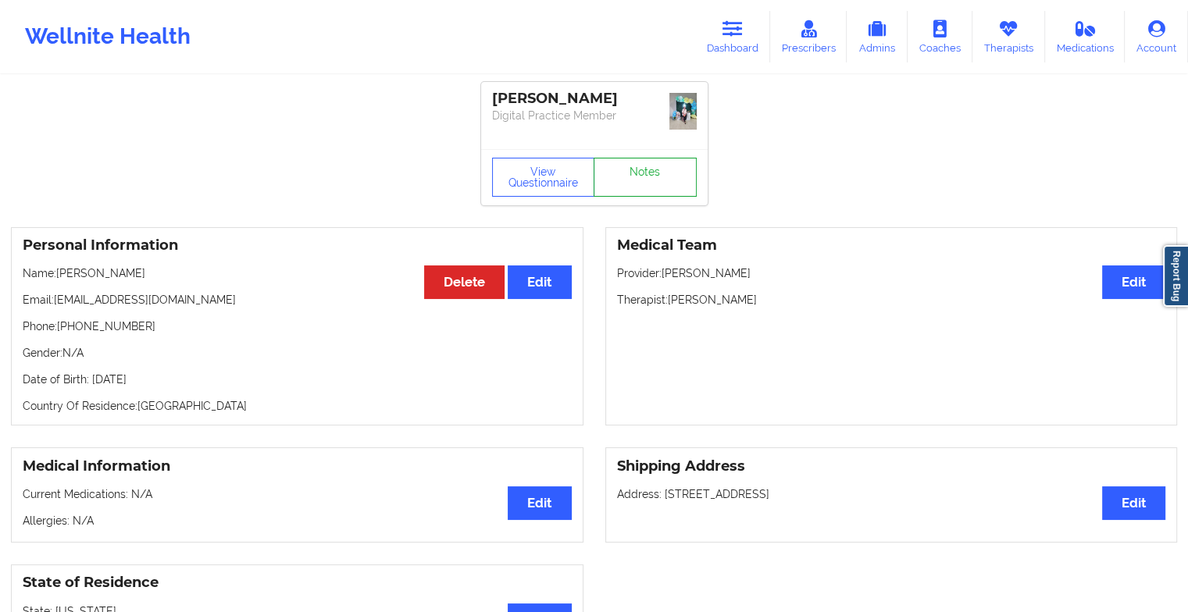
click at [676, 163] on link "Notes" at bounding box center [644, 177] width 103 height 39
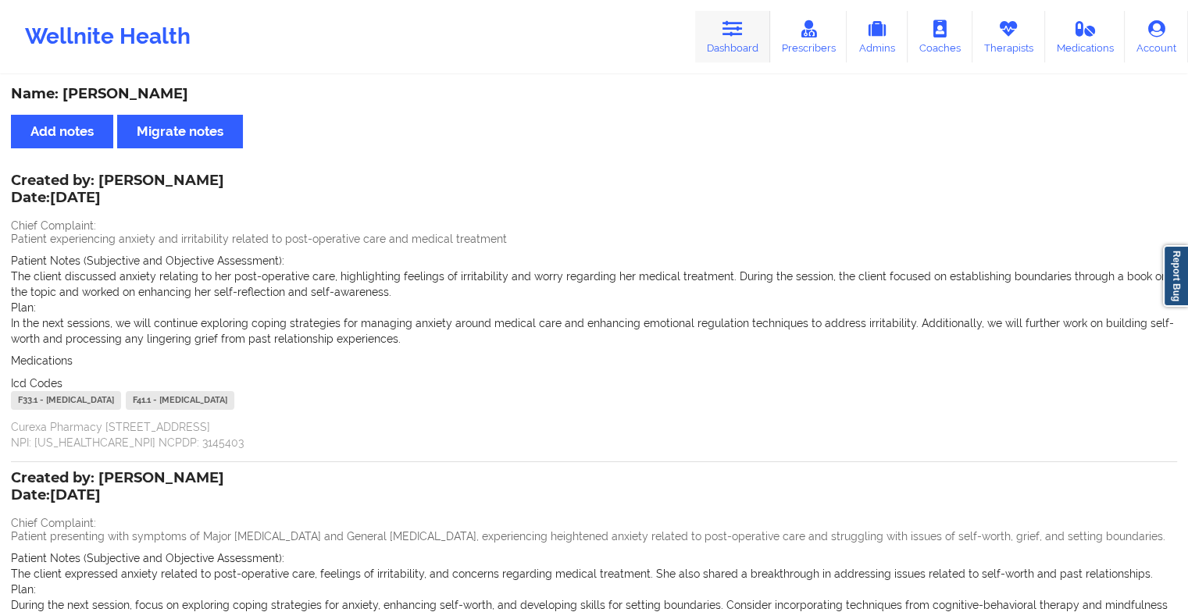
click at [750, 45] on link "Dashboard" at bounding box center [732, 37] width 75 height 52
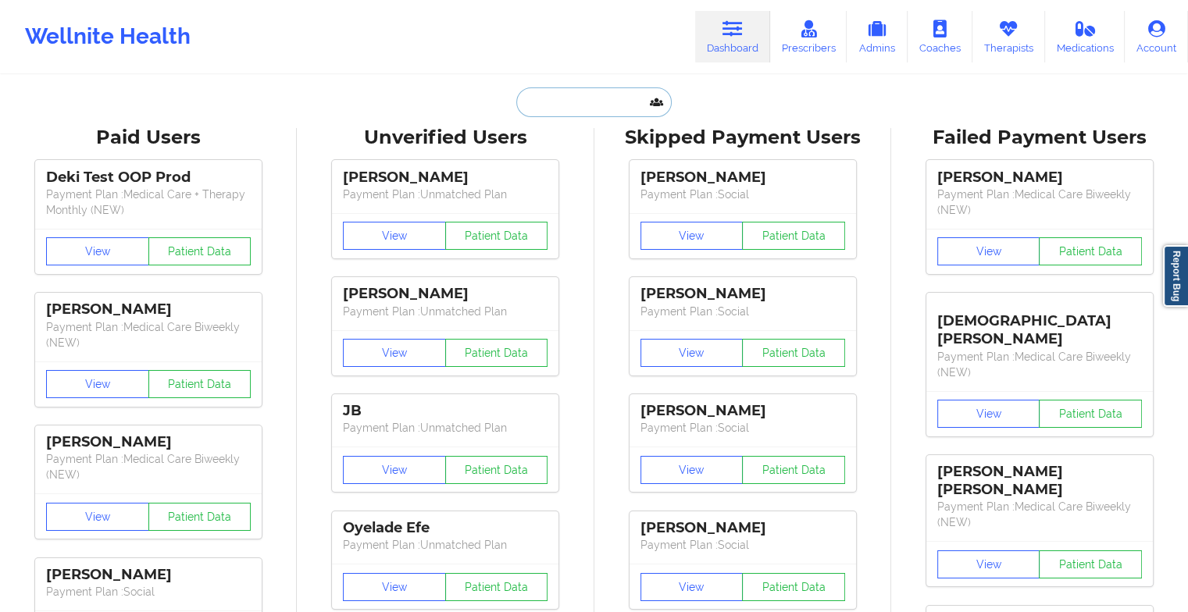
click at [576, 98] on input "text" at bounding box center [593, 102] width 155 height 30
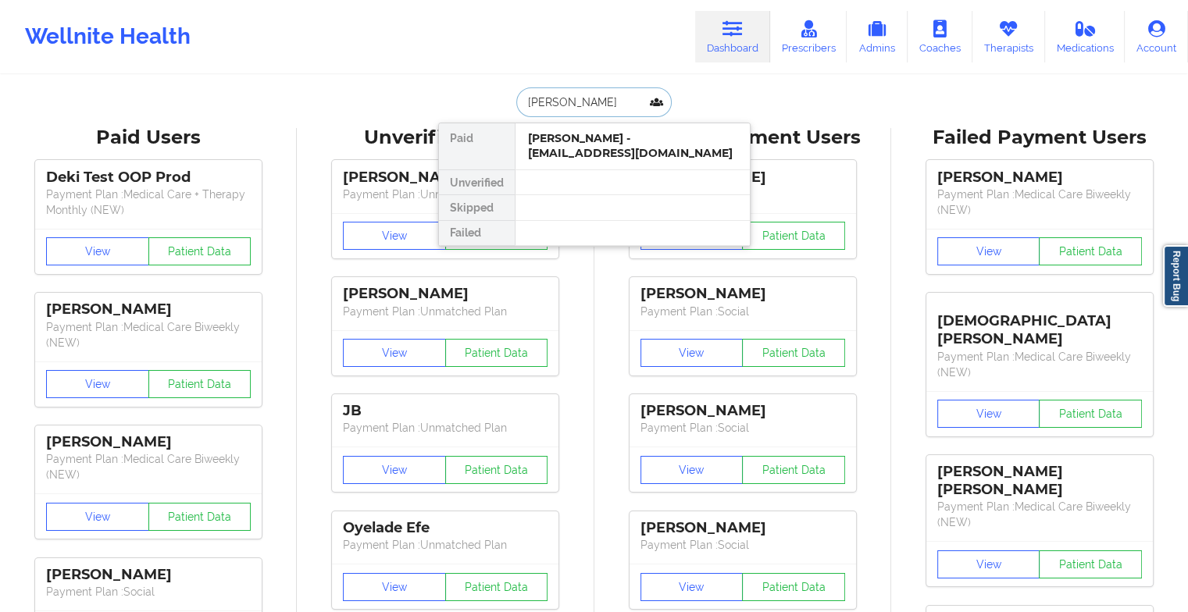
type input "[PERSON_NAME] co"
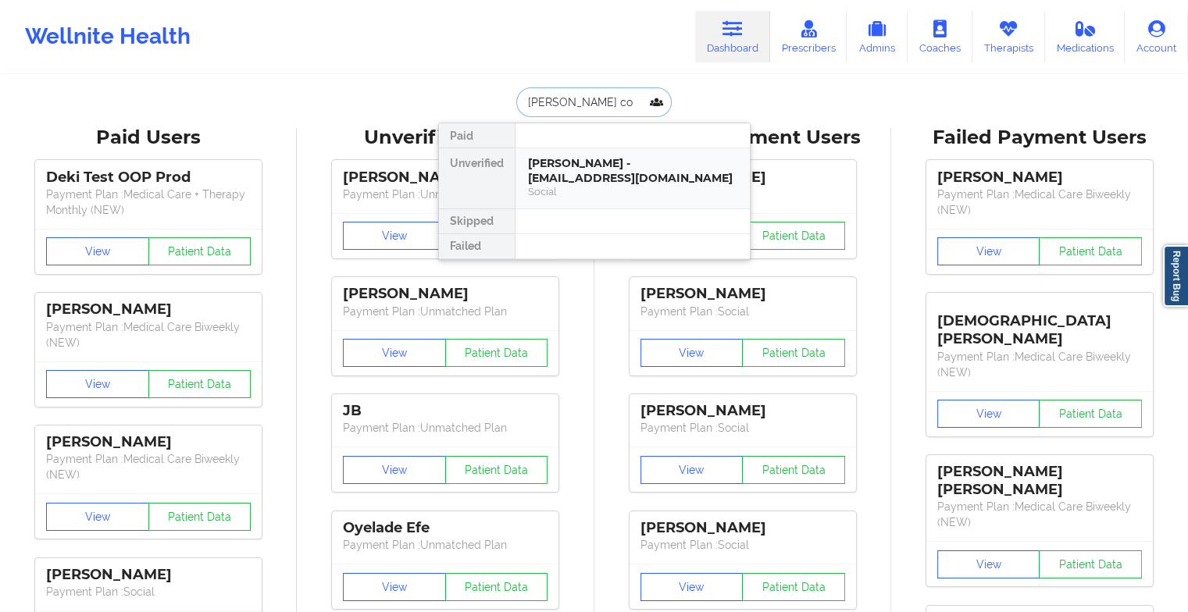
click at [611, 166] on div "[PERSON_NAME] - [EMAIL_ADDRESS][DOMAIN_NAME]" at bounding box center [632, 170] width 209 height 29
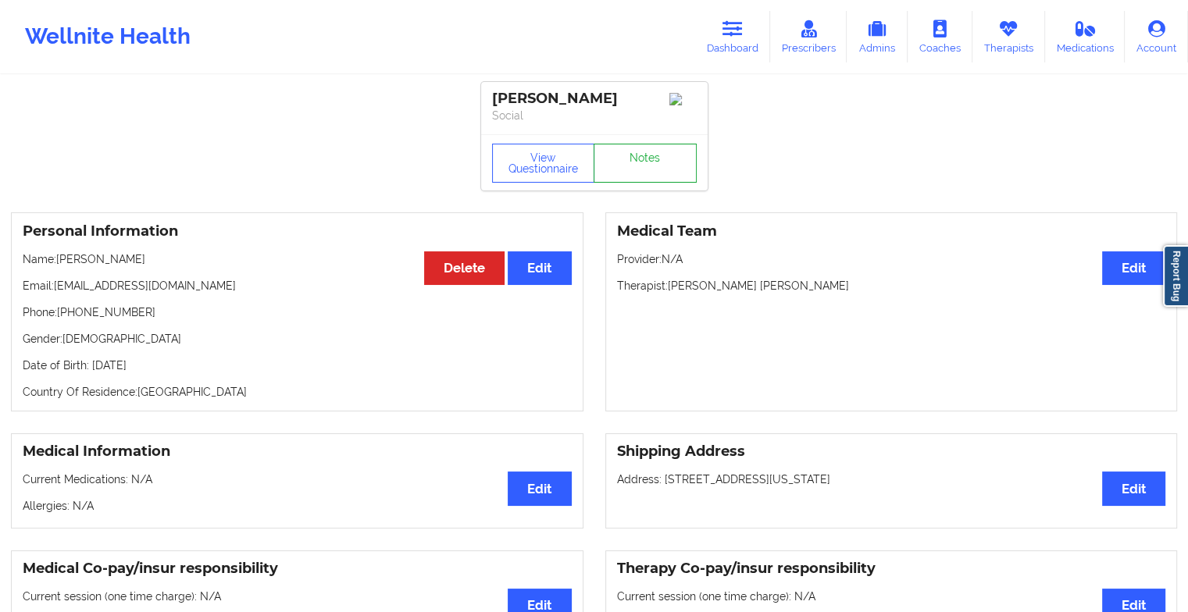
click at [656, 168] on link "Notes" at bounding box center [644, 163] width 103 height 39
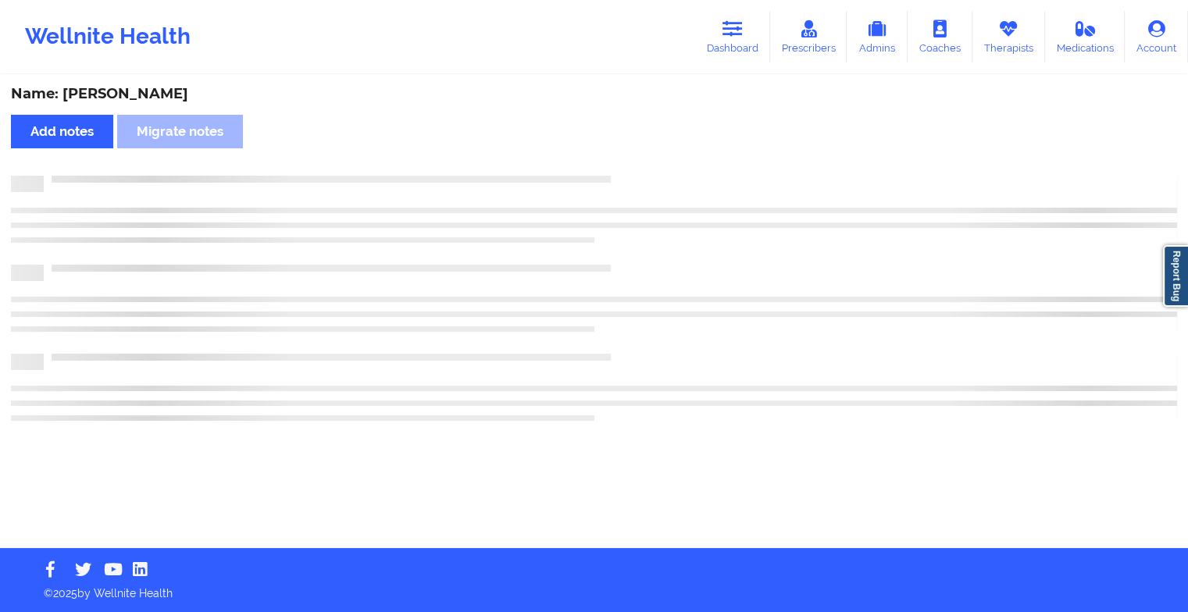
click at [656, 168] on div "Name: [PERSON_NAME] Add notes Migrate notes" at bounding box center [594, 313] width 1188 height 472
click at [656, 168] on div "Name: [PERSON_NAME] Add notes Migrate notes" at bounding box center [599, 313] width 1199 height 472
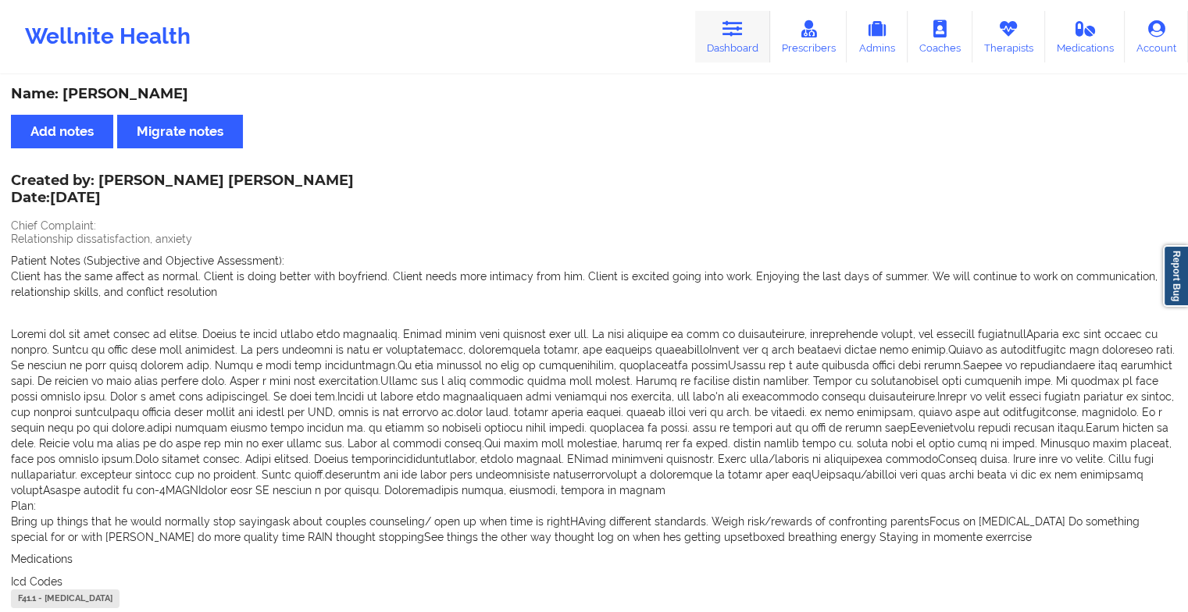
click at [737, 28] on icon at bounding box center [732, 28] width 20 height 17
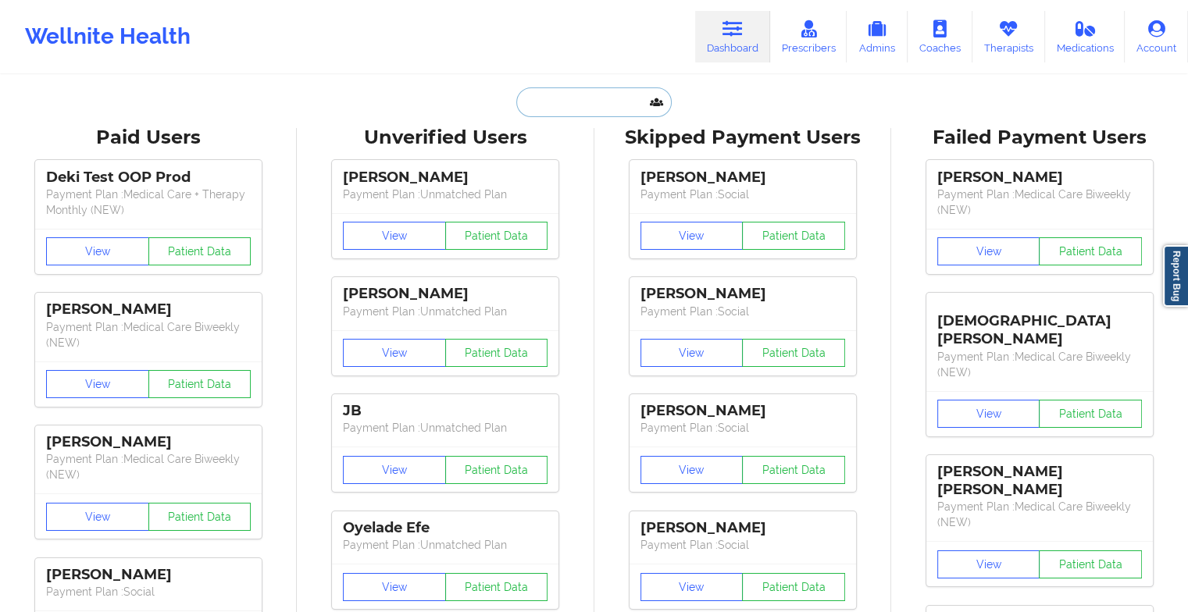
click at [584, 105] on input "text" at bounding box center [593, 102] width 155 height 30
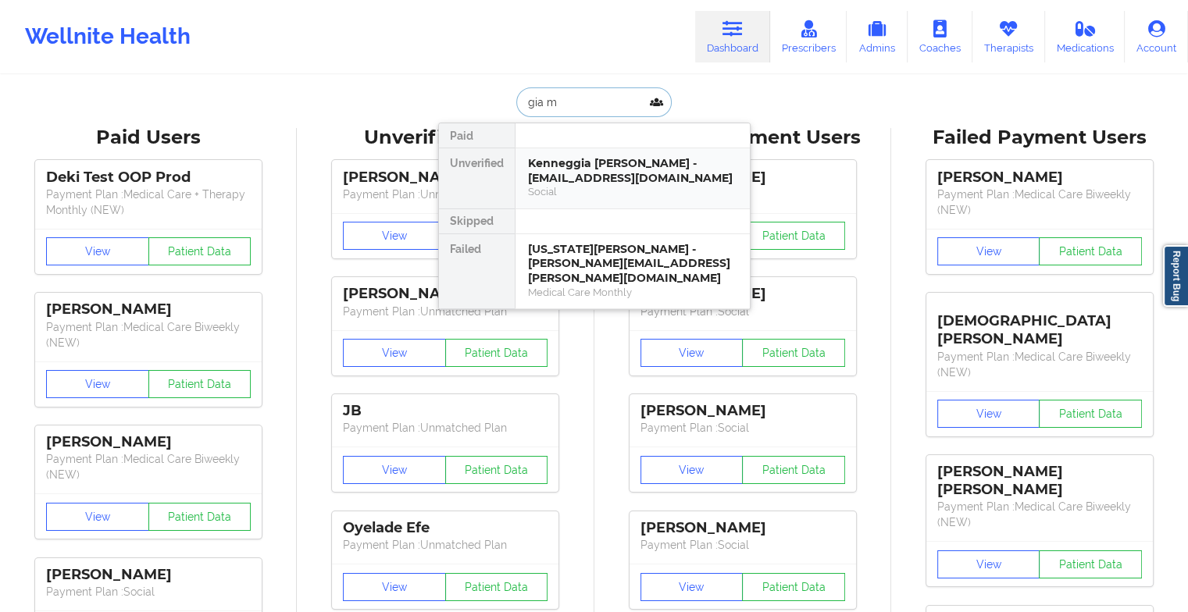
type input "gia"
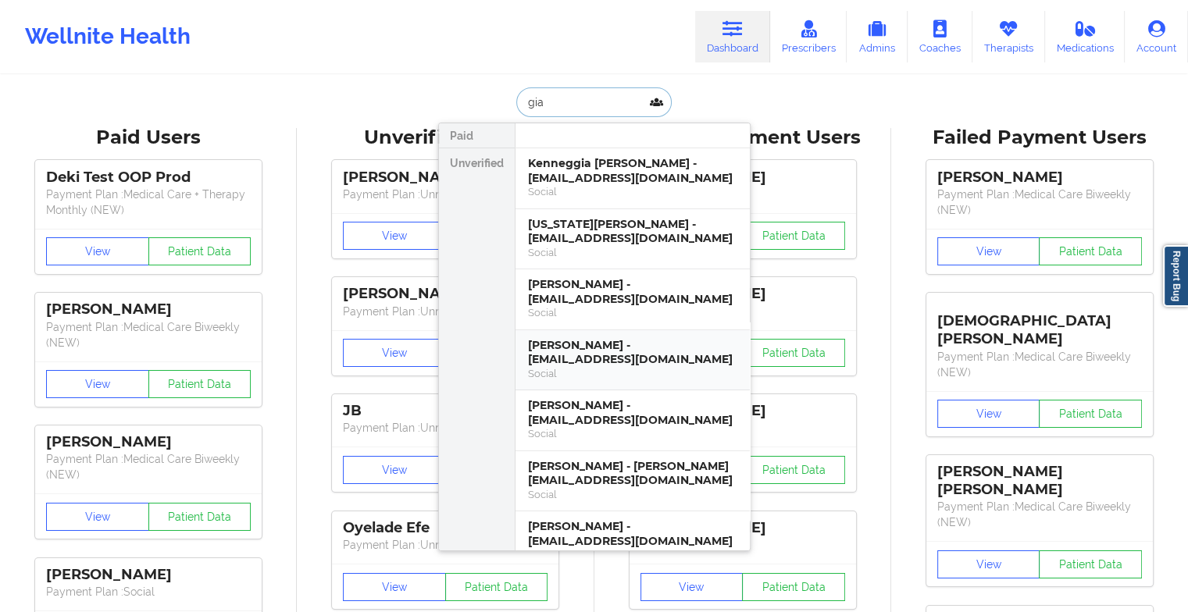
click at [563, 344] on div "[PERSON_NAME] - [EMAIL_ADDRESS][DOMAIN_NAME]" at bounding box center [632, 352] width 209 height 29
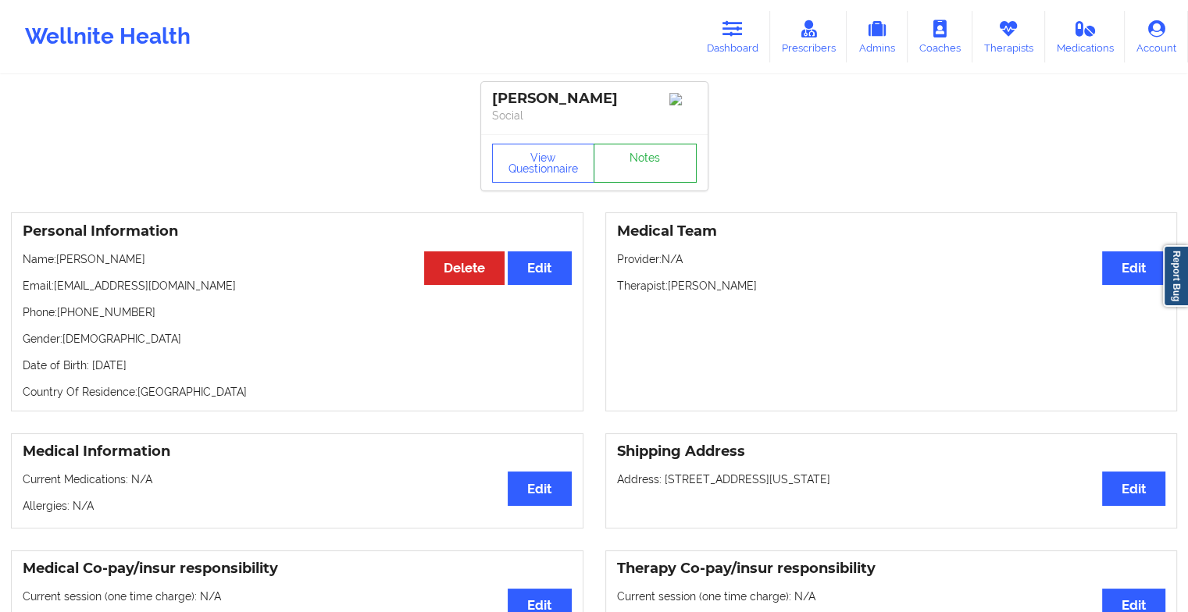
click at [653, 173] on link "Notes" at bounding box center [644, 163] width 103 height 39
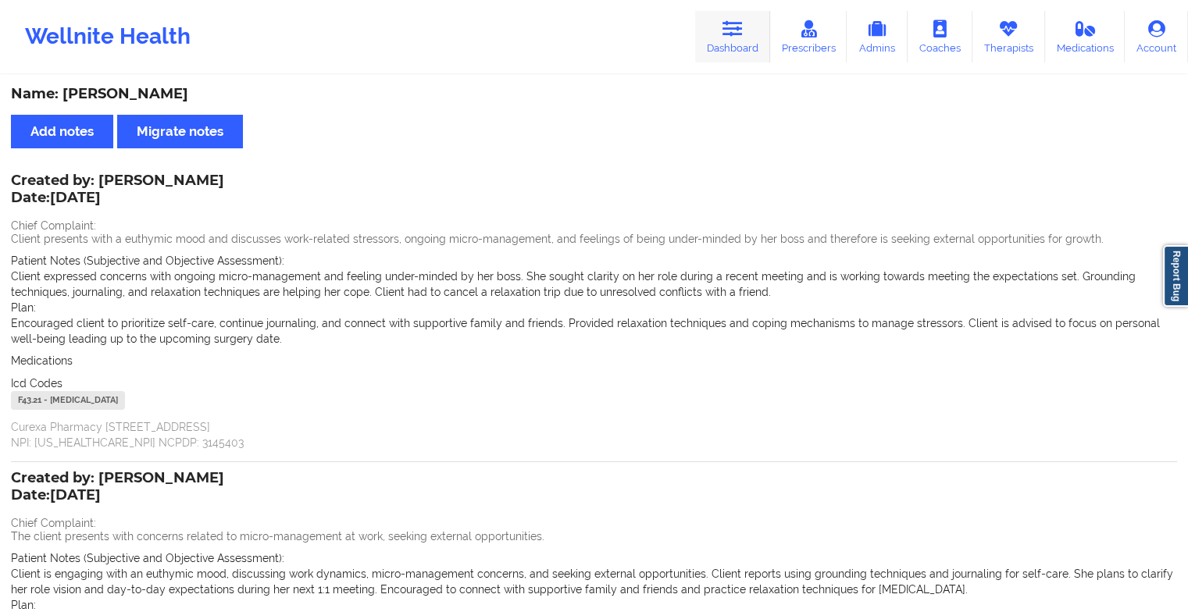
click at [743, 24] on icon at bounding box center [732, 28] width 20 height 17
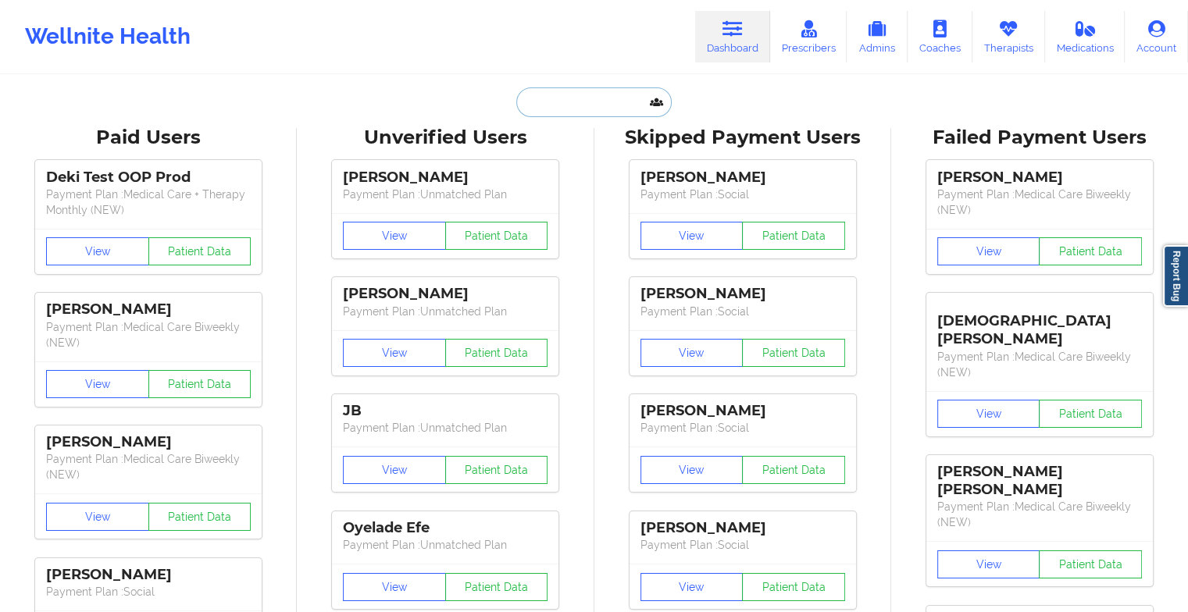
click at [590, 106] on input "text" at bounding box center [593, 102] width 155 height 30
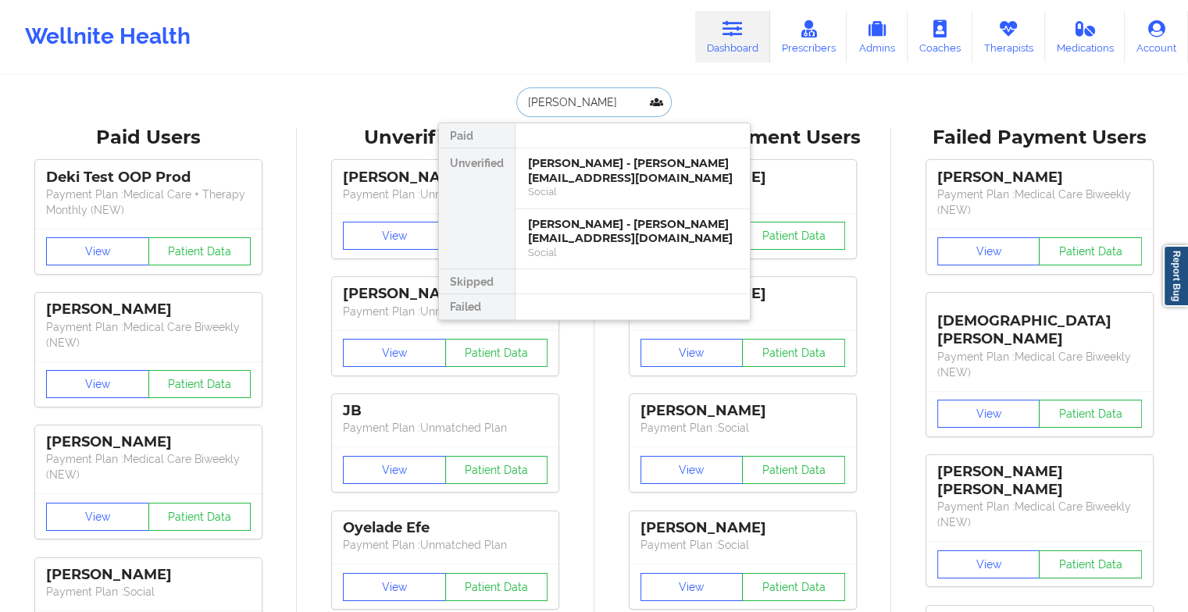
type input "[PERSON_NAME]"
click at [601, 233] on div "[PERSON_NAME] - [PERSON_NAME][EMAIL_ADDRESS][DOMAIN_NAME]" at bounding box center [632, 231] width 209 height 29
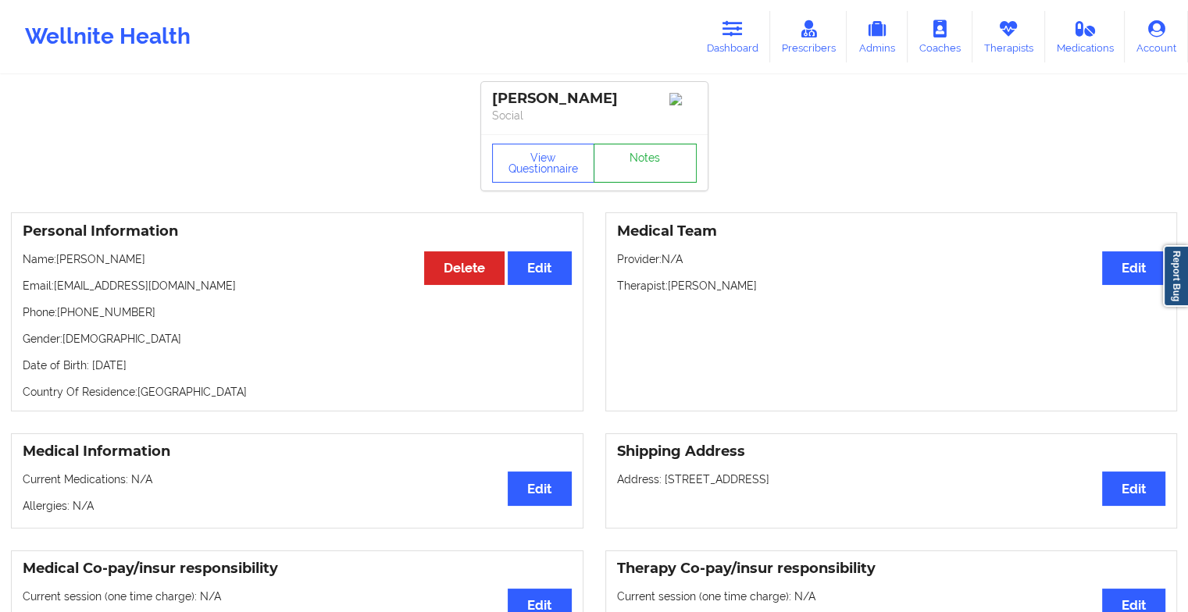
click at [661, 170] on link "Notes" at bounding box center [644, 163] width 103 height 39
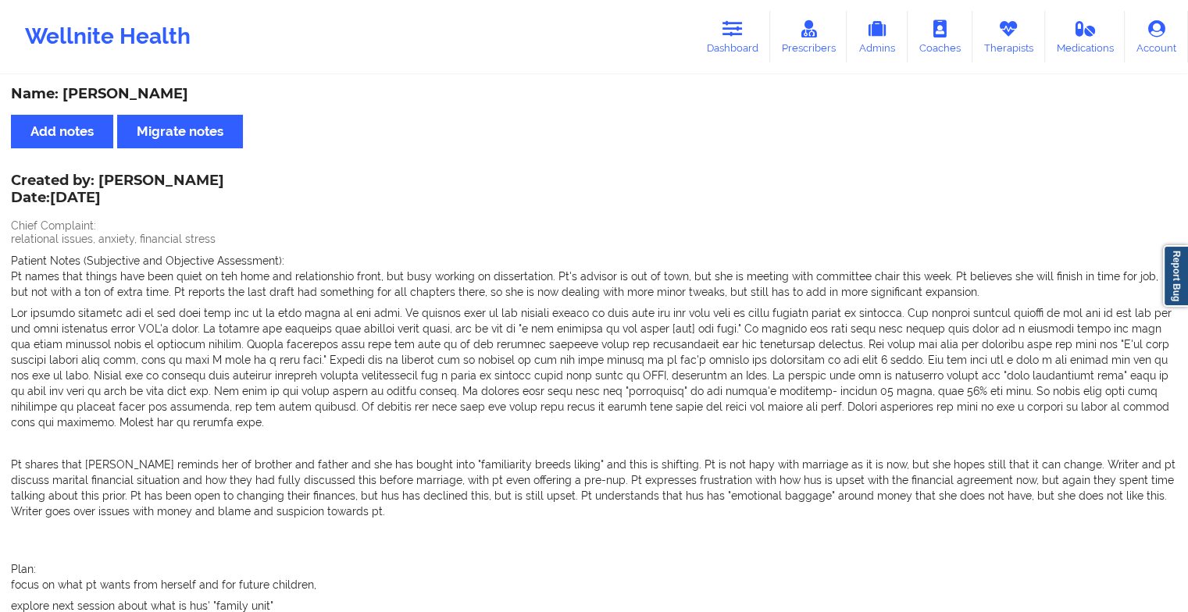
click at [565, 611] on p "explore next session about what is hus' "family unit"" at bounding box center [594, 606] width 1166 height 16
click at [731, 20] on icon at bounding box center [732, 28] width 20 height 17
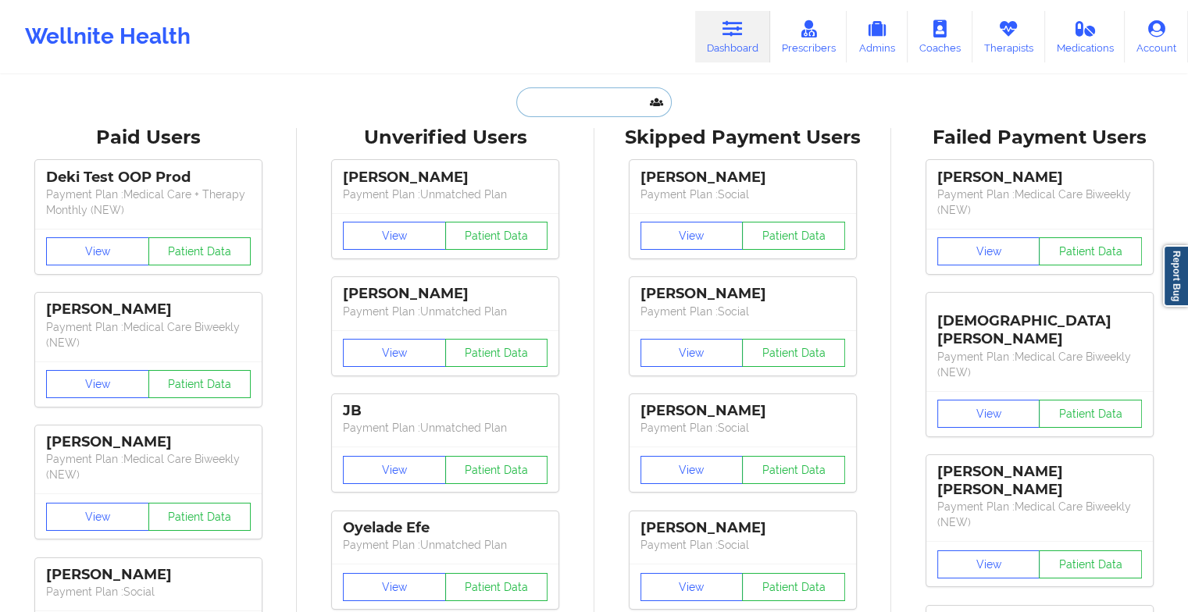
click at [612, 90] on input "text" at bounding box center [593, 102] width 155 height 30
type input "c"
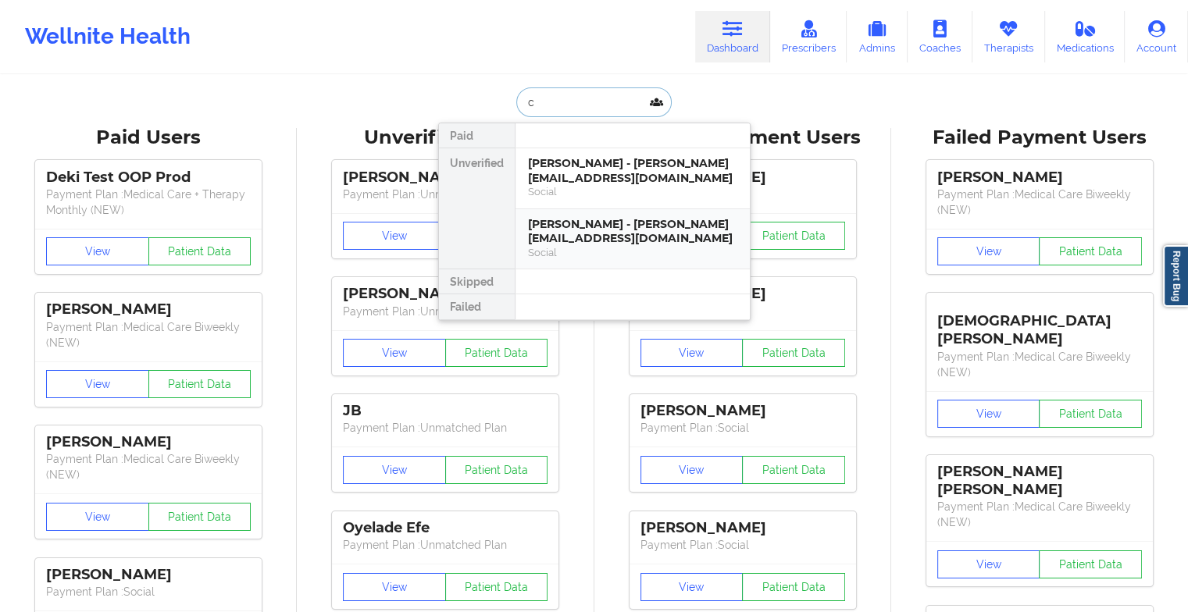
click at [558, 255] on div "Social" at bounding box center [632, 252] width 209 height 13
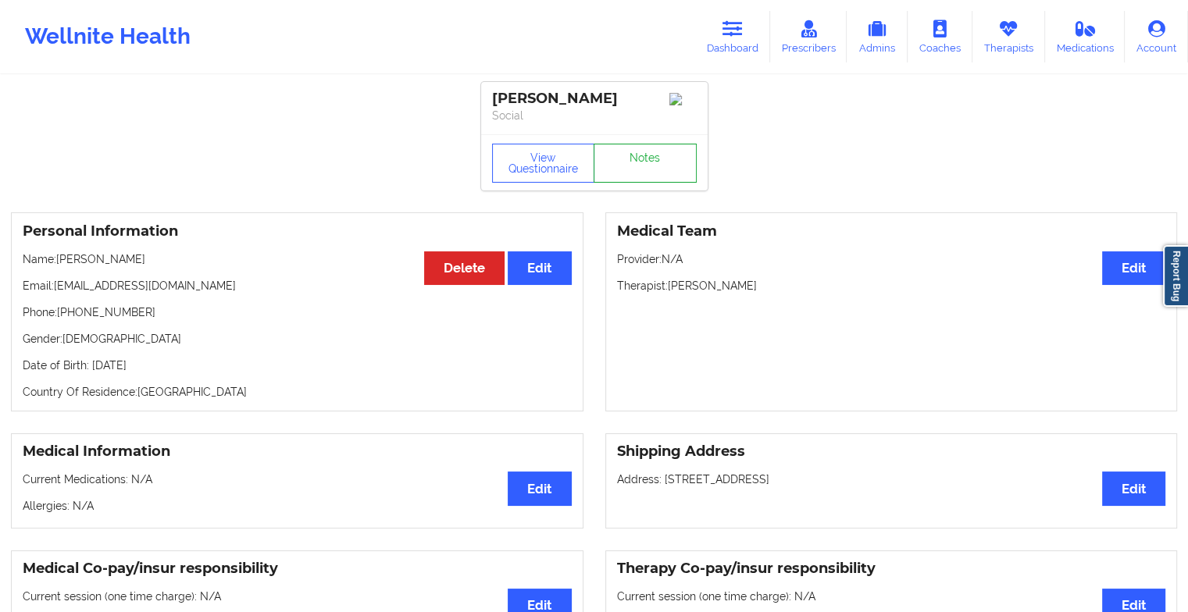
click at [650, 160] on link "Notes" at bounding box center [644, 163] width 103 height 39
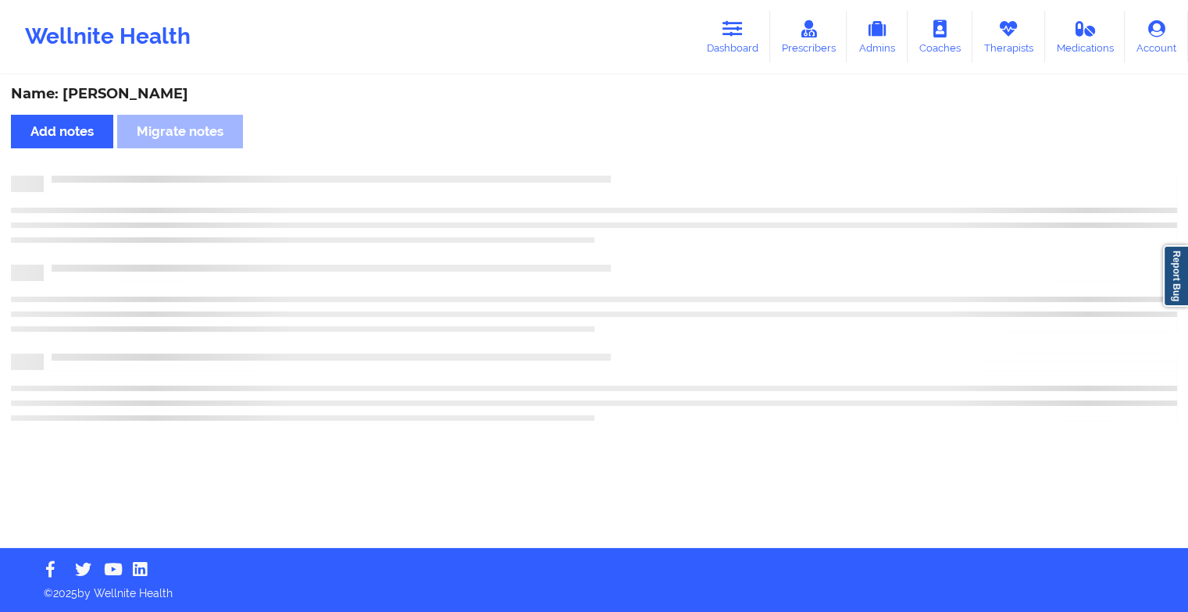
click at [650, 160] on div "Name: [PERSON_NAME] Add notes Migrate notes" at bounding box center [594, 313] width 1188 height 472
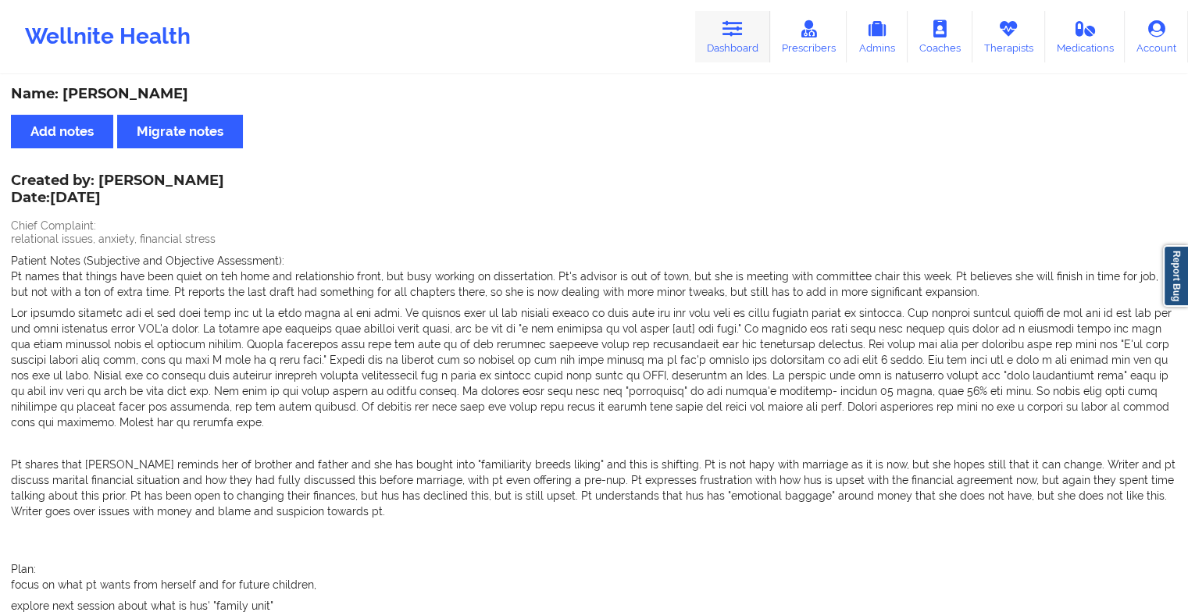
click at [747, 55] on link "Dashboard" at bounding box center [732, 37] width 75 height 52
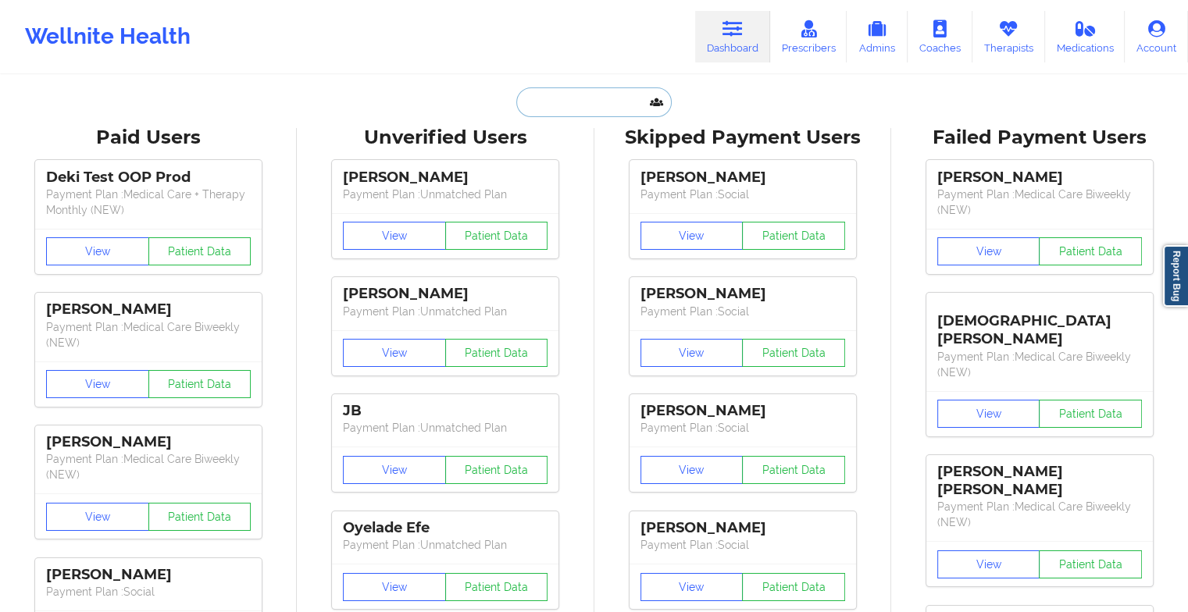
click at [566, 110] on input "text" at bounding box center [593, 102] width 155 height 30
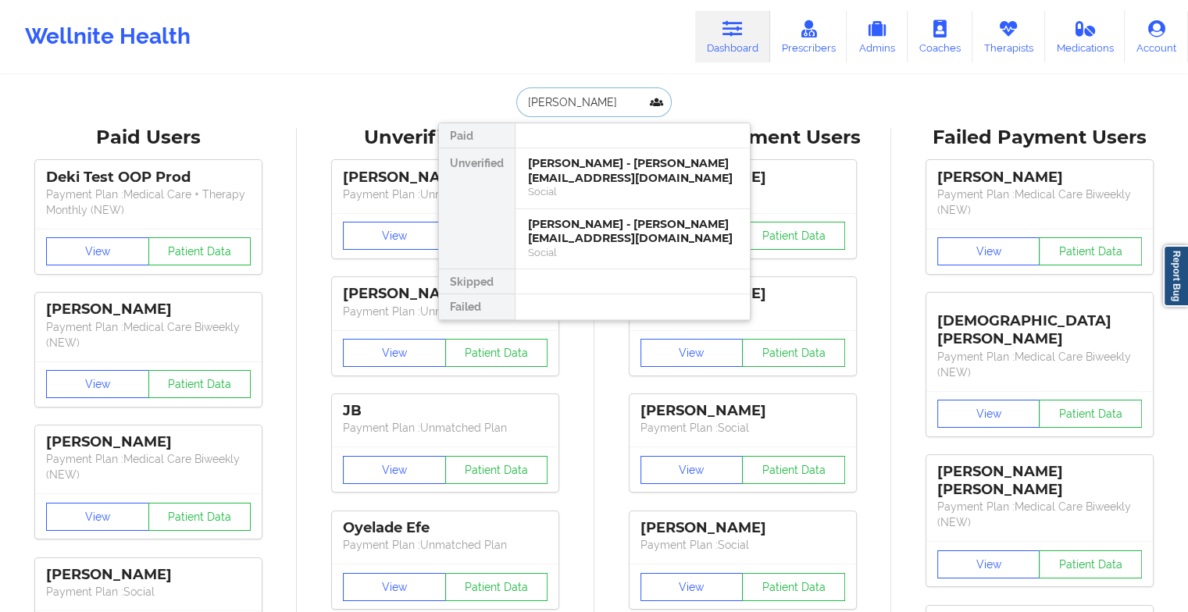
type input "[PERSON_NAME]"
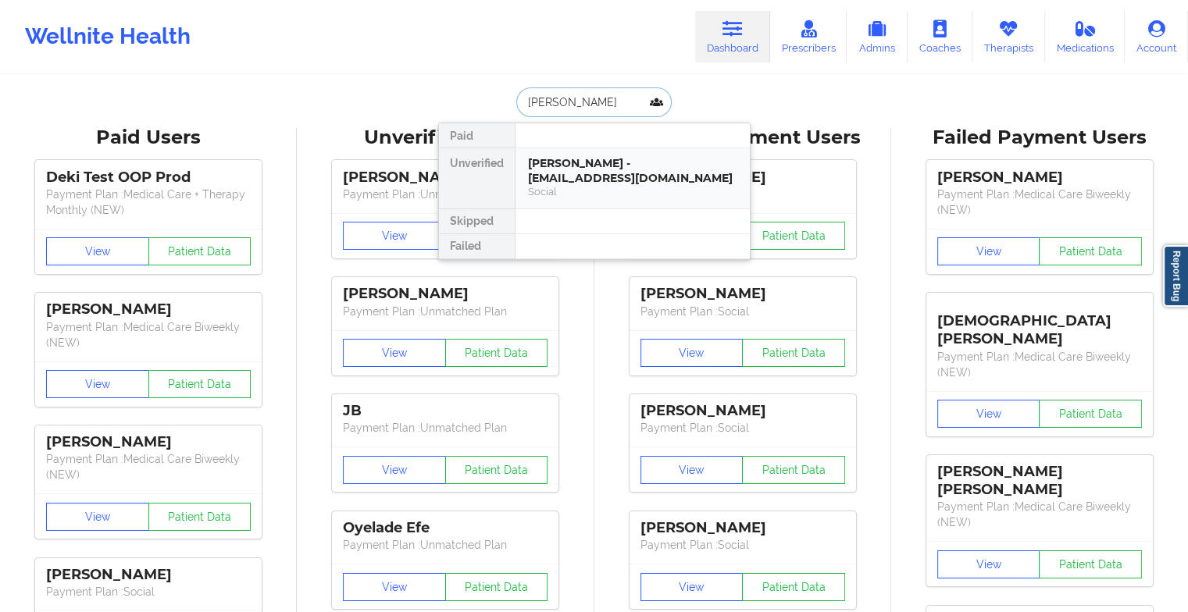
click at [617, 179] on div "[PERSON_NAME] - [EMAIL_ADDRESS][DOMAIN_NAME]" at bounding box center [632, 170] width 209 height 29
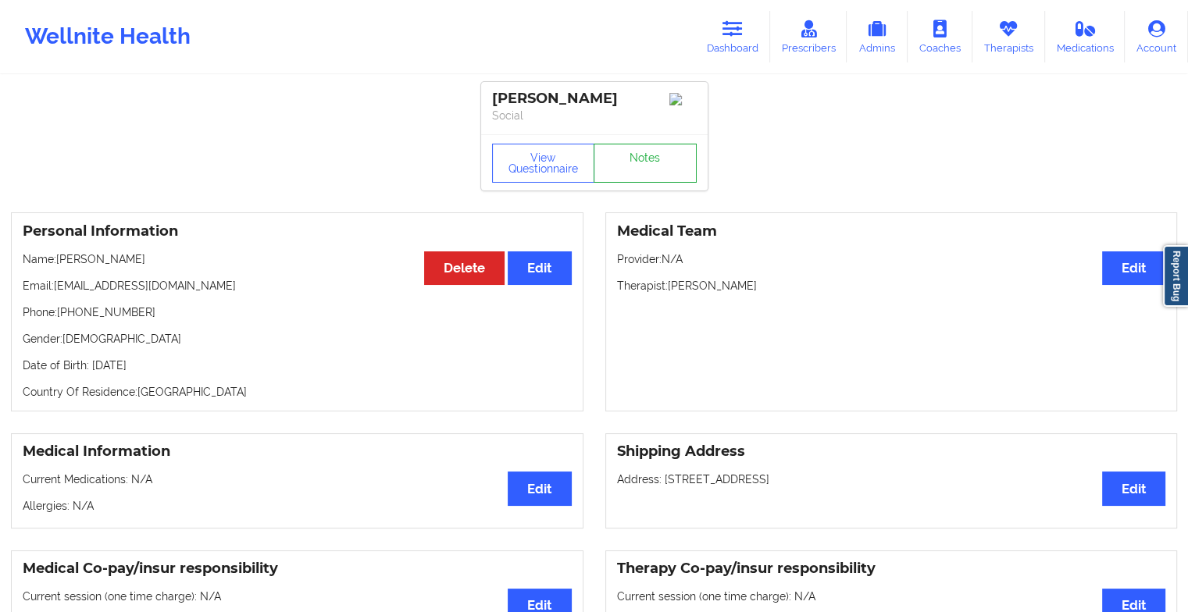
click at [651, 148] on link "Notes" at bounding box center [644, 163] width 103 height 39
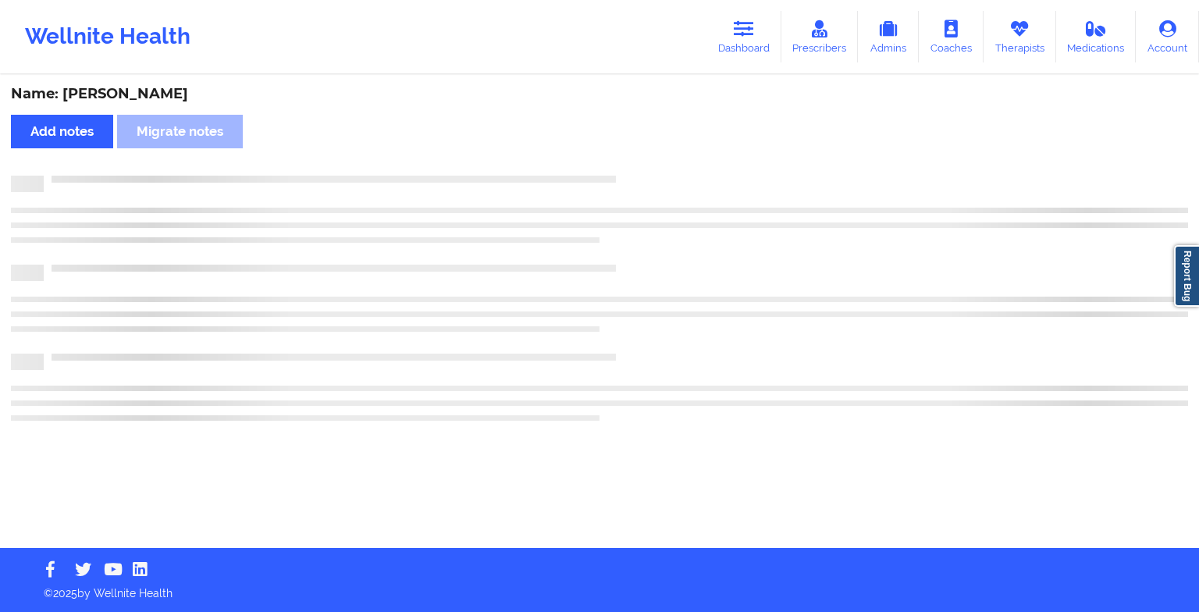
click at [648, 162] on div "Name: [PERSON_NAME] Add notes Migrate notes" at bounding box center [599, 313] width 1199 height 472
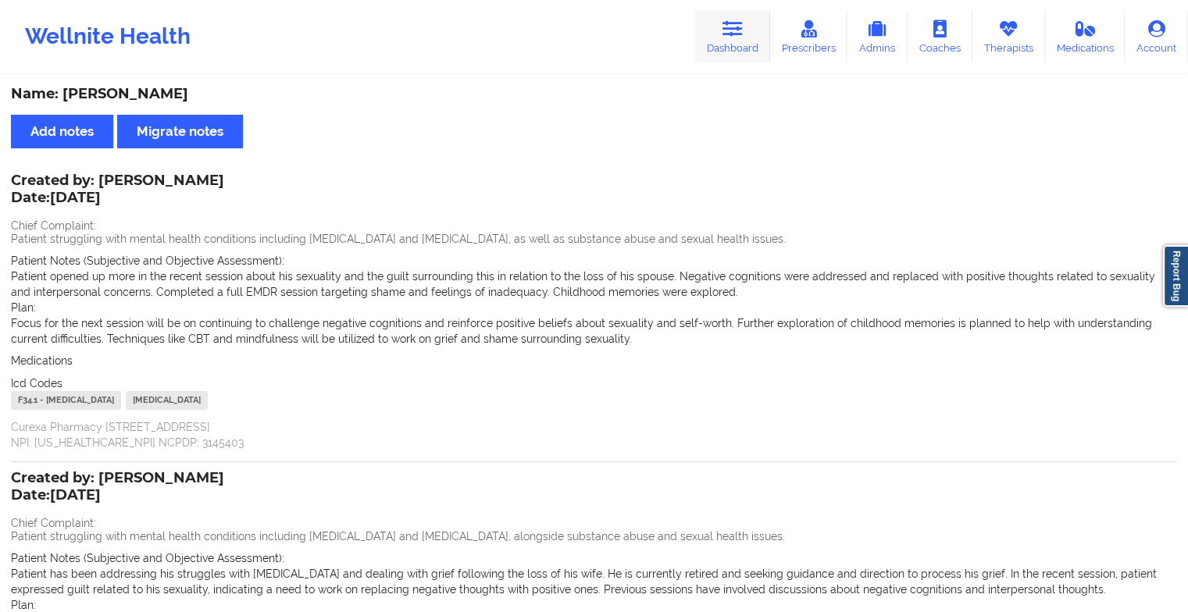
click at [736, 59] on link "Dashboard" at bounding box center [732, 37] width 75 height 52
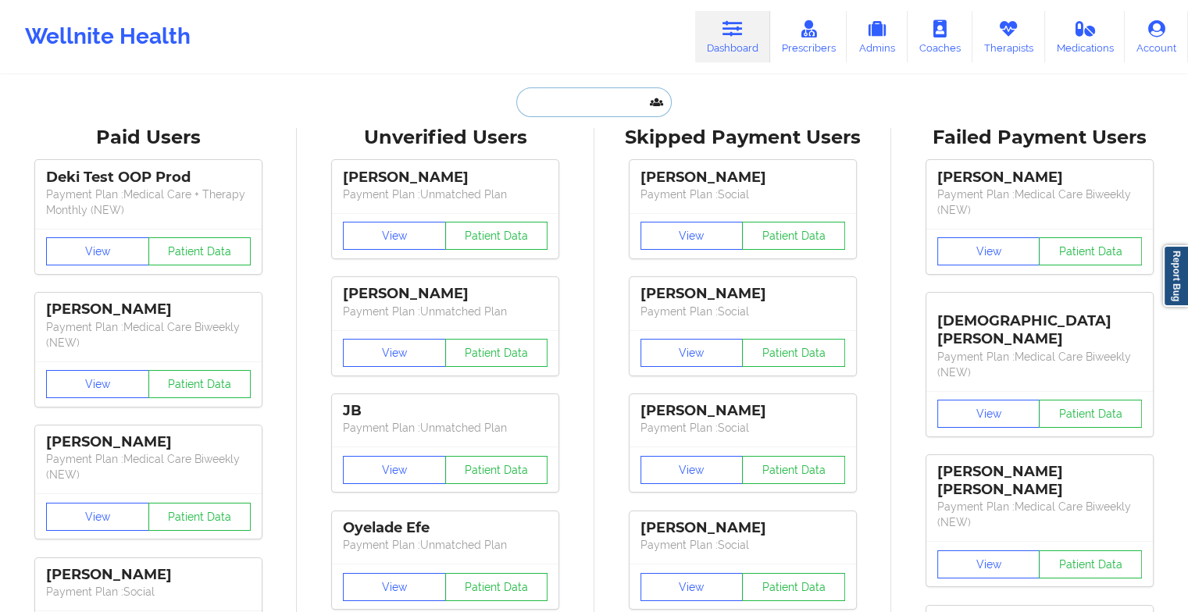
click at [573, 109] on input "text" at bounding box center [593, 102] width 155 height 30
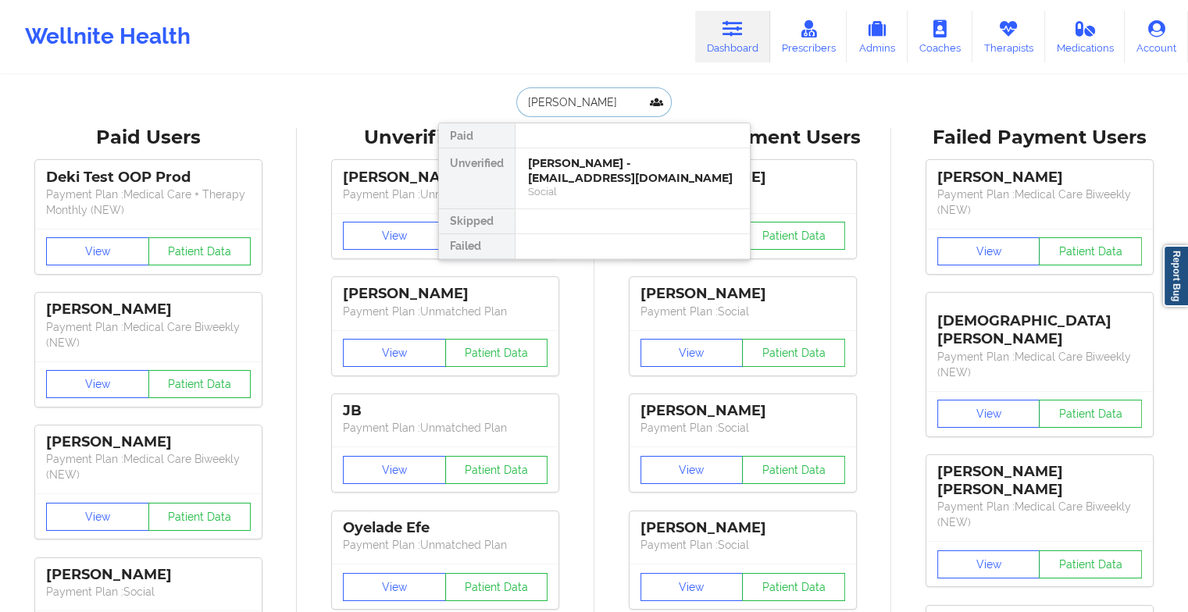
drag, startPoint x: 584, startPoint y: 175, endPoint x: 617, endPoint y: -9, distance: 187.2
click at [617, 0] on html "Wellnite Health Dashboard Prescribers Admins Coaches Therapists Medications Acc…" at bounding box center [594, 306] width 1188 height 612
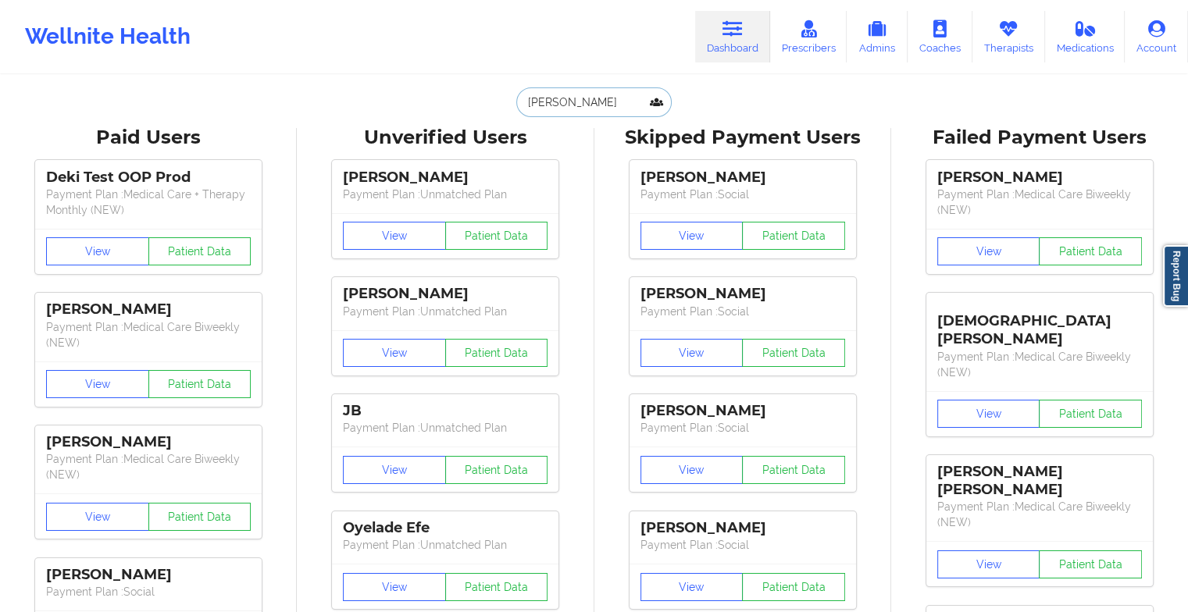
type input "[PERSON_NAME]"
click at [514, 144] on div "Unverified Users" at bounding box center [445, 138] width 275 height 24
click at [588, 112] on input "[PERSON_NAME]" at bounding box center [593, 102] width 155 height 30
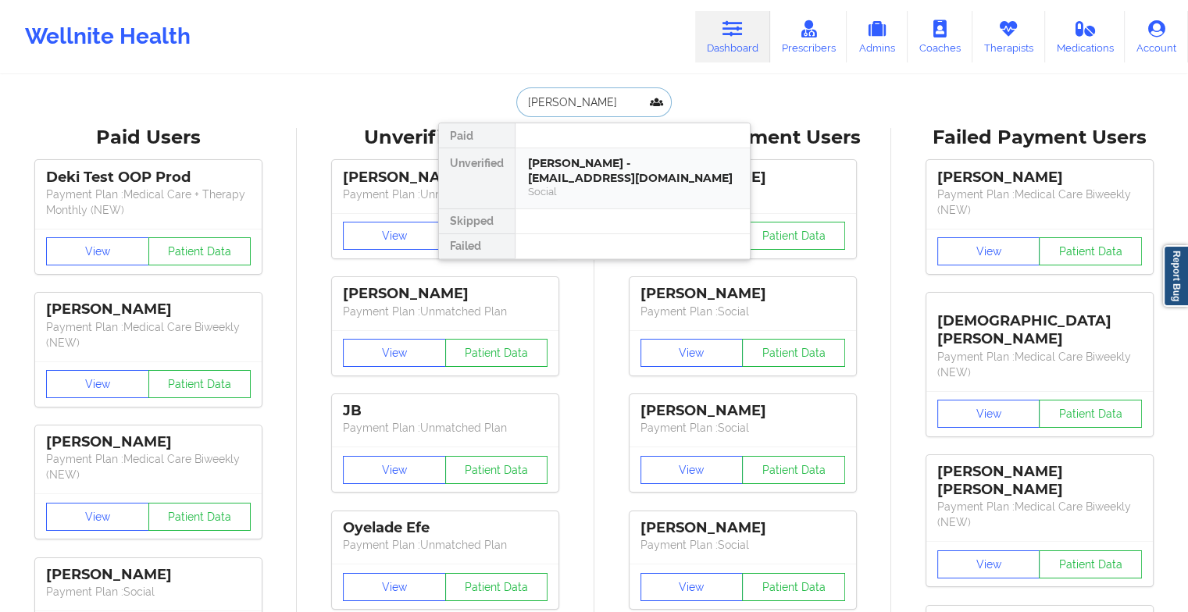
click at [626, 169] on div "[PERSON_NAME] - [EMAIL_ADDRESS][DOMAIN_NAME]" at bounding box center [632, 170] width 209 height 29
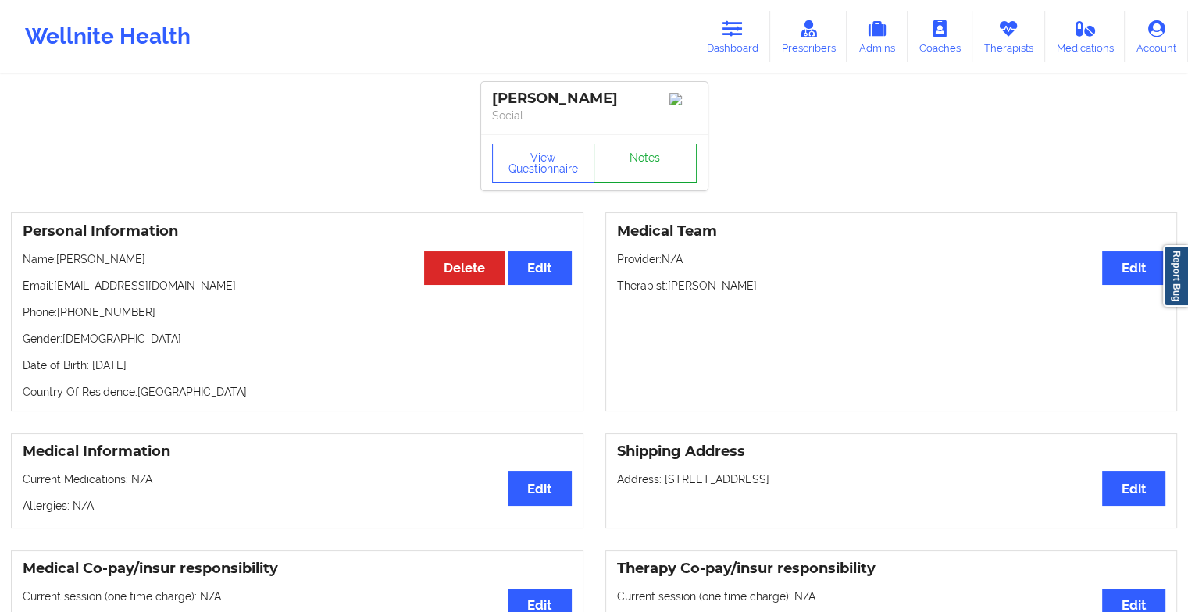
click at [636, 166] on link "Notes" at bounding box center [644, 163] width 103 height 39
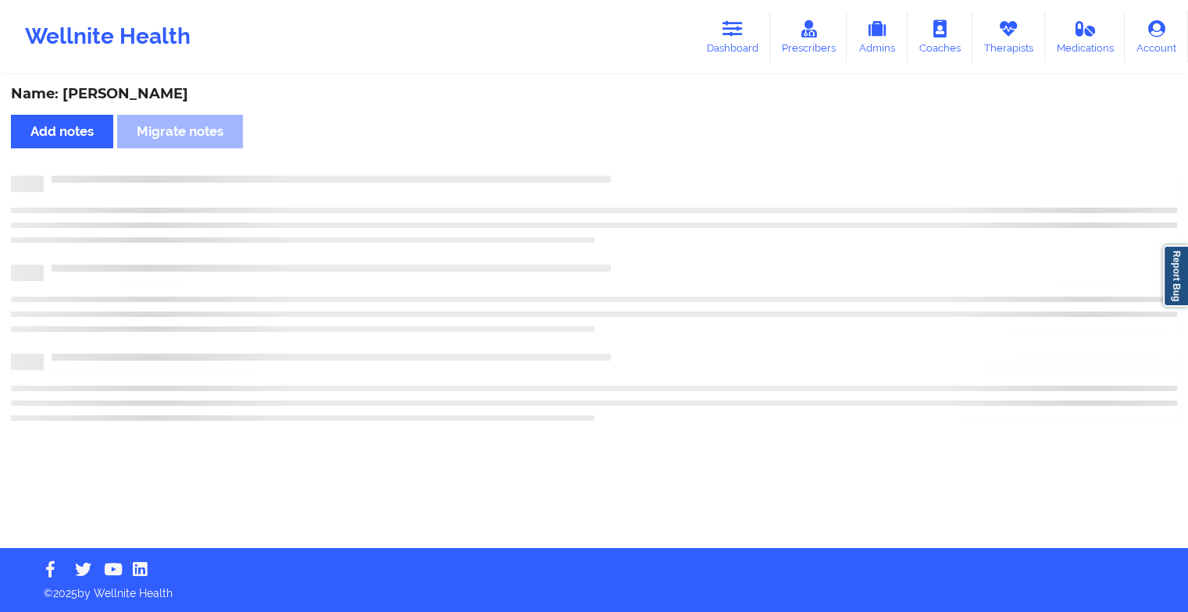
click at [636, 166] on div "Name: [PERSON_NAME] Add notes Migrate notes" at bounding box center [594, 313] width 1188 height 472
click at [636, 166] on div "Name: [PERSON_NAME] Add notes Migrate notes" at bounding box center [599, 313] width 1199 height 472
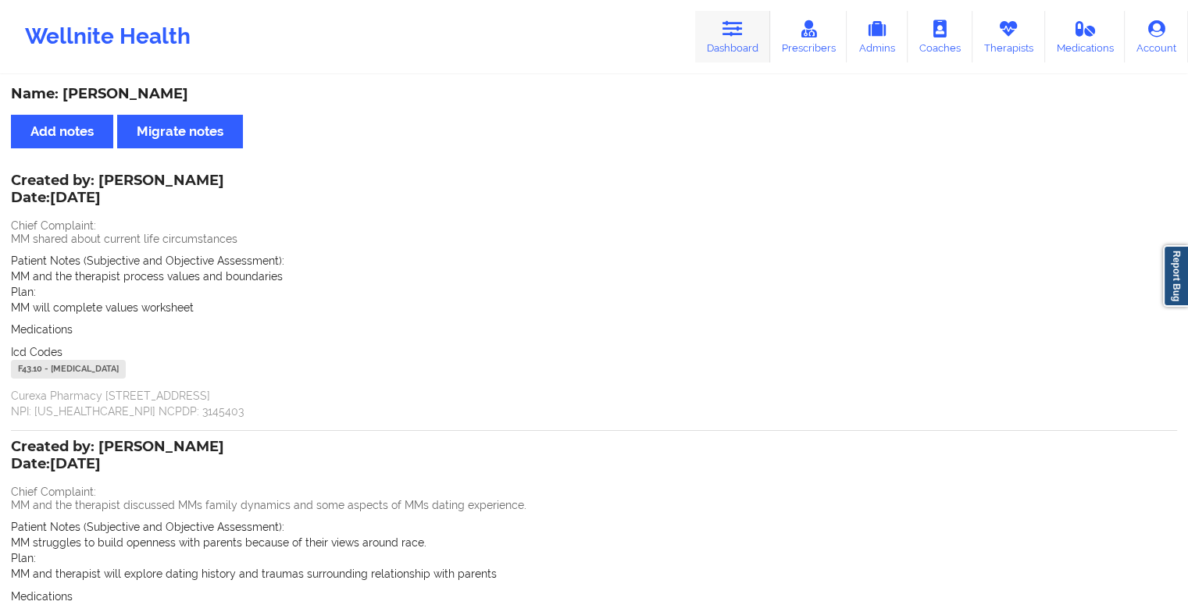
click at [743, 26] on icon at bounding box center [732, 28] width 20 height 17
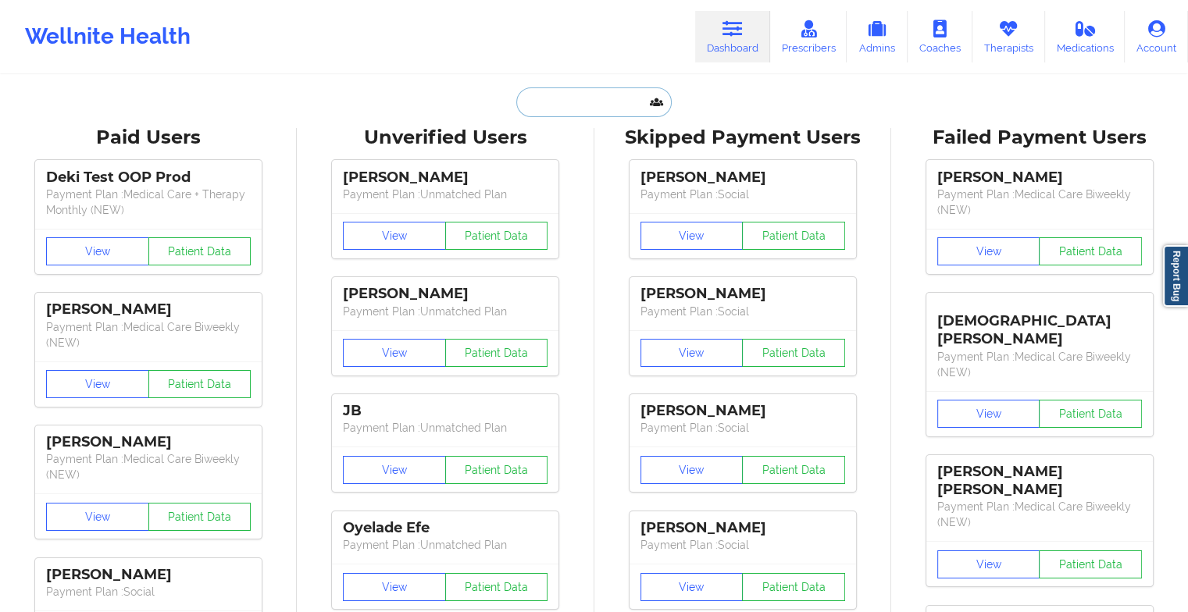
click at [536, 105] on input "text" at bounding box center [593, 102] width 155 height 30
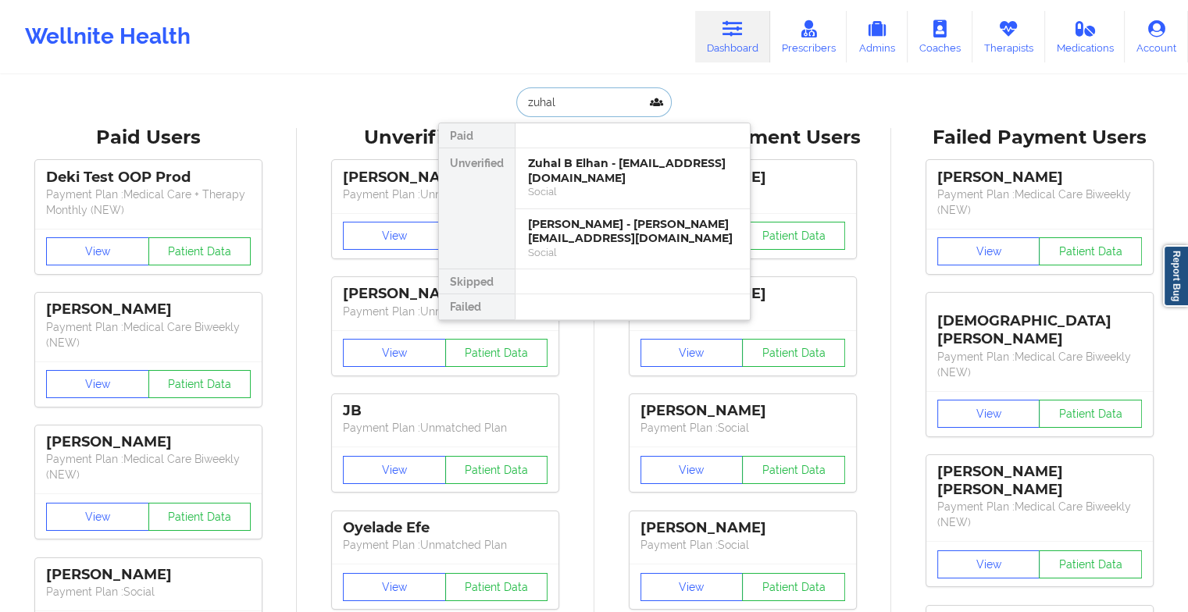
type input "zuhal"
click at [592, 184] on div "Zuhal B Elhan - [EMAIL_ADDRESS][DOMAIN_NAME]" at bounding box center [632, 170] width 209 height 29
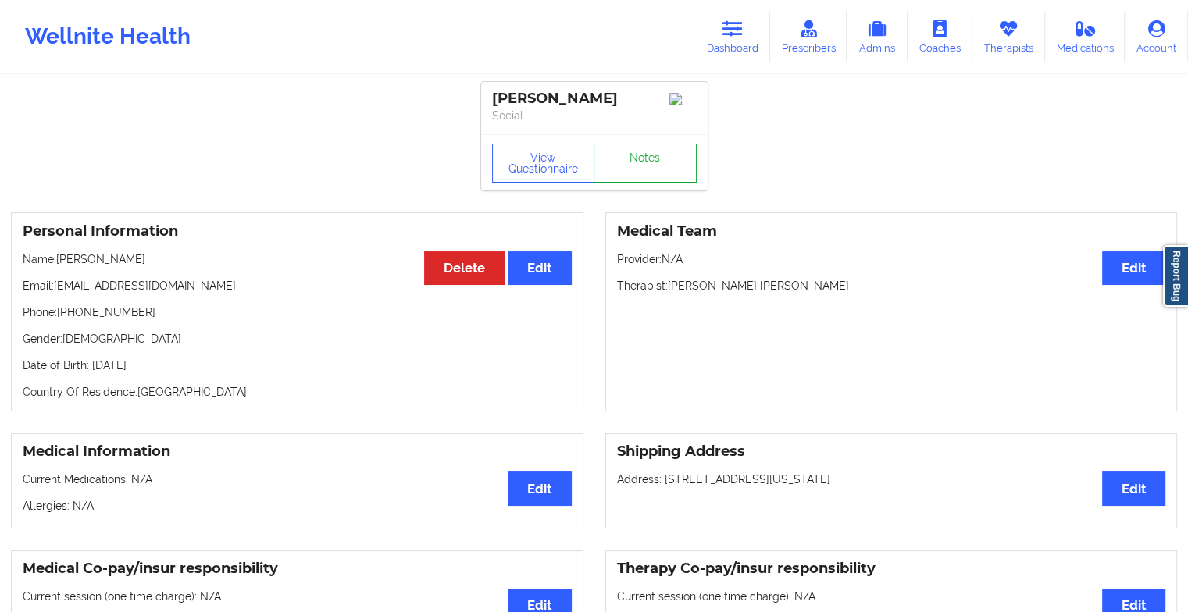
click at [630, 155] on link "Notes" at bounding box center [644, 163] width 103 height 39
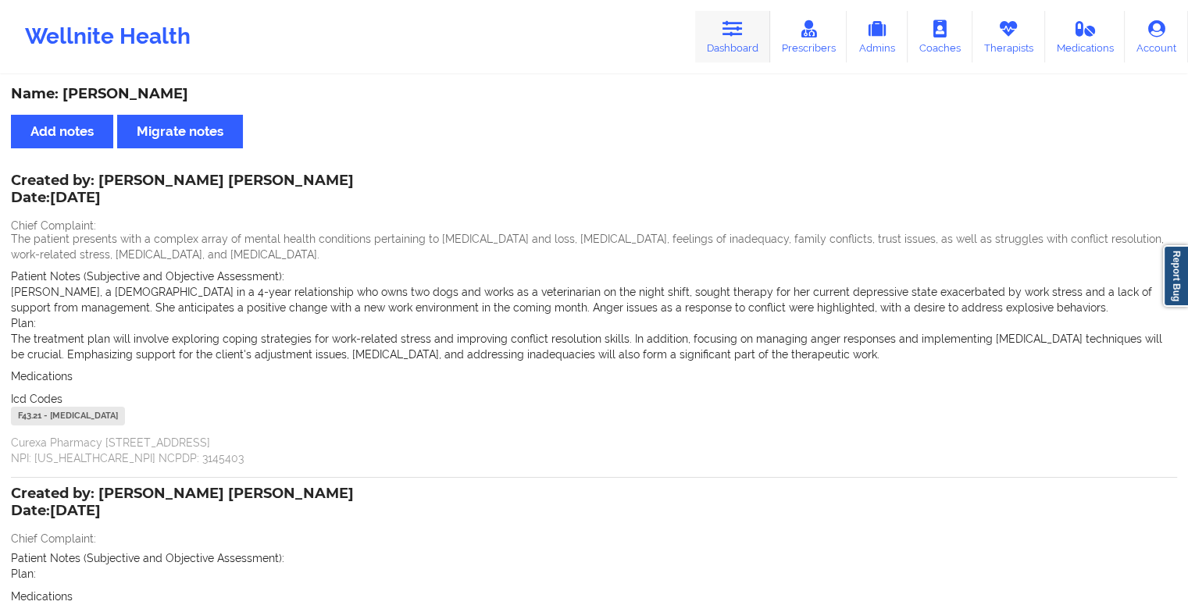
drag, startPoint x: 692, startPoint y: 25, endPoint x: 737, endPoint y: 31, distance: 45.7
click at [737, 31] on div "Wellnite Health Dashboard Prescribers Admins Coaches Therapists Medications Acc…" at bounding box center [594, 36] width 1188 height 62
click at [737, 31] on icon at bounding box center [732, 28] width 20 height 17
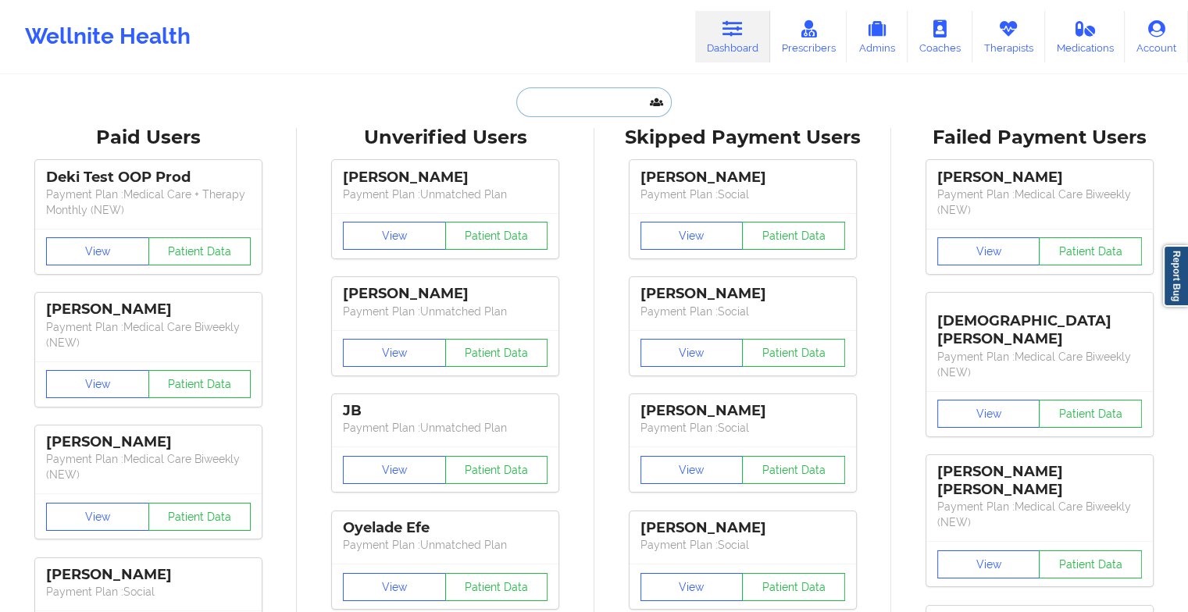
click at [576, 98] on input "text" at bounding box center [593, 102] width 155 height 30
type input "z"
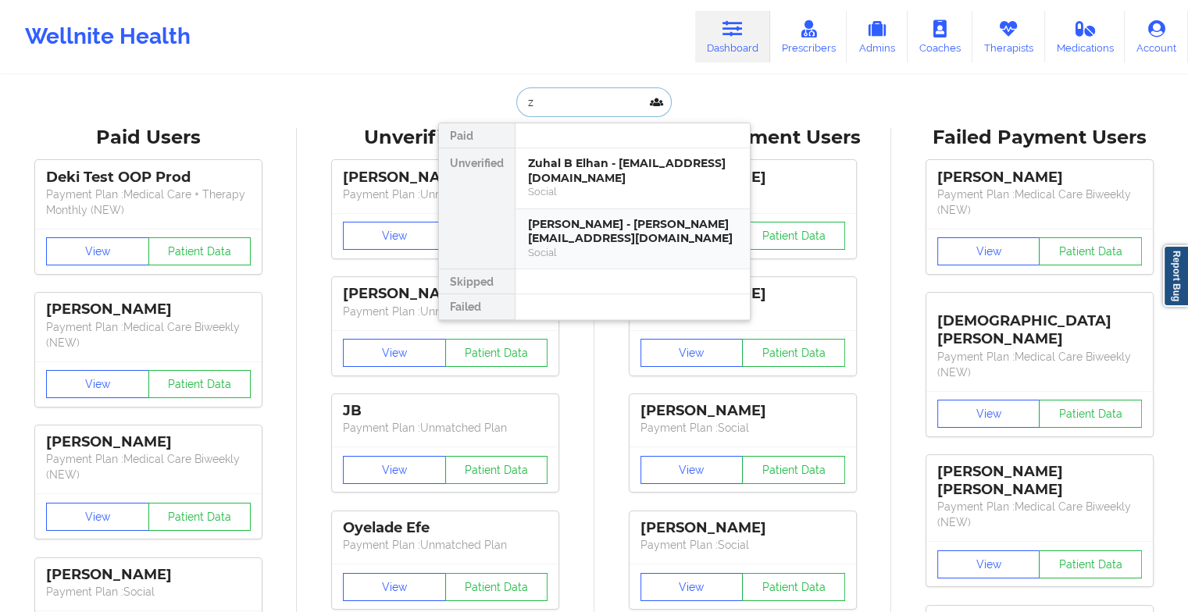
click at [603, 211] on div "[PERSON_NAME] - [PERSON_NAME][EMAIL_ADDRESS][DOMAIN_NAME] Social" at bounding box center [632, 239] width 234 height 60
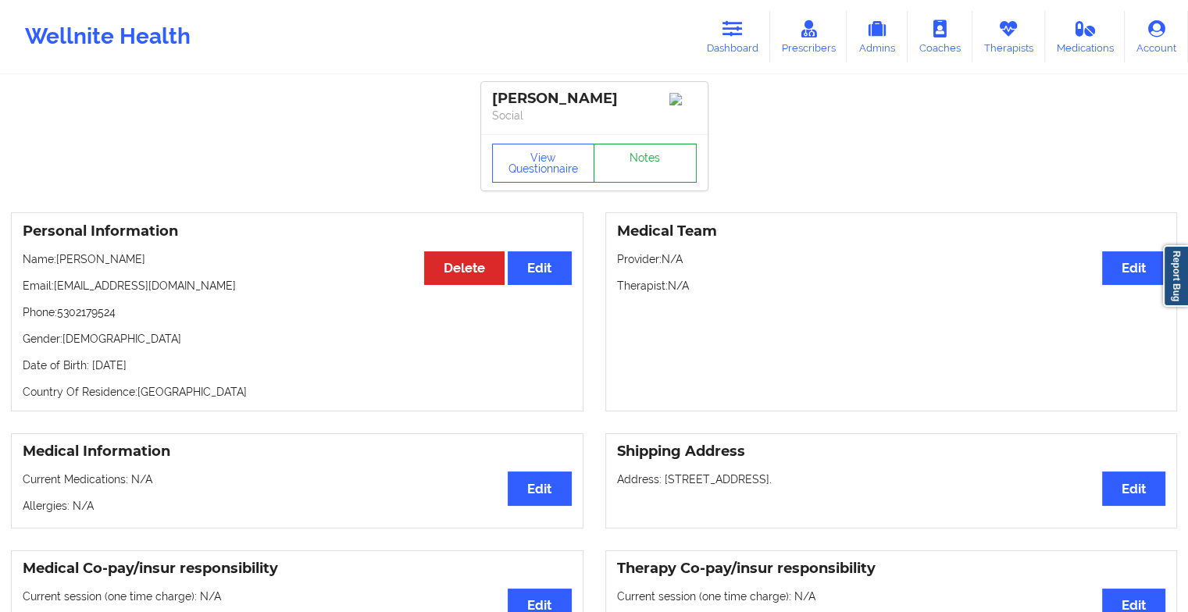
click at [650, 163] on link "Notes" at bounding box center [644, 163] width 103 height 39
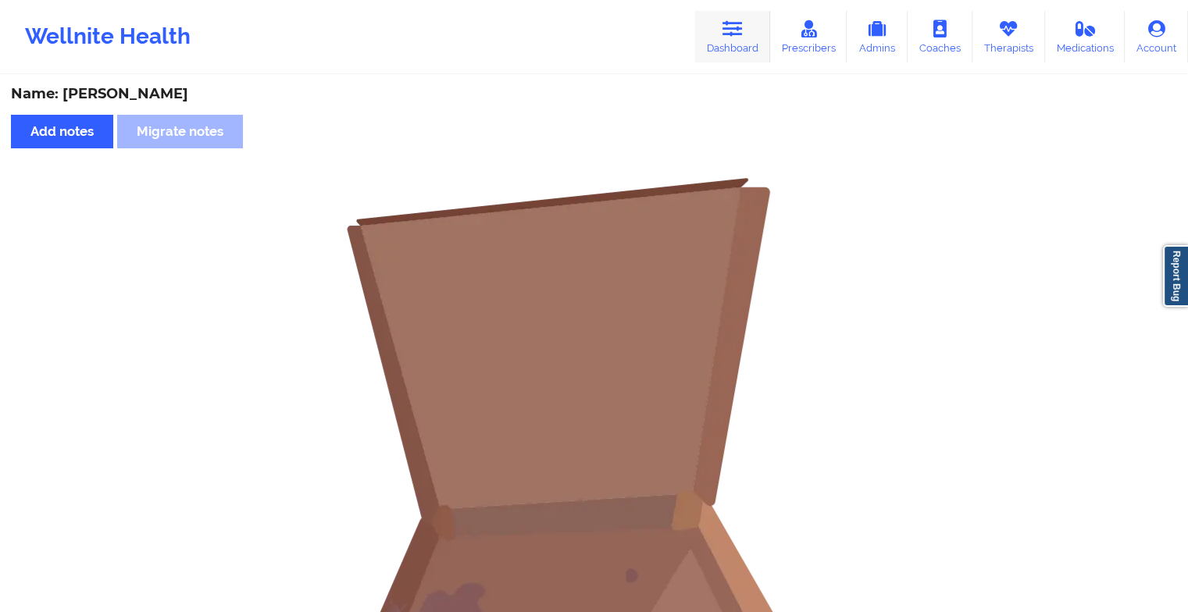
click at [715, 33] on link "Dashboard" at bounding box center [732, 37] width 75 height 52
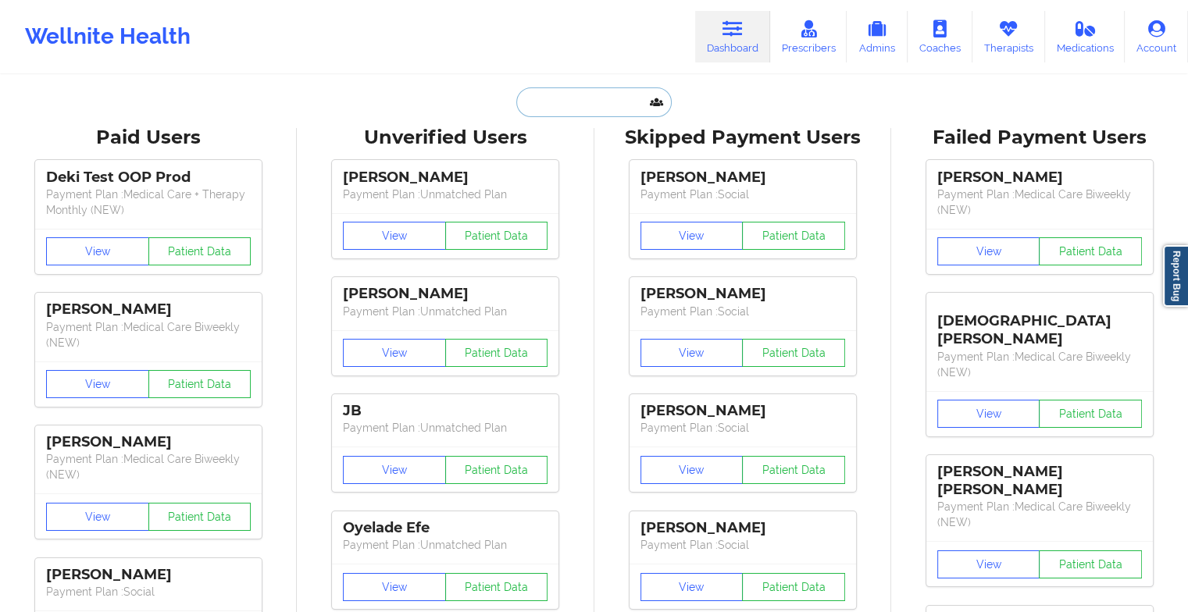
click at [588, 109] on input "text" at bounding box center [593, 102] width 155 height 30
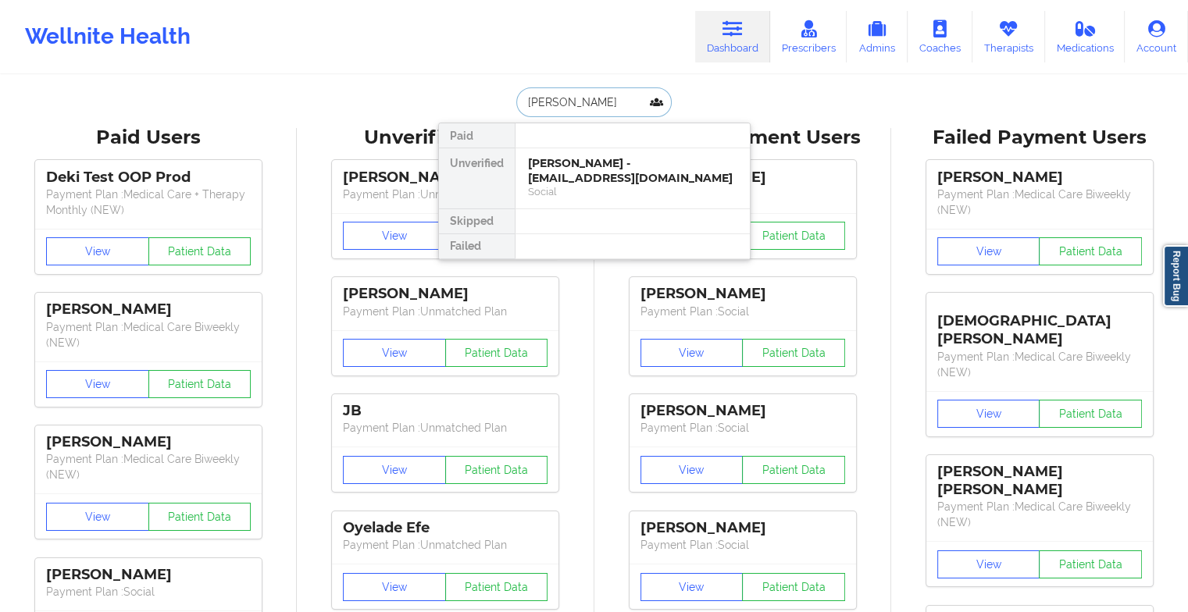
type input "[PERSON_NAME]"
click at [577, 151] on div "Paid Unverified [PERSON_NAME] - [EMAIL_ADDRESS][DOMAIN_NAME] Social Skipped Fai…" at bounding box center [594, 191] width 312 height 137
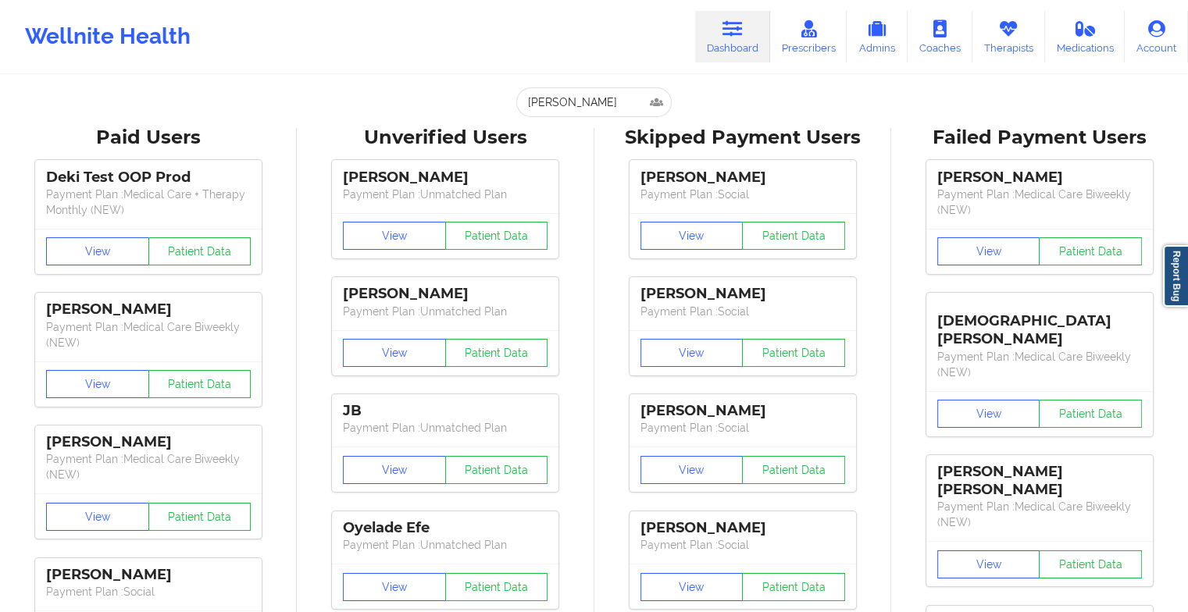
click at [625, 87] on input "[PERSON_NAME]" at bounding box center [593, 102] width 155 height 30
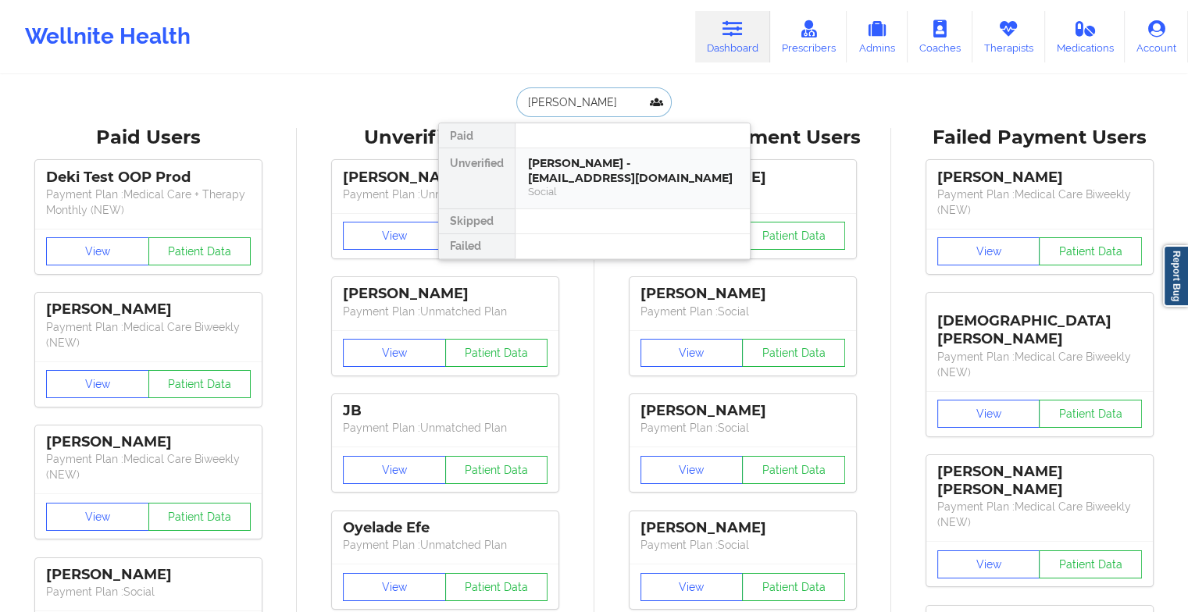
click at [589, 159] on div "[PERSON_NAME] - [EMAIL_ADDRESS][DOMAIN_NAME]" at bounding box center [632, 170] width 209 height 29
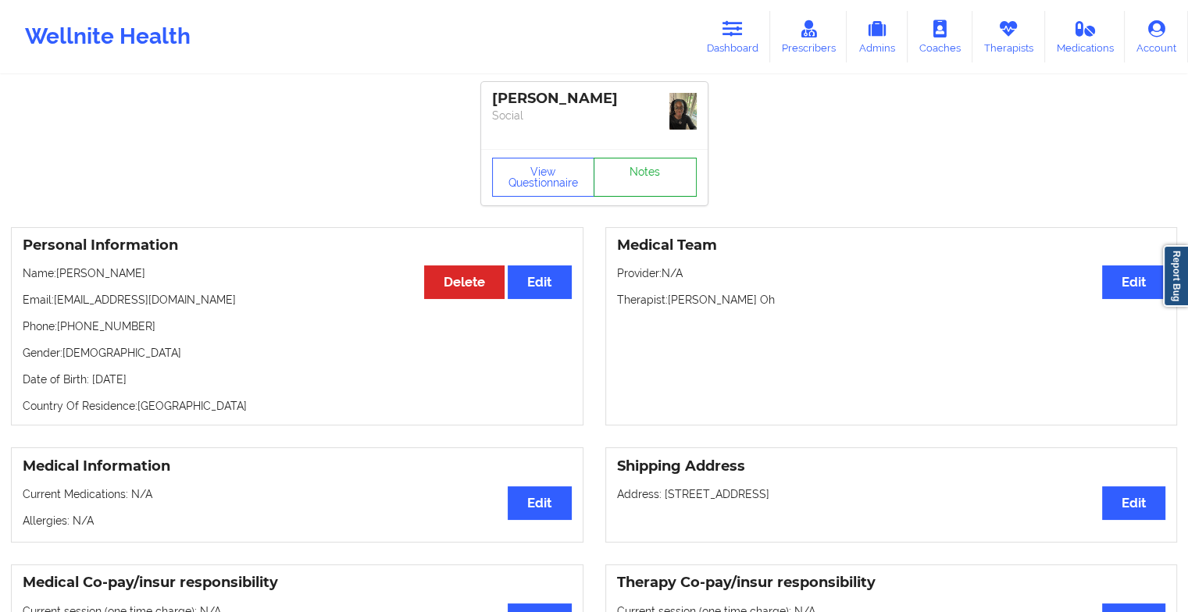
click at [634, 158] on link "Notes" at bounding box center [644, 177] width 103 height 39
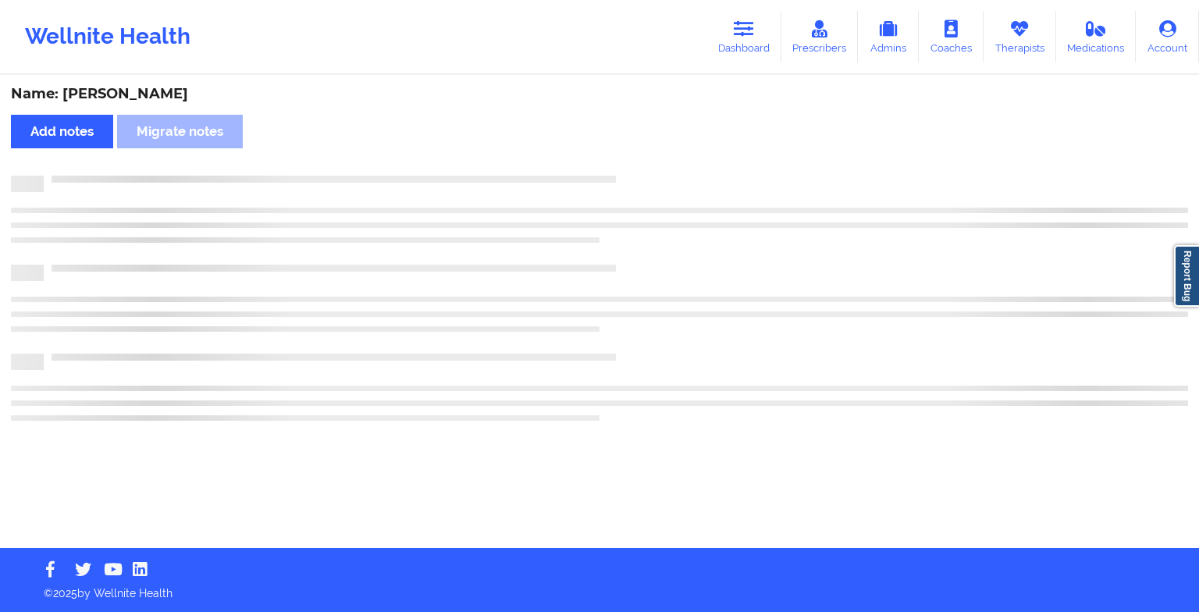
click at [634, 151] on div "Name: [PERSON_NAME] Add notes Migrate notes" at bounding box center [599, 313] width 1199 height 472
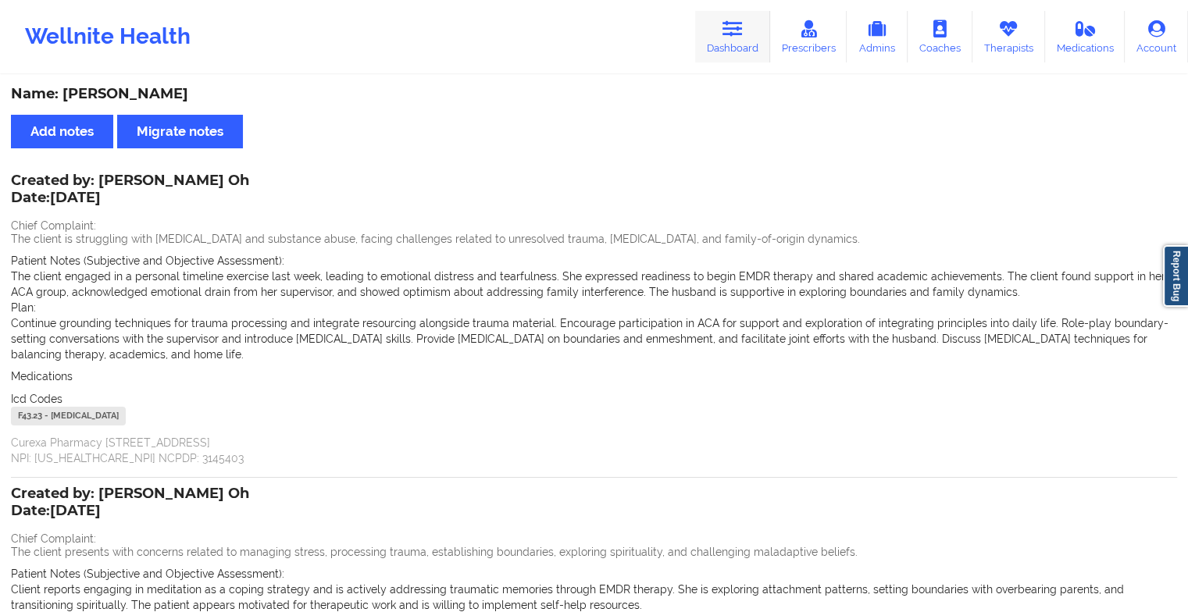
click at [712, 41] on link "Dashboard" at bounding box center [732, 37] width 75 height 52
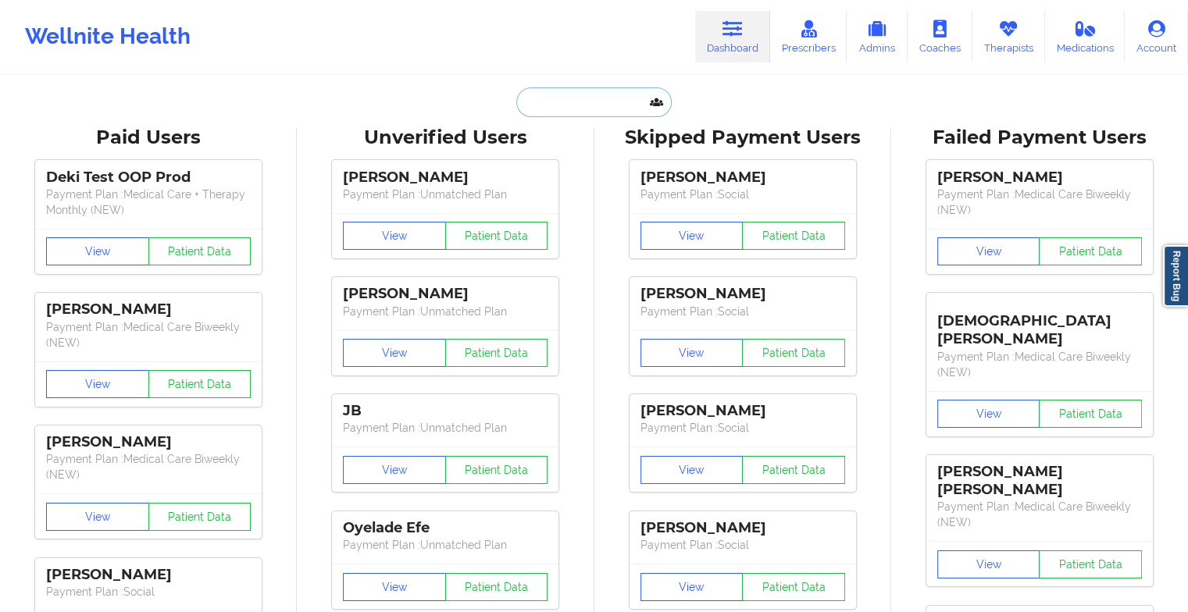
click at [615, 101] on input "text" at bounding box center [593, 102] width 155 height 30
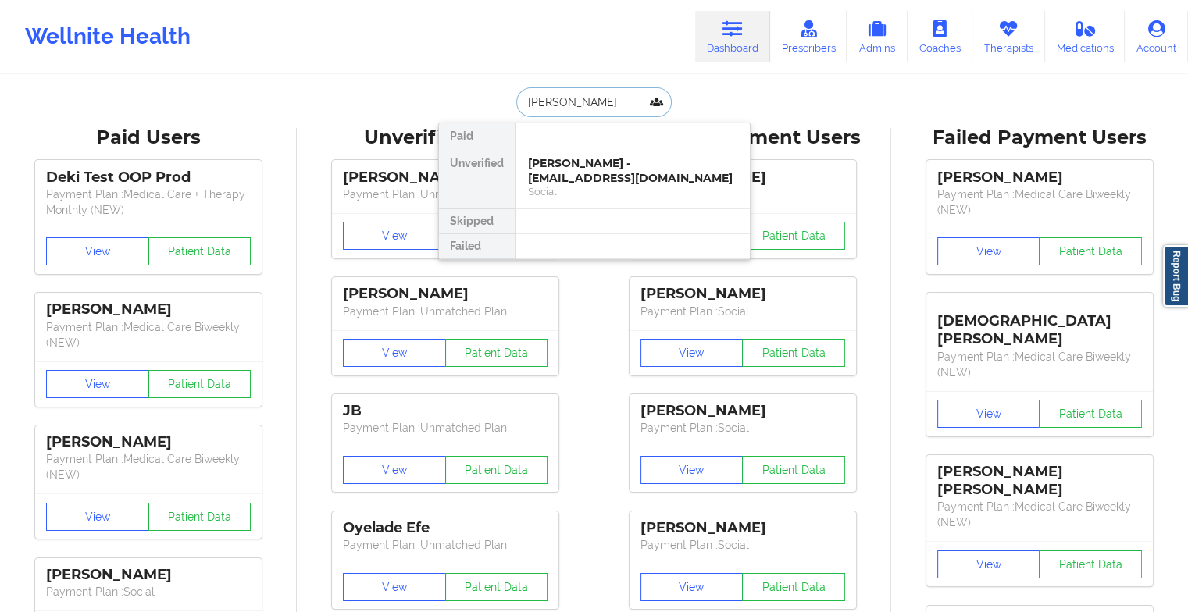
type input "[PERSON_NAME]"
click at [590, 167] on div "[PERSON_NAME] - [EMAIL_ADDRESS][DOMAIN_NAME]" at bounding box center [632, 170] width 209 height 29
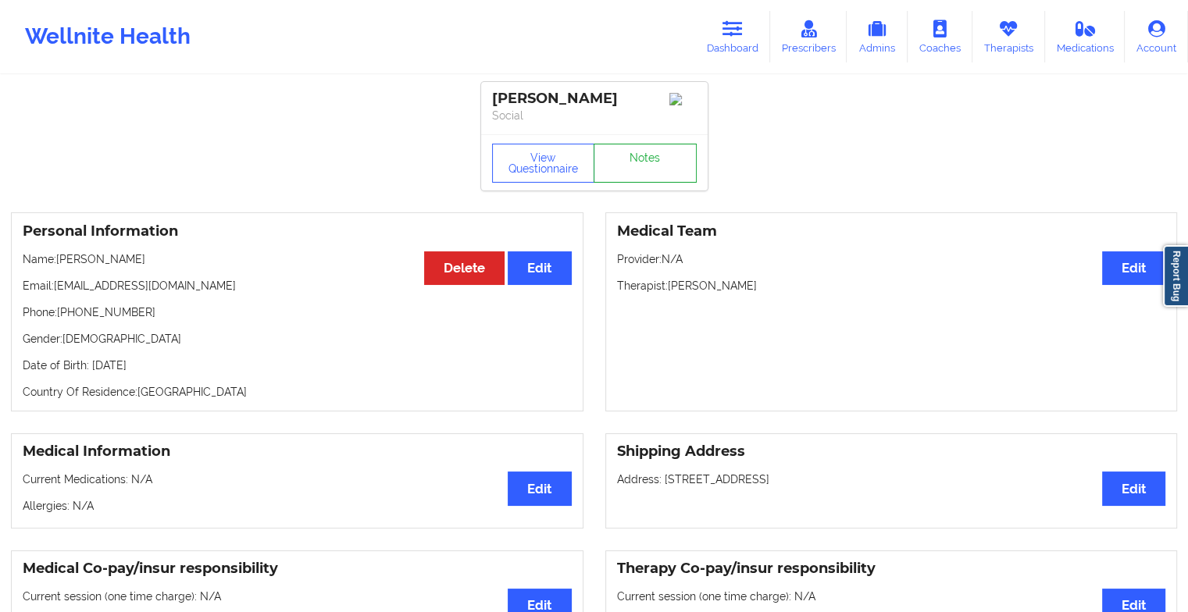
click at [643, 169] on link "Notes" at bounding box center [644, 163] width 103 height 39
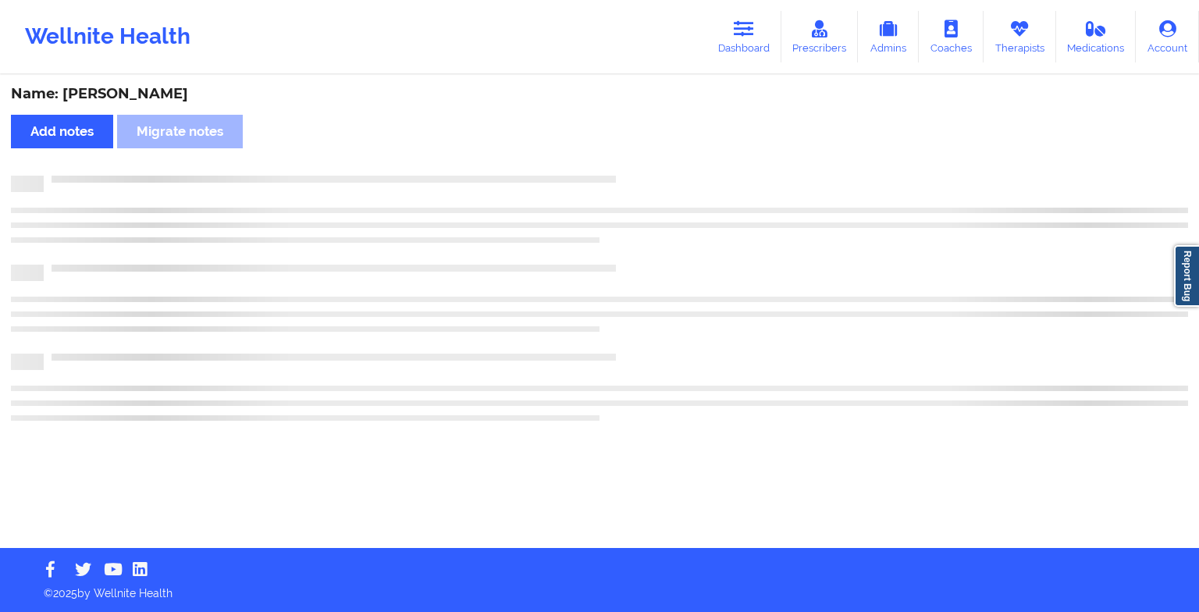
click at [643, 169] on div "Name: [PERSON_NAME] Add notes Migrate notes" at bounding box center [599, 313] width 1199 height 472
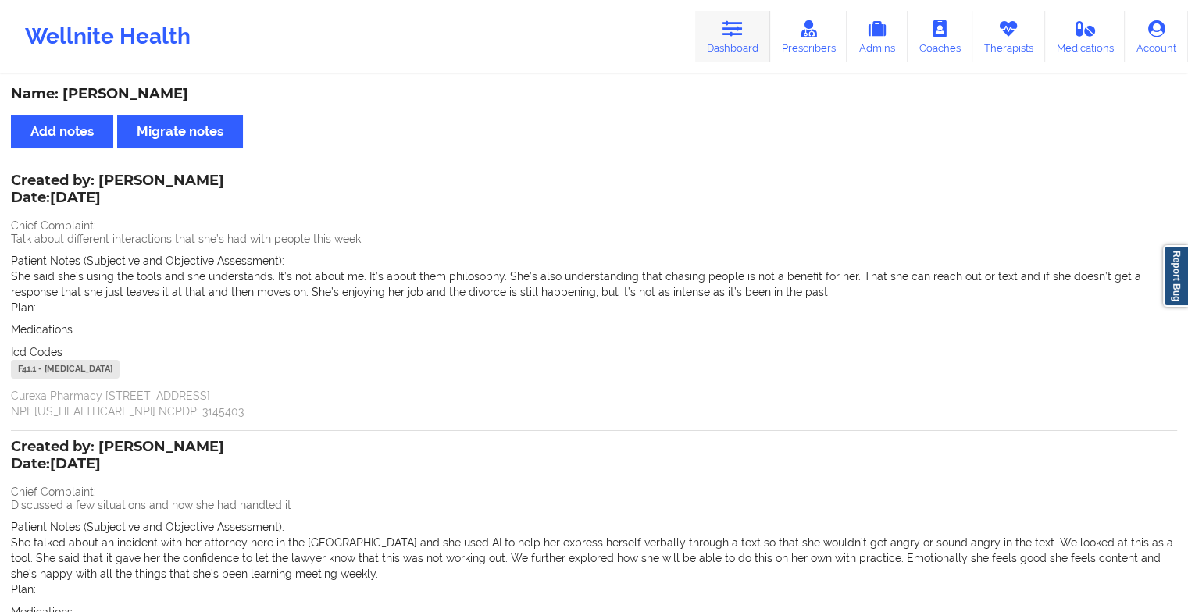
click at [734, 29] on icon at bounding box center [732, 28] width 20 height 17
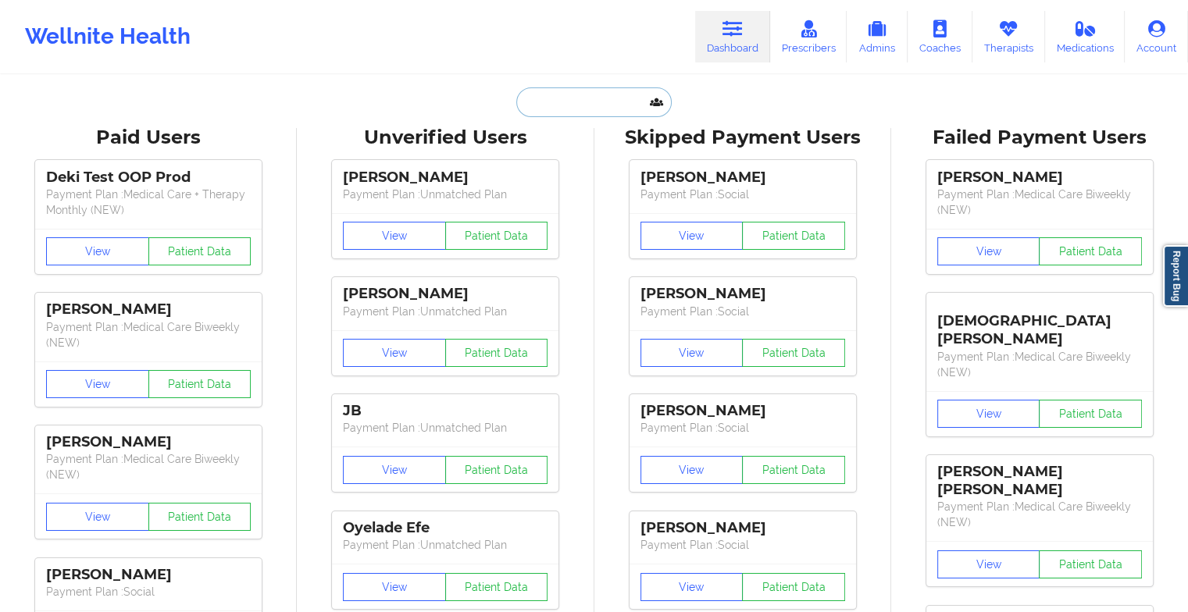
click at [562, 102] on input "text" at bounding box center [593, 102] width 155 height 30
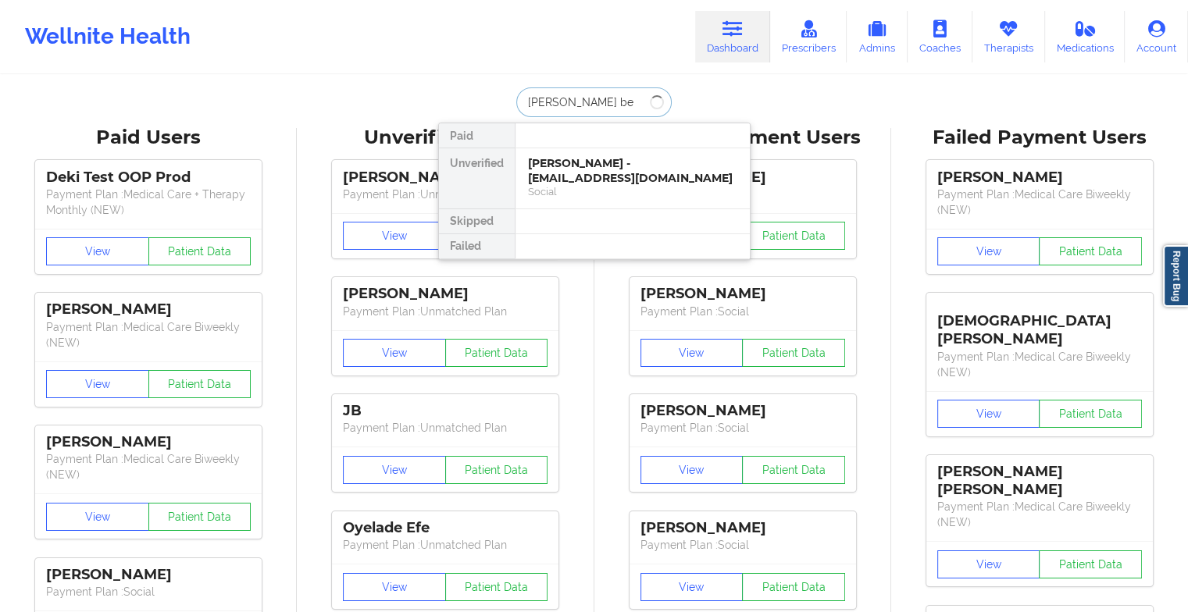
type input "[PERSON_NAME] be"
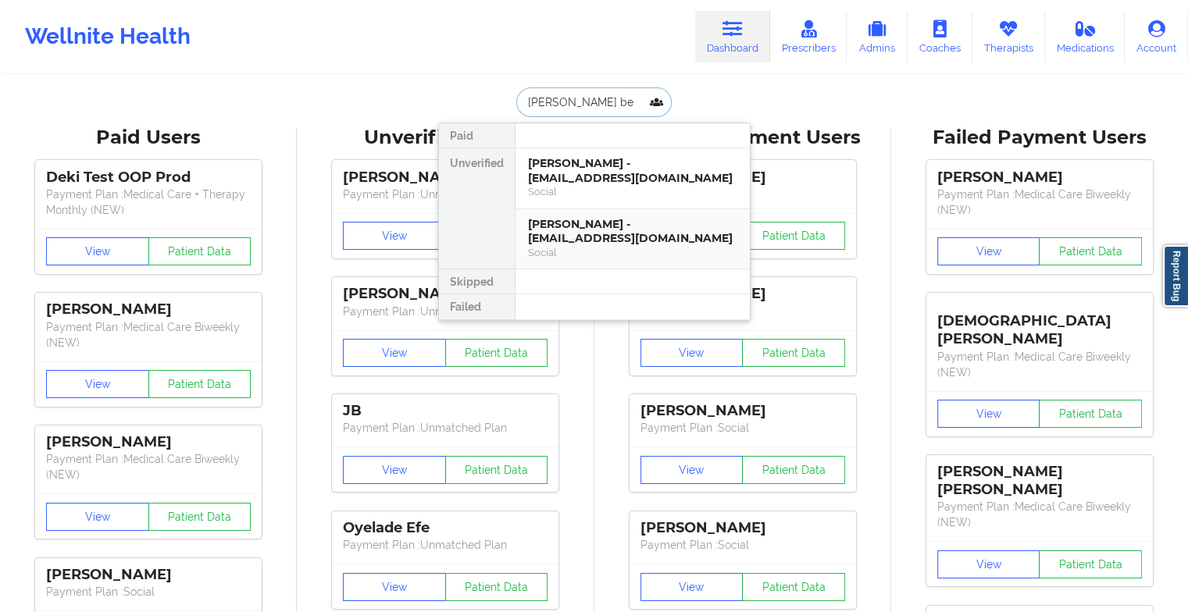
click at [604, 229] on div "[PERSON_NAME] - [EMAIL_ADDRESS][DOMAIN_NAME]" at bounding box center [632, 231] width 209 height 29
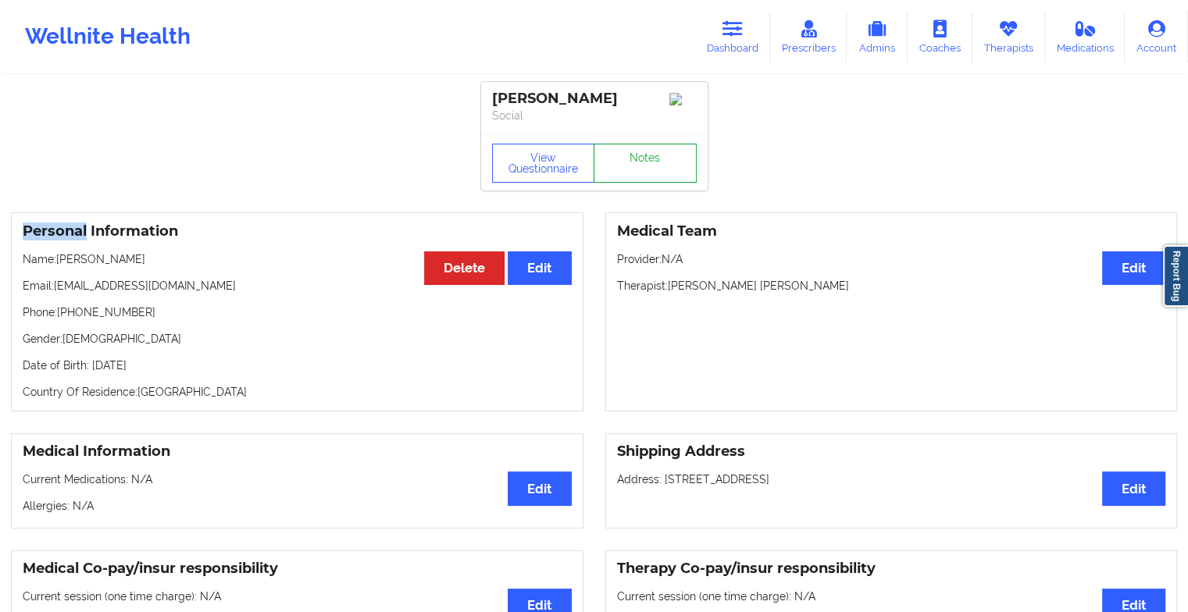
drag, startPoint x: 636, startPoint y: 169, endPoint x: 611, endPoint y: 176, distance: 26.7
click at [611, 176] on link "Notes" at bounding box center [644, 163] width 103 height 39
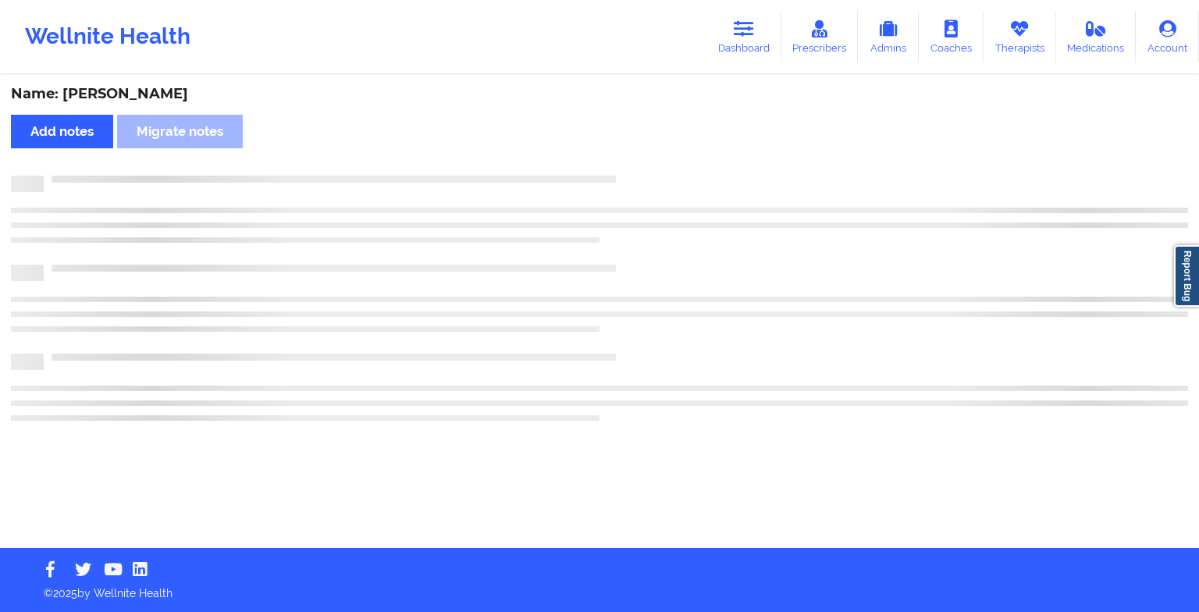
click at [611, 176] on div at bounding box center [600, 184] width 1178 height 16
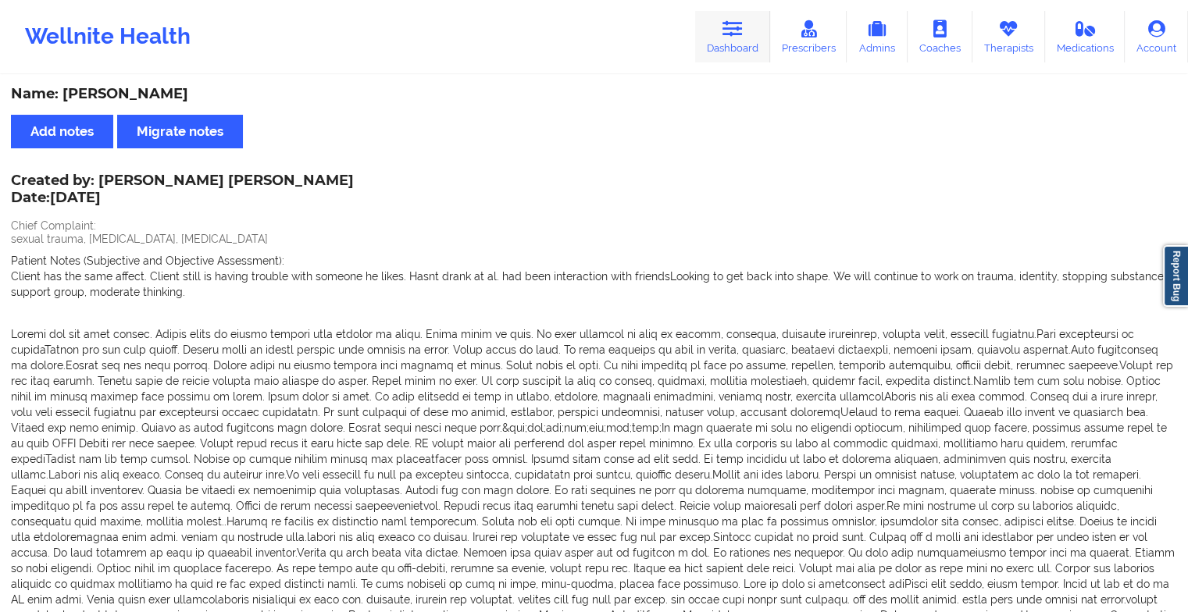
click at [723, 37] on link "Dashboard" at bounding box center [732, 37] width 75 height 52
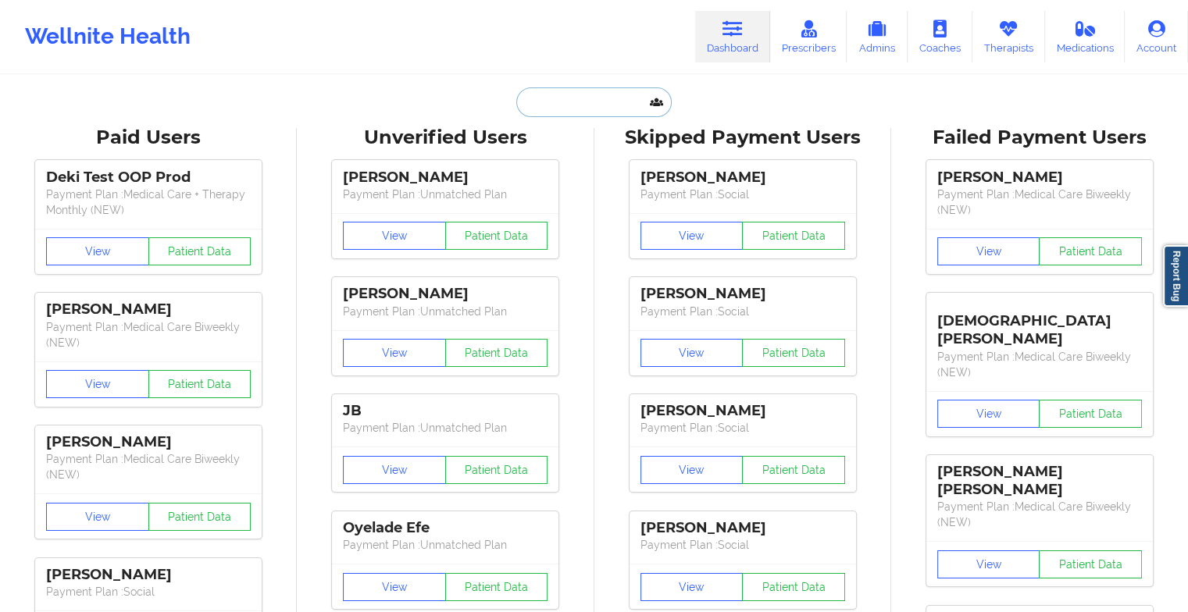
click at [572, 97] on input "text" at bounding box center [593, 102] width 155 height 30
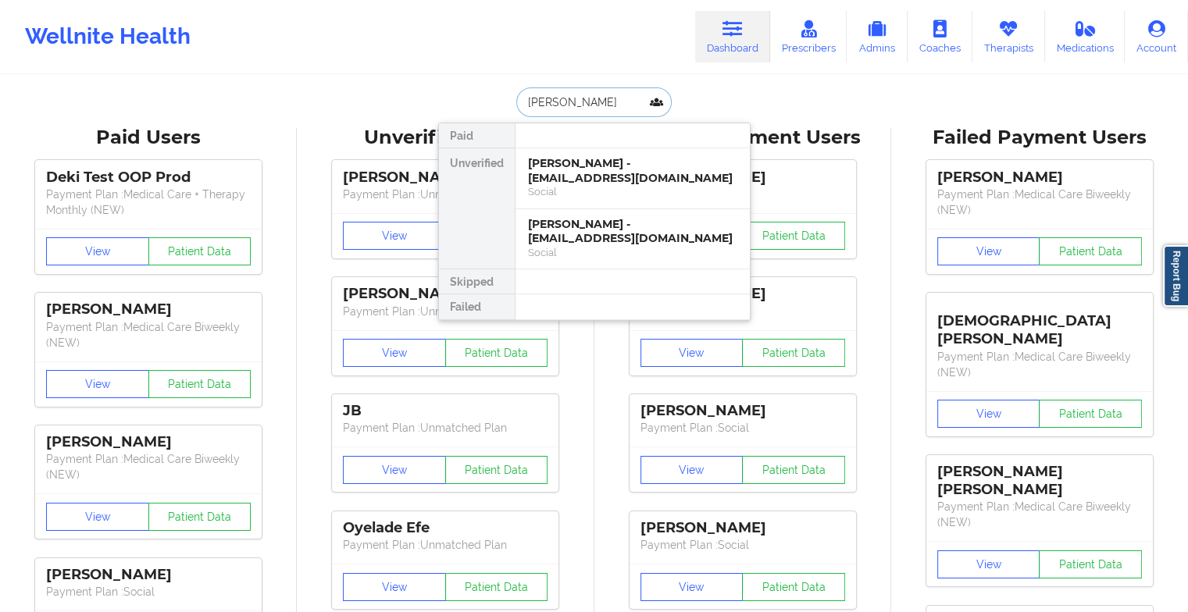
type input "[PERSON_NAME]"
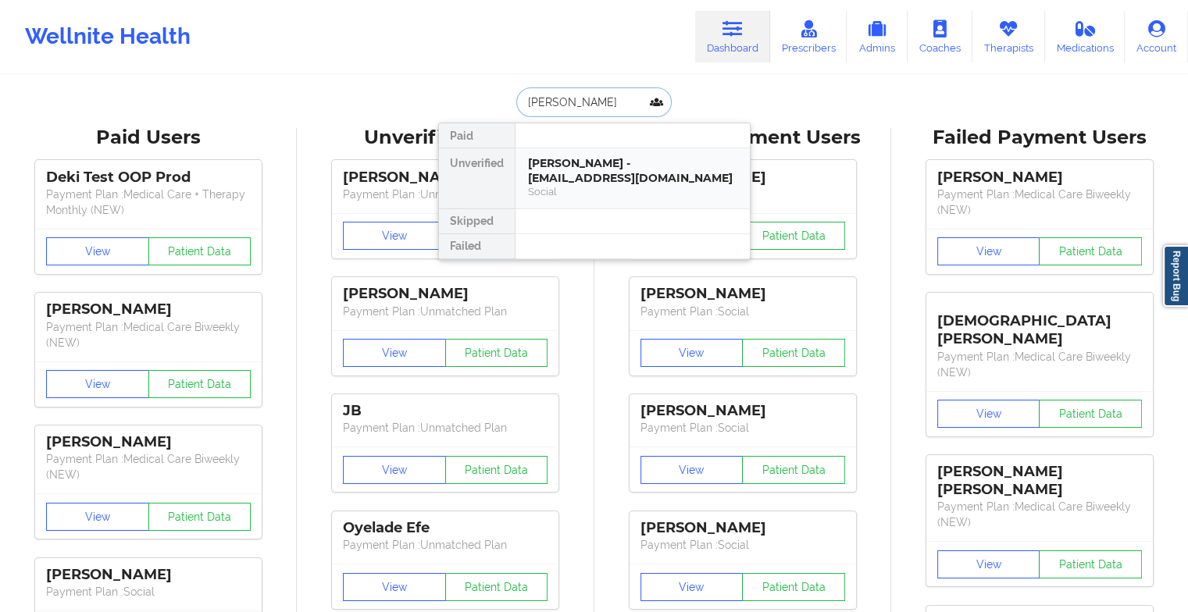
click at [593, 185] on div "Social" at bounding box center [632, 191] width 209 height 13
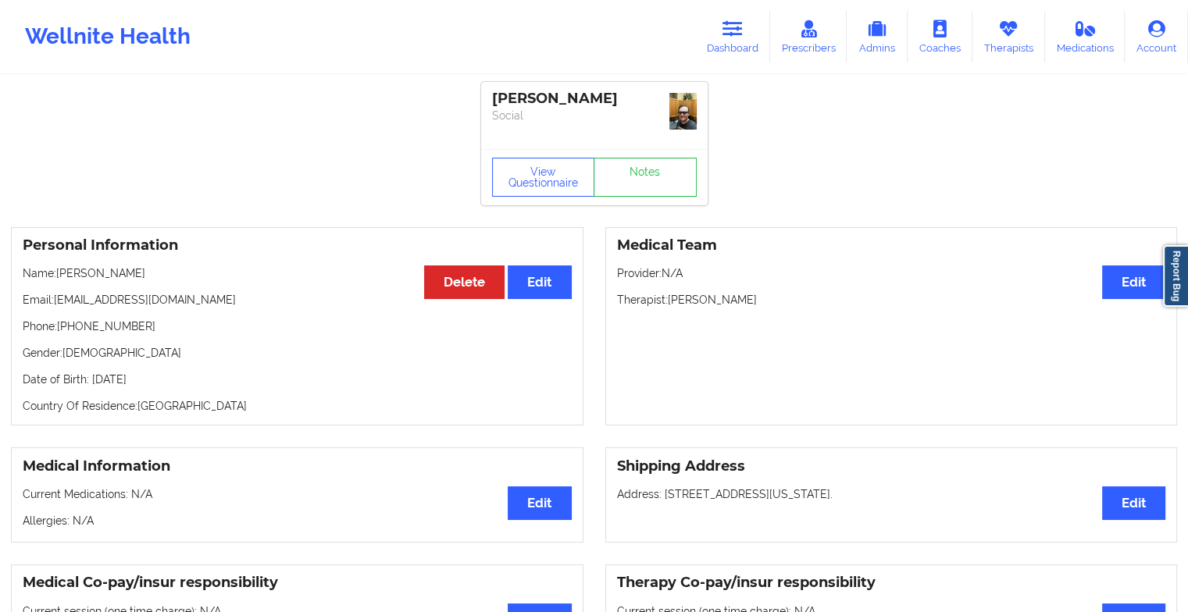
drag, startPoint x: 625, startPoint y: 134, endPoint x: 622, endPoint y: 184, distance: 50.1
click at [622, 184] on div "[PERSON_NAME] Social View Questionnaire Notes" at bounding box center [594, 143] width 226 height 123
click at [622, 184] on div "View Questionnaire Notes" at bounding box center [594, 177] width 226 height 56
click at [615, 161] on link "Notes" at bounding box center [644, 177] width 103 height 39
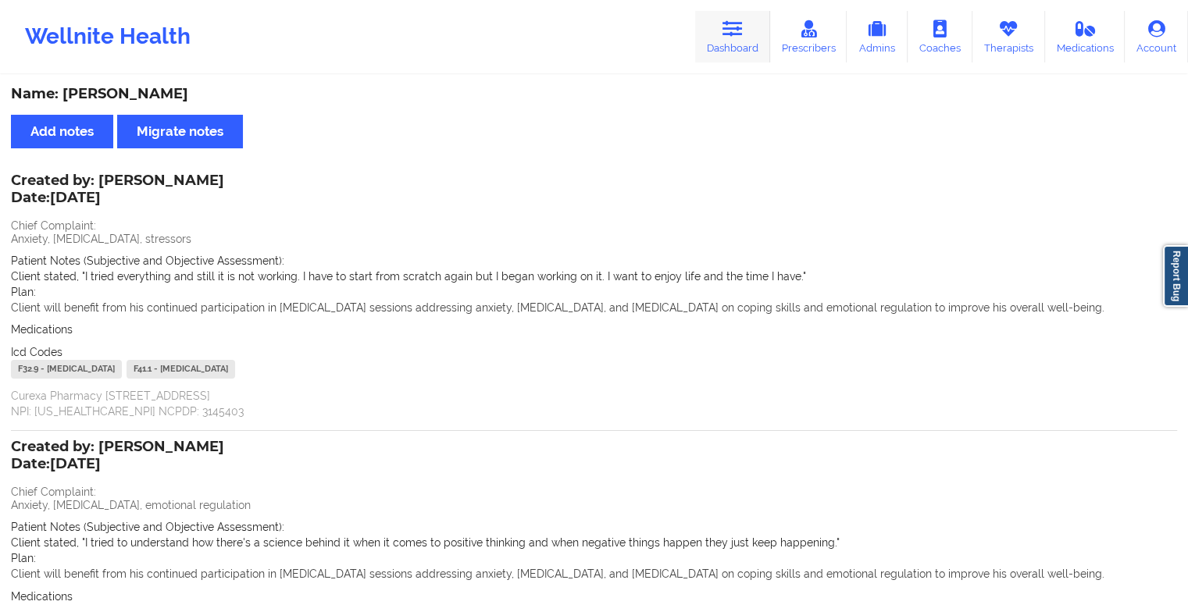
click at [719, 47] on link "Dashboard" at bounding box center [732, 37] width 75 height 52
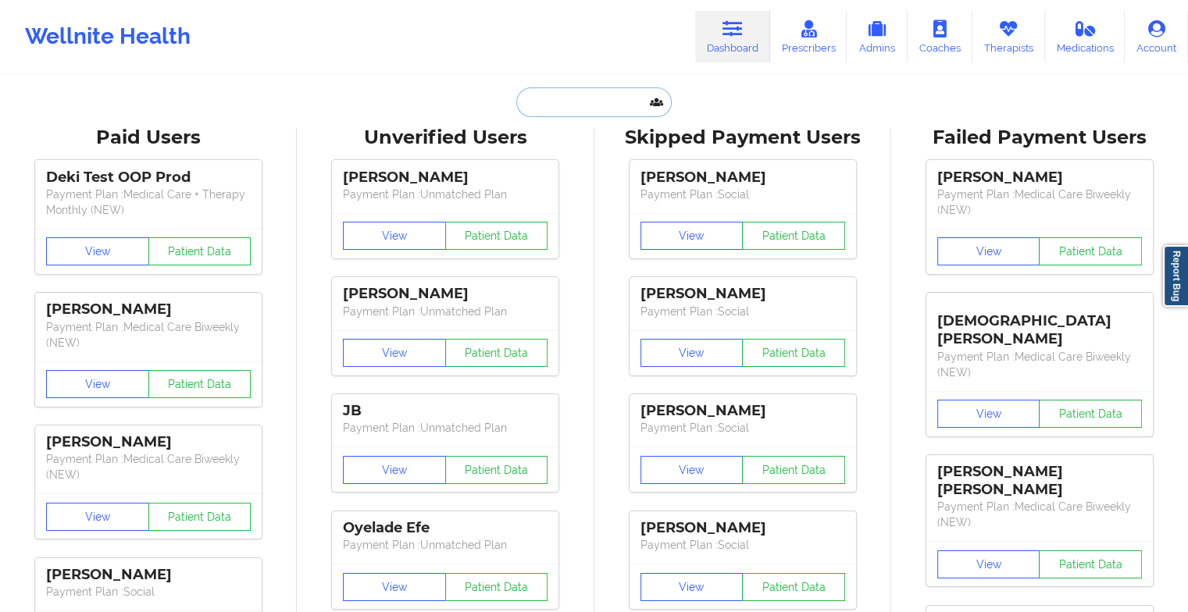
click at [578, 101] on input "text" at bounding box center [593, 102] width 155 height 30
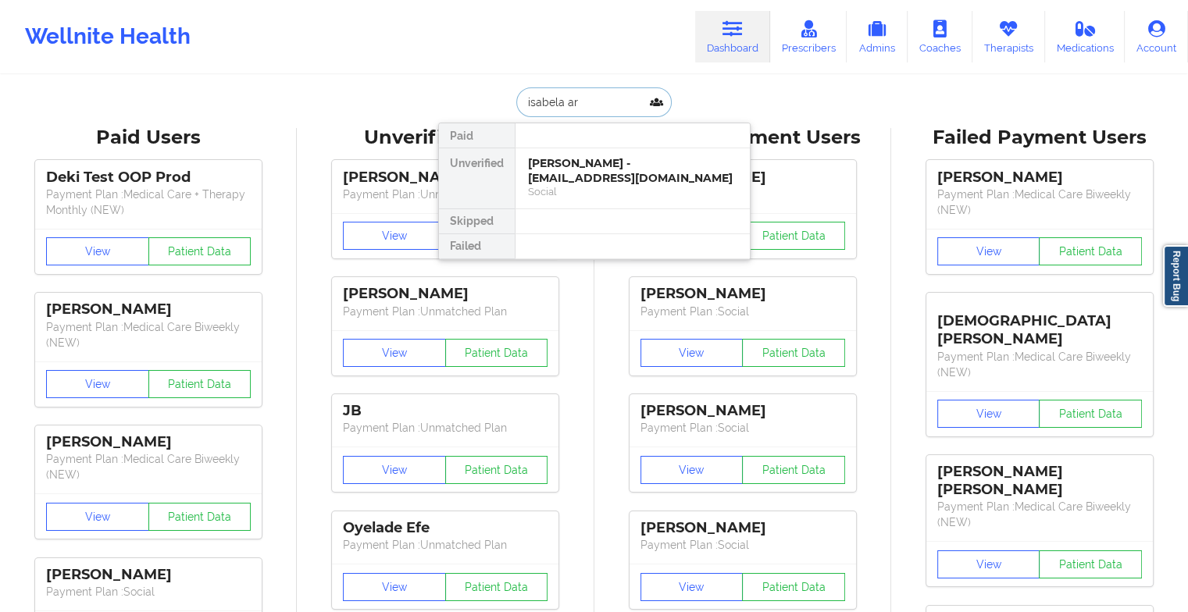
type input "[PERSON_NAME]"
click at [588, 178] on div "[PERSON_NAME] - [EMAIL_ADDRESS][DOMAIN_NAME]" at bounding box center [632, 170] width 209 height 29
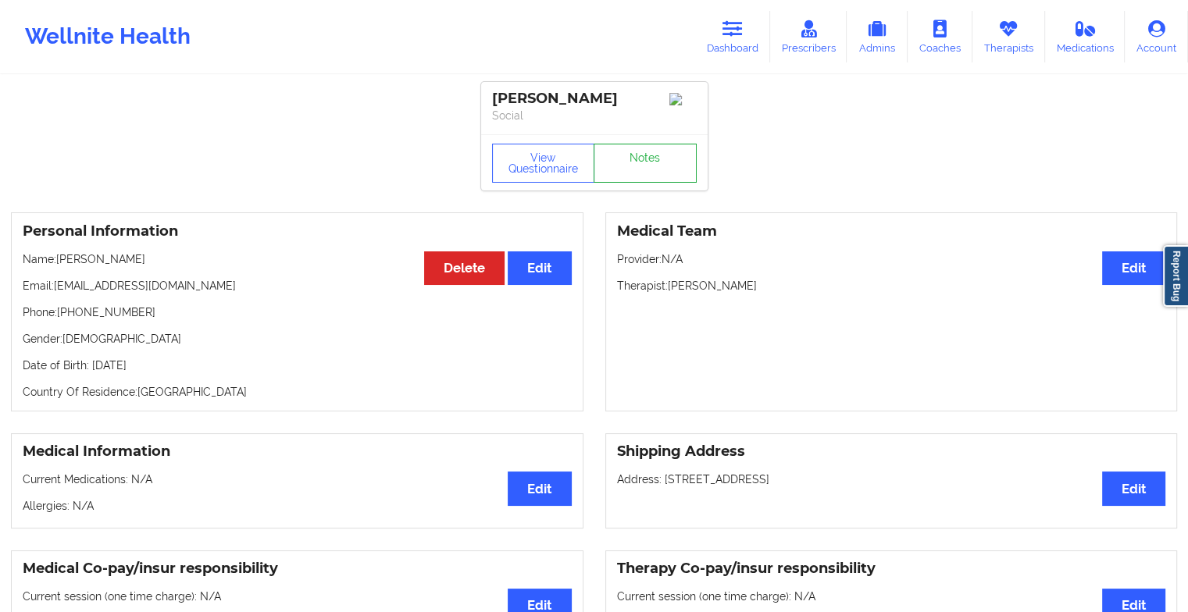
click at [635, 173] on link "Notes" at bounding box center [644, 163] width 103 height 39
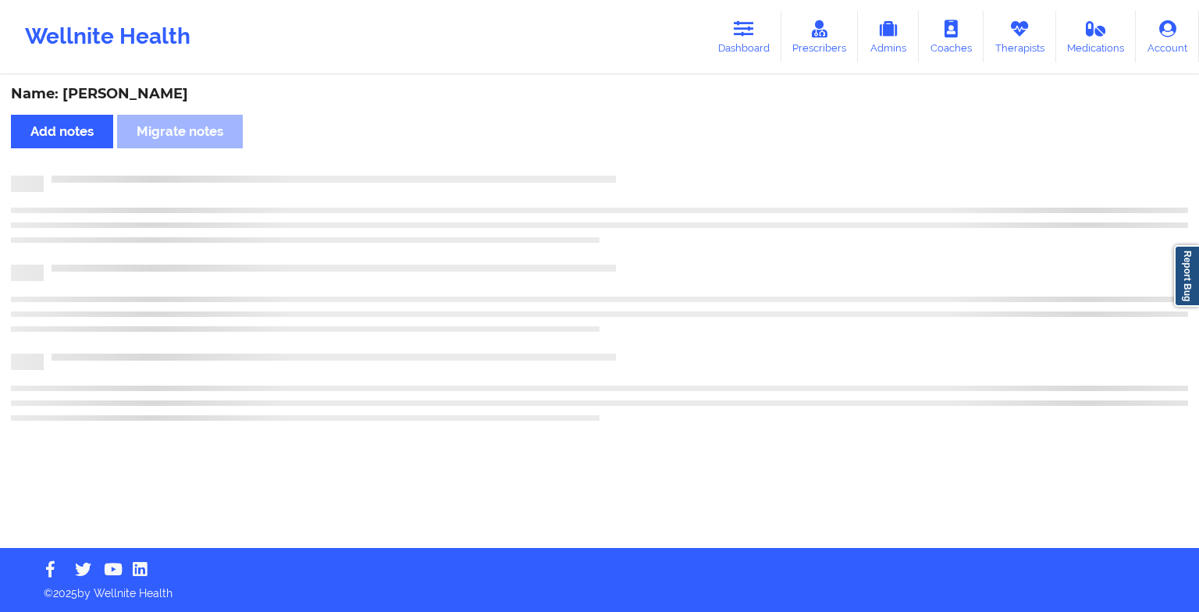
click at [635, 173] on div "Name: [PERSON_NAME] Add notes Migrate notes" at bounding box center [599, 313] width 1199 height 472
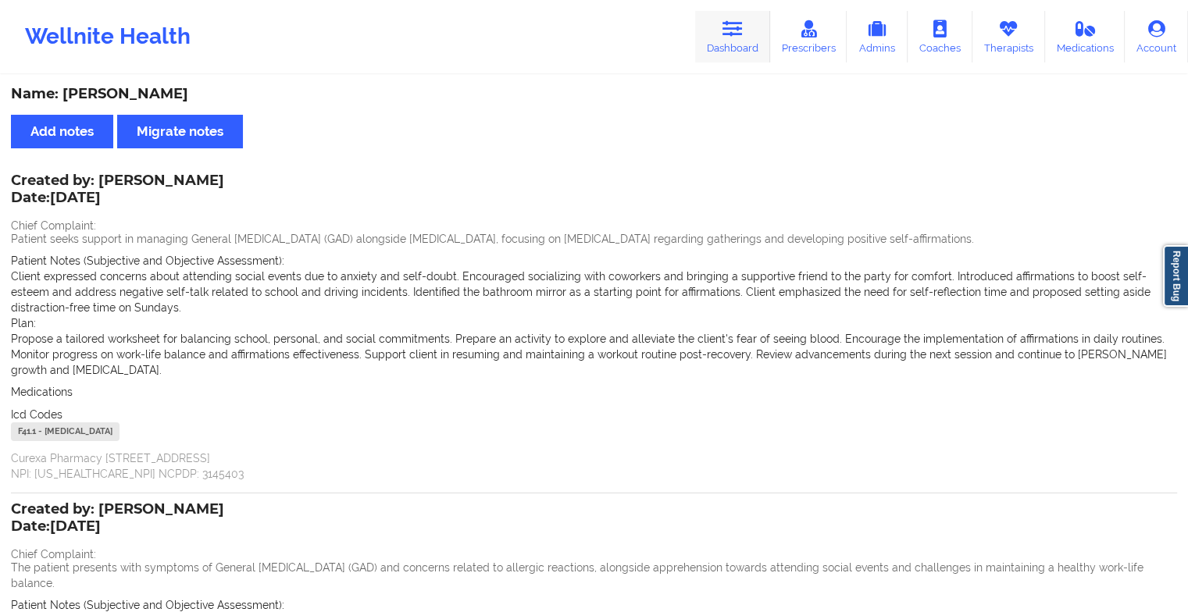
click at [740, 41] on link "Dashboard" at bounding box center [732, 37] width 75 height 52
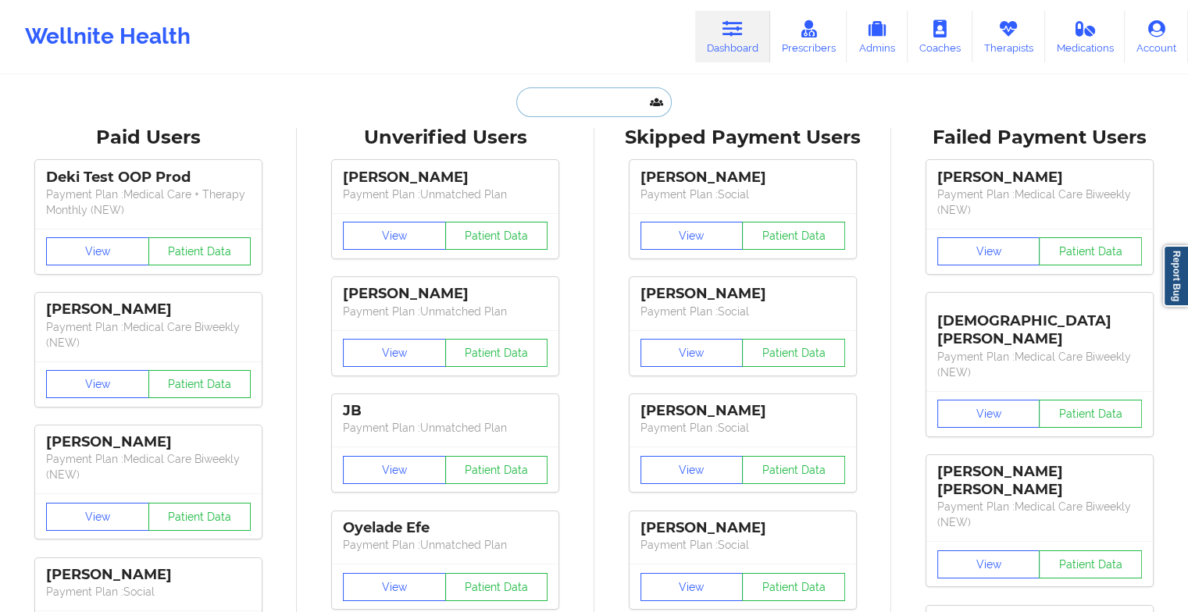
click at [588, 87] on input "text" at bounding box center [593, 102] width 155 height 30
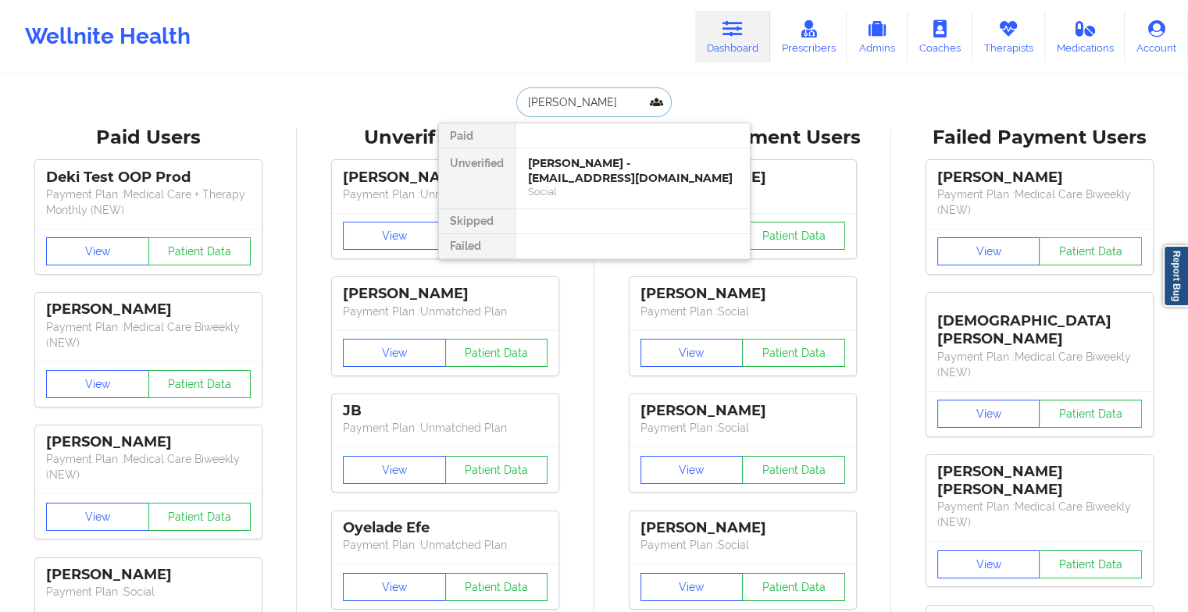
type input "[PERSON_NAME]"
click at [567, 169] on div "[PERSON_NAME] - [EMAIL_ADDRESS][DOMAIN_NAME]" at bounding box center [632, 170] width 209 height 29
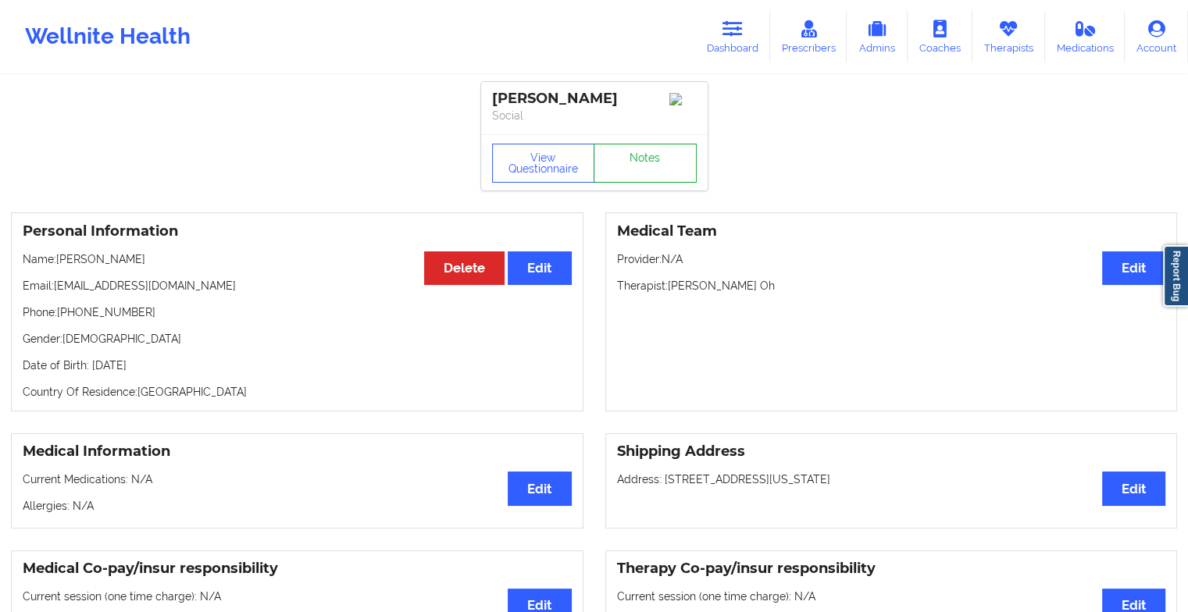
click at [641, 169] on link "Notes" at bounding box center [644, 163] width 103 height 39
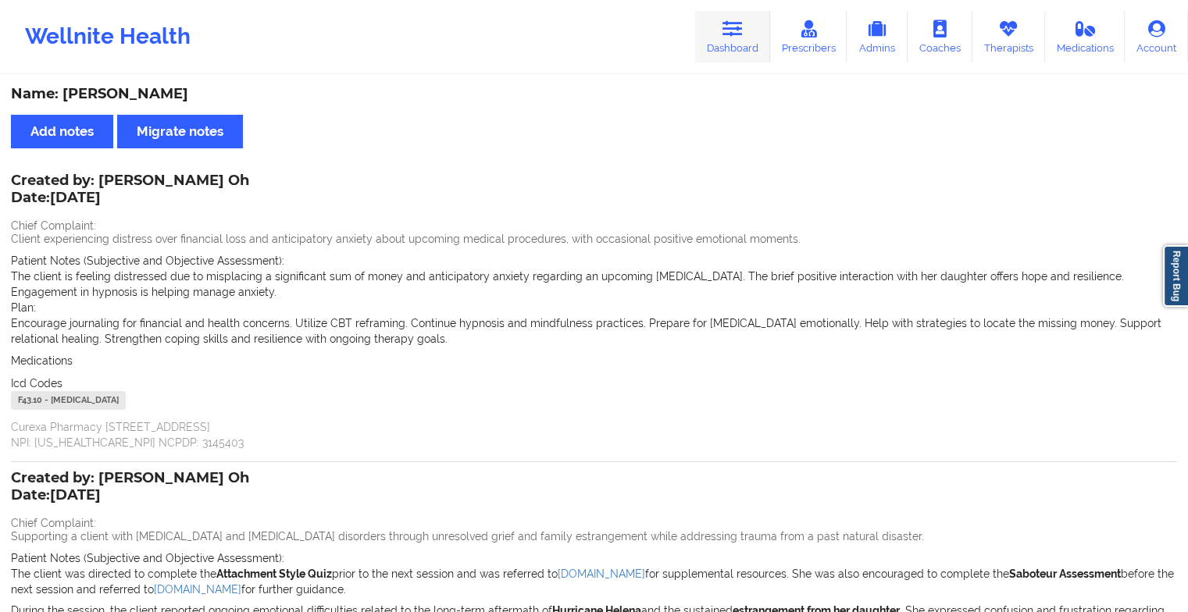
click at [734, 55] on link "Dashboard" at bounding box center [732, 37] width 75 height 52
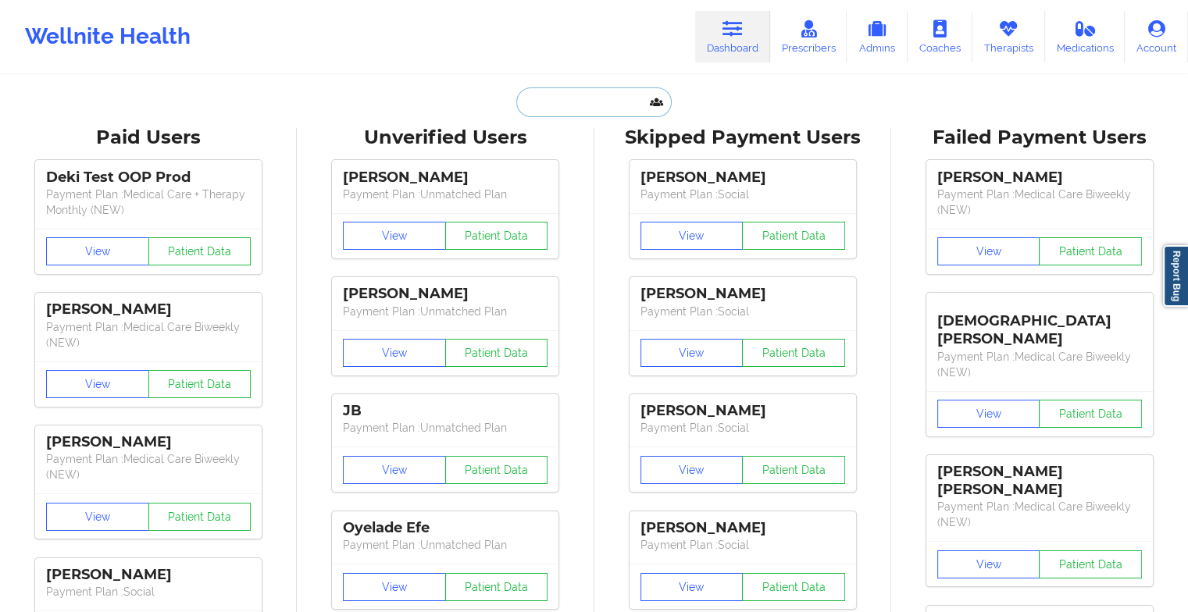
click at [557, 111] on input "text" at bounding box center [593, 102] width 155 height 30
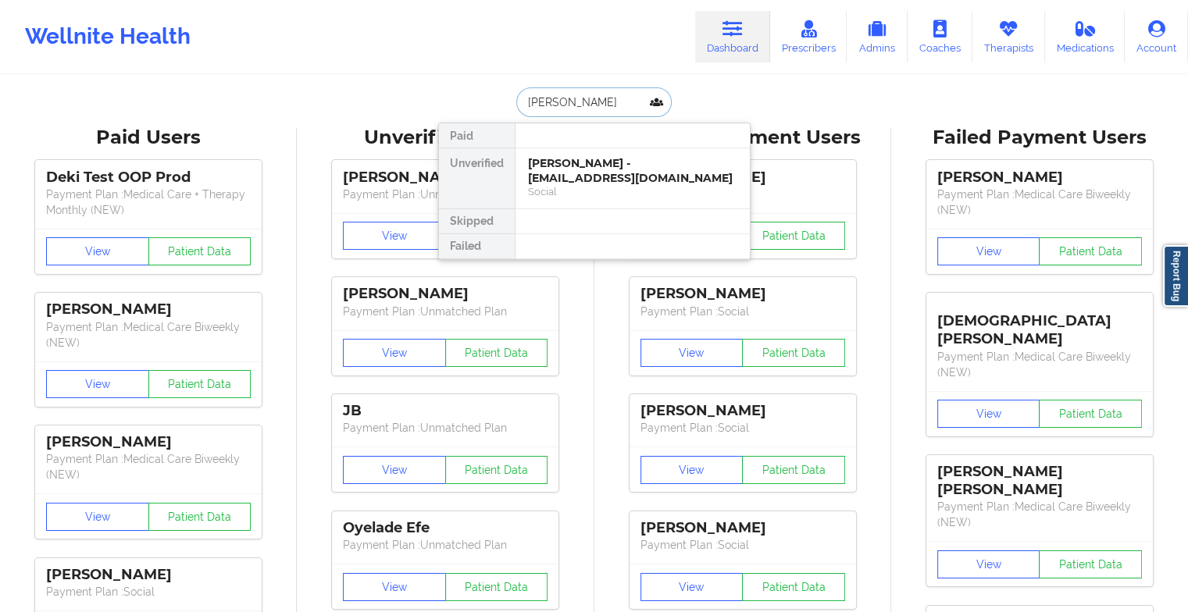
type input "[PERSON_NAME]"
click at [586, 175] on div "[PERSON_NAME] - [PERSON_NAME][EMAIL_ADDRESS][DOMAIN_NAME]" at bounding box center [632, 170] width 209 height 29
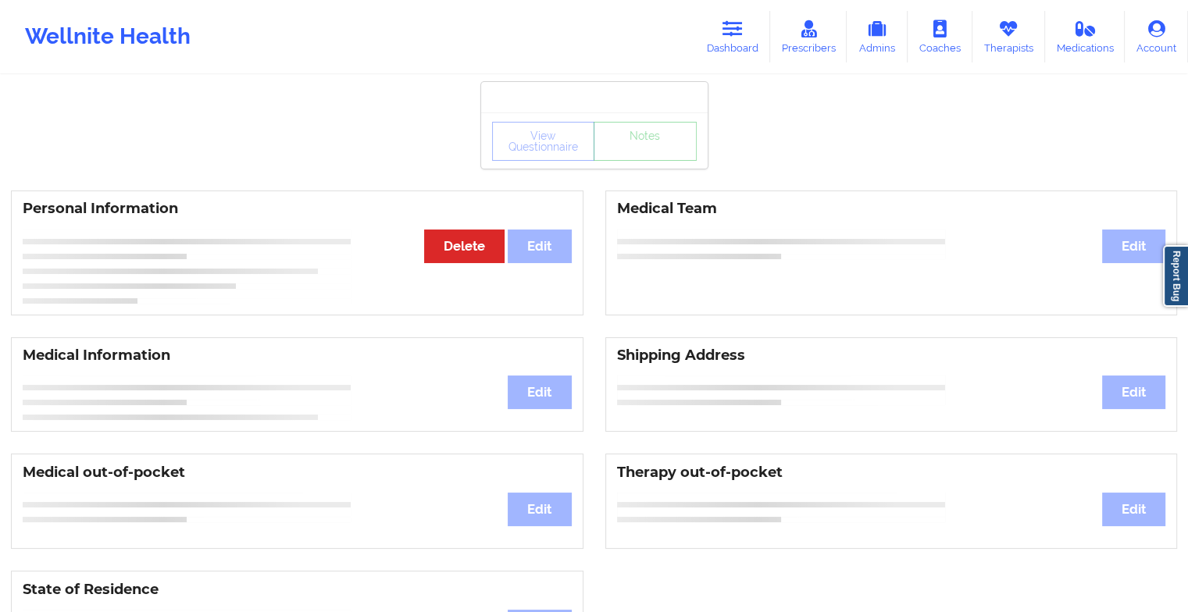
click at [666, 155] on div "View Questionnaire Notes" at bounding box center [594, 141] width 205 height 39
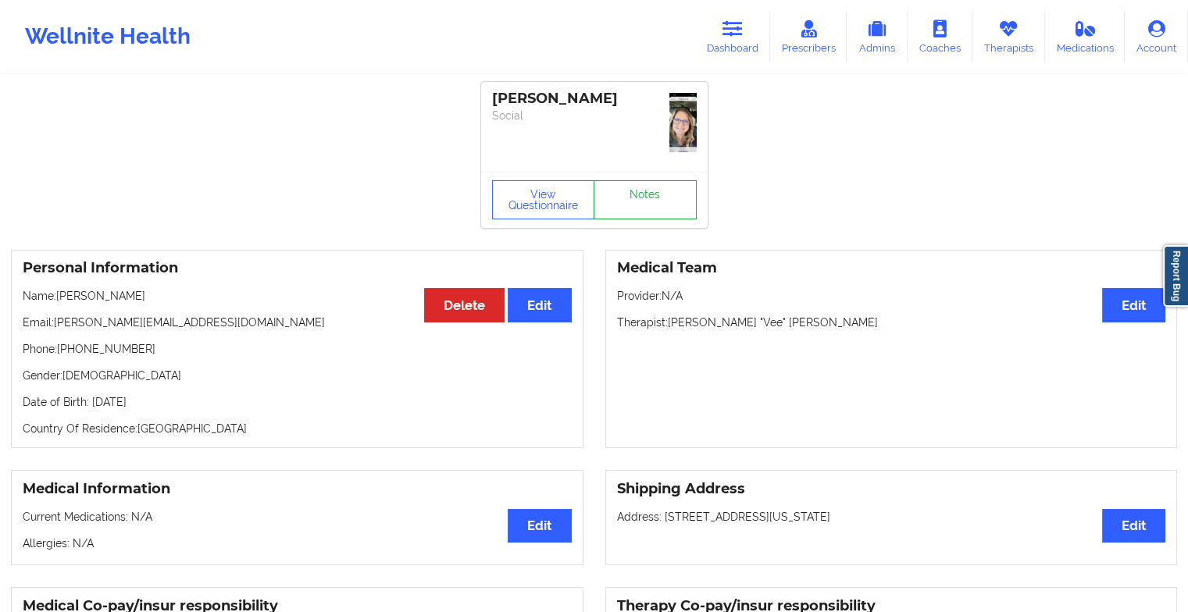
click at [666, 180] on link "Notes" at bounding box center [644, 199] width 103 height 39
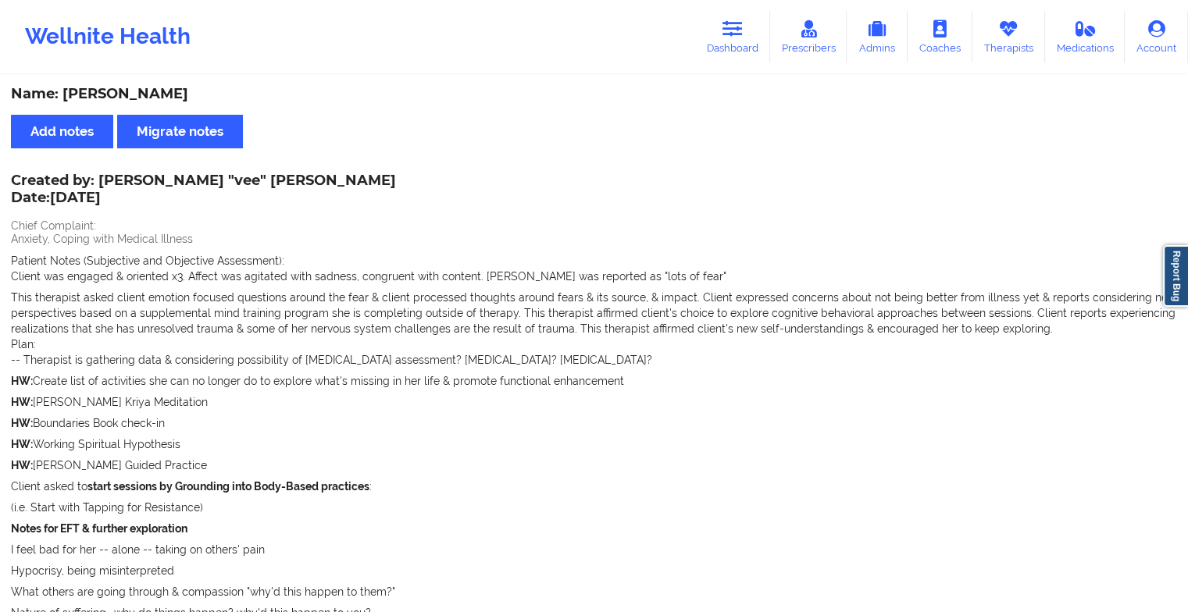
click at [718, 9] on div "Wellnite Health Dashboard Prescribers Admins Coaches Therapists Medications Acc…" at bounding box center [594, 36] width 1188 height 62
click at [723, 20] on link "Dashboard" at bounding box center [732, 37] width 75 height 52
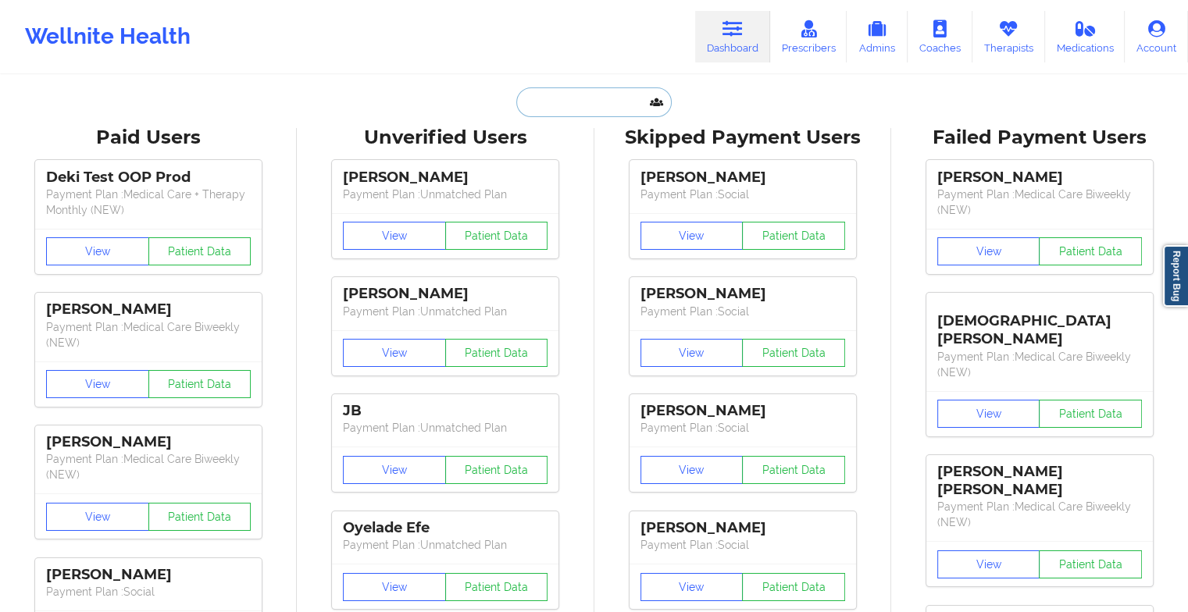
click at [603, 106] on input "text" at bounding box center [593, 102] width 155 height 30
type input "j"
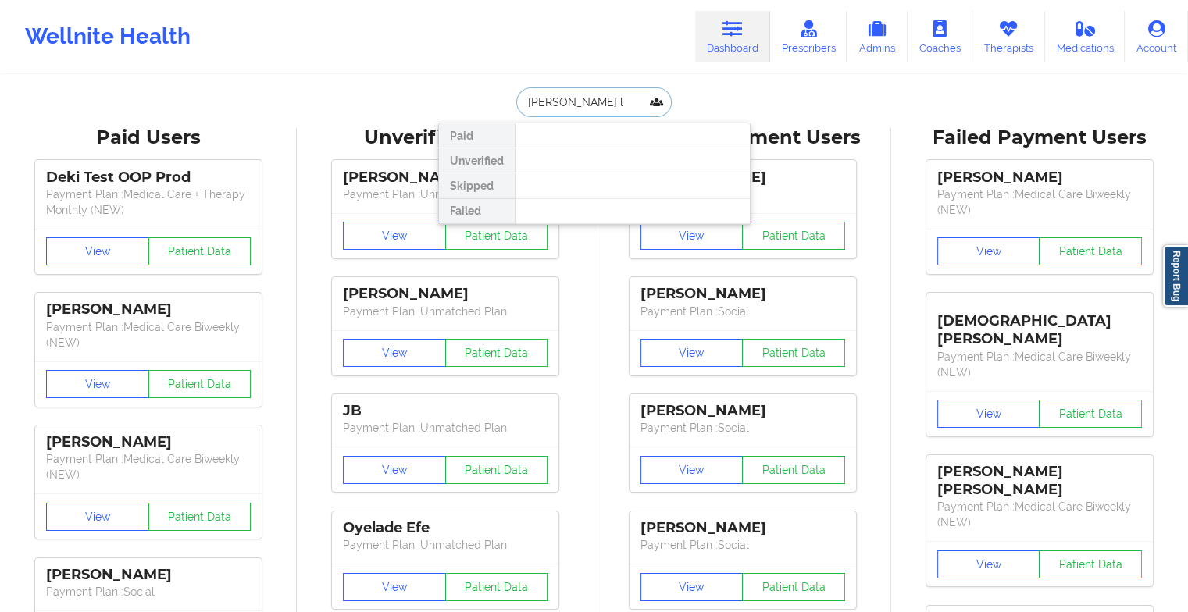
type input "[PERSON_NAME]"
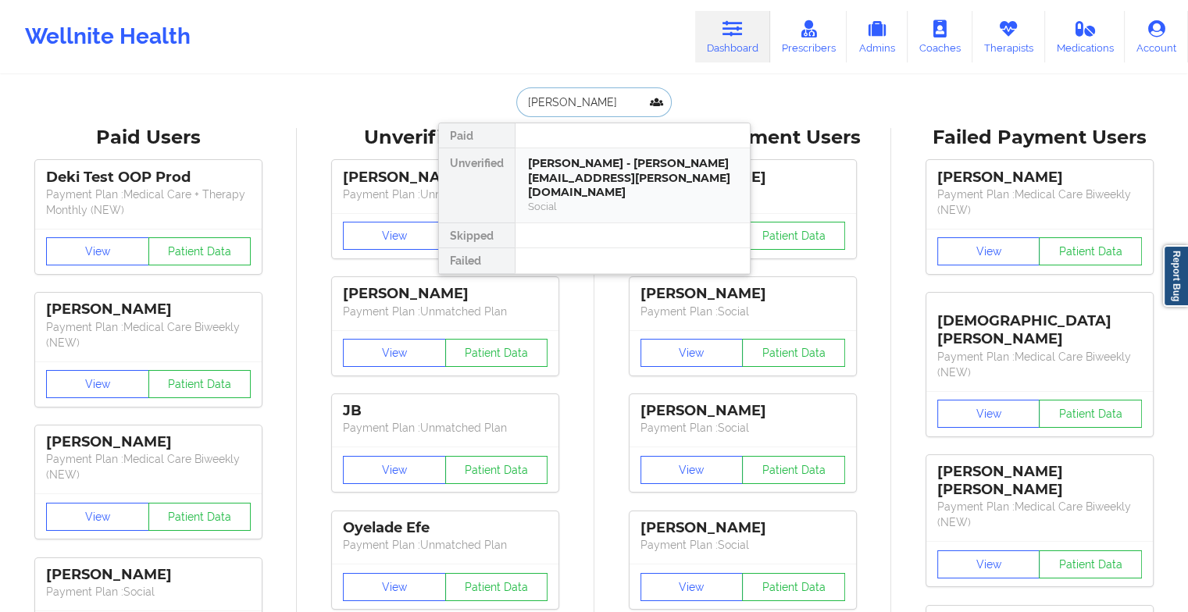
click at [598, 166] on div "[PERSON_NAME] - [PERSON_NAME][EMAIL_ADDRESS][PERSON_NAME][DOMAIN_NAME]" at bounding box center [632, 178] width 209 height 44
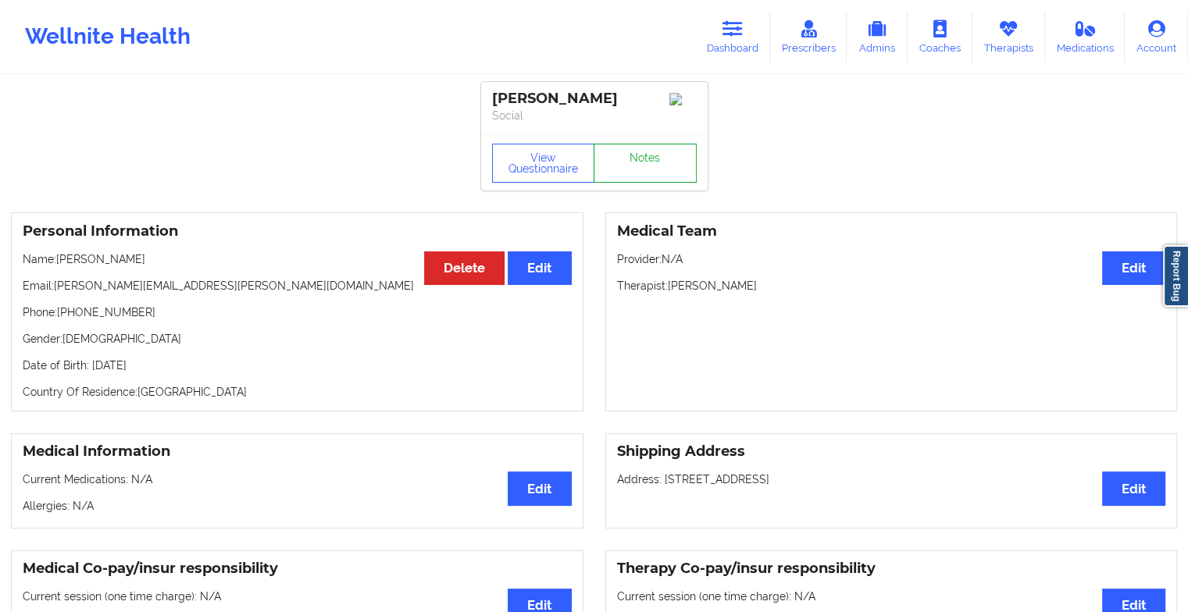
click at [633, 159] on link "Notes" at bounding box center [644, 163] width 103 height 39
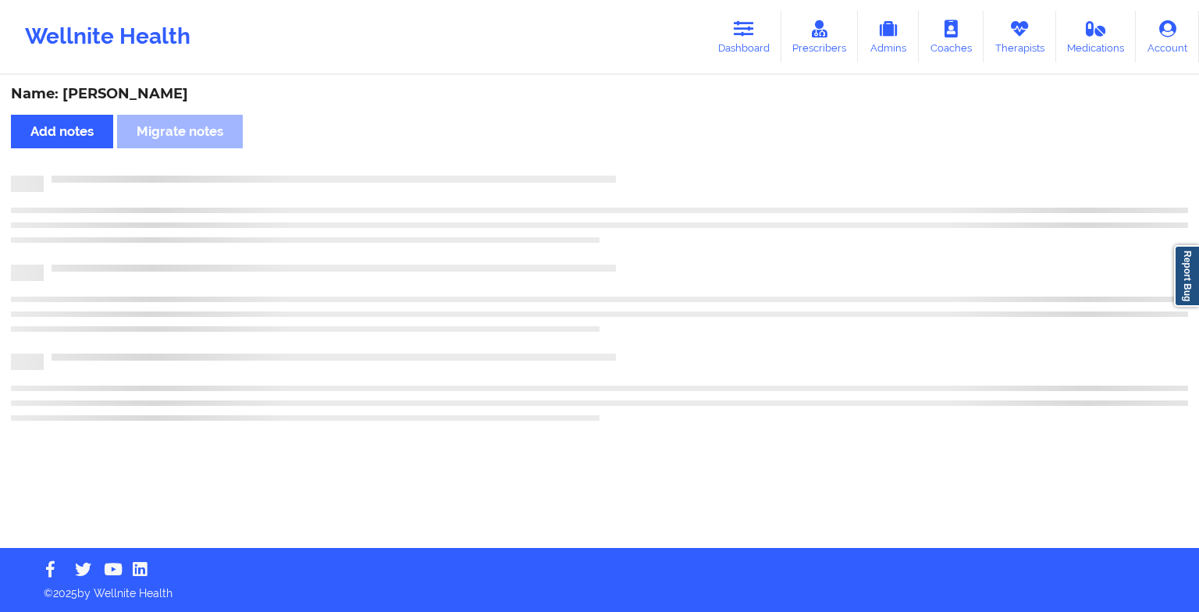
click at [633, 159] on div "Name: [PERSON_NAME] Add notes Migrate notes" at bounding box center [599, 313] width 1199 height 472
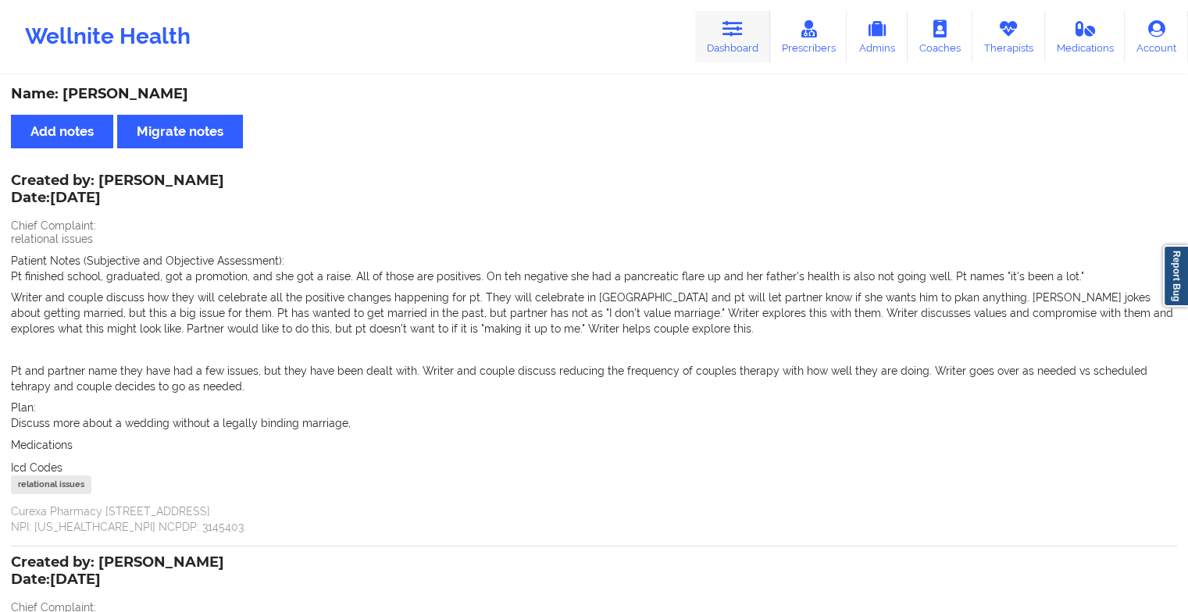
click at [724, 38] on link "Dashboard" at bounding box center [732, 37] width 75 height 52
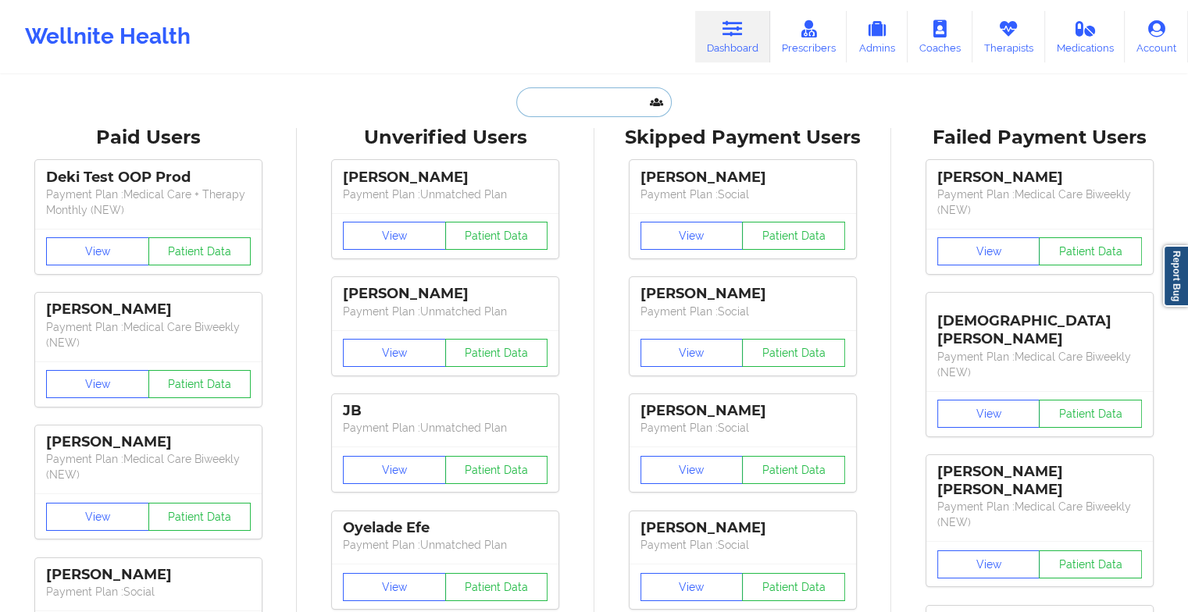
click at [598, 90] on input "text" at bounding box center [593, 102] width 155 height 30
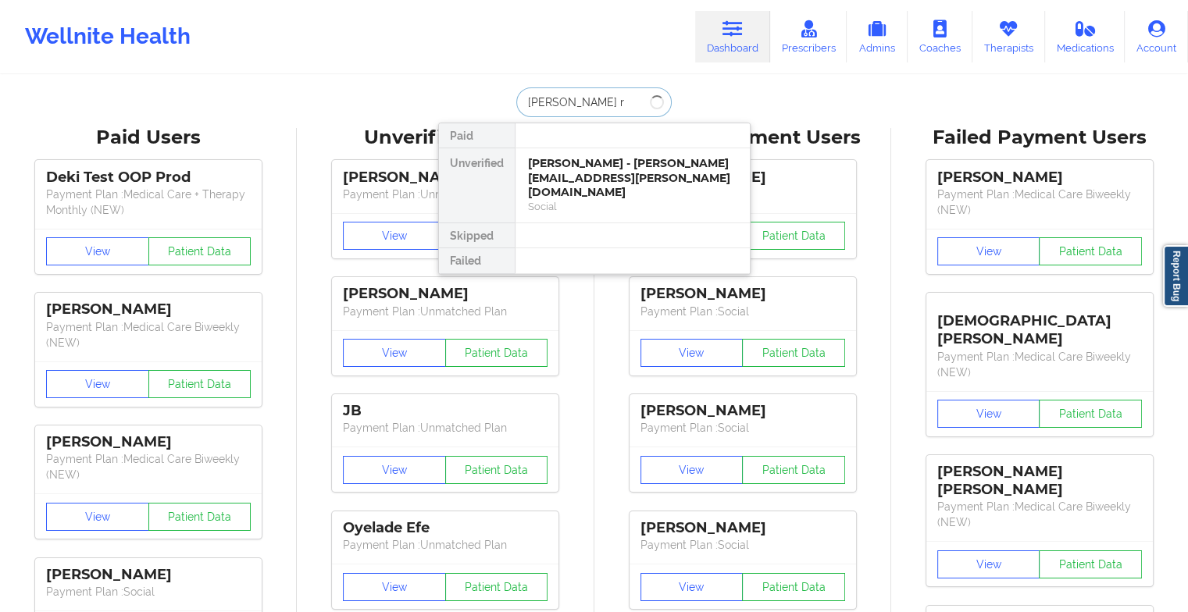
type input "[PERSON_NAME]"
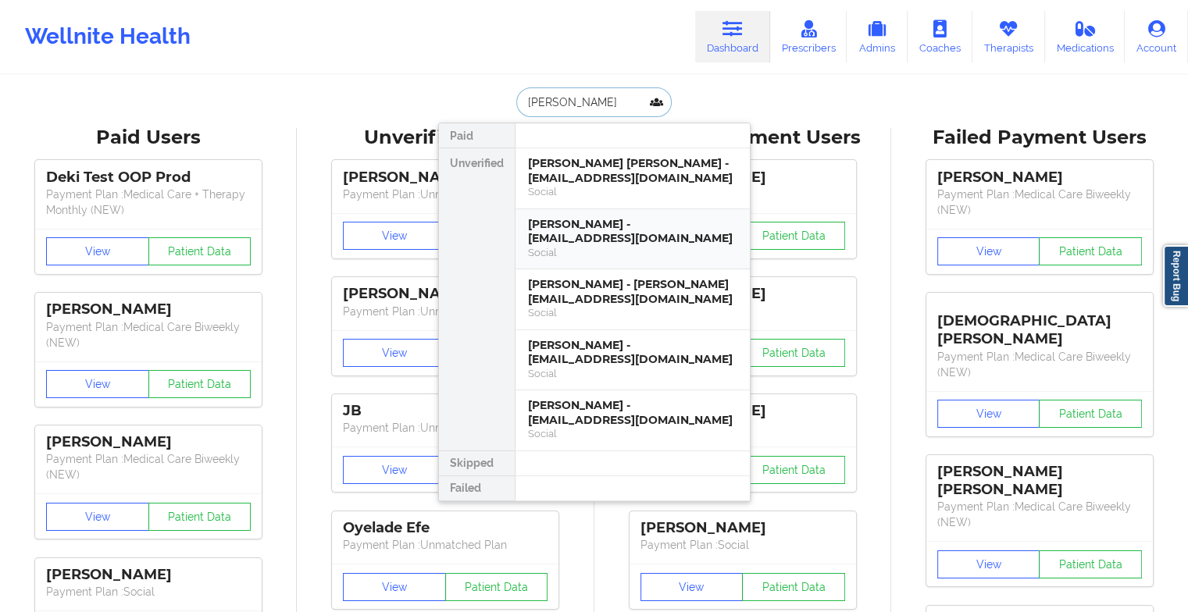
click at [603, 220] on div "[PERSON_NAME] - [EMAIL_ADDRESS][DOMAIN_NAME]" at bounding box center [632, 231] width 209 height 29
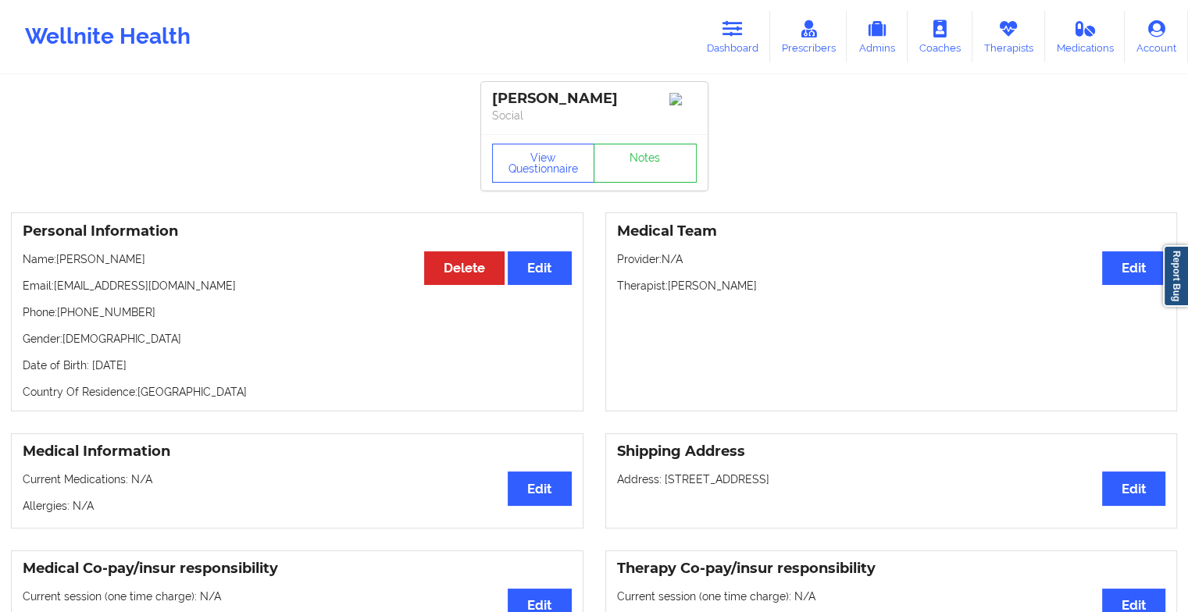
click at [640, 162] on div "View Questionnaire Notes" at bounding box center [594, 162] width 226 height 56
click at [640, 162] on link "Notes" at bounding box center [644, 163] width 103 height 39
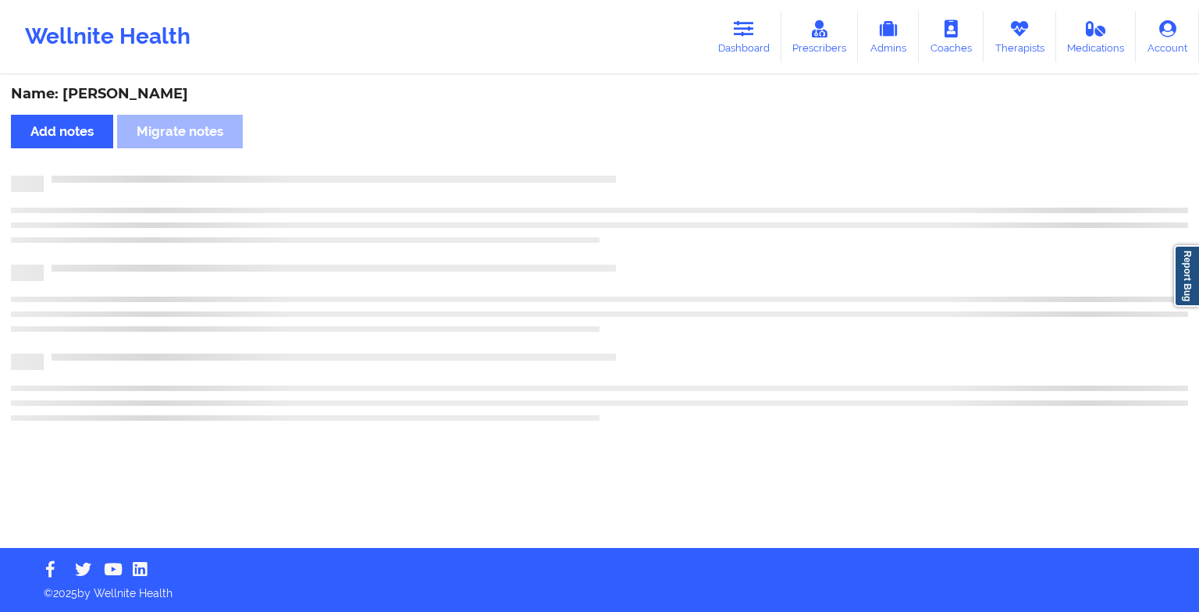
click at [640, 162] on div "Name: [PERSON_NAME] Add notes Migrate notes" at bounding box center [599, 313] width 1199 height 472
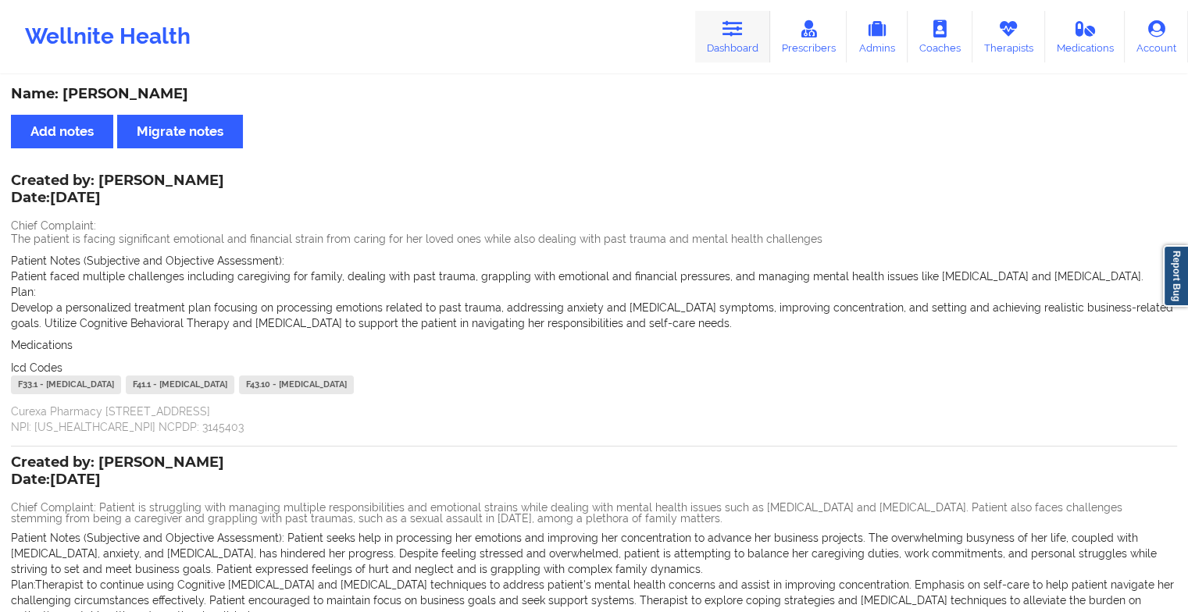
click at [743, 37] on icon at bounding box center [732, 28] width 20 height 17
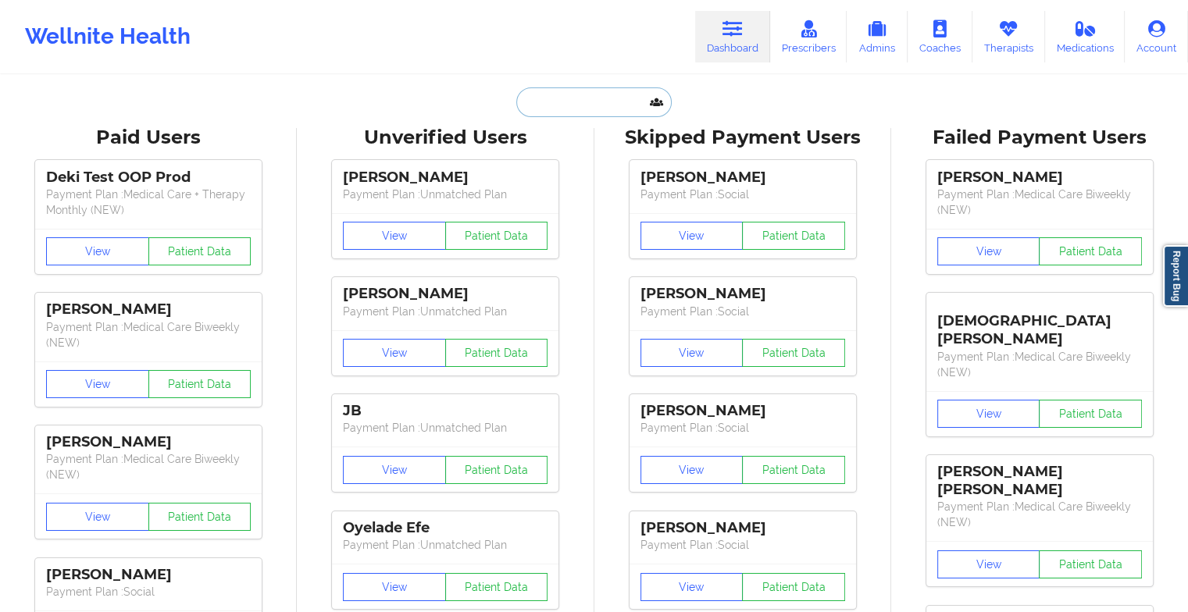
click at [553, 103] on input "text" at bounding box center [593, 102] width 155 height 30
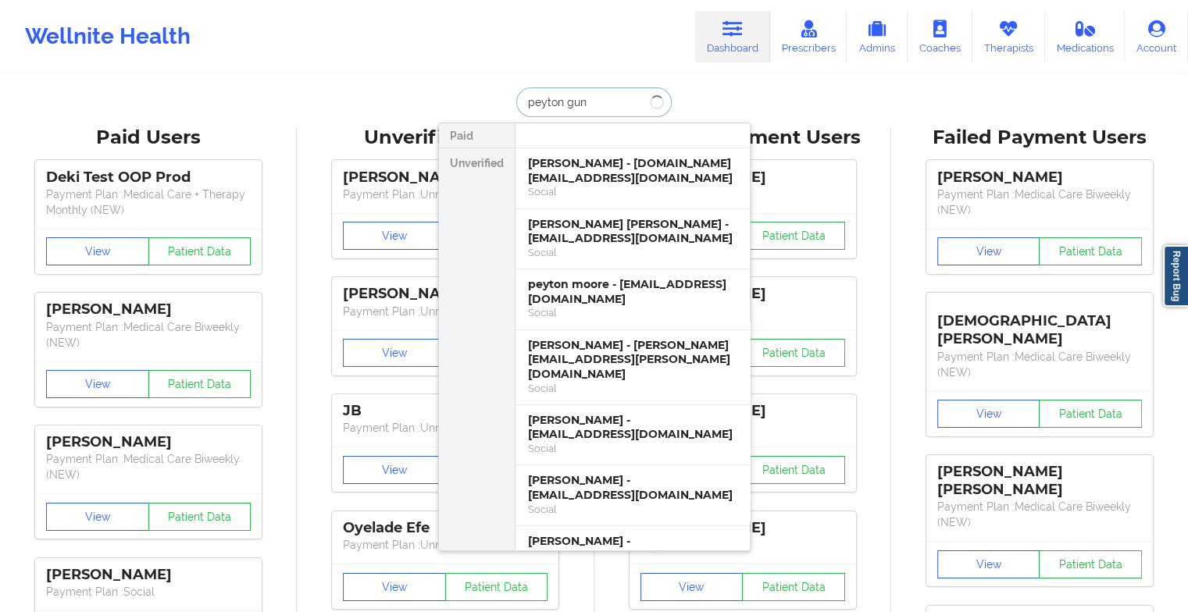
type input "[PERSON_NAME]"
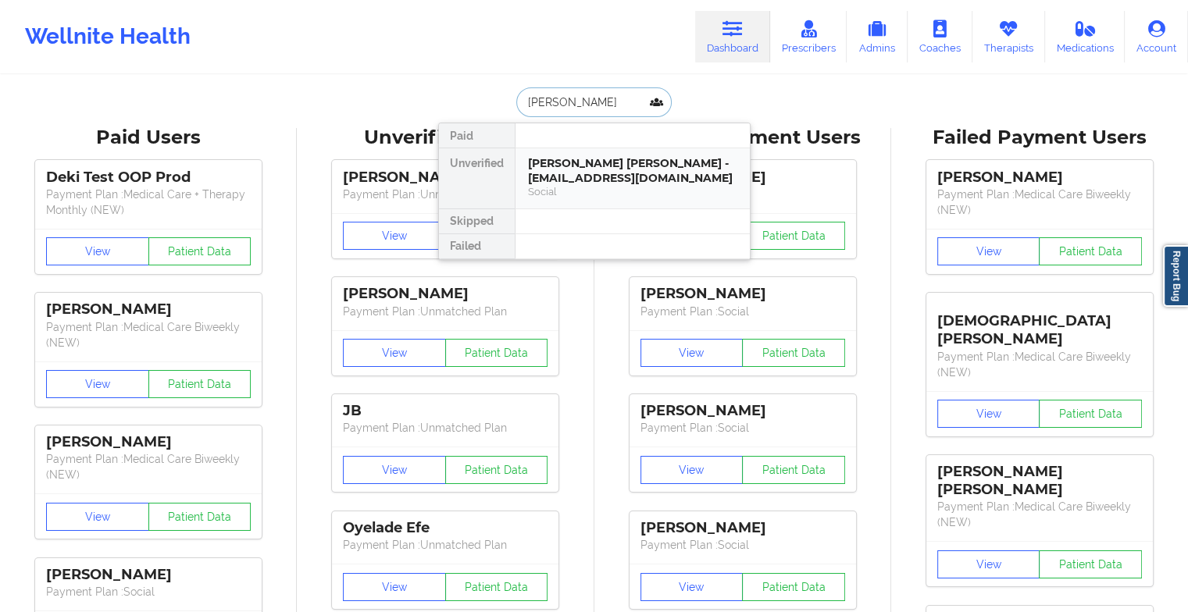
click at [601, 179] on div "[PERSON_NAME] [PERSON_NAME] - [EMAIL_ADDRESS][DOMAIN_NAME]" at bounding box center [632, 170] width 209 height 29
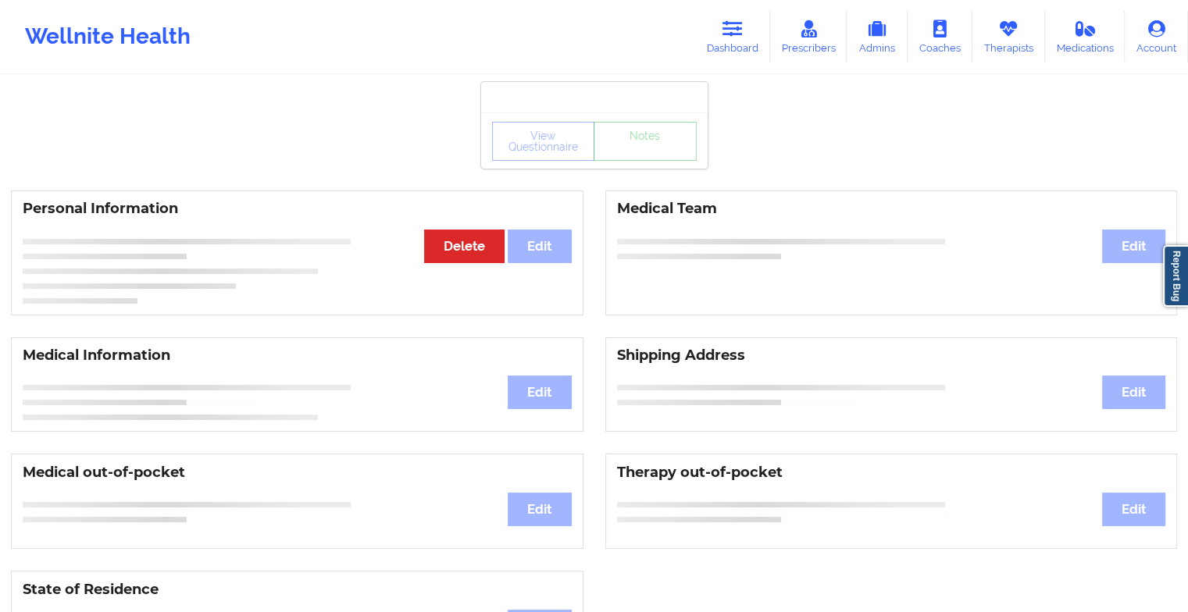
click at [661, 162] on div "View Questionnaire Notes" at bounding box center [594, 140] width 226 height 56
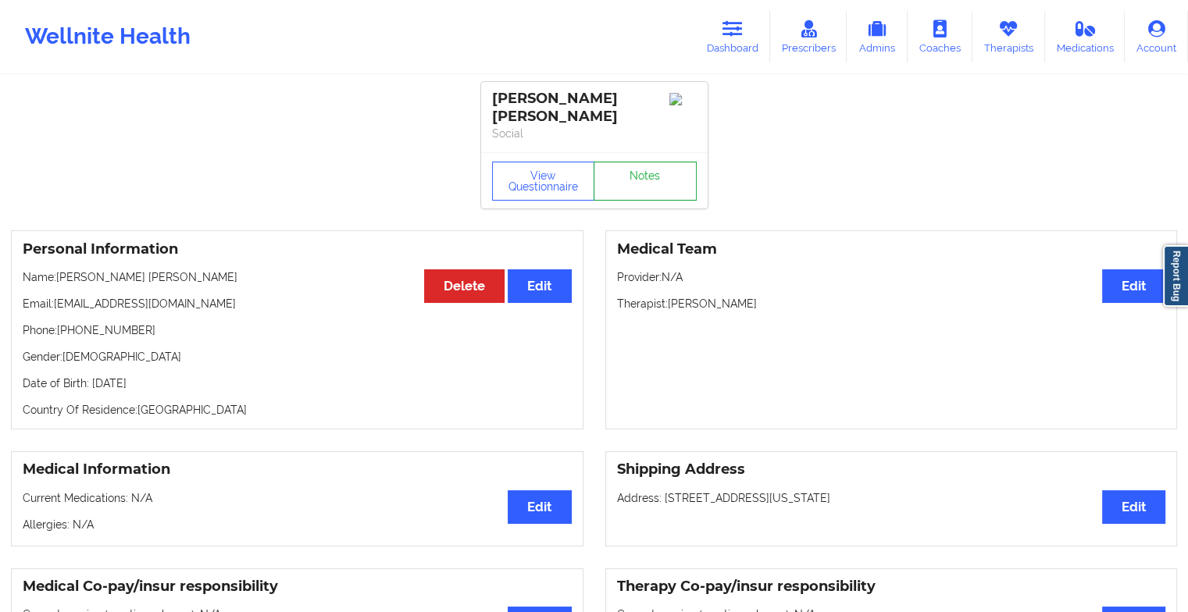
click at [661, 162] on link "Notes" at bounding box center [644, 181] width 103 height 39
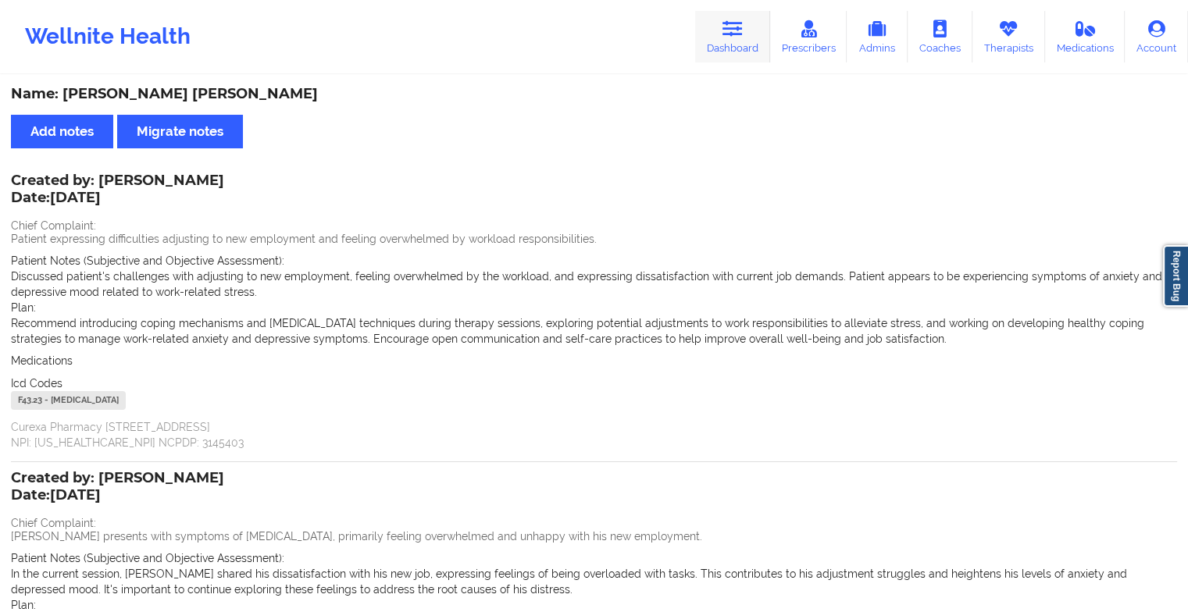
click at [718, 41] on link "Dashboard" at bounding box center [732, 37] width 75 height 52
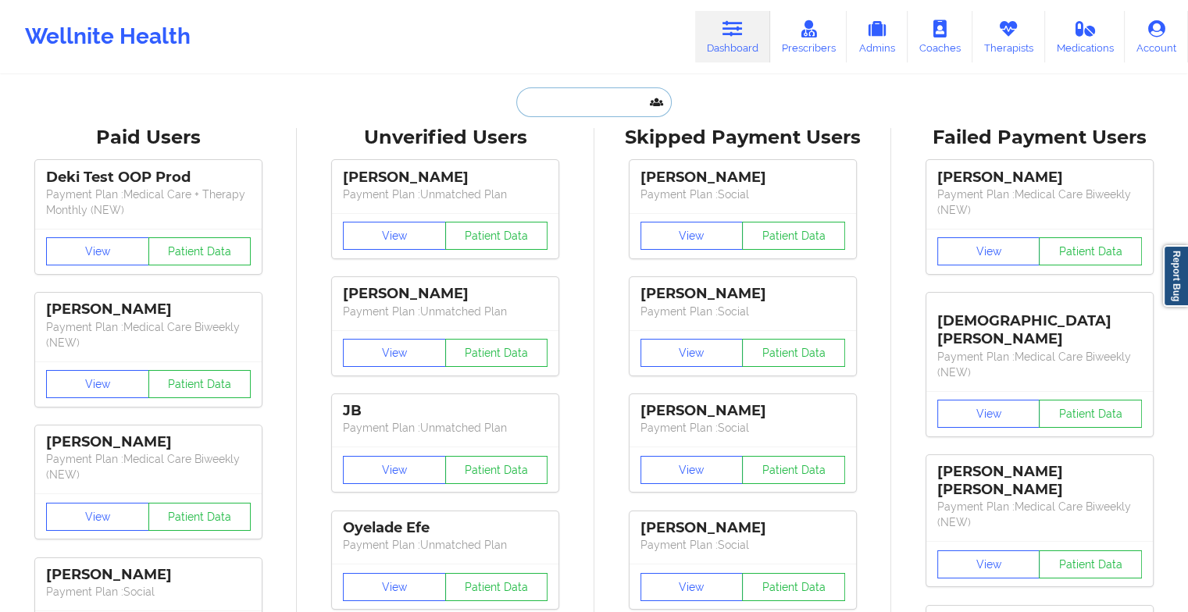
click at [559, 109] on input "text" at bounding box center [593, 102] width 155 height 30
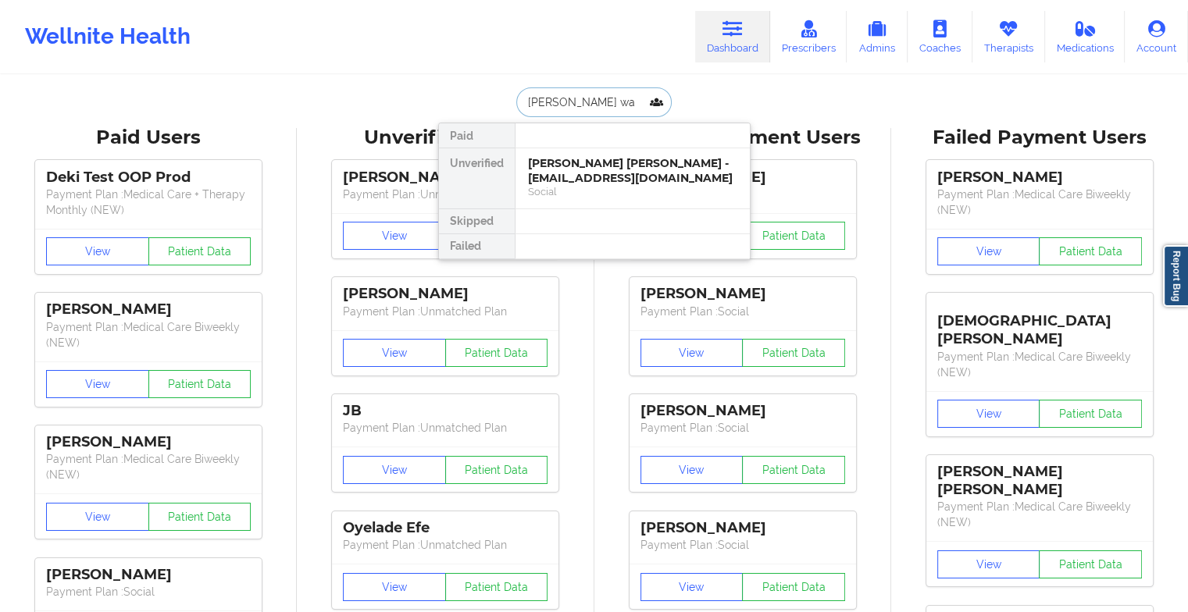
type input "[PERSON_NAME]"
click at [577, 175] on div "[PERSON_NAME] - [EMAIL_ADDRESS][DOMAIN_NAME]" at bounding box center [632, 170] width 209 height 29
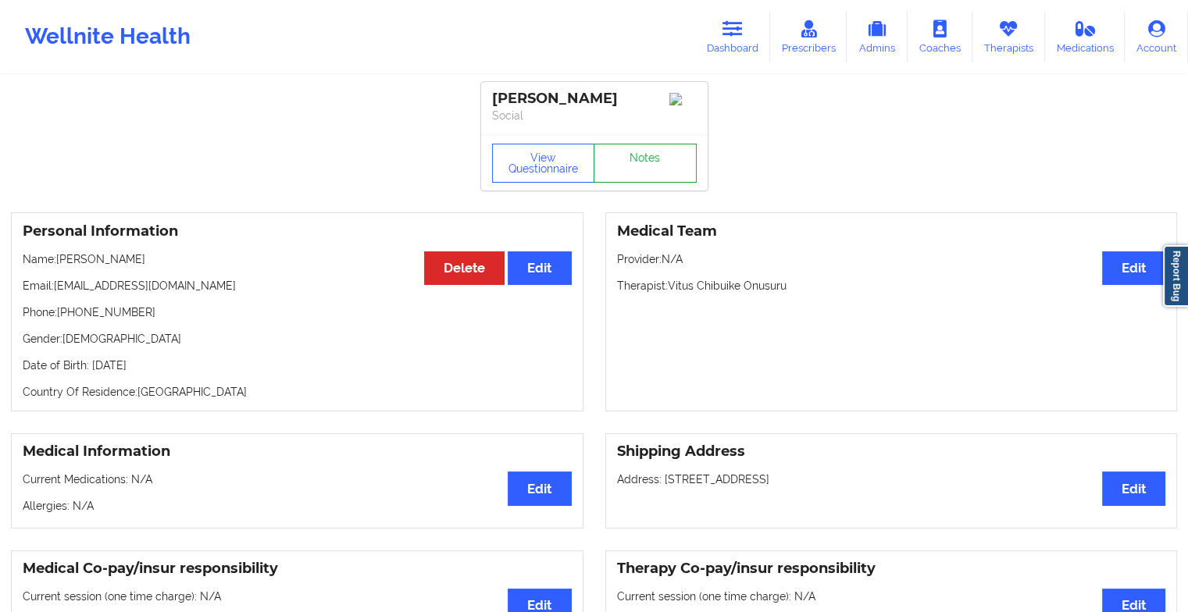
click at [643, 162] on link "Notes" at bounding box center [644, 163] width 103 height 39
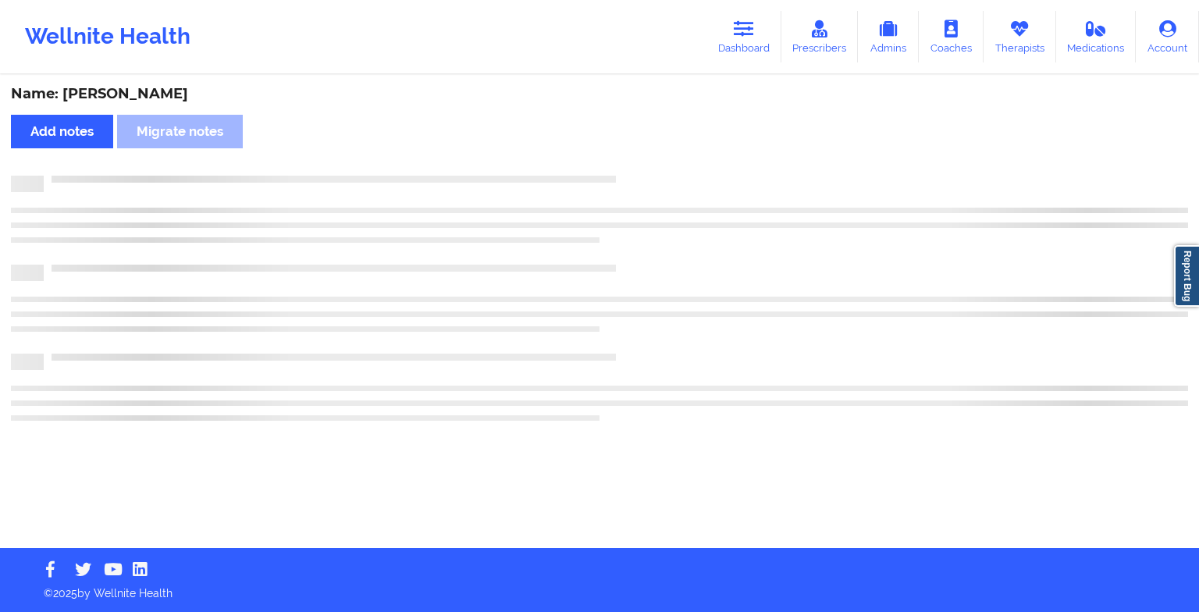
click at [643, 162] on div "Name: [PERSON_NAME] Add notes Migrate notes" at bounding box center [599, 313] width 1199 height 472
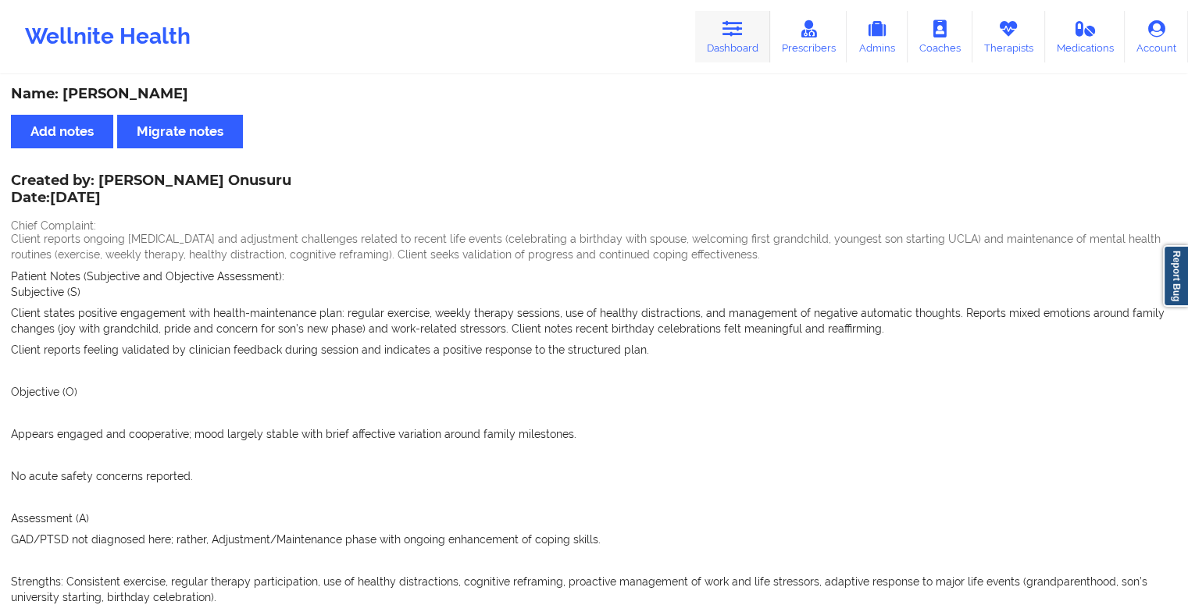
click at [728, 33] on icon at bounding box center [732, 28] width 20 height 17
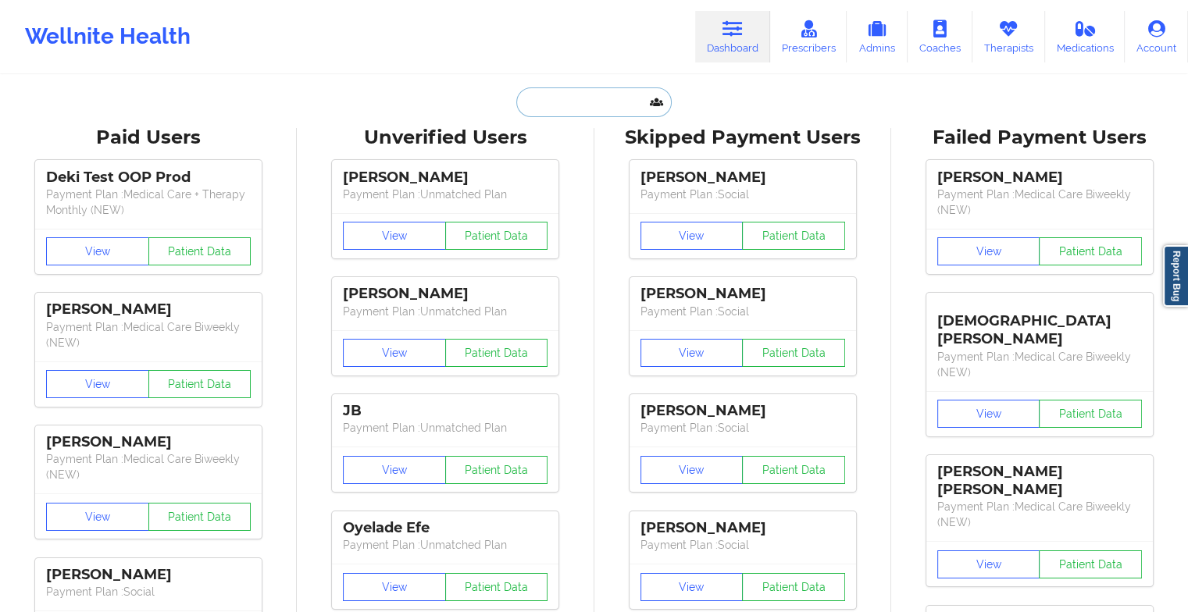
click at [587, 112] on input "text" at bounding box center [593, 102] width 155 height 30
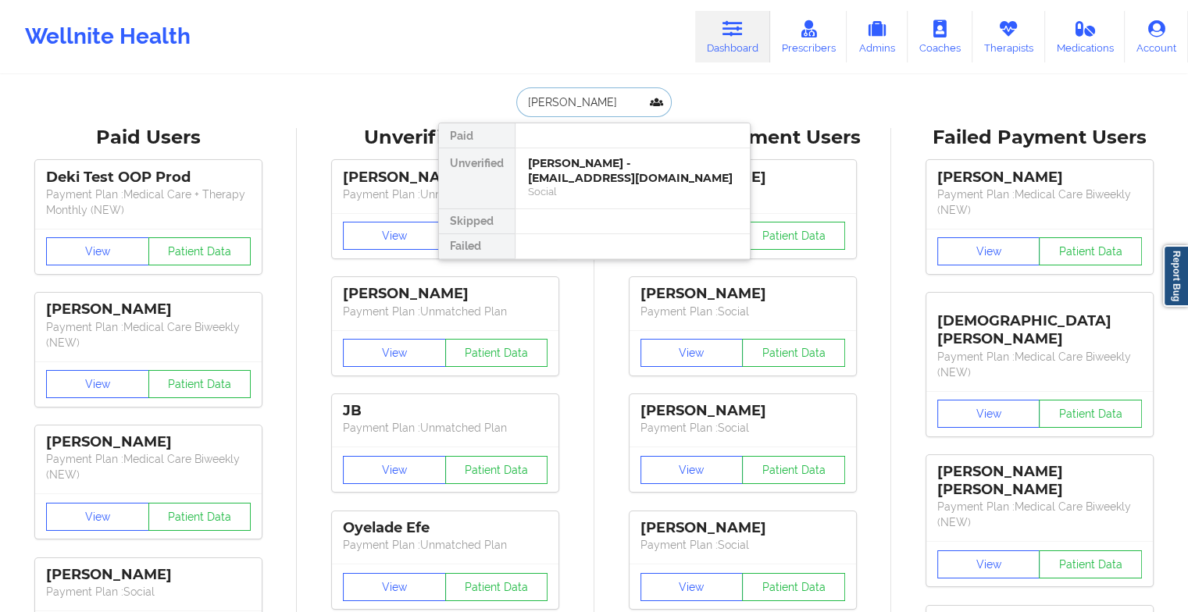
type input "[PERSON_NAME]"
click at [588, 177] on div "[PERSON_NAME] - [EMAIL_ADDRESS][DOMAIN_NAME]" at bounding box center [632, 170] width 209 height 29
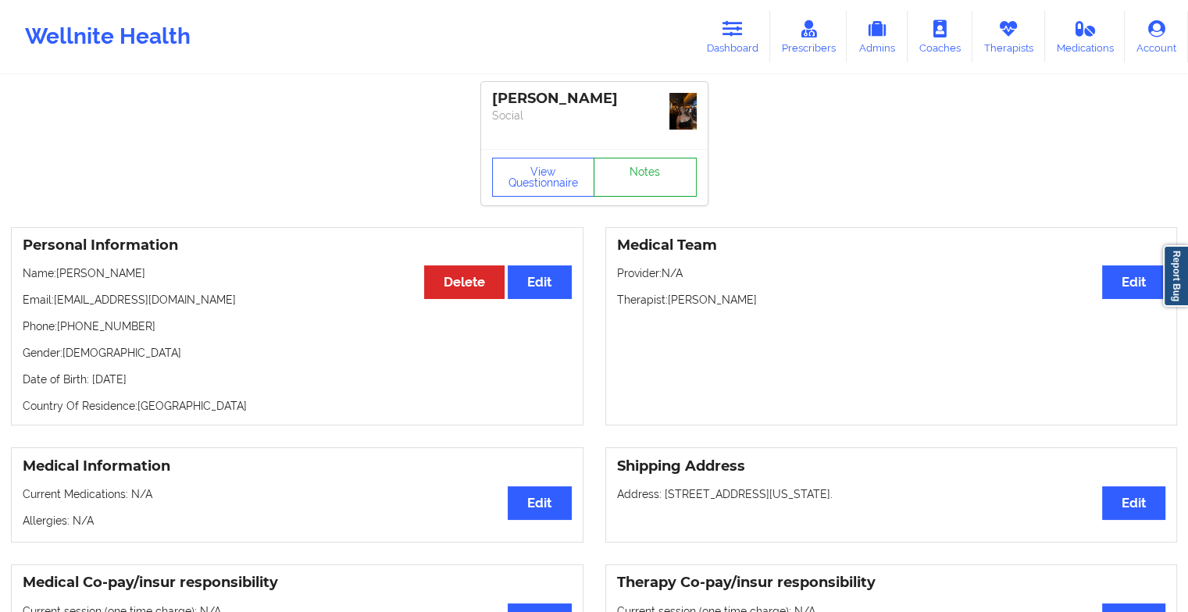
click at [633, 175] on link "Notes" at bounding box center [644, 177] width 103 height 39
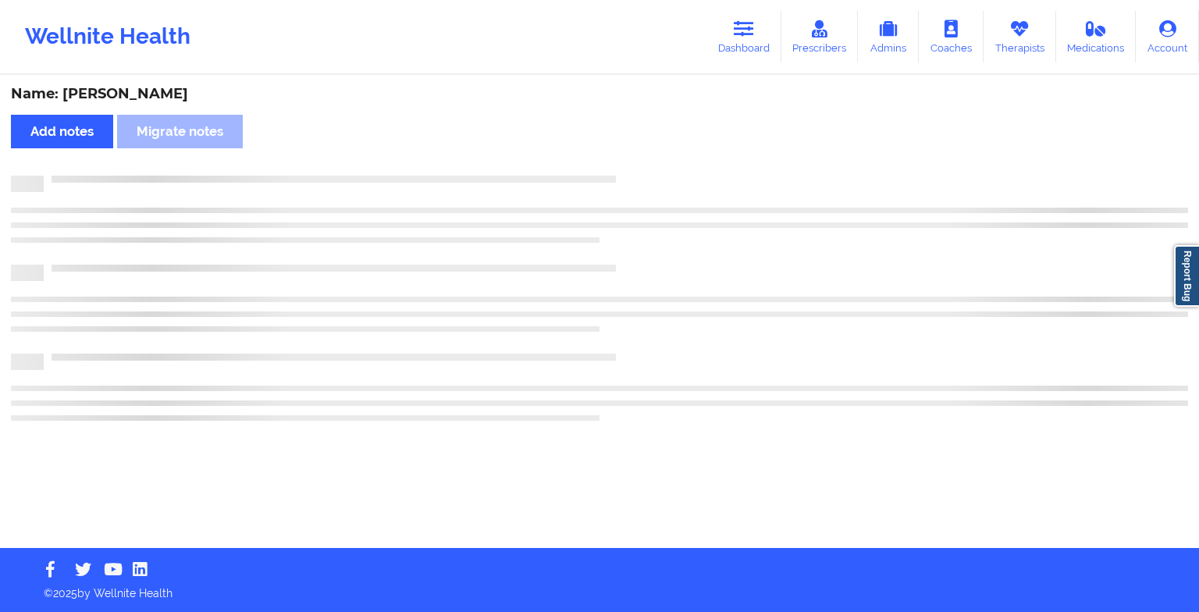
click at [633, 176] on div at bounding box center [616, 176] width 1145 height 0
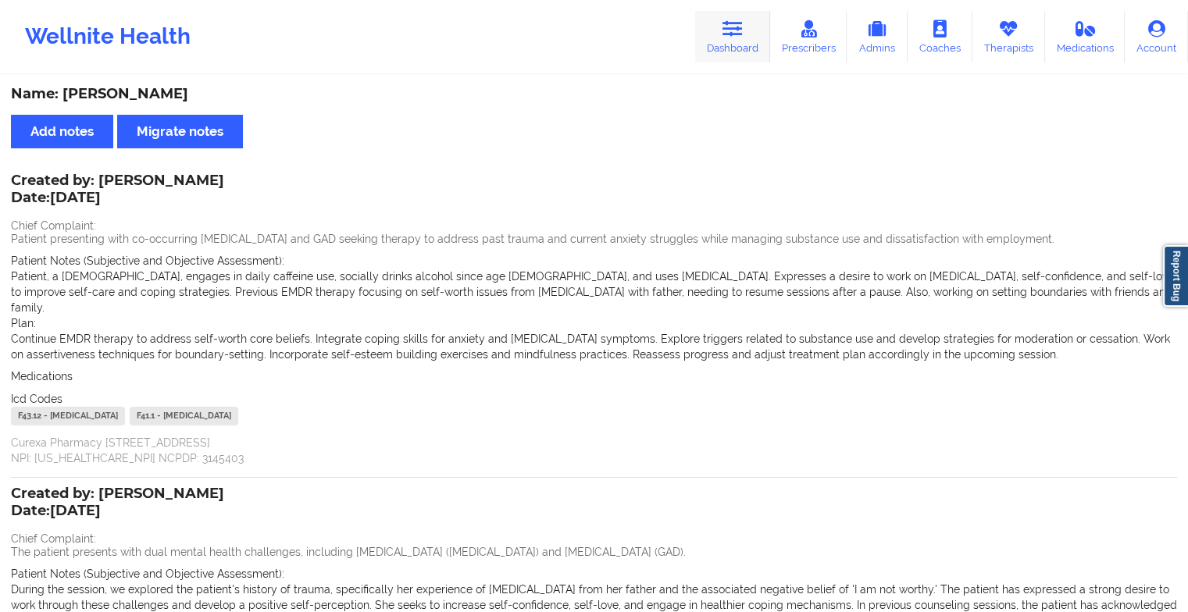
click at [721, 38] on link "Dashboard" at bounding box center [732, 37] width 75 height 52
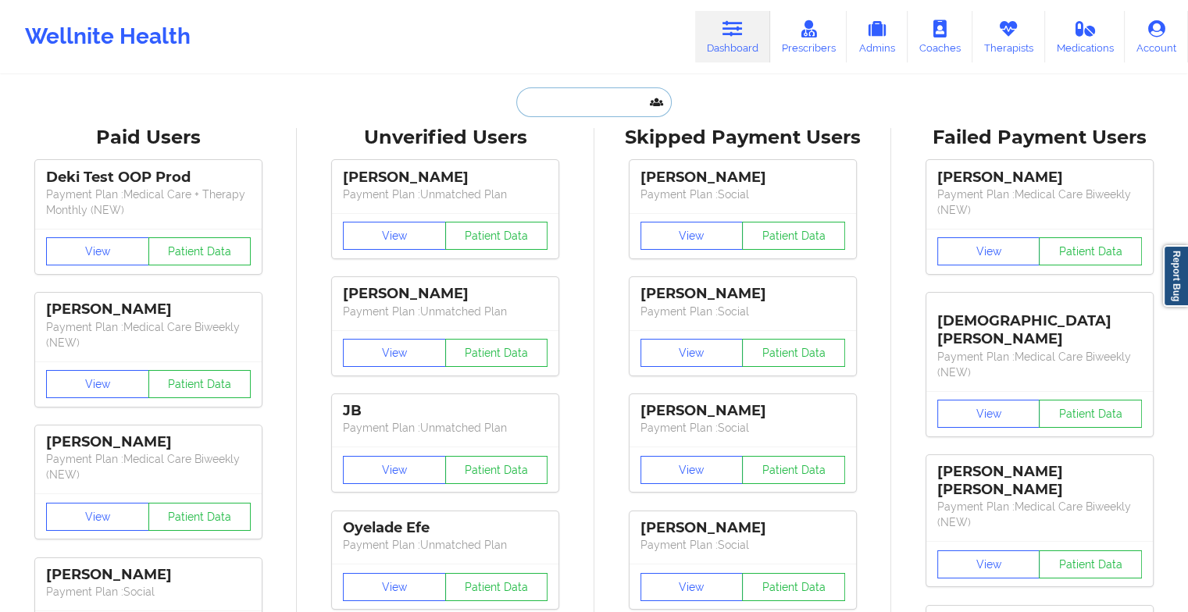
click at [573, 98] on input "text" at bounding box center [593, 102] width 155 height 30
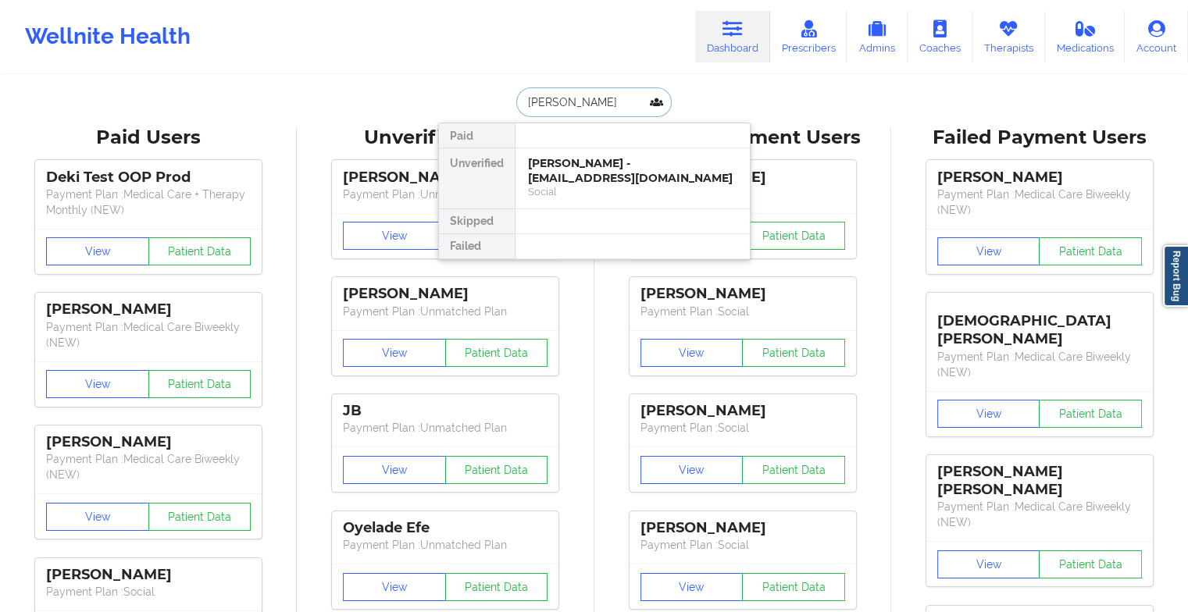
type input "[PERSON_NAME]"
click at [575, 175] on div "[PERSON_NAME] - [EMAIL_ADDRESS][DOMAIN_NAME]" at bounding box center [632, 170] width 209 height 29
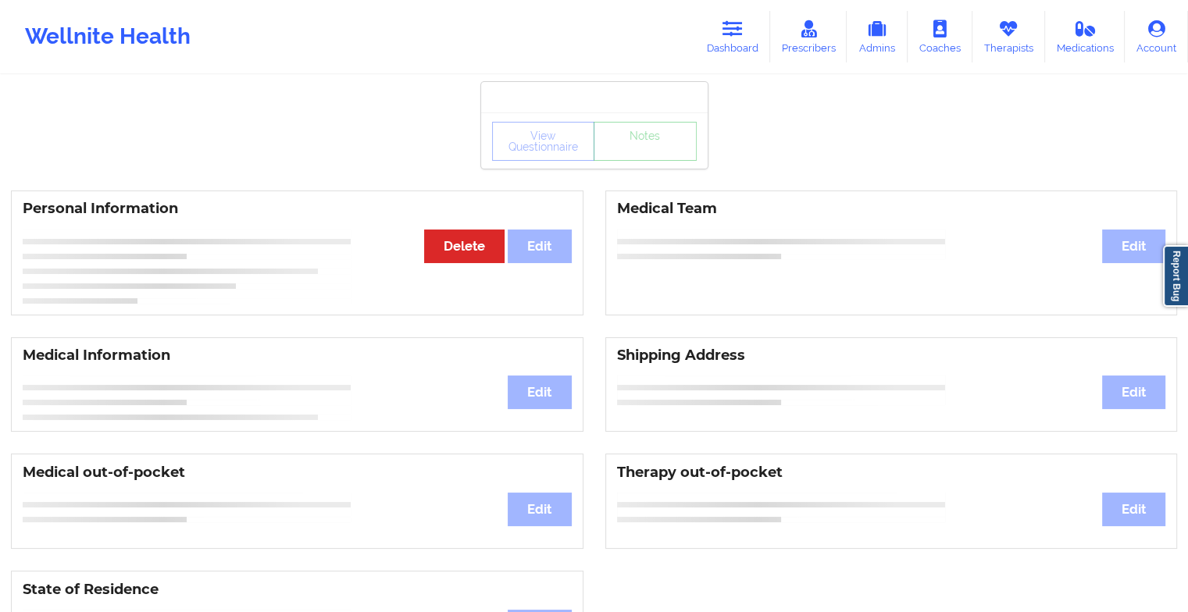
click at [614, 166] on div "View Questionnaire Notes" at bounding box center [594, 140] width 226 height 56
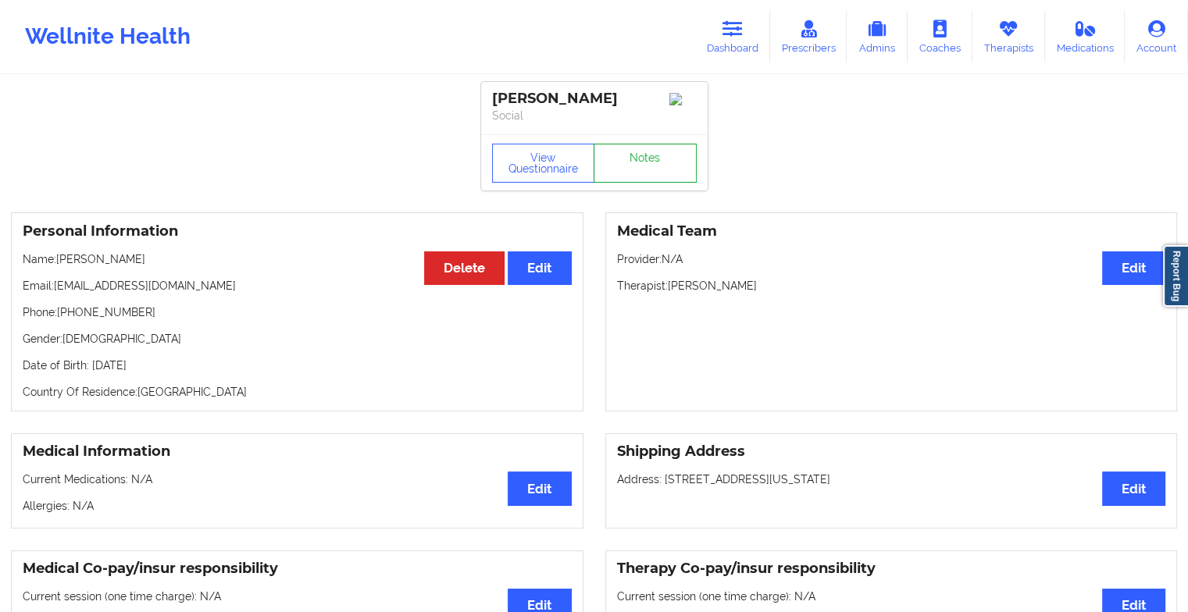
click at [614, 166] on link "Notes" at bounding box center [644, 163] width 103 height 39
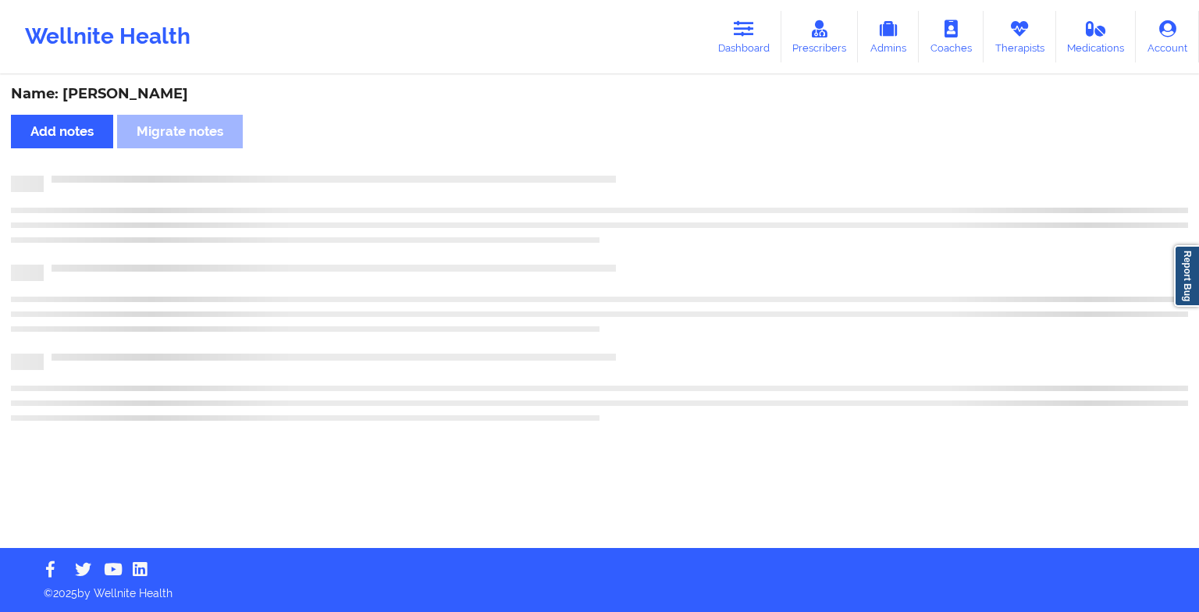
click at [614, 166] on div "Name: [PERSON_NAME] Add notes Migrate notes" at bounding box center [599, 313] width 1199 height 472
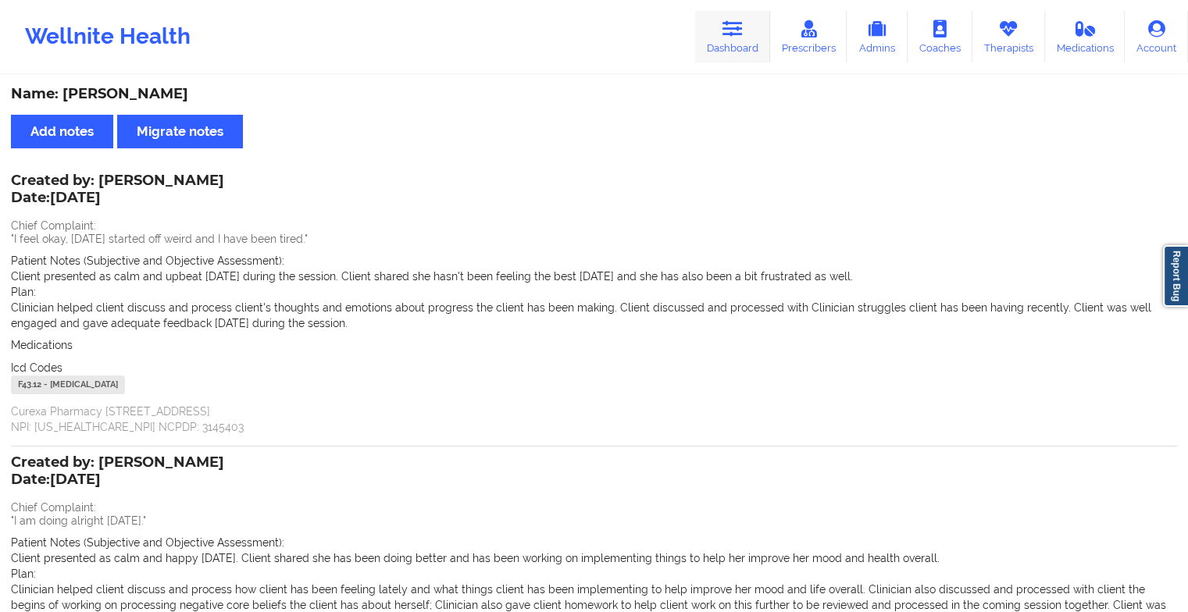
click at [720, 36] on link "Dashboard" at bounding box center [732, 37] width 75 height 52
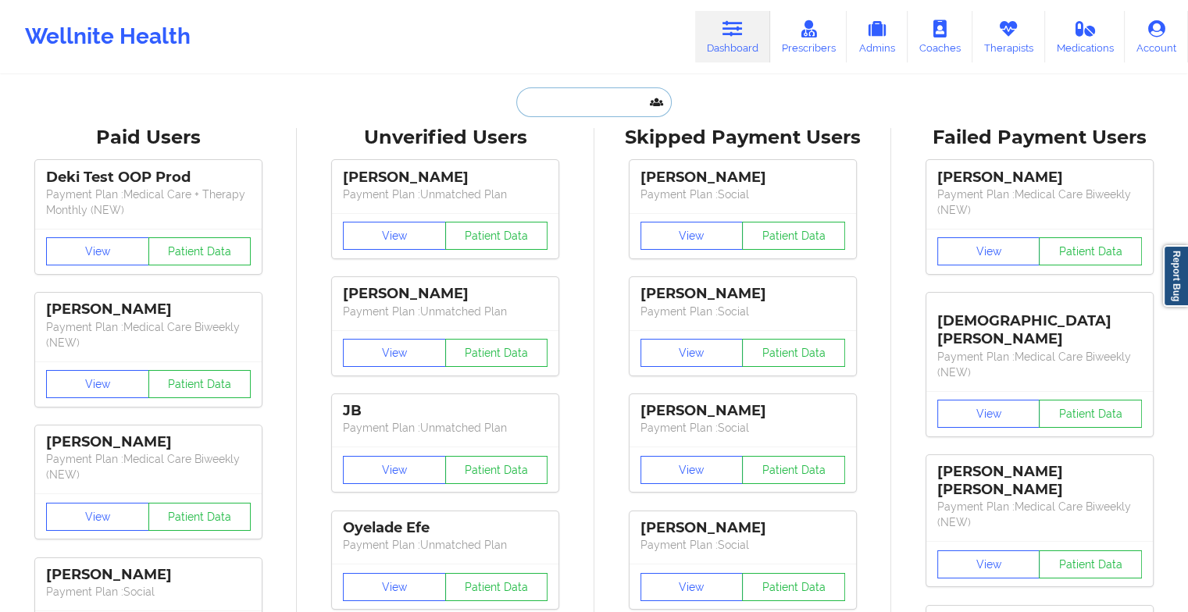
click at [600, 116] on input "text" at bounding box center [593, 102] width 155 height 30
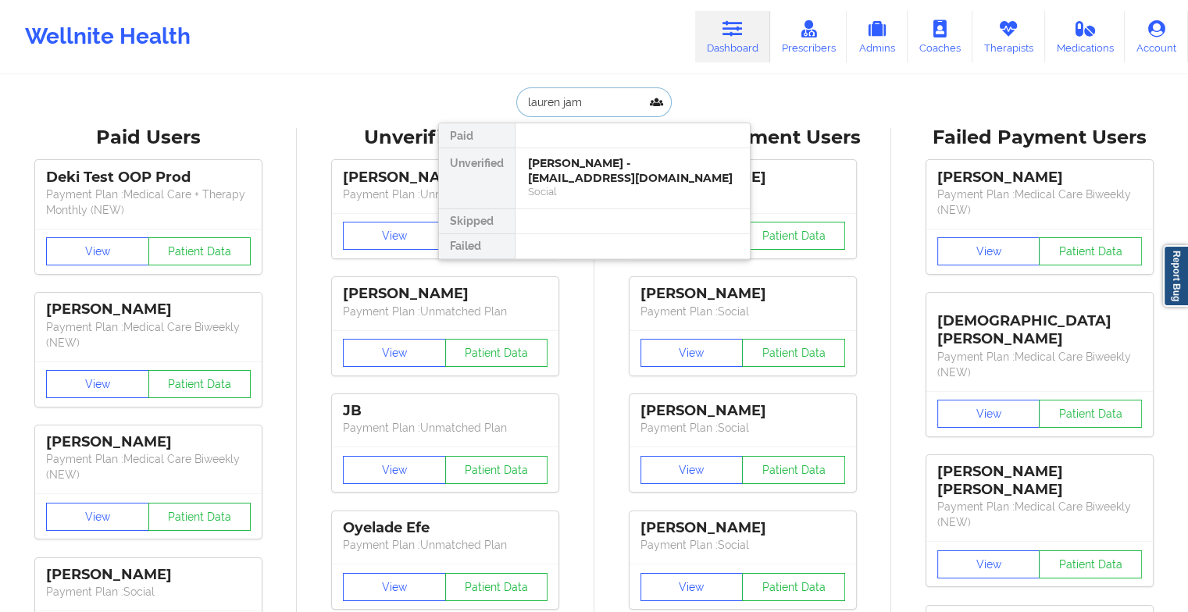
type input "[PERSON_NAME]"
click at [604, 177] on div "Lauren Jamison - [EMAIL_ADDRESS][PERSON_NAME][DOMAIN_NAME]" at bounding box center [632, 170] width 209 height 29
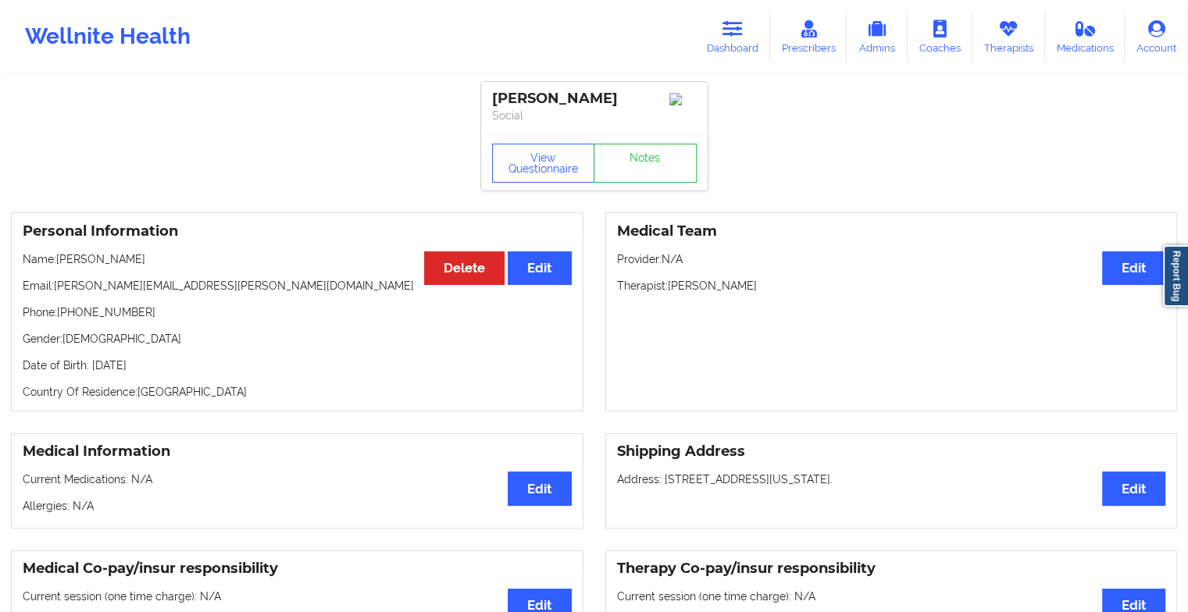
click at [650, 154] on div "View Questionnaire Notes" at bounding box center [594, 163] width 205 height 39
click at [650, 154] on link "Notes" at bounding box center [644, 163] width 103 height 39
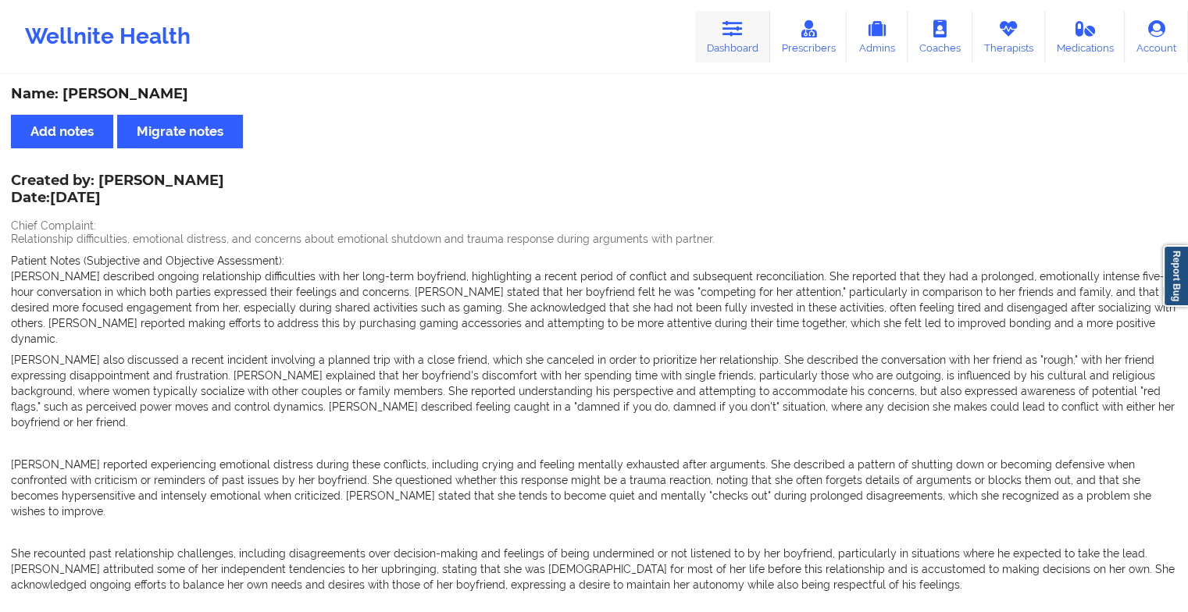
click at [740, 37] on link "Dashboard" at bounding box center [732, 37] width 75 height 52
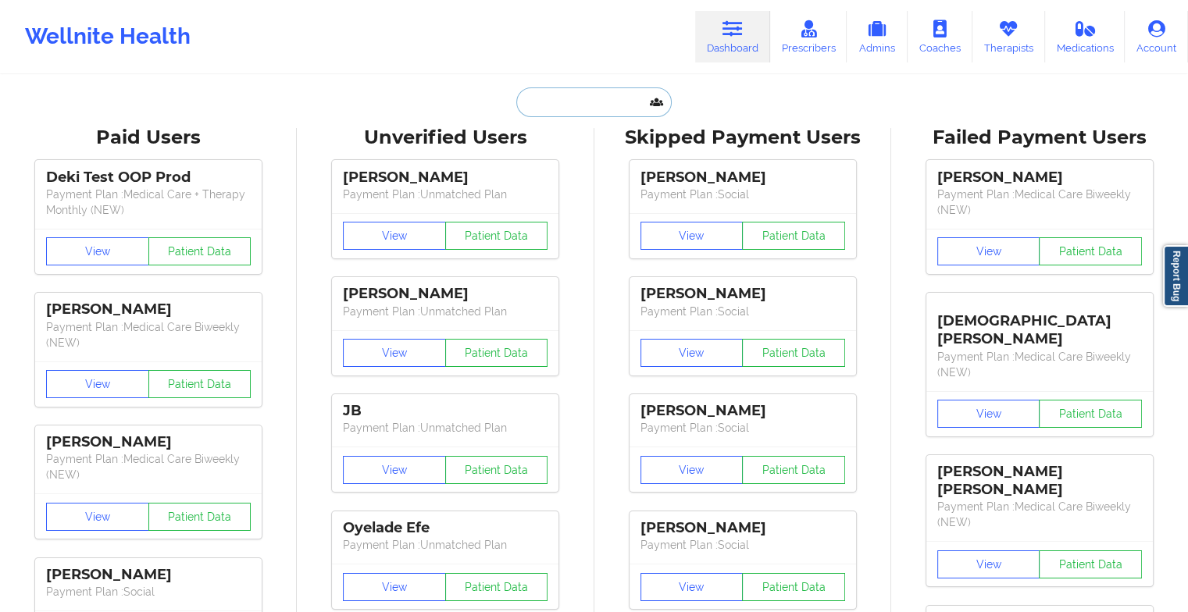
click at [587, 103] on input "text" at bounding box center [593, 102] width 155 height 30
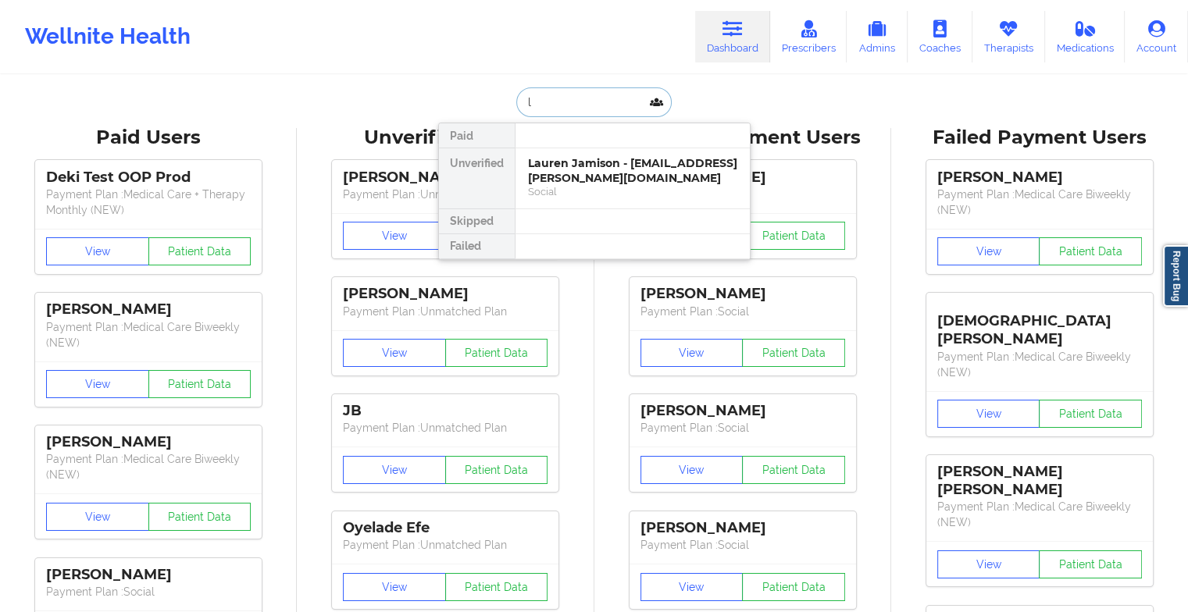
type input "l"
type input "[PERSON_NAME]"
click at [572, 173] on div "[PERSON_NAME] - [EMAIL_ADDRESS][DOMAIN_NAME]" at bounding box center [632, 170] width 209 height 29
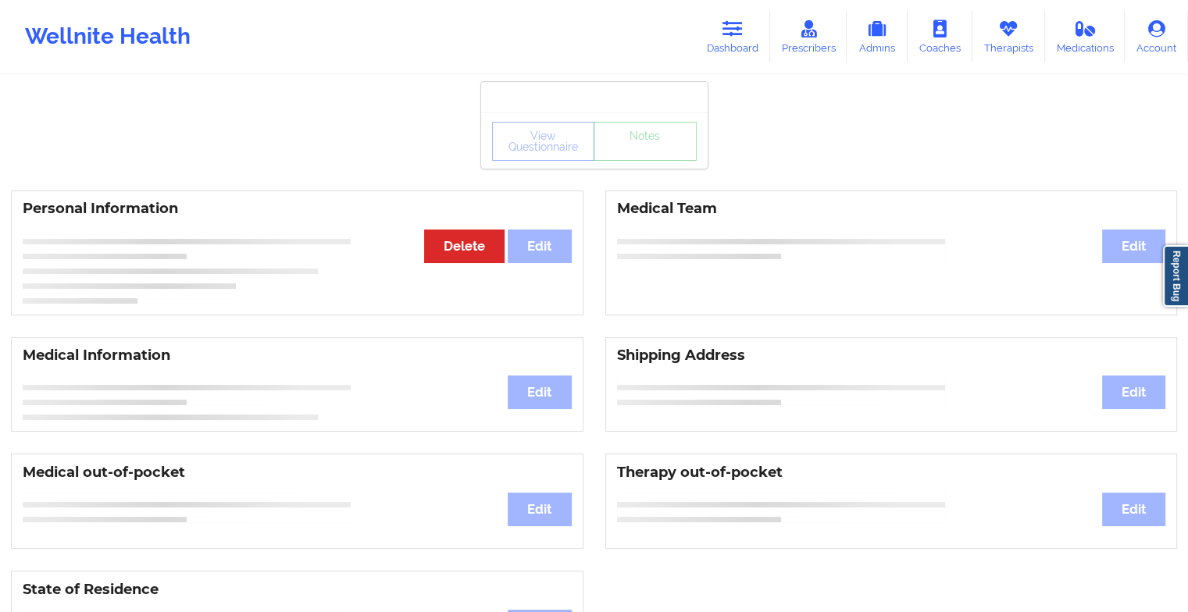
click at [654, 156] on div "View Questionnaire Notes" at bounding box center [594, 141] width 205 height 39
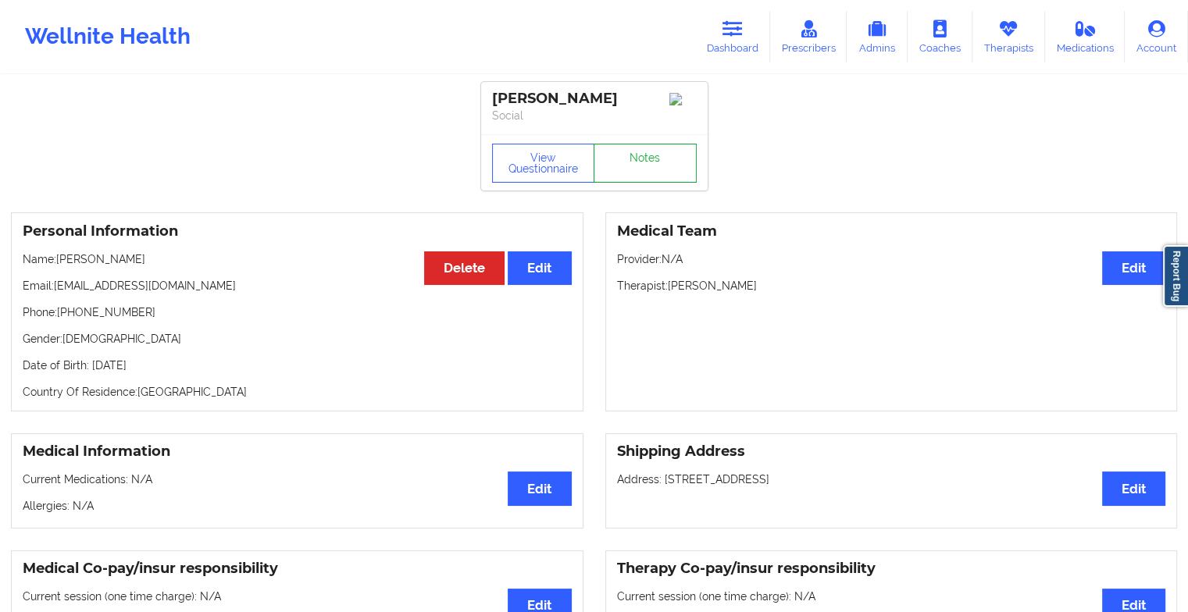
click at [654, 156] on link "Notes" at bounding box center [644, 163] width 103 height 39
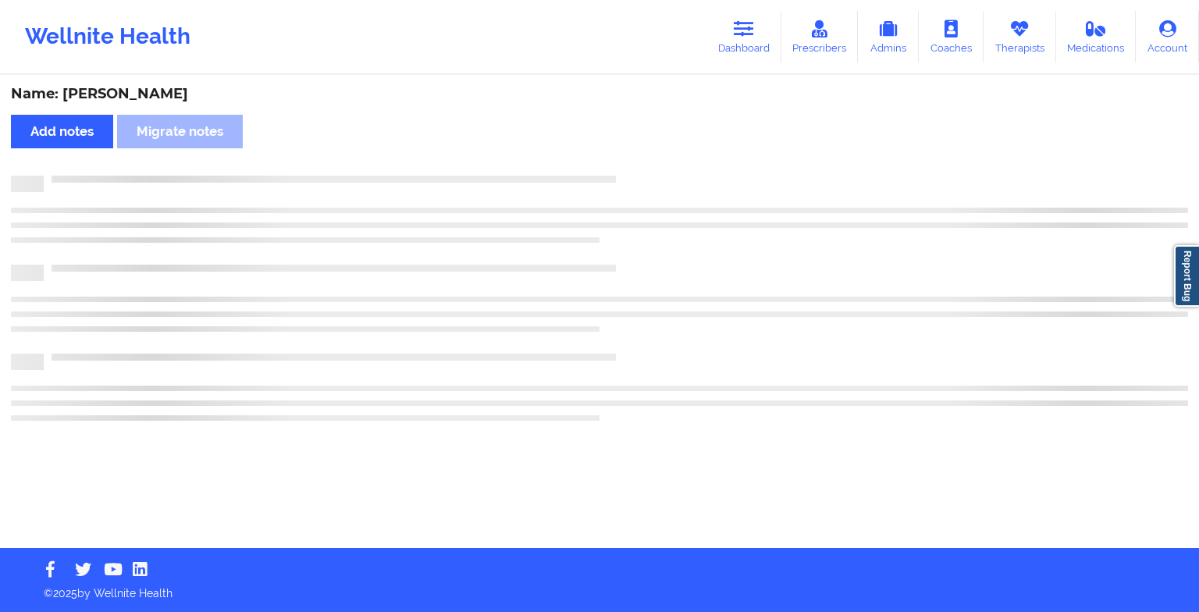
click at [654, 156] on div "Name: [PERSON_NAME] Add notes Migrate notes" at bounding box center [599, 313] width 1199 height 472
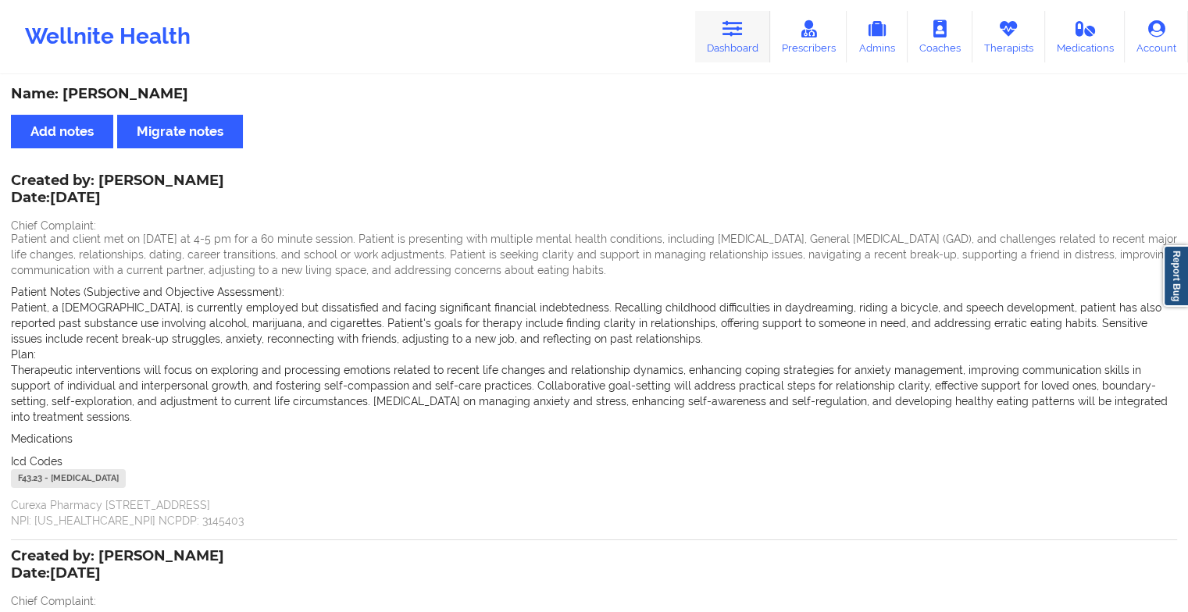
click at [736, 29] on icon at bounding box center [732, 28] width 20 height 17
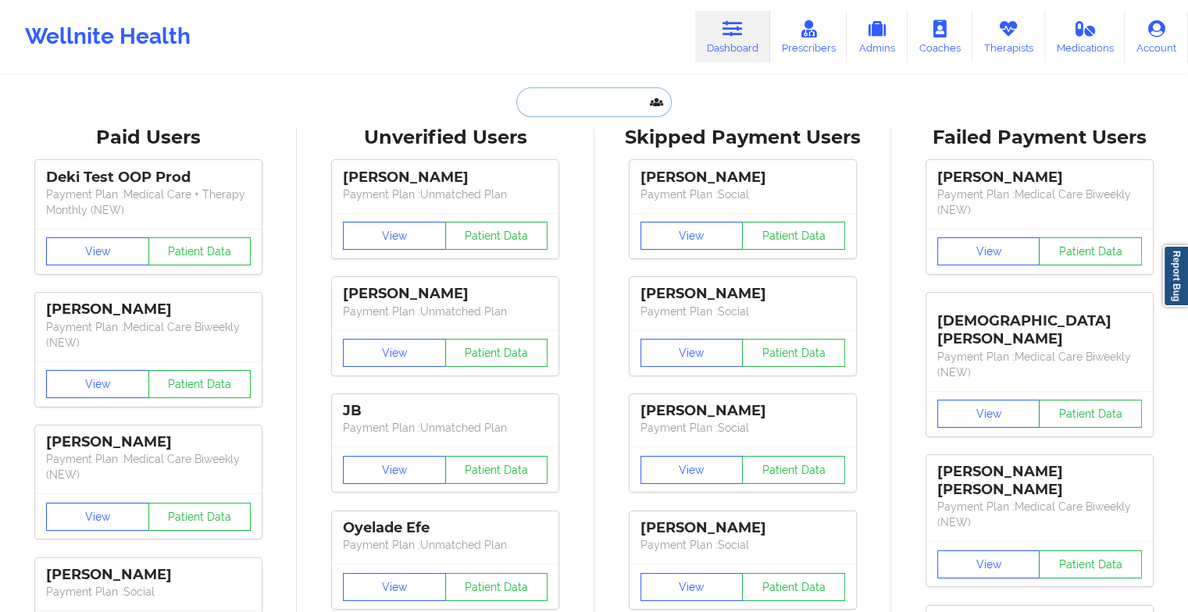
click at [596, 93] on input "text" at bounding box center [593, 102] width 155 height 30
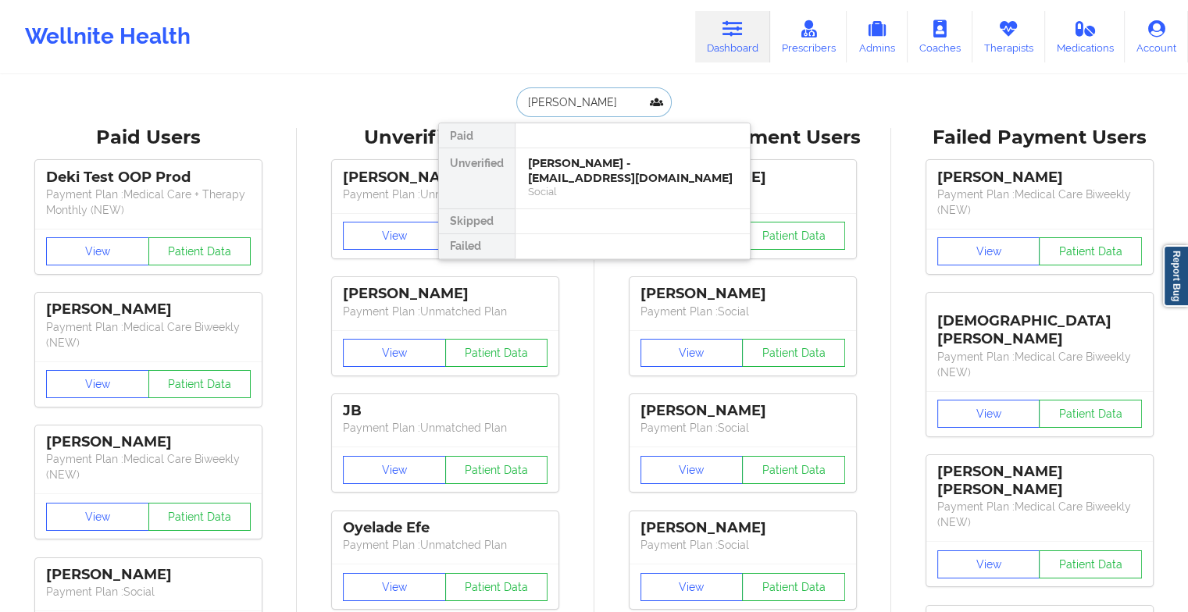
type input "[PERSON_NAME] [PERSON_NAME]"
click at [593, 176] on div "[PERSON_NAME] - [EMAIL_ADDRESS][DOMAIN_NAME]" at bounding box center [632, 170] width 209 height 29
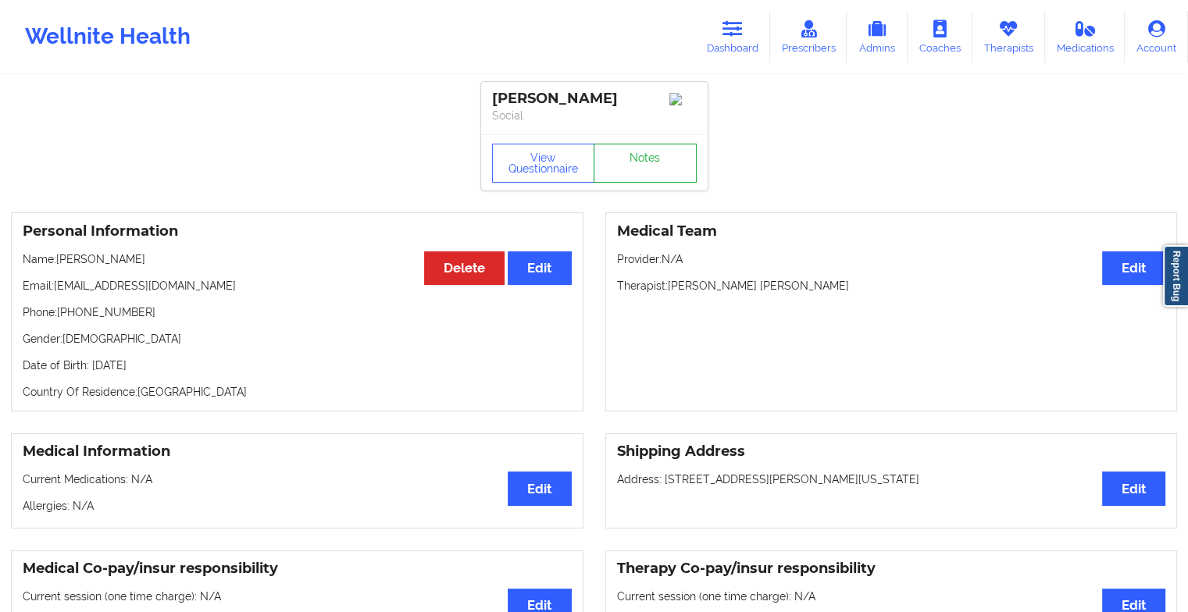
click at [644, 154] on link "Notes" at bounding box center [644, 163] width 103 height 39
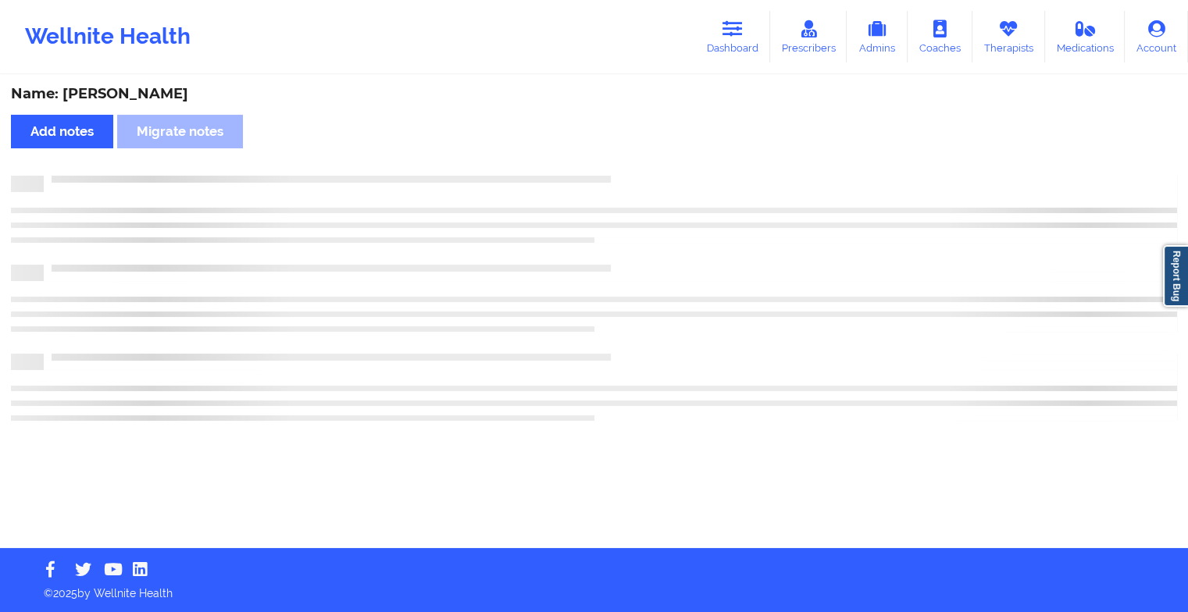
click at [644, 154] on div "Name: [PERSON_NAME] Add notes Migrate notes" at bounding box center [594, 313] width 1188 height 472
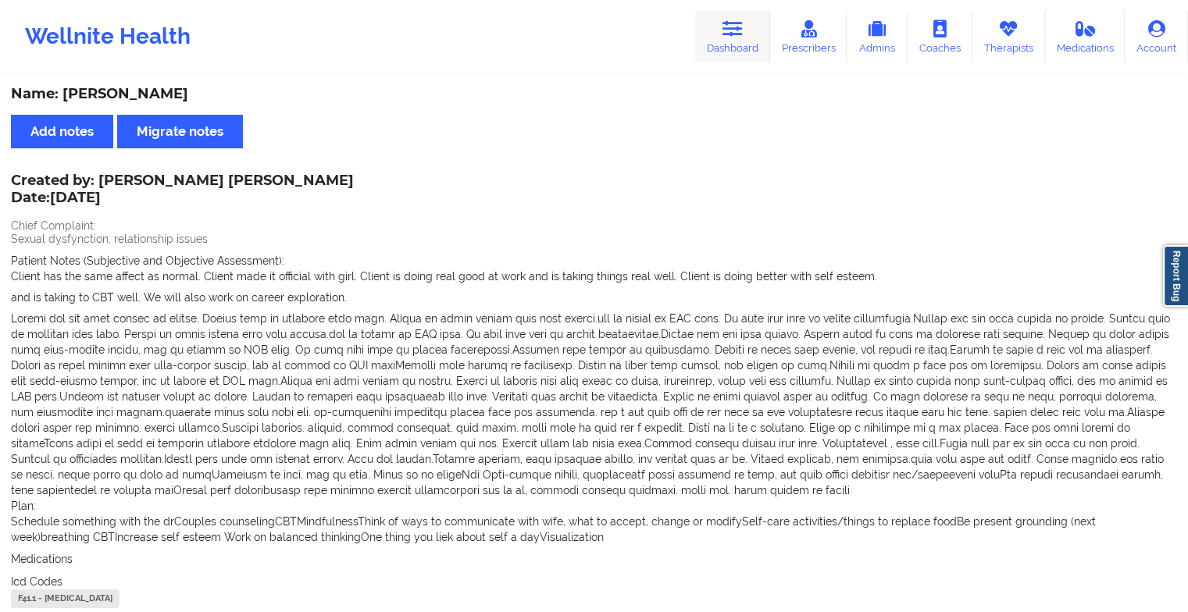
click at [743, 34] on icon at bounding box center [732, 28] width 20 height 17
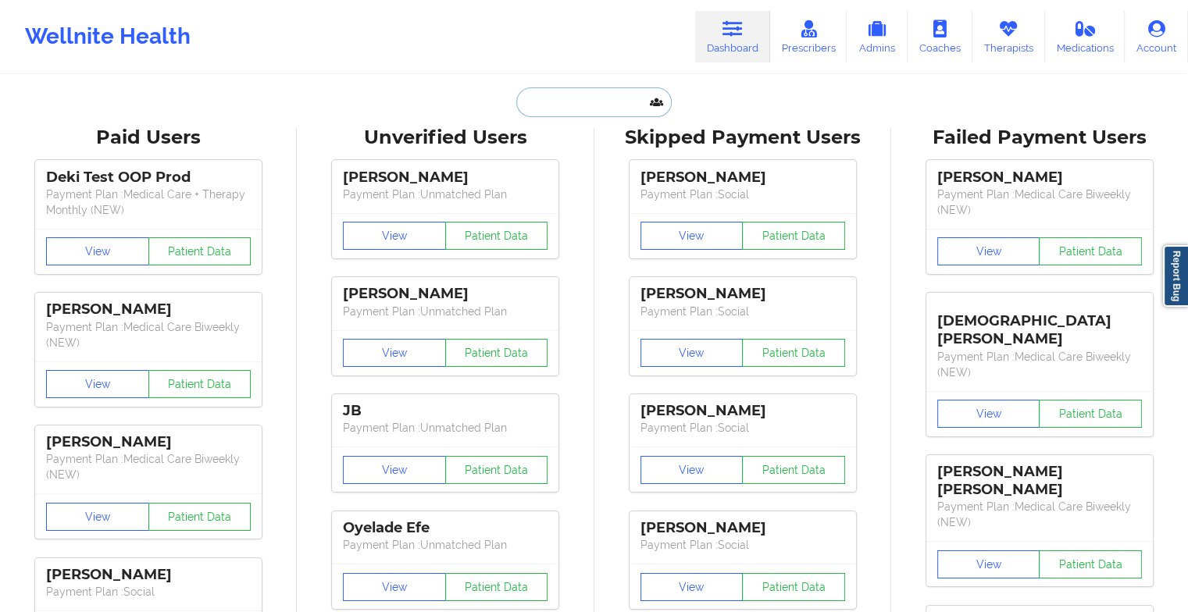
click at [610, 108] on input "text" at bounding box center [593, 102] width 155 height 30
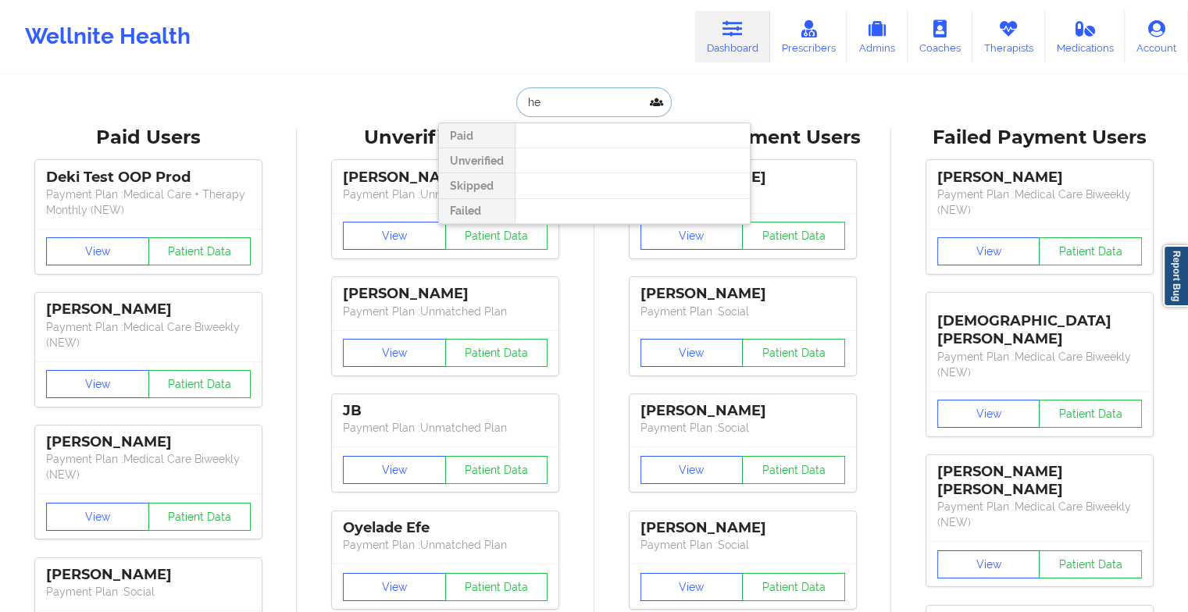
type input "h"
type input "cellbl"
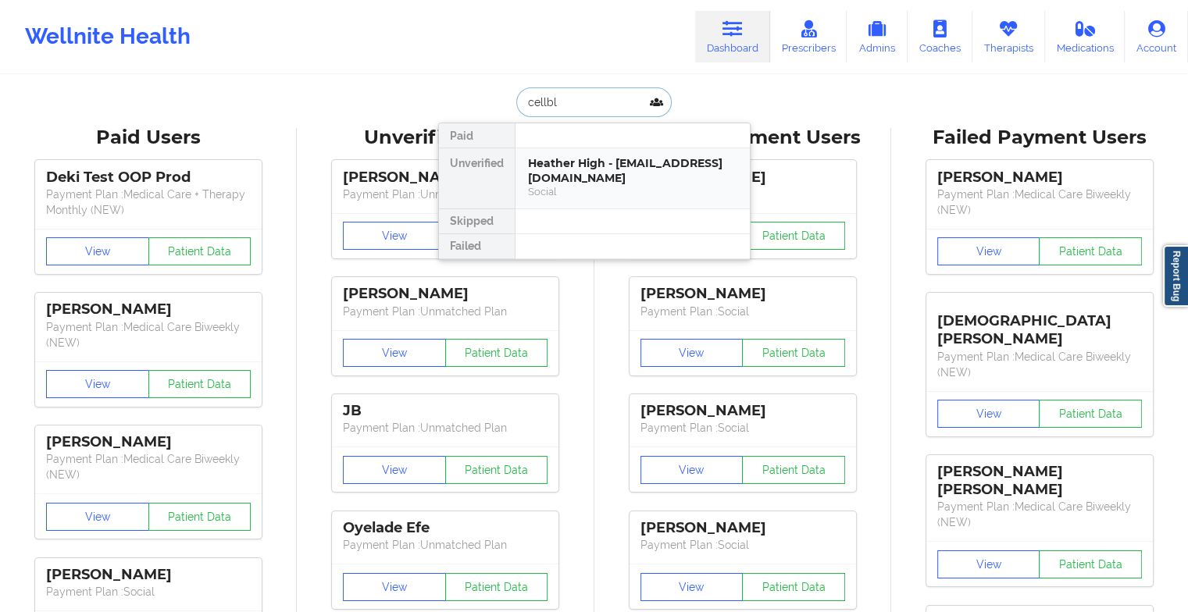
click at [570, 176] on div "Heather High - [EMAIL_ADDRESS][DOMAIN_NAME]" at bounding box center [632, 170] width 209 height 29
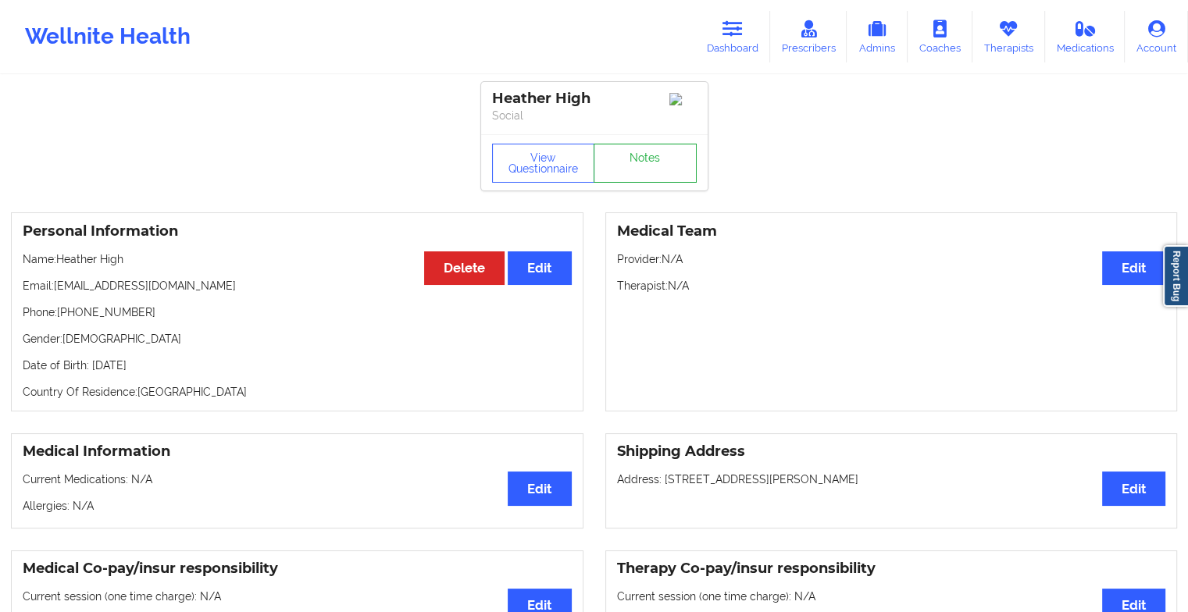
click at [664, 172] on link "Notes" at bounding box center [644, 163] width 103 height 39
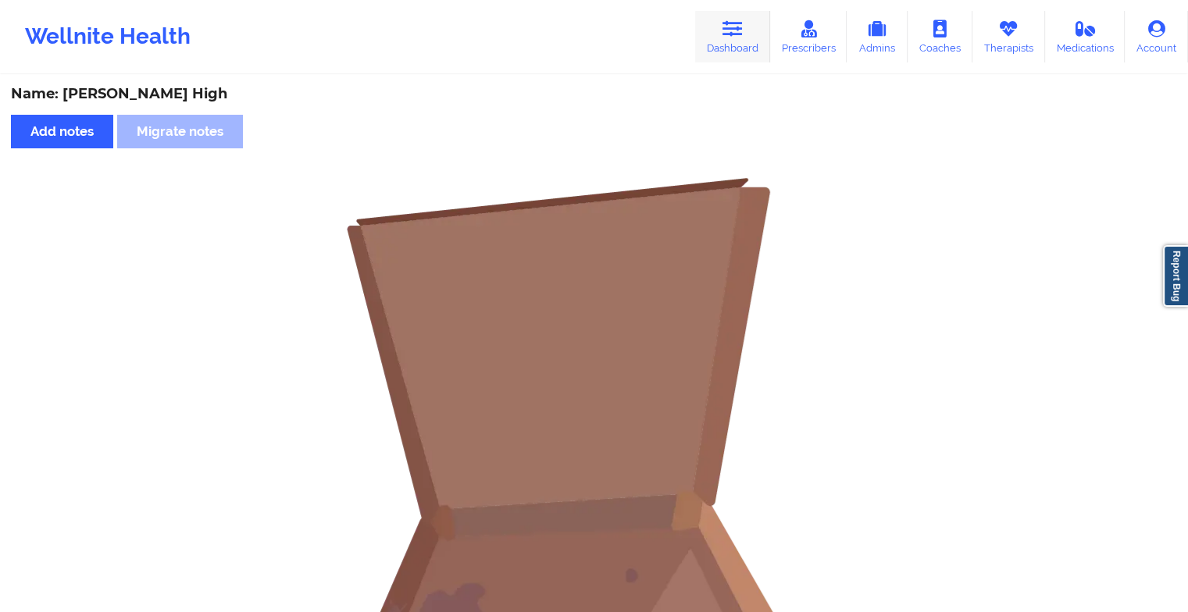
click at [728, 37] on link "Dashboard" at bounding box center [732, 37] width 75 height 52
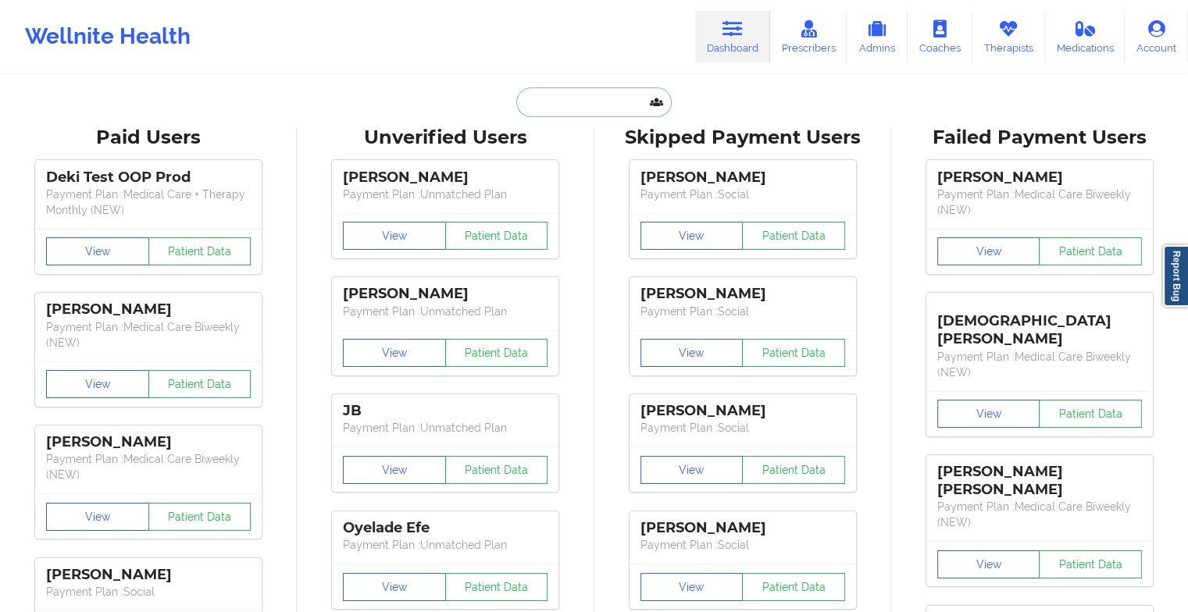
click at [559, 90] on input "text" at bounding box center [593, 102] width 155 height 30
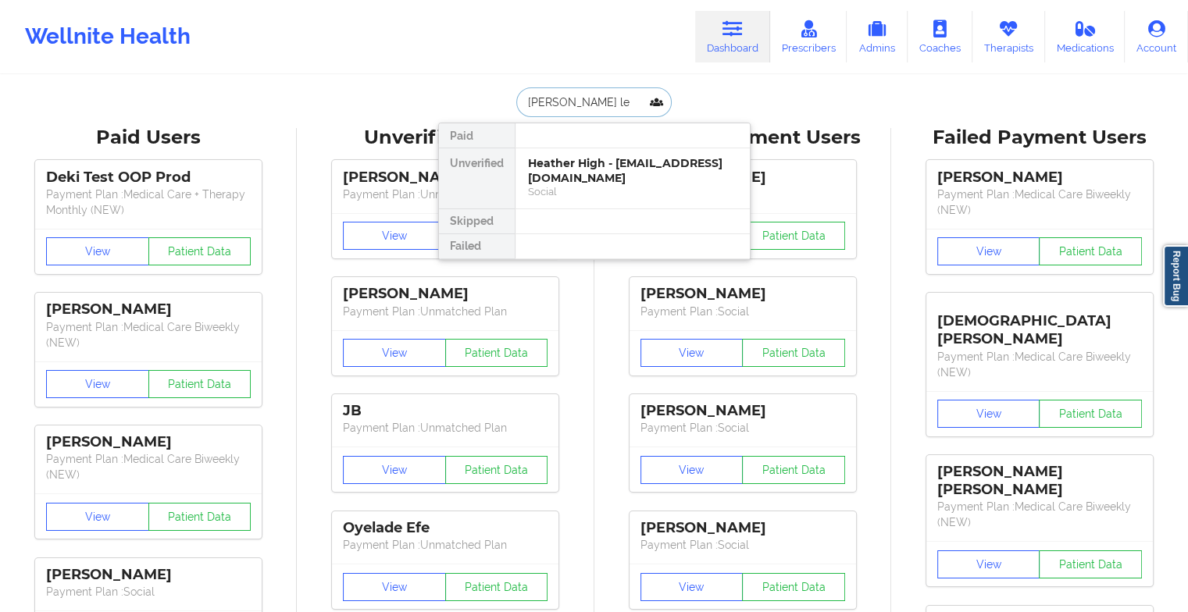
type input "[PERSON_NAME]"
click at [603, 175] on div "[PERSON_NAME] - [EMAIL_ADDRESS][DOMAIN_NAME]" at bounding box center [632, 170] width 209 height 29
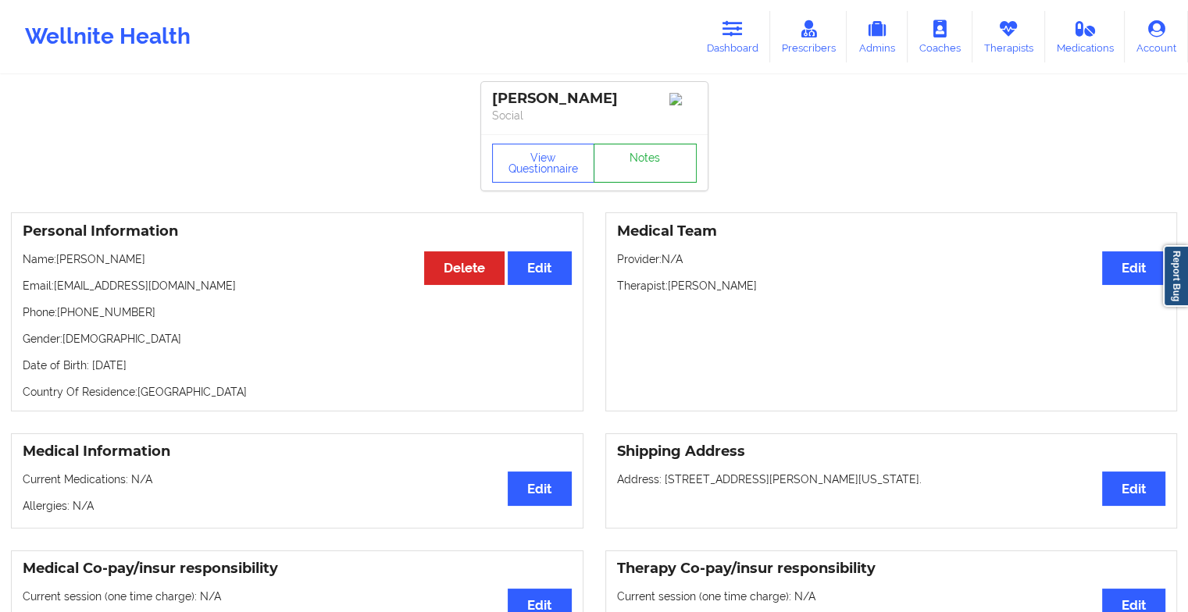
click at [640, 166] on link "Notes" at bounding box center [644, 163] width 103 height 39
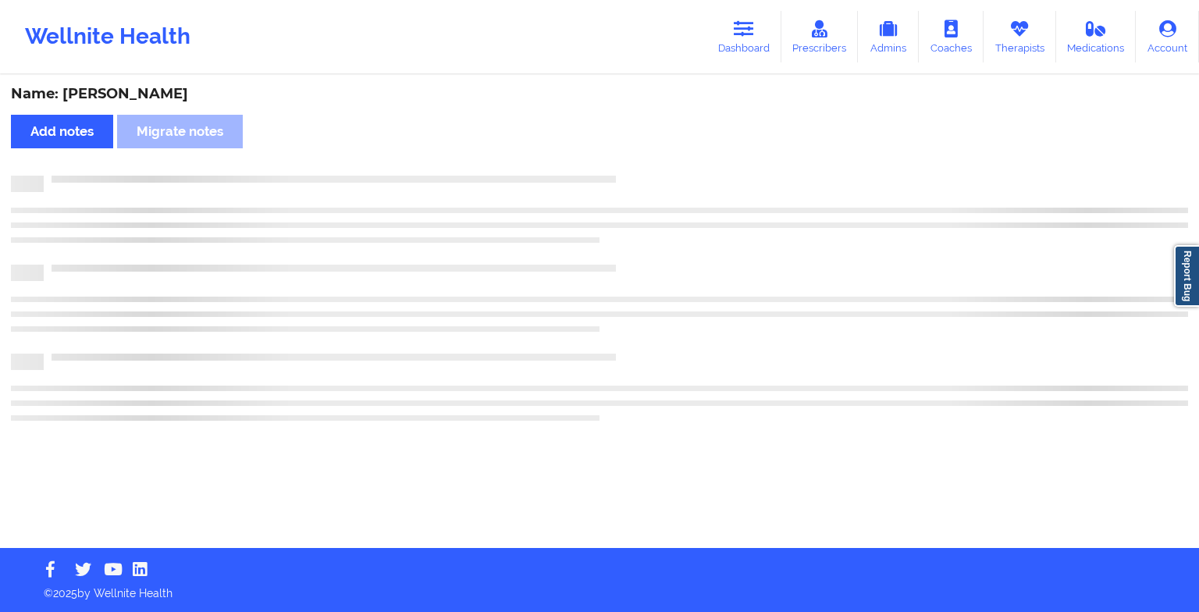
click at [640, 166] on div "Name: [PERSON_NAME] Add notes Migrate notes" at bounding box center [599, 313] width 1199 height 472
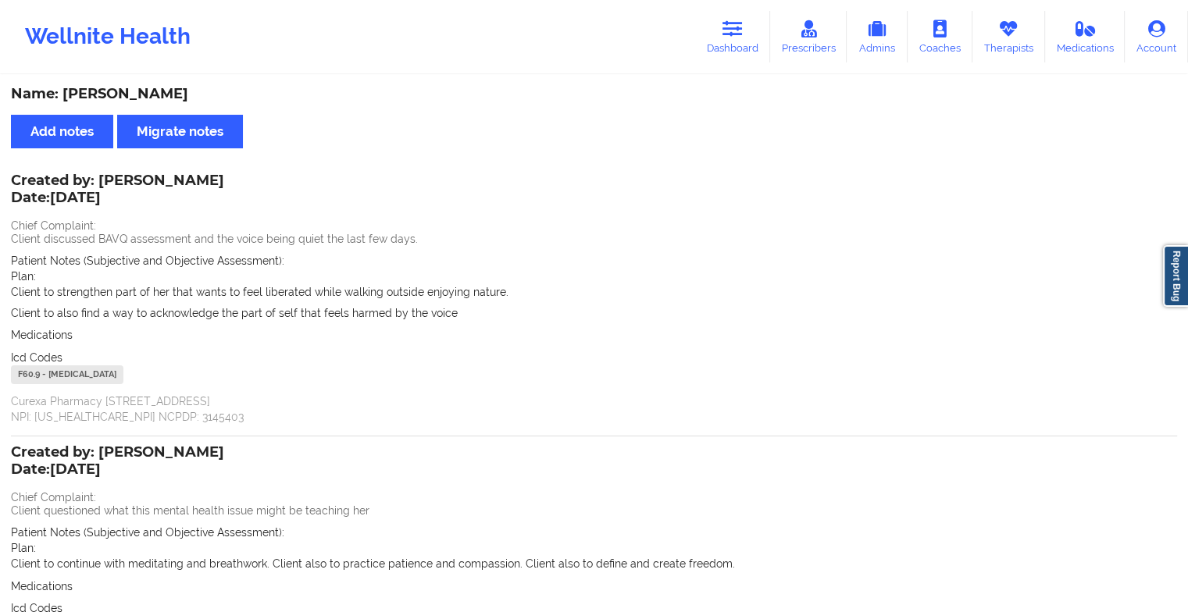
click at [728, 9] on div "Wellnite Health Dashboard Prescribers Admins Coaches Therapists Medications Acc…" at bounding box center [594, 36] width 1188 height 62
click at [725, 30] on icon at bounding box center [732, 28] width 20 height 17
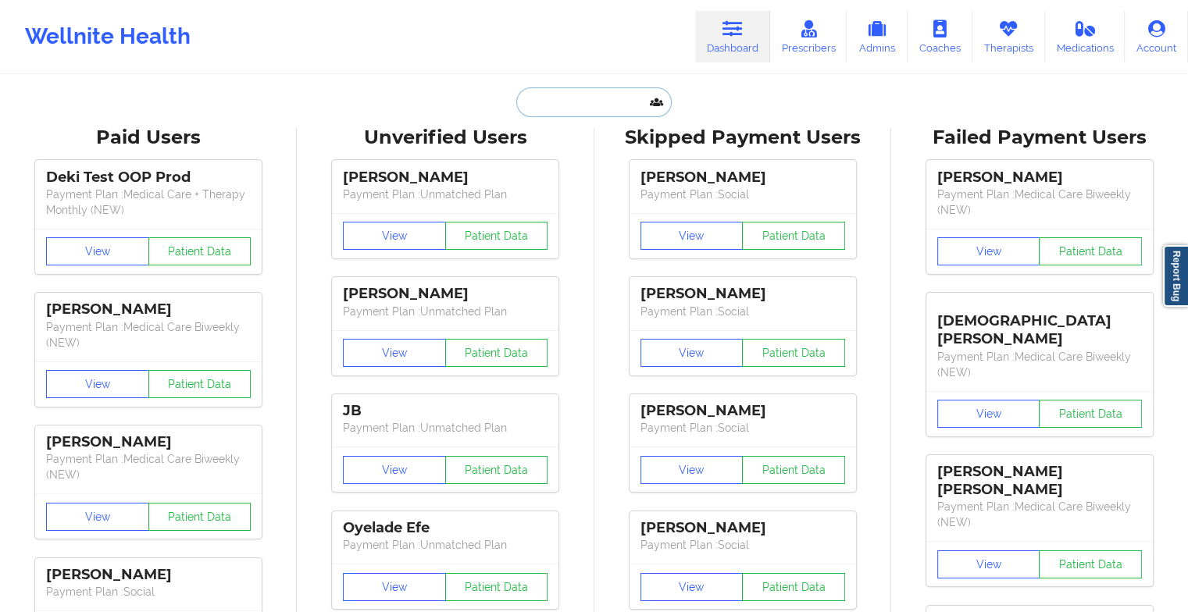
click at [592, 103] on input "text" at bounding box center [593, 102] width 155 height 30
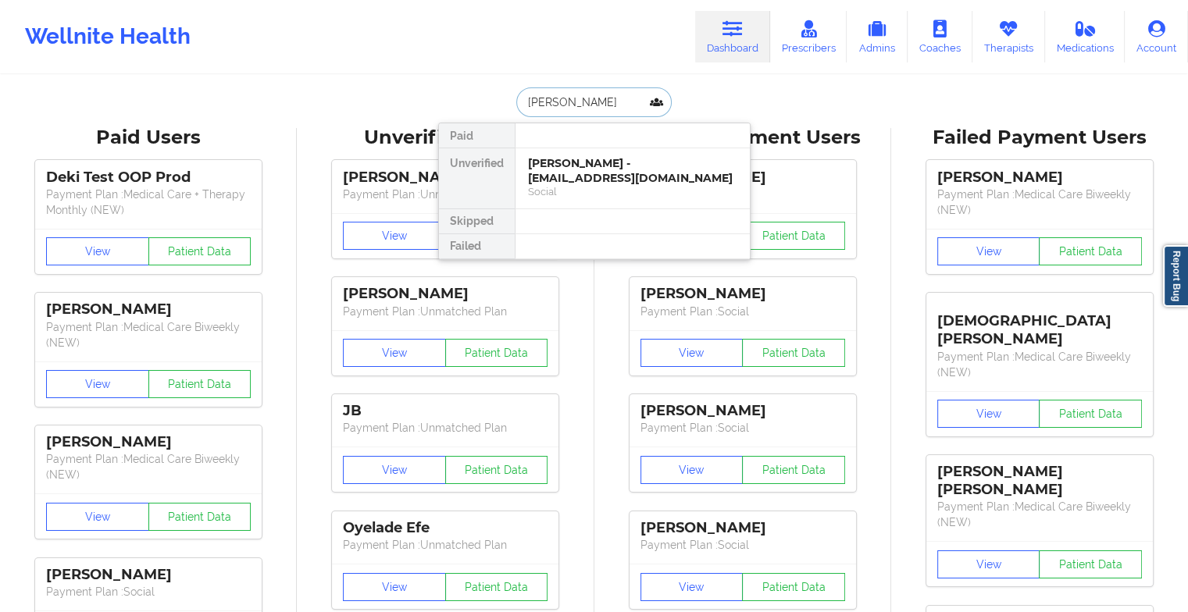
type input "[PERSON_NAME] wo"
click at [593, 177] on div "[PERSON_NAME] - [PERSON_NAME][EMAIL_ADDRESS][DOMAIN_NAME]" at bounding box center [632, 170] width 209 height 29
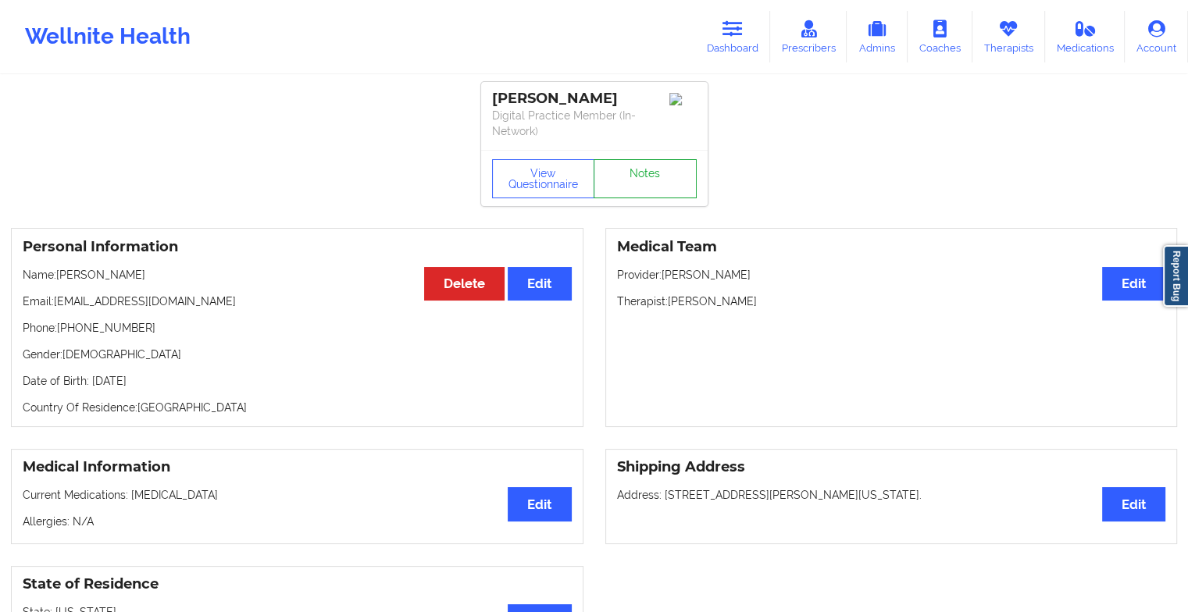
click at [634, 177] on link "Notes" at bounding box center [644, 178] width 103 height 39
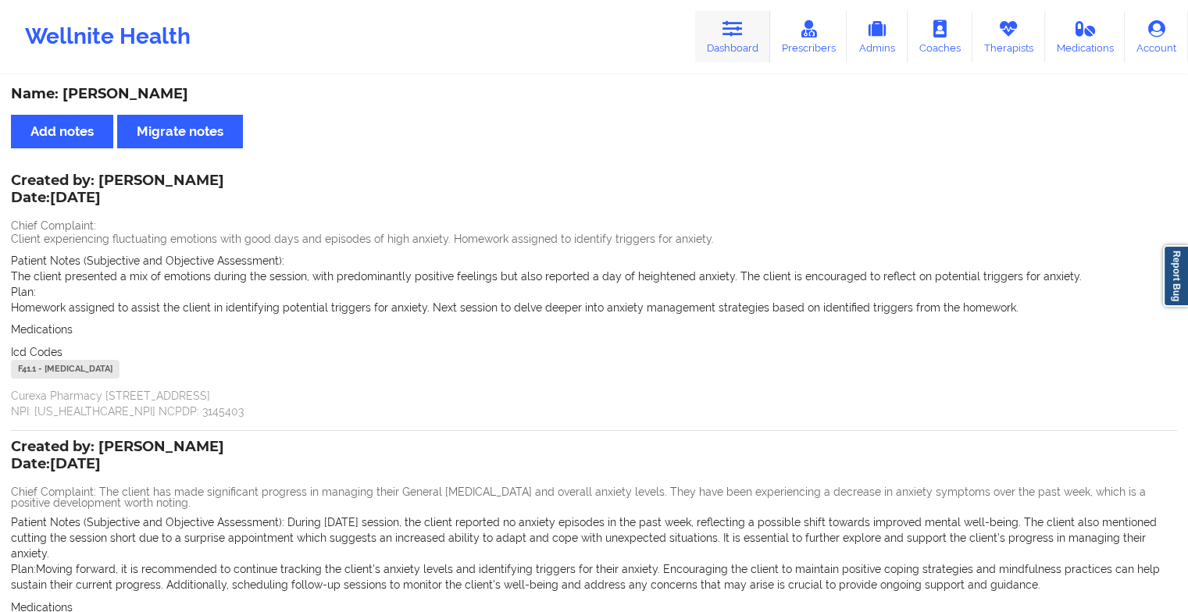
click at [723, 37] on link "Dashboard" at bounding box center [732, 37] width 75 height 52
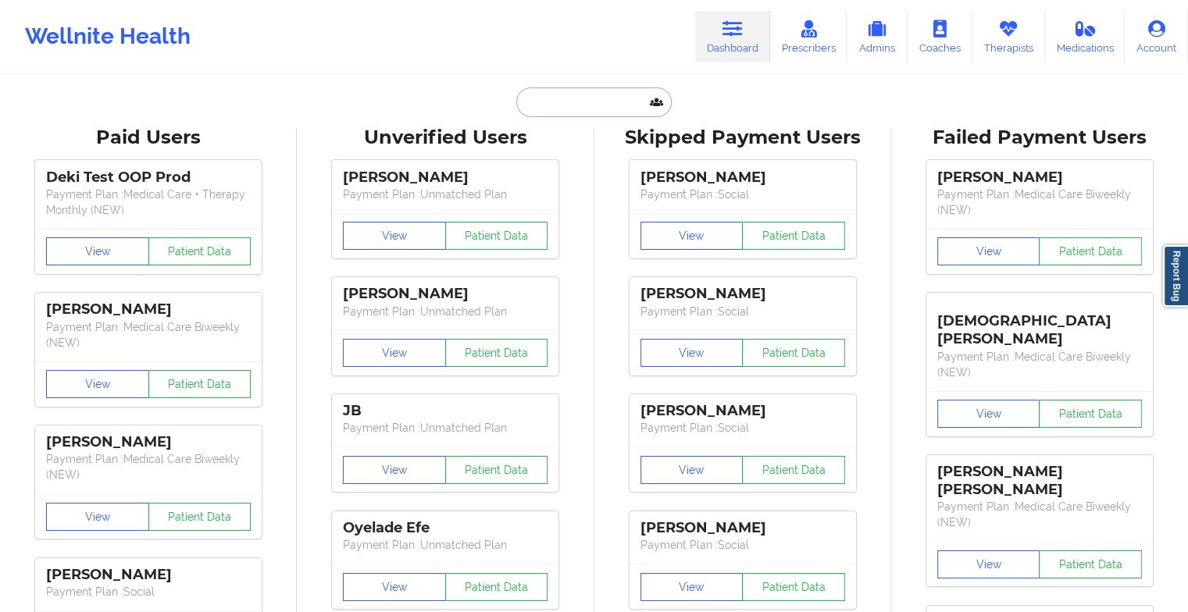
click at [569, 96] on input "text" at bounding box center [593, 102] width 155 height 30
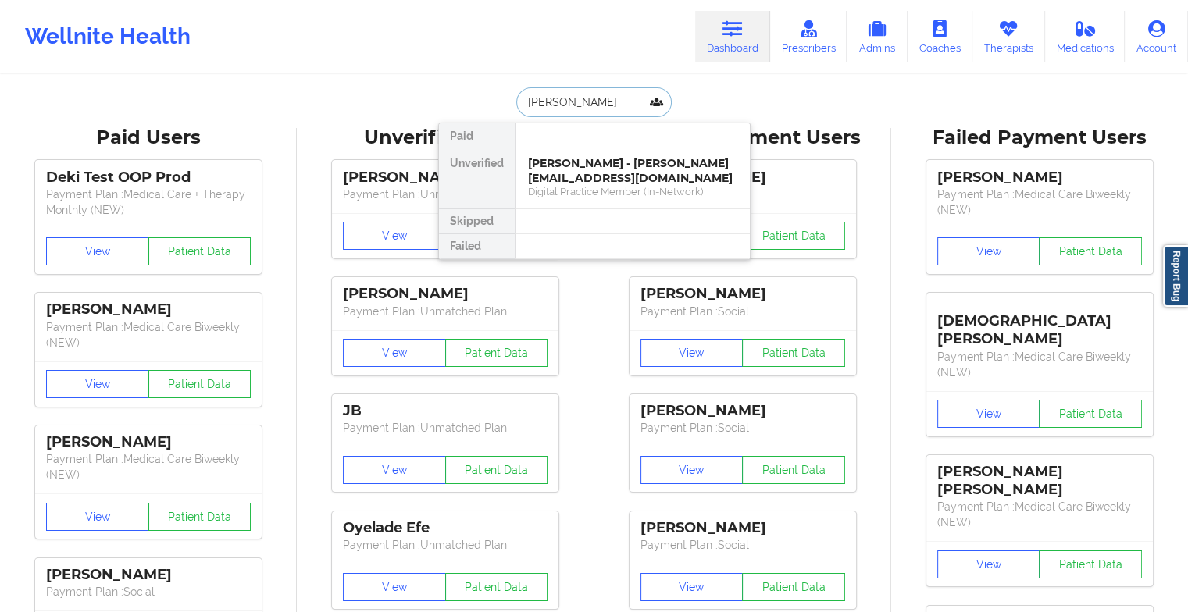
type input "[PERSON_NAME]"
click at [597, 166] on div "[PERSON_NAME] - [EMAIL_ADDRESS][DOMAIN_NAME]" at bounding box center [632, 170] width 209 height 29
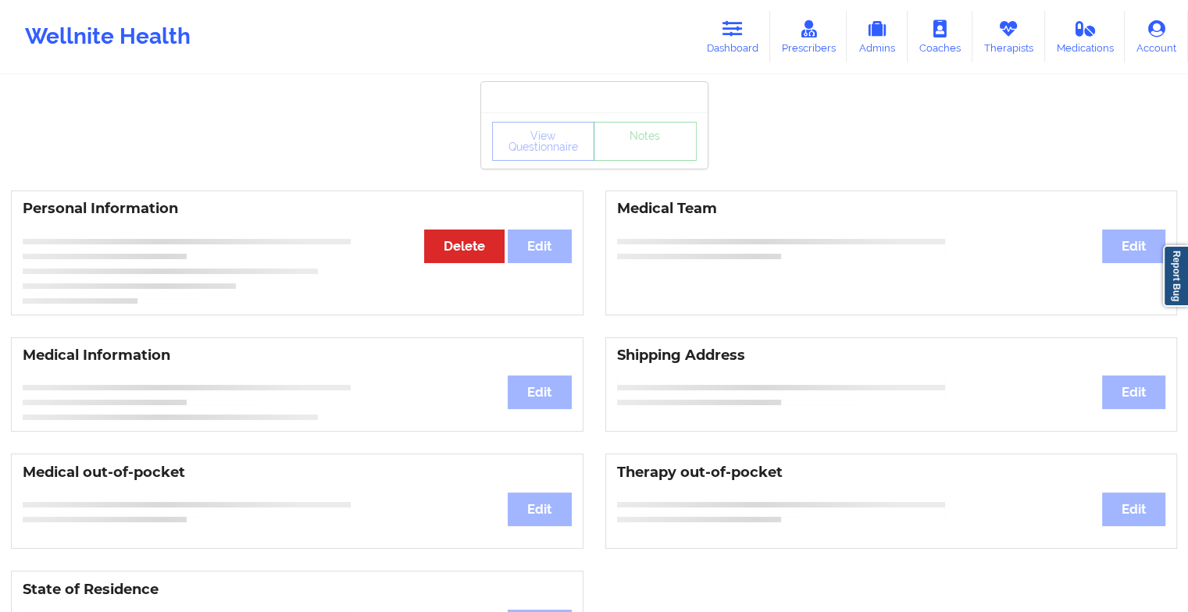
click at [649, 144] on div "View Questionnaire Notes" at bounding box center [594, 140] width 226 height 56
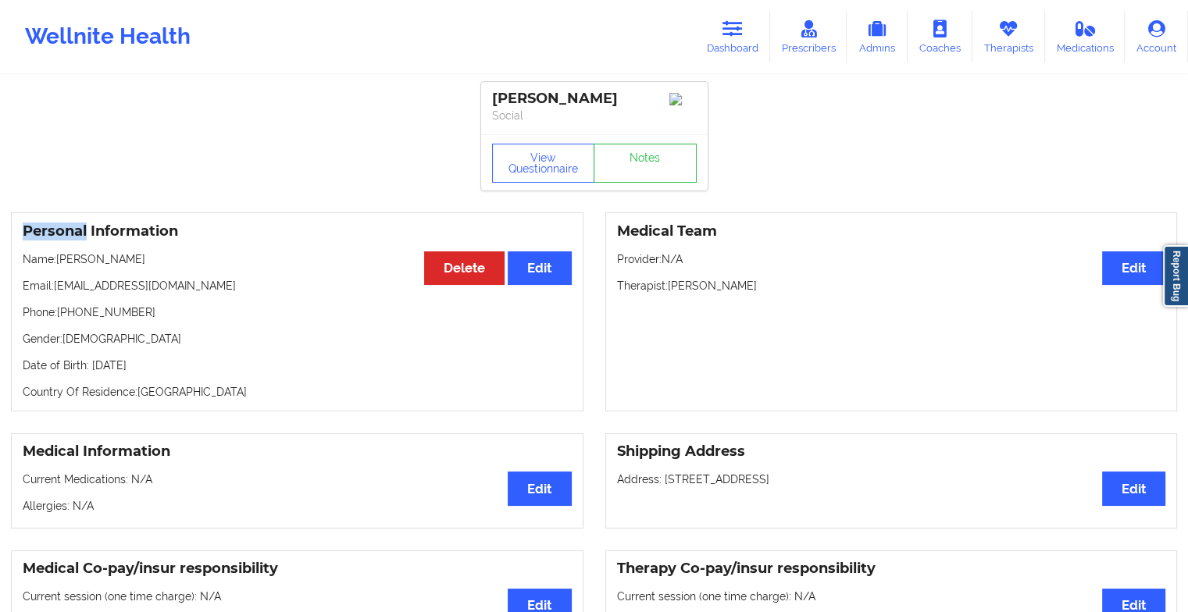
click at [649, 144] on div "View Questionnaire Notes" at bounding box center [594, 162] width 226 height 56
drag, startPoint x: 649, startPoint y: 144, endPoint x: 642, endPoint y: 166, distance: 23.7
click at [642, 166] on link "Notes" at bounding box center [644, 163] width 103 height 39
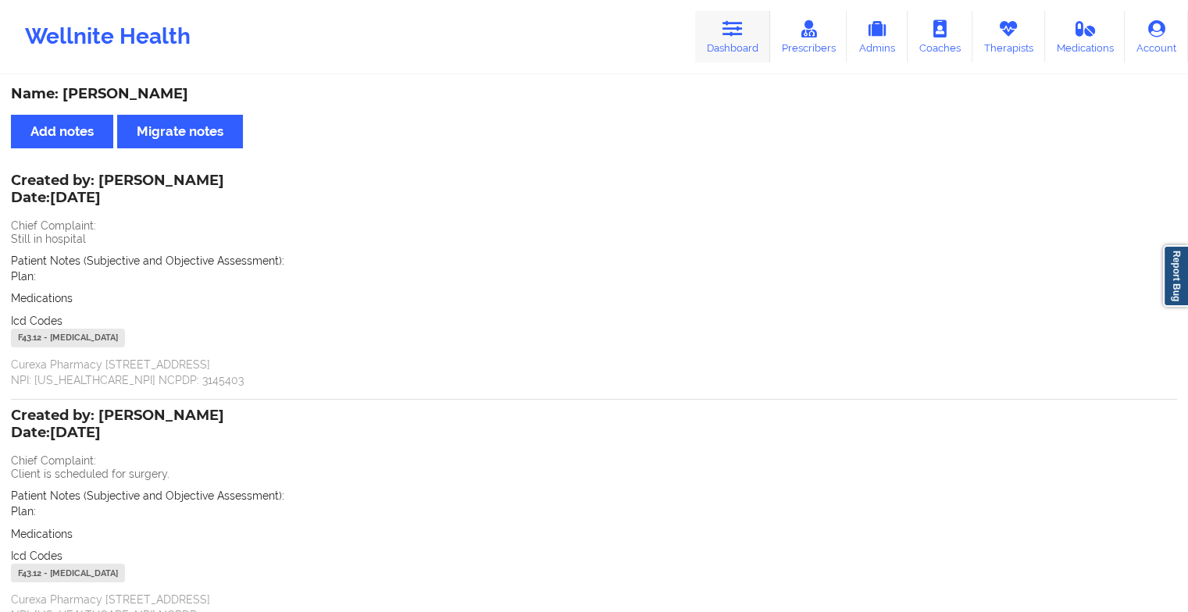
click at [721, 35] on link "Dashboard" at bounding box center [732, 37] width 75 height 52
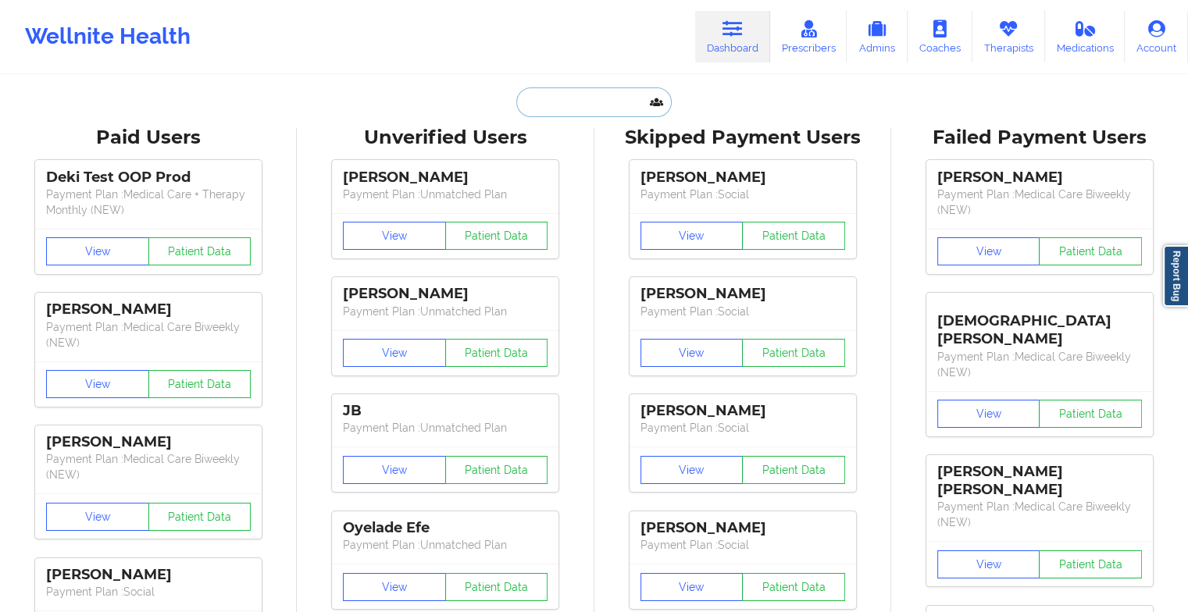
click at [580, 105] on input "text" at bounding box center [593, 102] width 155 height 30
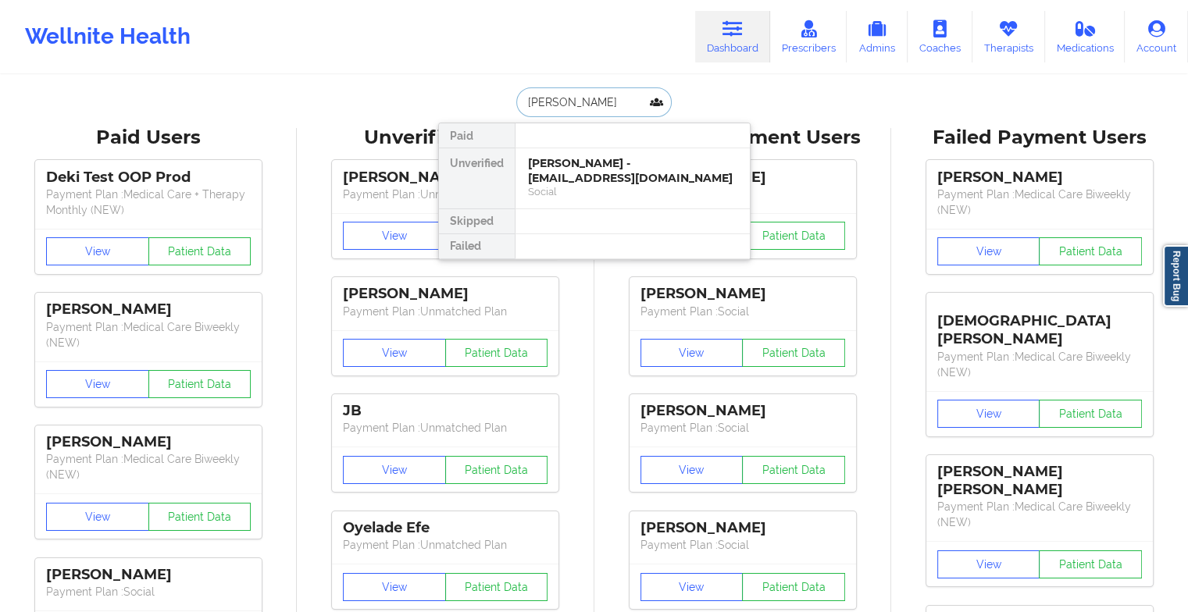
type input "[PERSON_NAME]"
click at [589, 185] on div "Social" at bounding box center [632, 191] width 209 height 13
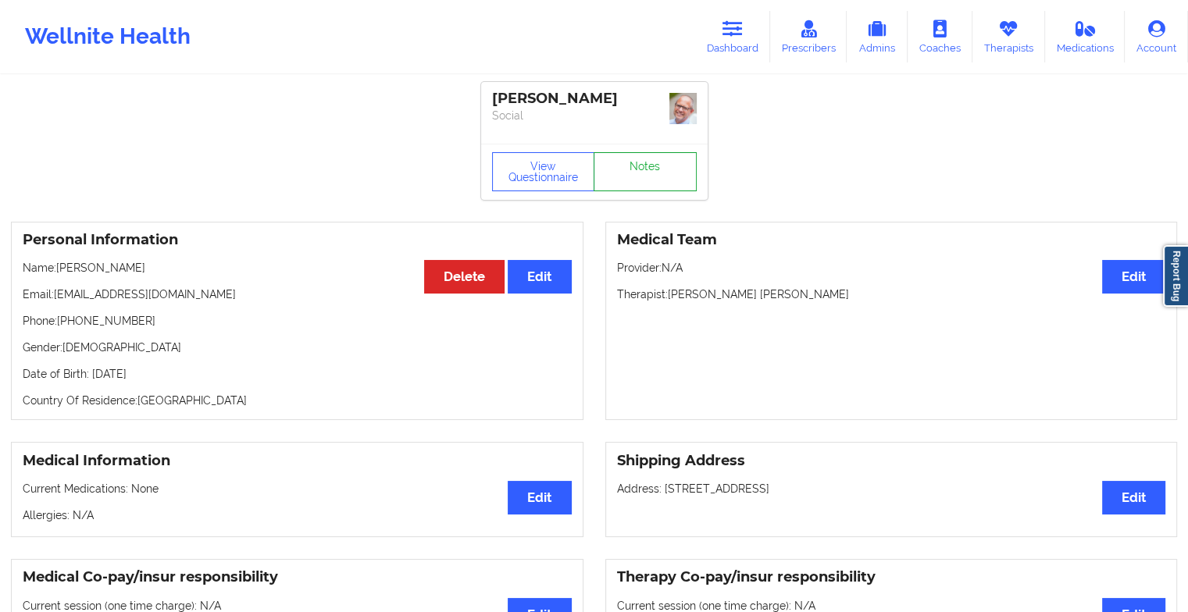
click at [645, 164] on link "Notes" at bounding box center [644, 171] width 103 height 39
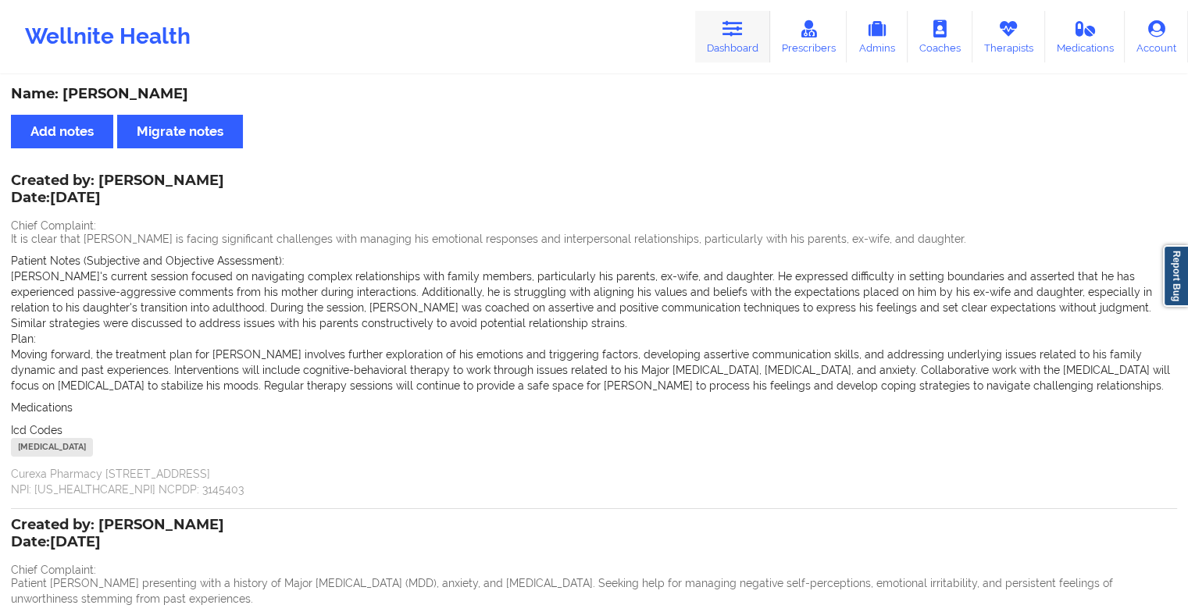
click at [725, 37] on icon at bounding box center [732, 28] width 20 height 17
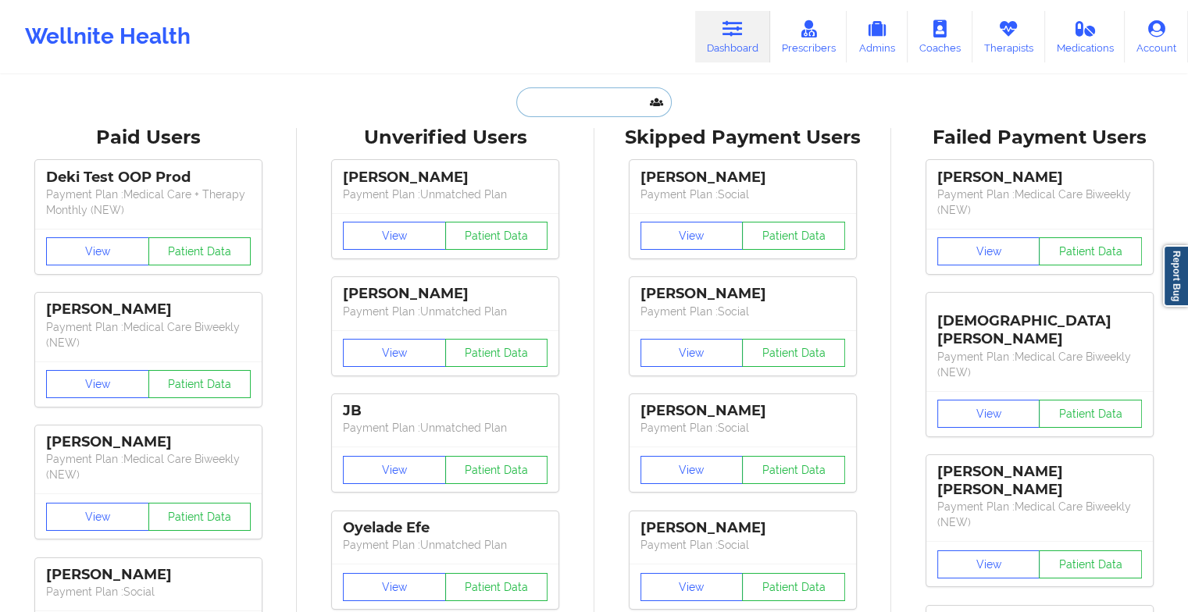
click at [615, 94] on input "text" at bounding box center [593, 102] width 155 height 30
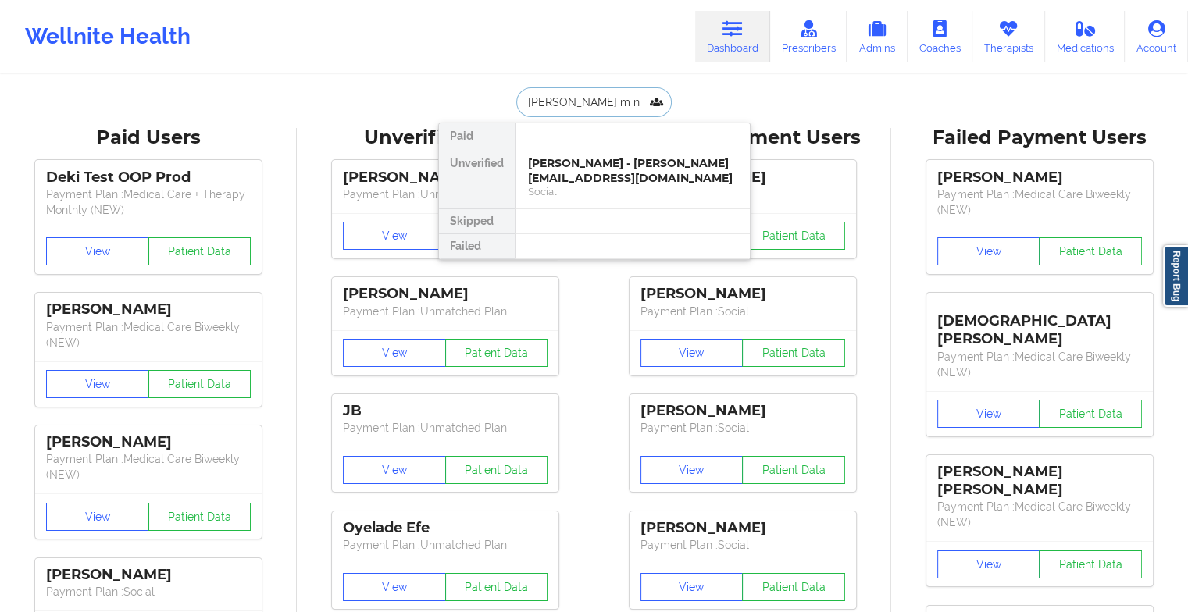
type input "[PERSON_NAME] m nu"
click at [590, 169] on div "[PERSON_NAME] - [EMAIL_ADDRESS][DOMAIN_NAME]" at bounding box center [632, 170] width 209 height 29
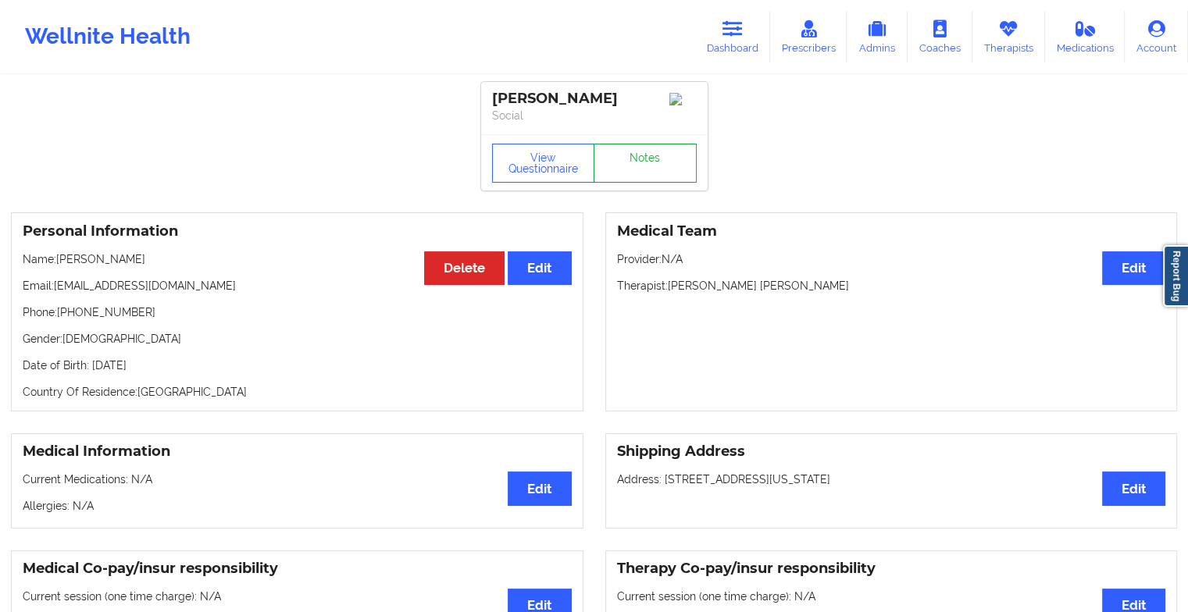
click at [634, 171] on link "Notes" at bounding box center [644, 163] width 103 height 39
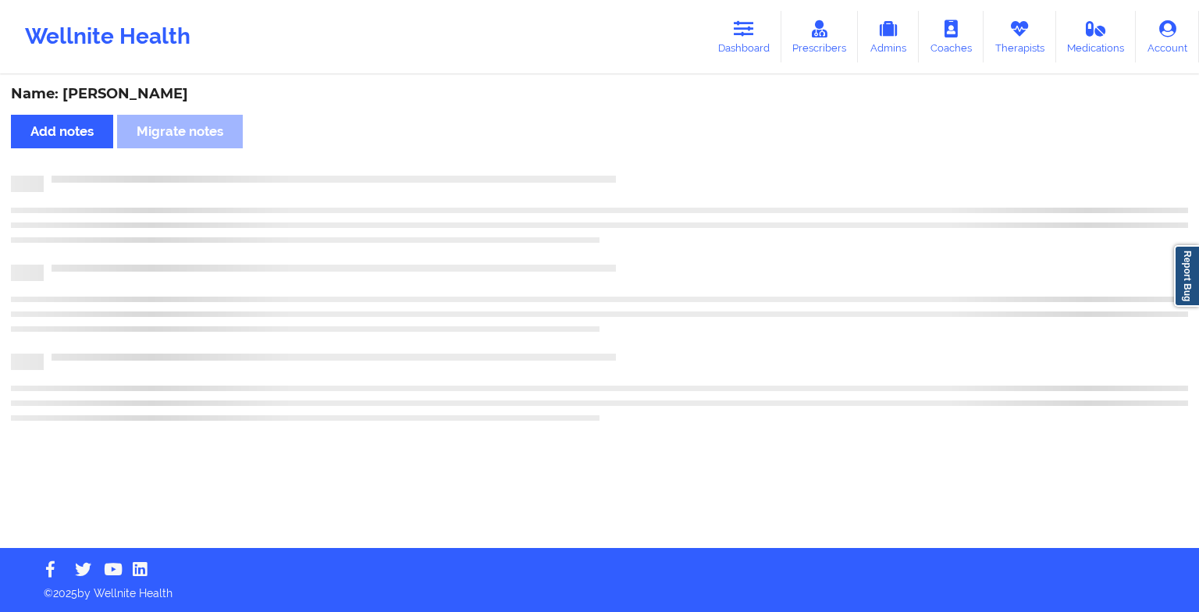
click at [634, 171] on div "Name: [PERSON_NAME] Add notes Migrate notes" at bounding box center [599, 313] width 1199 height 472
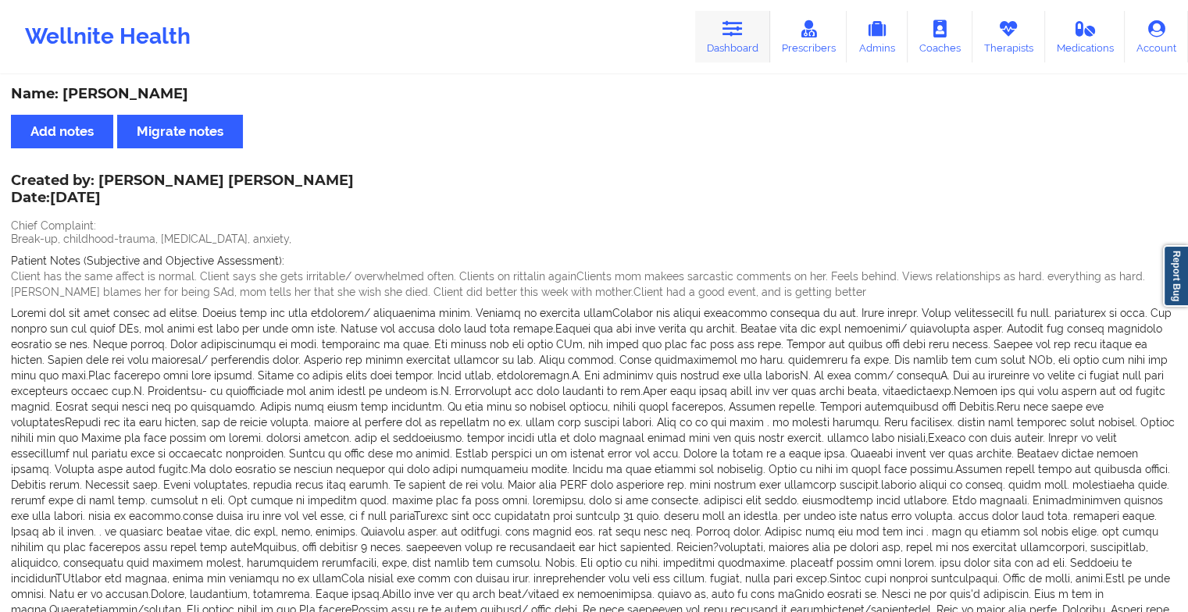
click at [732, 44] on link "Dashboard" at bounding box center [732, 37] width 75 height 52
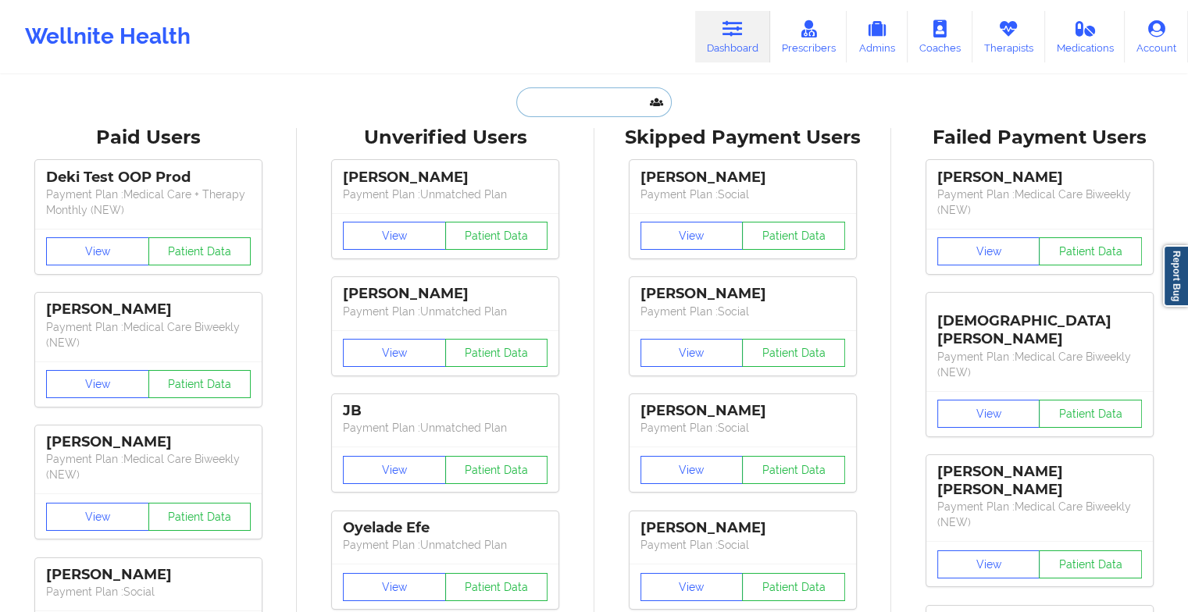
click at [568, 100] on input "text" at bounding box center [593, 102] width 155 height 30
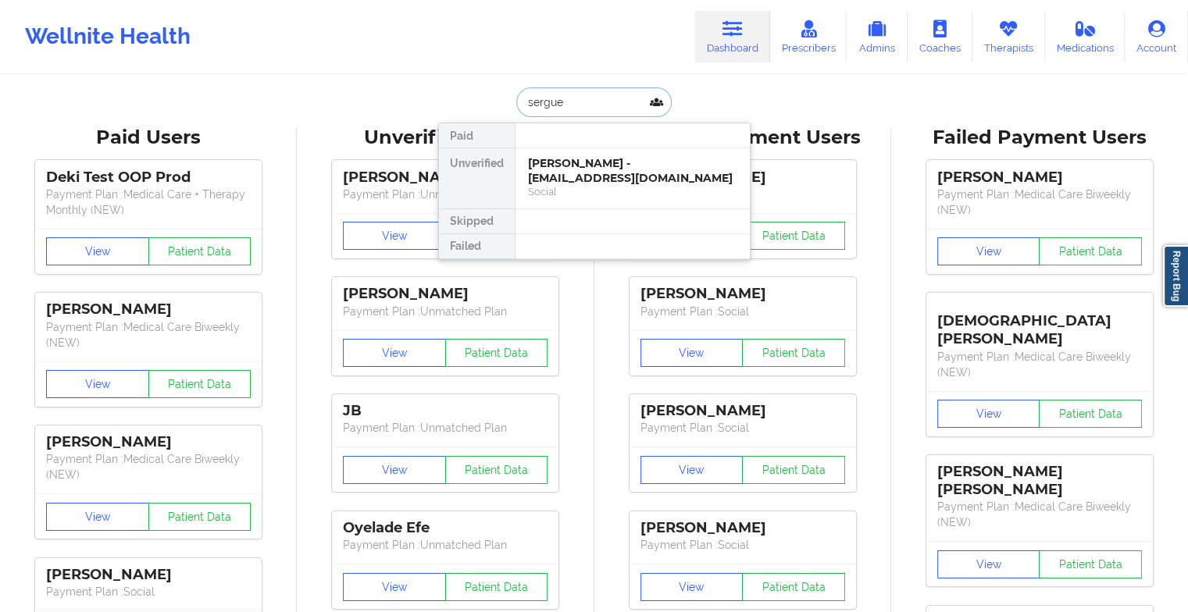
type input "[PERSON_NAME]"
click at [567, 179] on div "[PERSON_NAME] - [EMAIL_ADDRESS][DOMAIN_NAME]" at bounding box center [632, 170] width 209 height 29
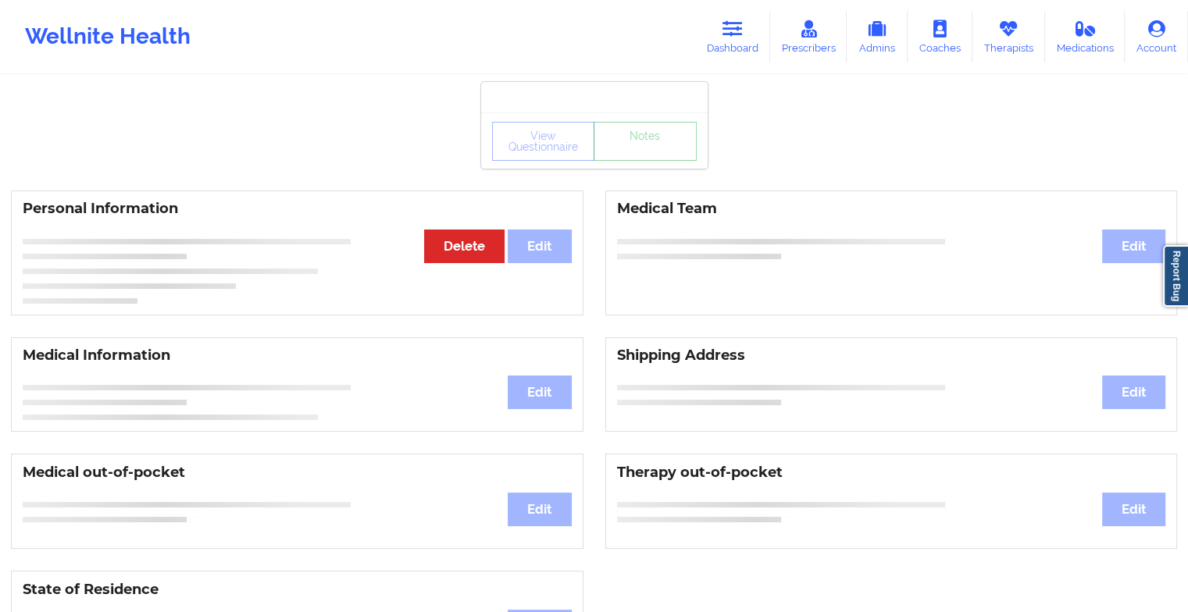
click at [637, 159] on link "Notes" at bounding box center [644, 141] width 103 height 39
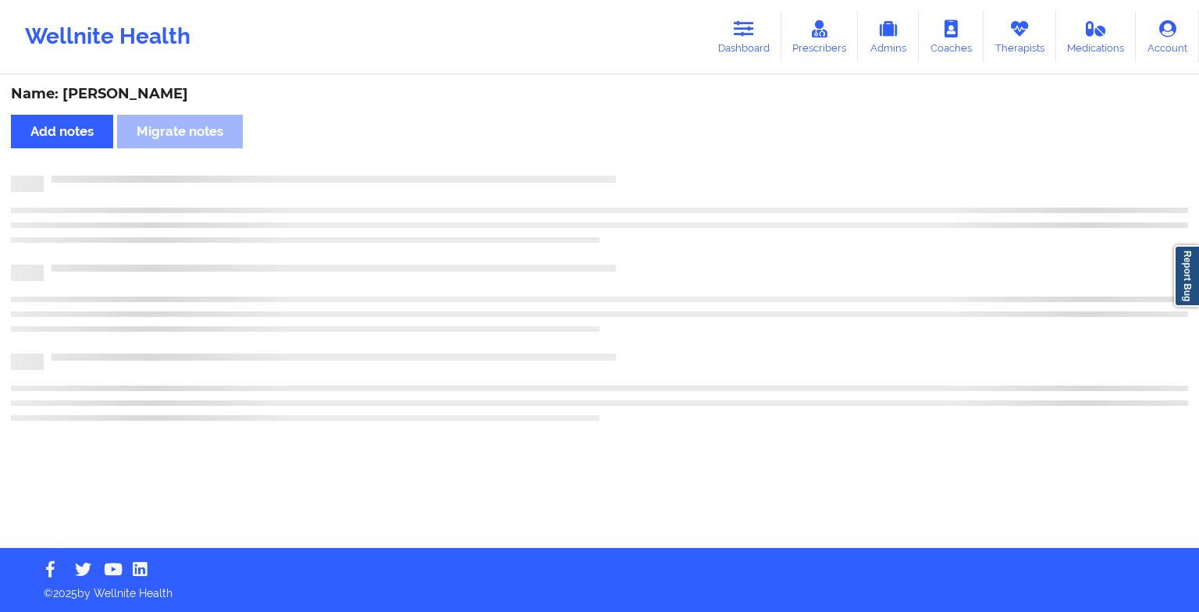
click at [637, 159] on div "Name: [PERSON_NAME] Add notes [PERSON_NAME] notes" at bounding box center [599, 313] width 1199 height 472
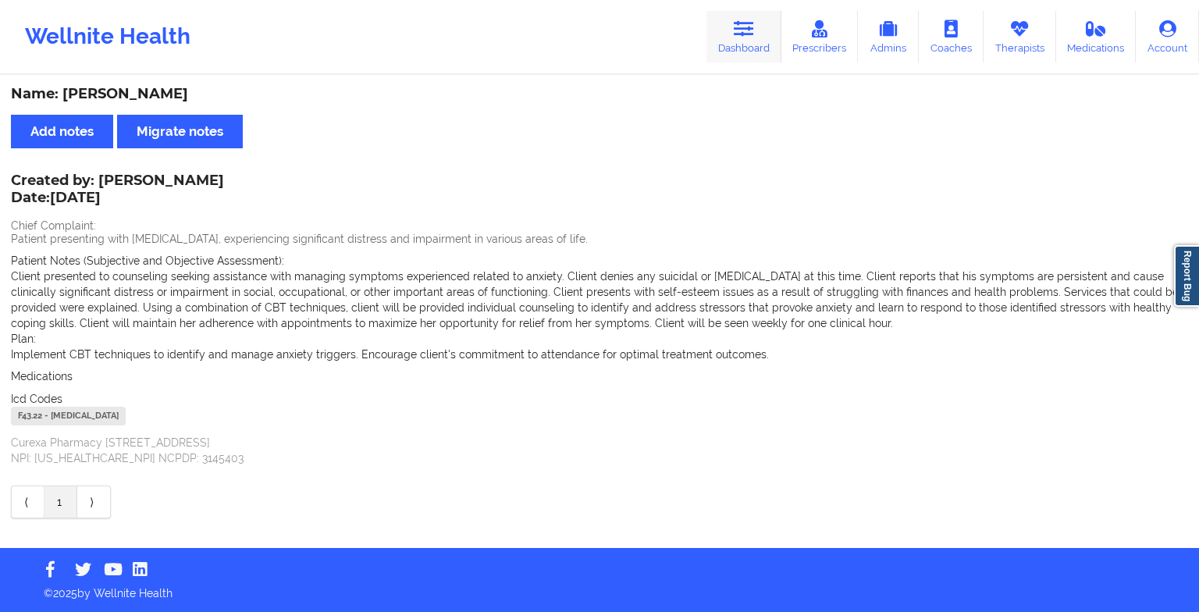
click at [759, 26] on link "Dashboard" at bounding box center [744, 37] width 75 height 52
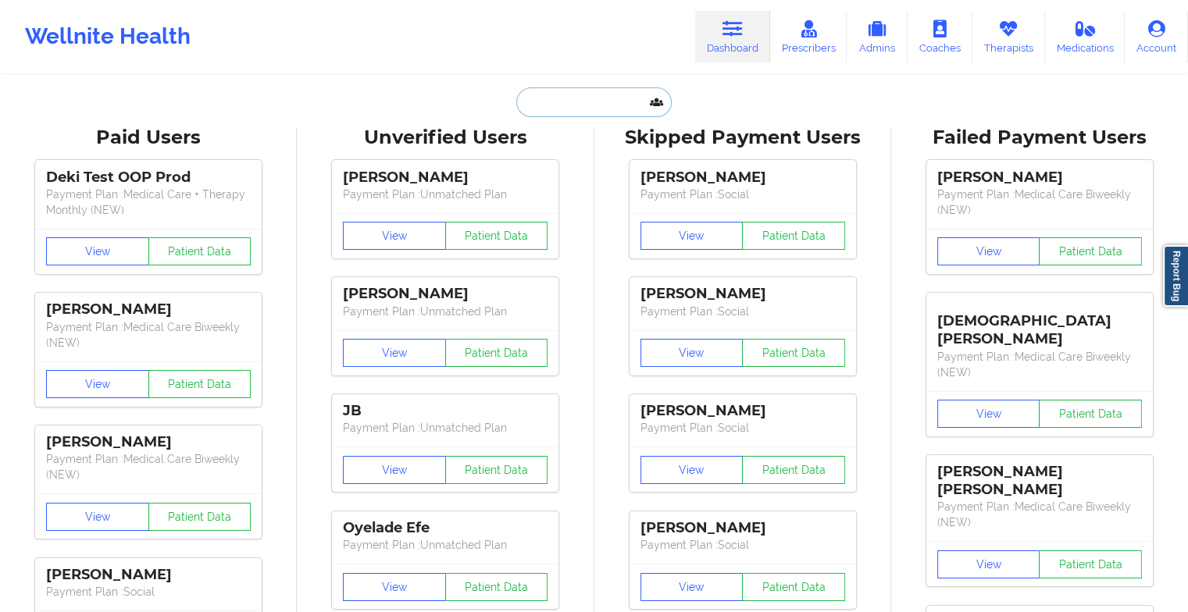
click at [534, 112] on input "text" at bounding box center [593, 102] width 155 height 30
type input "s"
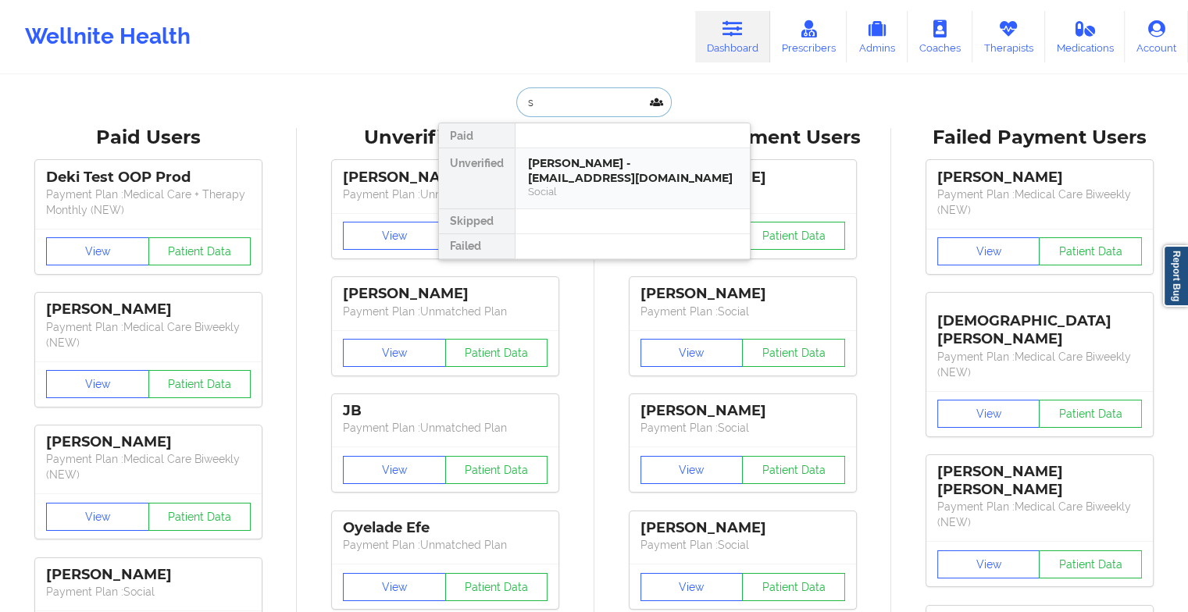
click at [596, 180] on div "[PERSON_NAME] - [EMAIL_ADDRESS][DOMAIN_NAME]" at bounding box center [632, 170] width 209 height 29
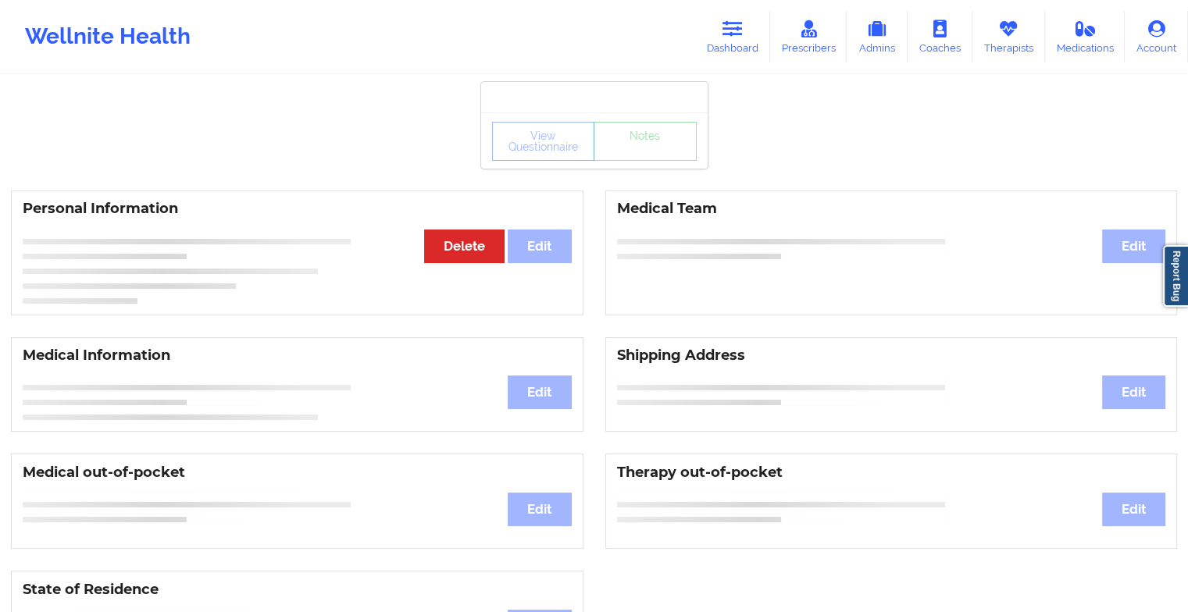
click at [643, 158] on div "View Questionnaire Notes" at bounding box center [594, 141] width 205 height 39
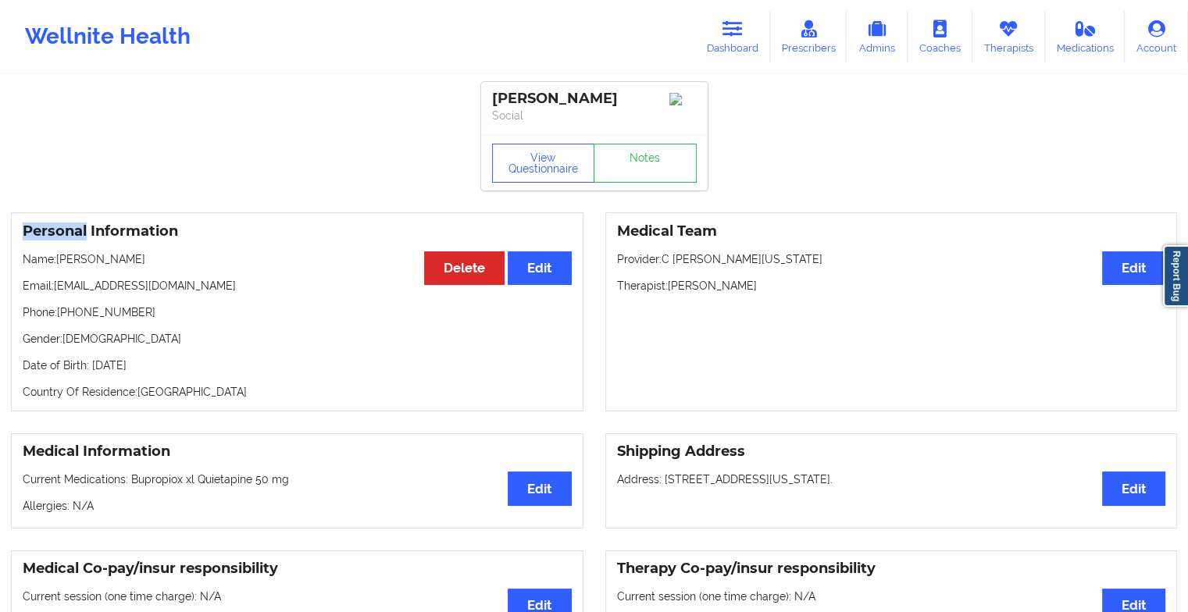
click at [643, 158] on div "View Questionnaire Notes" at bounding box center [594, 163] width 205 height 39
click at [643, 158] on link "Notes" at bounding box center [644, 163] width 103 height 39
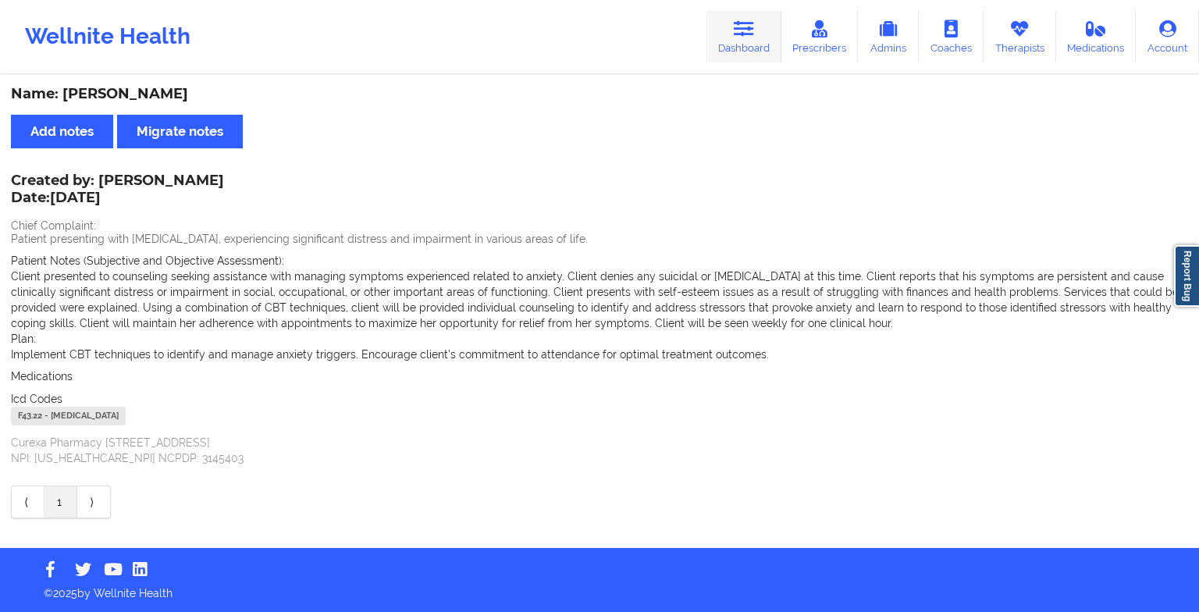
click at [747, 26] on icon at bounding box center [744, 28] width 20 height 17
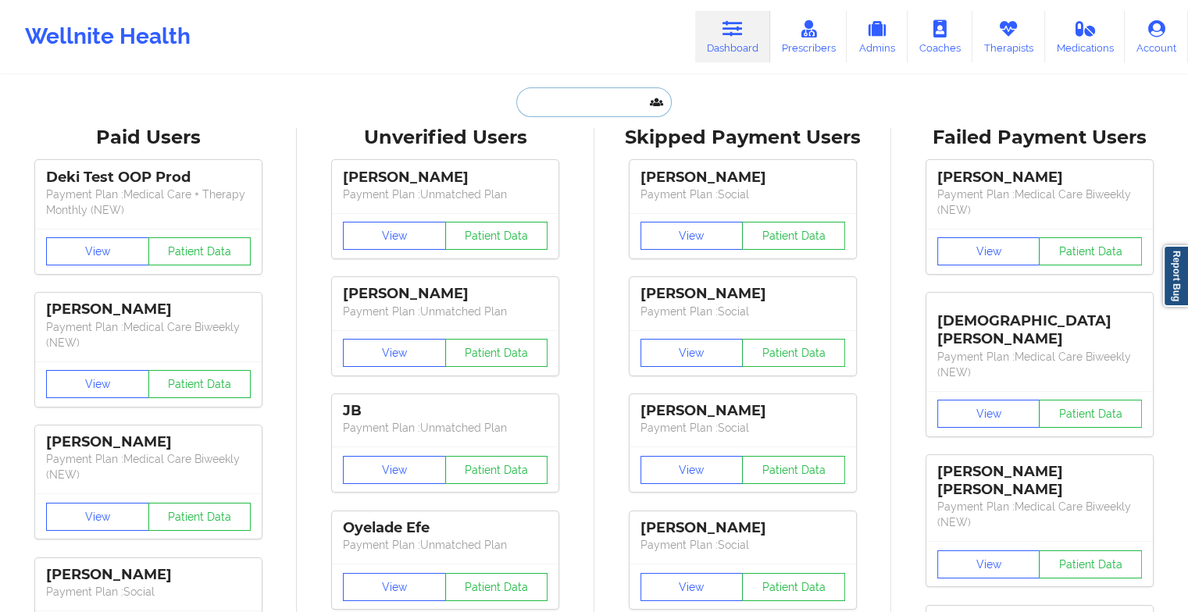
click at [581, 103] on input "text" at bounding box center [593, 102] width 155 height 30
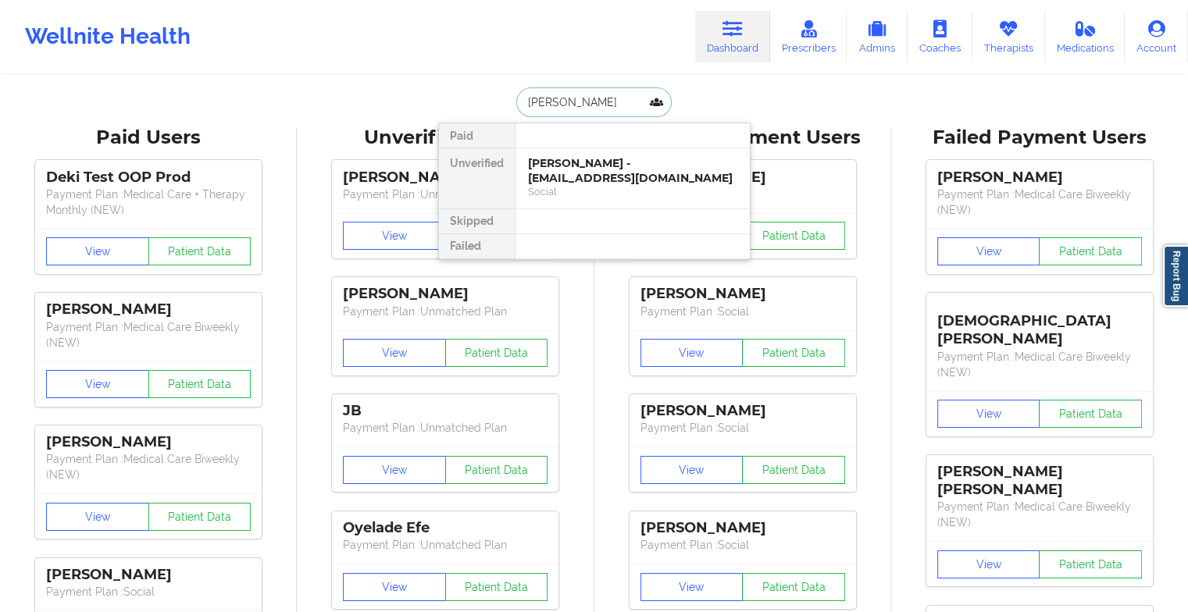
type input "[PERSON_NAME]"
click at [597, 185] on div "Social" at bounding box center [632, 191] width 209 height 13
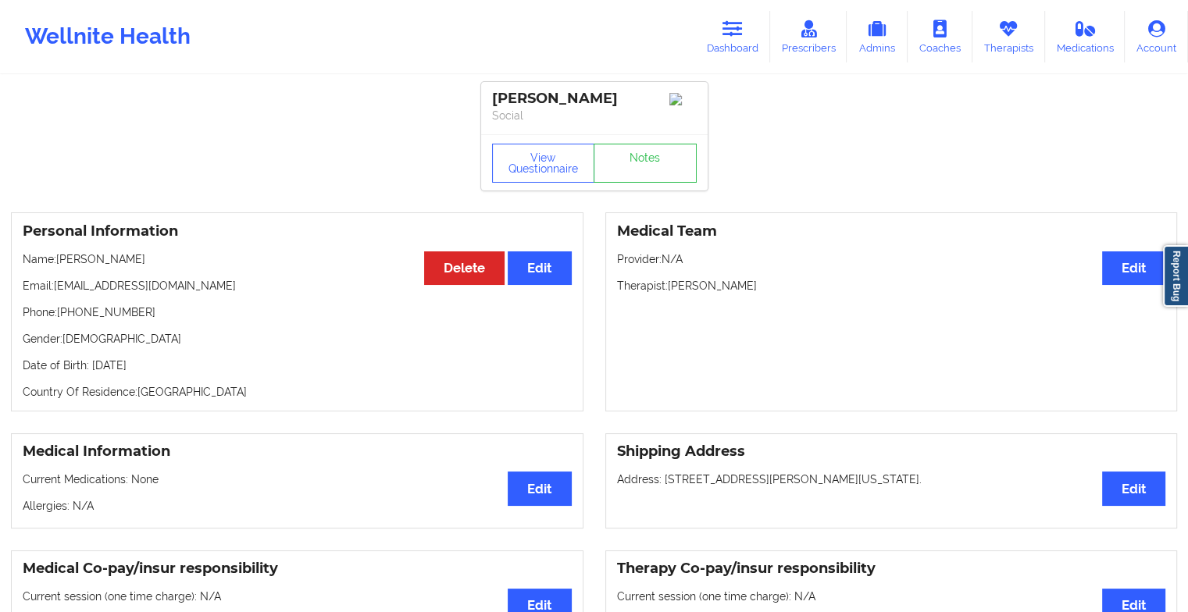
click at [642, 148] on div "View Questionnaire Notes" at bounding box center [594, 163] width 205 height 39
click at [642, 148] on link "Notes" at bounding box center [644, 163] width 103 height 39
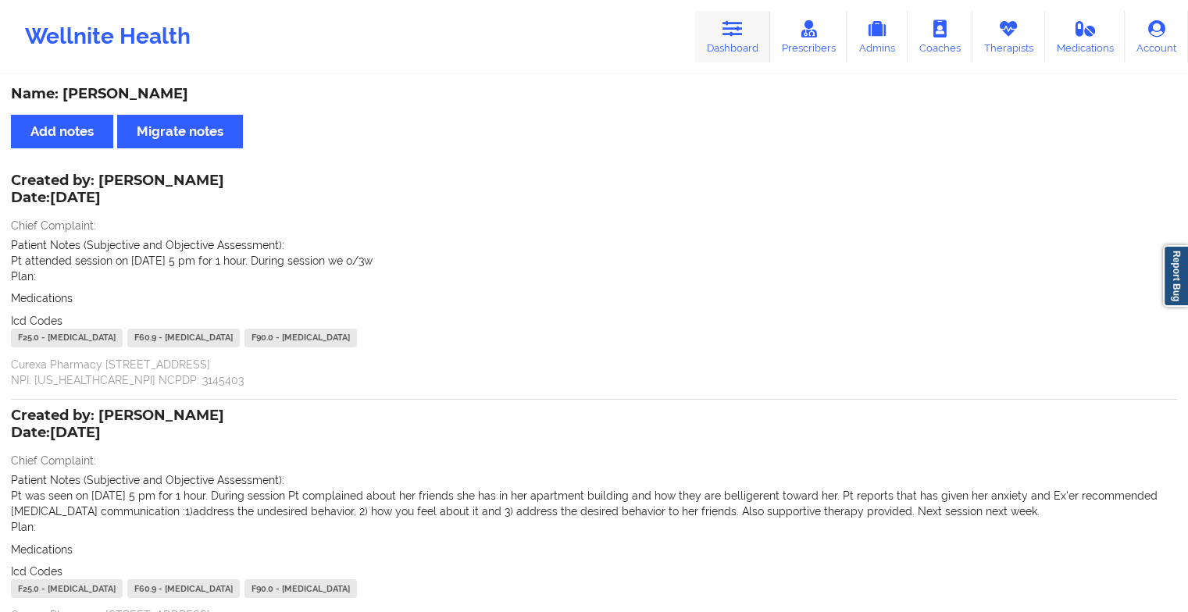
click at [718, 41] on link "Dashboard" at bounding box center [732, 37] width 75 height 52
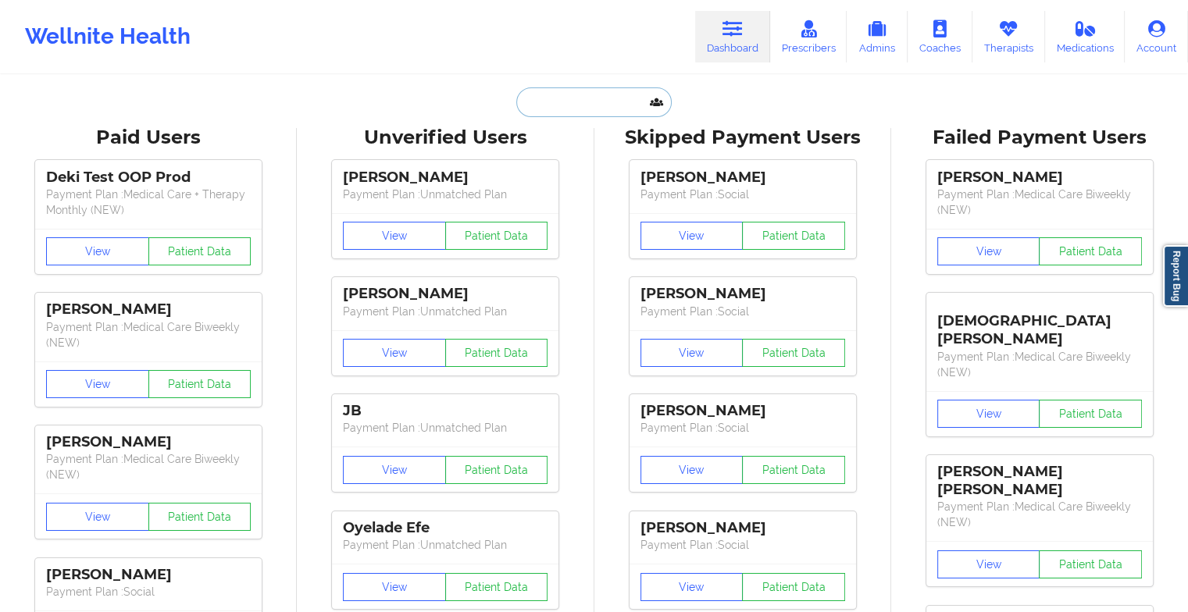
click at [556, 92] on input "text" at bounding box center [593, 102] width 155 height 30
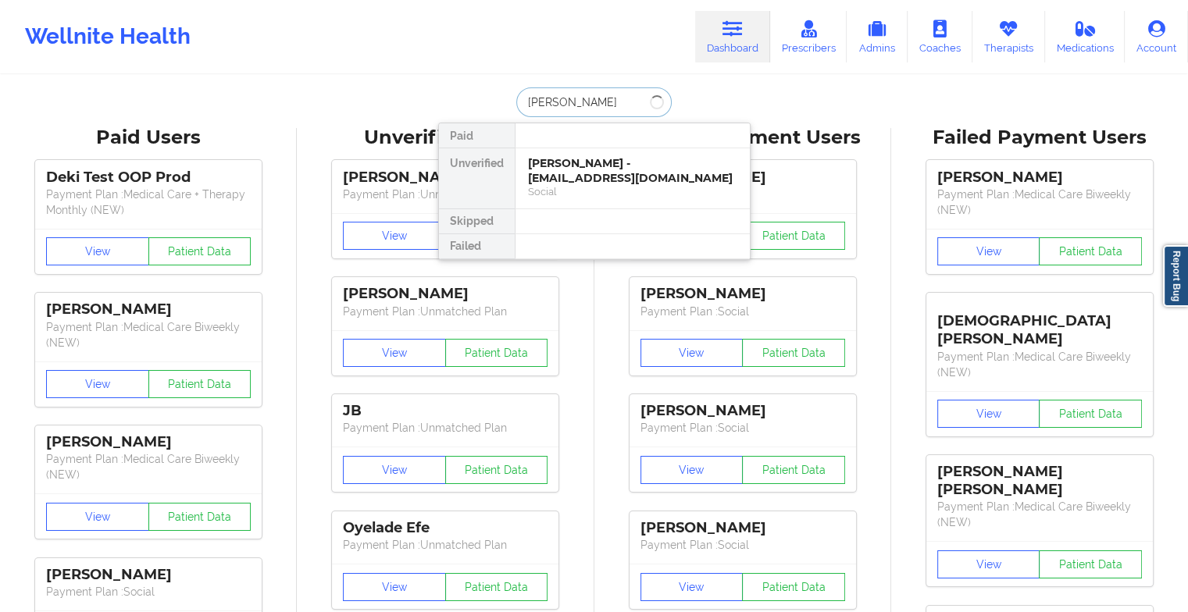
type input "[PERSON_NAME]"
click at [605, 160] on div "[PERSON_NAME] - [EMAIL_ADDRESS][MEDICAL_DATA][DOMAIN_NAME]" at bounding box center [632, 178] width 209 height 44
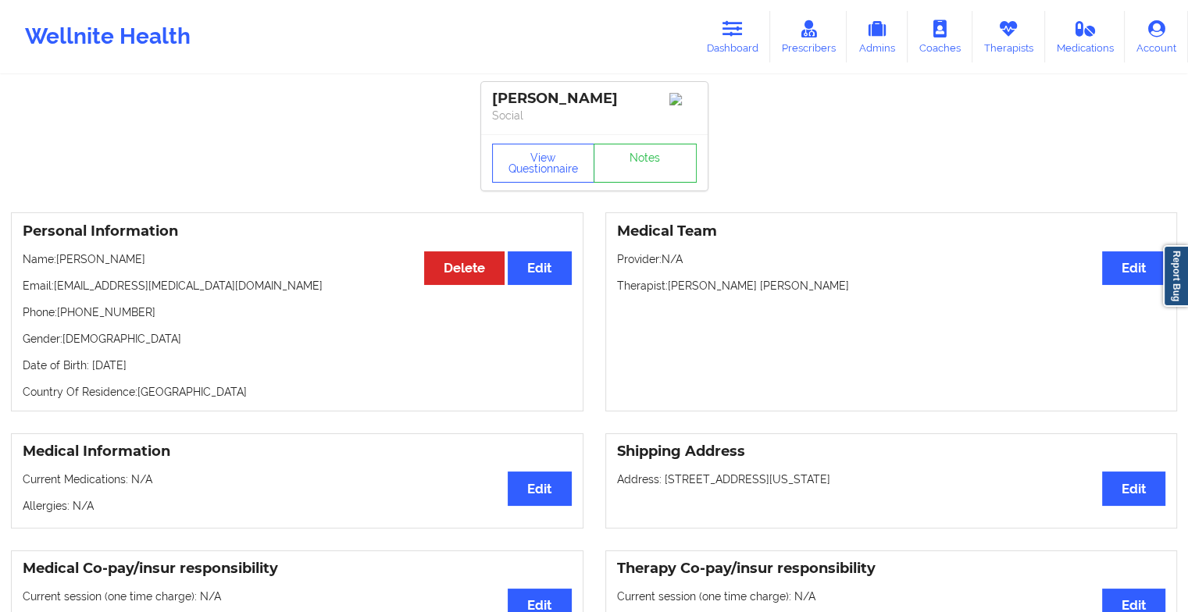
click at [630, 158] on div "View Questionnaire Notes" at bounding box center [594, 163] width 205 height 39
click at [630, 158] on link "Notes" at bounding box center [644, 163] width 103 height 39
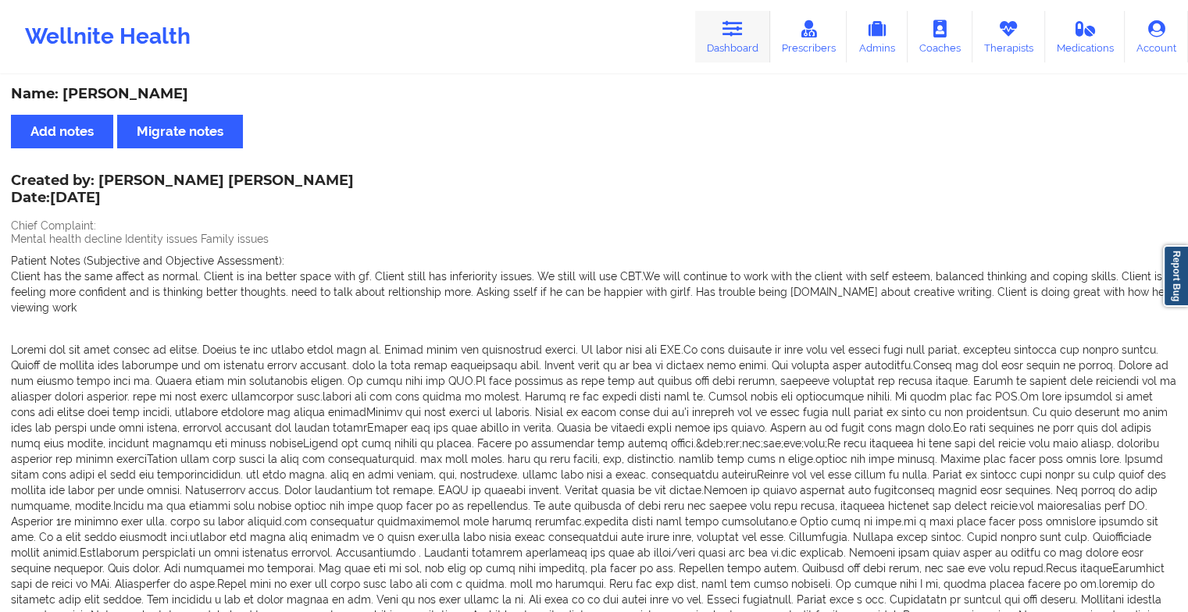
click at [715, 20] on link "Dashboard" at bounding box center [732, 37] width 75 height 52
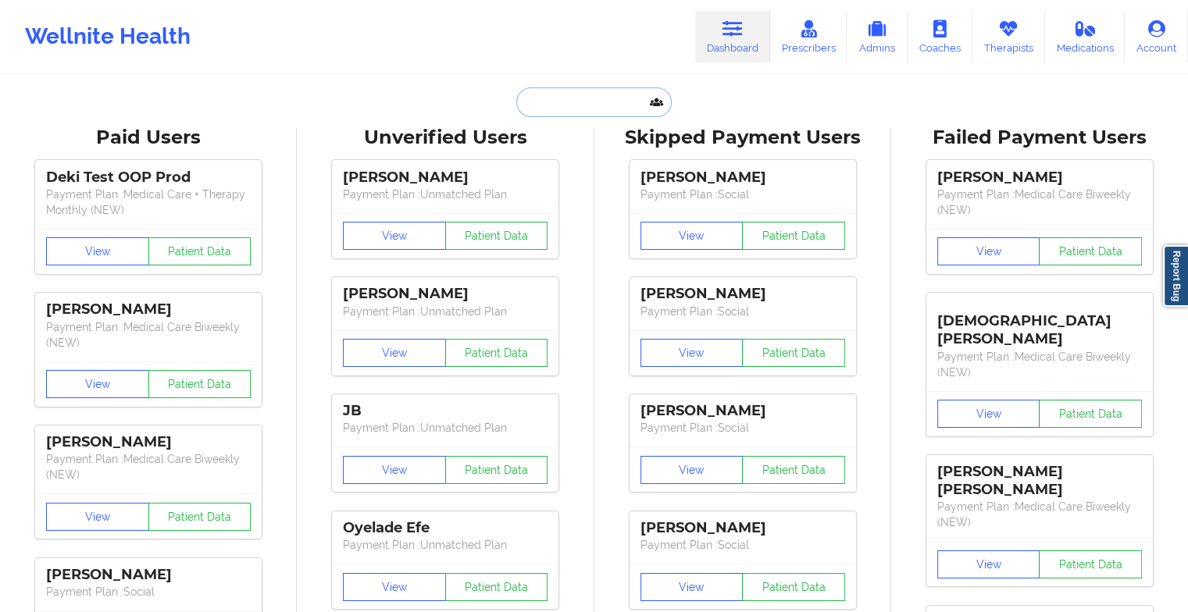
click at [579, 91] on input "text" at bounding box center [593, 102] width 155 height 30
type input "j"
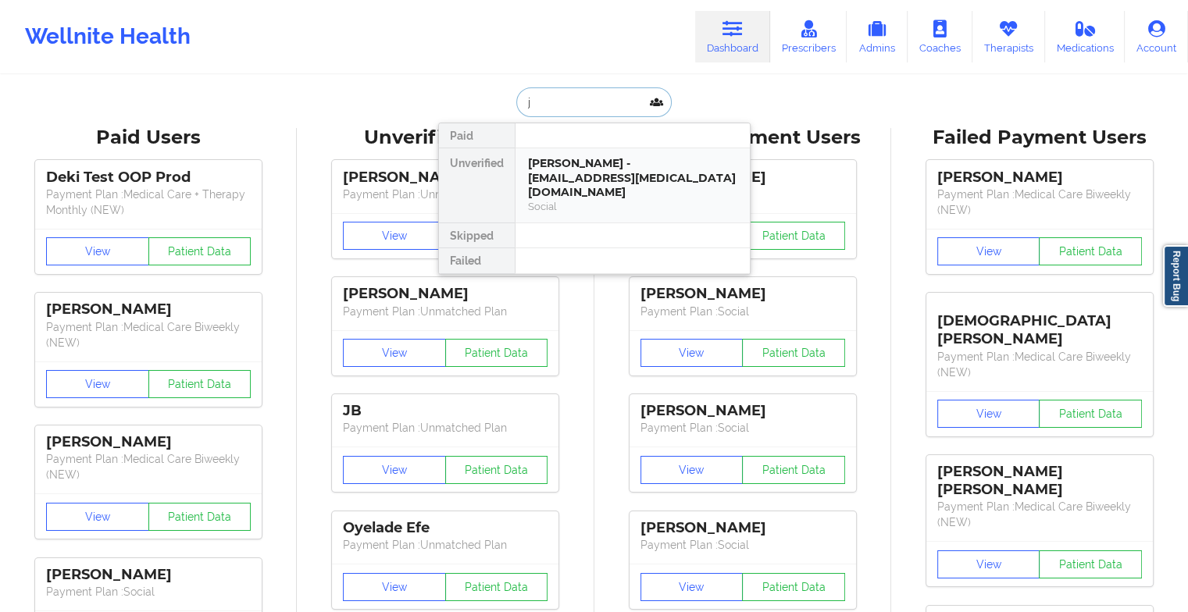
click at [601, 200] on div "Social" at bounding box center [632, 206] width 209 height 13
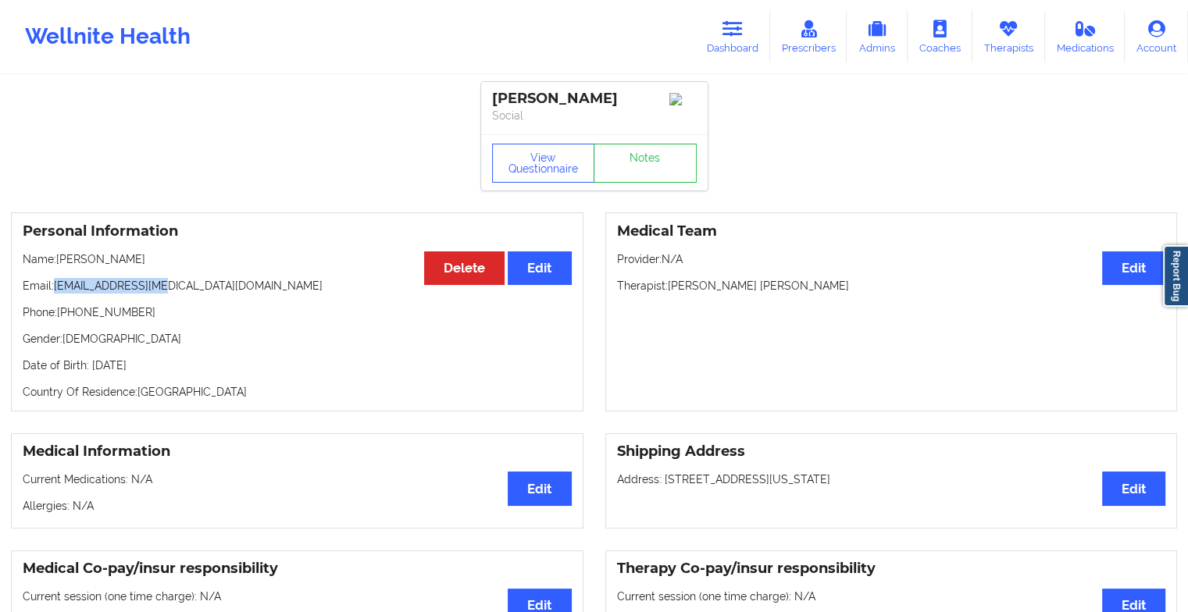
drag, startPoint x: 53, startPoint y: 290, endPoint x: 191, endPoint y: 294, distance: 137.5
click at [191, 294] on p "Email: [EMAIL_ADDRESS][MEDICAL_DATA][DOMAIN_NAME]" at bounding box center [297, 286] width 549 height 16
copy p "[EMAIL_ADDRESS][MEDICAL_DATA][DOMAIN_NAME]"
click at [740, 54] on link "Dashboard" at bounding box center [732, 37] width 75 height 52
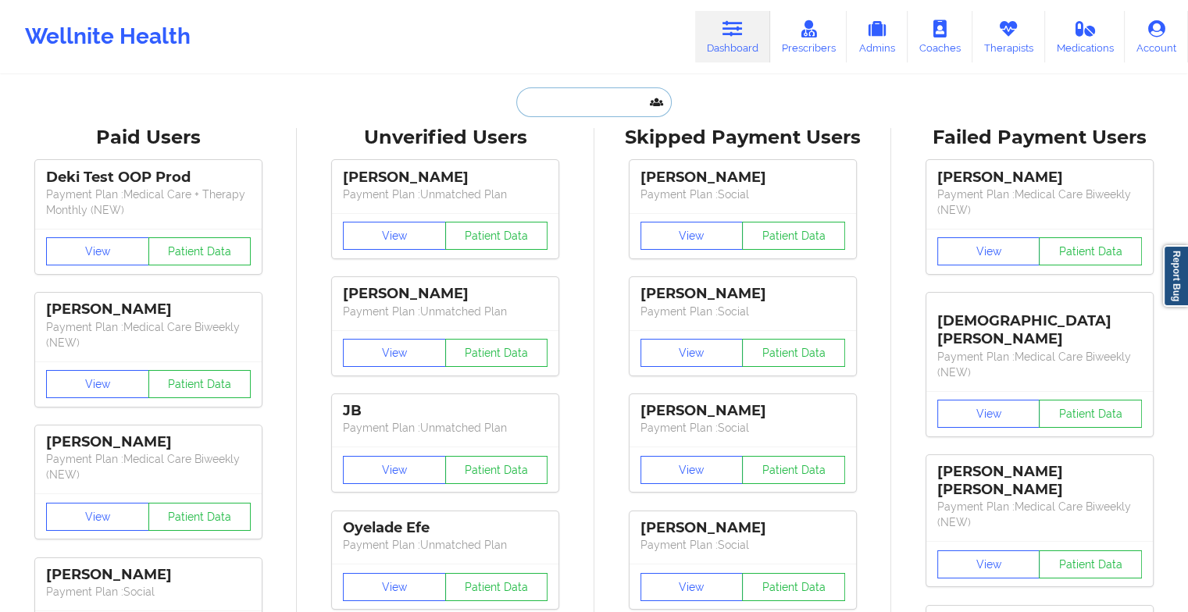
click at [596, 100] on input "text" at bounding box center [593, 102] width 155 height 30
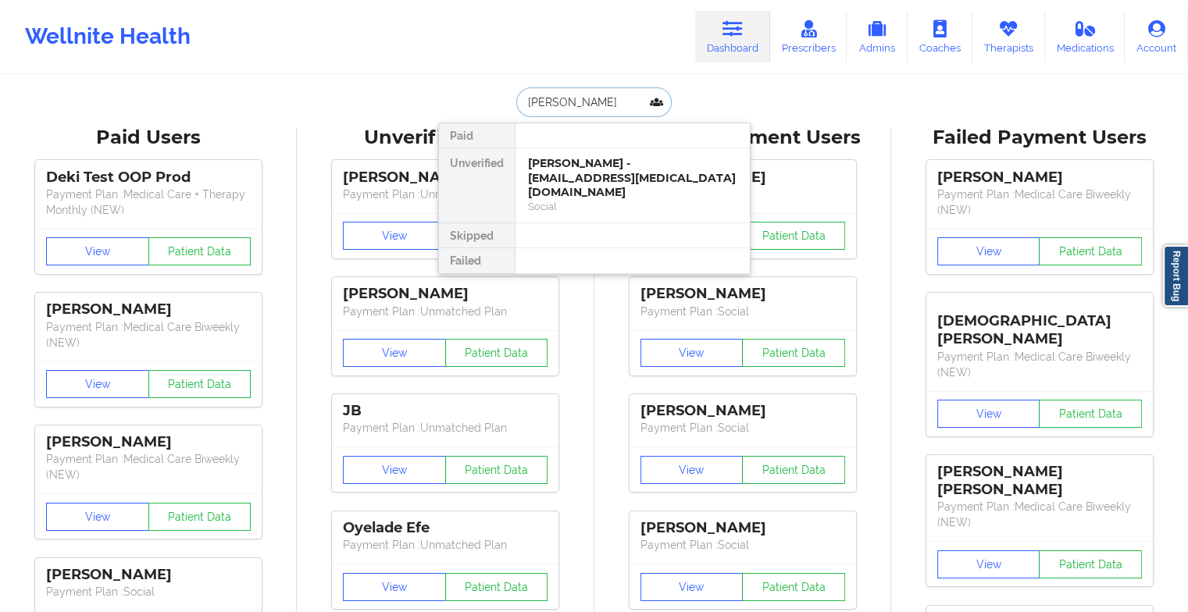
type input "[PERSON_NAME] dam"
click at [587, 166] on div "[PERSON_NAME] - [EMAIL_ADDRESS][DOMAIN_NAME]" at bounding box center [632, 170] width 209 height 29
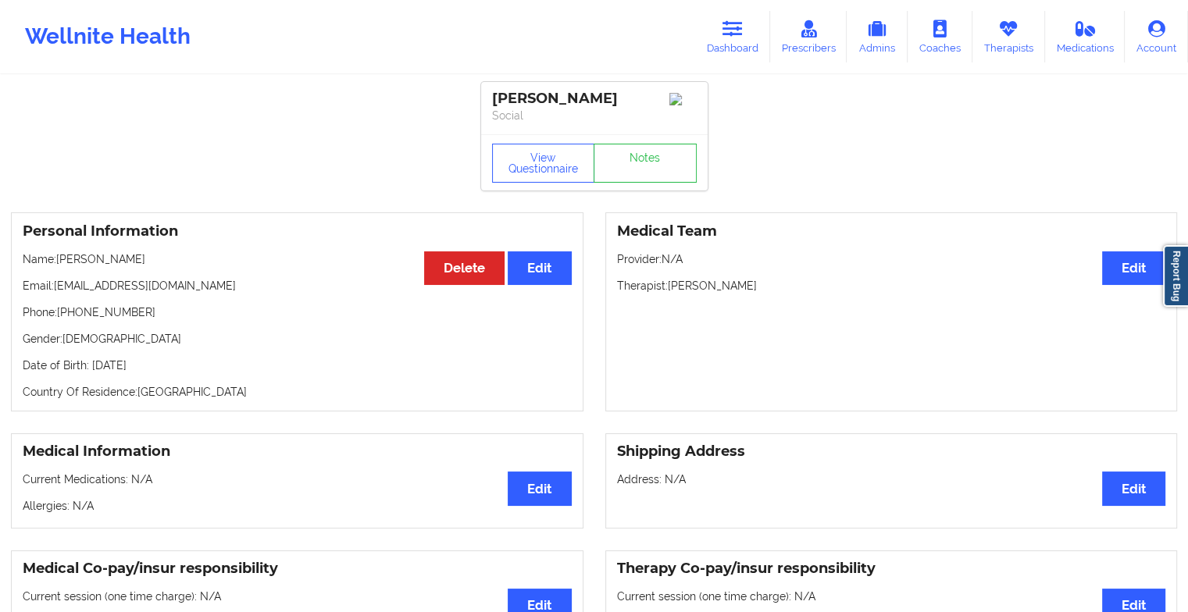
click at [625, 144] on div "View Questionnaire Notes" at bounding box center [594, 162] width 226 height 56
drag, startPoint x: 625, startPoint y: 144, endPoint x: 625, endPoint y: 160, distance: 16.4
click at [625, 160] on div "View Questionnaire Notes" at bounding box center [594, 162] width 226 height 56
click at [625, 160] on link "Notes" at bounding box center [644, 163] width 103 height 39
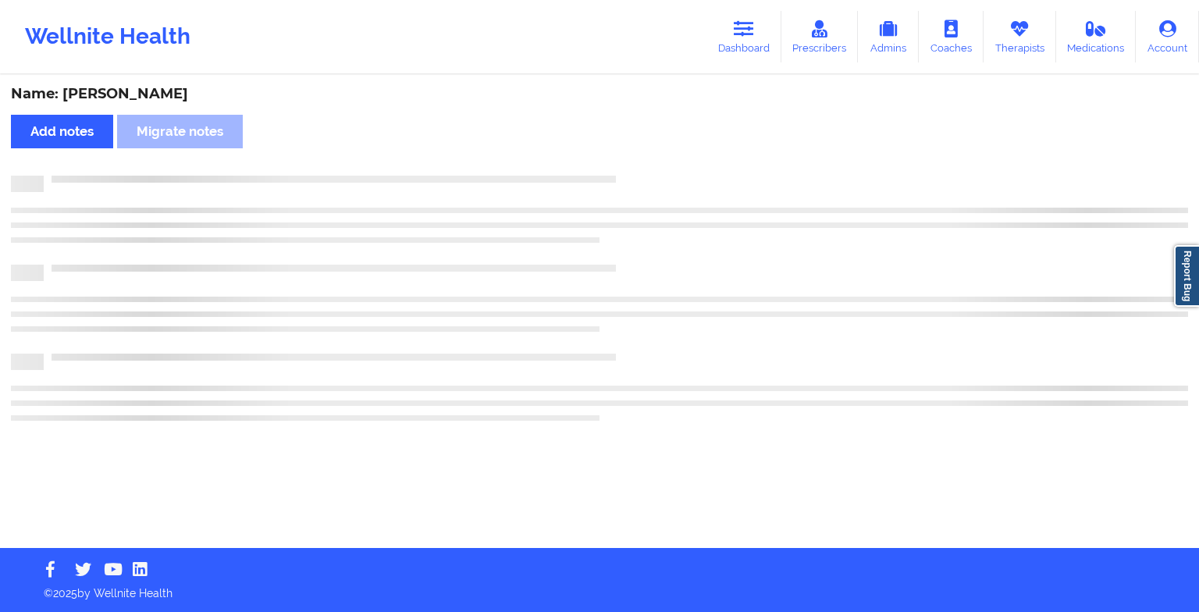
click at [625, 160] on div "Name: [PERSON_NAME] Add notes Migrate notes" at bounding box center [599, 313] width 1199 height 472
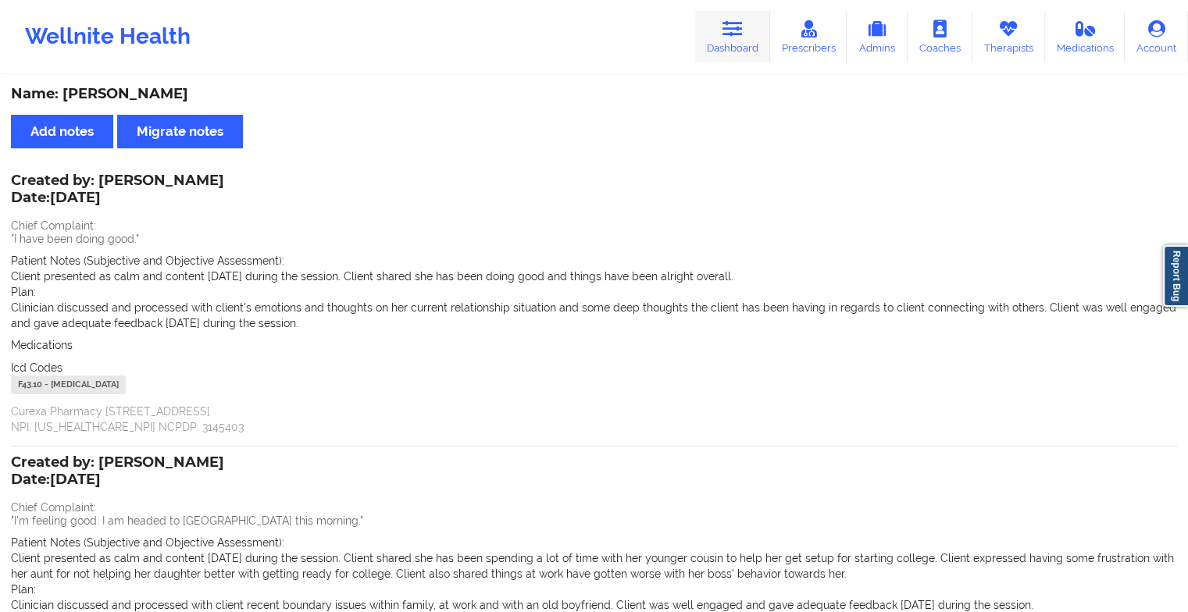
click at [739, 41] on link "Dashboard" at bounding box center [732, 37] width 75 height 52
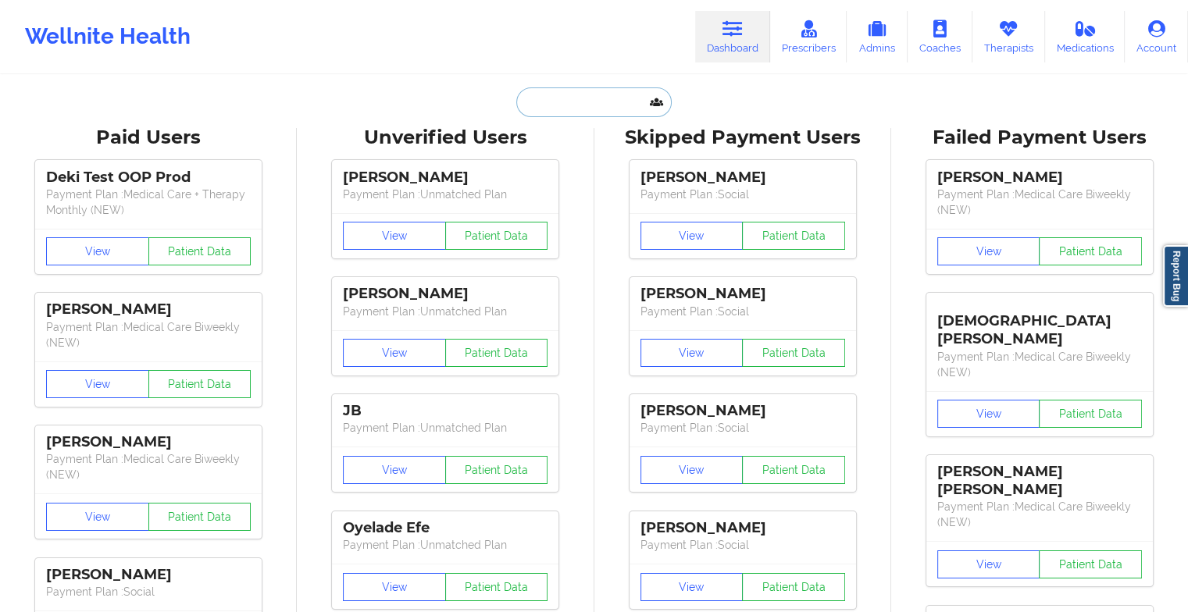
click at [595, 109] on input "text" at bounding box center [593, 102] width 155 height 30
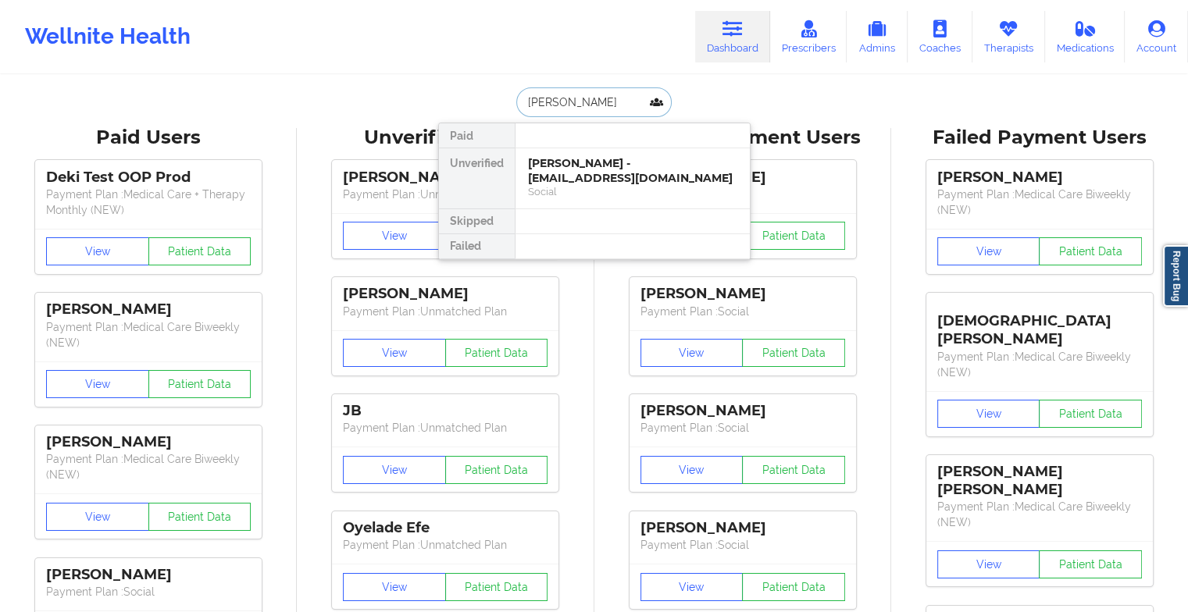
type input "[PERSON_NAME] ch"
click at [590, 169] on div "[PERSON_NAME] [PERSON_NAME] - [EMAIL_ADDRESS][DOMAIN_NAME]" at bounding box center [632, 170] width 209 height 29
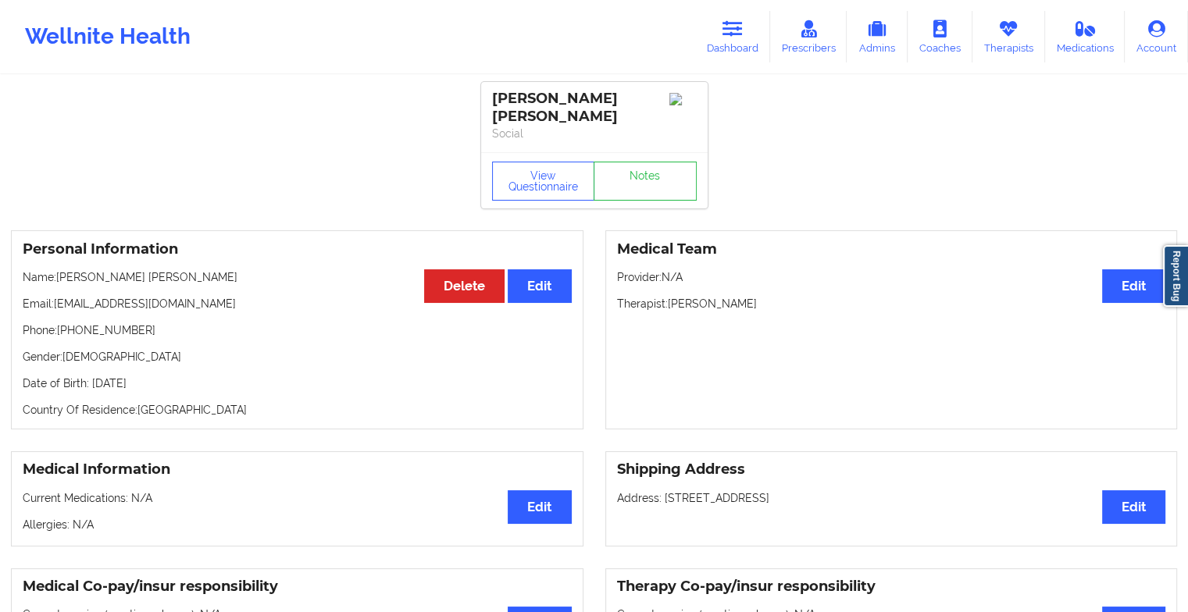
click at [640, 163] on div "View Questionnaire Notes" at bounding box center [594, 180] width 226 height 56
click at [640, 163] on link "Notes" at bounding box center [644, 181] width 103 height 39
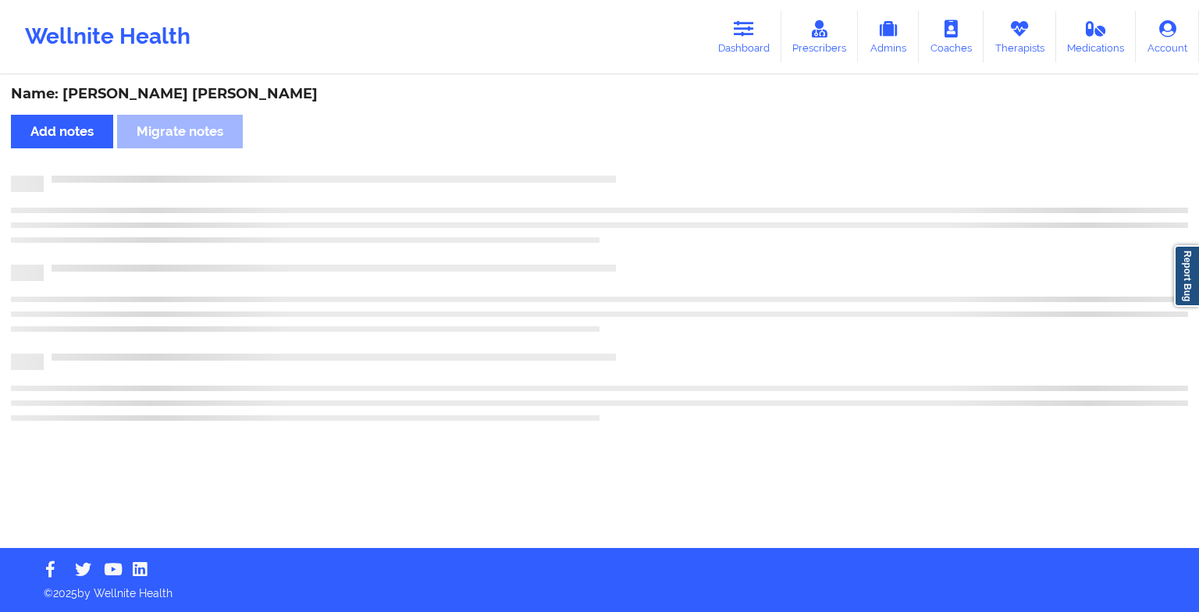
click at [640, 163] on div "Name: [PERSON_NAME] [PERSON_NAME] Add notes Migrate notes" at bounding box center [599, 313] width 1199 height 472
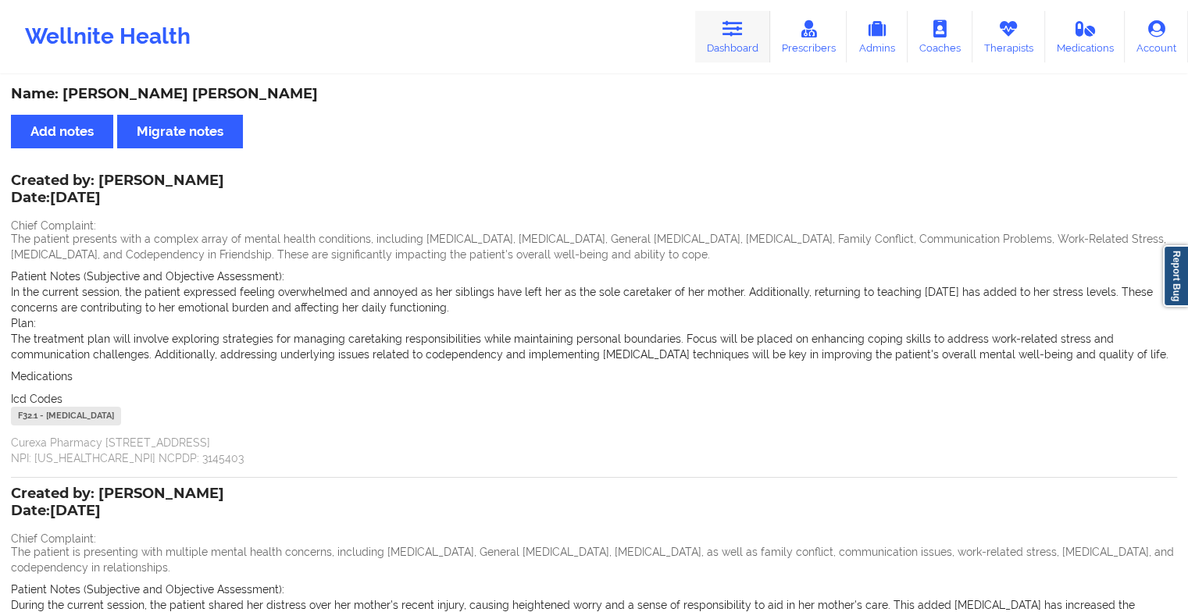
click at [718, 44] on link "Dashboard" at bounding box center [732, 37] width 75 height 52
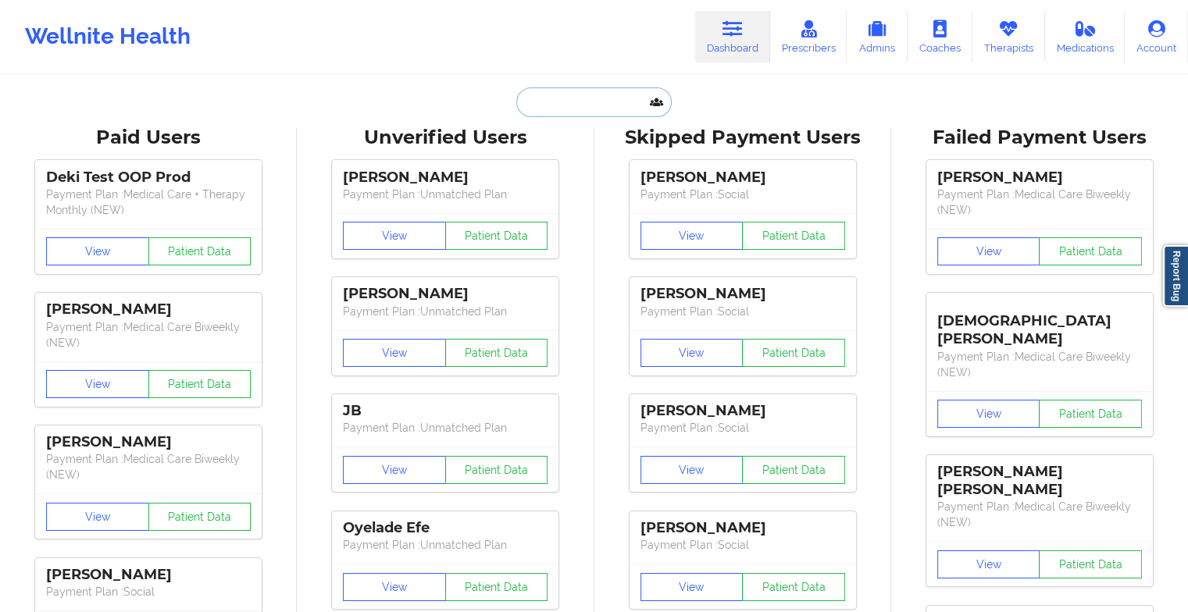
click at [577, 110] on input "text" at bounding box center [593, 102] width 155 height 30
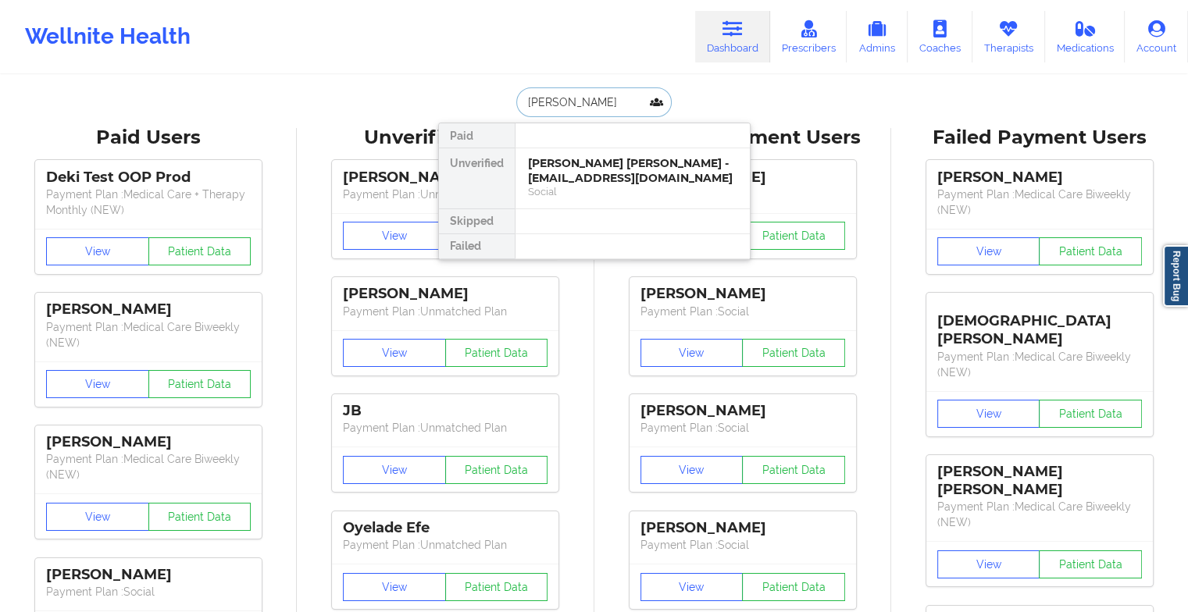
type input "[PERSON_NAME]"
click at [607, 166] on div "[PERSON_NAME] - [EMAIL_ADDRESS][DOMAIN_NAME]" at bounding box center [632, 170] width 209 height 29
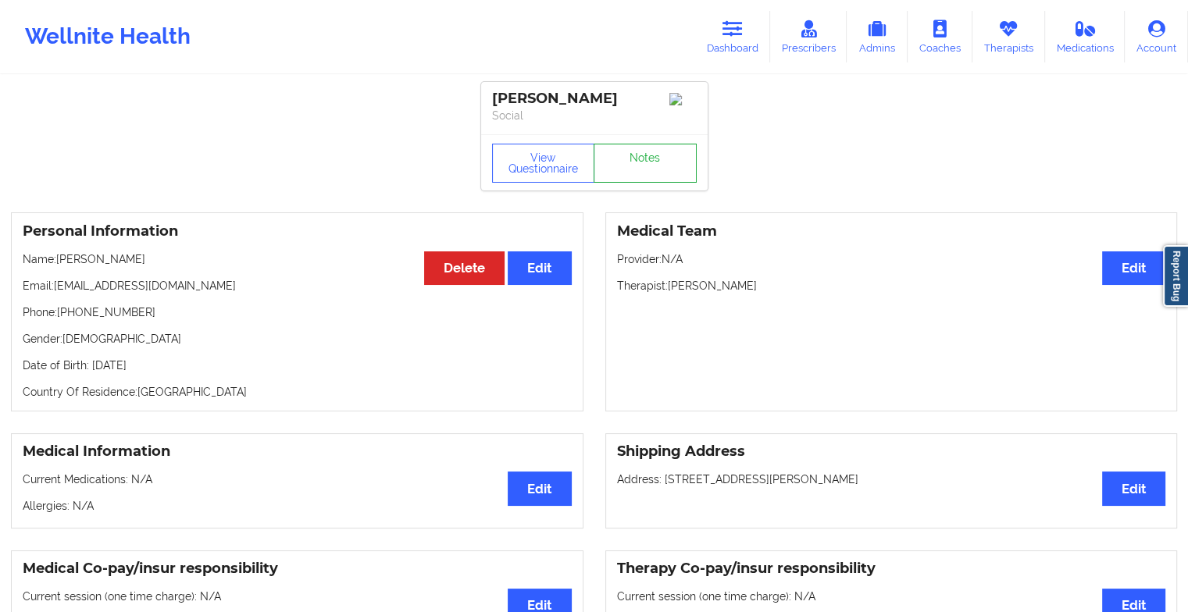
click at [627, 161] on link "Notes" at bounding box center [644, 163] width 103 height 39
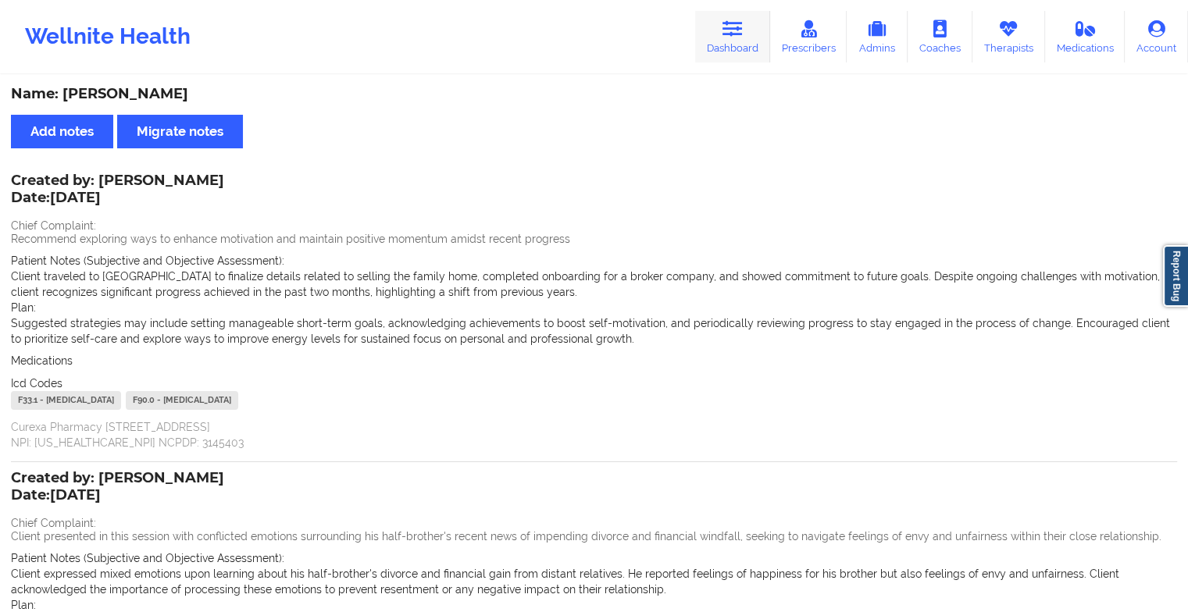
click at [731, 42] on link "Dashboard" at bounding box center [732, 37] width 75 height 52
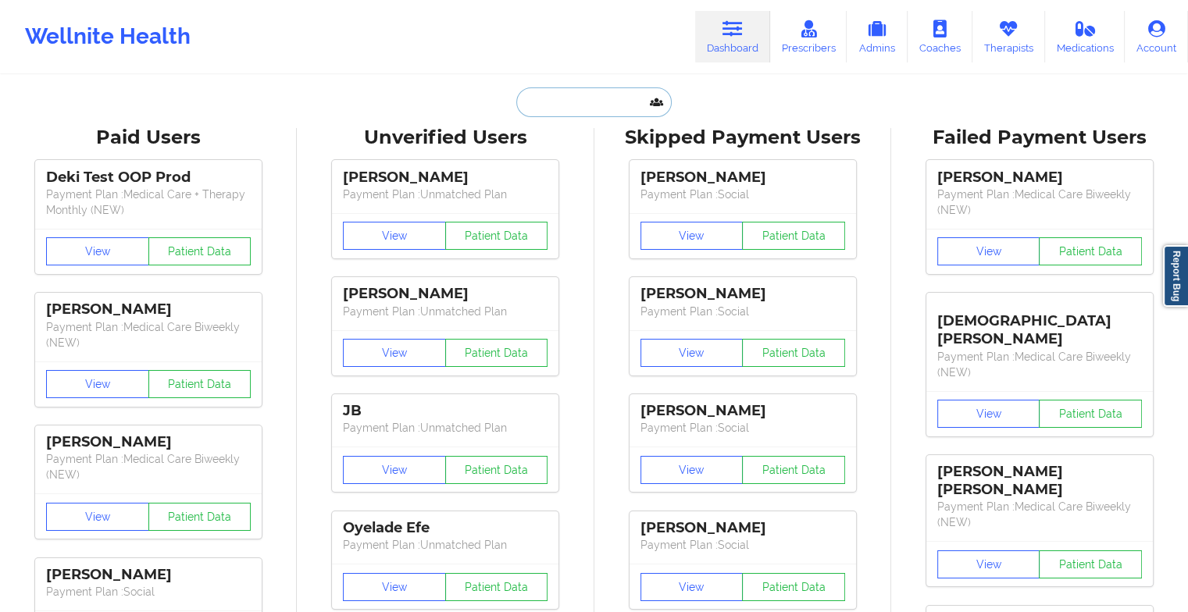
click at [584, 94] on input "text" at bounding box center [593, 102] width 155 height 30
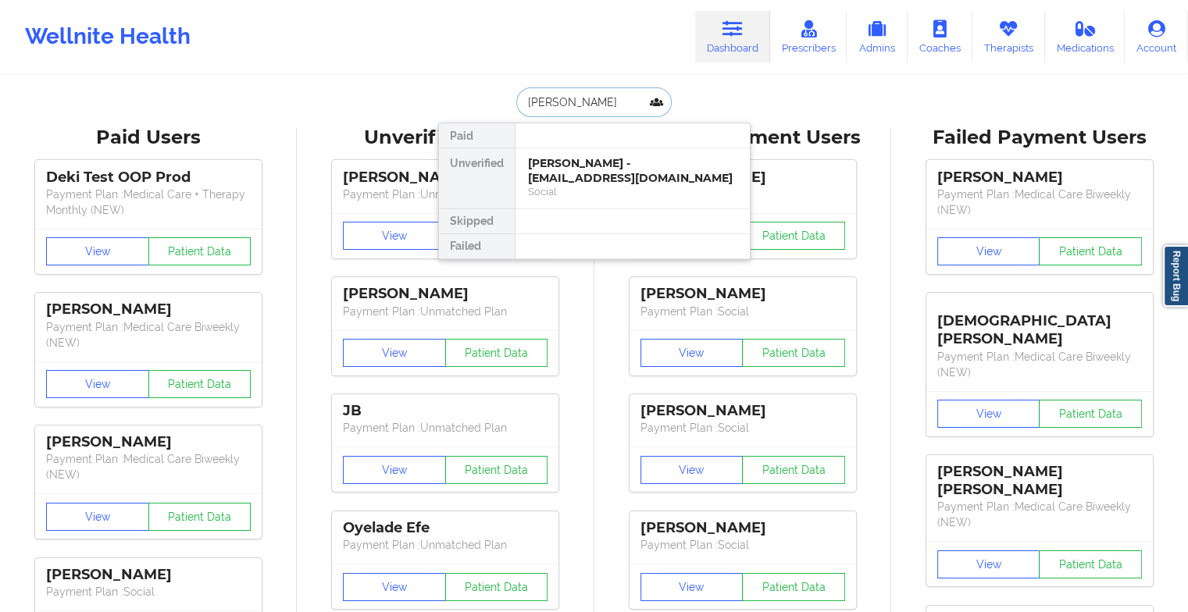
type input "[PERSON_NAME]"
click at [590, 174] on div "[PERSON_NAME] - [EMAIL_ADDRESS][DOMAIN_NAME]" at bounding box center [632, 170] width 209 height 29
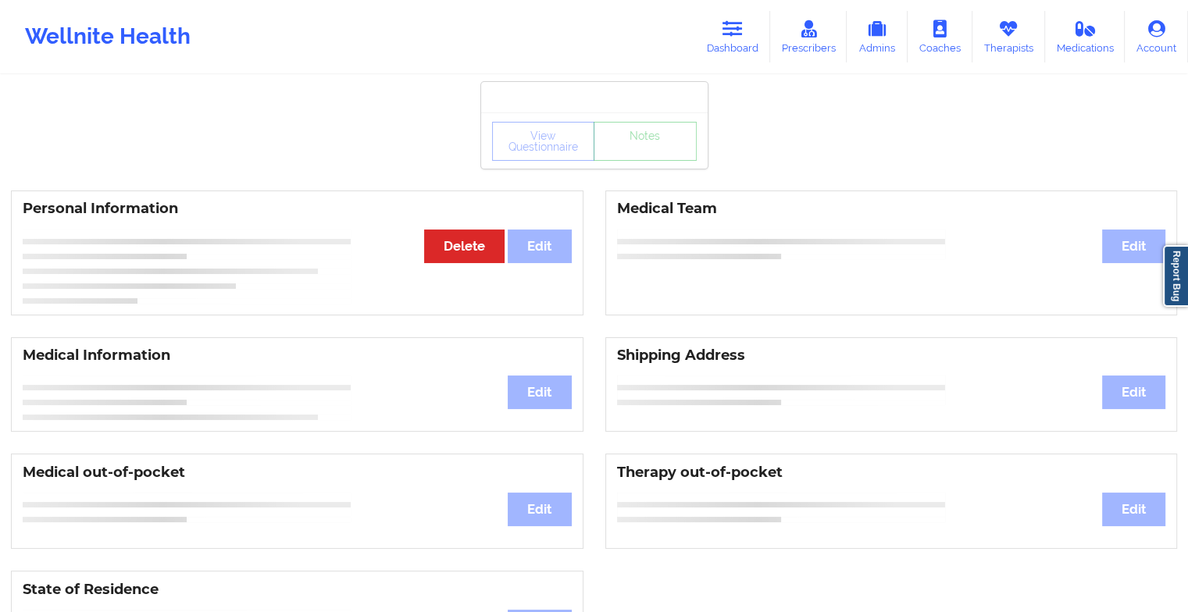
click at [628, 162] on div "View Questionnaire Notes" at bounding box center [594, 140] width 226 height 56
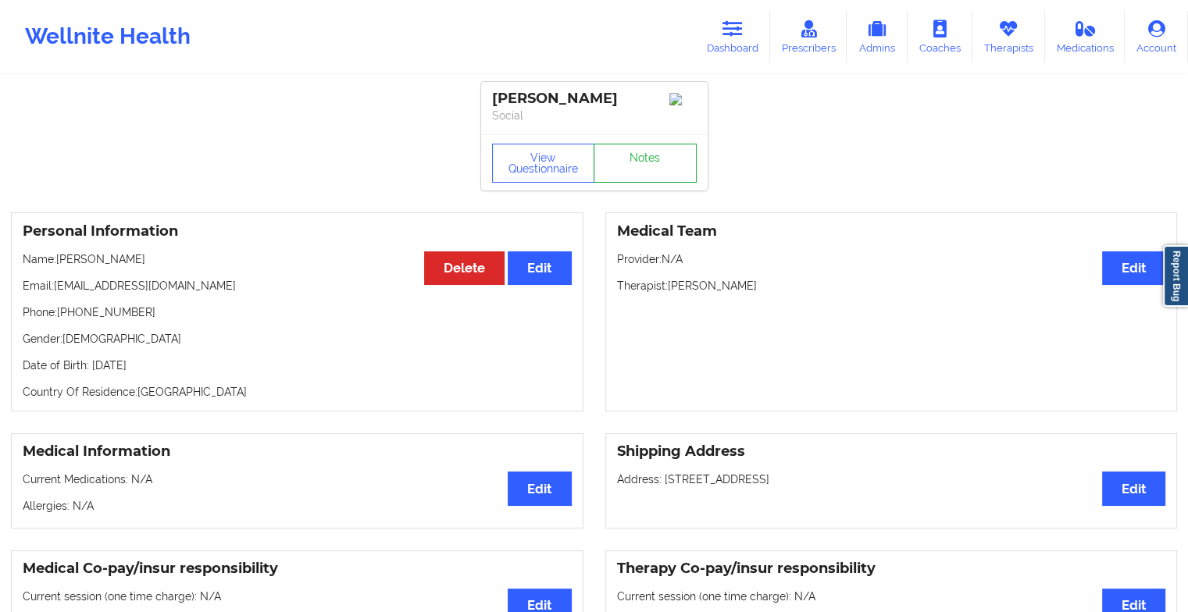
click at [628, 162] on link "Notes" at bounding box center [644, 163] width 103 height 39
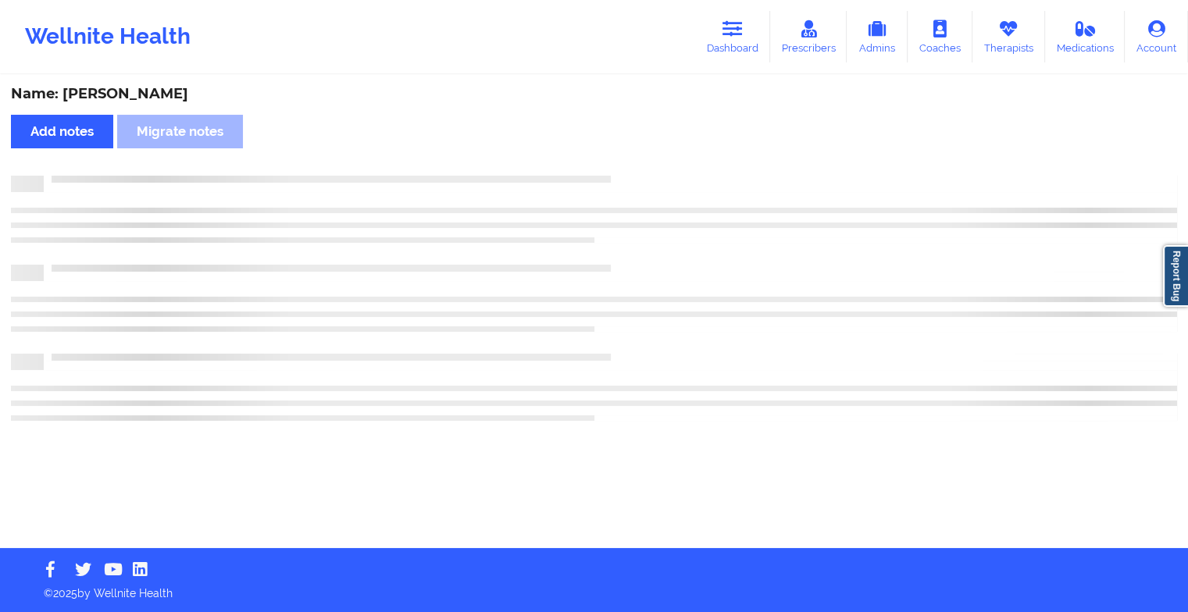
click at [628, 162] on div "Name: [PERSON_NAME] Add notes Migrate notes" at bounding box center [594, 313] width 1188 height 472
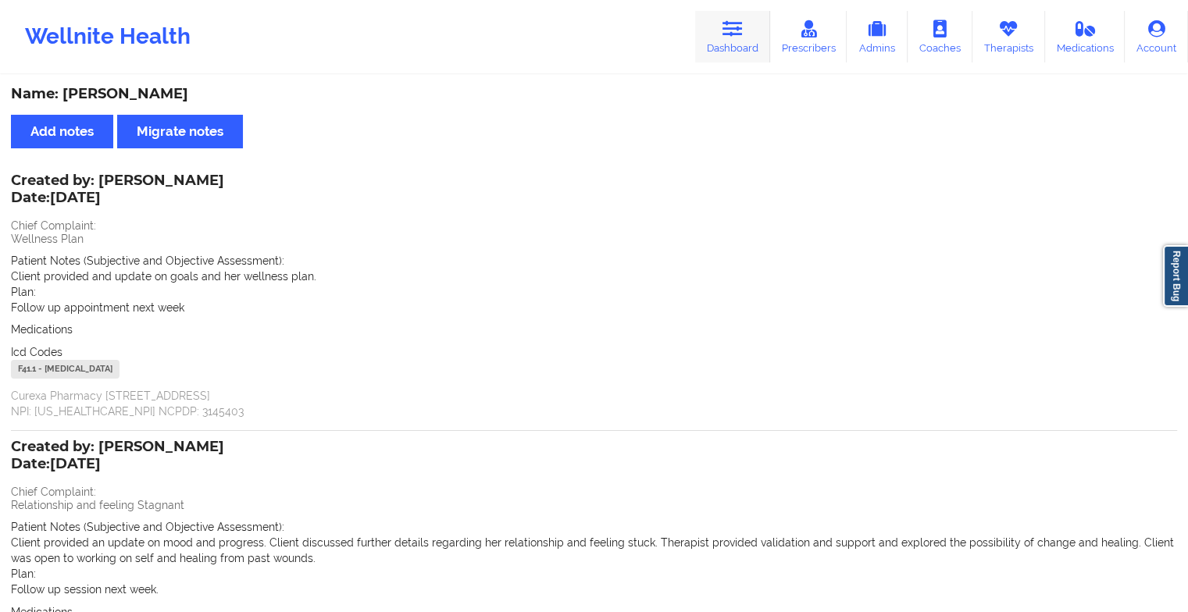
click at [713, 52] on link "Dashboard" at bounding box center [732, 37] width 75 height 52
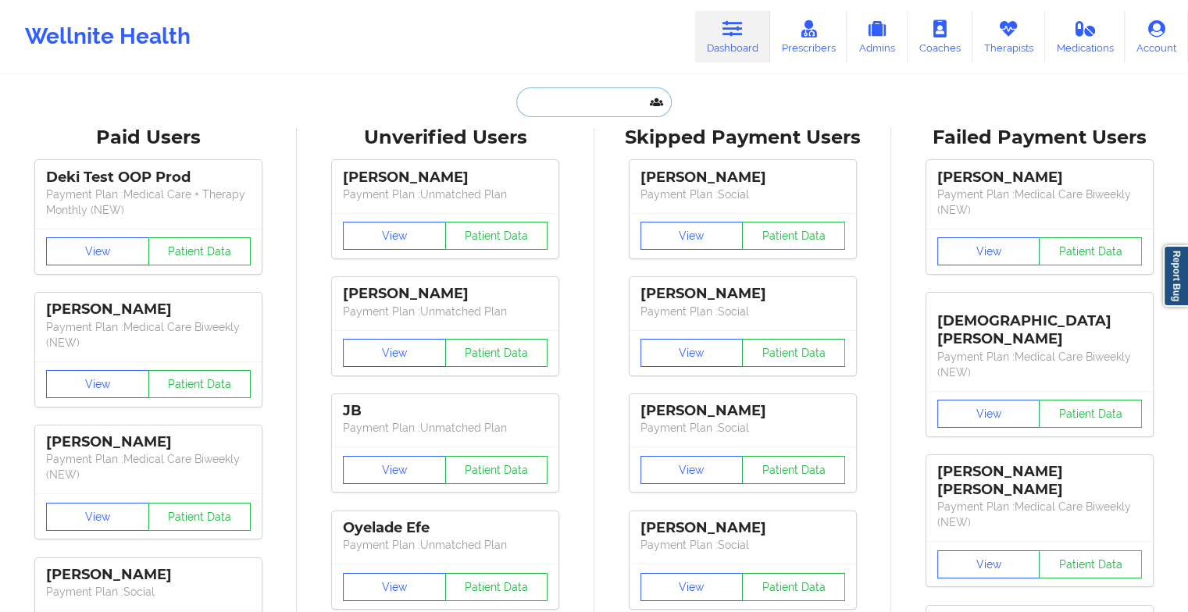
click at [572, 111] on input "text" at bounding box center [593, 102] width 155 height 30
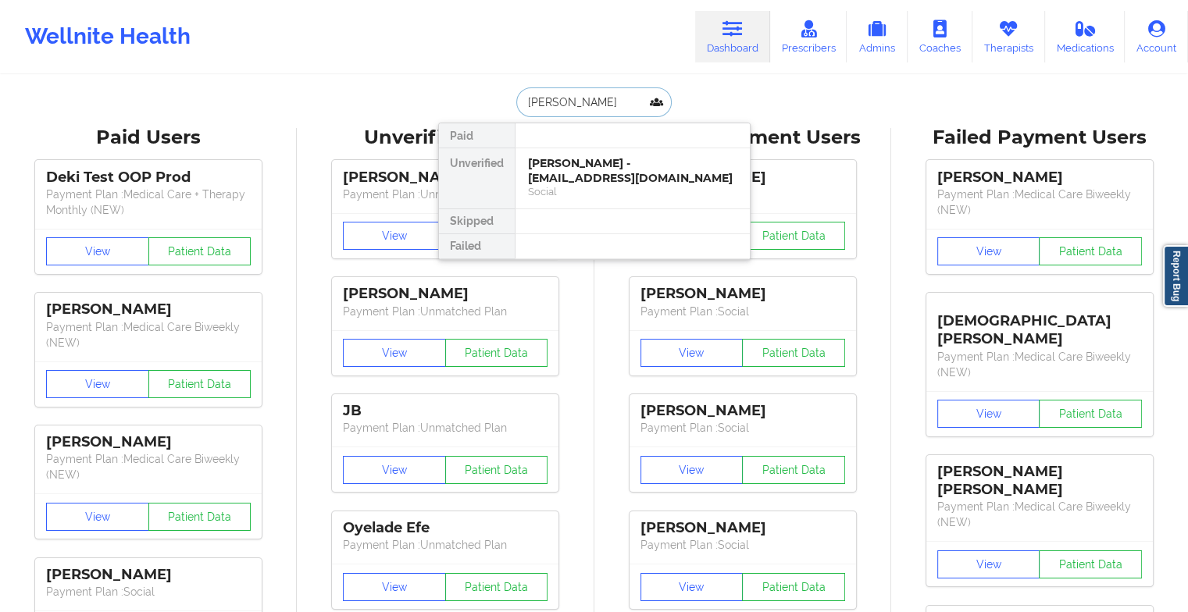
type input "[PERSON_NAME]"
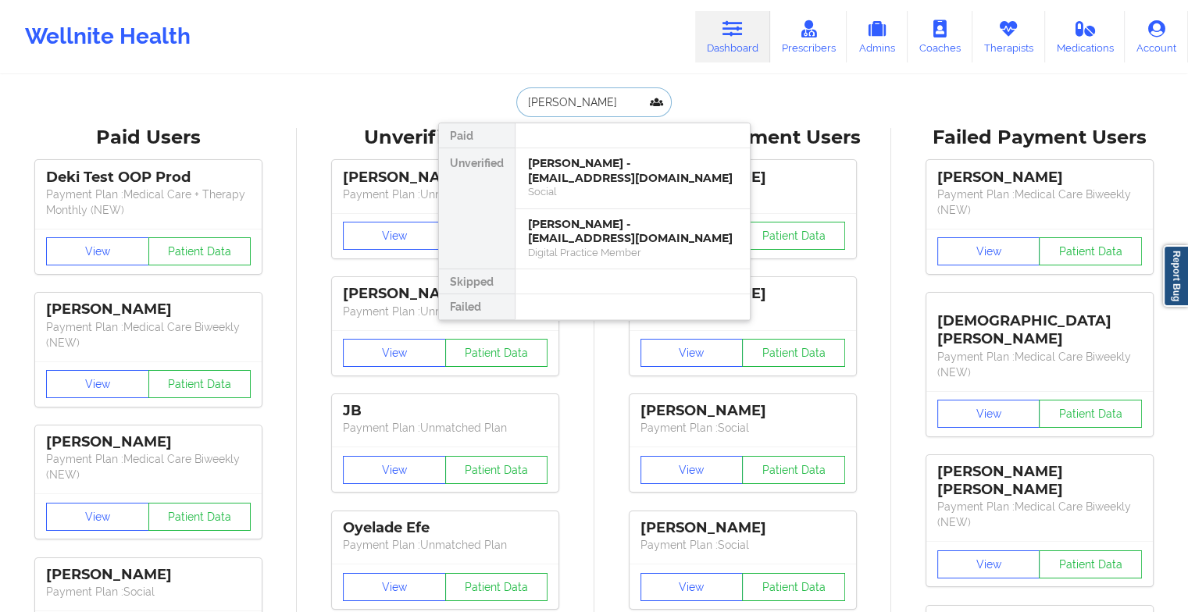
click at [575, 170] on div "[PERSON_NAME] - [EMAIL_ADDRESS][DOMAIN_NAME]" at bounding box center [632, 170] width 209 height 29
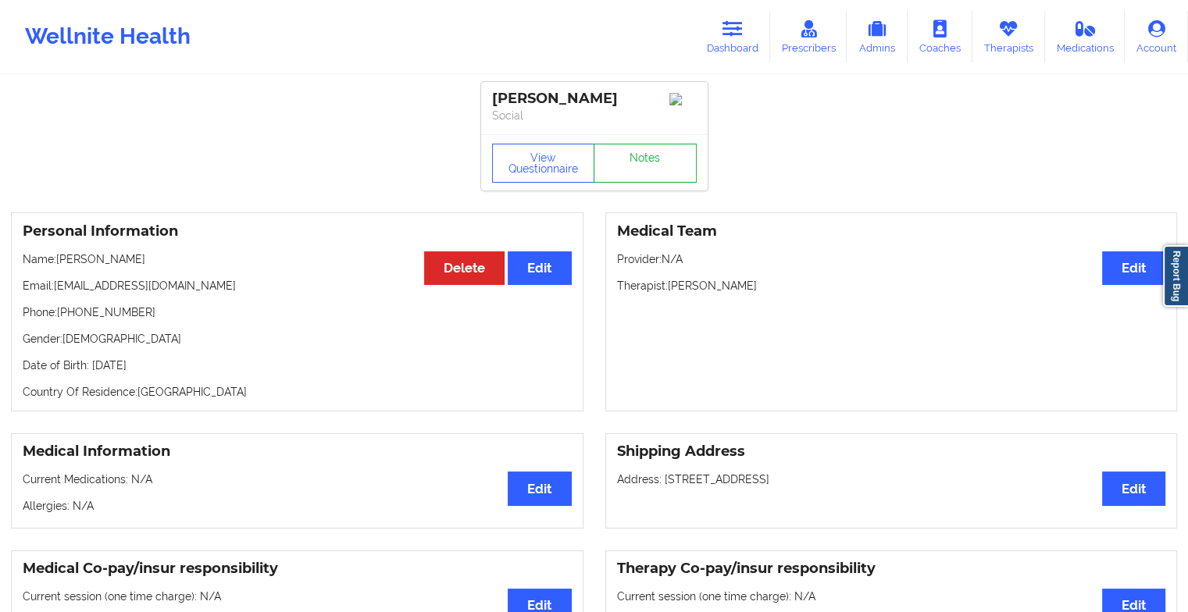
drag, startPoint x: 638, startPoint y: 141, endPoint x: 625, endPoint y: 173, distance: 33.9
click at [625, 173] on div "View Questionnaire Notes" at bounding box center [594, 163] width 205 height 39
click at [625, 173] on link "Notes" at bounding box center [644, 163] width 103 height 39
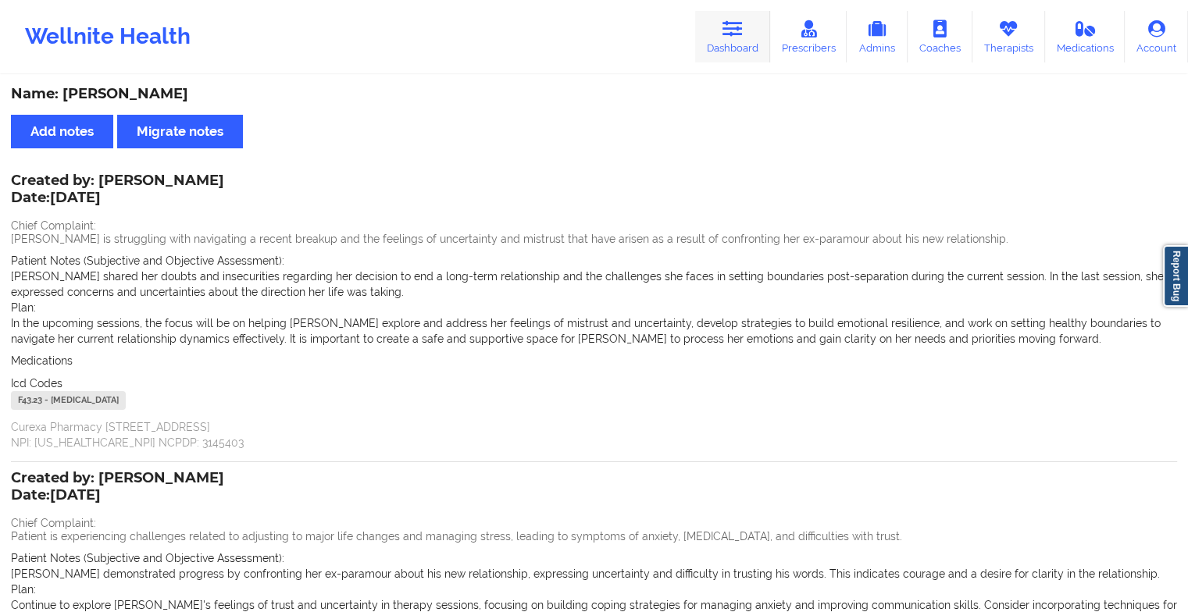
click at [713, 48] on link "Dashboard" at bounding box center [732, 37] width 75 height 52
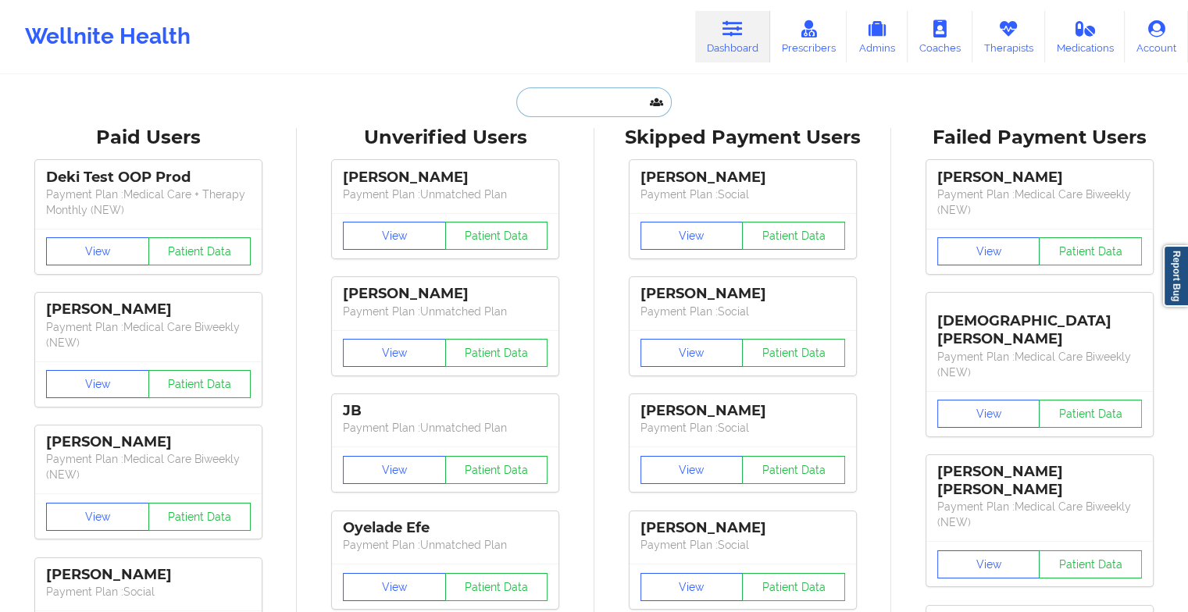
click at [608, 93] on input "text" at bounding box center [593, 102] width 155 height 30
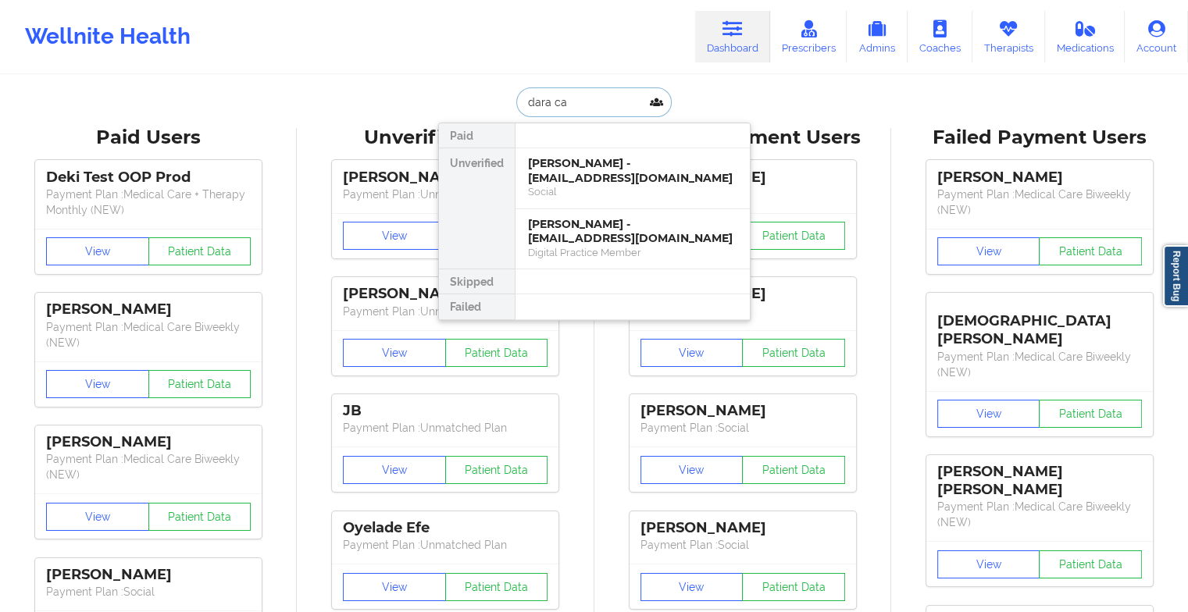
type input "dara cas"
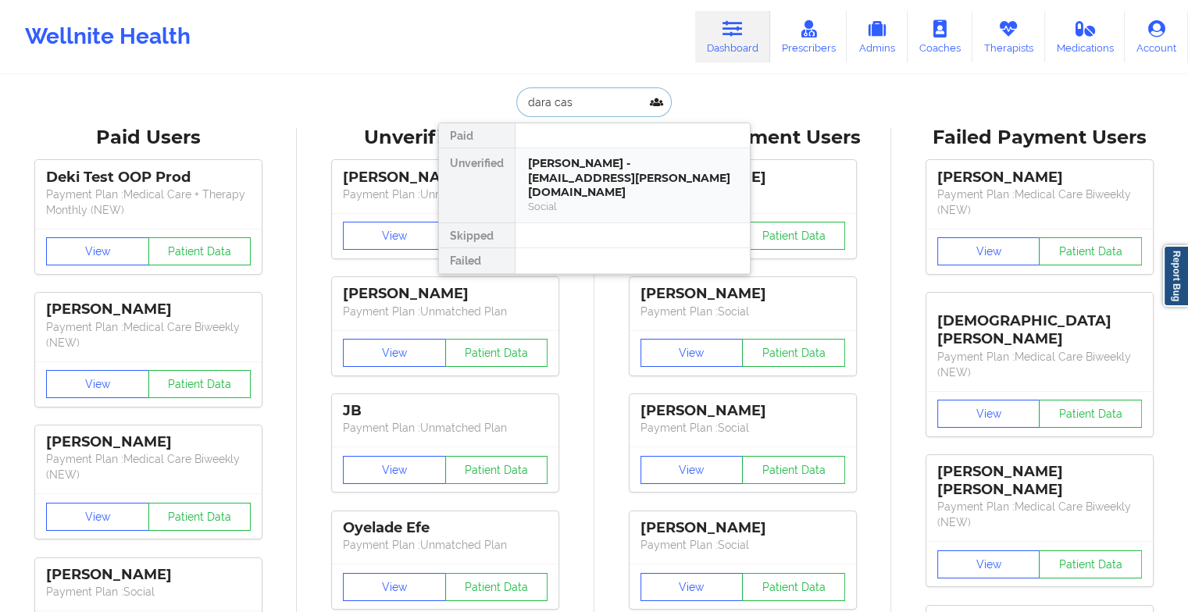
click at [603, 165] on div "[PERSON_NAME] - [EMAIL_ADDRESS][PERSON_NAME][DOMAIN_NAME]" at bounding box center [632, 178] width 209 height 44
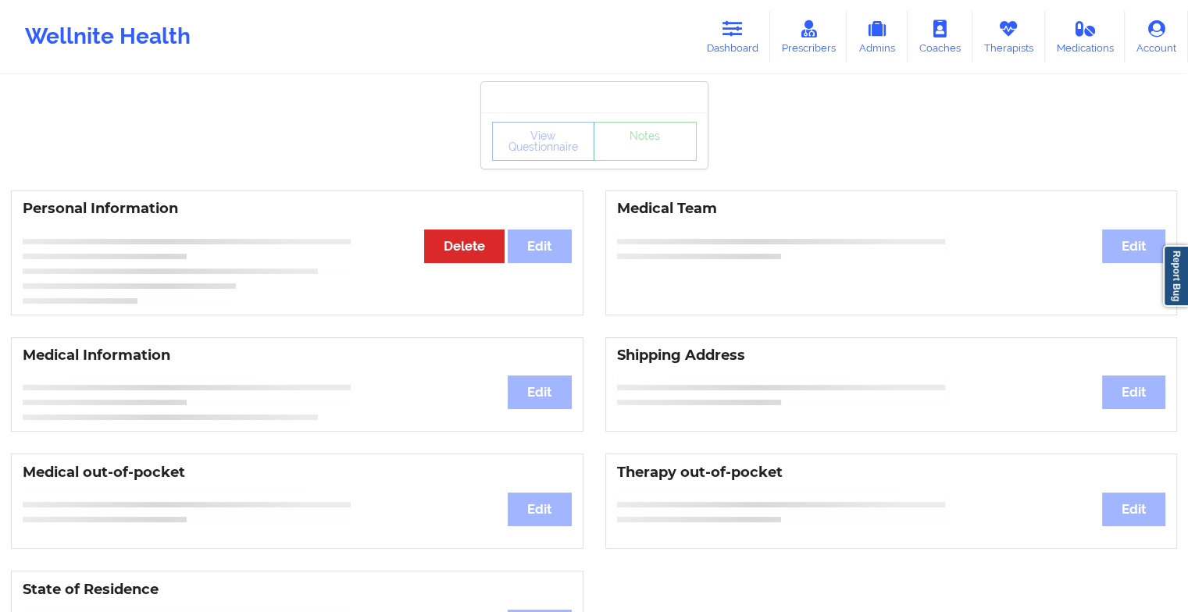
click at [639, 166] on div "View Questionnaire Notes" at bounding box center [594, 140] width 226 height 56
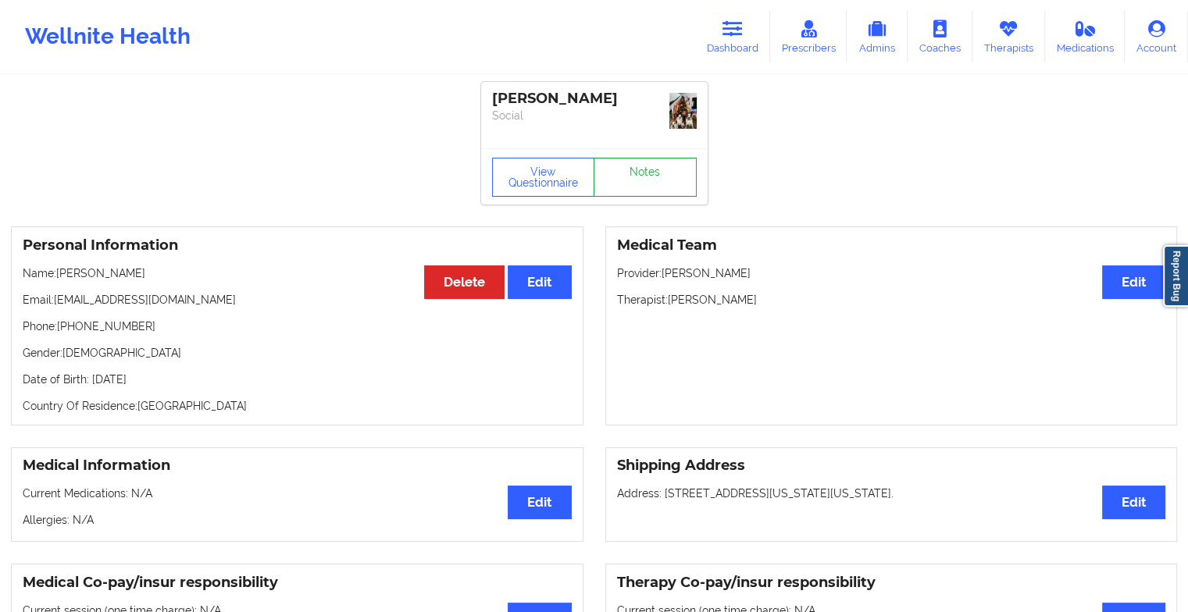
click at [639, 166] on link "Notes" at bounding box center [644, 177] width 103 height 39
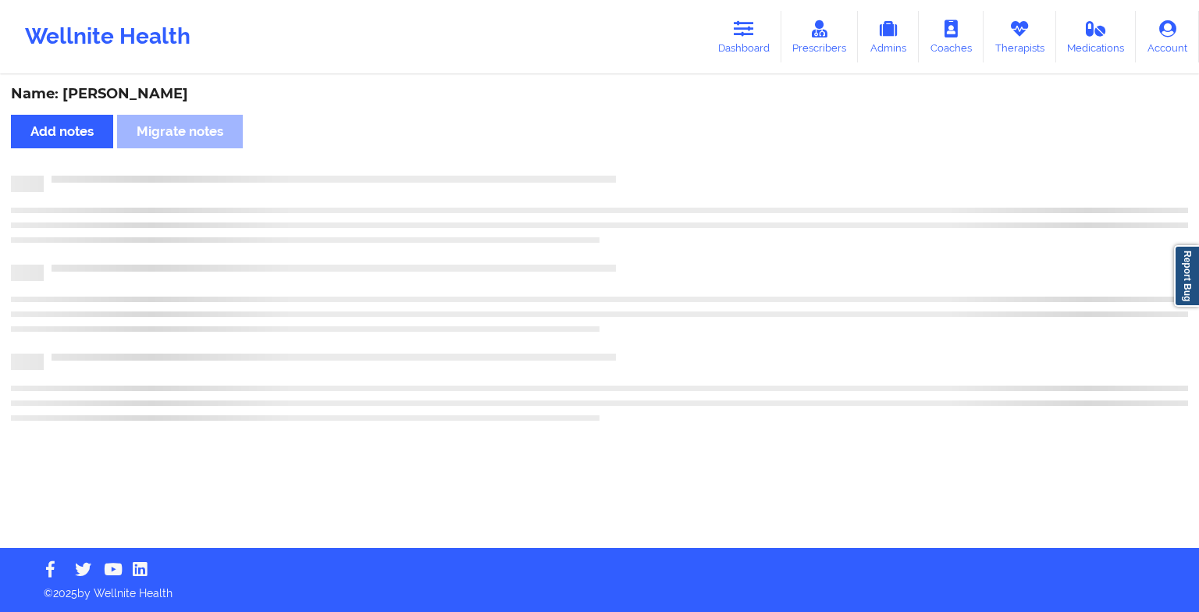
click at [639, 166] on div "Name: [PERSON_NAME] Add notes Migrate notes" at bounding box center [599, 313] width 1199 height 472
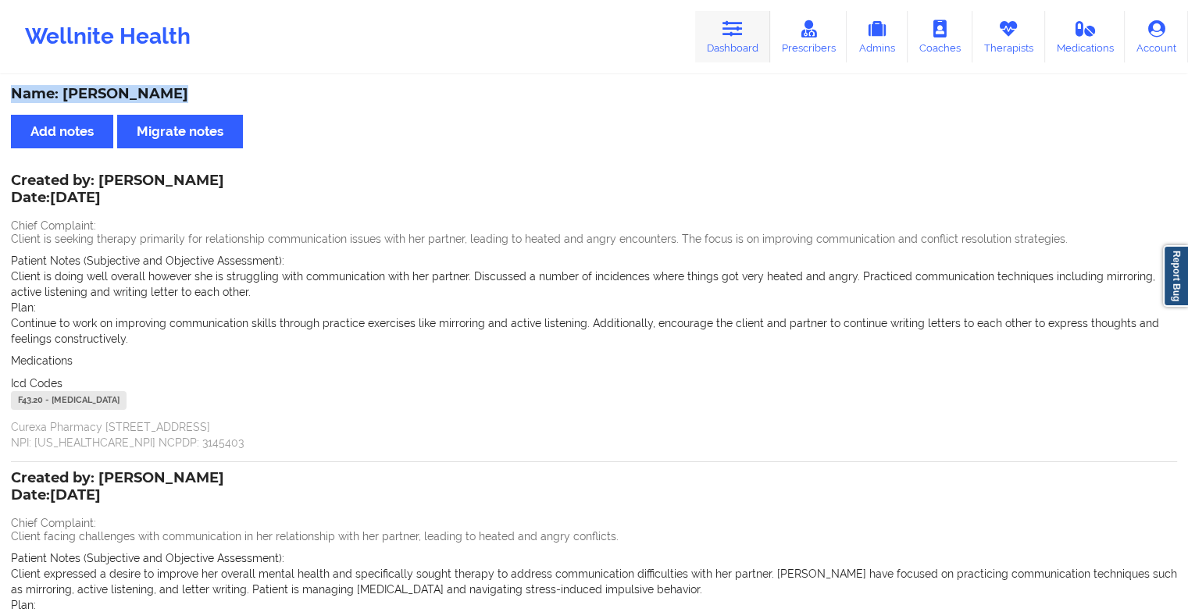
drag, startPoint x: 712, startPoint y: 73, endPoint x: 734, endPoint y: 11, distance: 66.2
click at [734, 11] on div "Wellnite Health Dashboard Prescribers Admins Coaches Therapists Medications Acc…" at bounding box center [594, 406] width 1188 height 812
click at [734, 11] on link "Dashboard" at bounding box center [732, 37] width 75 height 52
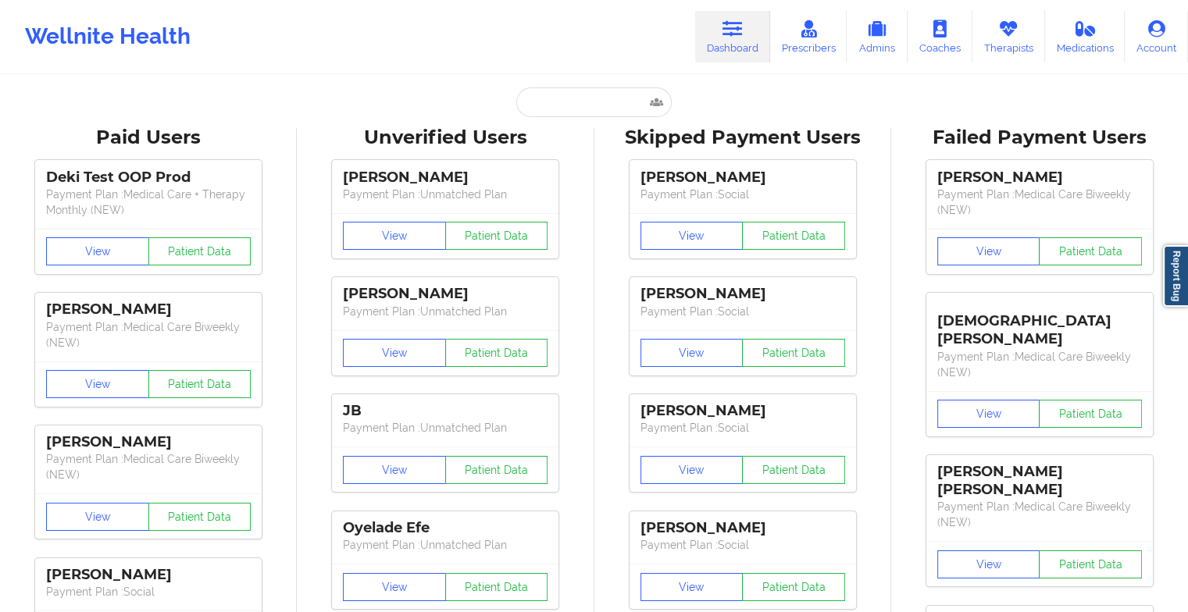
click at [535, 98] on input "text" at bounding box center [593, 102] width 155 height 30
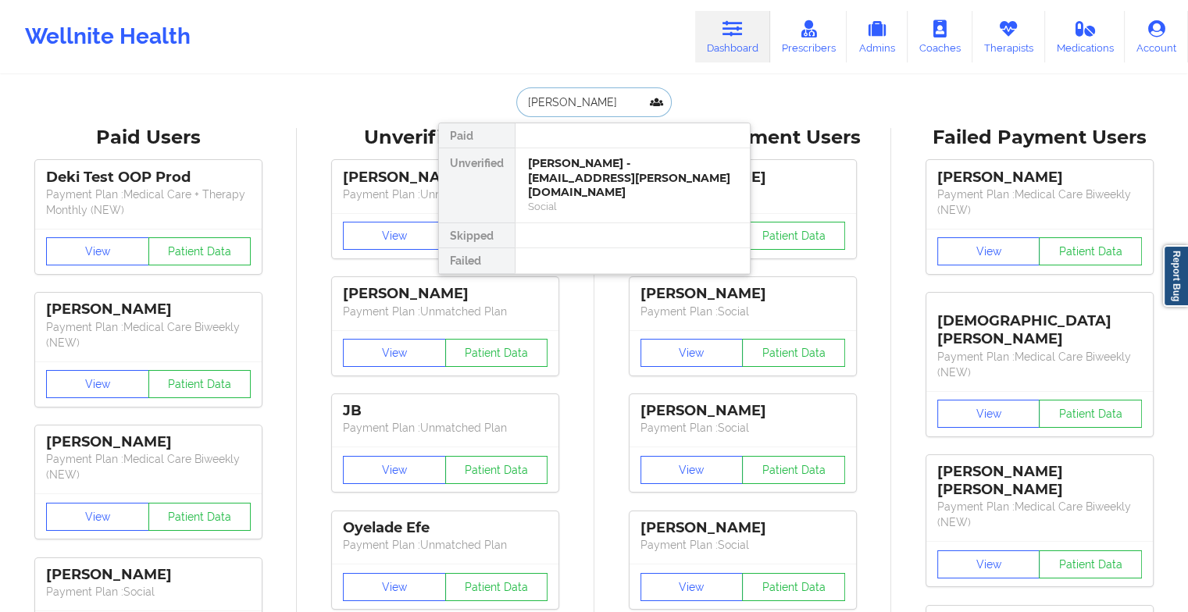
type input "[PERSON_NAME]"
click at [576, 169] on div "[PERSON_NAME] - [PERSON_NAME][EMAIL_ADDRESS][DOMAIN_NAME]" at bounding box center [632, 170] width 209 height 29
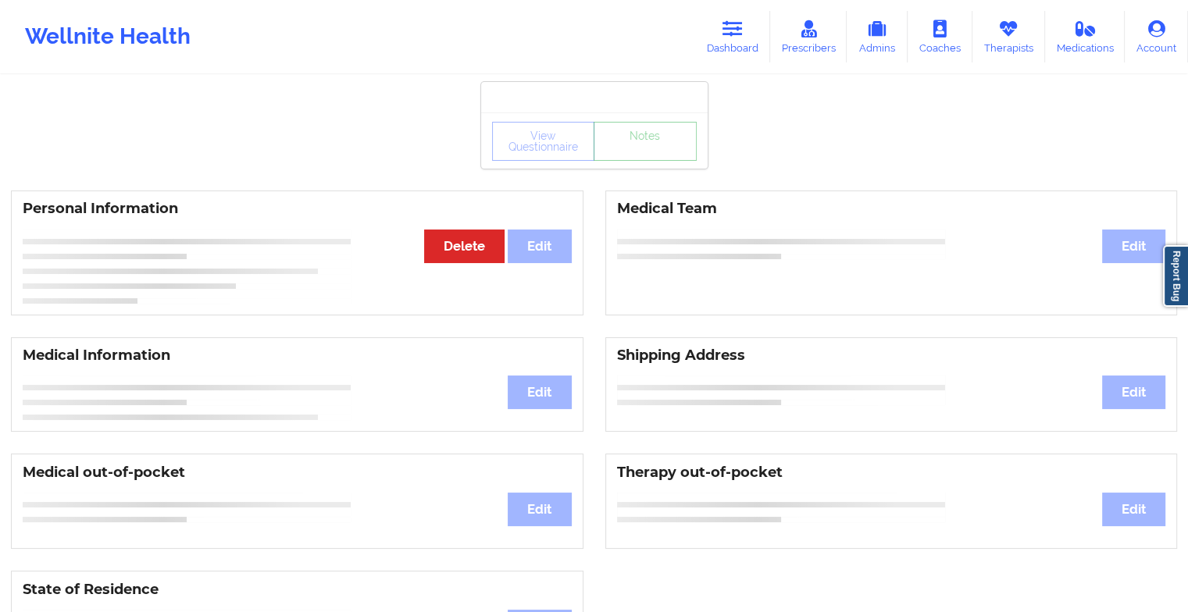
click at [644, 159] on link "Notes" at bounding box center [644, 141] width 103 height 39
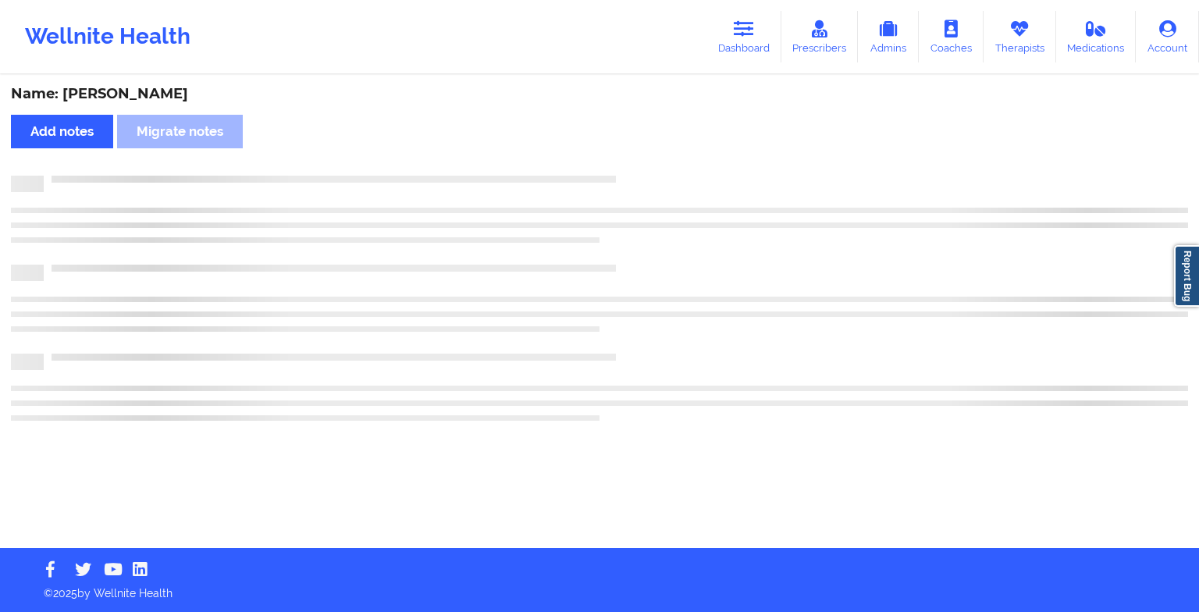
click at [644, 159] on div "Name: [PERSON_NAME] Add notes Migrate notes" at bounding box center [599, 313] width 1199 height 472
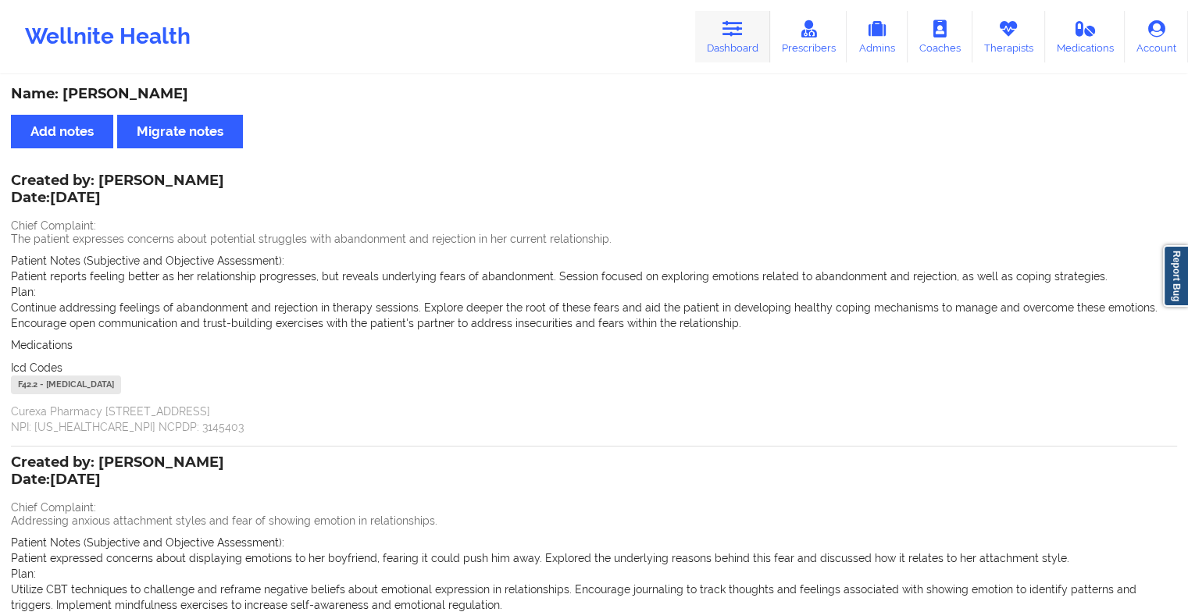
click at [724, 41] on link "Dashboard" at bounding box center [732, 37] width 75 height 52
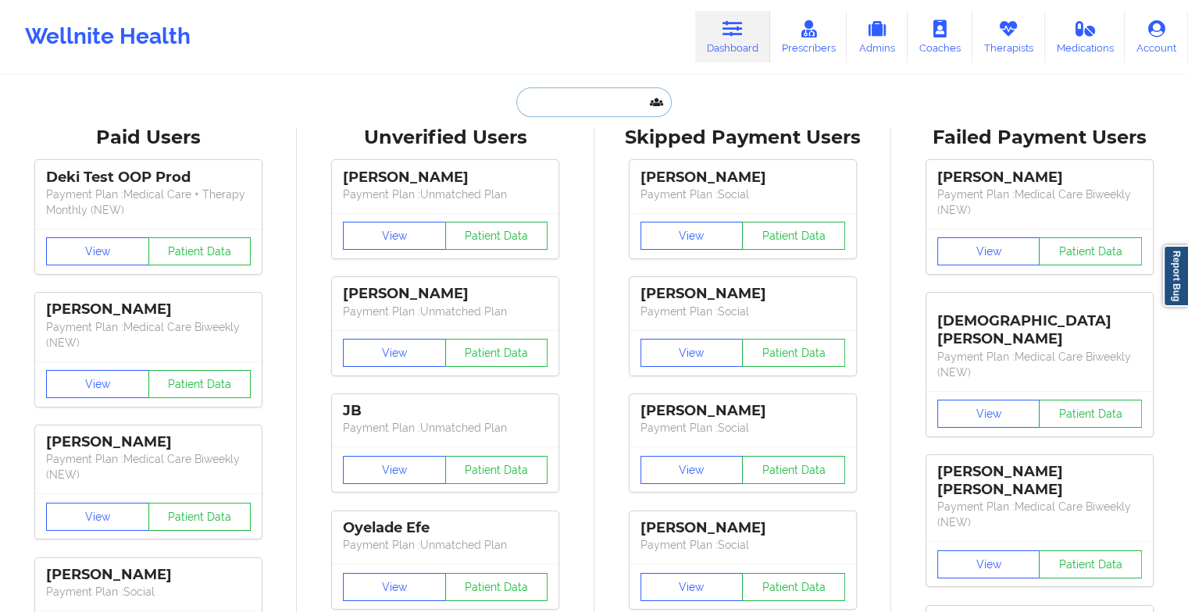
click at [586, 99] on input "text" at bounding box center [593, 102] width 155 height 30
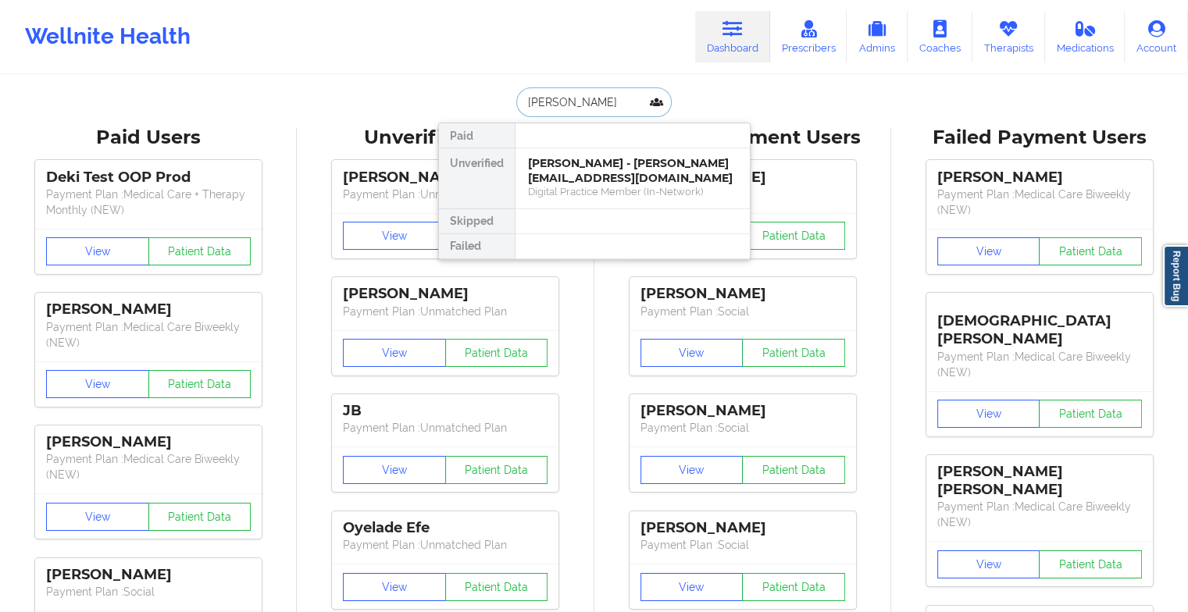
type input "[PERSON_NAME]"
click at [619, 177] on div "[PERSON_NAME] - [EMAIL_ADDRESS][DOMAIN_NAME]" at bounding box center [632, 170] width 209 height 29
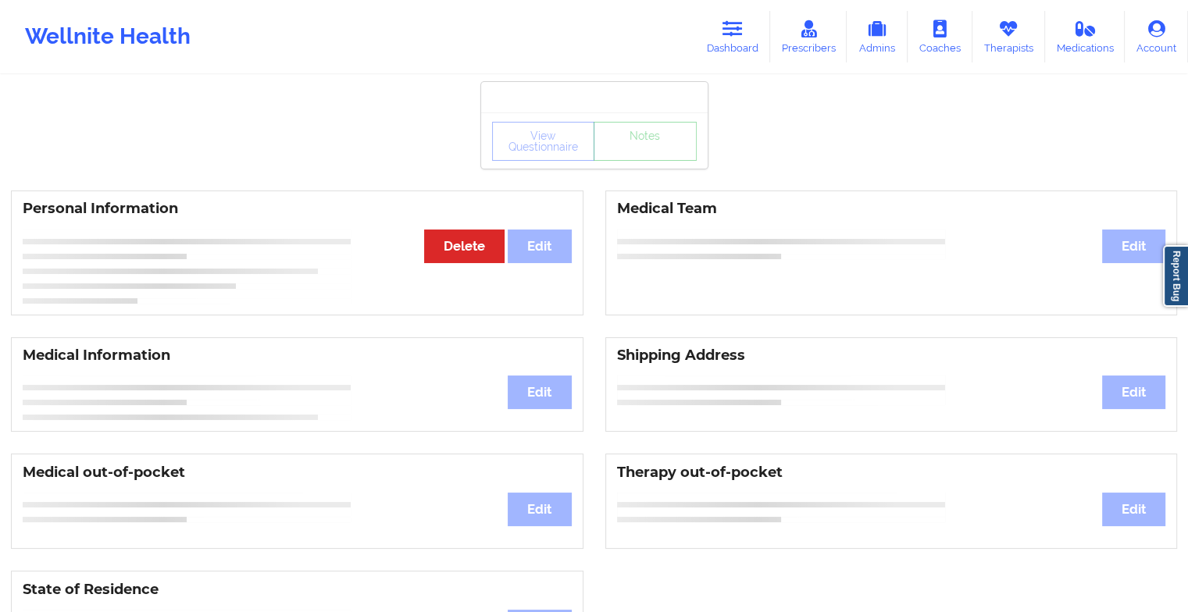
click at [651, 159] on div "View Questionnaire Notes" at bounding box center [594, 141] width 205 height 39
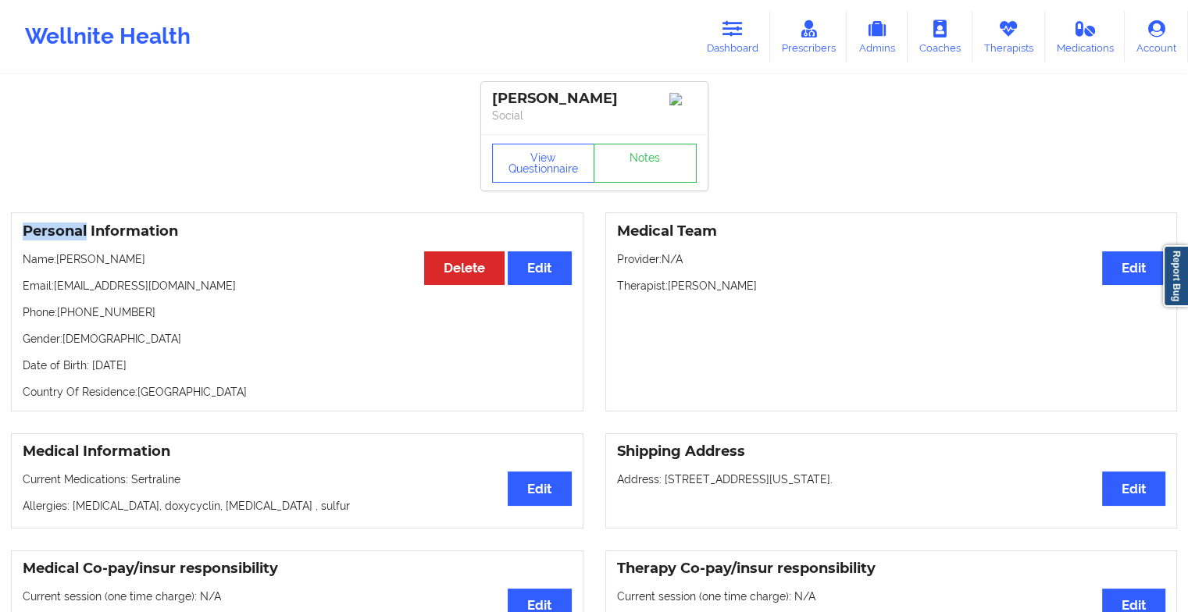
click at [651, 159] on div "View Questionnaire Notes" at bounding box center [594, 163] width 205 height 39
click at [651, 159] on link "Notes" at bounding box center [644, 163] width 103 height 39
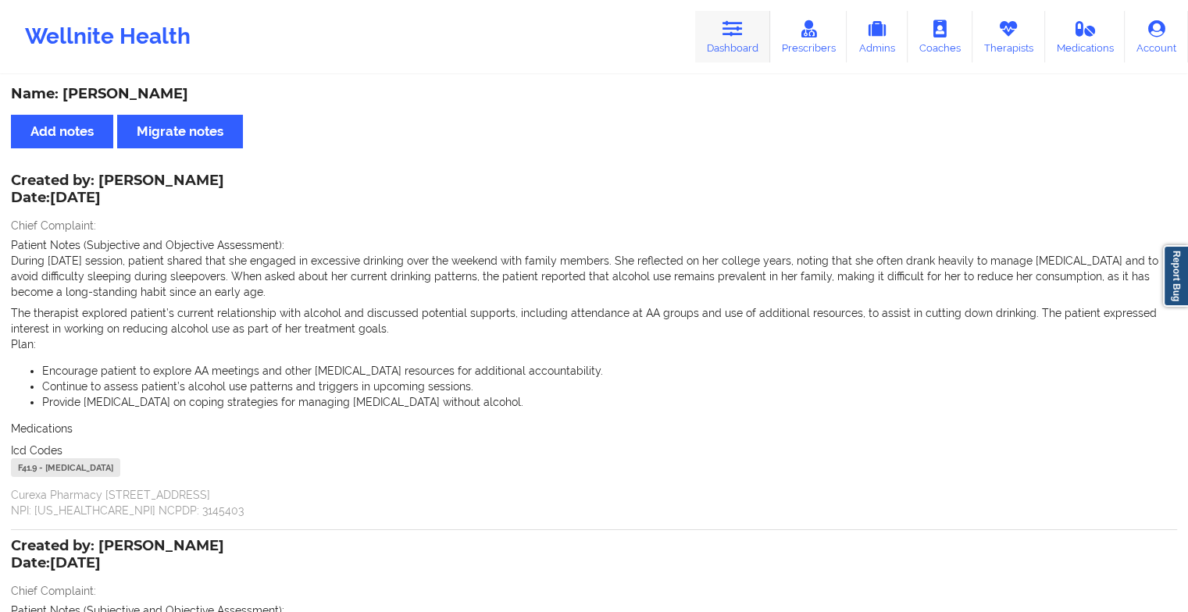
click at [732, 32] on icon at bounding box center [732, 28] width 20 height 17
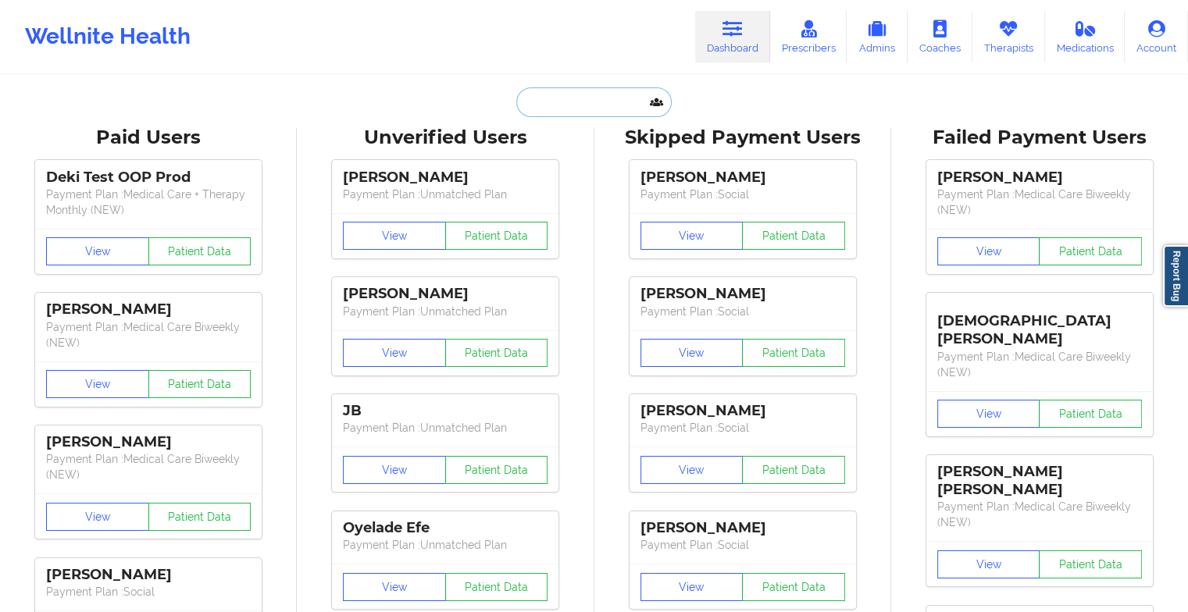
click at [559, 100] on input "text" at bounding box center [593, 102] width 155 height 30
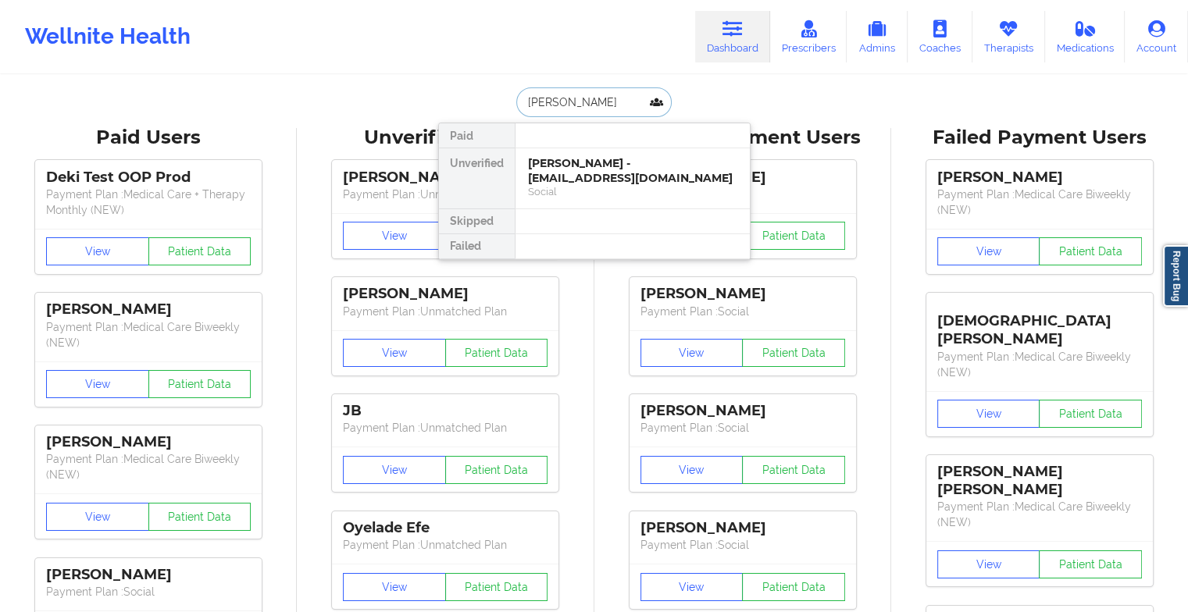
type input "[PERSON_NAME]"
click at [601, 176] on div "[PERSON_NAME] - [EMAIL_ADDRESS][DOMAIN_NAME]" at bounding box center [632, 170] width 209 height 29
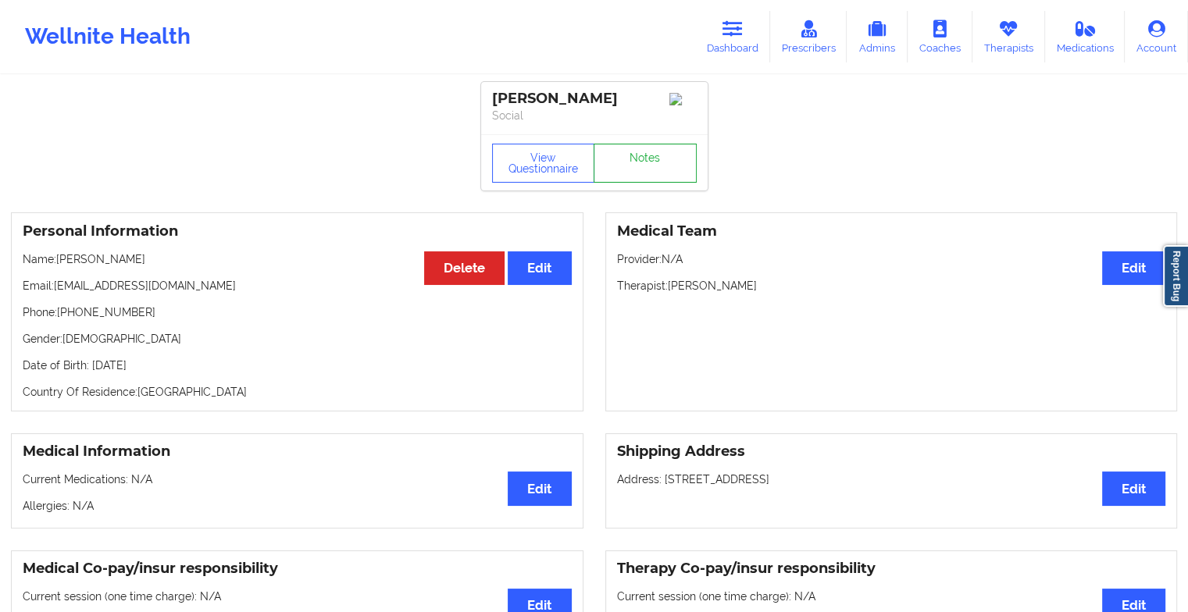
click at [635, 172] on link "Notes" at bounding box center [644, 163] width 103 height 39
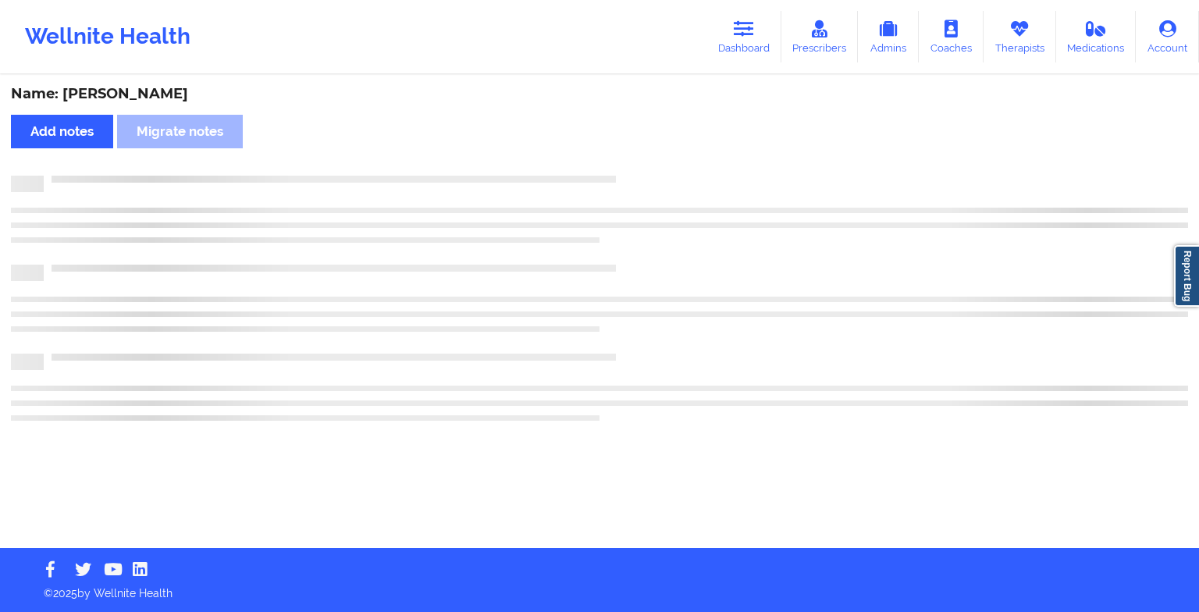
click at [635, 172] on div "Name: [PERSON_NAME] Add notes Migrate notes" at bounding box center [599, 313] width 1199 height 472
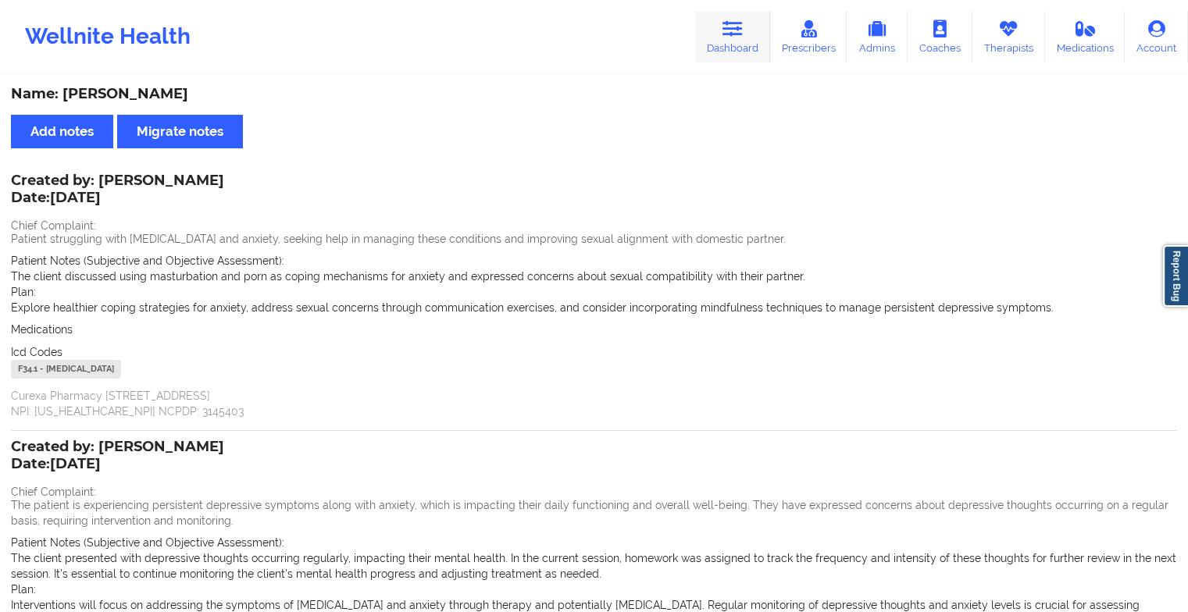
click at [707, 36] on link "Dashboard" at bounding box center [732, 37] width 75 height 52
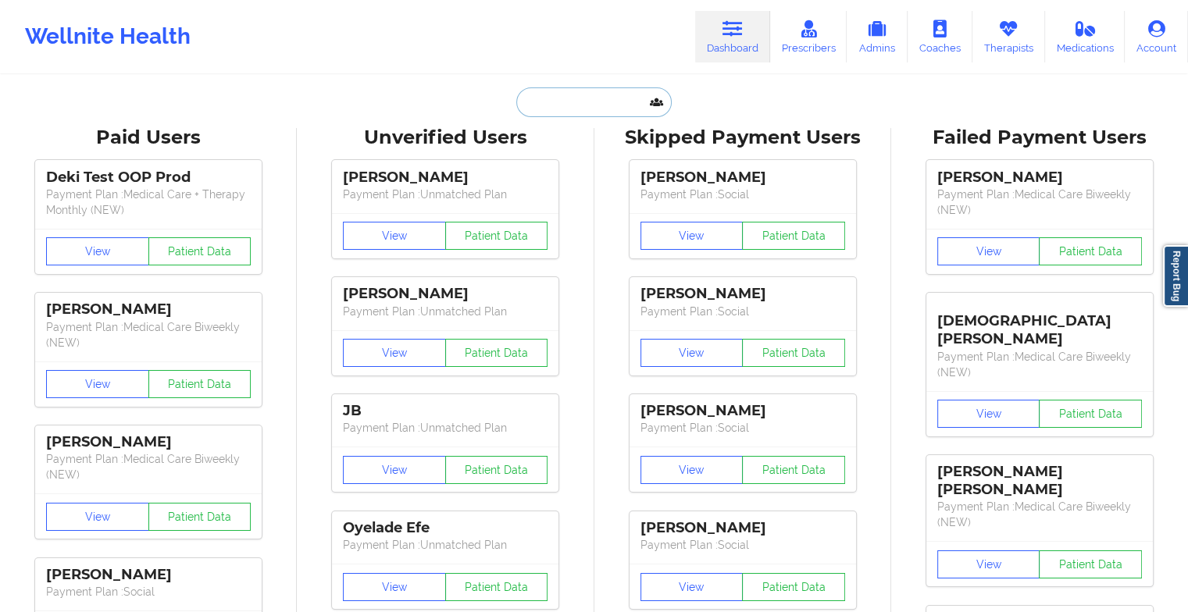
click at [599, 102] on input "text" at bounding box center [593, 102] width 155 height 30
type input "g"
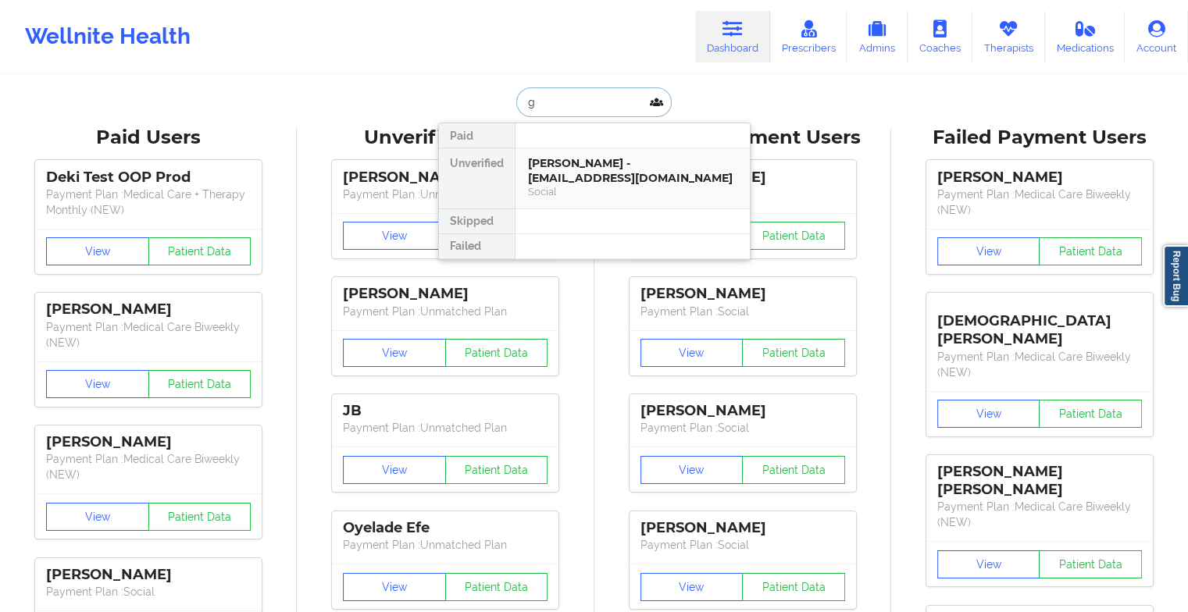
click at [584, 184] on div "[PERSON_NAME] - [EMAIL_ADDRESS][DOMAIN_NAME]" at bounding box center [632, 170] width 209 height 29
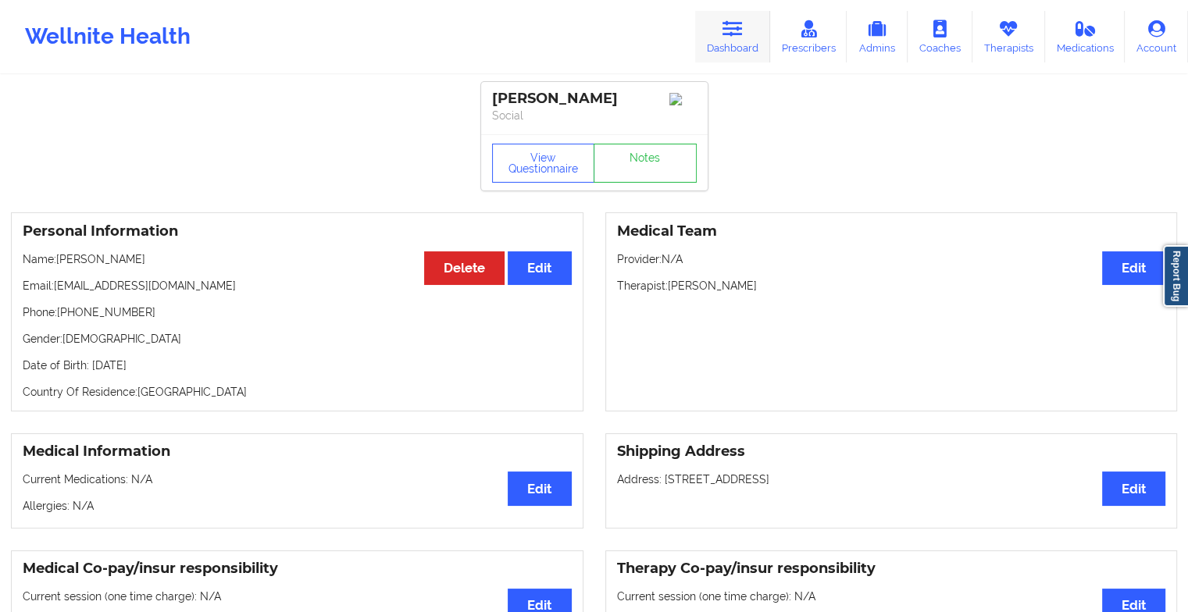
click at [718, 37] on link "Dashboard" at bounding box center [732, 37] width 75 height 52
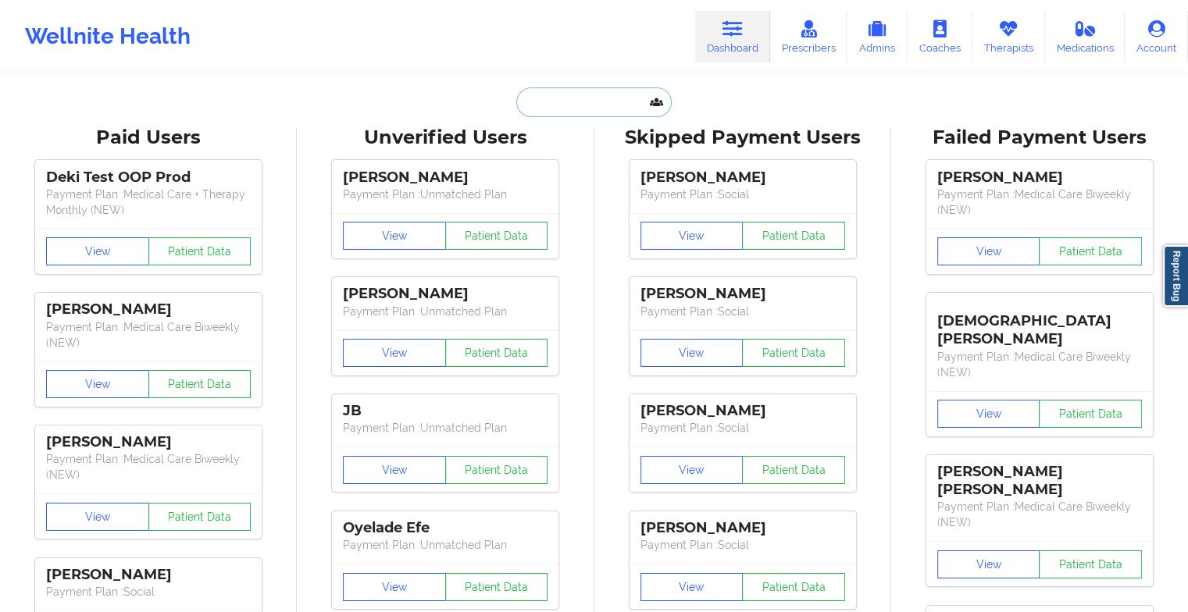
click at [584, 107] on input "text" at bounding box center [593, 102] width 155 height 30
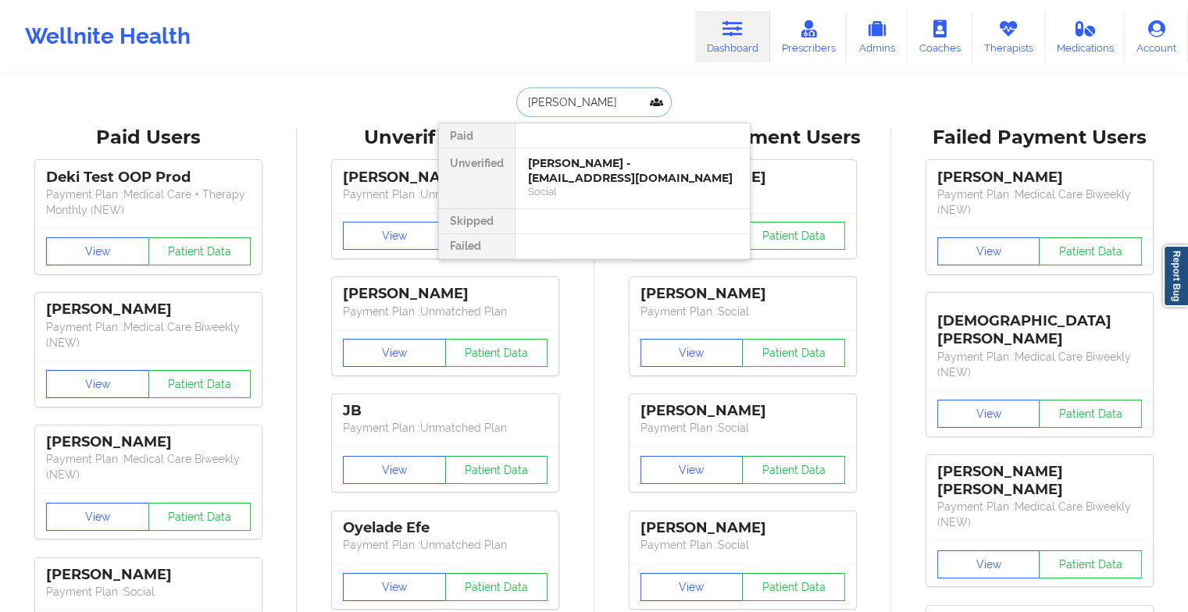
type input "[PERSON_NAME]"
click at [587, 162] on div "[PERSON_NAME] - [EMAIL_ADDRESS][DOMAIN_NAME]" at bounding box center [632, 170] width 209 height 29
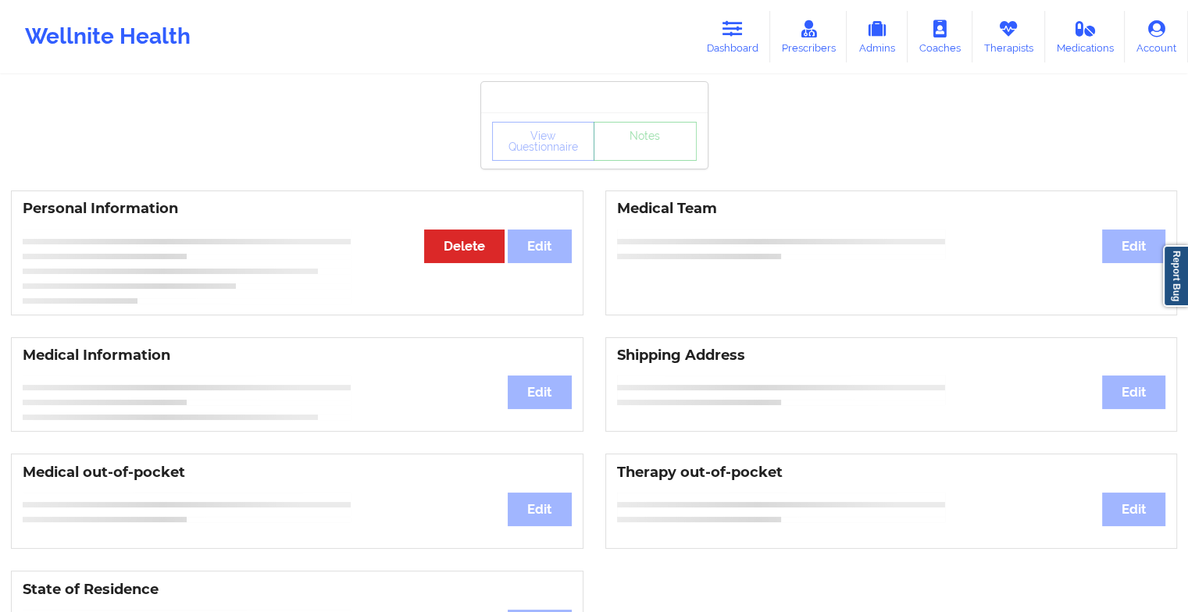
click at [645, 164] on div "View Questionnaire Notes" at bounding box center [594, 140] width 226 height 56
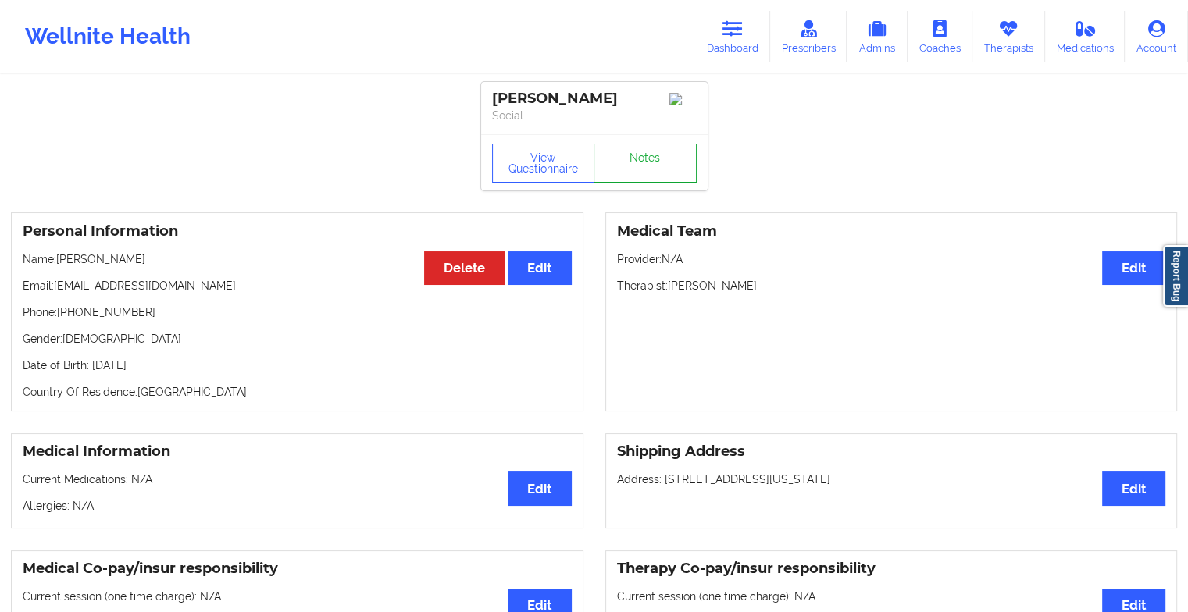
click at [645, 164] on link "Notes" at bounding box center [644, 163] width 103 height 39
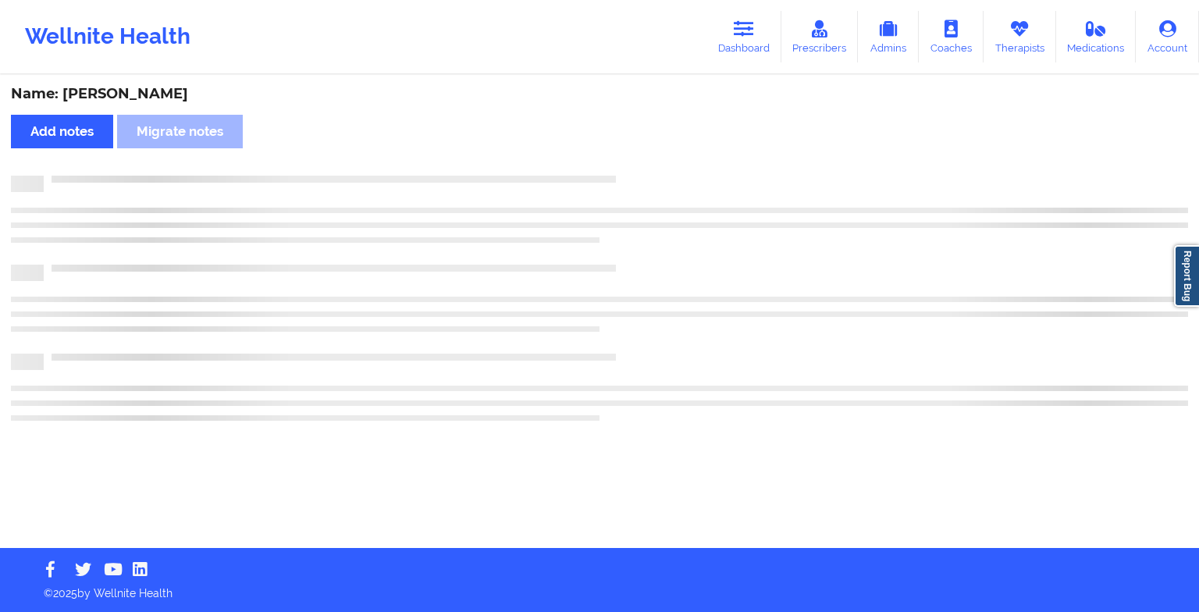
click at [645, 164] on div "Name: [PERSON_NAME] Add notes Migrate notes" at bounding box center [599, 313] width 1199 height 472
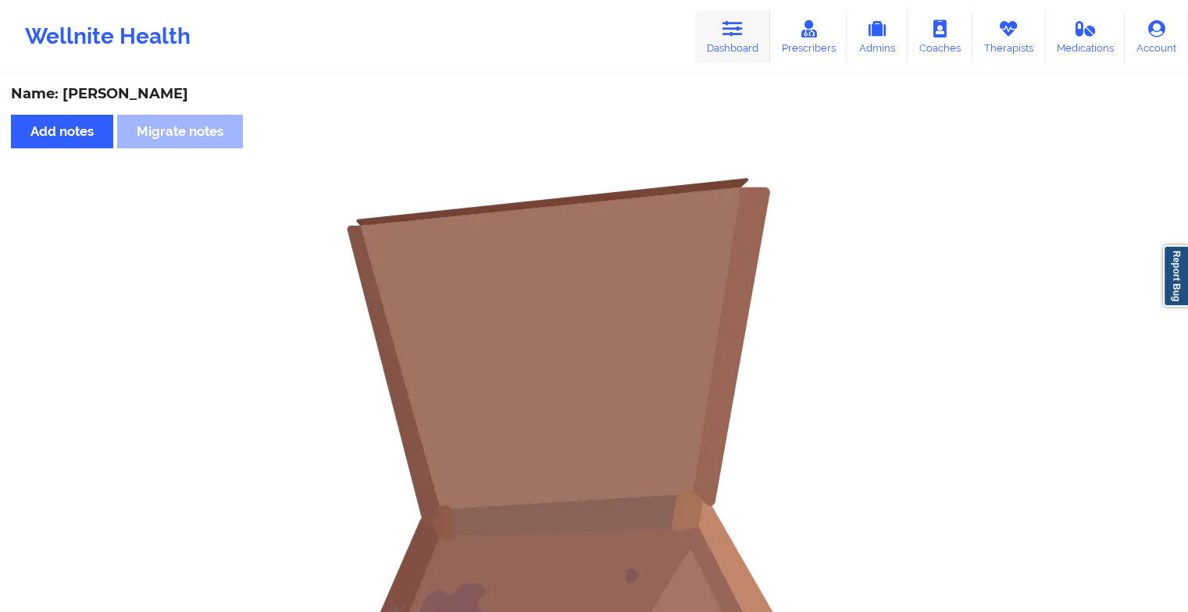
click at [726, 31] on icon at bounding box center [732, 28] width 20 height 17
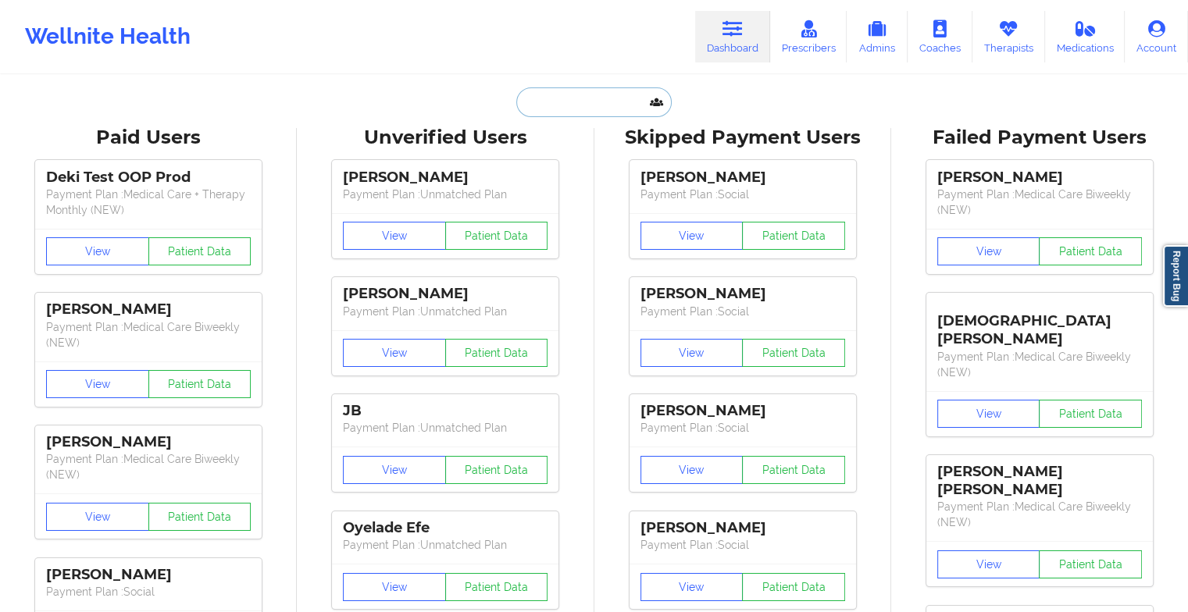
click at [593, 99] on input "text" at bounding box center [593, 102] width 155 height 30
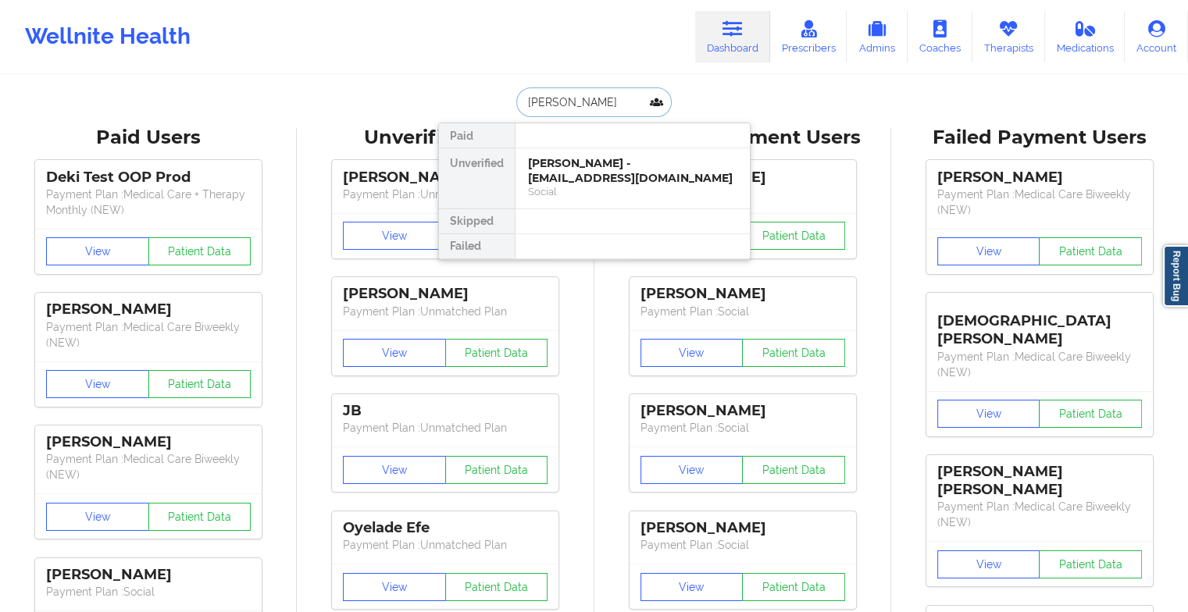
type input "[PERSON_NAME] [PERSON_NAME]"
click at [593, 175] on div "[PERSON_NAME] - [EMAIL_ADDRESS][DOMAIN_NAME]" at bounding box center [632, 170] width 209 height 29
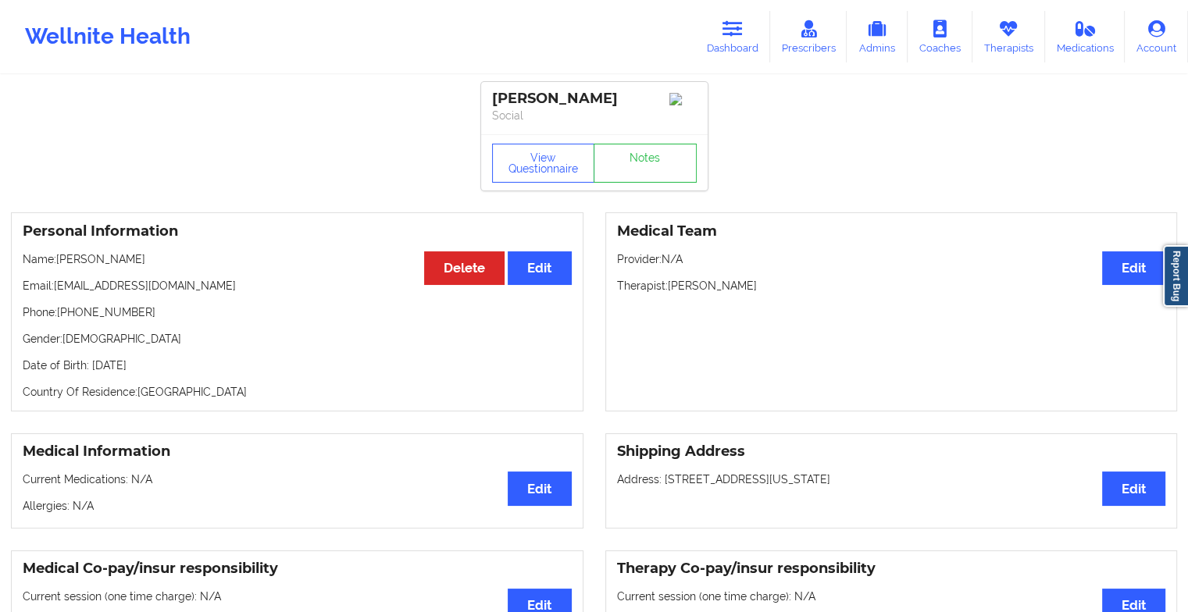
click at [640, 153] on div "View Questionnaire Notes" at bounding box center [594, 163] width 205 height 39
click at [640, 153] on link "Notes" at bounding box center [644, 163] width 103 height 39
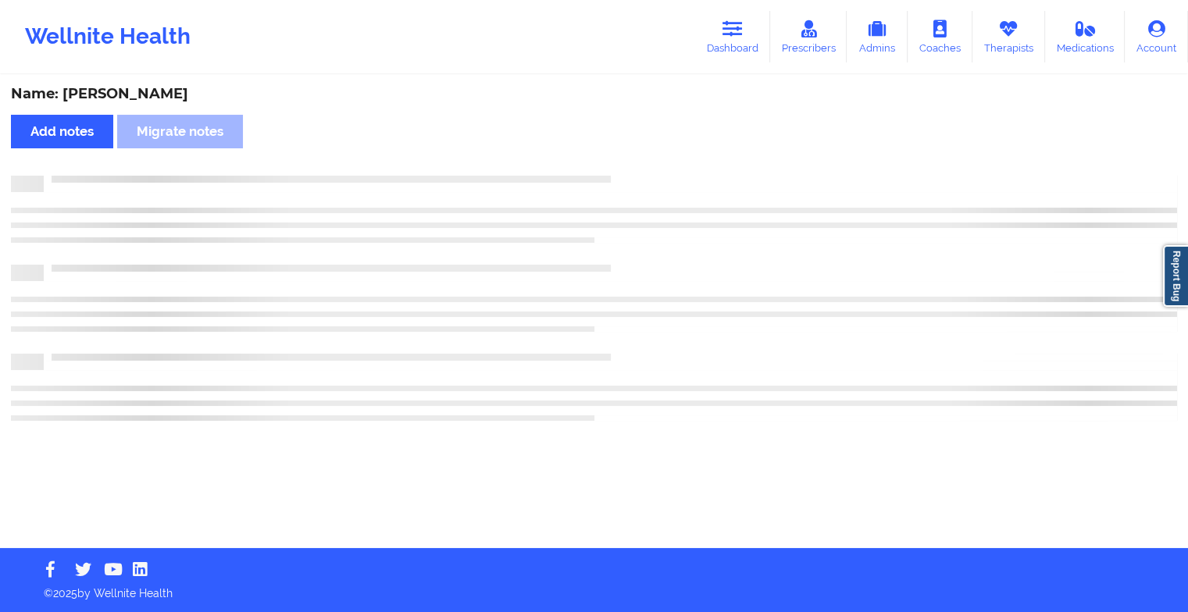
click at [640, 153] on div "Name: [PERSON_NAME] Add notes Migrate notes" at bounding box center [594, 313] width 1188 height 472
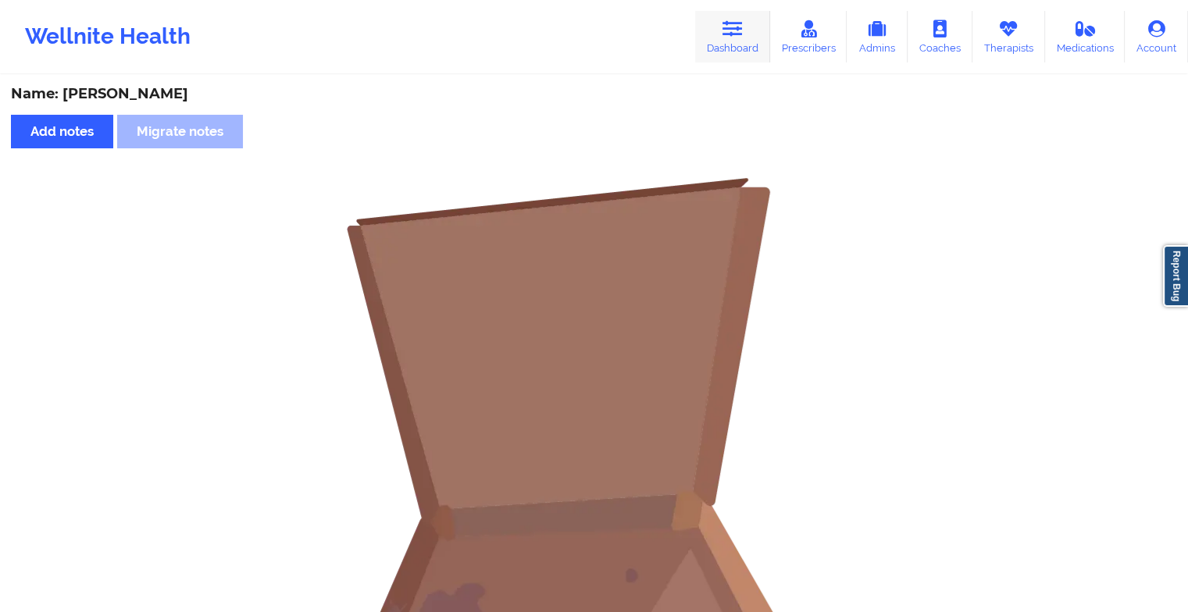
click at [718, 37] on link "Dashboard" at bounding box center [732, 37] width 75 height 52
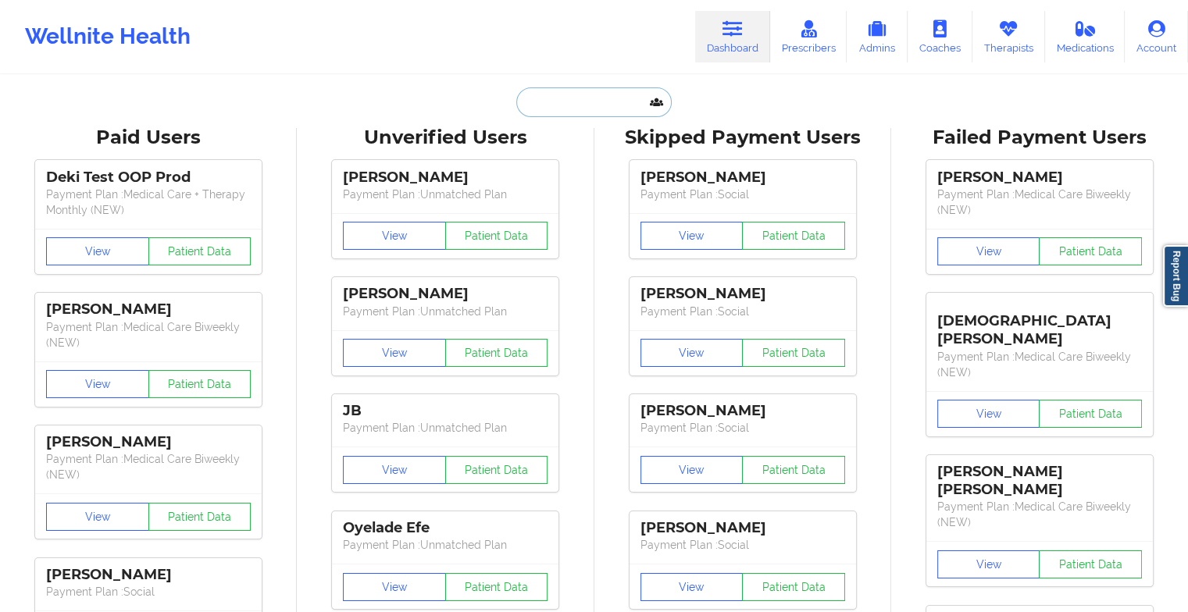
click at [575, 102] on input "text" at bounding box center [593, 102] width 155 height 30
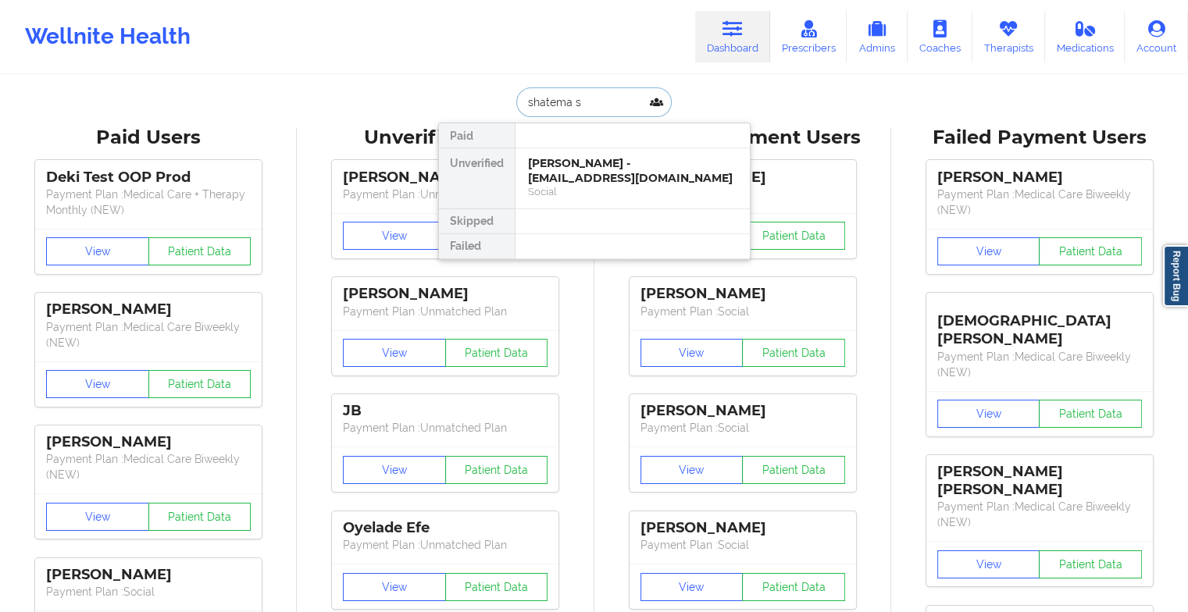
type input "shatema sm"
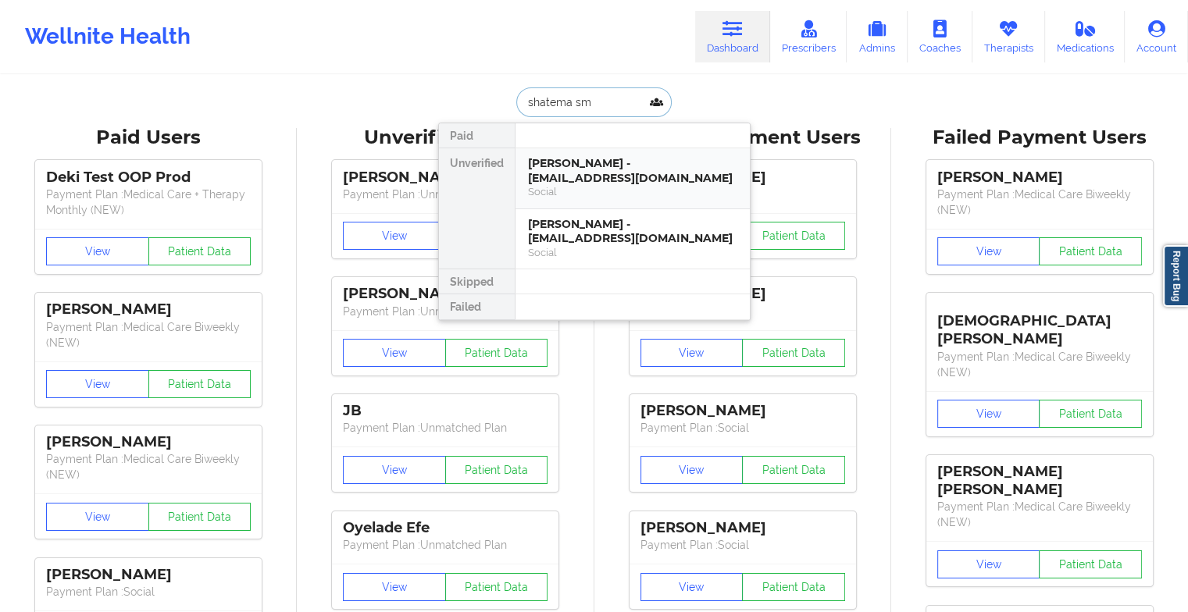
click at [567, 165] on div "[PERSON_NAME] - [EMAIL_ADDRESS][DOMAIN_NAME]" at bounding box center [632, 170] width 209 height 29
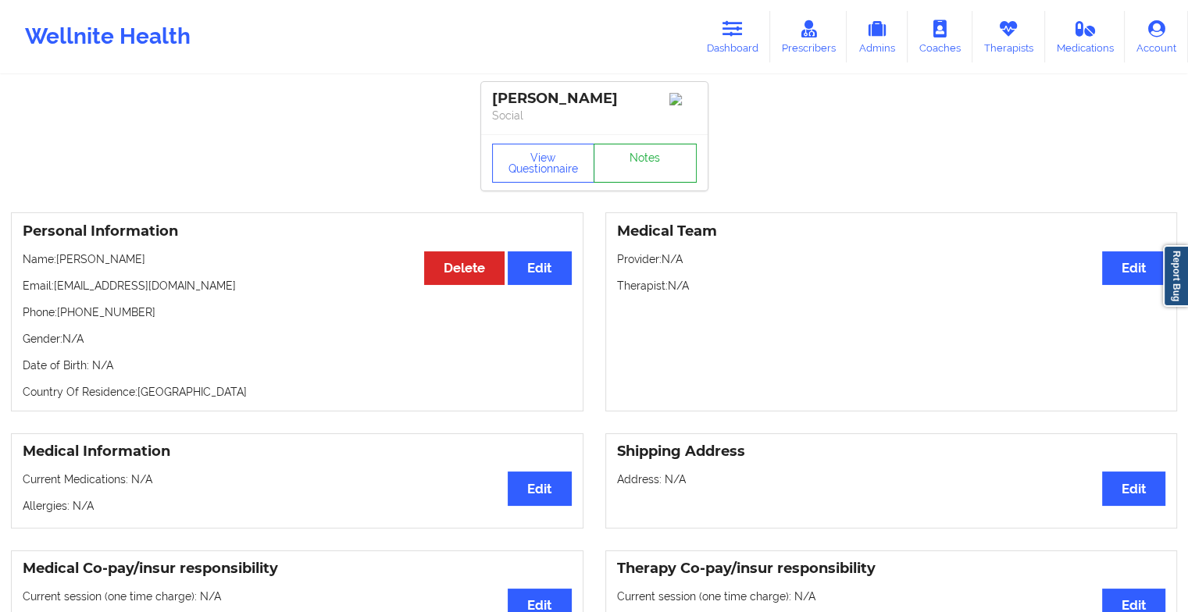
click at [647, 159] on link "Notes" at bounding box center [644, 163] width 103 height 39
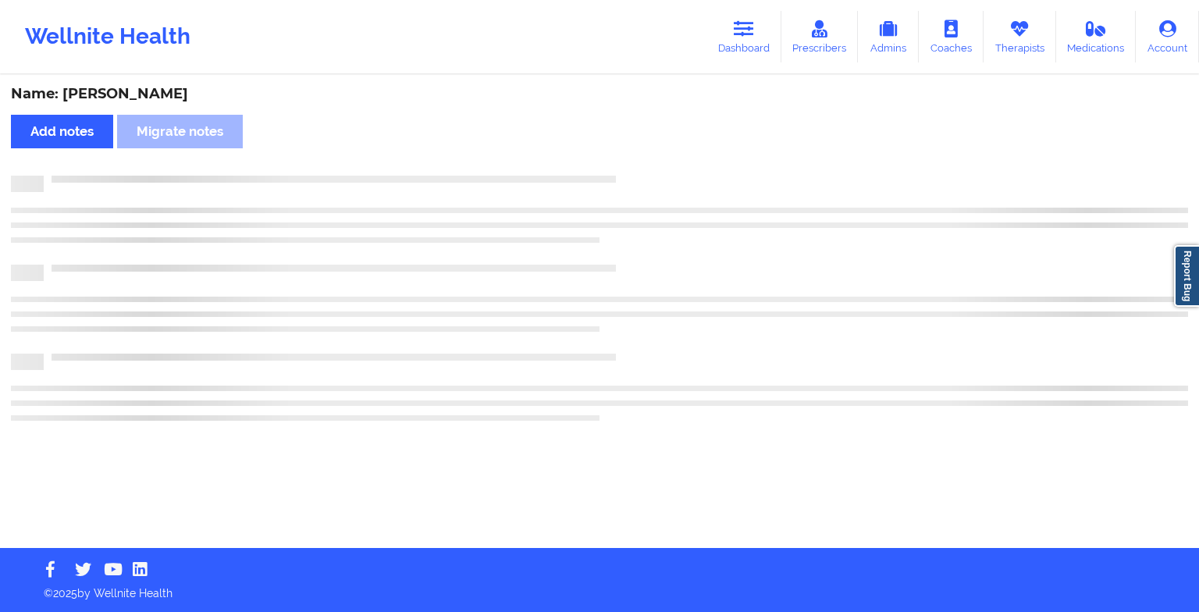
click at [647, 159] on div "Name: [PERSON_NAME] Add notes Migrate notes" at bounding box center [599, 313] width 1199 height 472
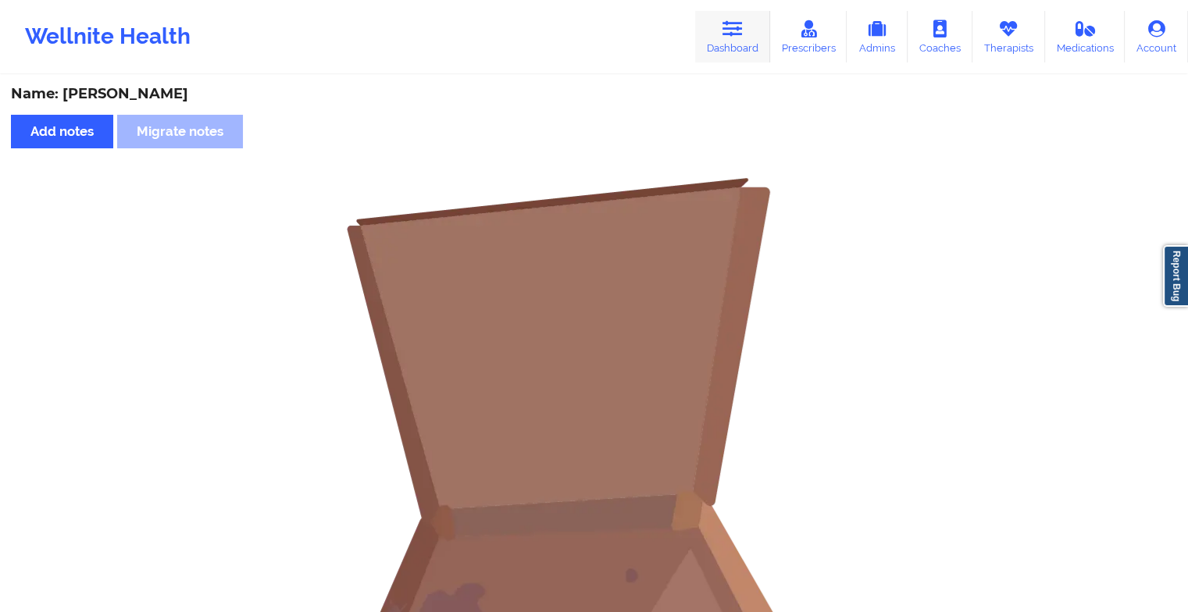
click at [743, 44] on link "Dashboard" at bounding box center [732, 37] width 75 height 52
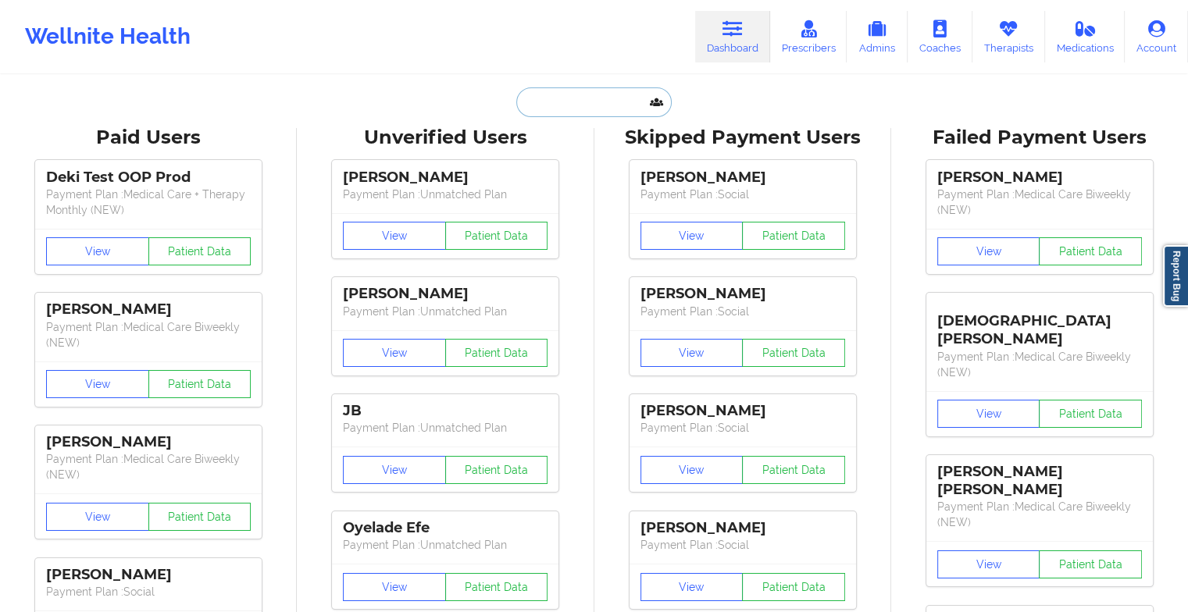
click at [621, 93] on input "text" at bounding box center [593, 102] width 155 height 30
type input "s"
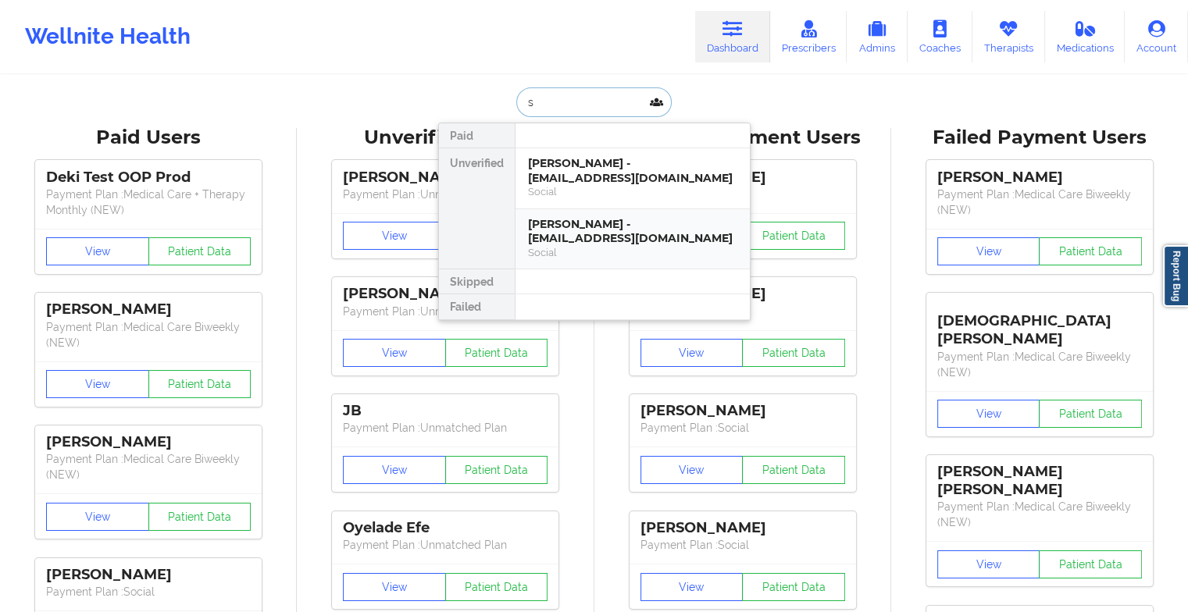
click at [554, 235] on div "[PERSON_NAME] - [EMAIL_ADDRESS][DOMAIN_NAME]" at bounding box center [632, 231] width 209 height 29
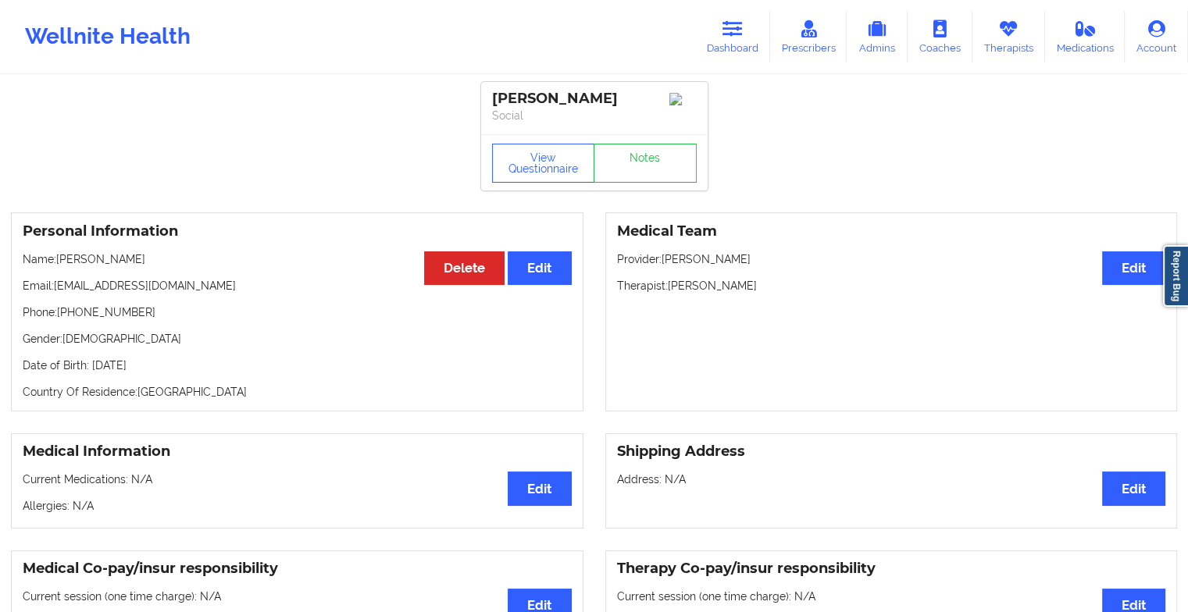
click at [622, 144] on div "View Questionnaire Notes" at bounding box center [594, 162] width 226 height 56
click at [625, 162] on link "Notes" at bounding box center [644, 163] width 103 height 39
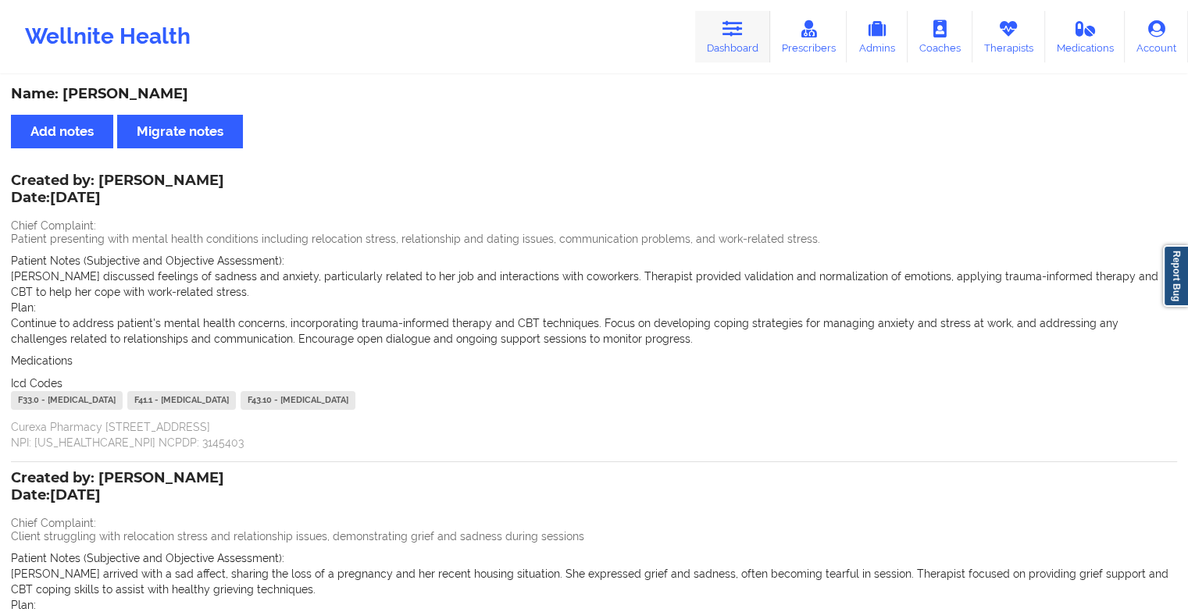
click at [721, 55] on link "Dashboard" at bounding box center [732, 37] width 75 height 52
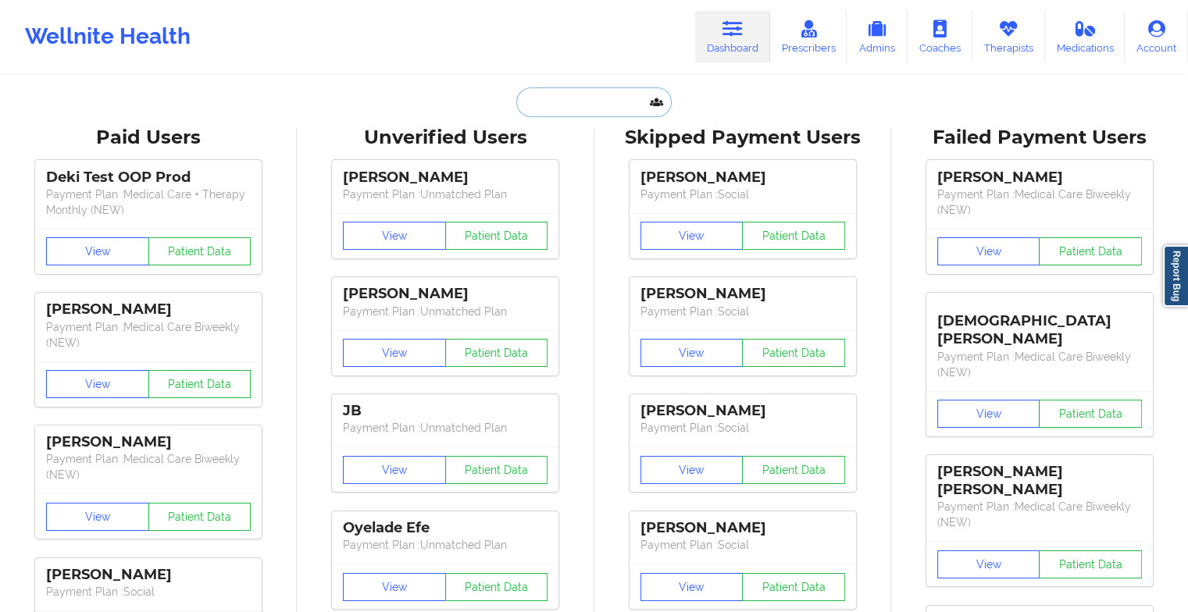
click at [538, 96] on input "text" at bounding box center [593, 102] width 155 height 30
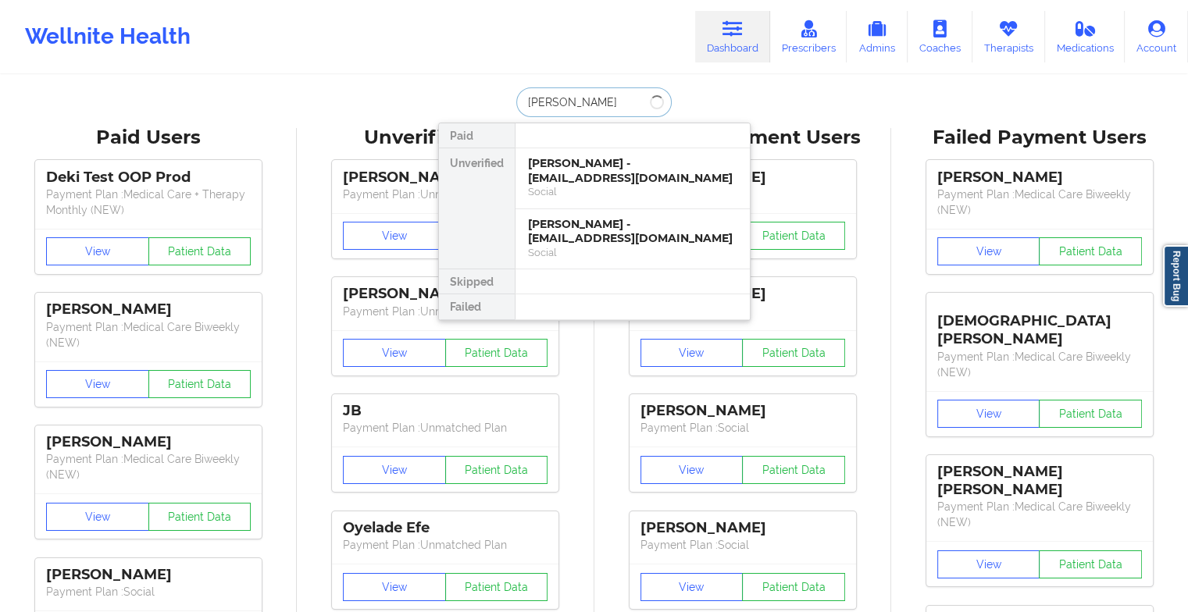
type input "[PERSON_NAME]"
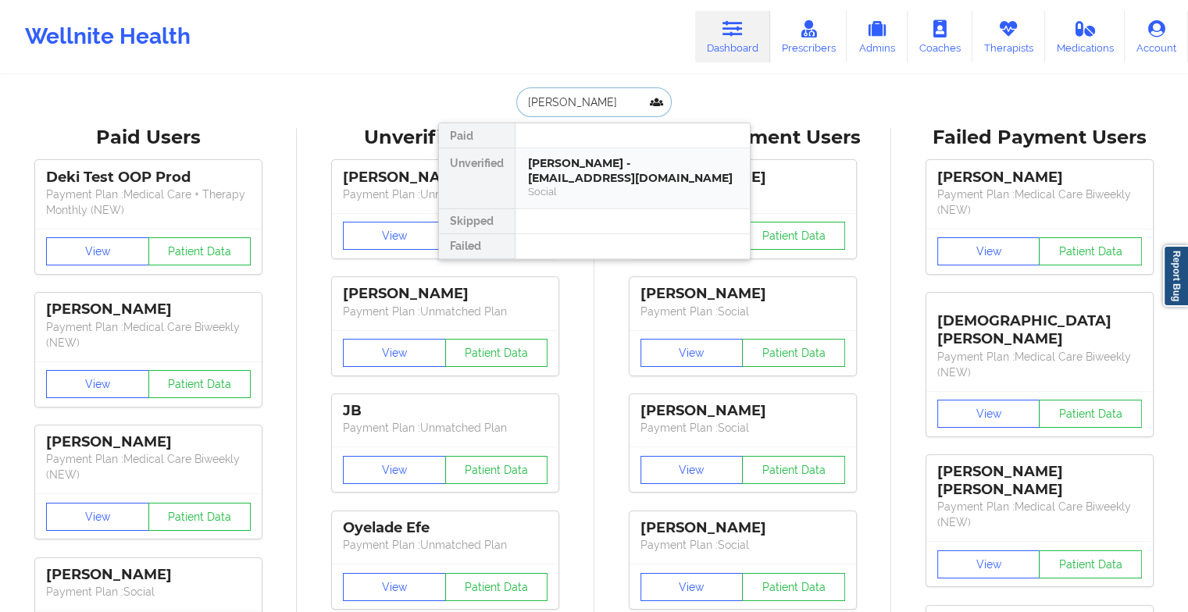
click at [590, 175] on div "[PERSON_NAME] - [EMAIL_ADDRESS][DOMAIN_NAME]" at bounding box center [632, 170] width 209 height 29
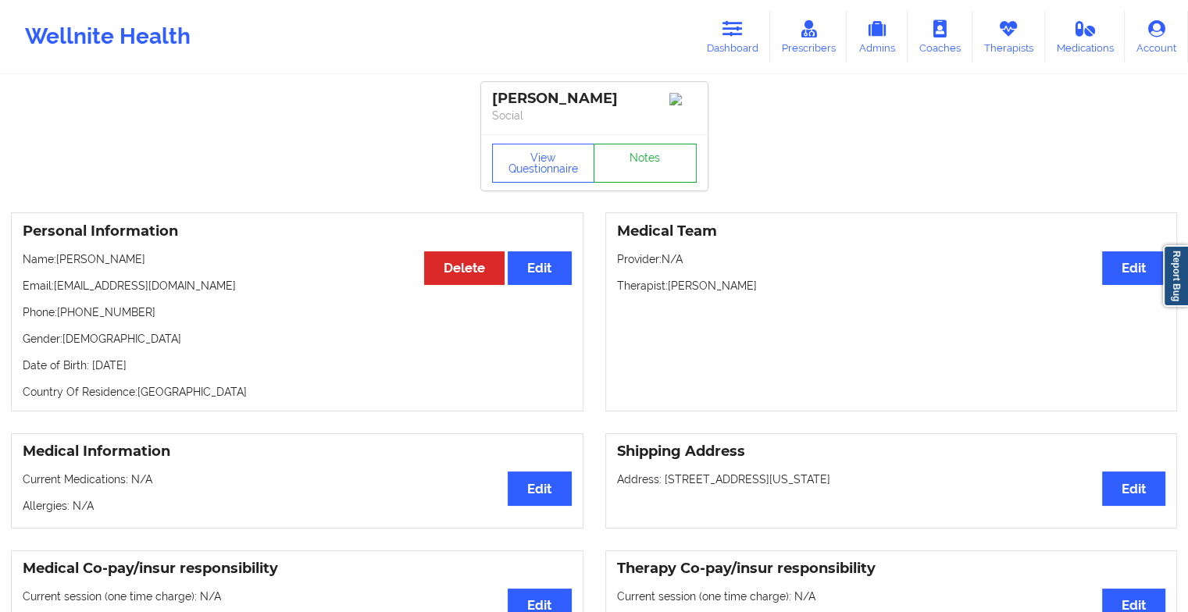
click at [622, 167] on link "Notes" at bounding box center [644, 163] width 103 height 39
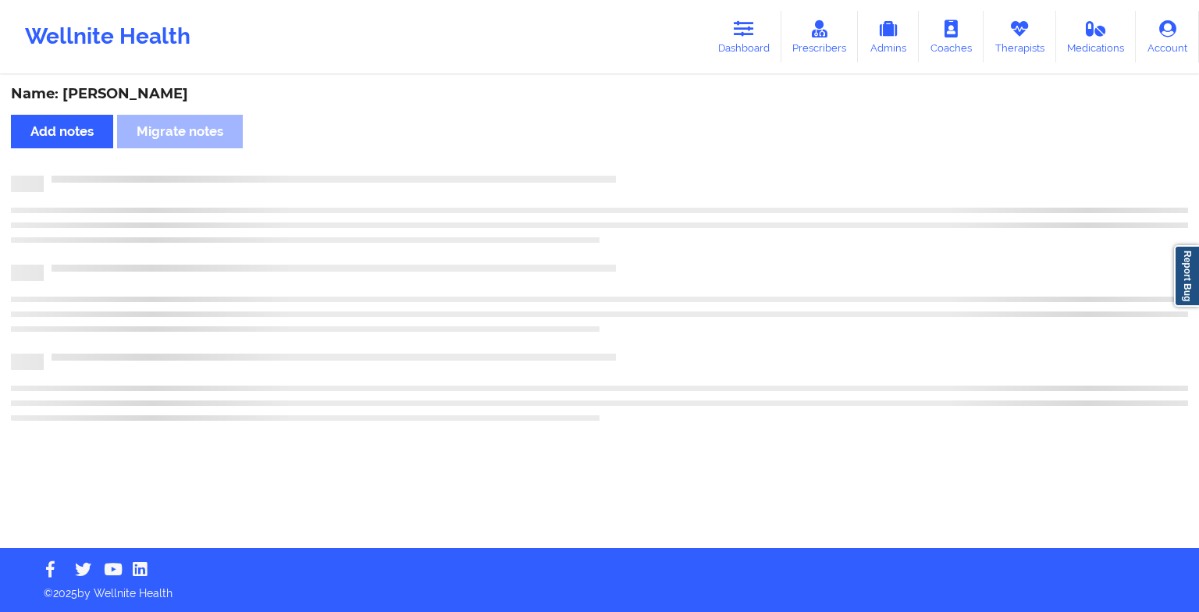
click at [622, 167] on div "Name: [PERSON_NAME] Add notes Migrate notes" at bounding box center [599, 313] width 1199 height 472
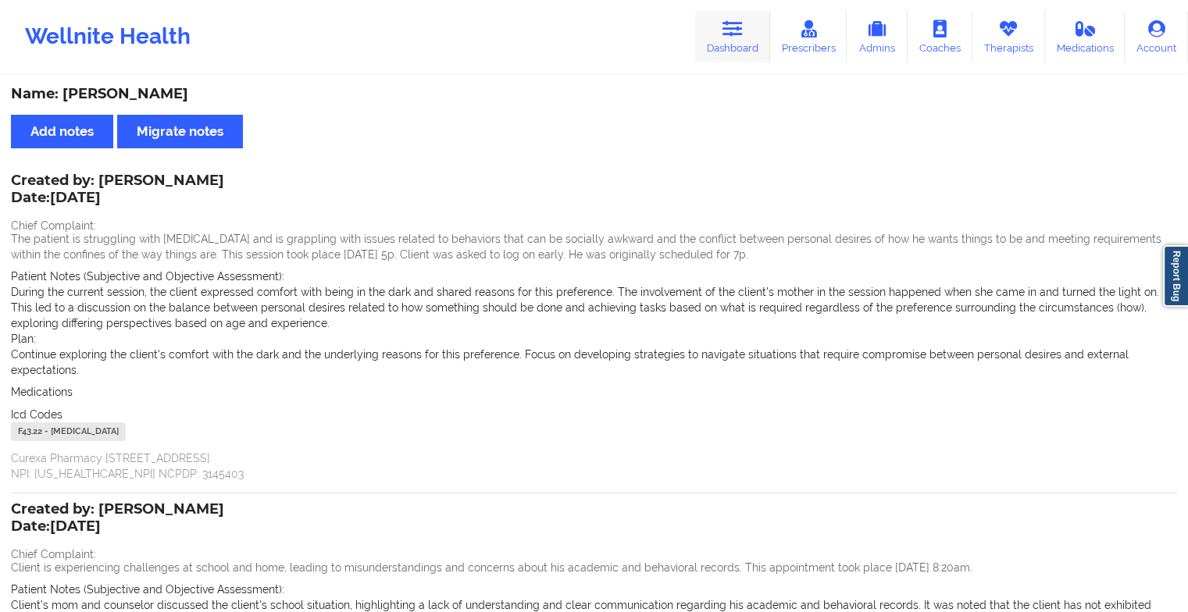
click at [720, 61] on link "Dashboard" at bounding box center [732, 37] width 75 height 52
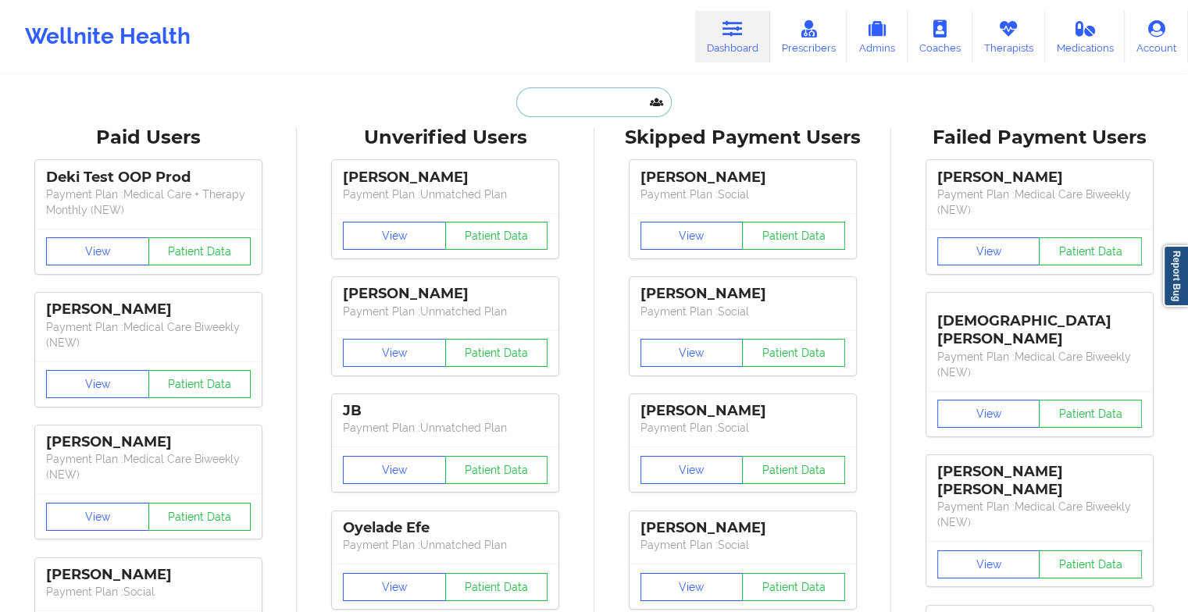
click at [597, 99] on input "text" at bounding box center [593, 102] width 155 height 30
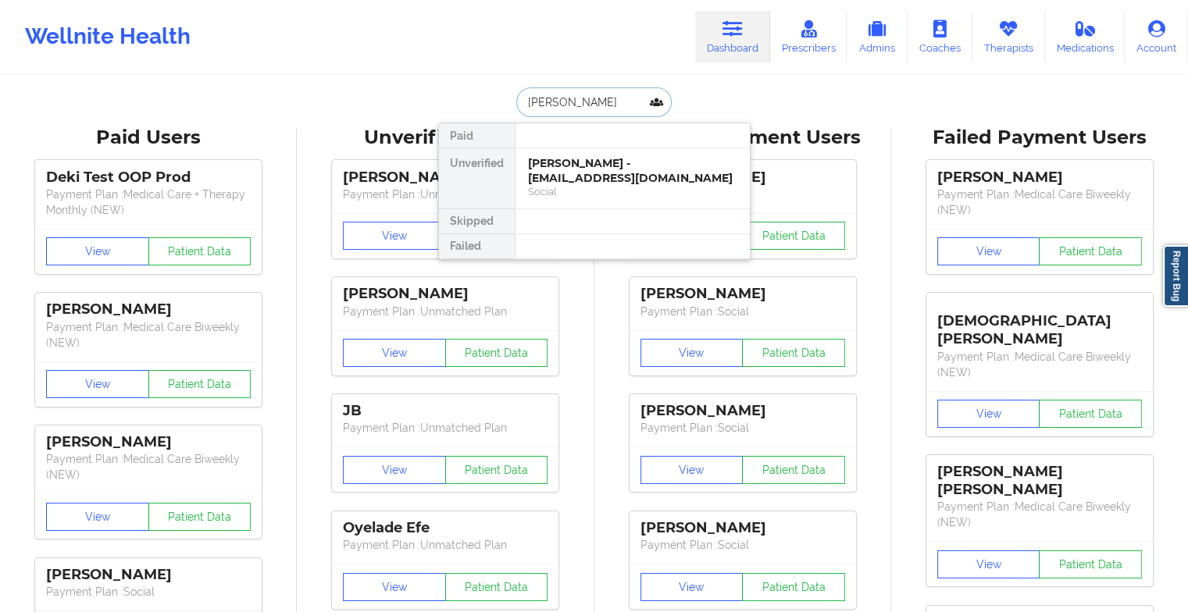
type input "[PERSON_NAME]"
click at [551, 169] on div "[PERSON_NAME] - [EMAIL_ADDRESS][DOMAIN_NAME]" at bounding box center [632, 170] width 209 height 29
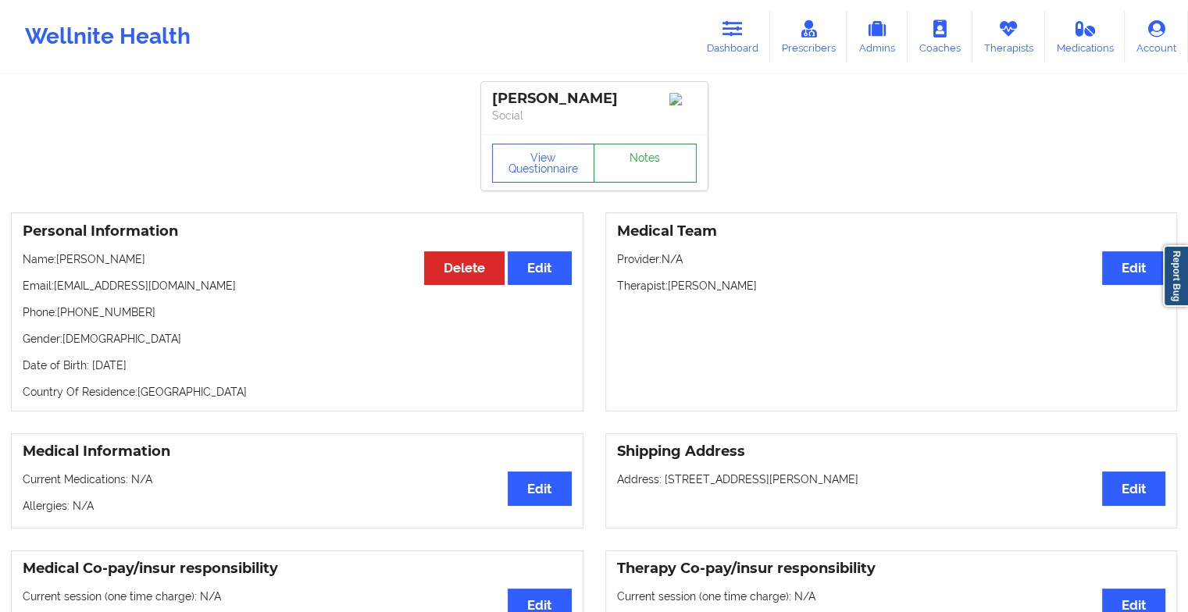
click at [654, 171] on link "Notes" at bounding box center [644, 163] width 103 height 39
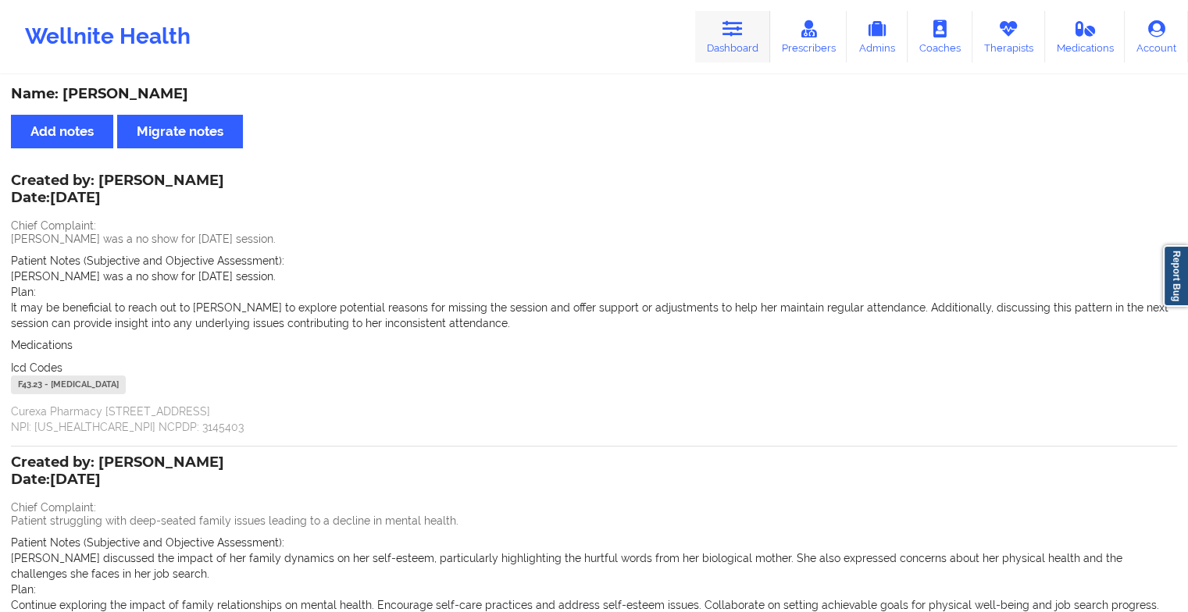
click at [738, 34] on icon at bounding box center [732, 28] width 20 height 17
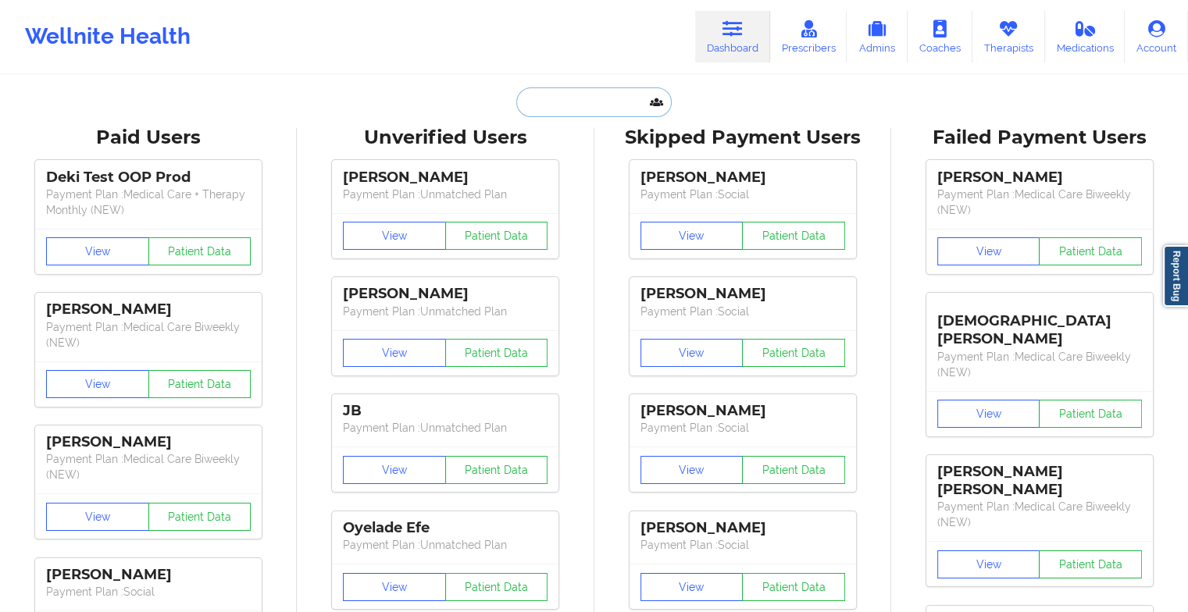
click at [587, 106] on input "text" at bounding box center [593, 102] width 155 height 30
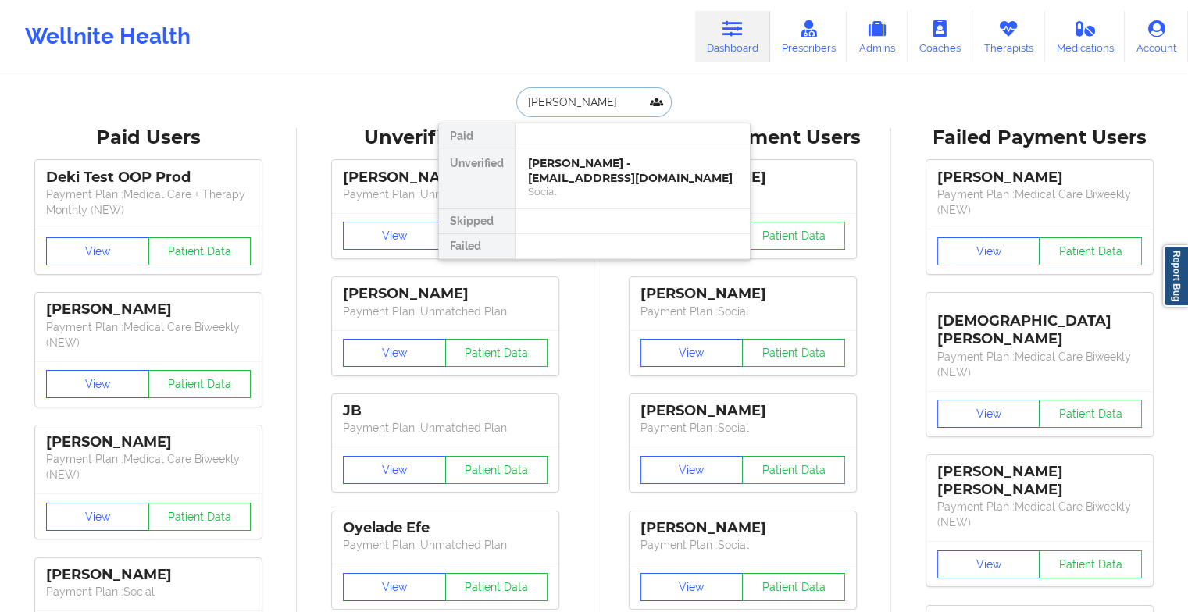
type input "[PERSON_NAME]"
click at [584, 172] on div "[PERSON_NAME] - [EMAIL_ADDRESS][DOMAIN_NAME]" at bounding box center [632, 170] width 209 height 29
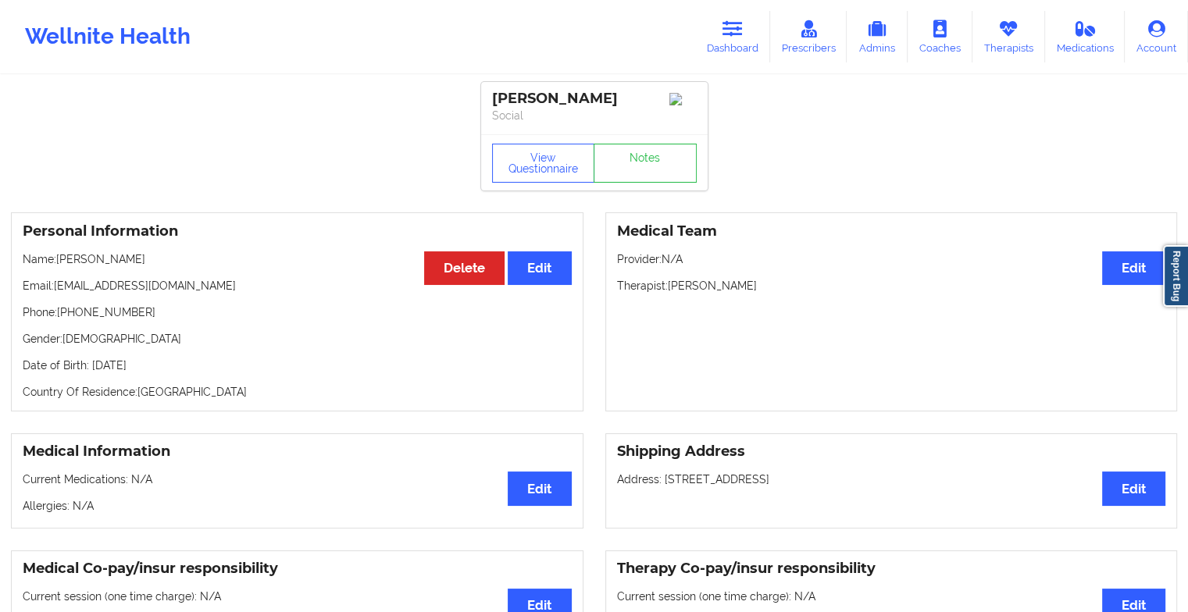
click at [642, 167] on div "View Questionnaire Notes" at bounding box center [594, 162] width 226 height 56
click at [642, 167] on link "Notes" at bounding box center [644, 163] width 103 height 39
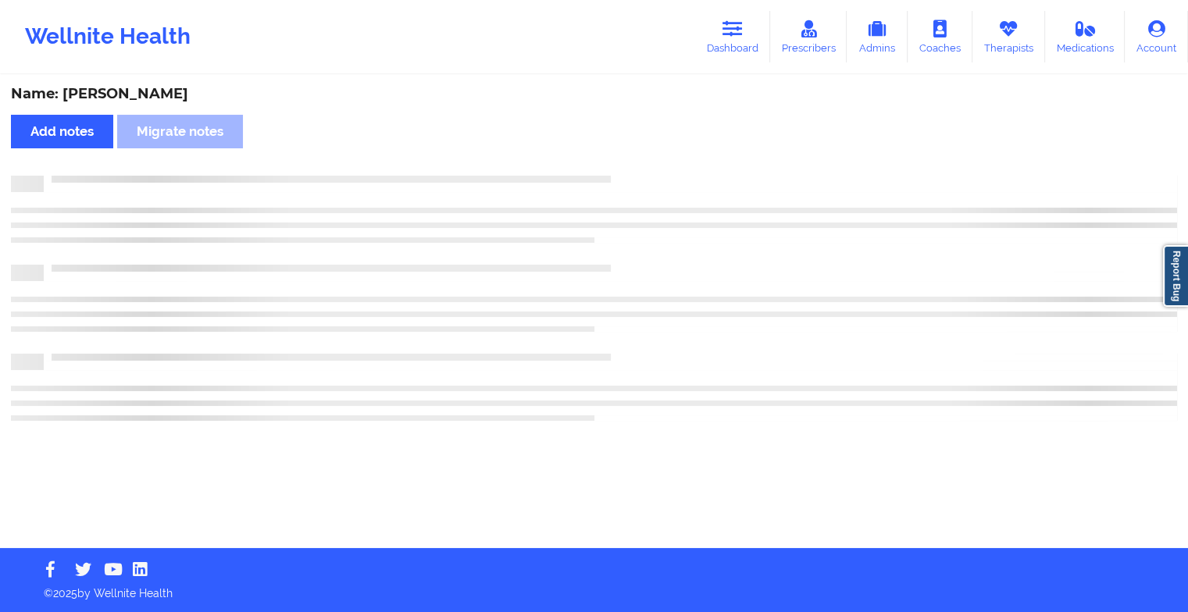
click at [642, 167] on div "Name: [PERSON_NAME] Add notes Migrate notes" at bounding box center [594, 313] width 1188 height 472
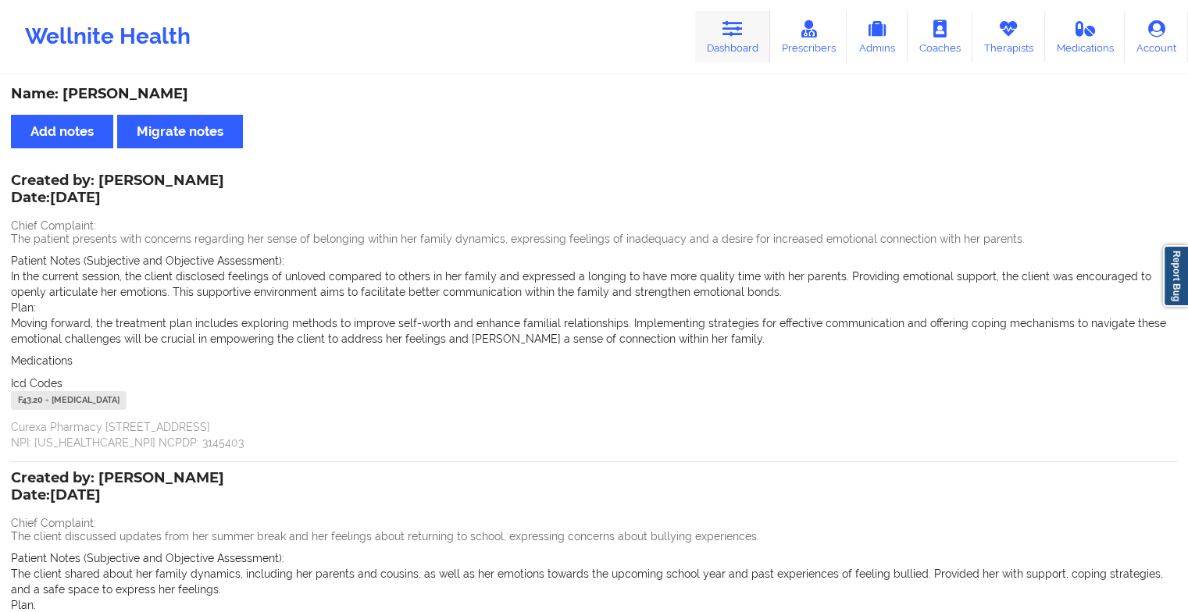
click at [740, 46] on link "Dashboard" at bounding box center [732, 37] width 75 height 52
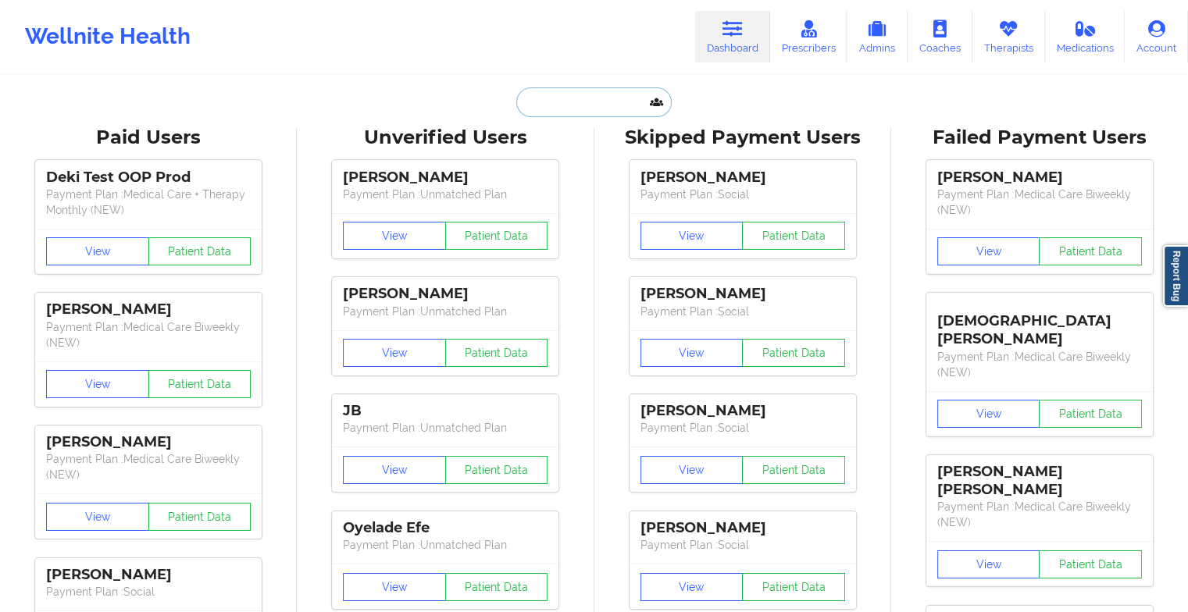
click at [612, 97] on input "text" at bounding box center [593, 102] width 155 height 30
type input "h"
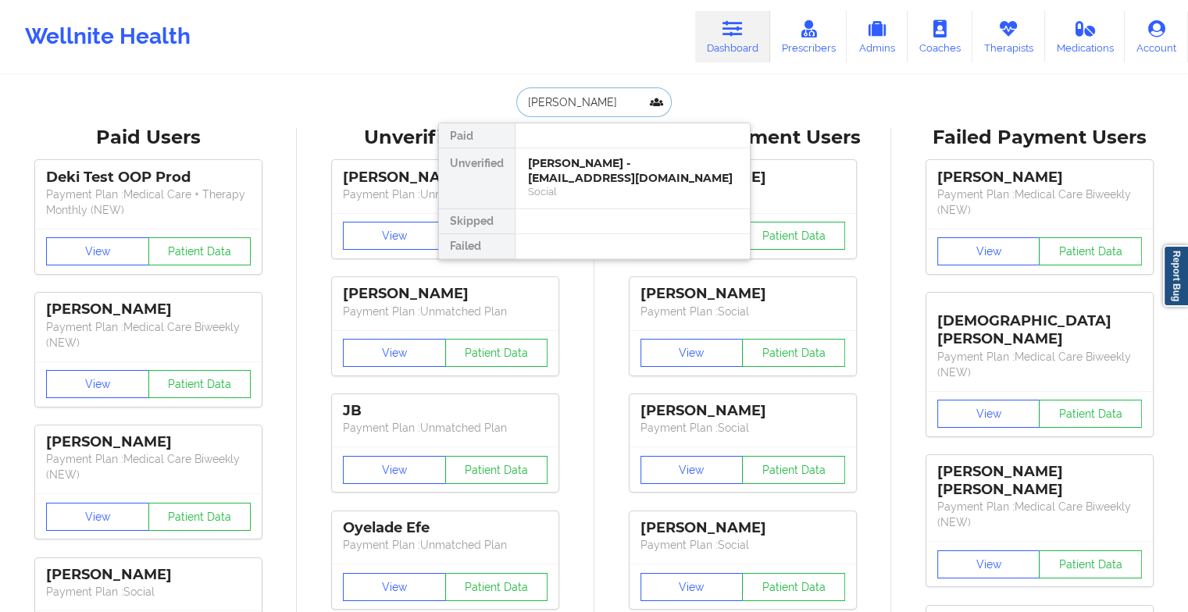
type input "[PERSON_NAME]"
click at [583, 173] on div "[PERSON_NAME] - [EMAIL_ADDRESS][DOMAIN_NAME]" at bounding box center [632, 170] width 209 height 29
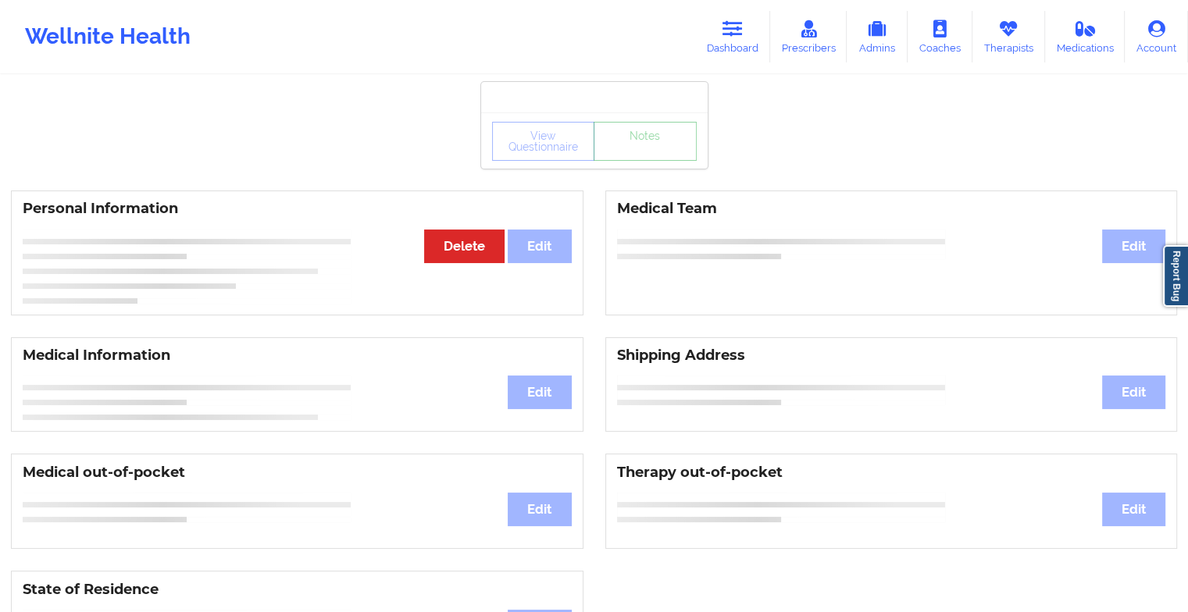
click at [640, 161] on link "Notes" at bounding box center [644, 141] width 103 height 39
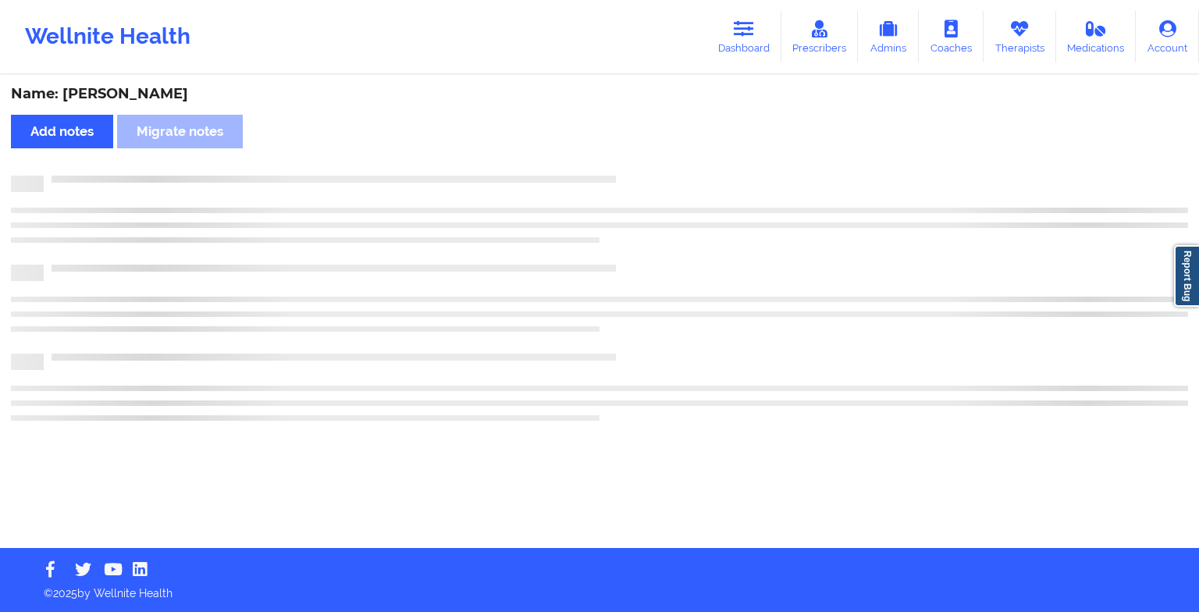
click at [640, 176] on div at bounding box center [616, 176] width 1145 height 0
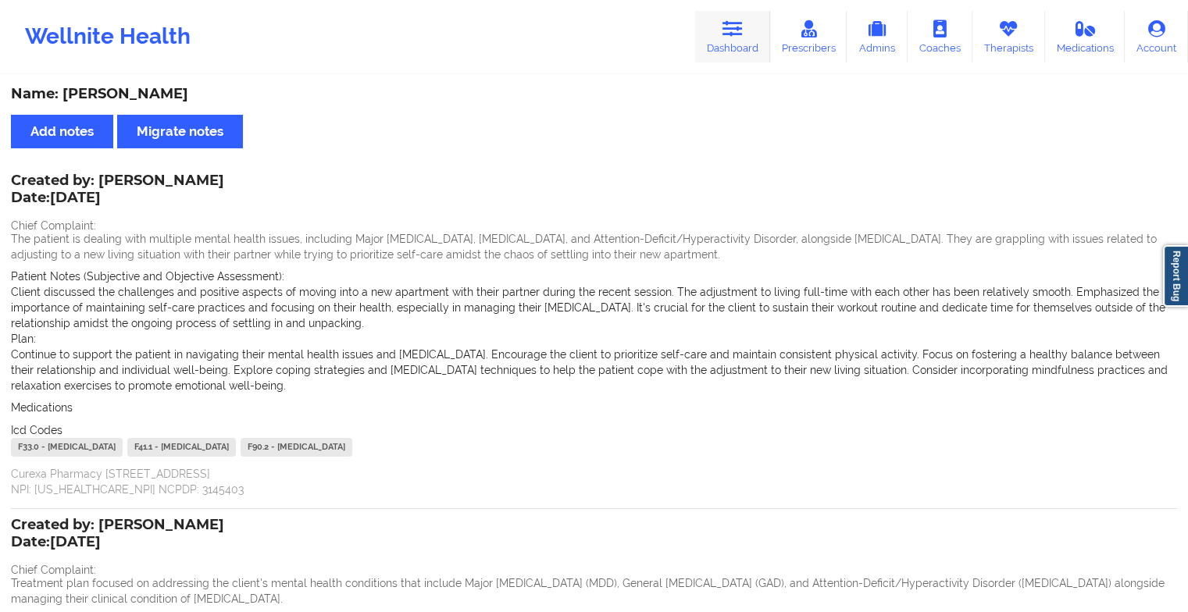
click at [749, 59] on link "Dashboard" at bounding box center [732, 37] width 75 height 52
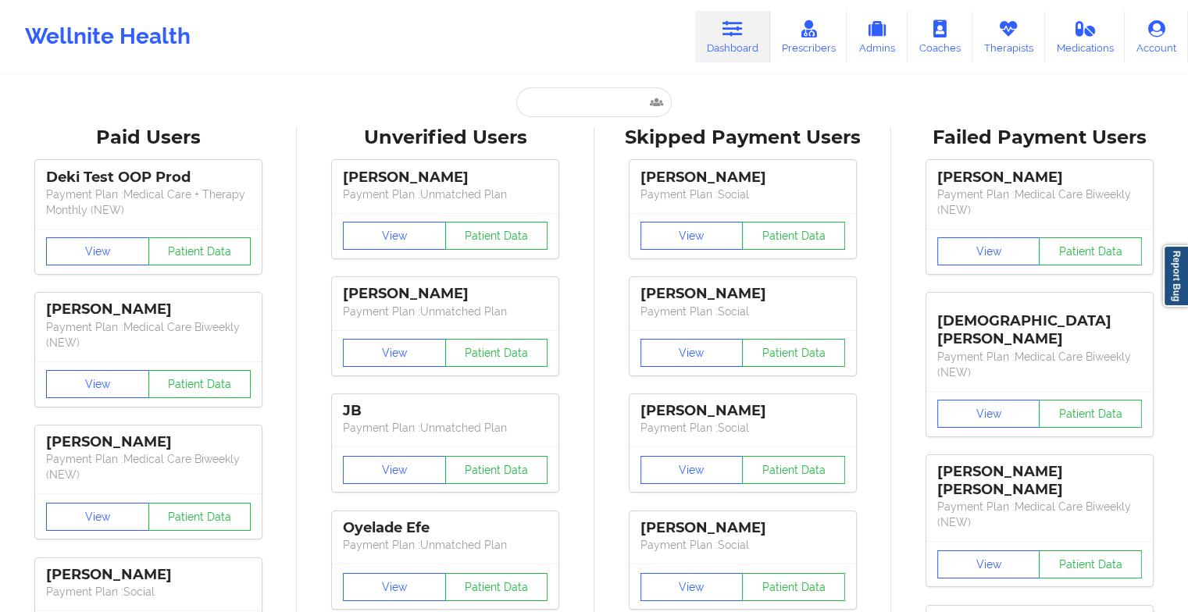
click at [588, 97] on input "text" at bounding box center [593, 102] width 155 height 30
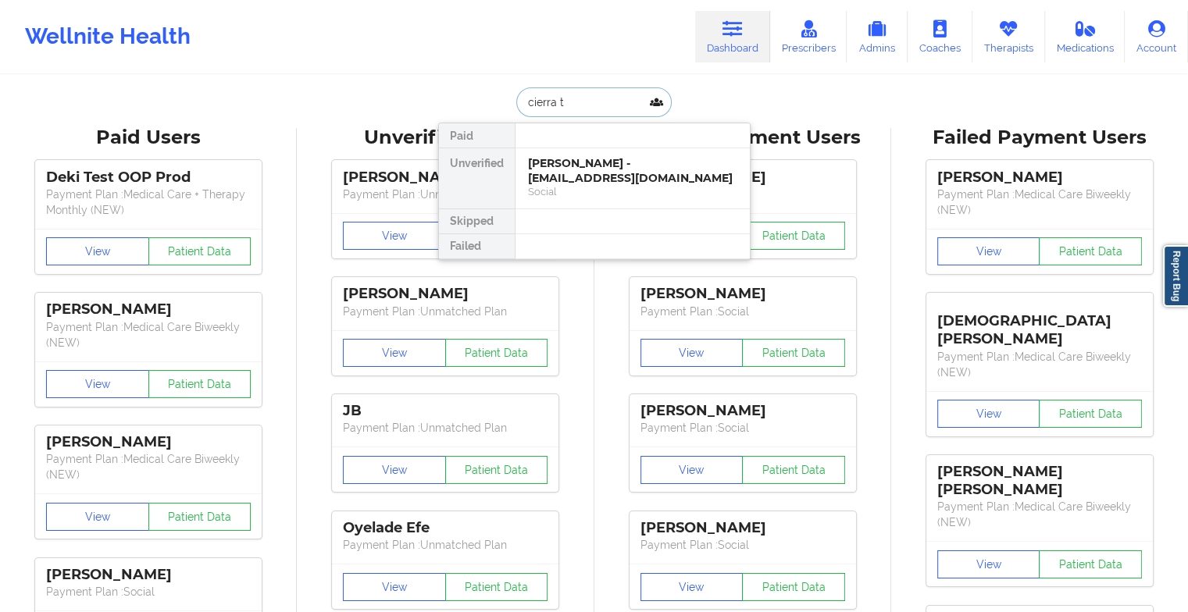
type input "cierra th"
click at [609, 172] on div "[PERSON_NAME] - [EMAIL_ADDRESS][DOMAIN_NAME]" at bounding box center [632, 170] width 209 height 29
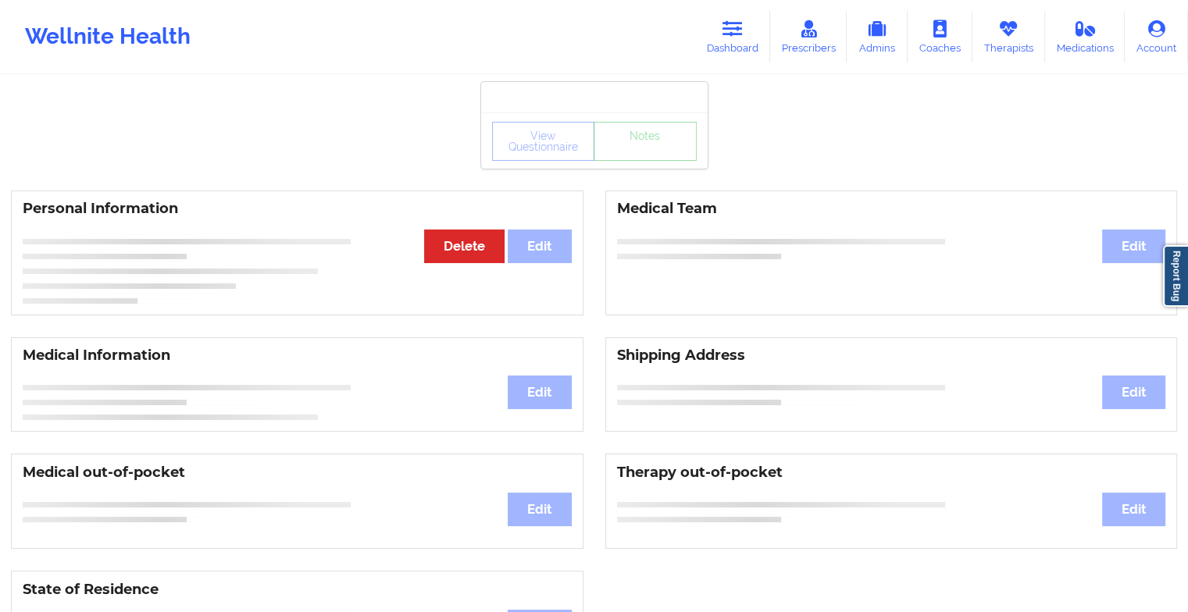
click at [647, 158] on div "View Questionnaire Notes" at bounding box center [594, 141] width 205 height 39
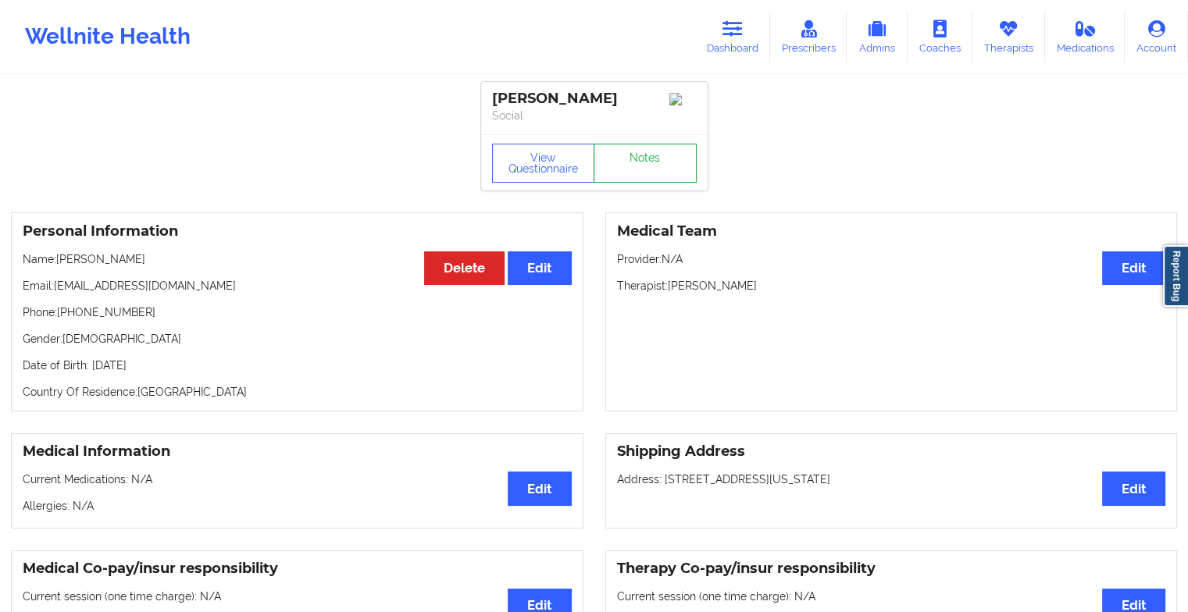
click at [647, 158] on link "Notes" at bounding box center [644, 163] width 103 height 39
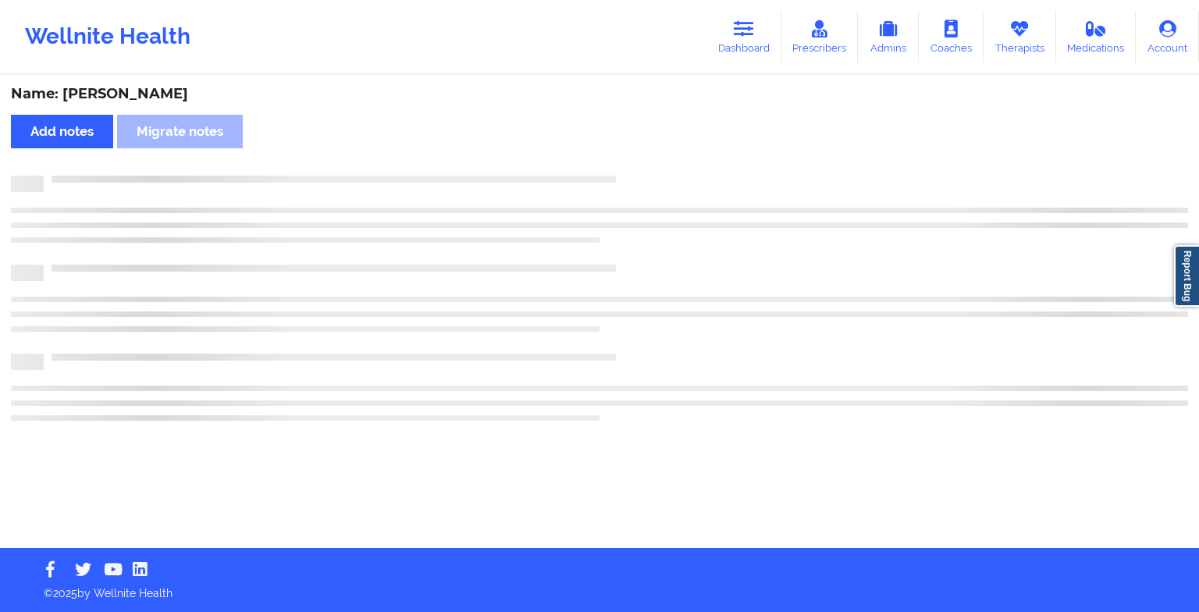
click at [647, 158] on div "Name: [PERSON_NAME] Add notes Migrate notes" at bounding box center [599, 313] width 1199 height 472
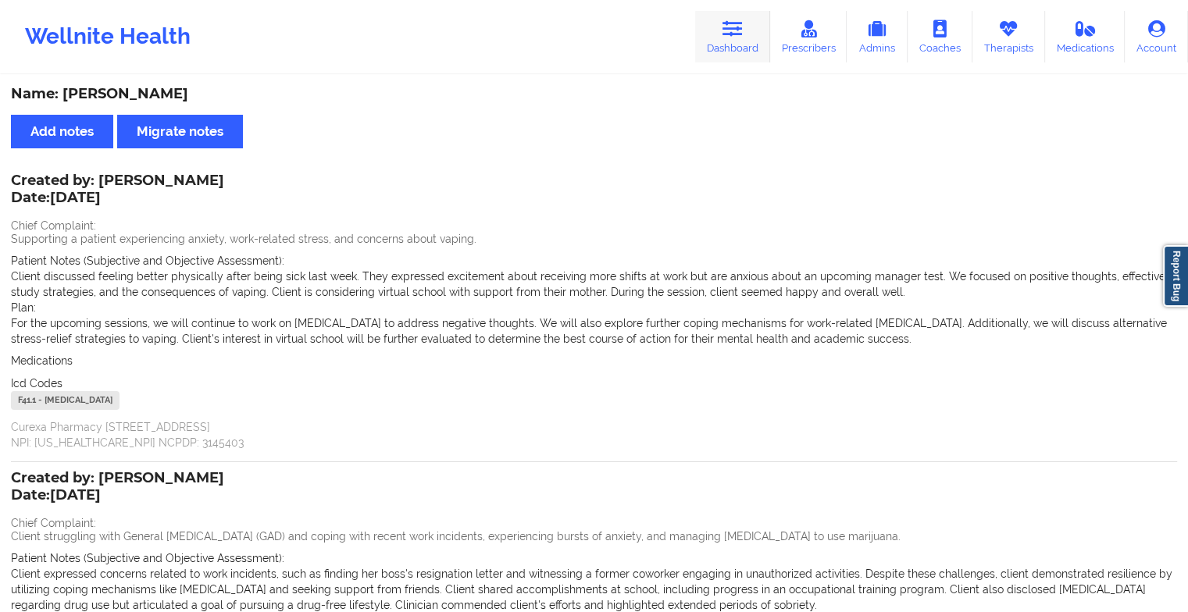
click at [723, 45] on link "Dashboard" at bounding box center [732, 37] width 75 height 52
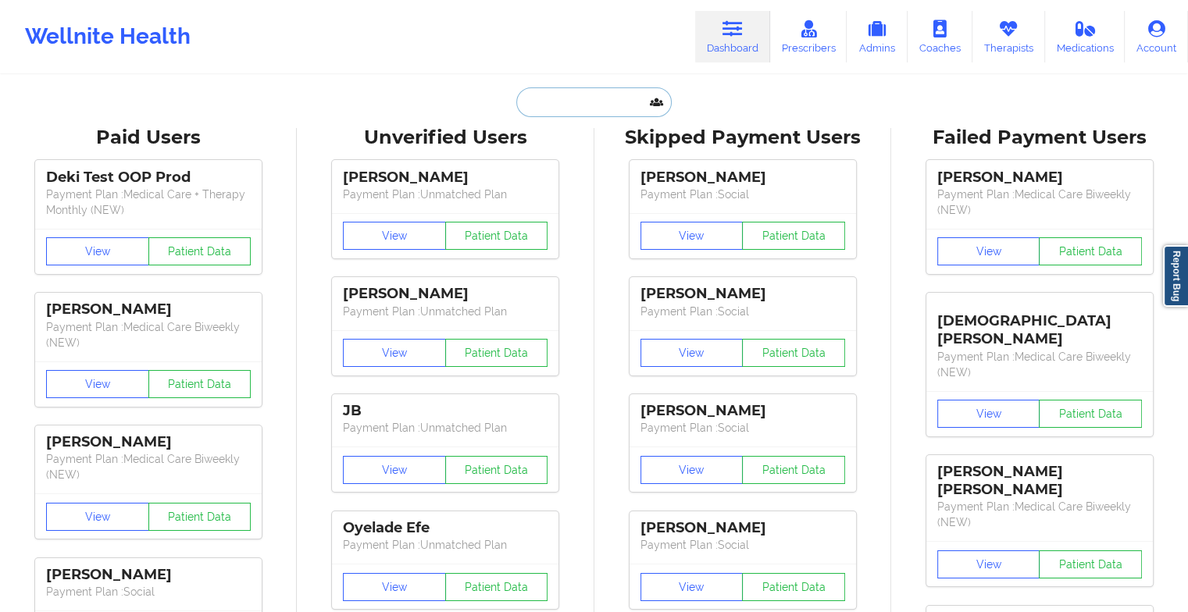
click at [576, 96] on input "text" at bounding box center [593, 102] width 155 height 30
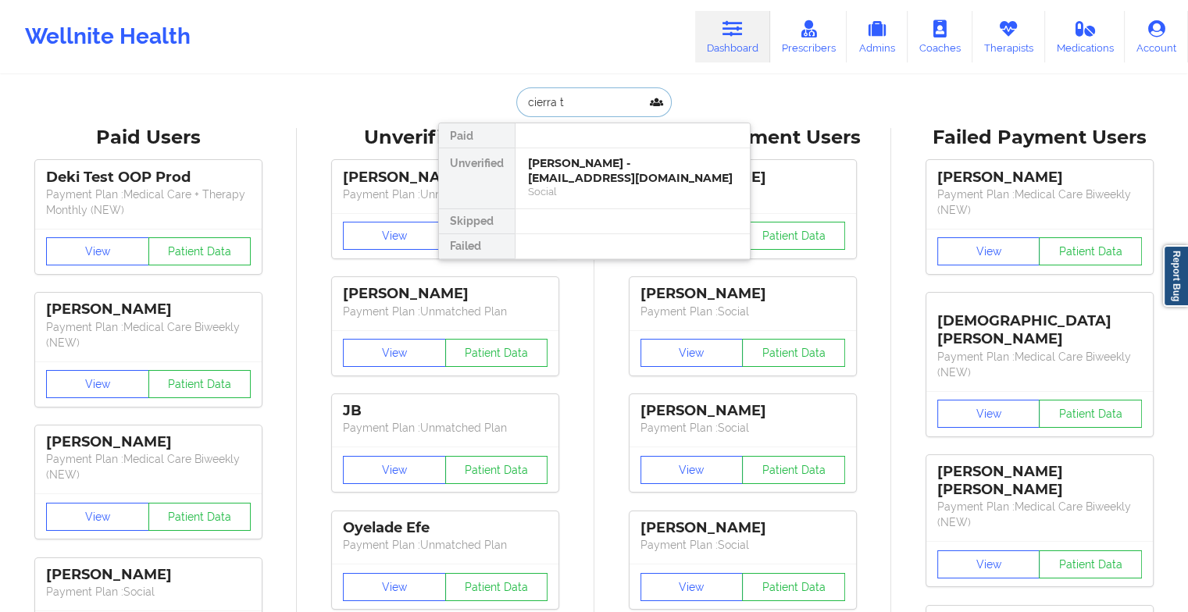
type input "cierra th"
click at [587, 171] on div "[PERSON_NAME] - [EMAIL_ADDRESS][DOMAIN_NAME]" at bounding box center [632, 170] width 209 height 29
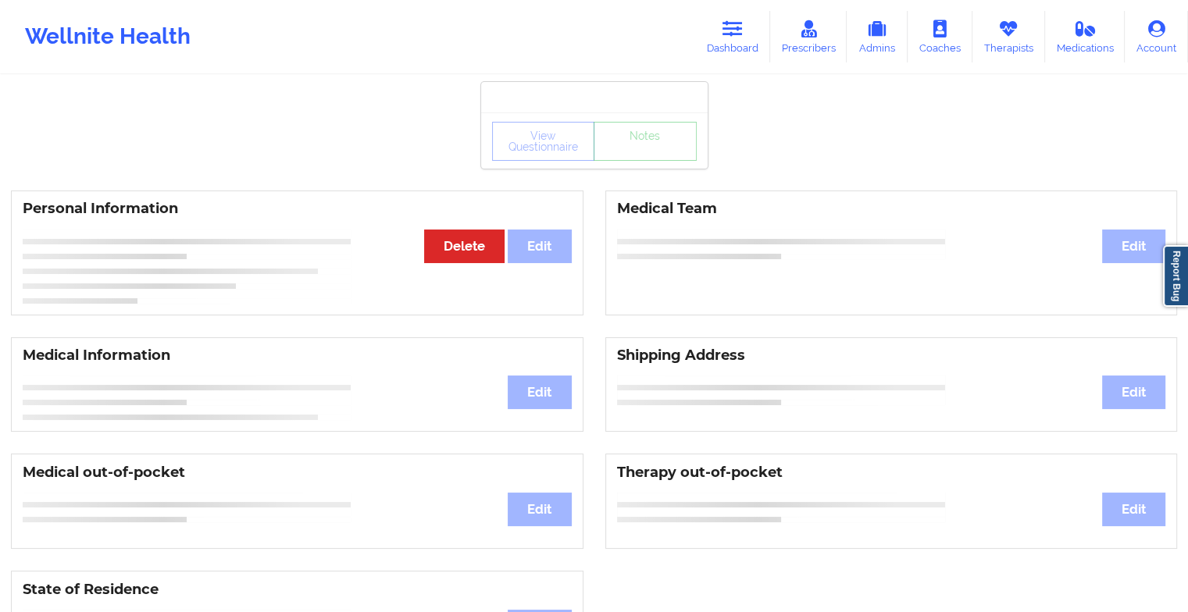
click at [640, 151] on div "View Questionnaire Notes" at bounding box center [594, 141] width 205 height 39
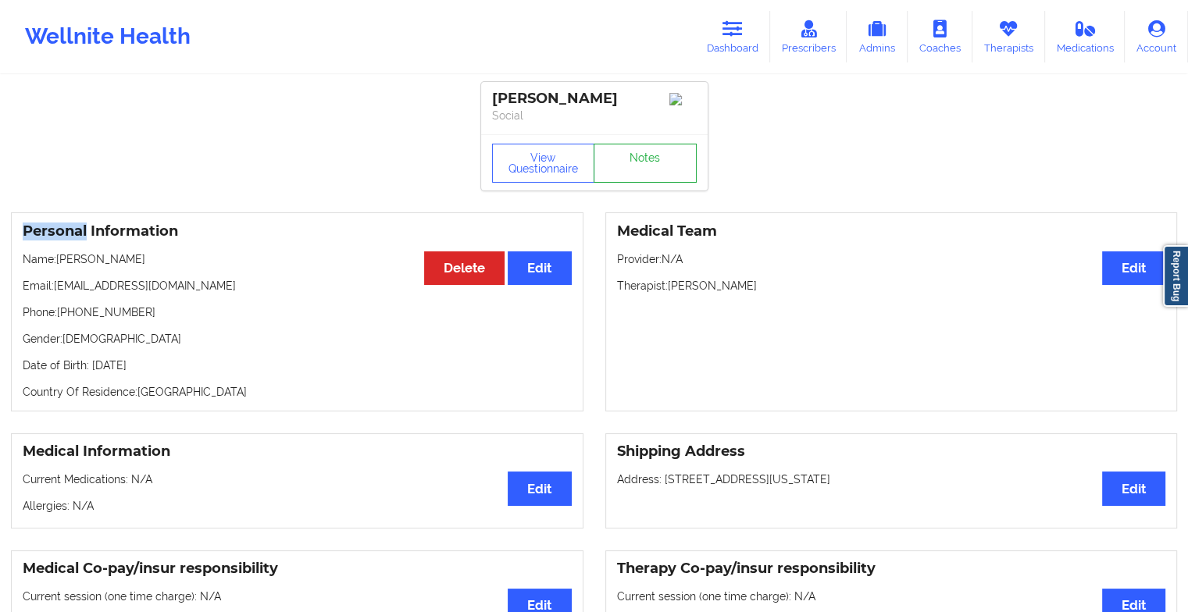
click at [631, 167] on link "Notes" at bounding box center [644, 163] width 103 height 39
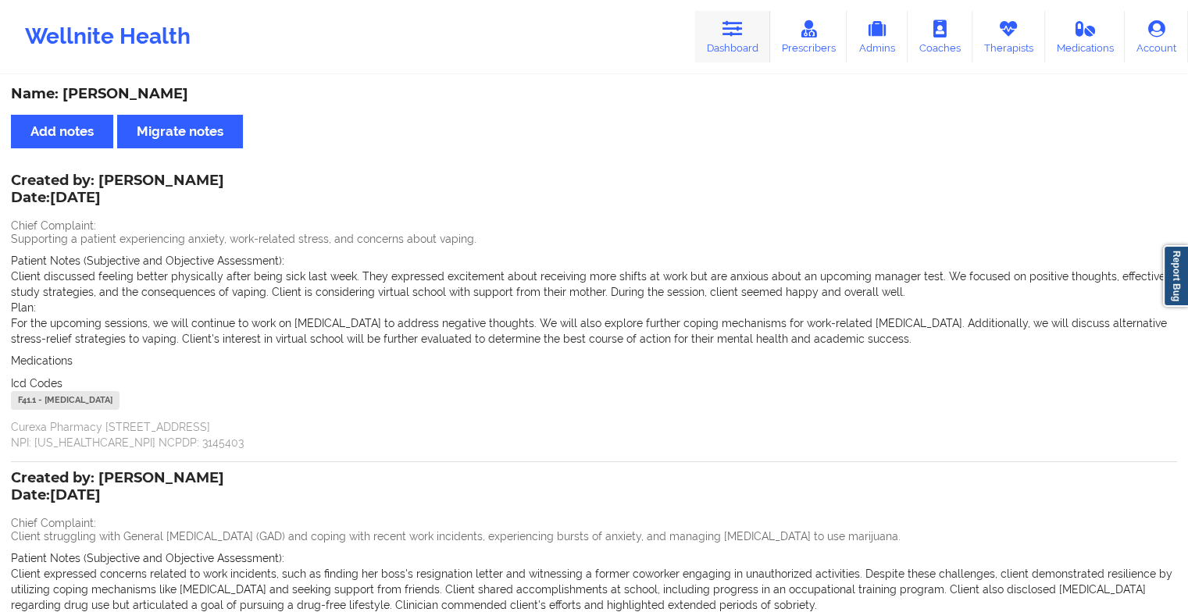
click at [736, 19] on link "Dashboard" at bounding box center [732, 37] width 75 height 52
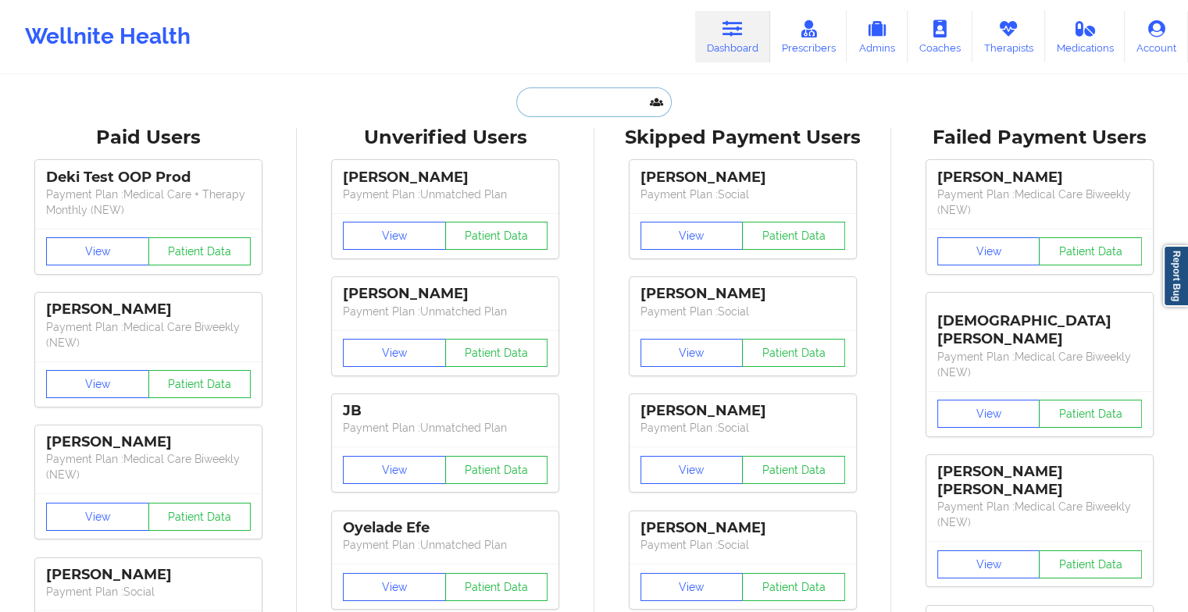
click at [589, 91] on input "text" at bounding box center [593, 102] width 155 height 30
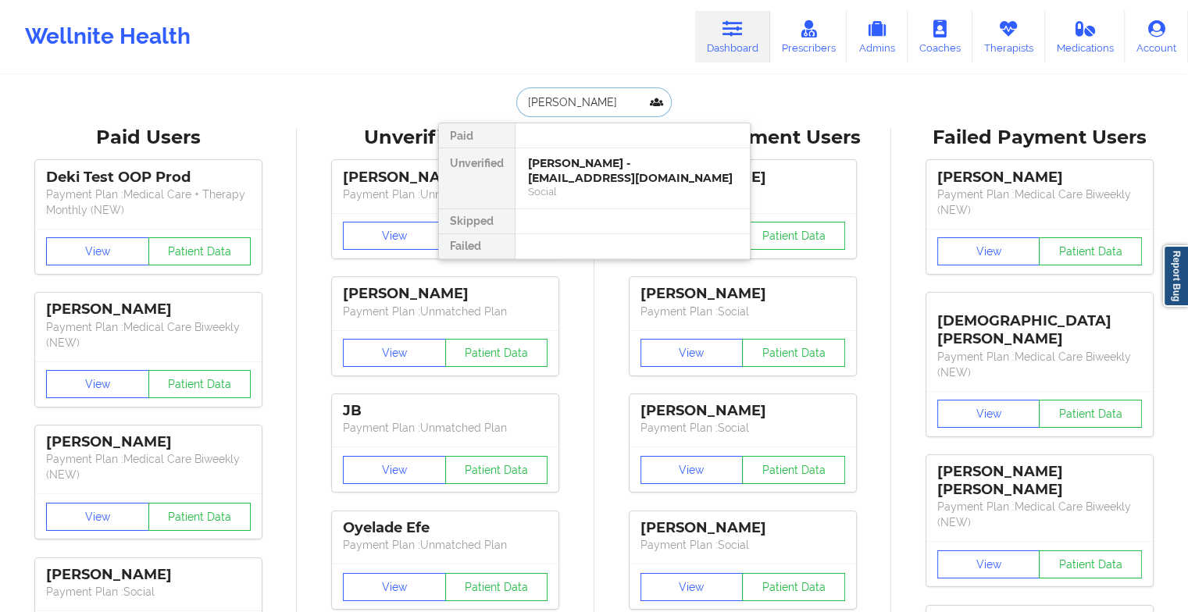
type input "[PERSON_NAME]"
click at [602, 175] on div "[PERSON_NAME] - [PERSON_NAME][EMAIL_ADDRESS][DOMAIN_NAME]" at bounding box center [632, 170] width 209 height 29
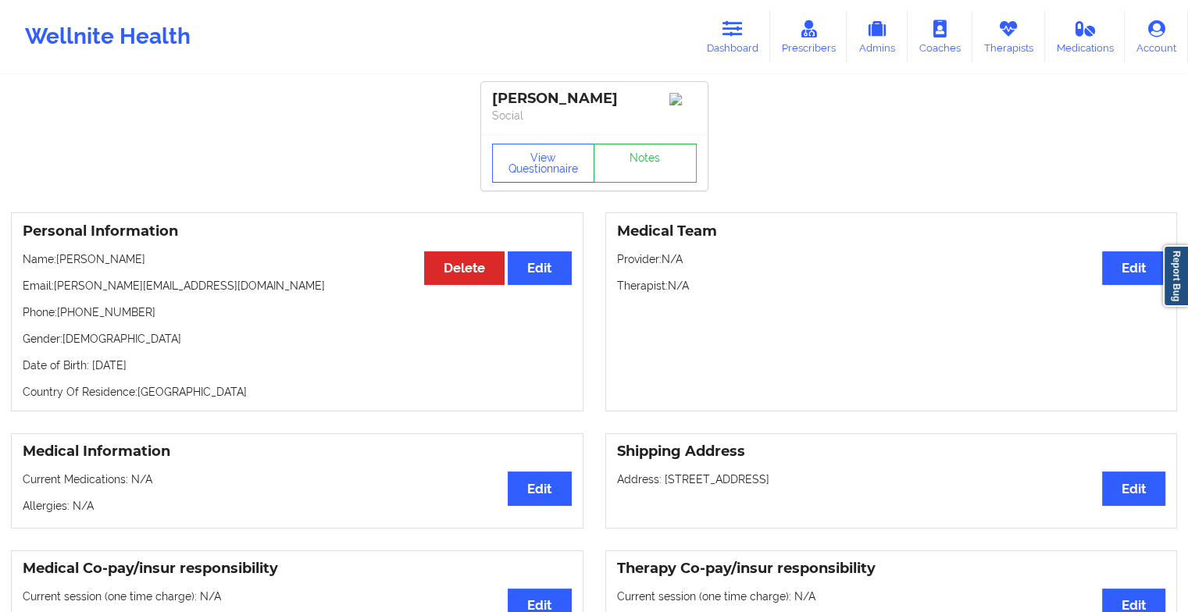
click at [643, 169] on link "Notes" at bounding box center [644, 163] width 103 height 39
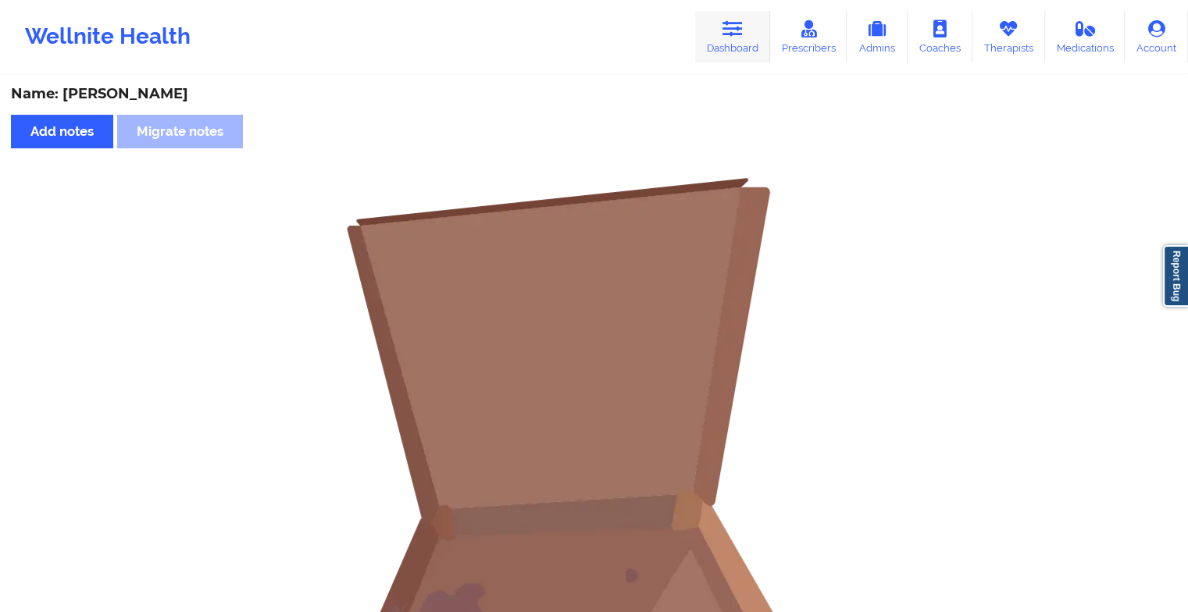
click at [732, 54] on link "Dashboard" at bounding box center [732, 37] width 75 height 52
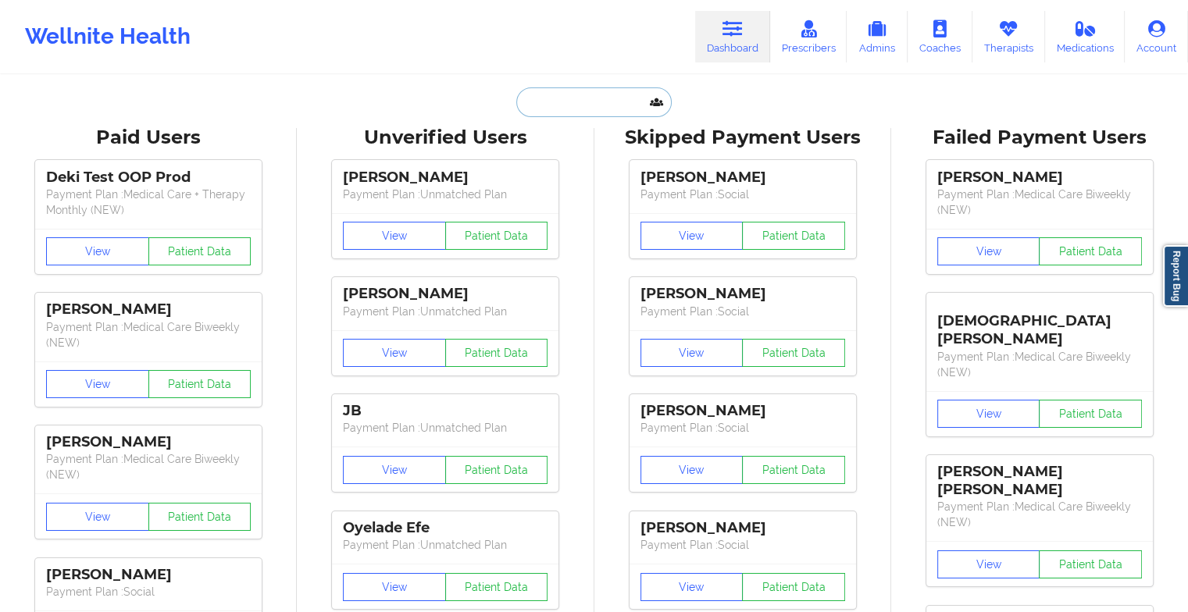
click at [584, 105] on input "text" at bounding box center [593, 102] width 155 height 30
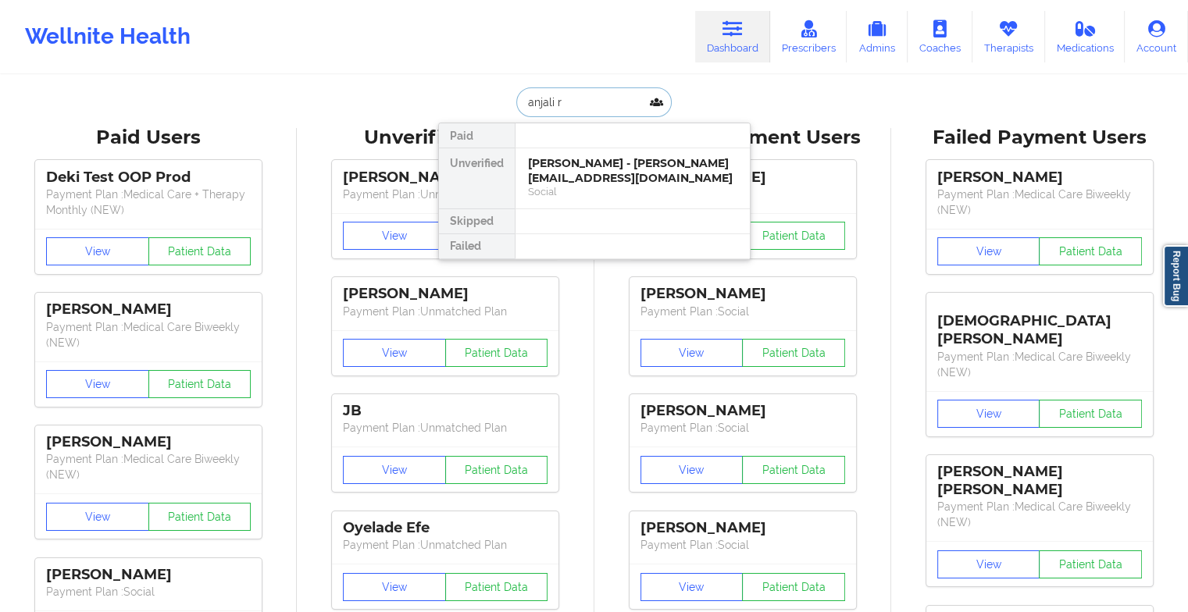
type input "[PERSON_NAME]"
click at [593, 179] on div "[PERSON_NAME] - [EMAIL_ADDRESS][DOMAIN_NAME]" at bounding box center [632, 170] width 209 height 29
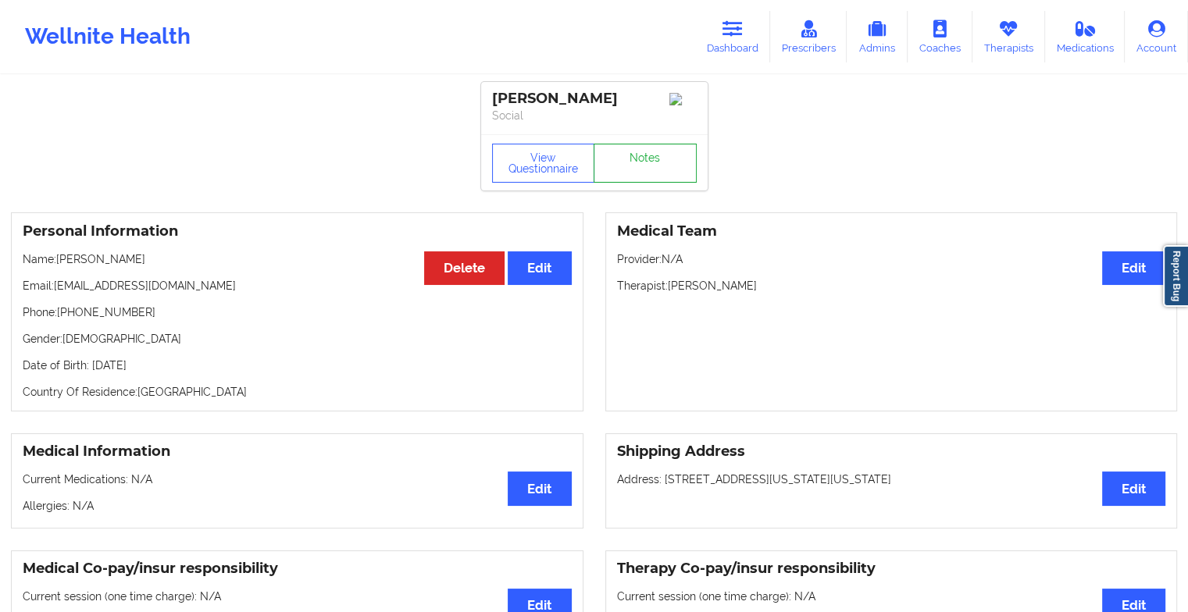
click at [641, 174] on link "Notes" at bounding box center [644, 163] width 103 height 39
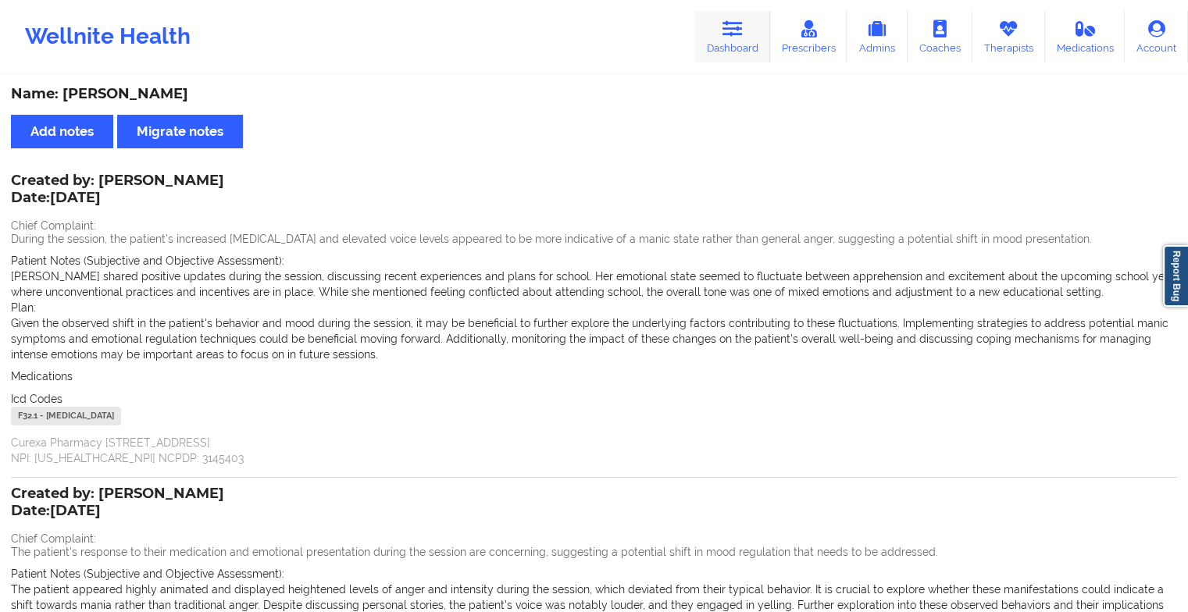
click at [747, 30] on link "Dashboard" at bounding box center [732, 37] width 75 height 52
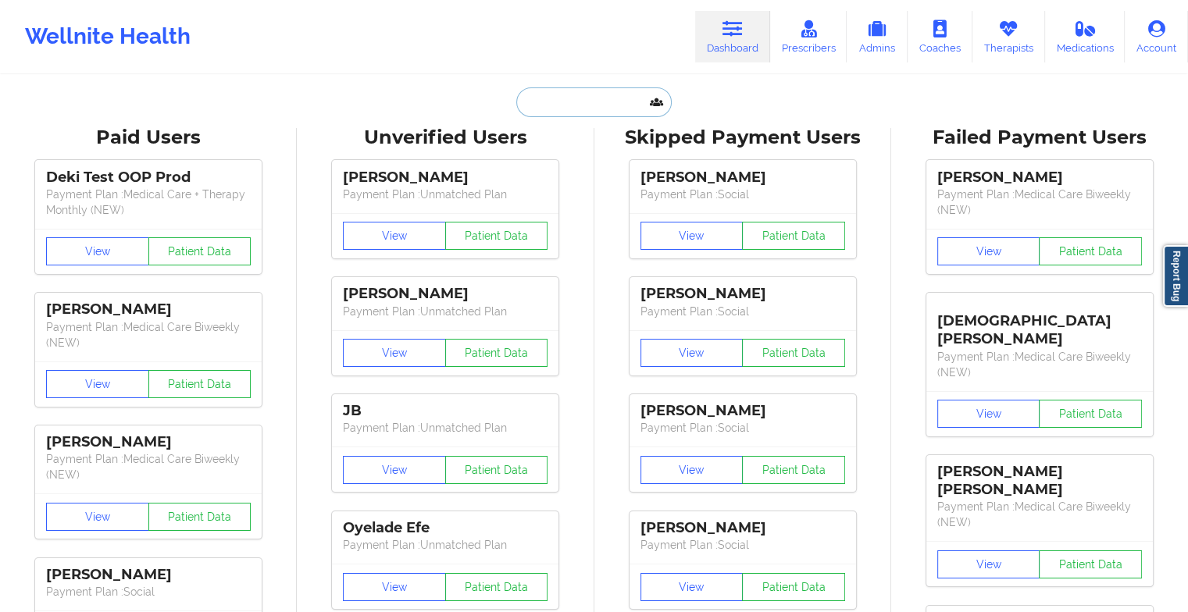
click at [592, 104] on input "text" at bounding box center [593, 102] width 155 height 30
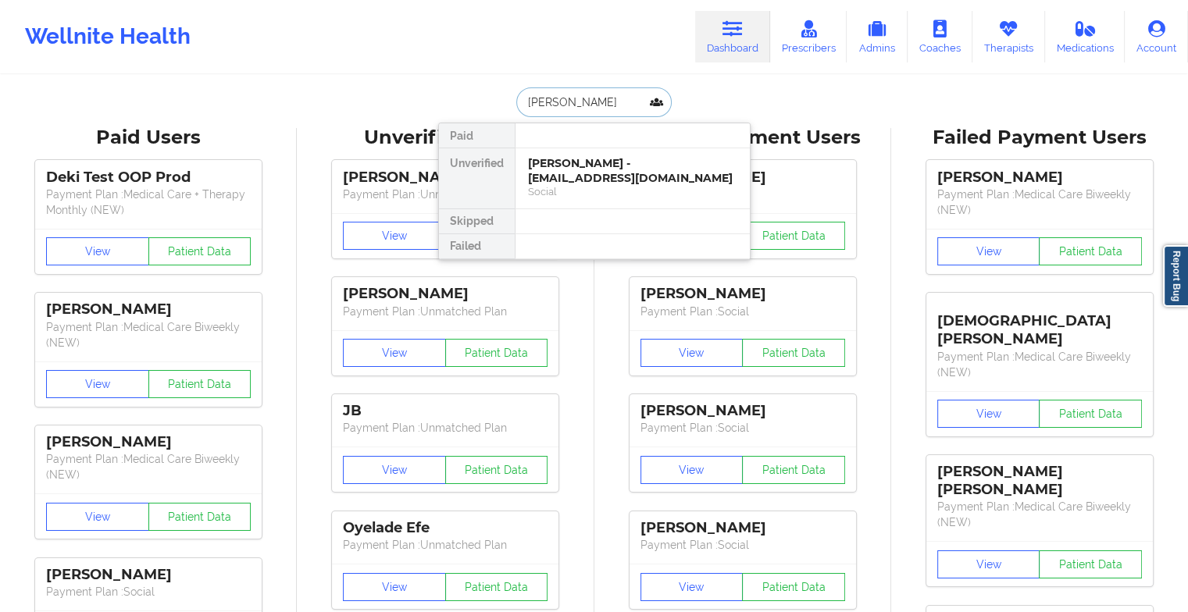
type input "[PERSON_NAME] [PERSON_NAME]"
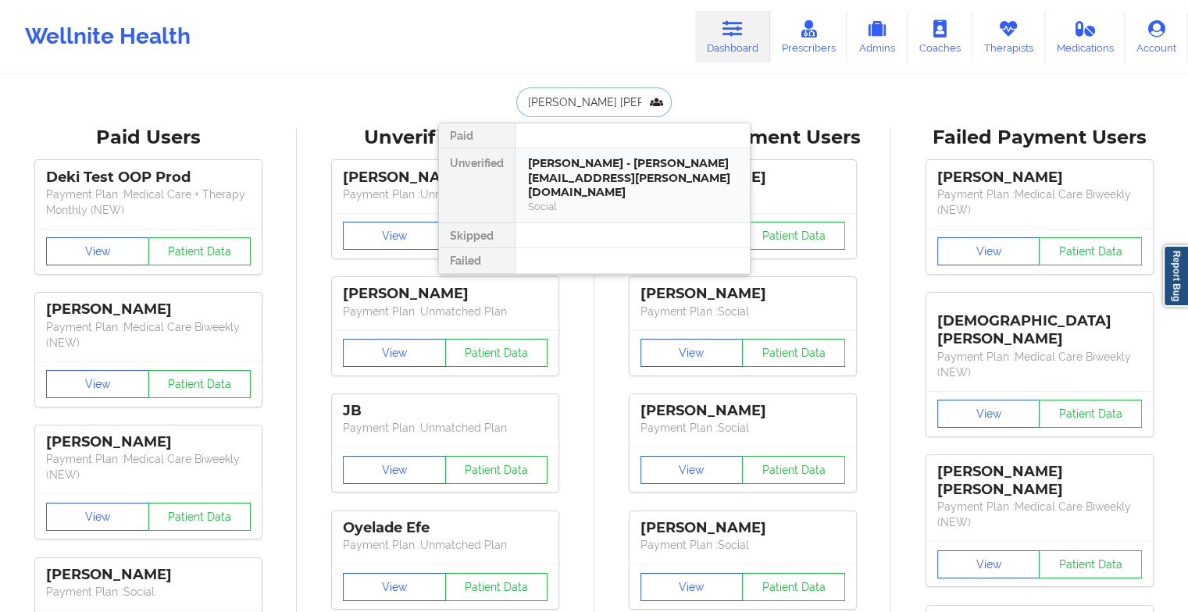
click at [598, 172] on div "[PERSON_NAME] - [PERSON_NAME][EMAIL_ADDRESS][PERSON_NAME][DOMAIN_NAME]" at bounding box center [632, 178] width 209 height 44
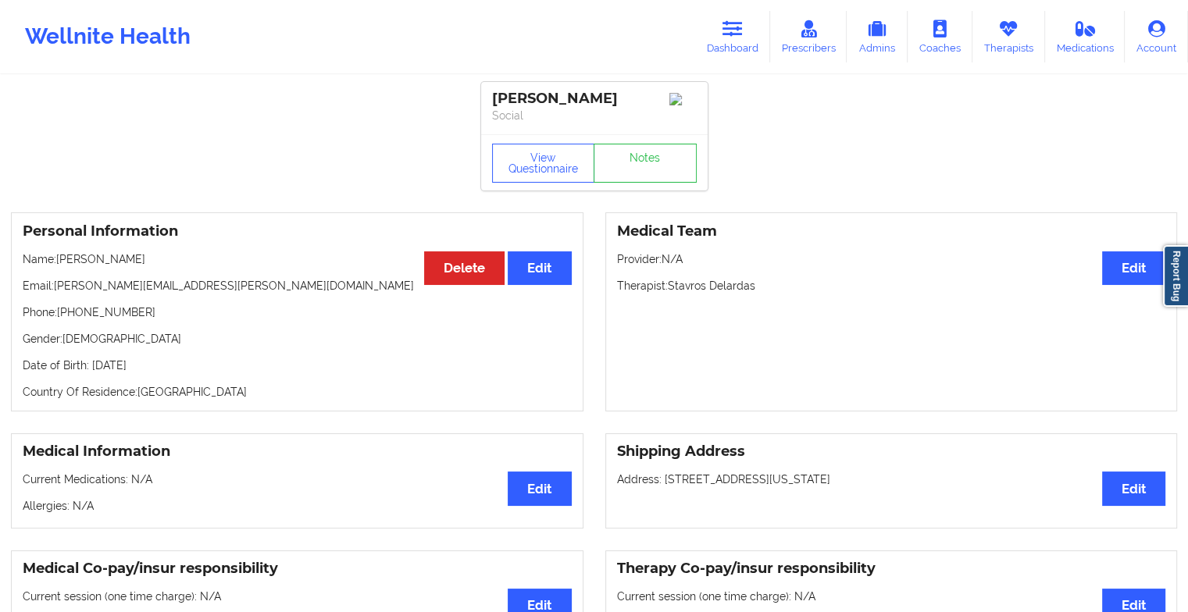
click at [646, 150] on div "View Questionnaire Notes" at bounding box center [594, 163] width 205 height 39
click at [646, 150] on link "Notes" at bounding box center [644, 163] width 103 height 39
